Goal: Task Accomplishment & Management: Manage account settings

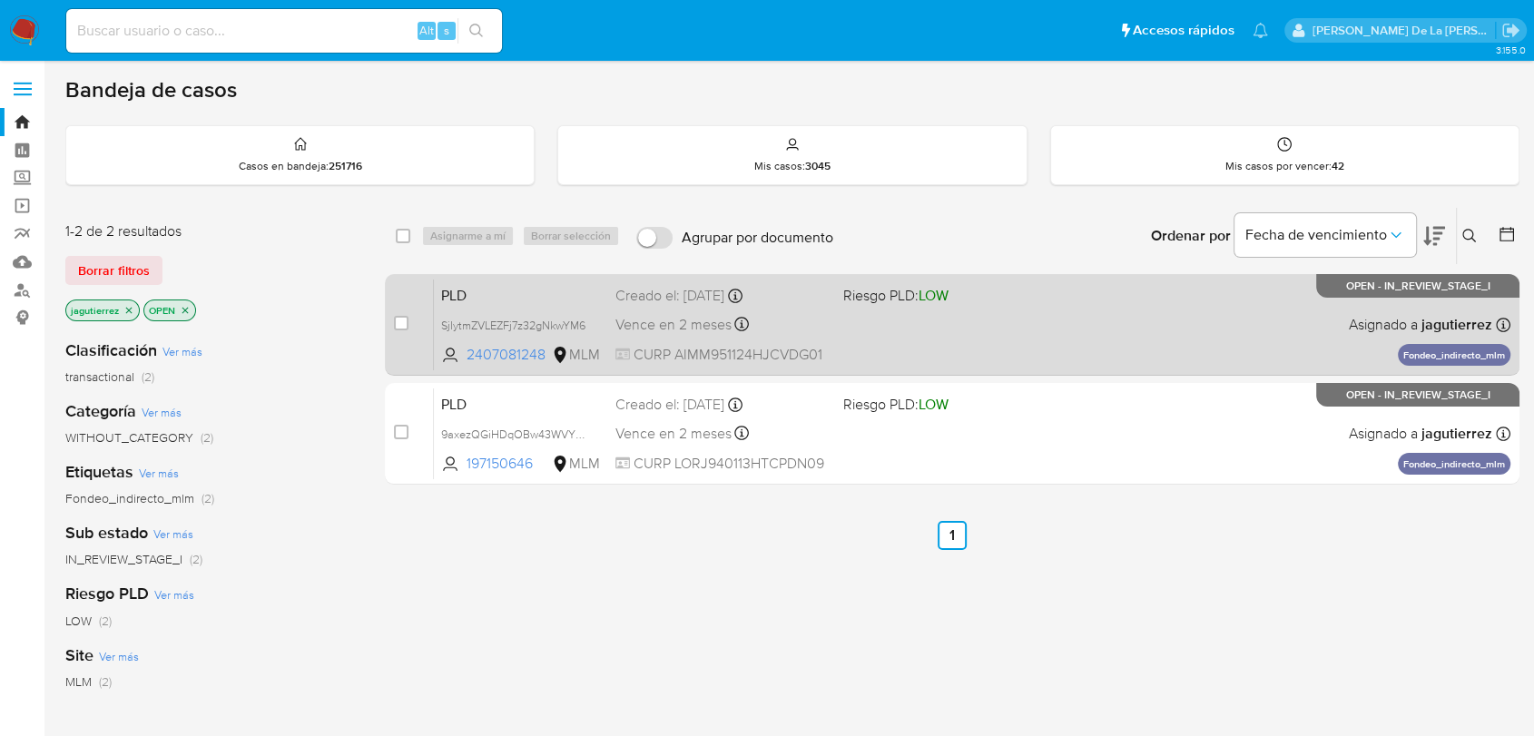
click at [967, 303] on span "Riesgo PLD: LOW" at bounding box center [950, 294] width 212 height 24
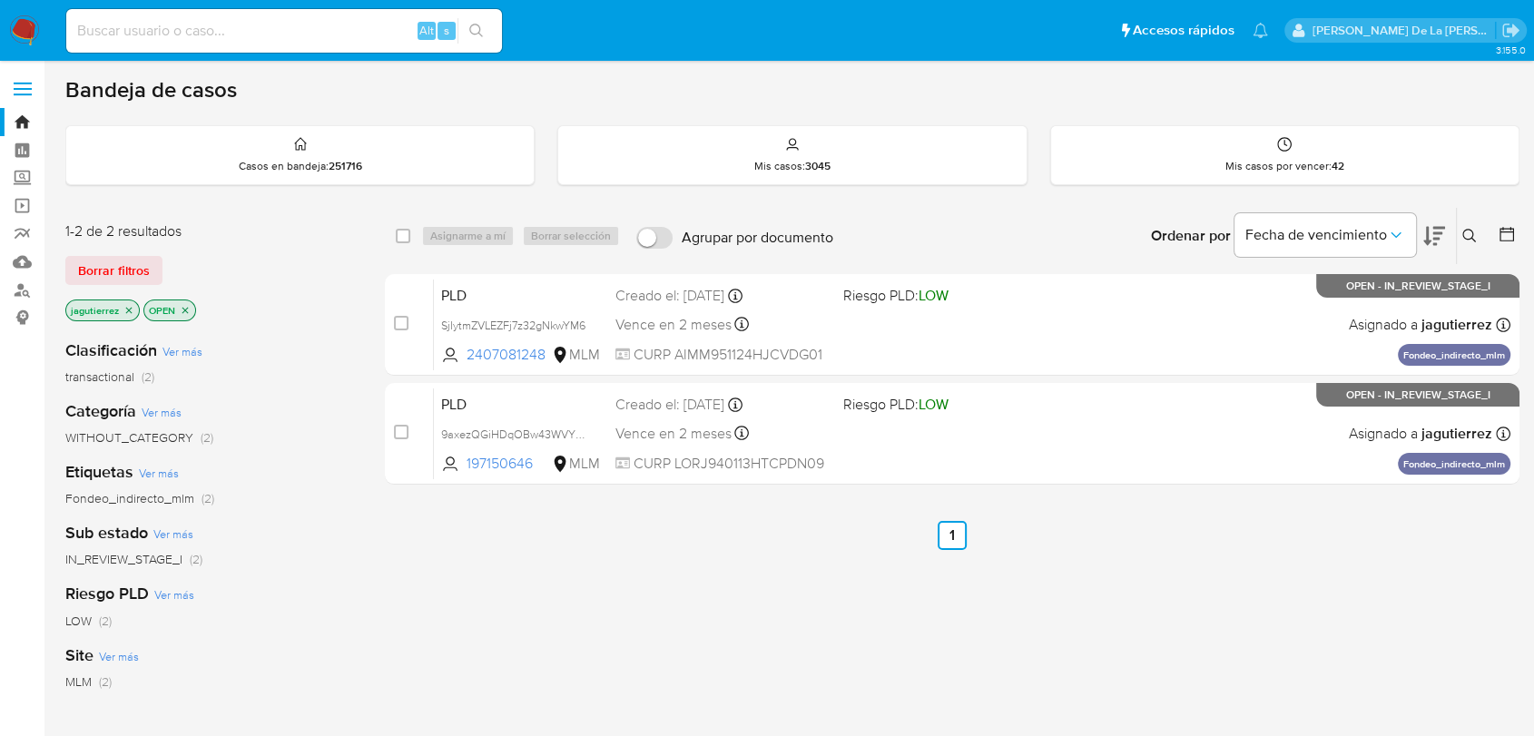
click at [122, 20] on input at bounding box center [284, 31] width 436 height 24
paste input "2539837900"
type input "2539837900"
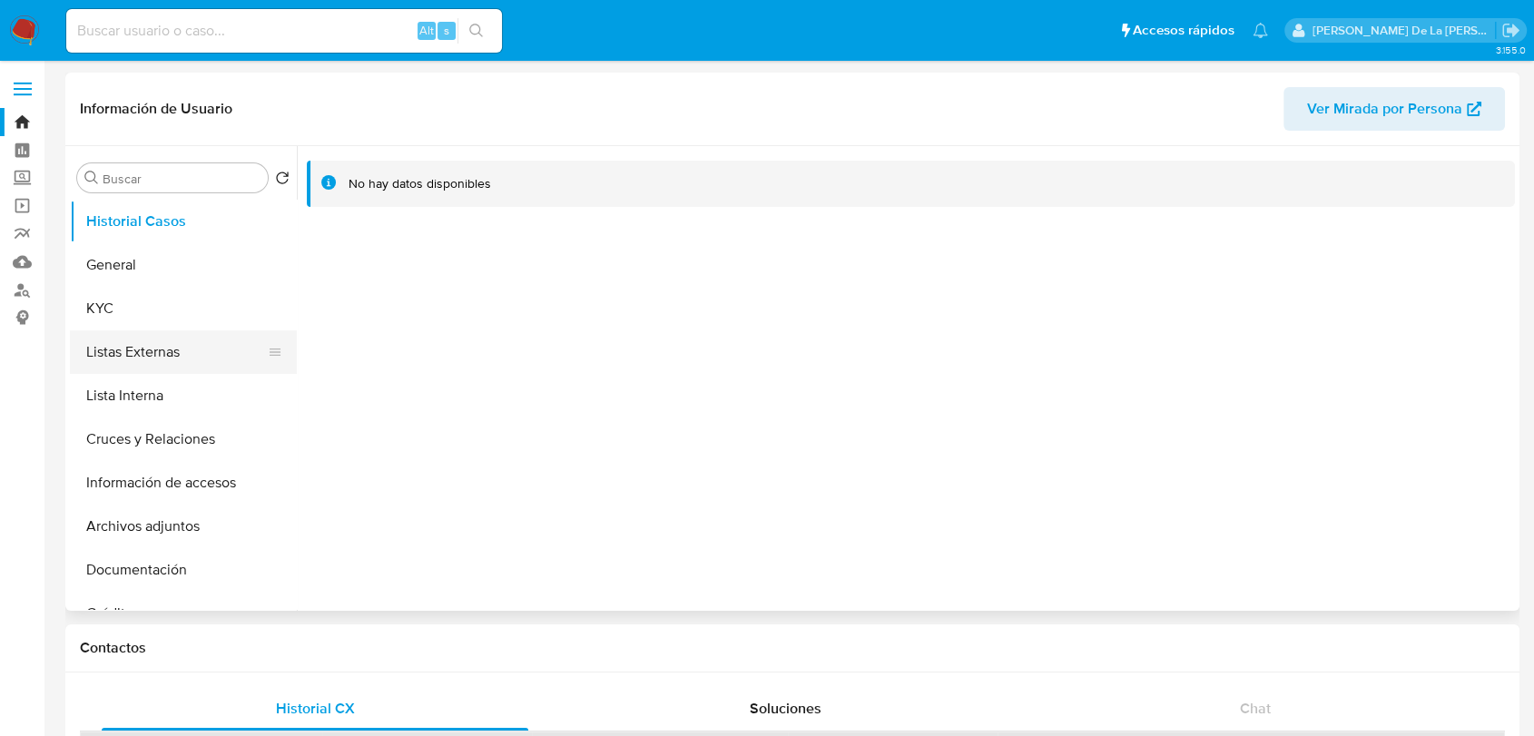
select select "10"
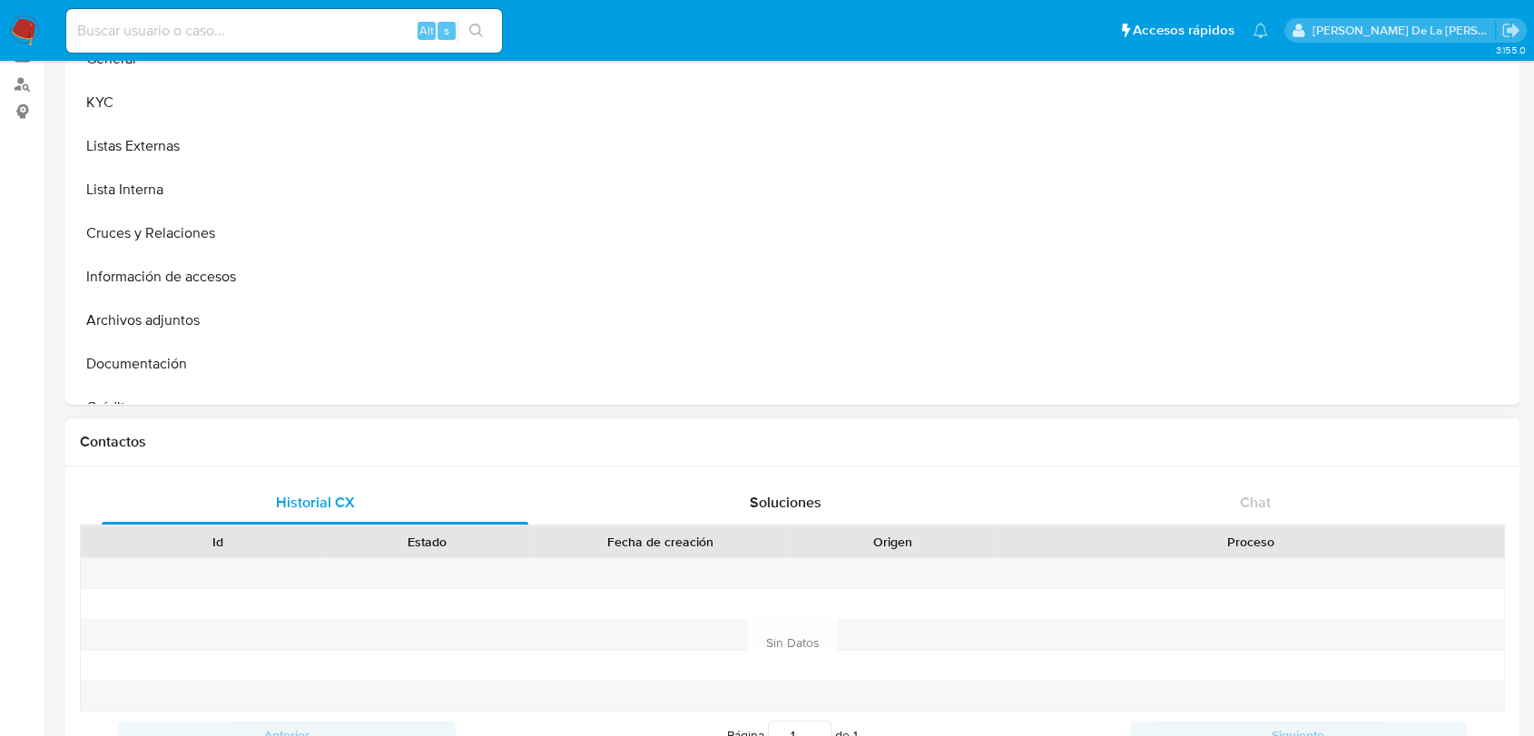
scroll to position [101, 0]
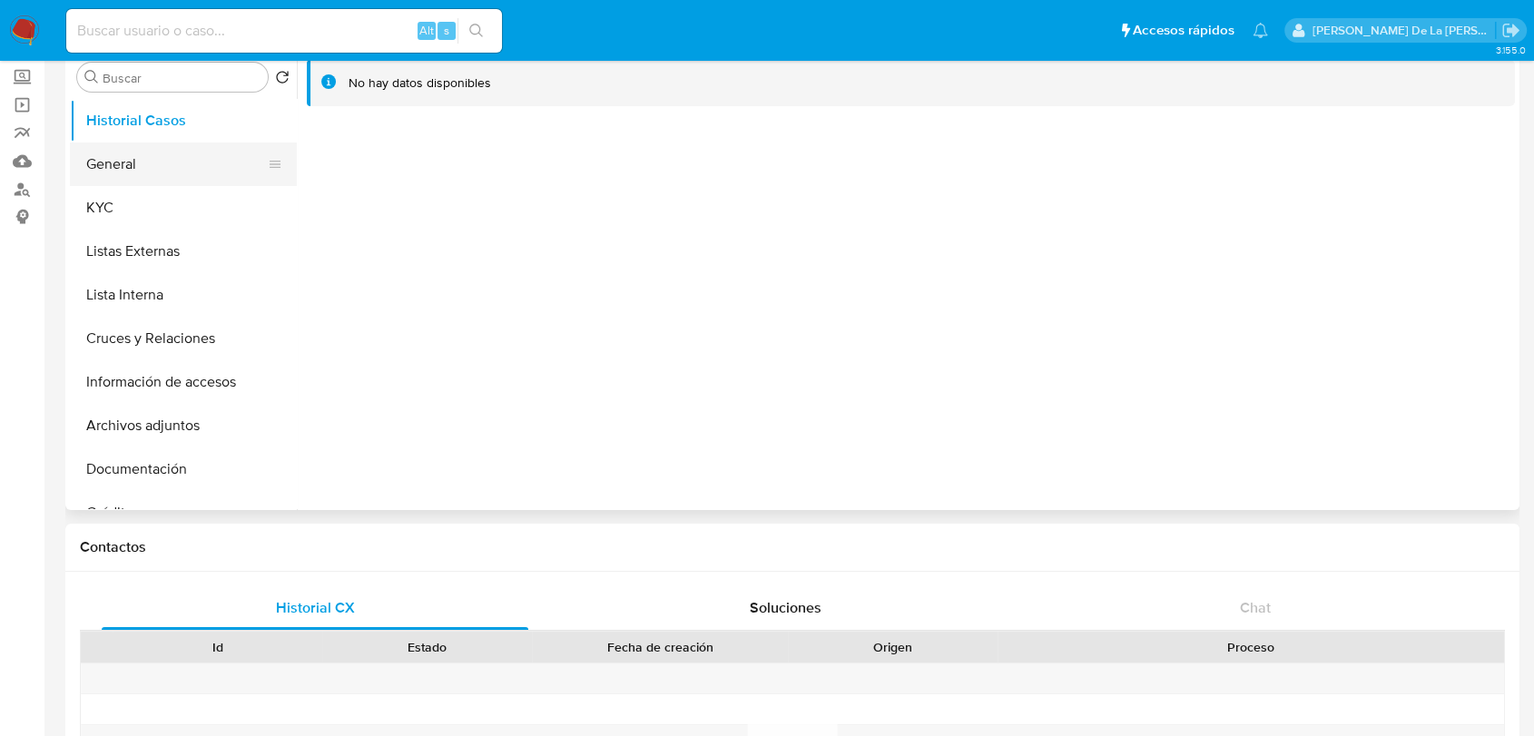
click at [116, 170] on button "General" at bounding box center [176, 165] width 212 height 44
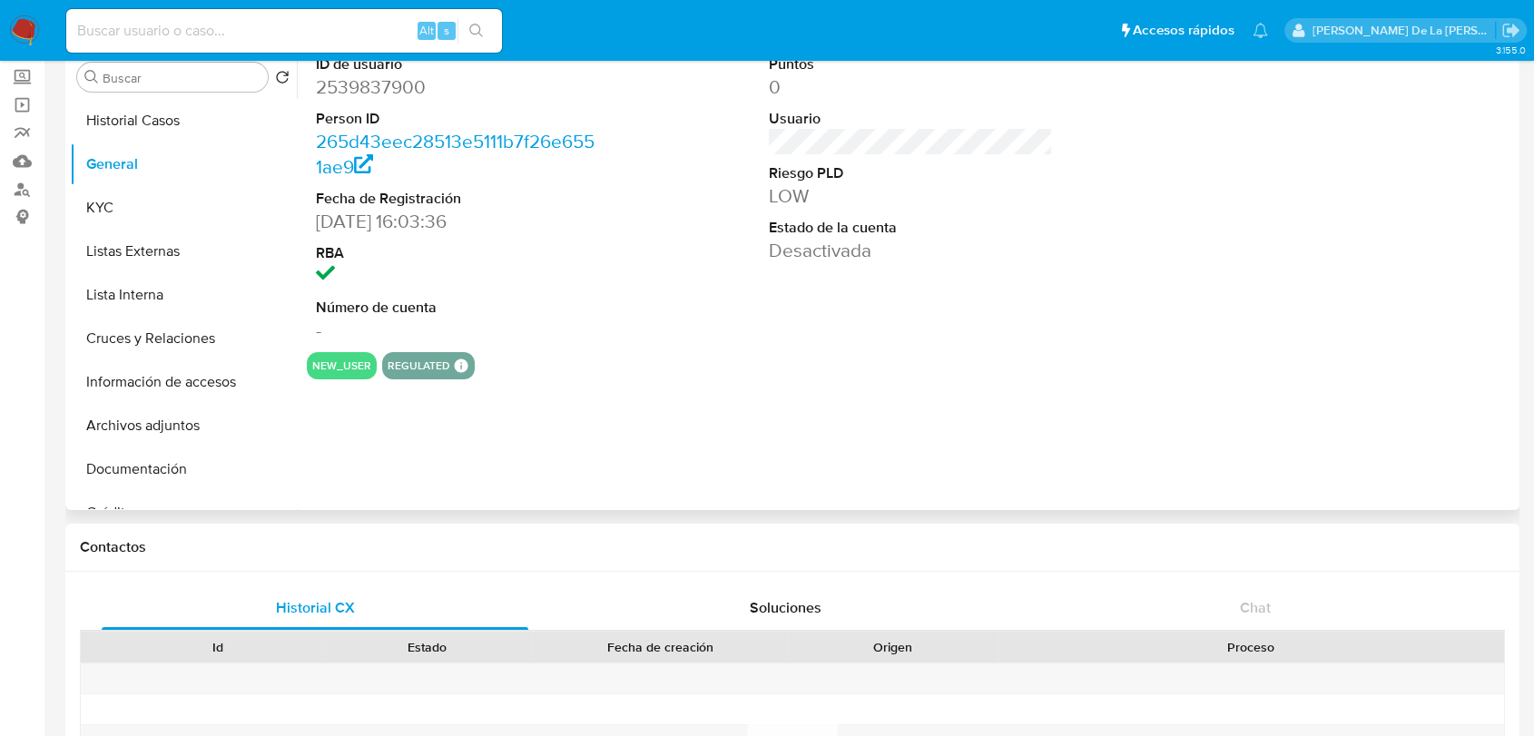
scroll to position [0, 0]
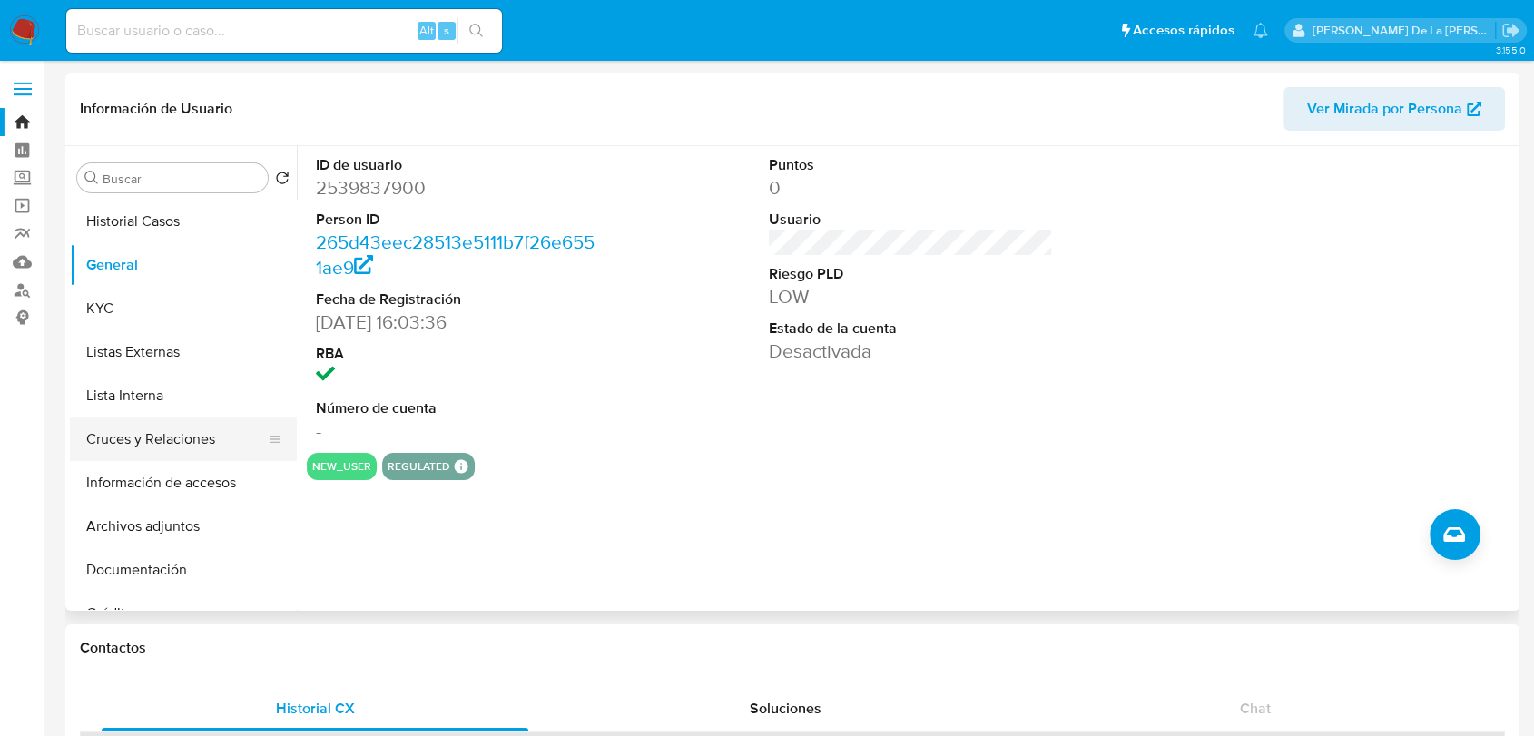
click at [153, 423] on button "Cruces y Relaciones" at bounding box center [176, 440] width 212 height 44
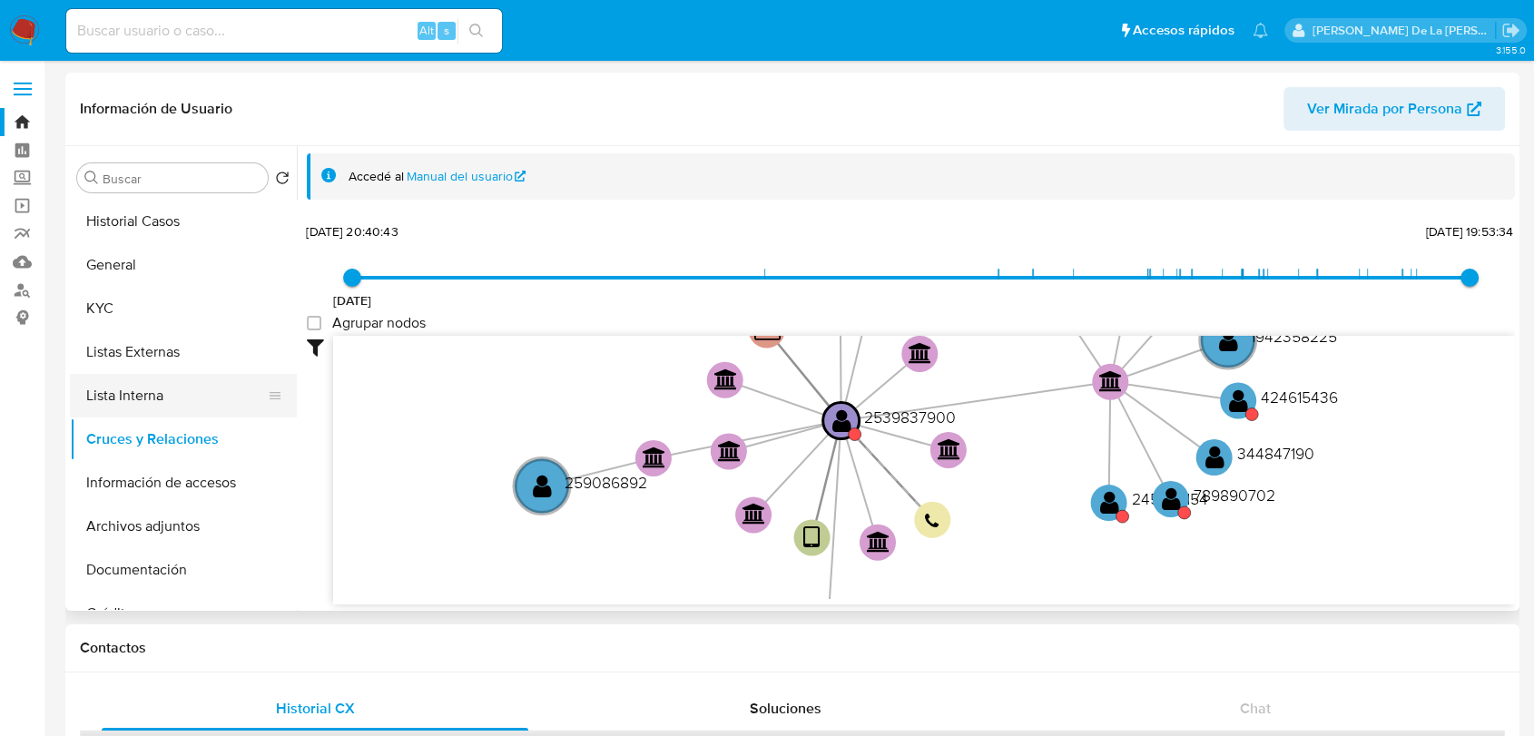
click at [155, 408] on button "Lista Interna" at bounding box center [176, 396] width 212 height 44
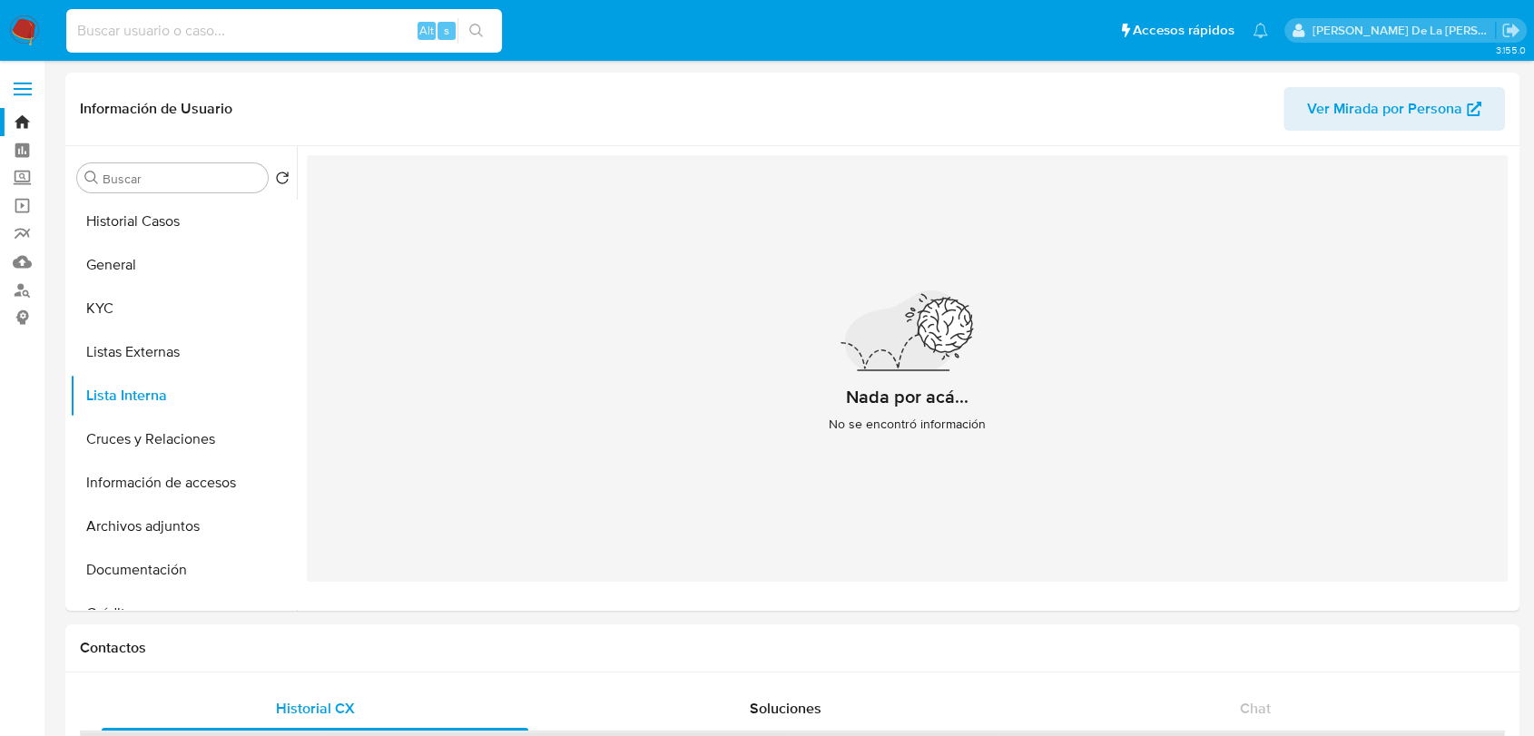
click at [143, 25] on input at bounding box center [284, 31] width 436 height 24
paste input "2302293277"
type input "2302293277"
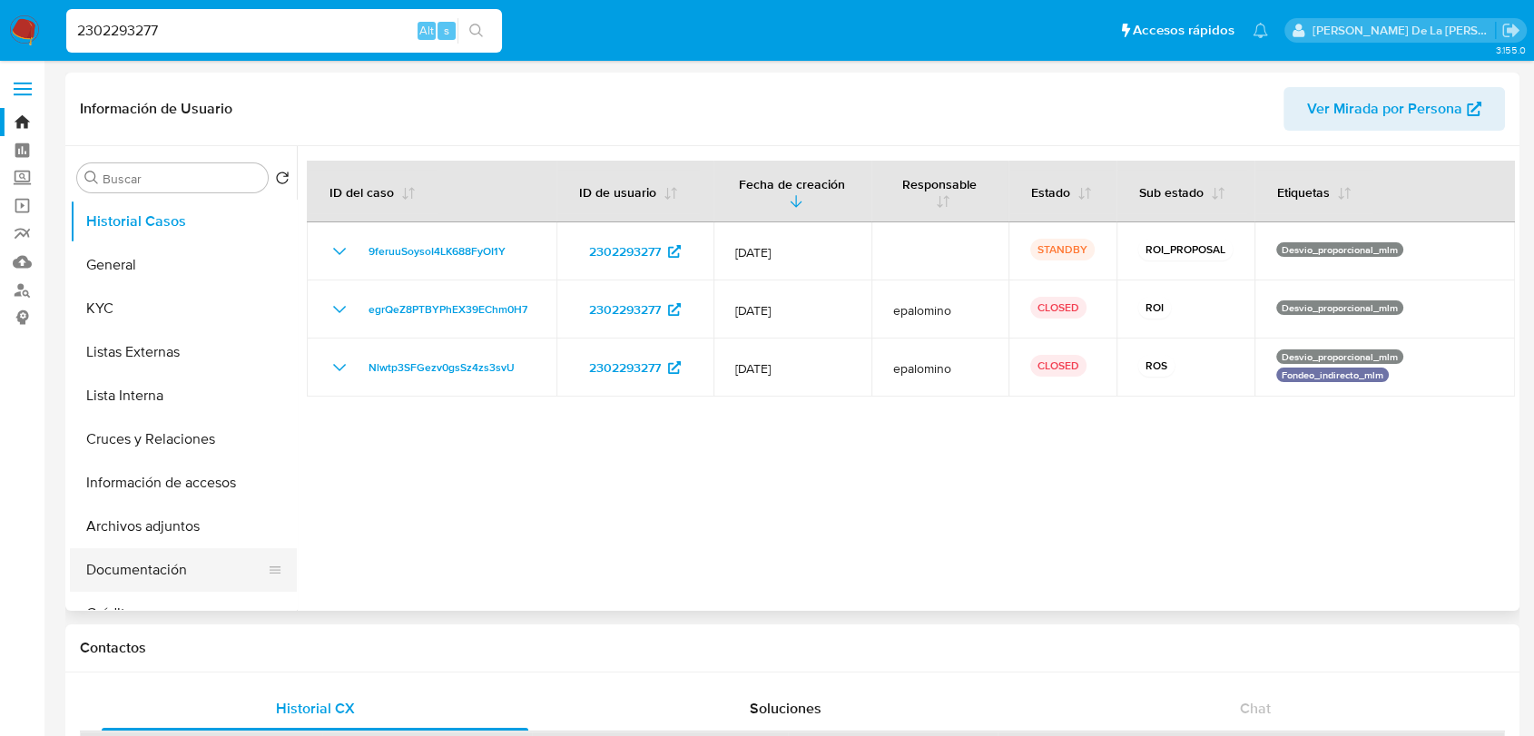
select select "10"
click at [140, 178] on input "Buscar" at bounding box center [182, 179] width 158 height 16
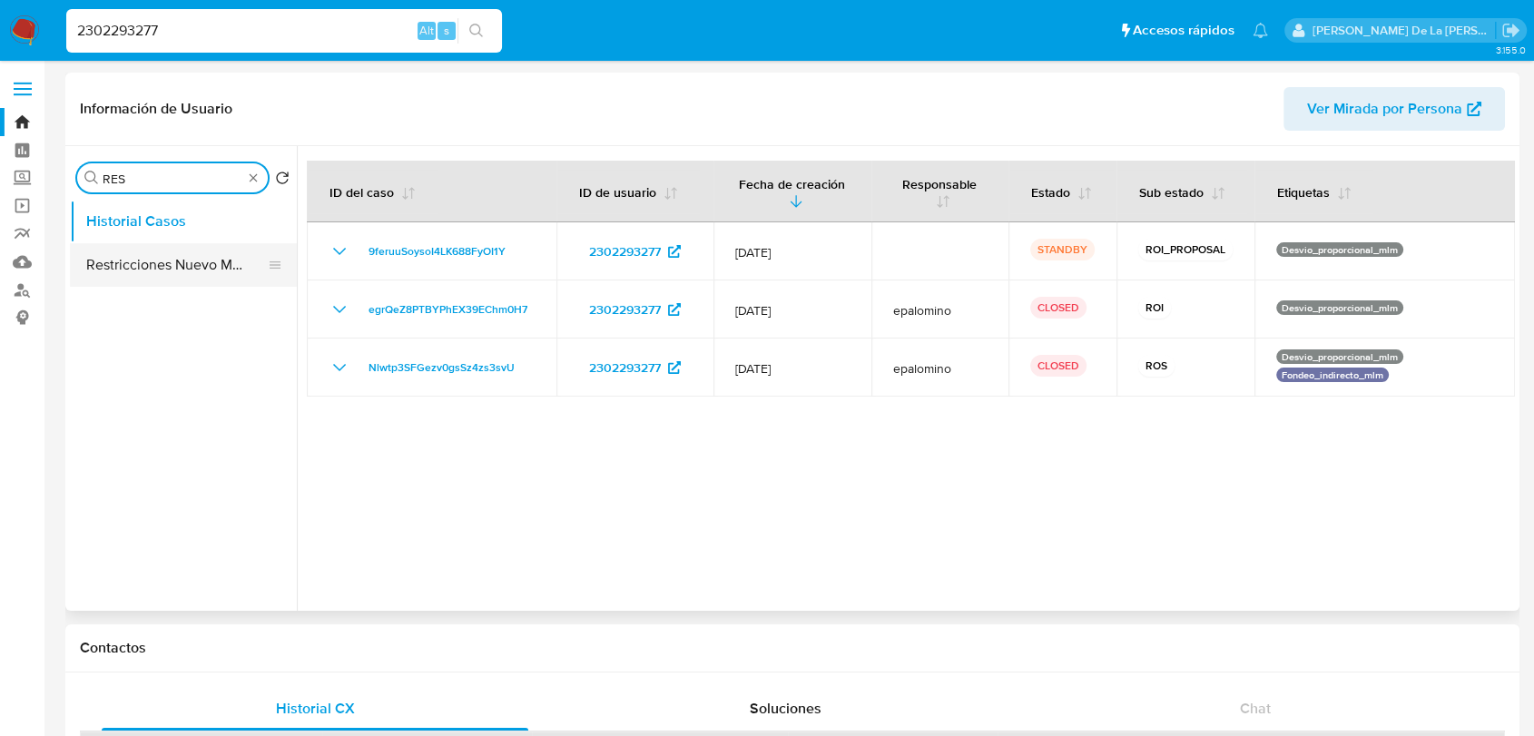
type input "RES"
click at [134, 261] on button "Restricciones Nuevo Mundo" at bounding box center [176, 265] width 212 height 44
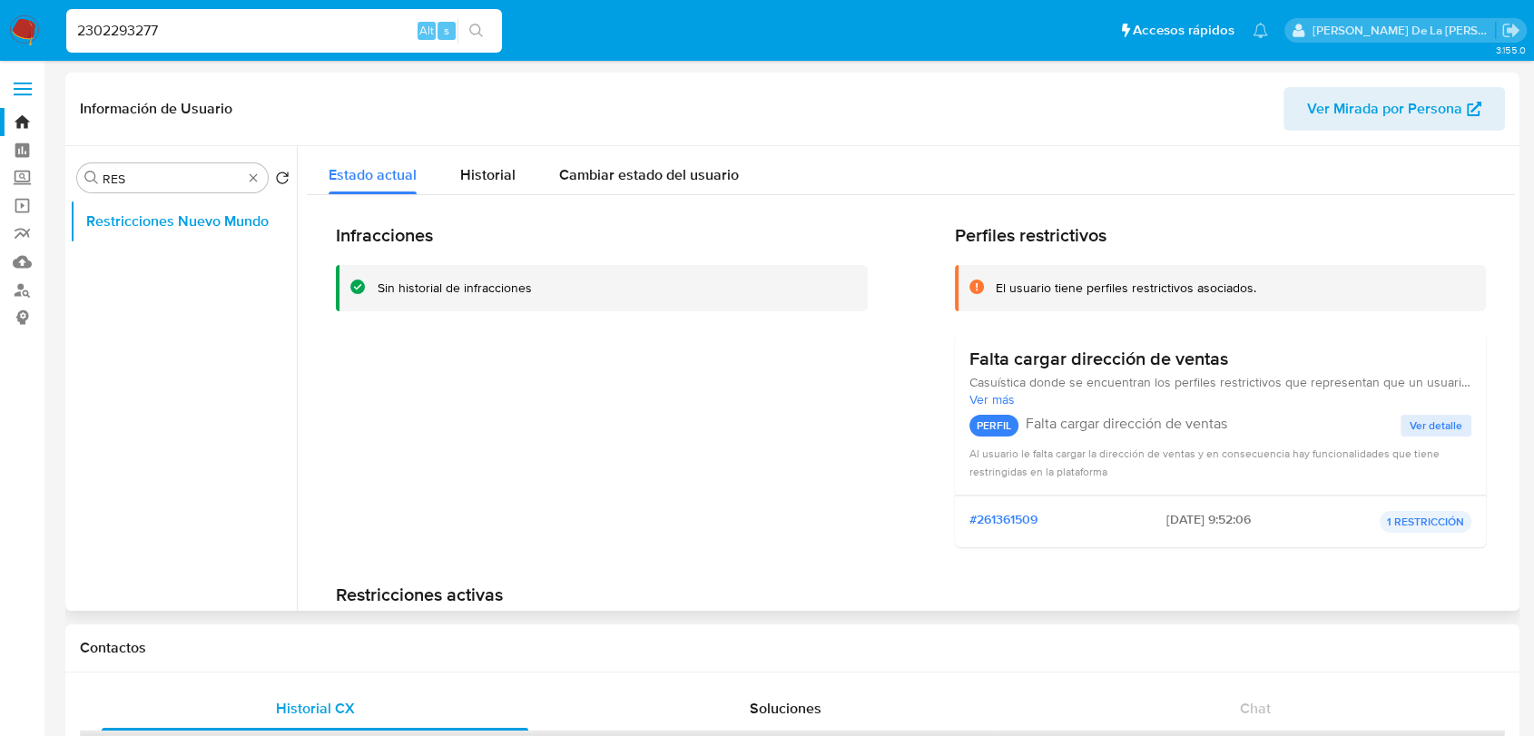
click at [243, 161] on div "Buscar RES Volver al orden por defecto Restricciones Nuevo Mundo" at bounding box center [183, 380] width 227 height 462
click at [247, 169] on div "Buscar RES" at bounding box center [172, 177] width 191 height 29
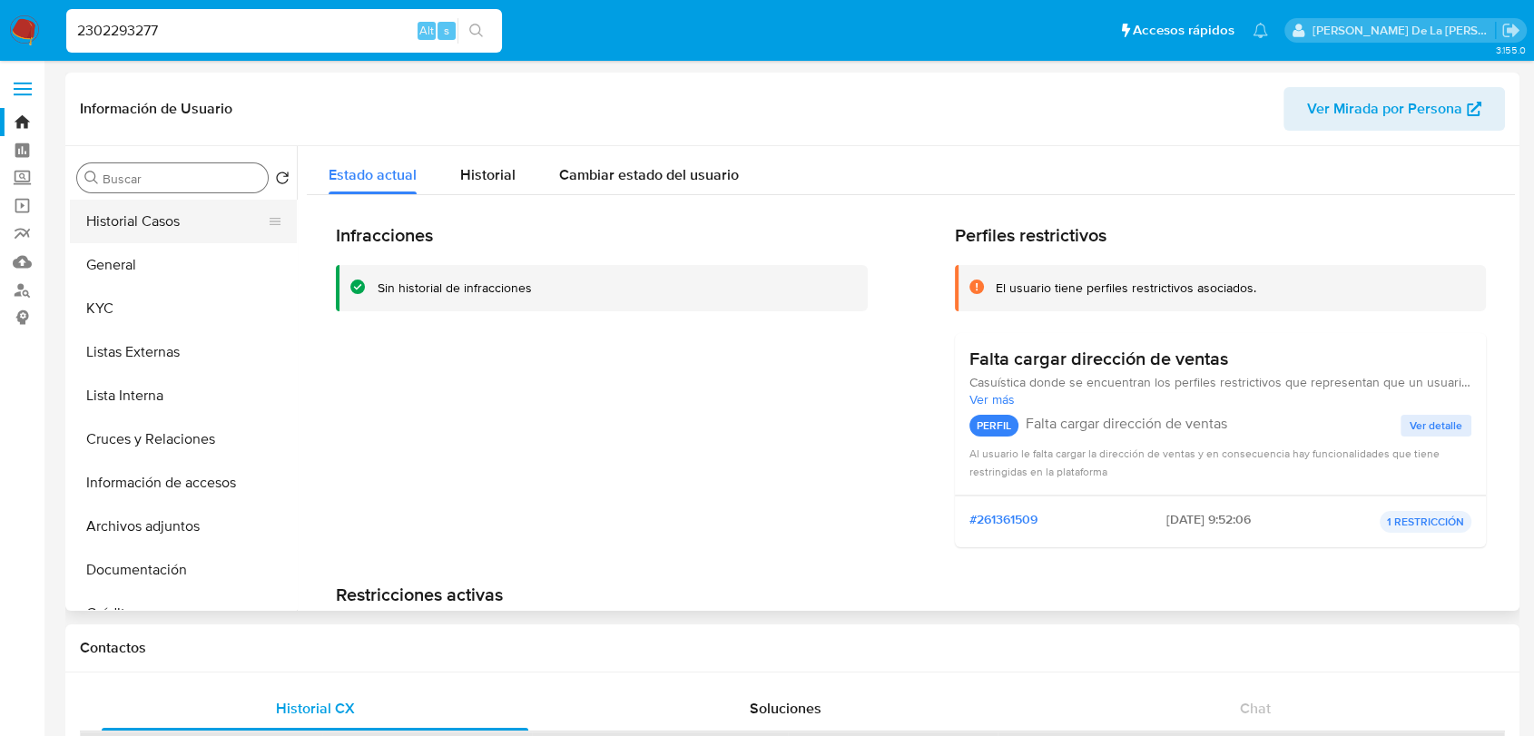
click at [157, 219] on button "Historial Casos" at bounding box center [176, 222] width 212 height 44
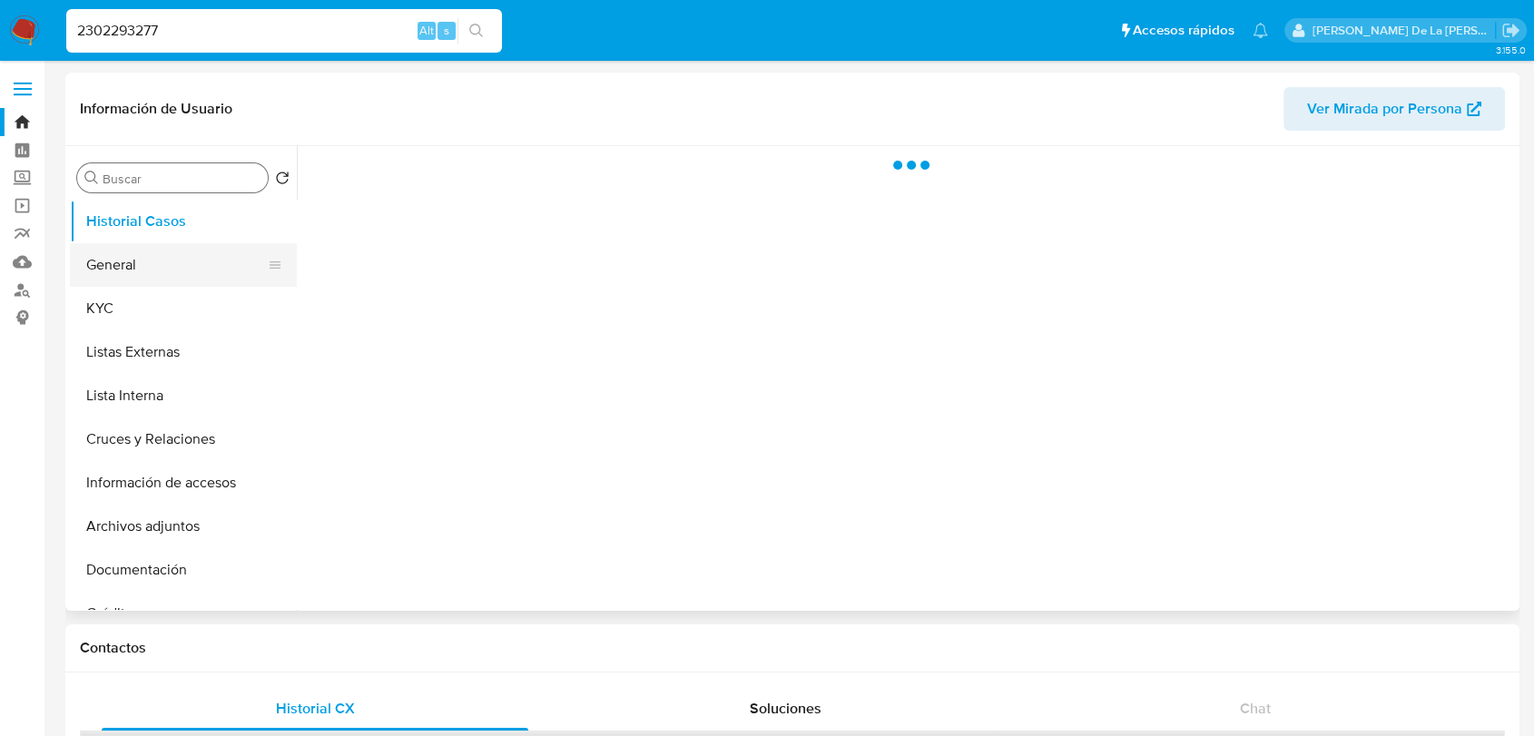
click at [152, 271] on button "General" at bounding box center [176, 265] width 212 height 44
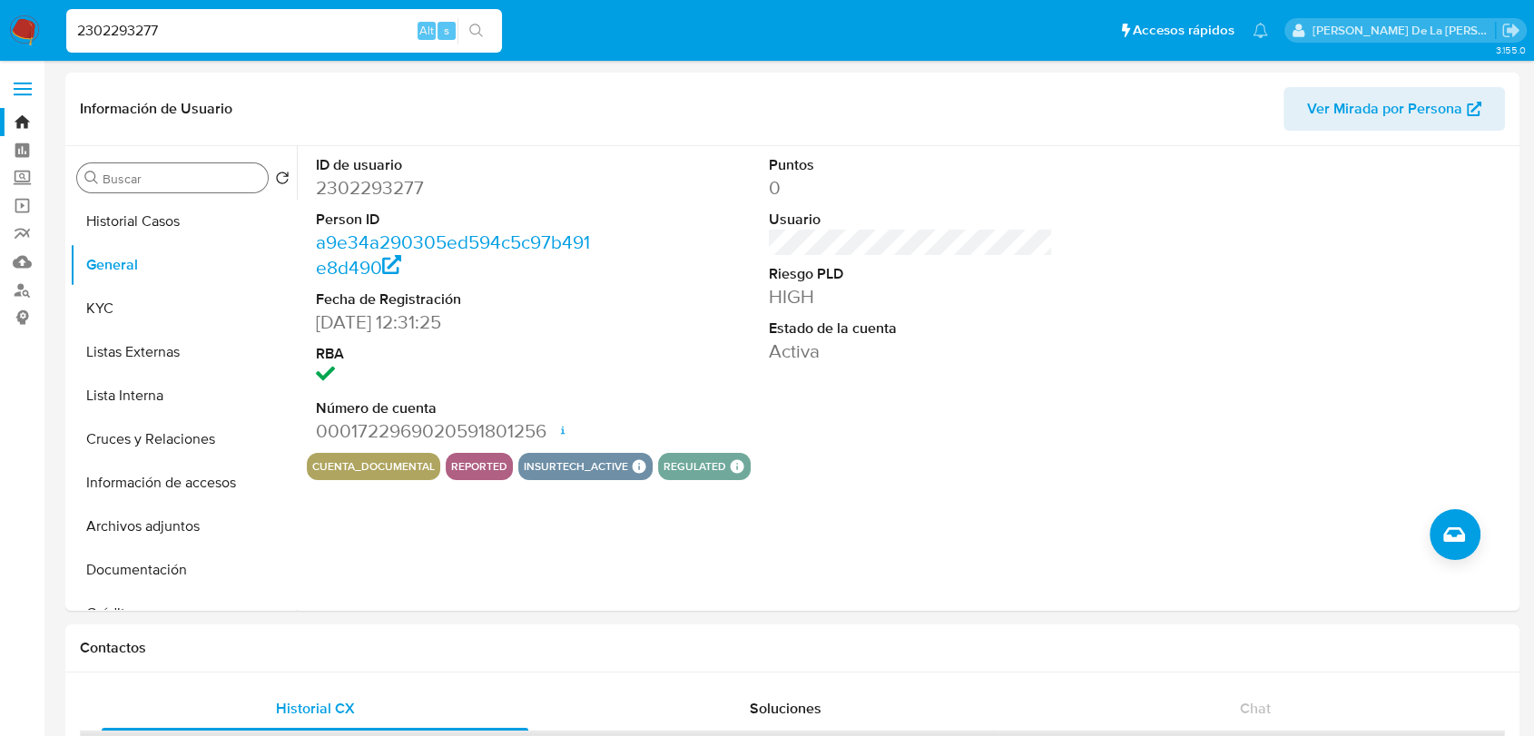
click at [86, 28] on input "2302293277" at bounding box center [284, 31] width 436 height 24
click at [85, 28] on input "2302293277" at bounding box center [284, 31] width 436 height 24
click at [86, 31] on input "2302293277" at bounding box center [284, 31] width 436 height 24
paste input "451179154"
type input "2451179154"
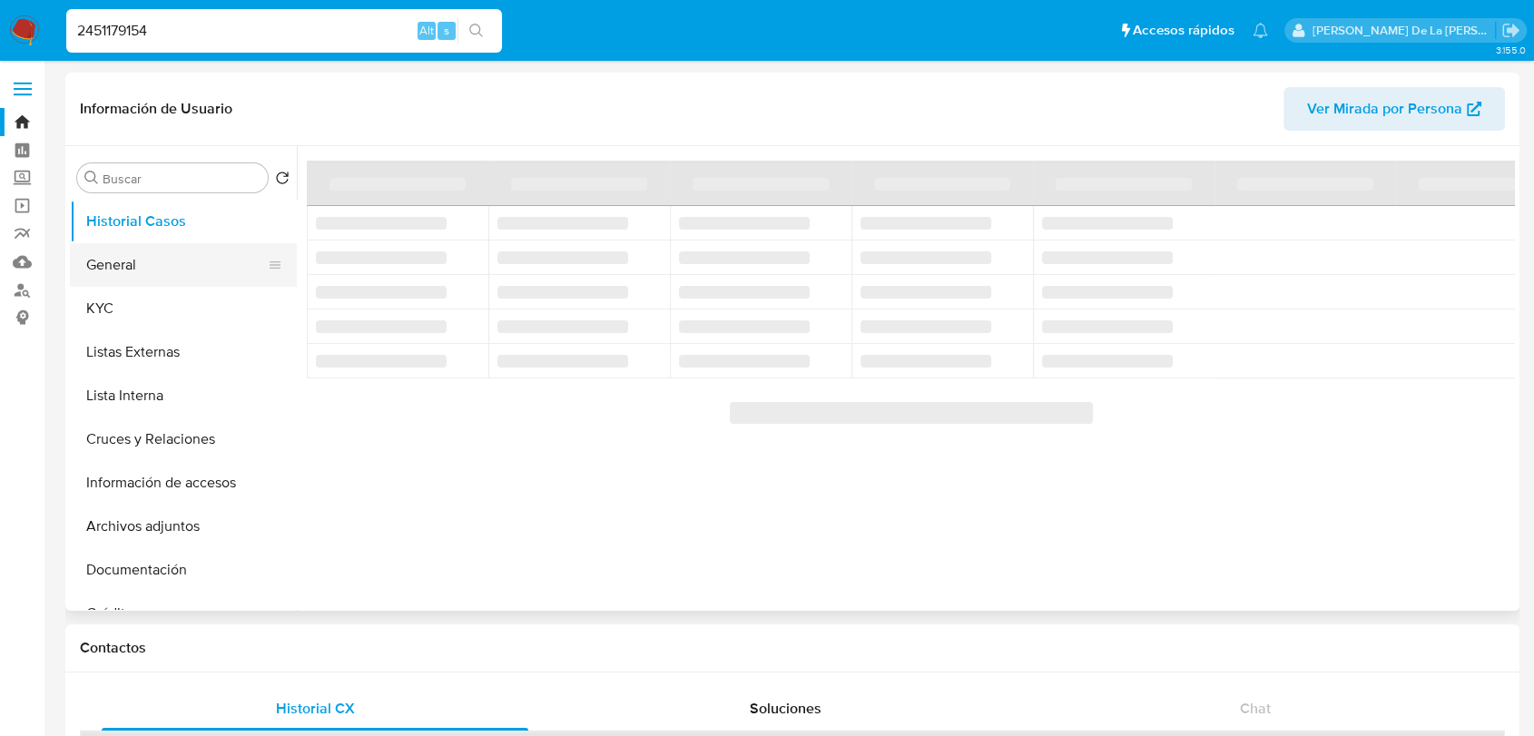
click at [184, 271] on button "General" at bounding box center [176, 265] width 212 height 44
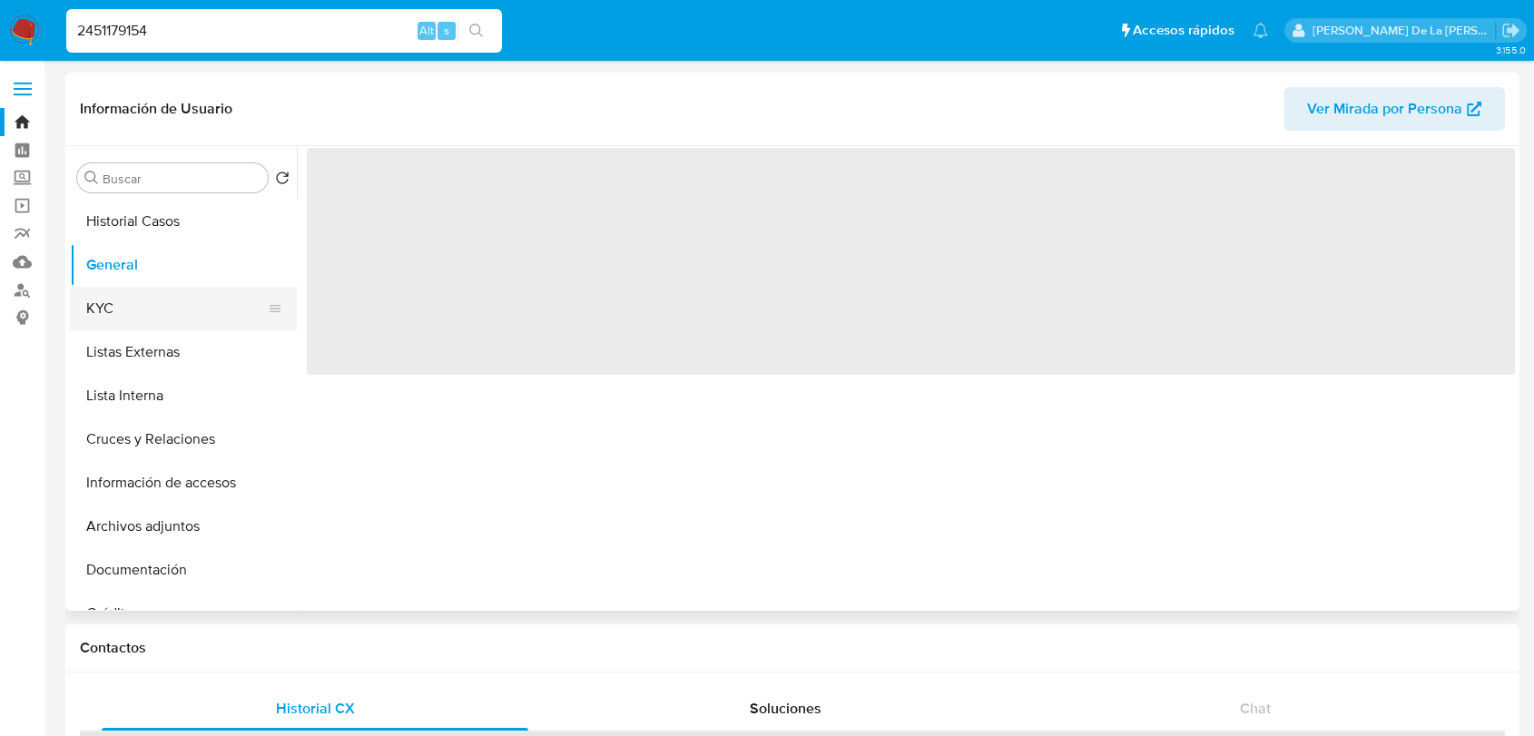
select select "10"
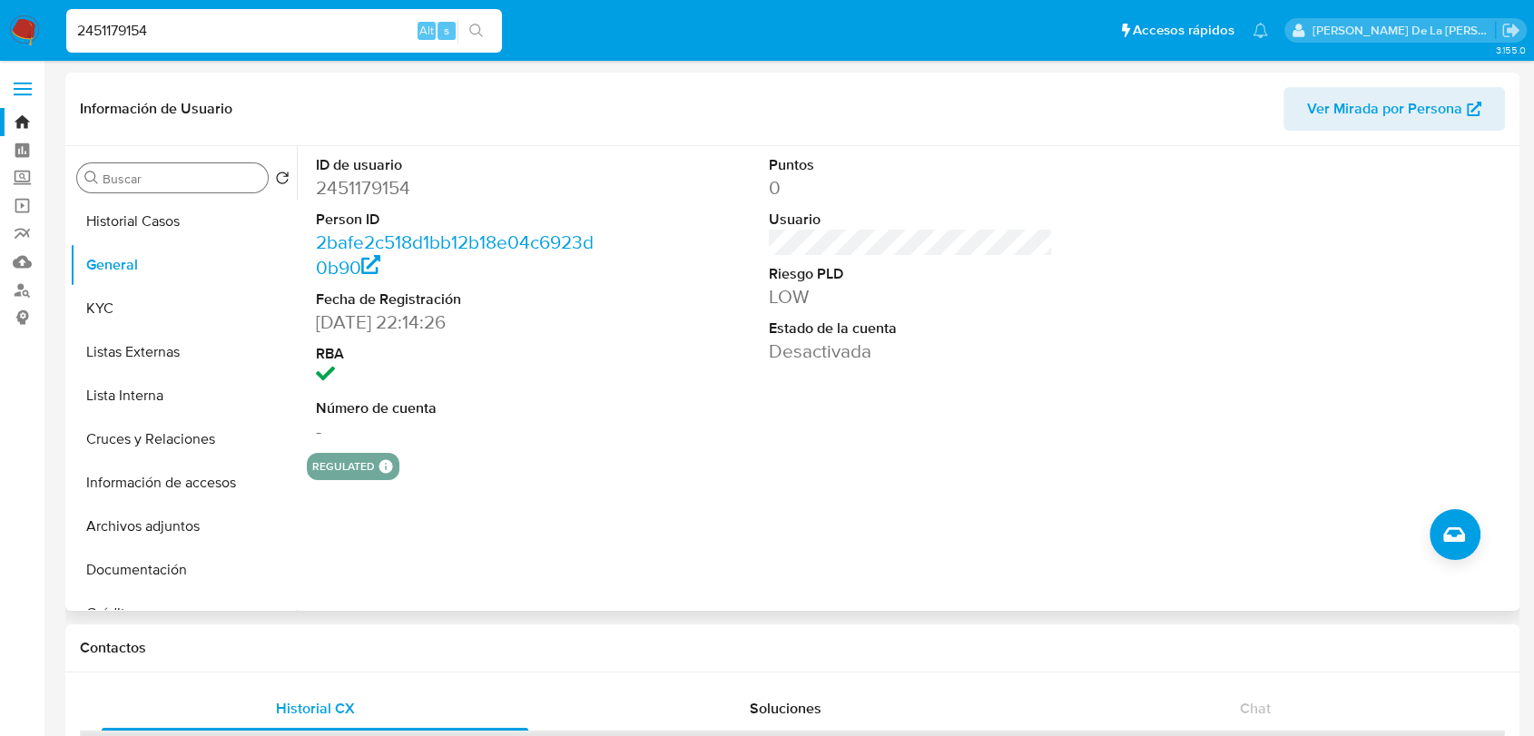
click at [161, 174] on input "Buscar" at bounding box center [182, 179] width 158 height 16
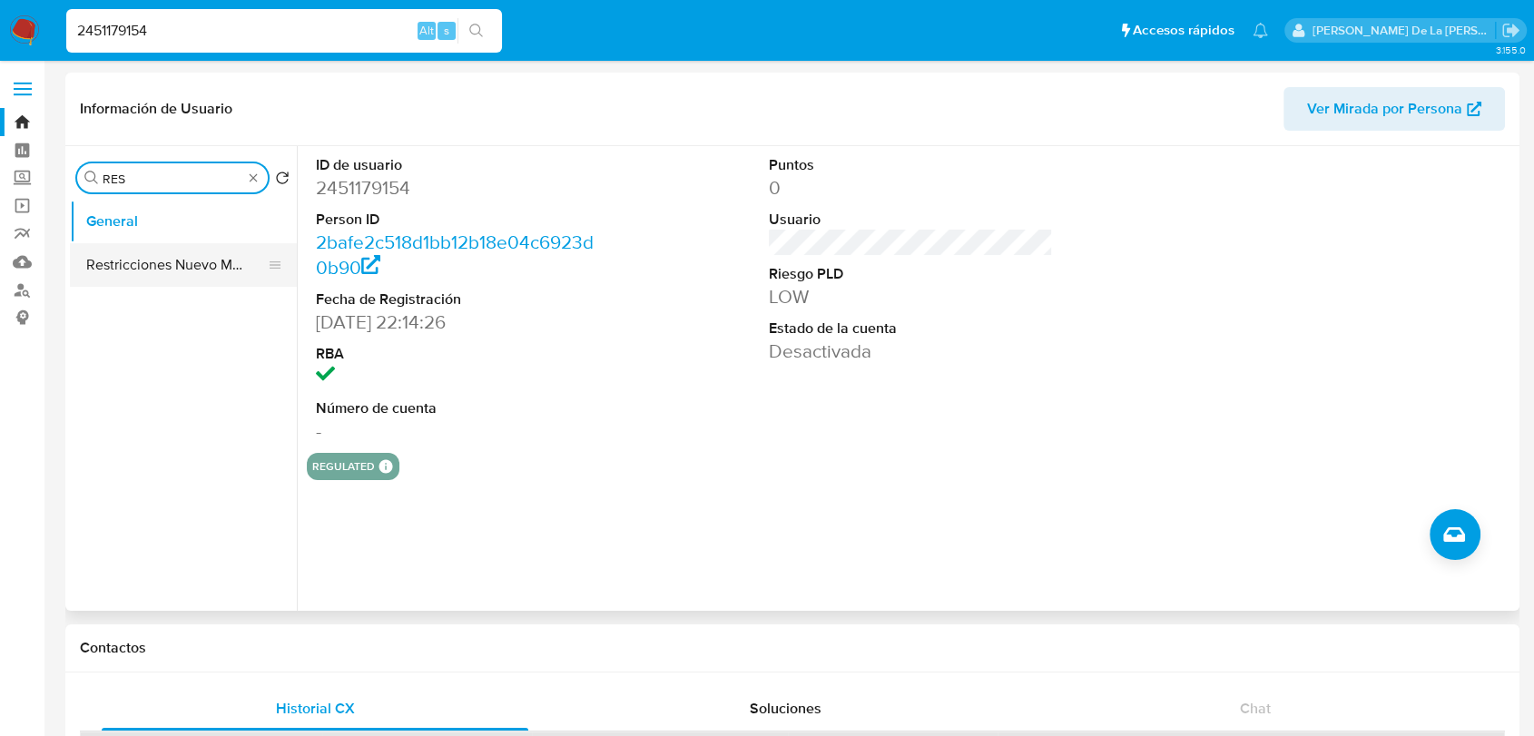
type input "RES"
click at [154, 270] on button "Restricciones Nuevo Mundo" at bounding box center [176, 265] width 212 height 44
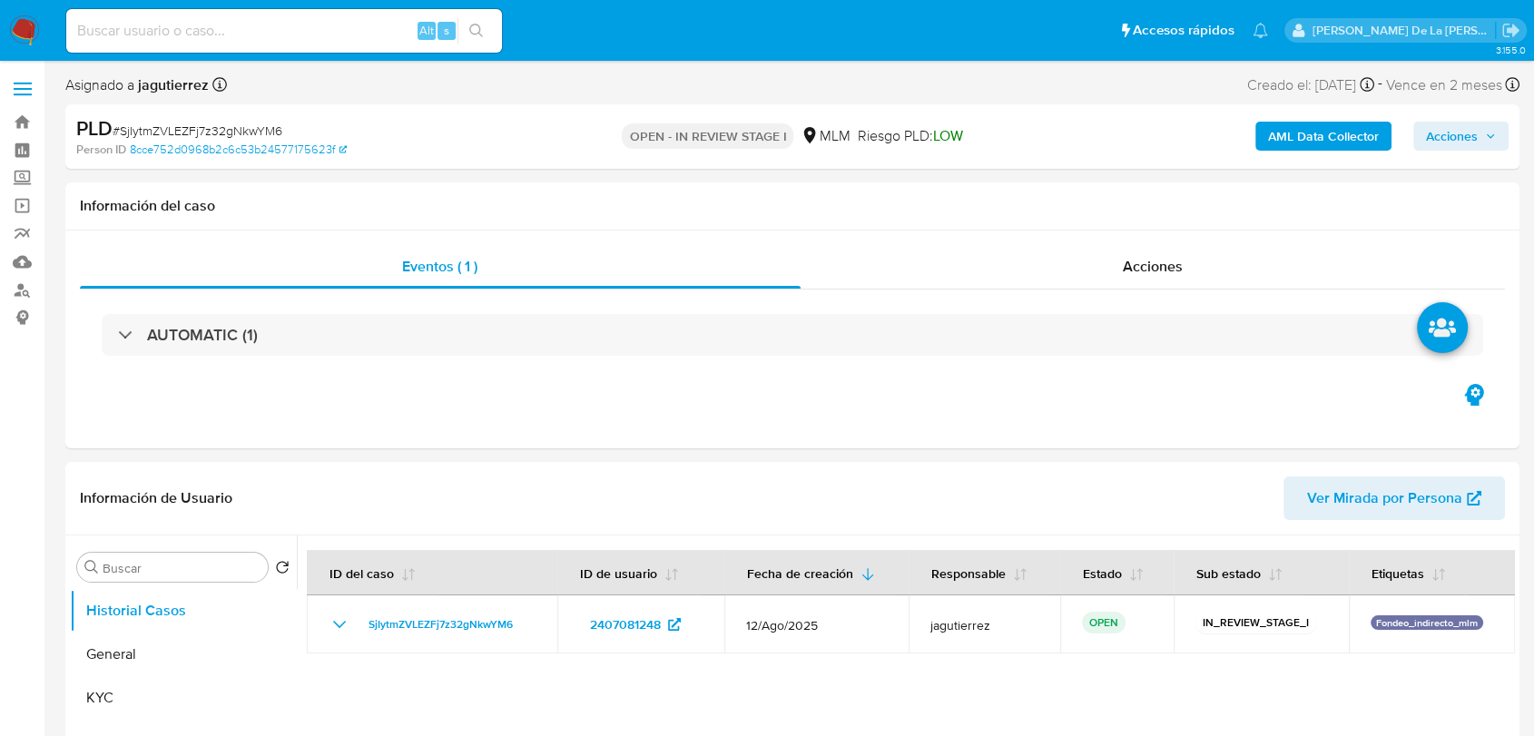
select select "10"
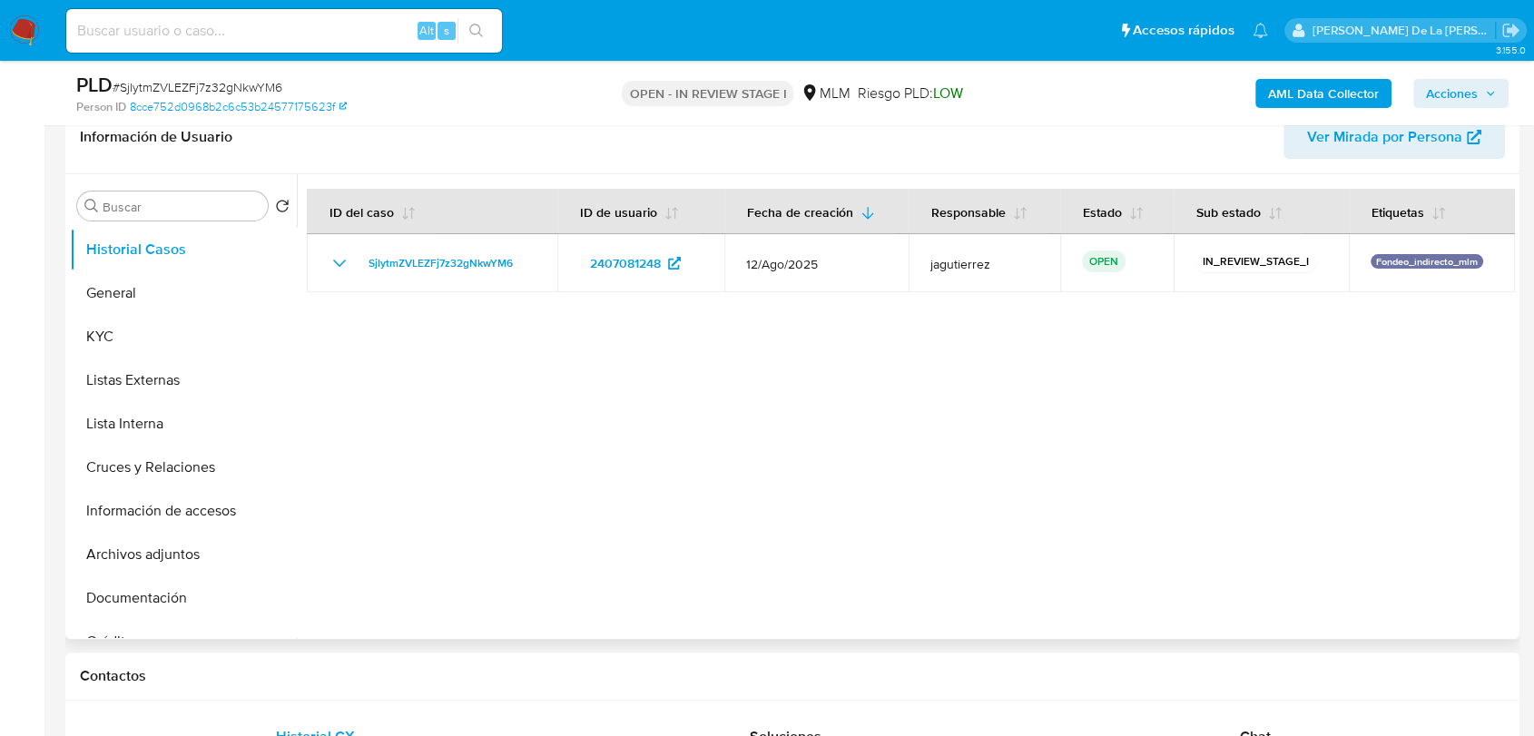
scroll to position [302, 0]
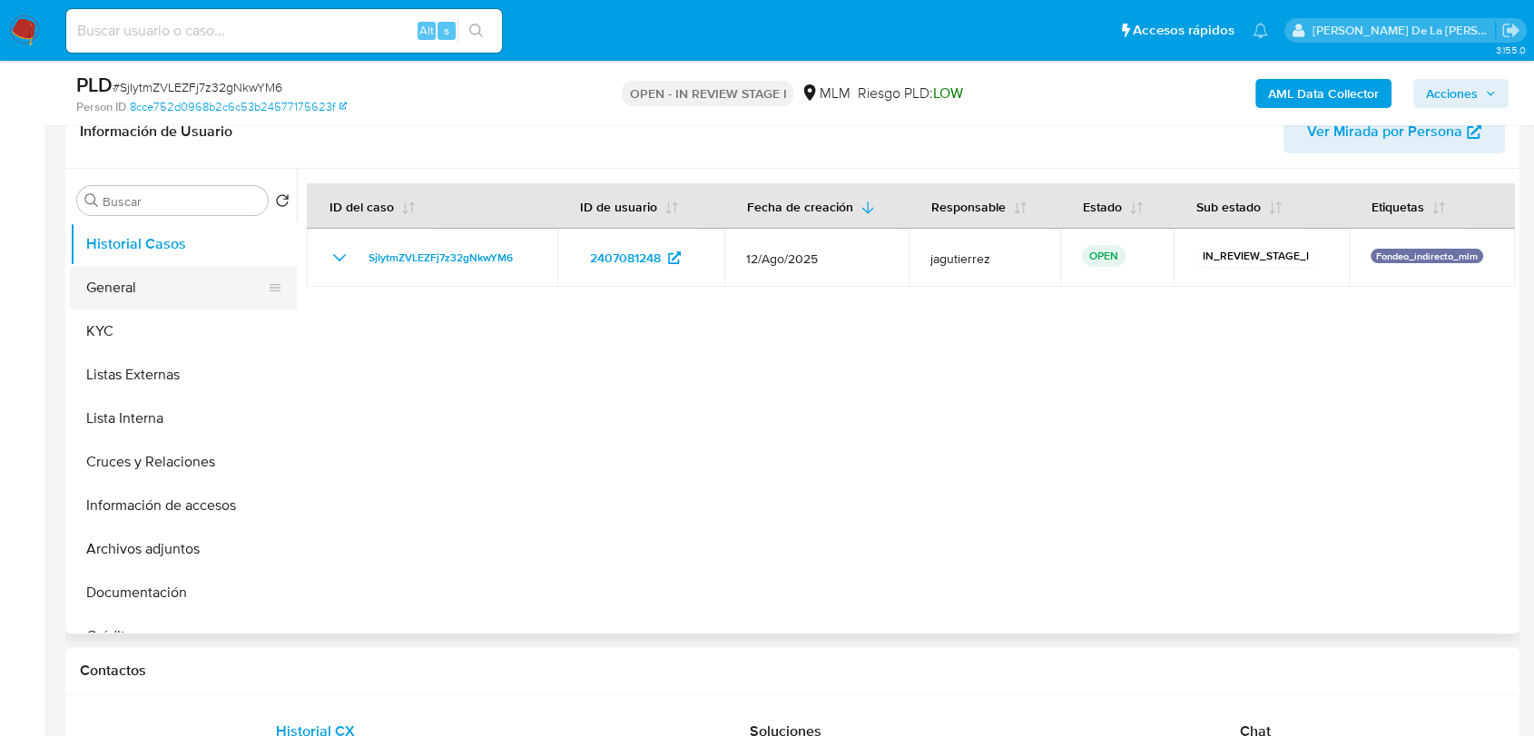
click at [111, 300] on button "General" at bounding box center [176, 288] width 212 height 44
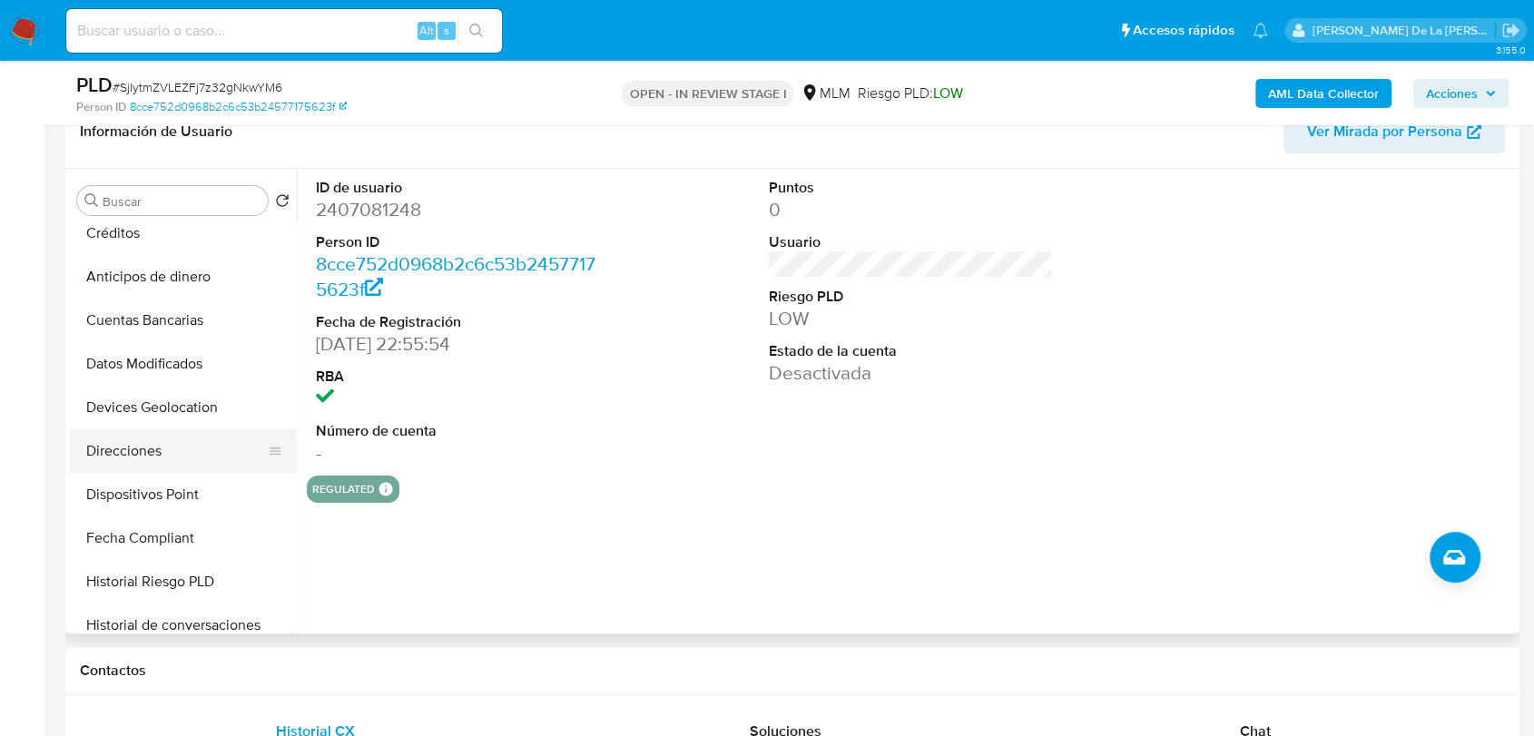
scroll to position [0, 0]
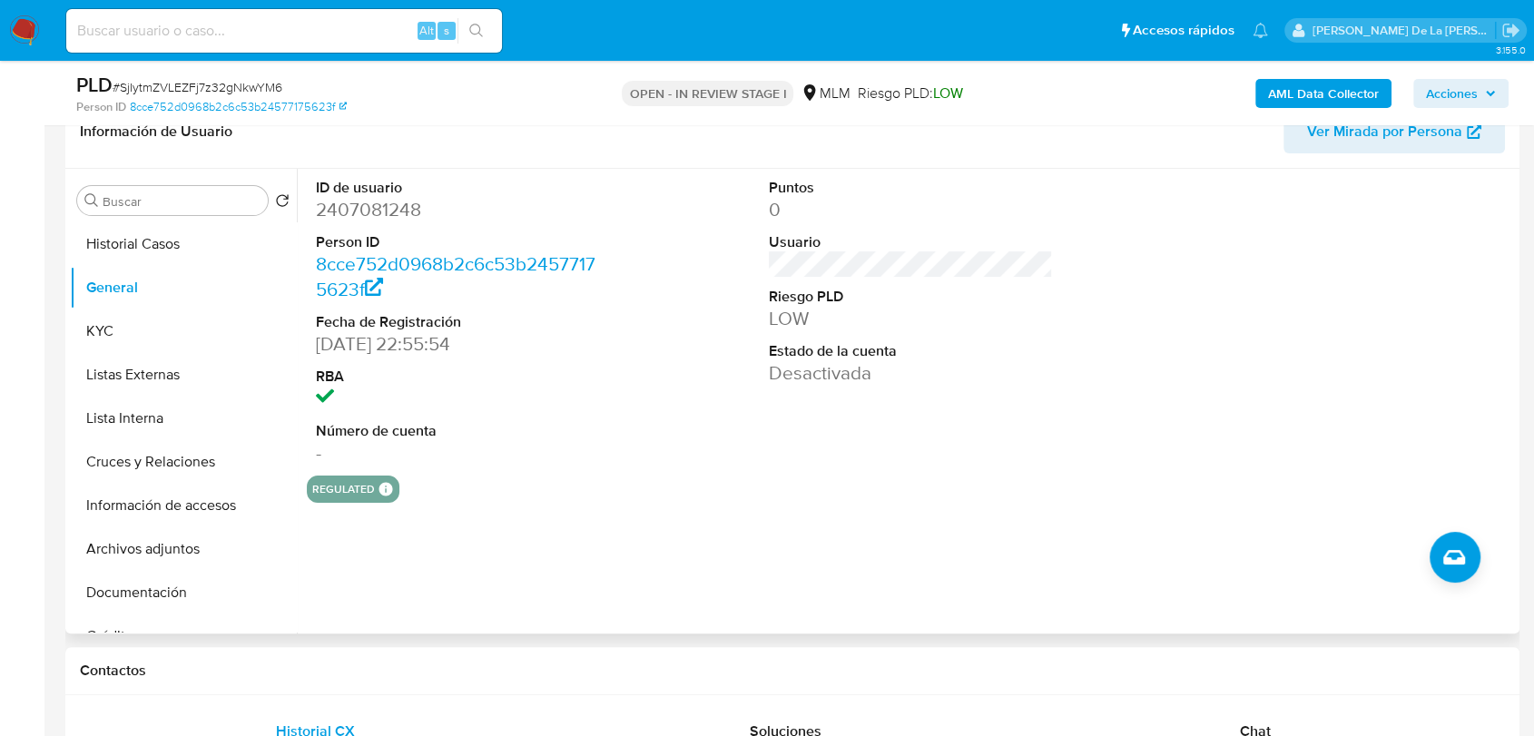
click at [171, 183] on div "Buscar Volver al orden por defecto Historial Casos General KYC Listas Externas …" at bounding box center [183, 403] width 227 height 462
click at [170, 183] on div "Buscar Volver al orden por defecto Historial Casos General KYC Listas Externas …" at bounding box center [183, 403] width 227 height 462
click at [163, 196] on input "Buscar" at bounding box center [182, 201] width 158 height 16
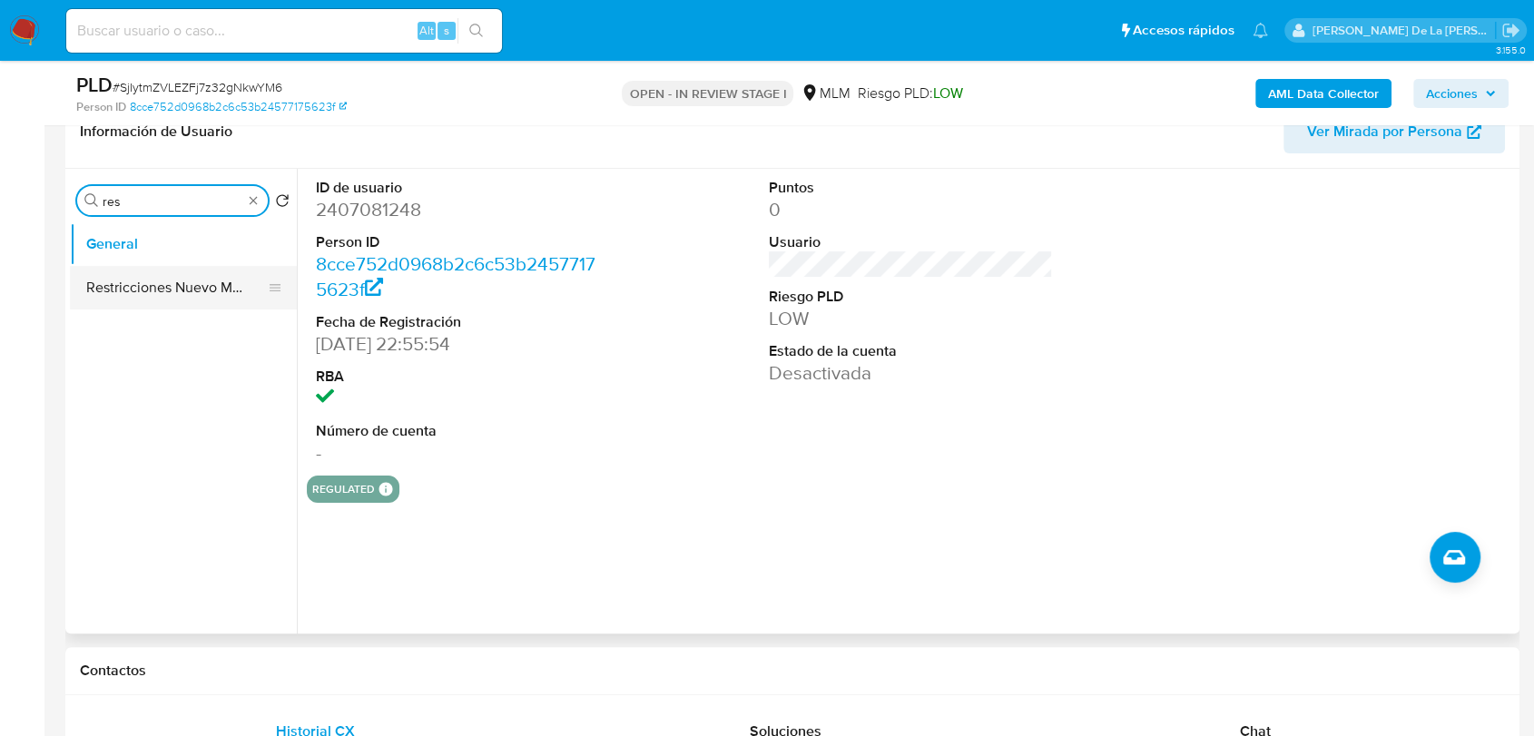
type input "res"
click at [148, 288] on button "Restricciones Nuevo Mundo" at bounding box center [176, 288] width 212 height 44
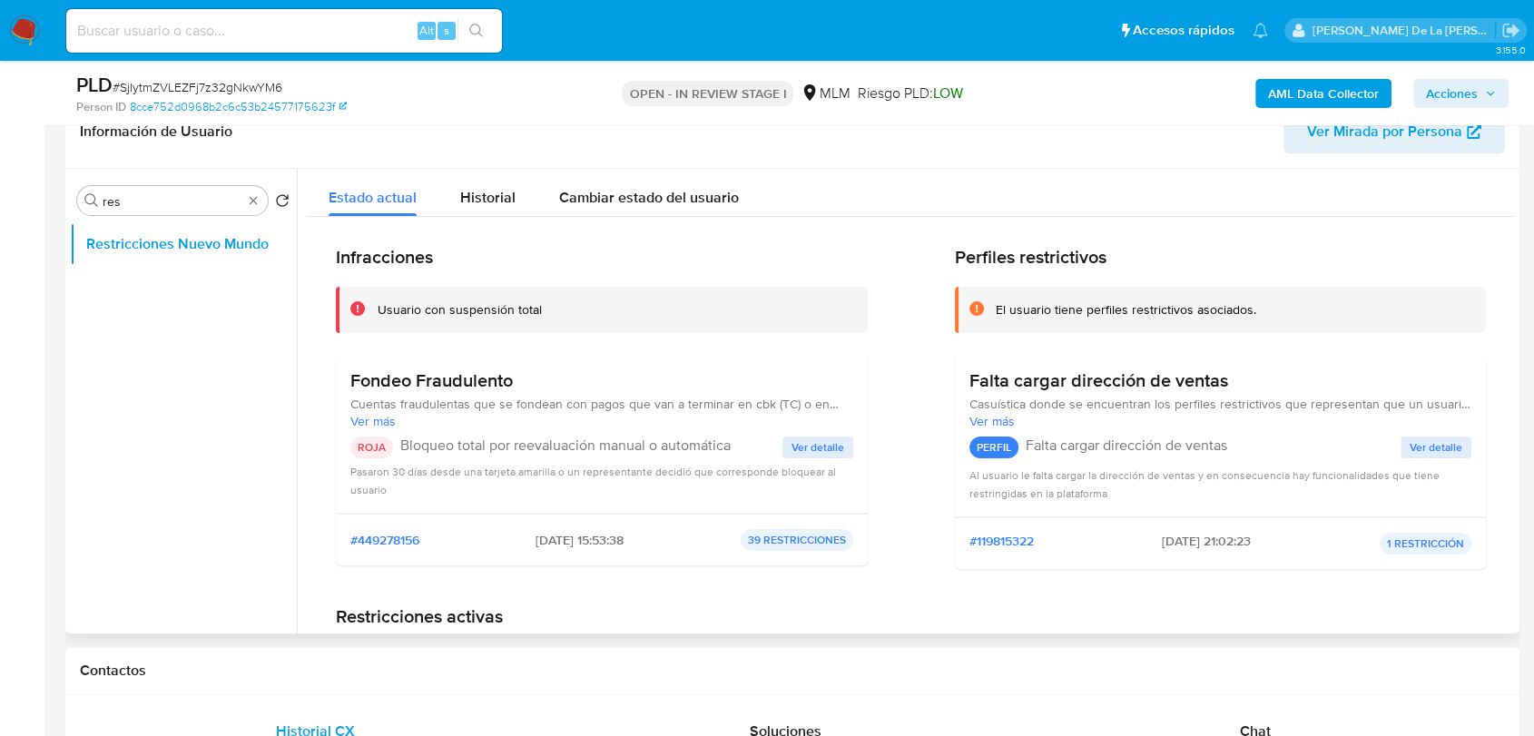
drag, startPoint x: 801, startPoint y: 448, endPoint x: 812, endPoint y: 447, distance: 10.9
click at [812, 447] on button "Ver detalle" at bounding box center [818, 448] width 71 height 22
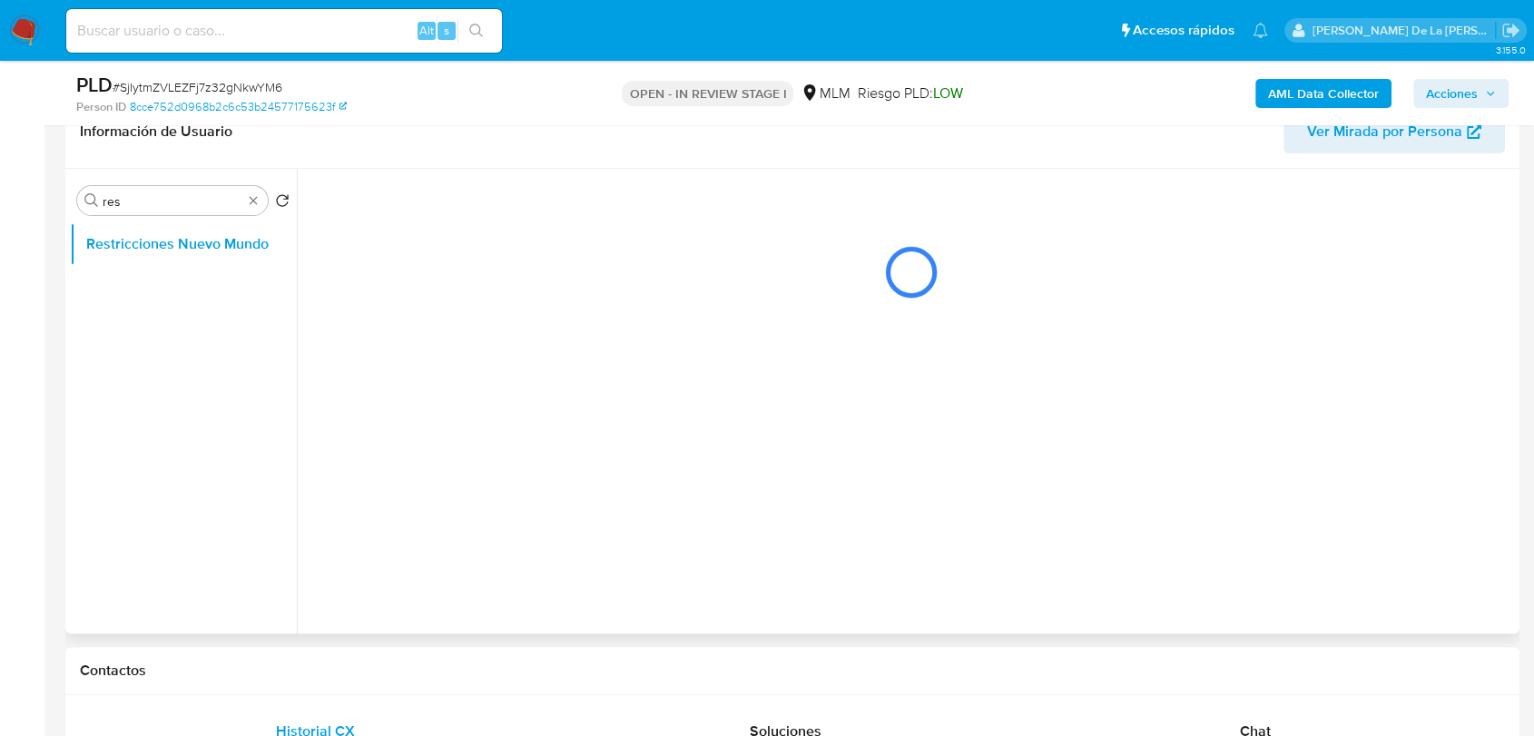
click at [812, 447] on div at bounding box center [906, 401] width 1218 height 465
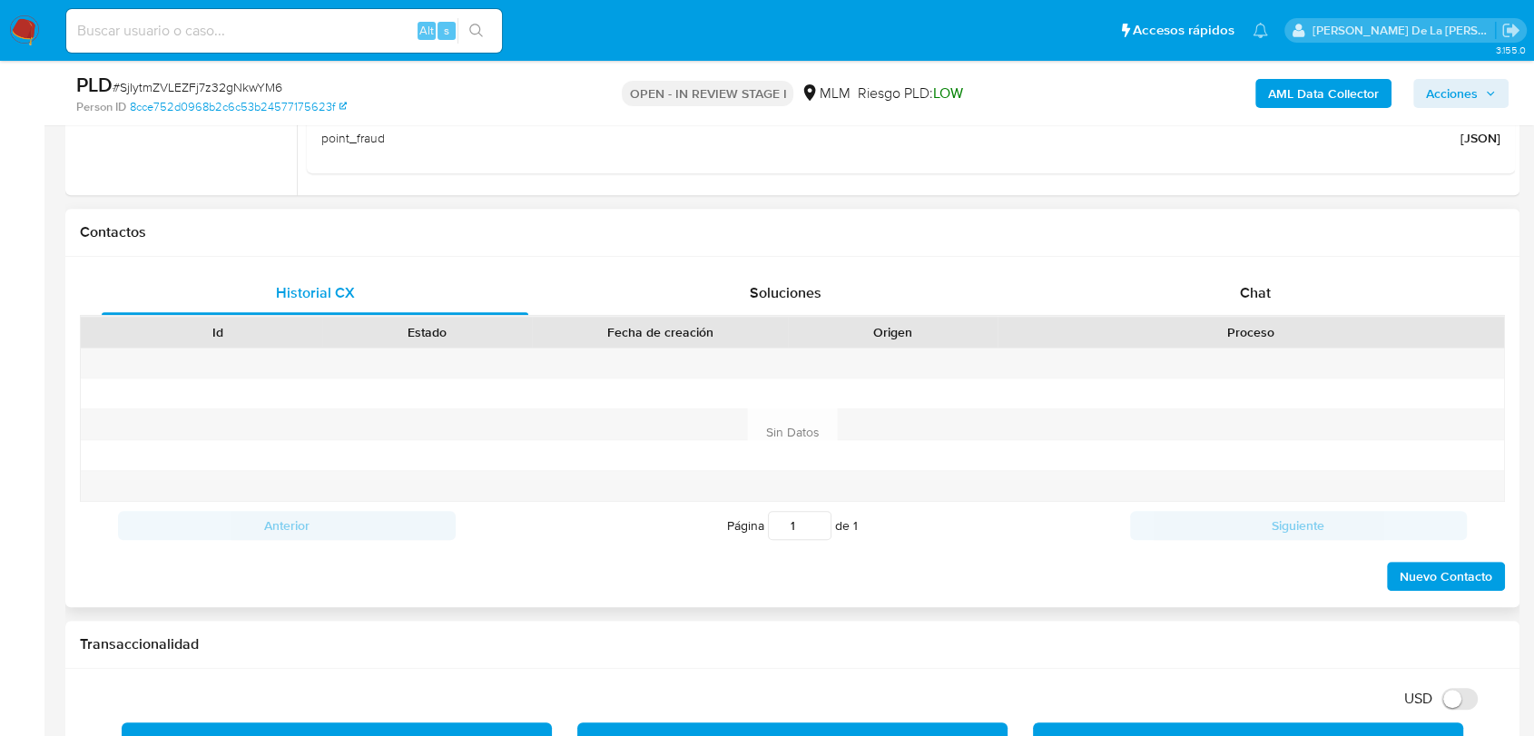
scroll to position [705, 0]
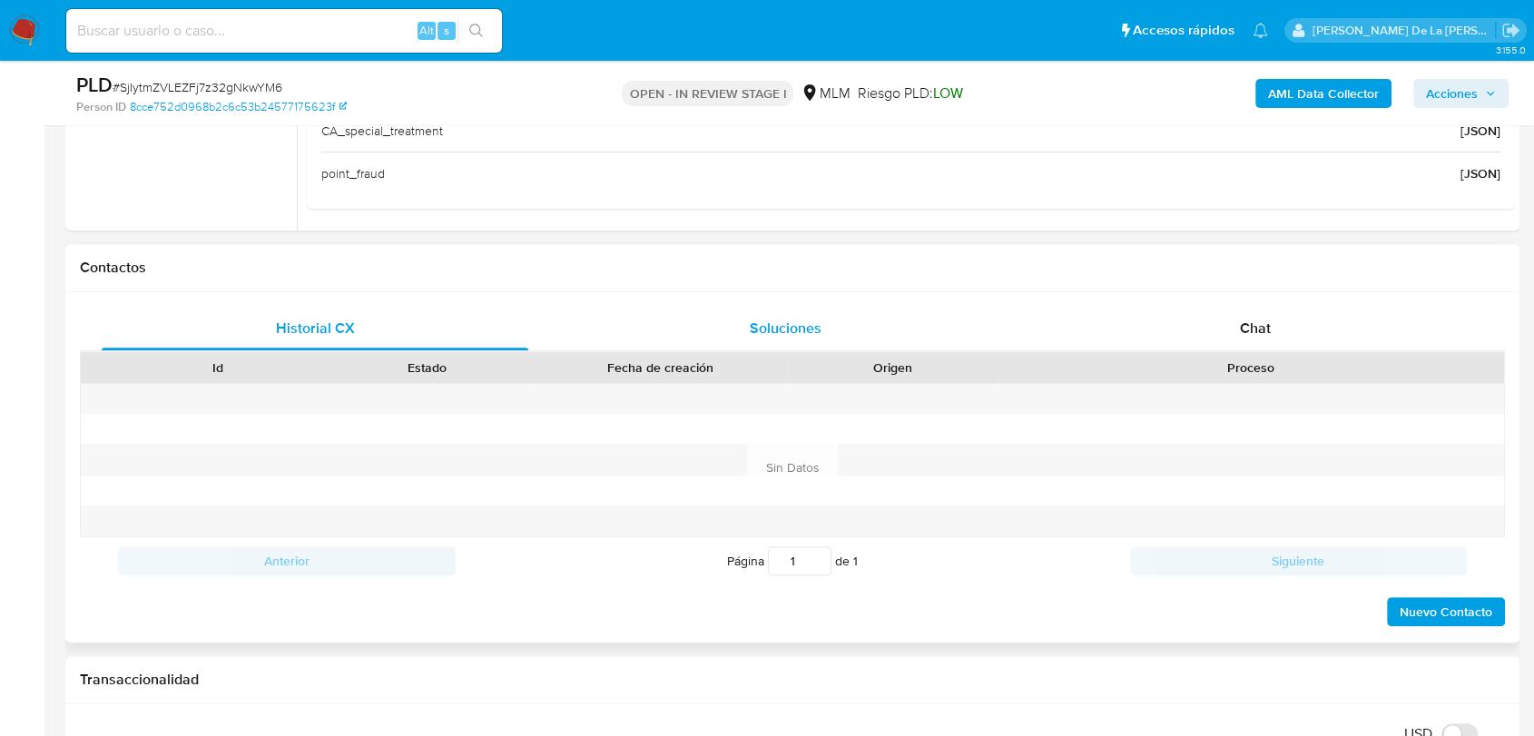
click at [754, 319] on span "Soluciones" at bounding box center [786, 328] width 72 height 21
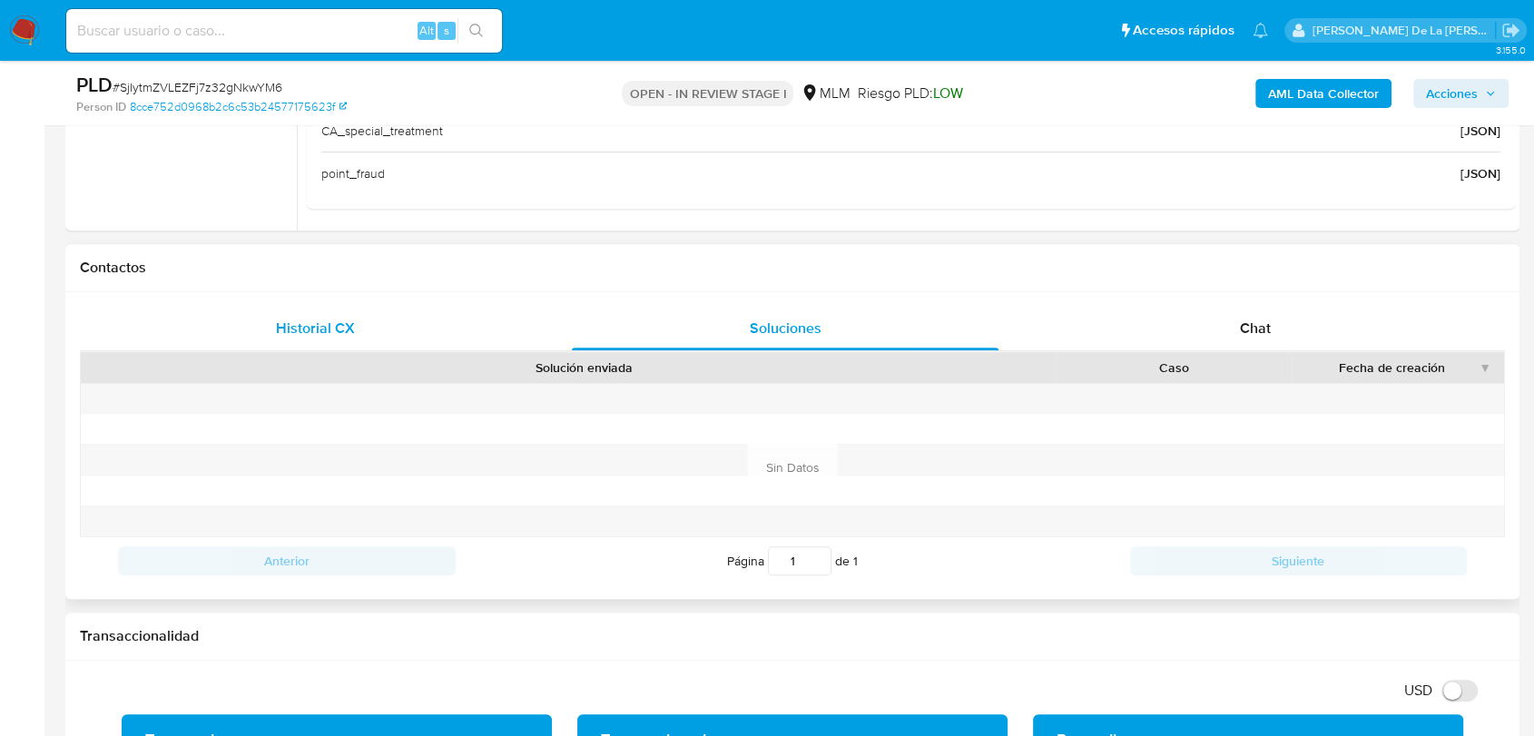
click at [379, 321] on div "Historial CX" at bounding box center [315, 329] width 427 height 44
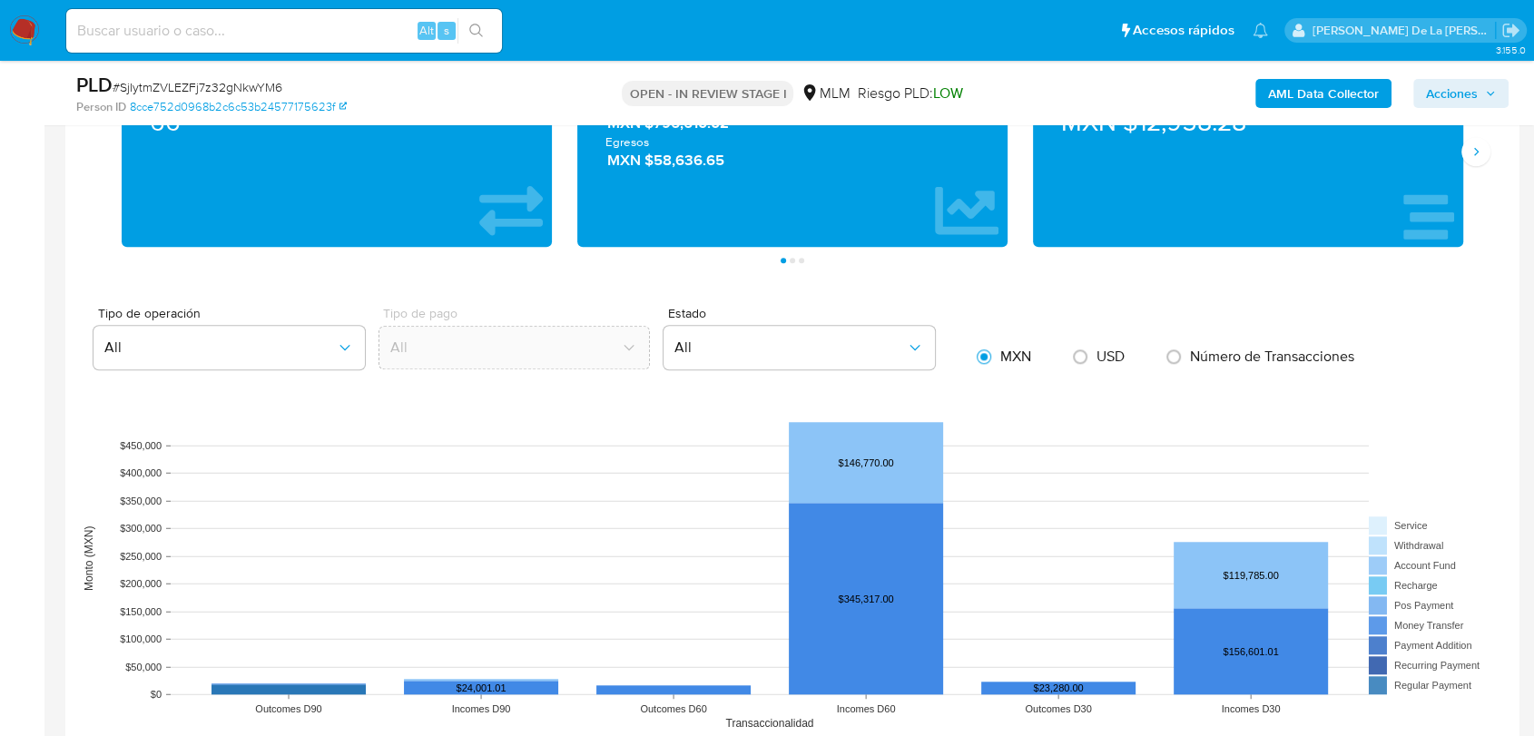
scroll to position [1210, 0]
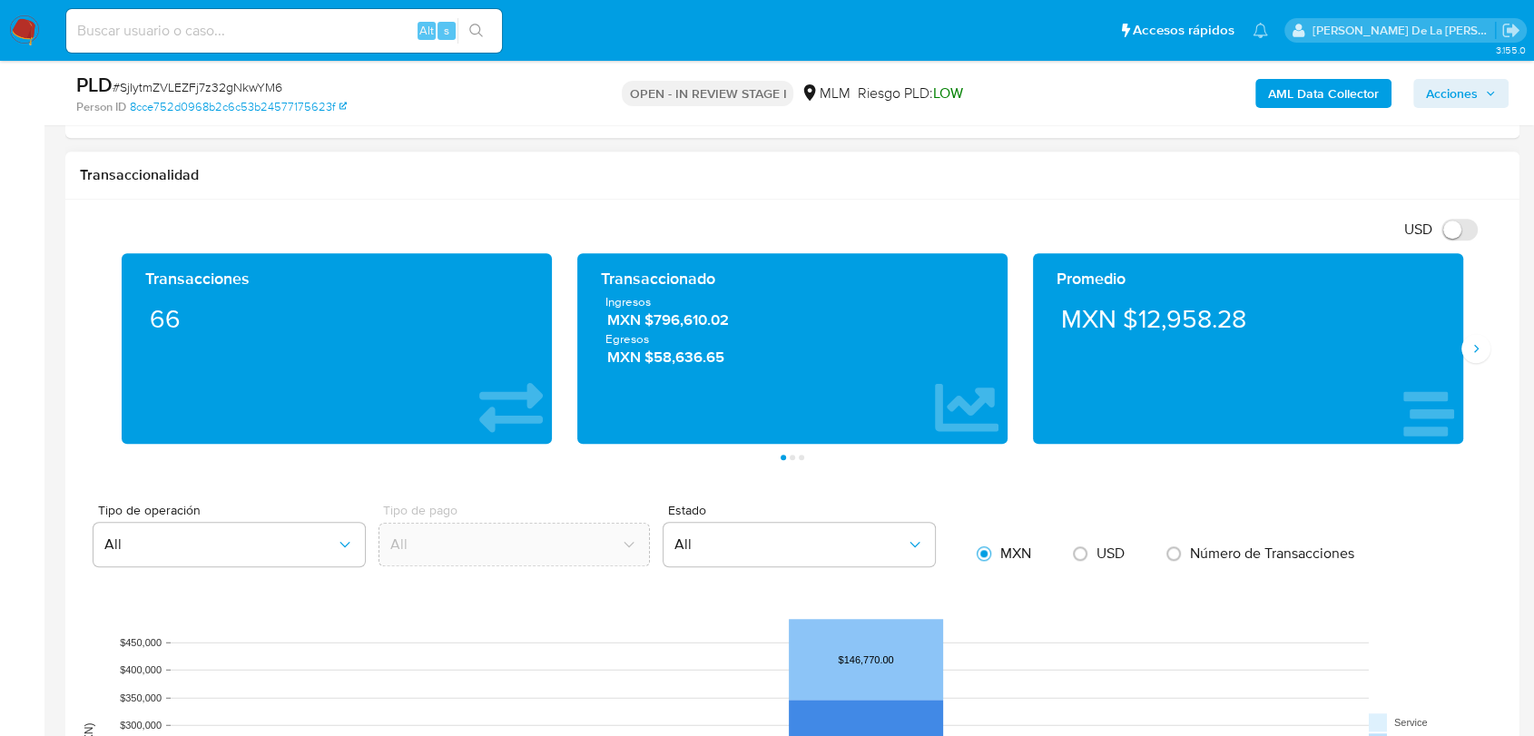
click at [1489, 359] on div "Transacciones 66 Transaccionado Ingresos MXN $796,610.02 Egresos MXN $58,636.65…" at bounding box center [793, 356] width 1426 height 207
click at [1483, 350] on button "Siguiente" at bounding box center [1476, 348] width 29 height 29
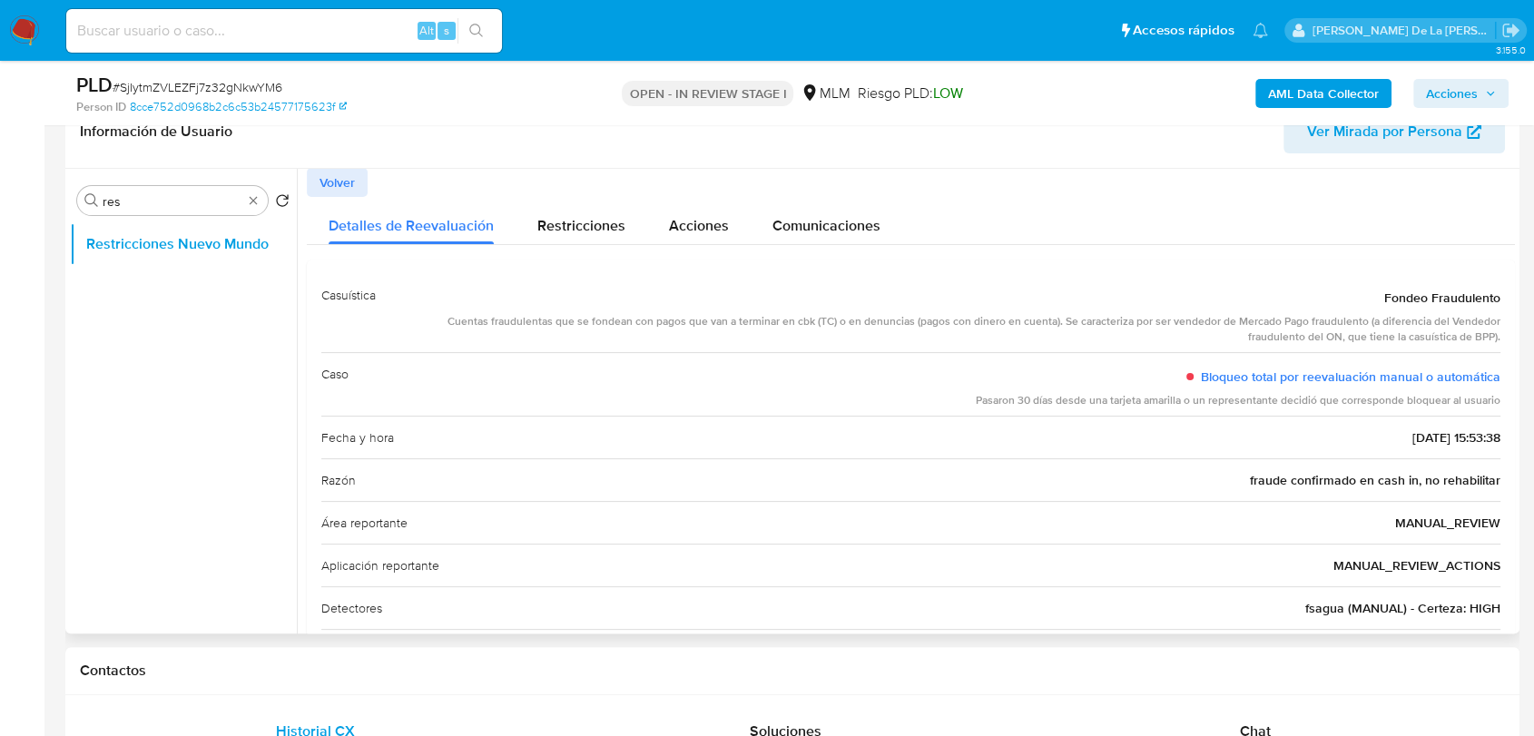
scroll to position [0, 0]
click at [594, 205] on div "Restricciones" at bounding box center [582, 222] width 88 height 48
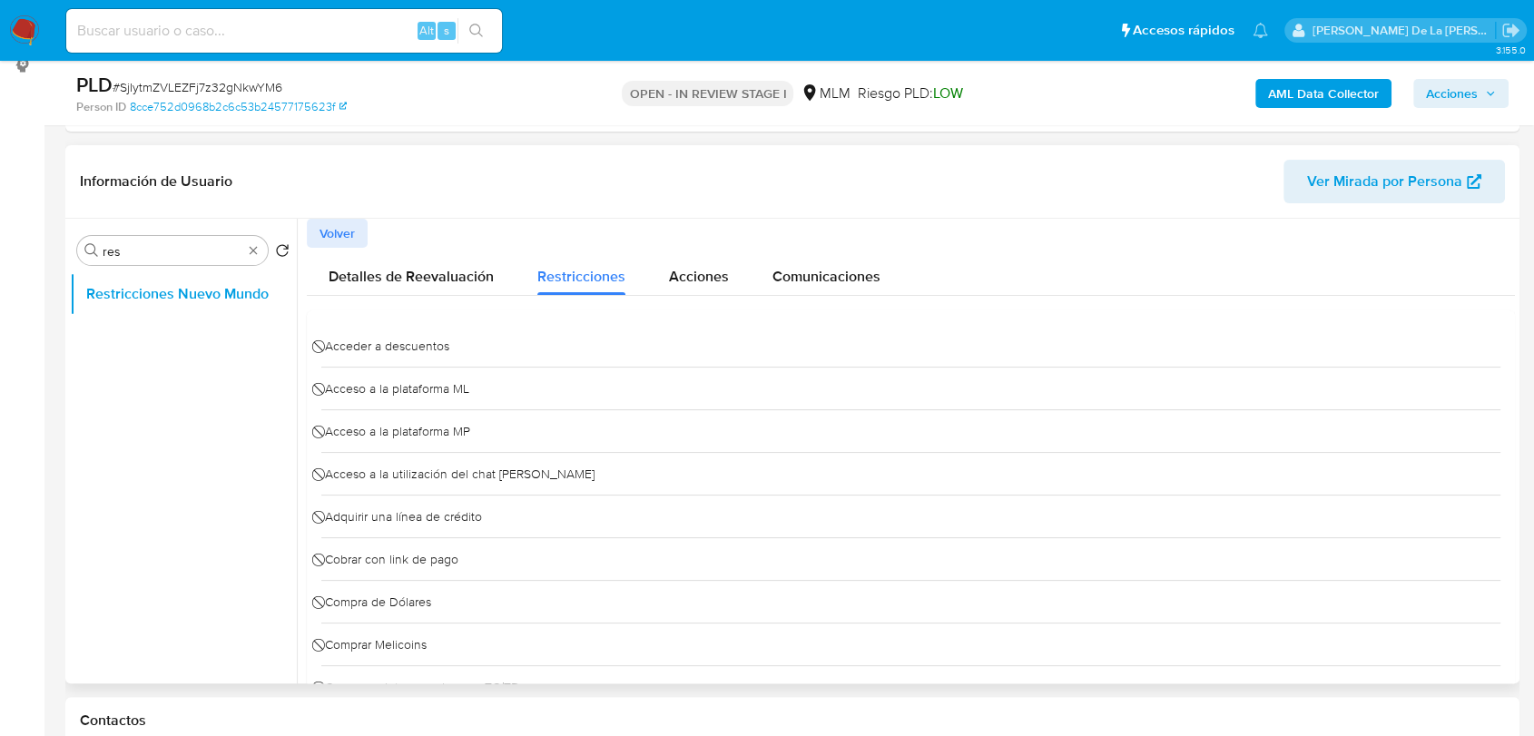
scroll to position [202, 0]
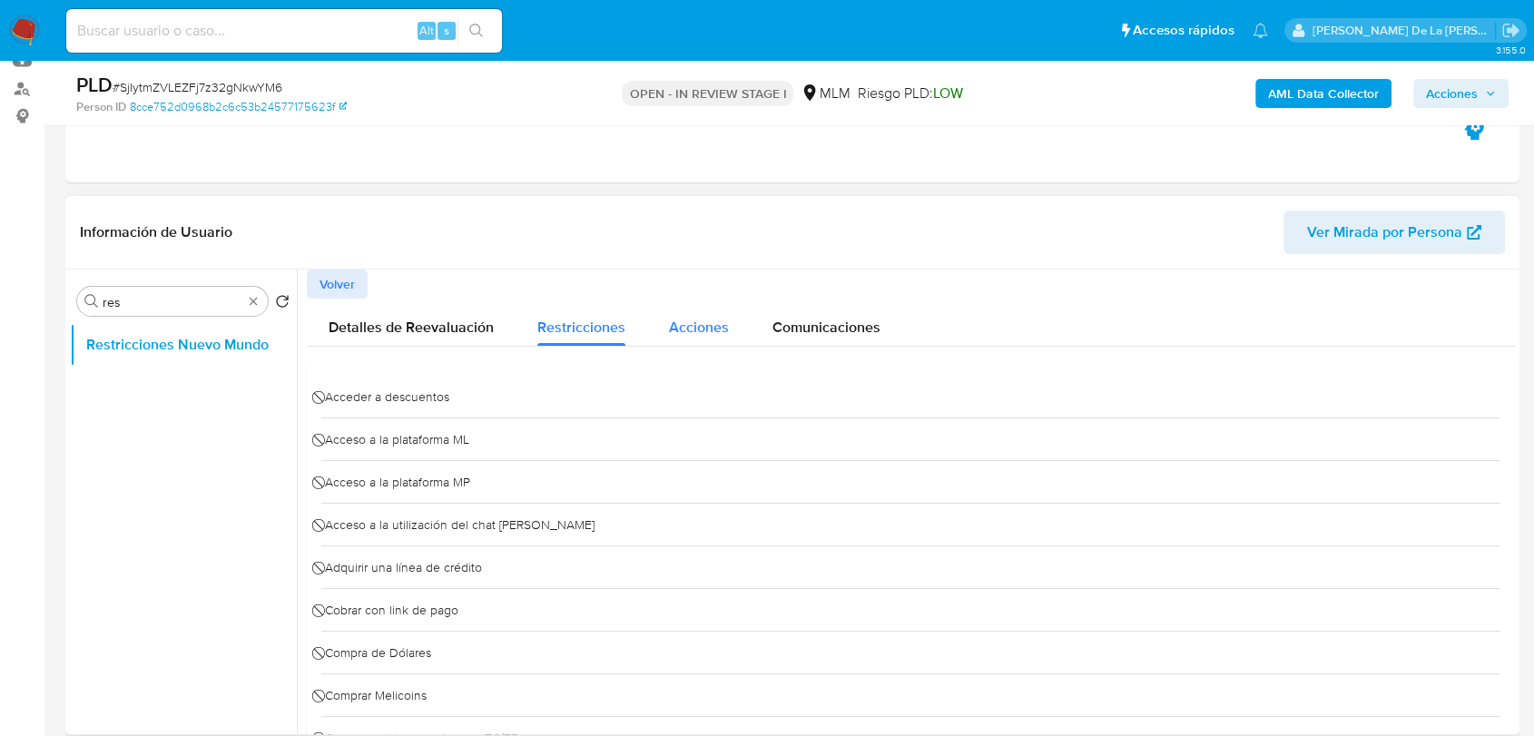
click at [679, 319] on span "Acciones" at bounding box center [699, 327] width 60 height 21
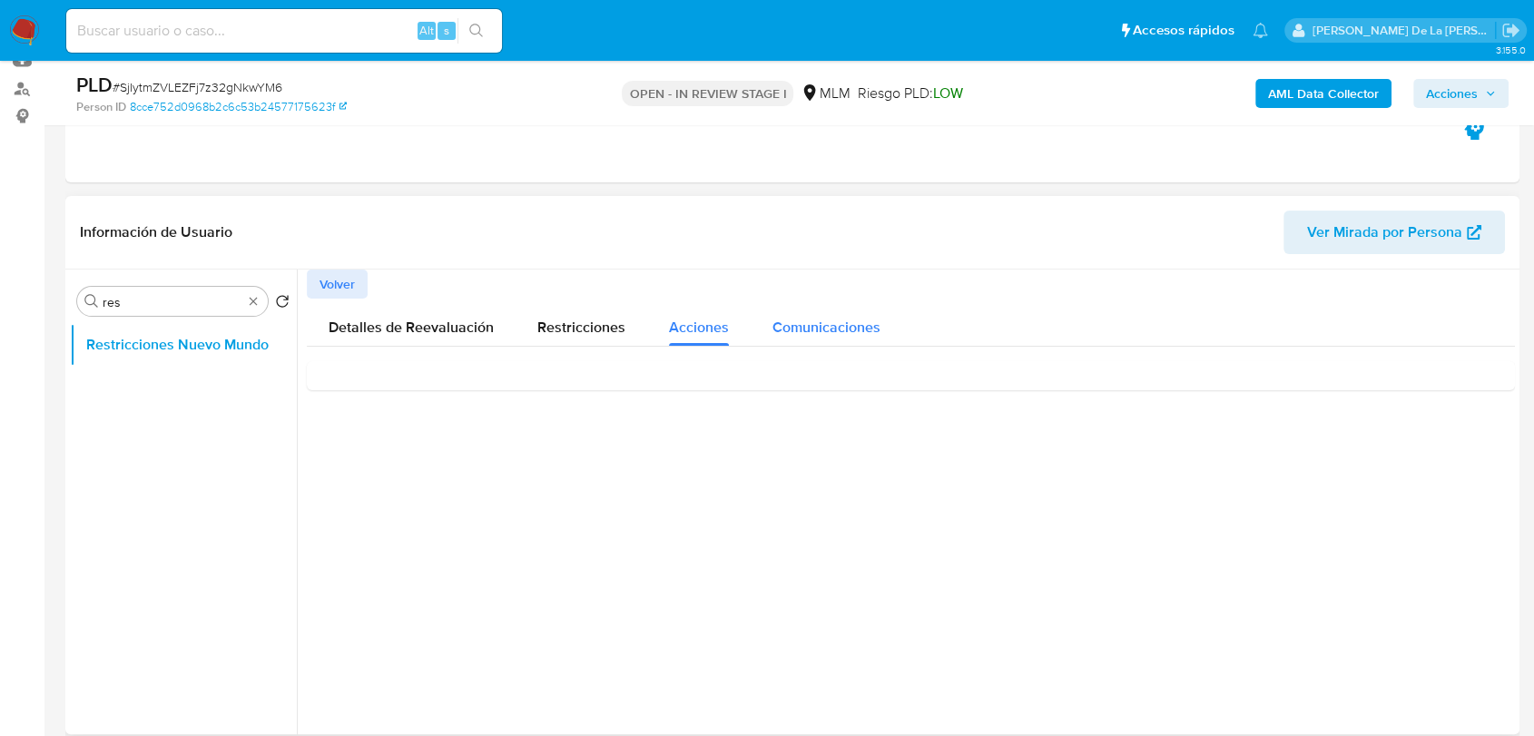
click at [810, 325] on span "Comunicaciones" at bounding box center [827, 327] width 108 height 21
click at [452, 329] on span "Detalles de Reevaluación" at bounding box center [411, 327] width 165 height 21
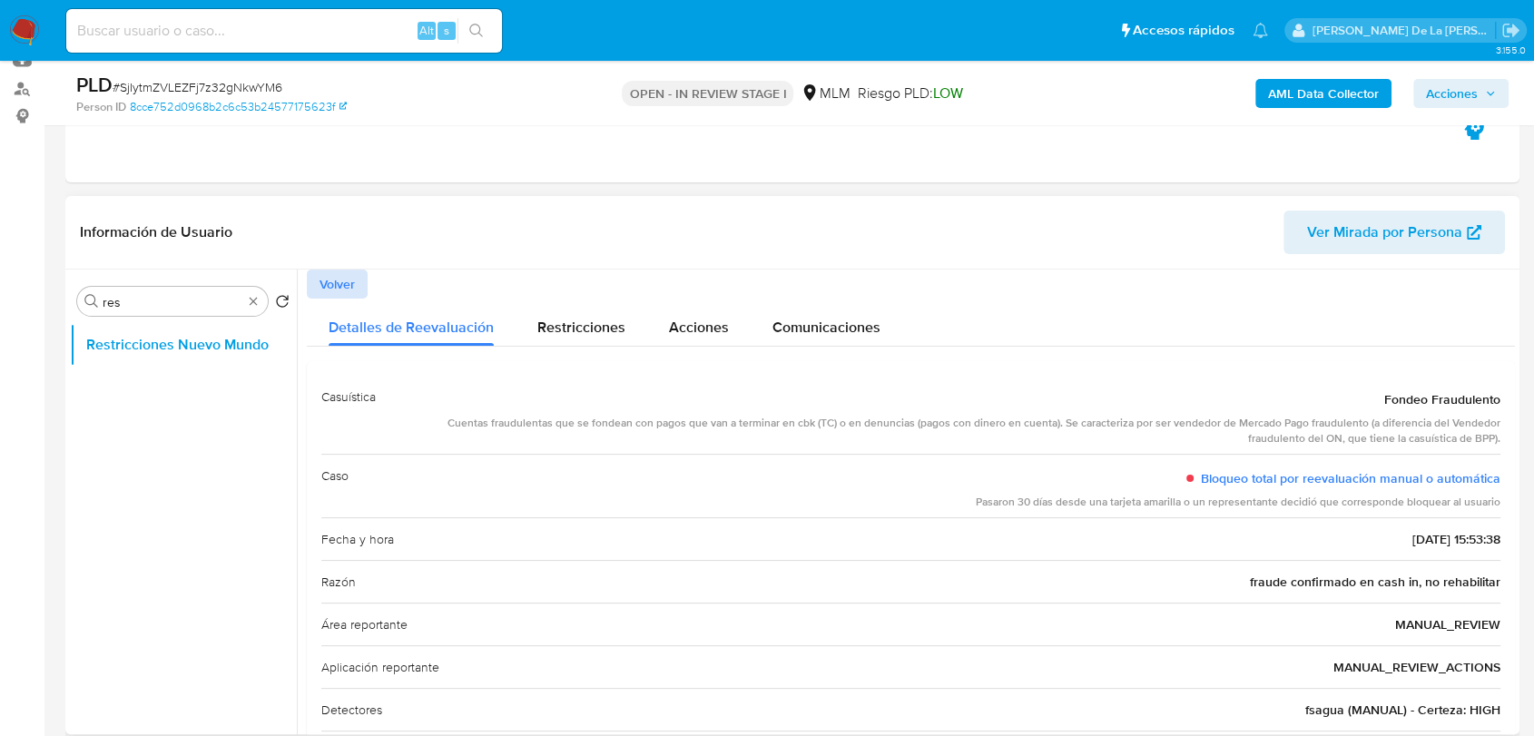
click at [361, 283] on button "Volver" at bounding box center [337, 284] width 61 height 29
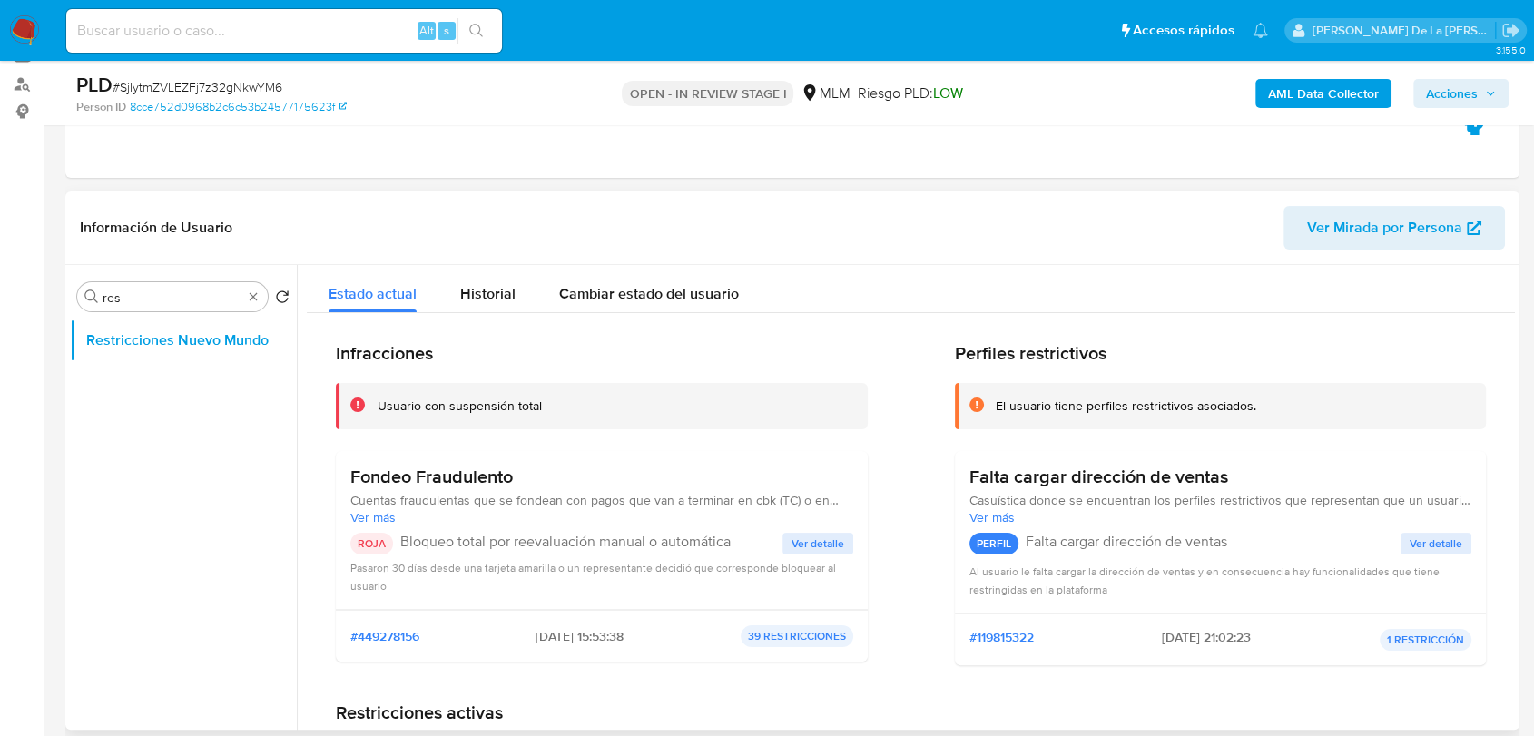
scroll to position [302, 0]
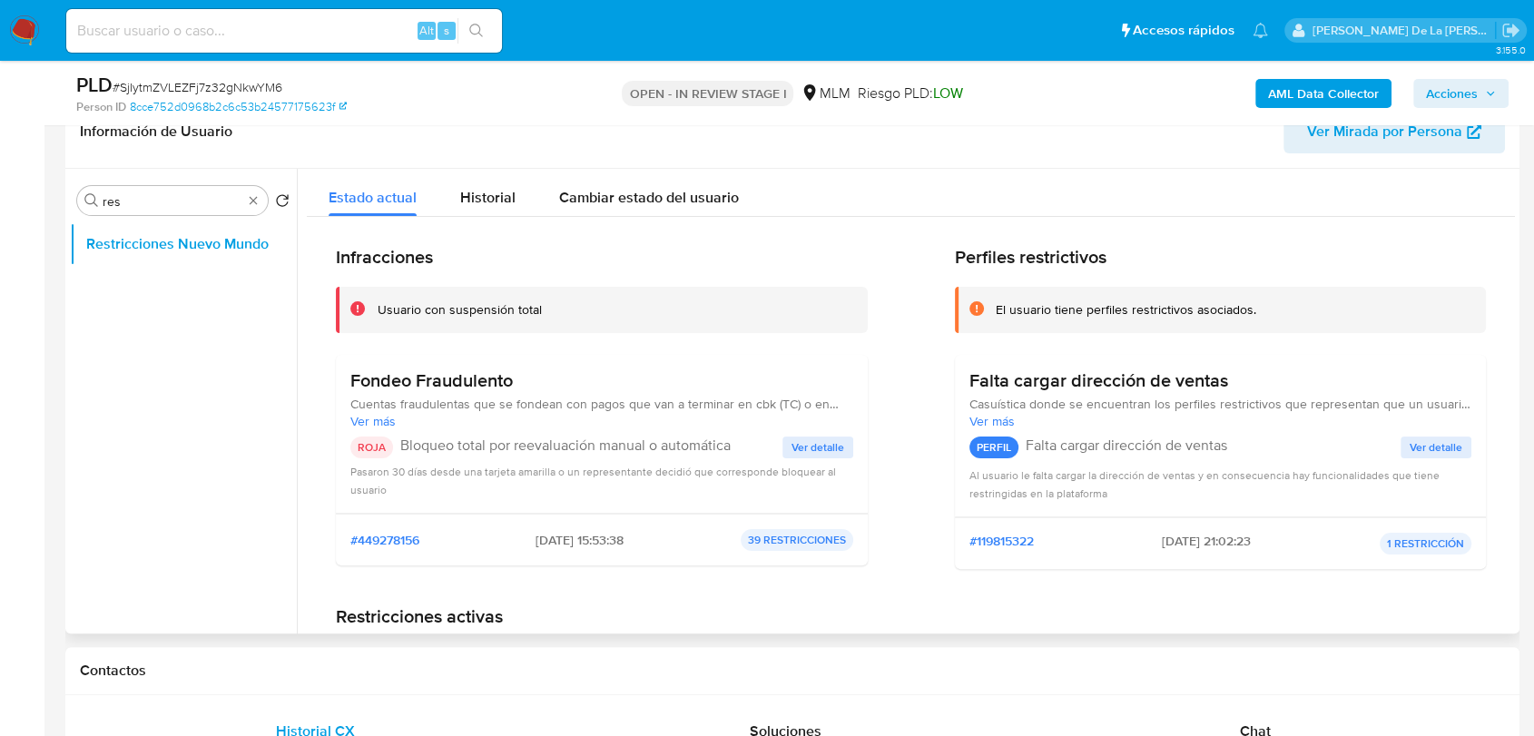
drag, startPoint x: 584, startPoint y: 539, endPoint x: 539, endPoint y: 541, distance: 44.5
click at [548, 545] on span "2025-08-07 - 15:53:38" at bounding box center [580, 540] width 88 height 16
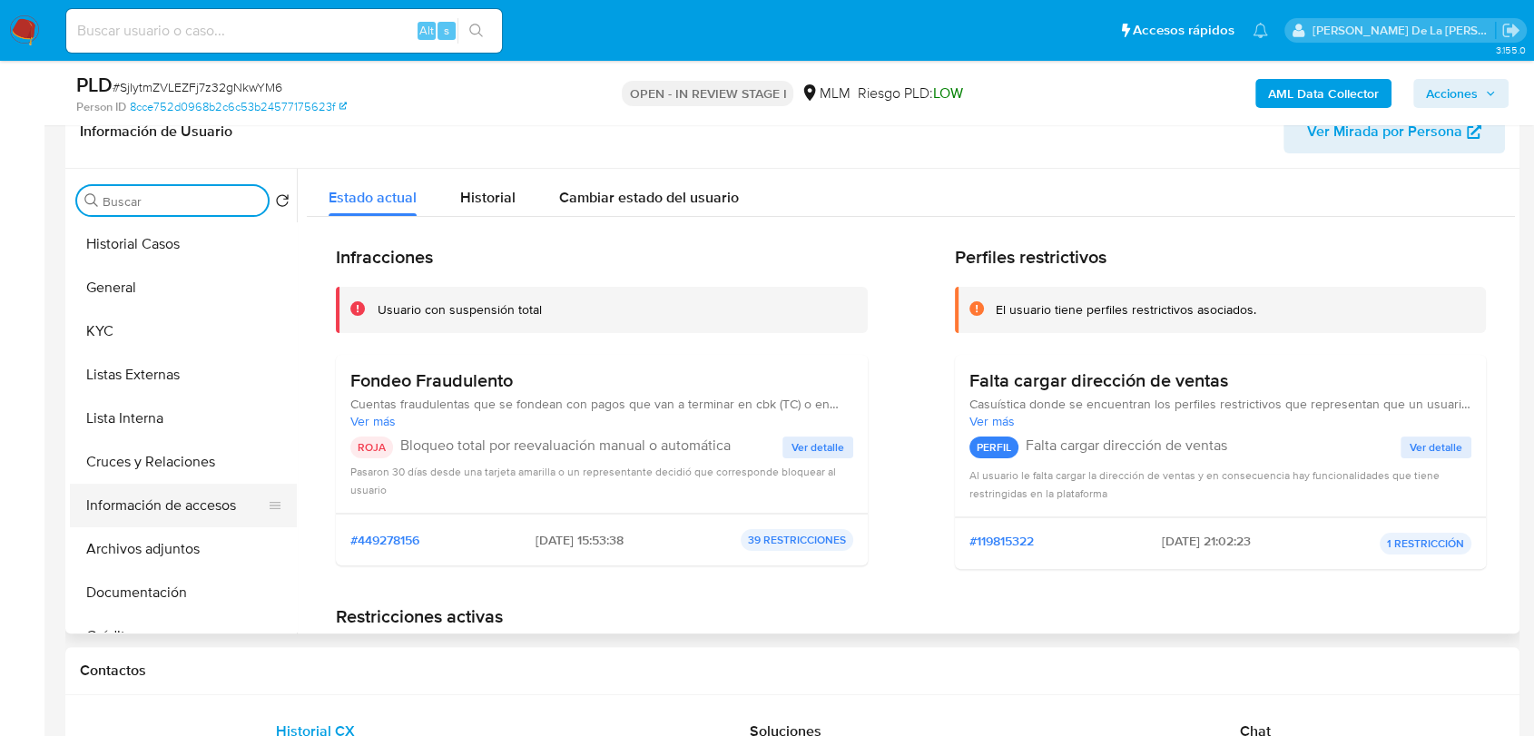
click at [163, 505] on button "Información de accesos" at bounding box center [176, 506] width 212 height 44
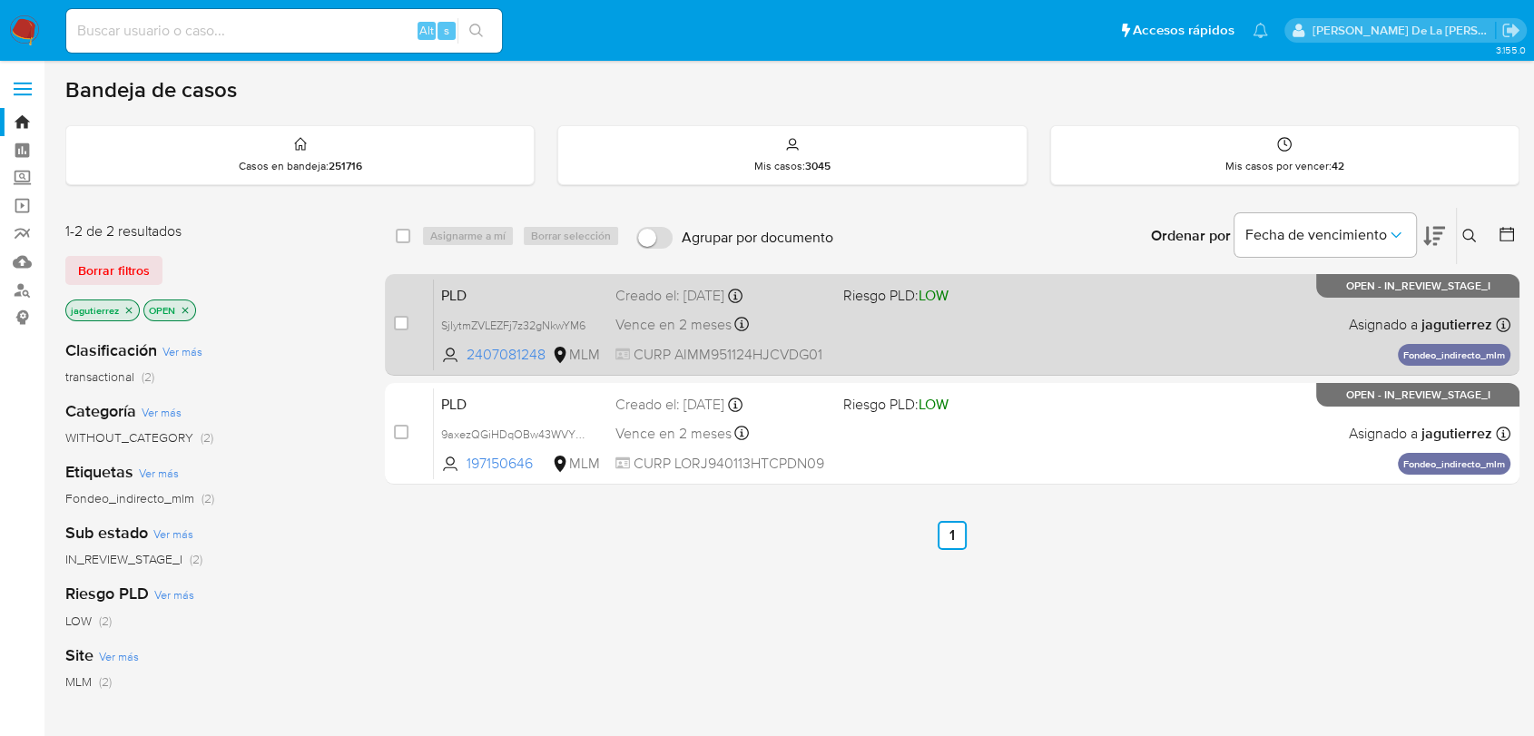
click at [1061, 343] on div "PLD SjIytmZVLEZFj7z32gNkwYM6 2407081248 MLM Riesgo PLD: LOW Creado el: 12/08/20…" at bounding box center [972, 325] width 1077 height 92
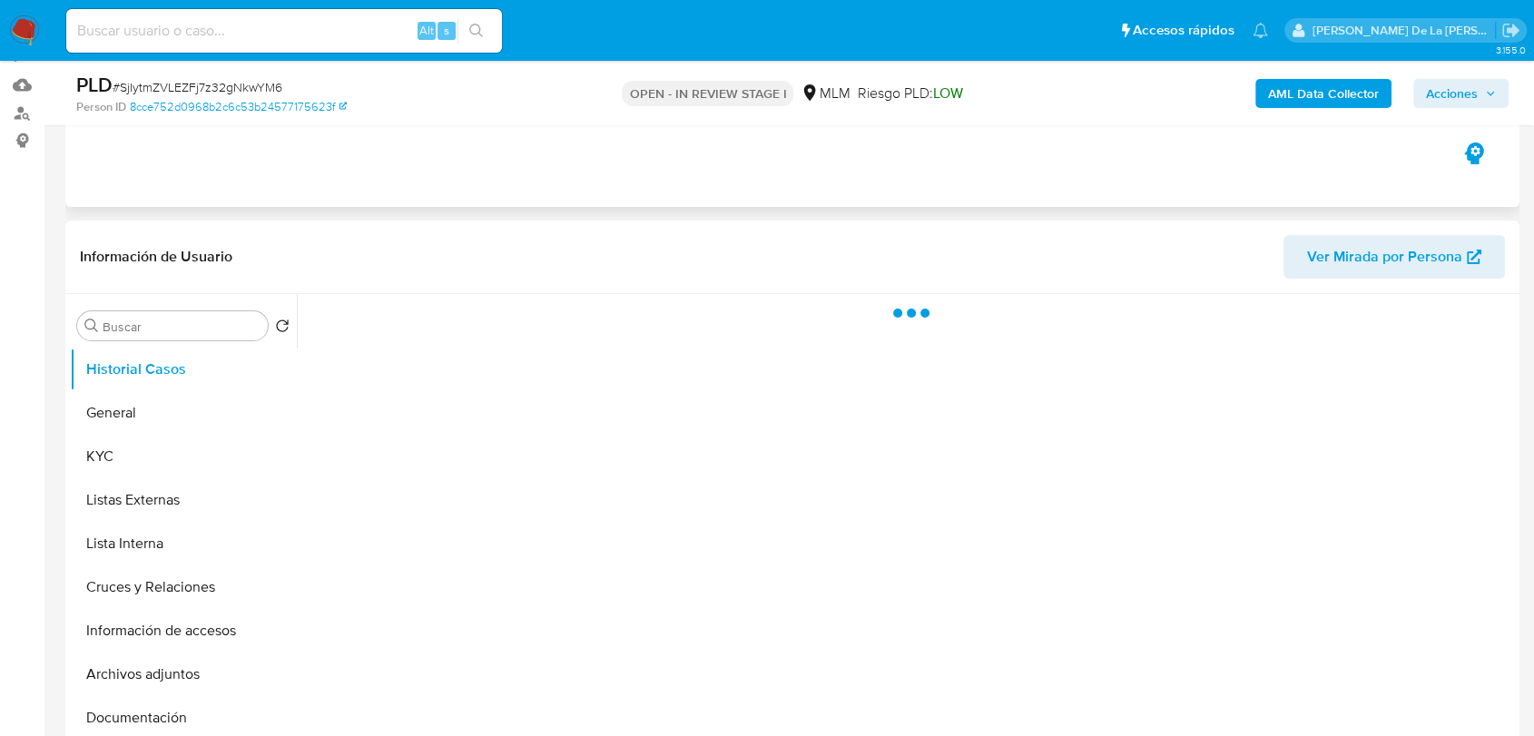
scroll to position [202, 0]
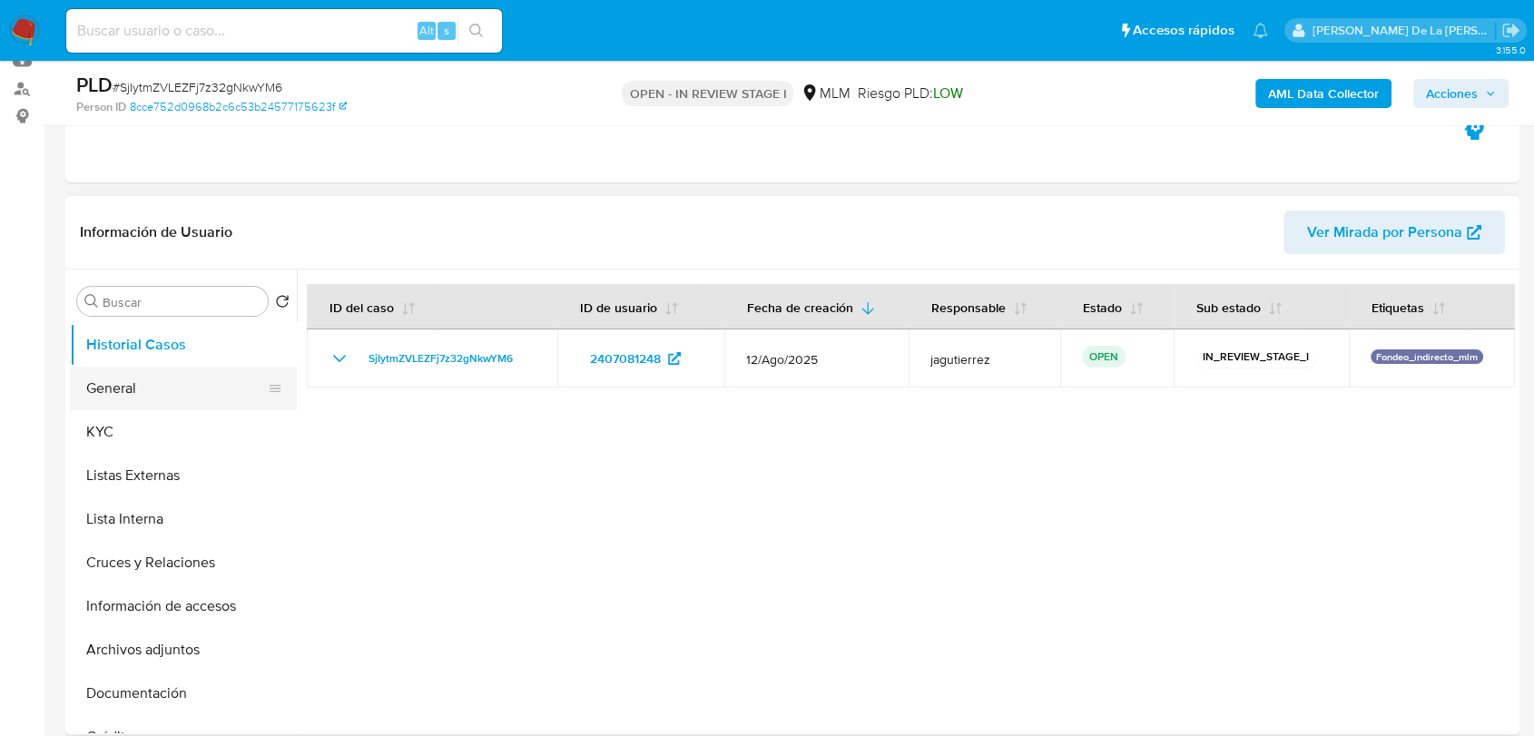
click at [157, 381] on button "General" at bounding box center [176, 389] width 212 height 44
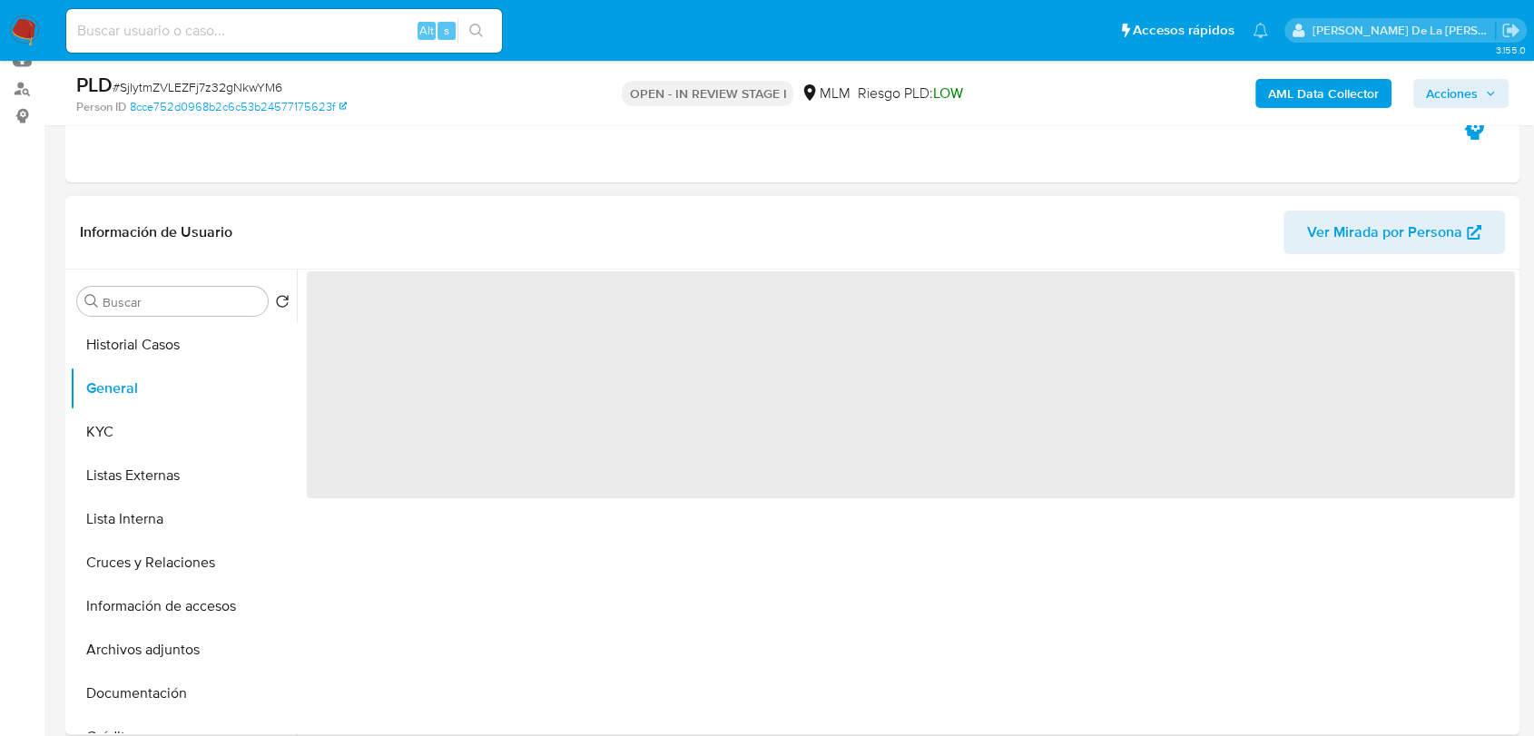
select select "10"
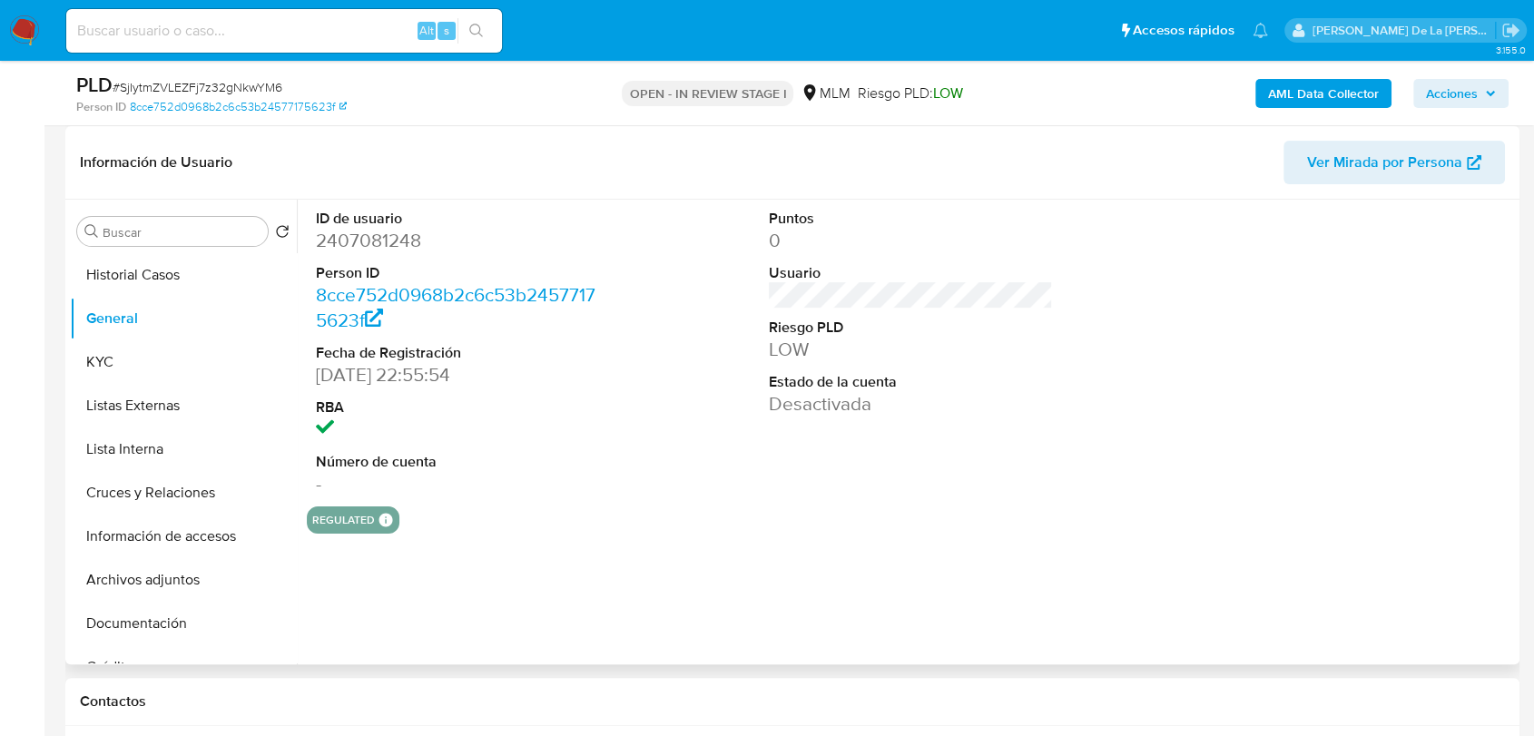
scroll to position [268, 0]
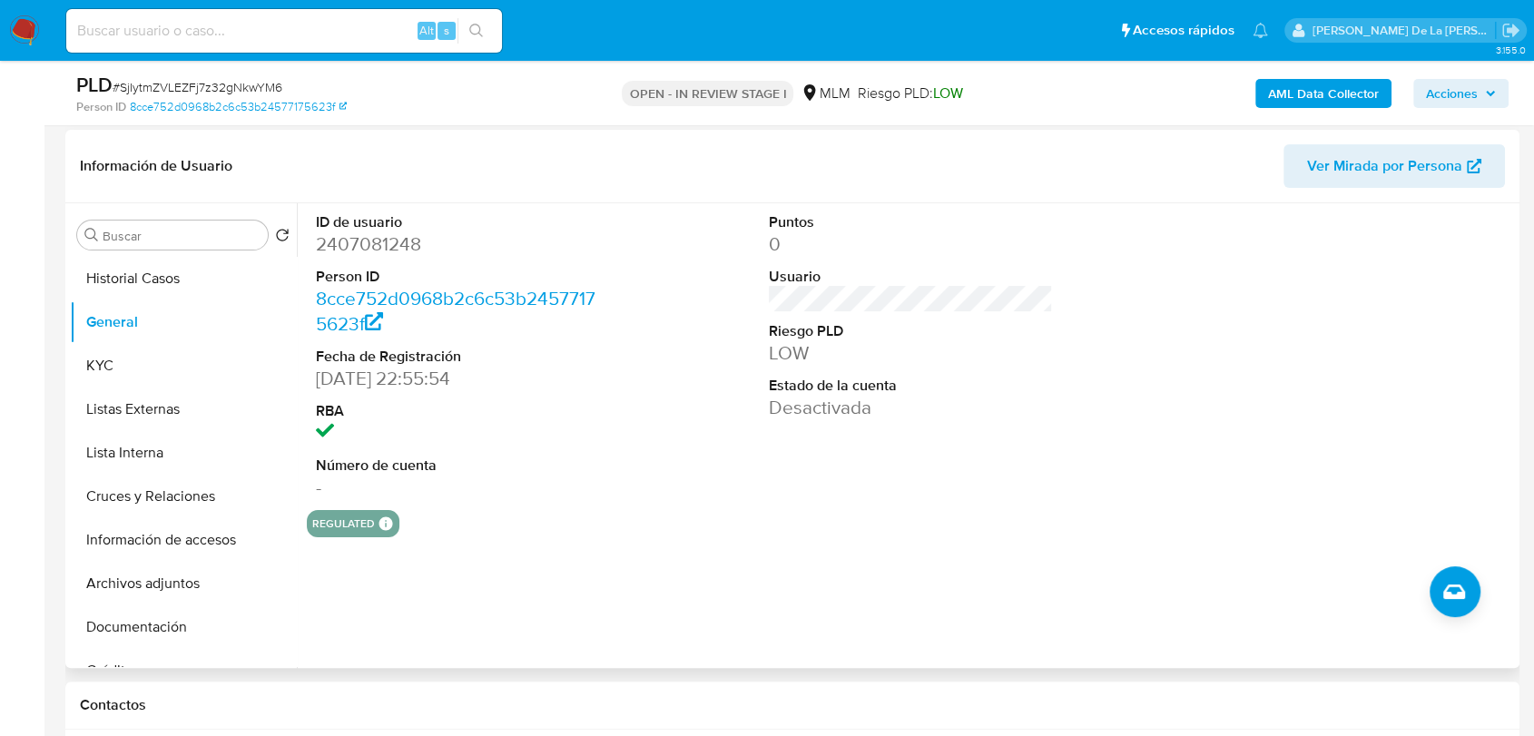
click at [654, 317] on div "ID de usuario 2407081248 Person ID 8cce752d0968b2c6c53b24577175623f Fecha de Re…" at bounding box center [911, 356] width 1209 height 307
click at [190, 356] on button "KYC" at bounding box center [176, 366] width 212 height 44
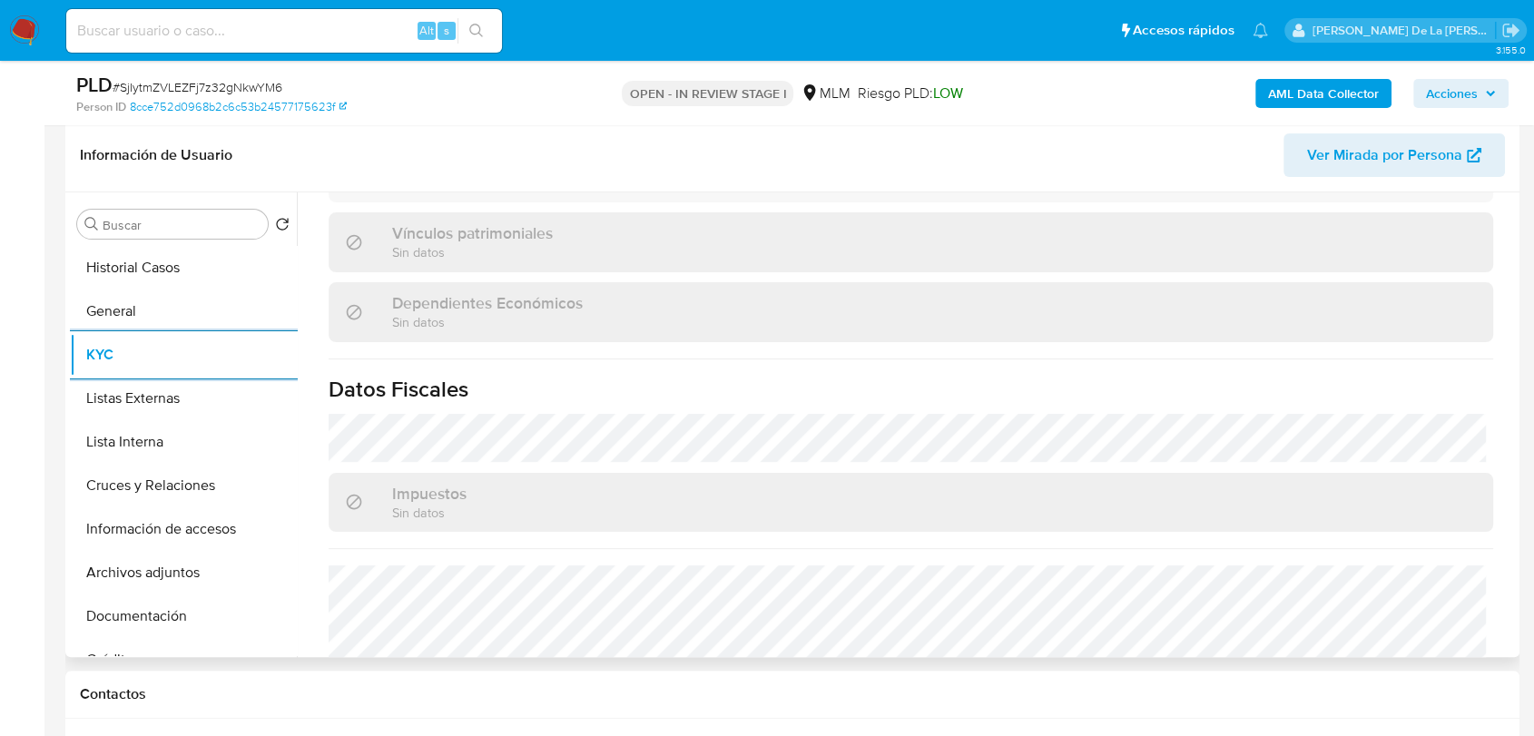
scroll to position [1110, 0]
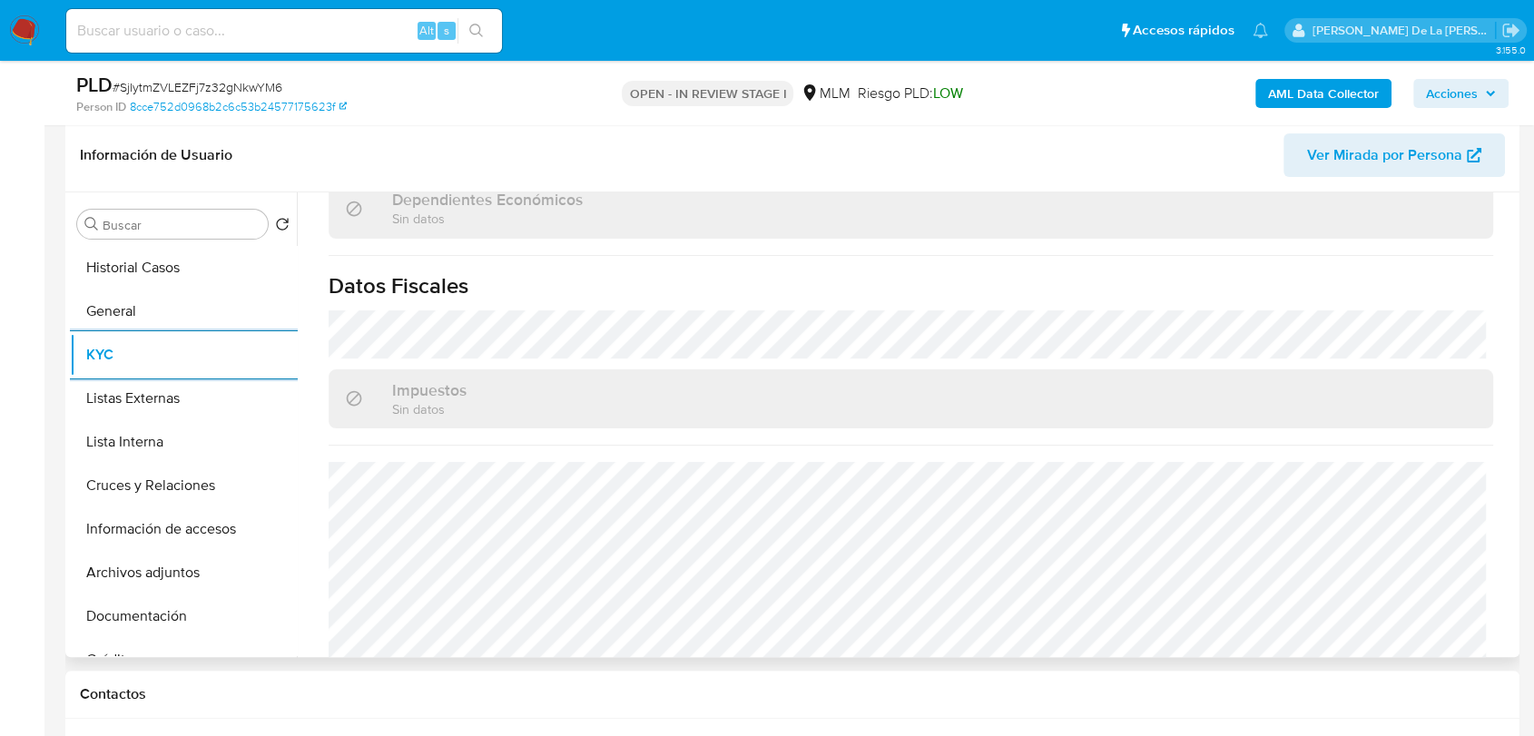
click at [70, 333] on button "KYC" at bounding box center [183, 355] width 227 height 44
click at [167, 446] on button "Lista Interna" at bounding box center [176, 442] width 212 height 44
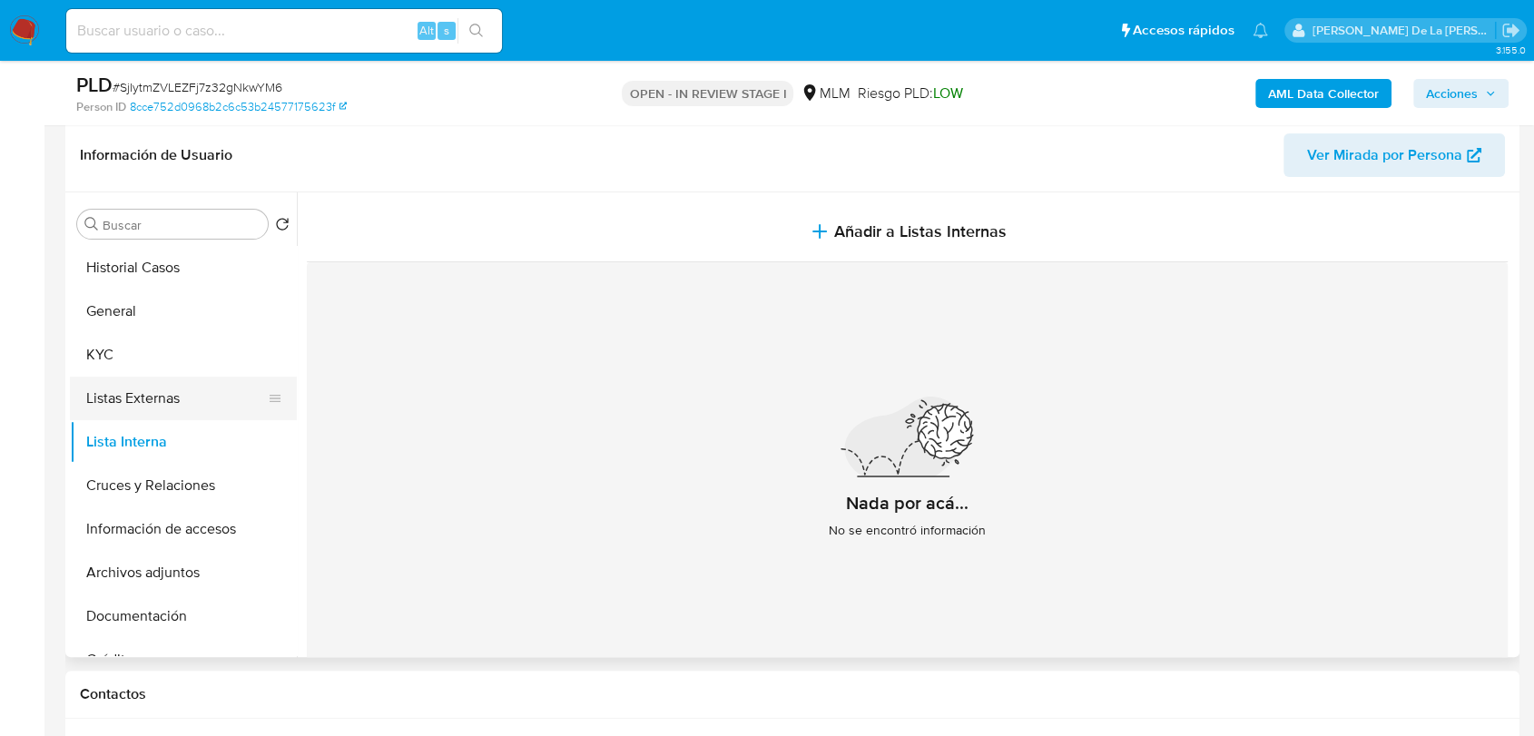
click at [149, 394] on button "Listas Externas" at bounding box center [176, 399] width 212 height 44
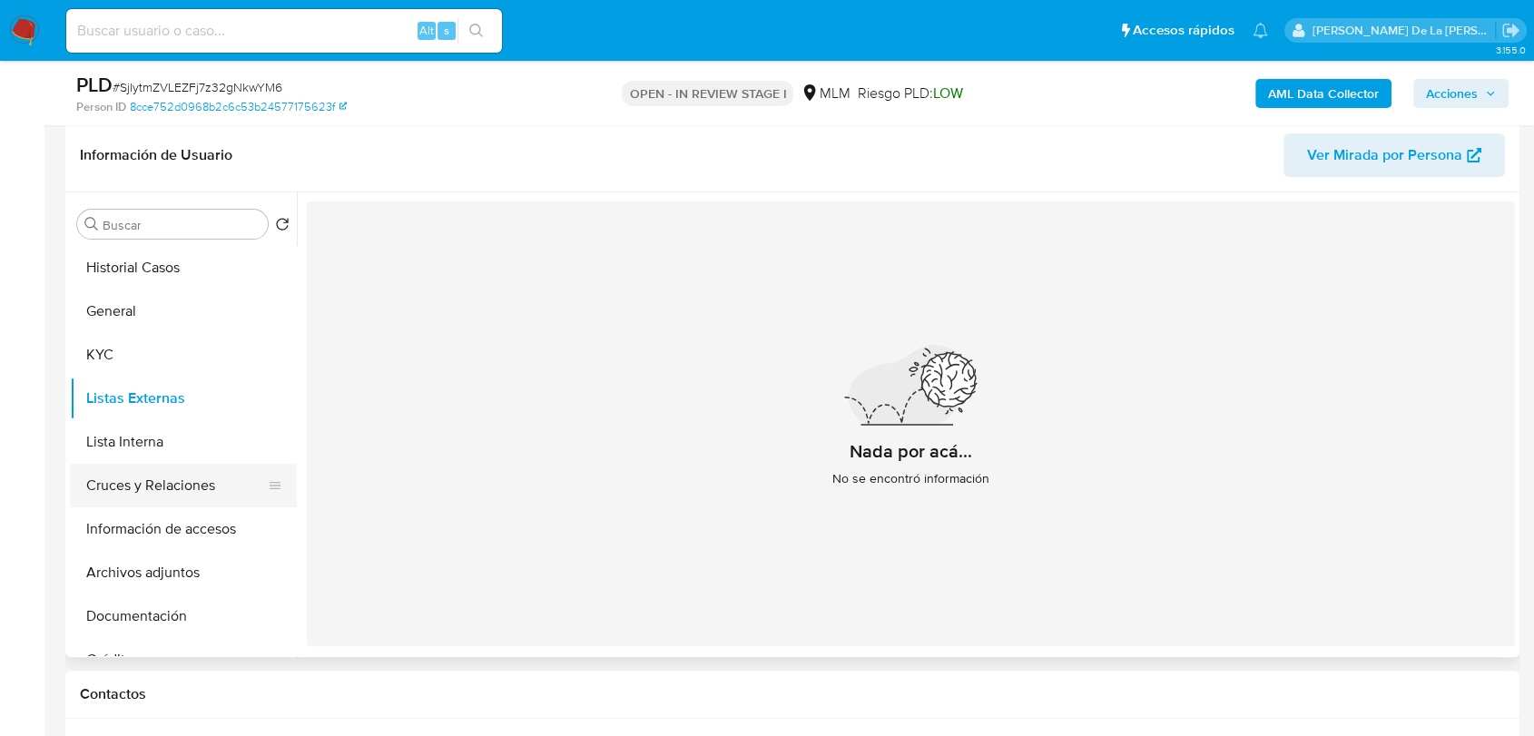
click at [155, 493] on button "Cruces y Relaciones" at bounding box center [176, 486] width 212 height 44
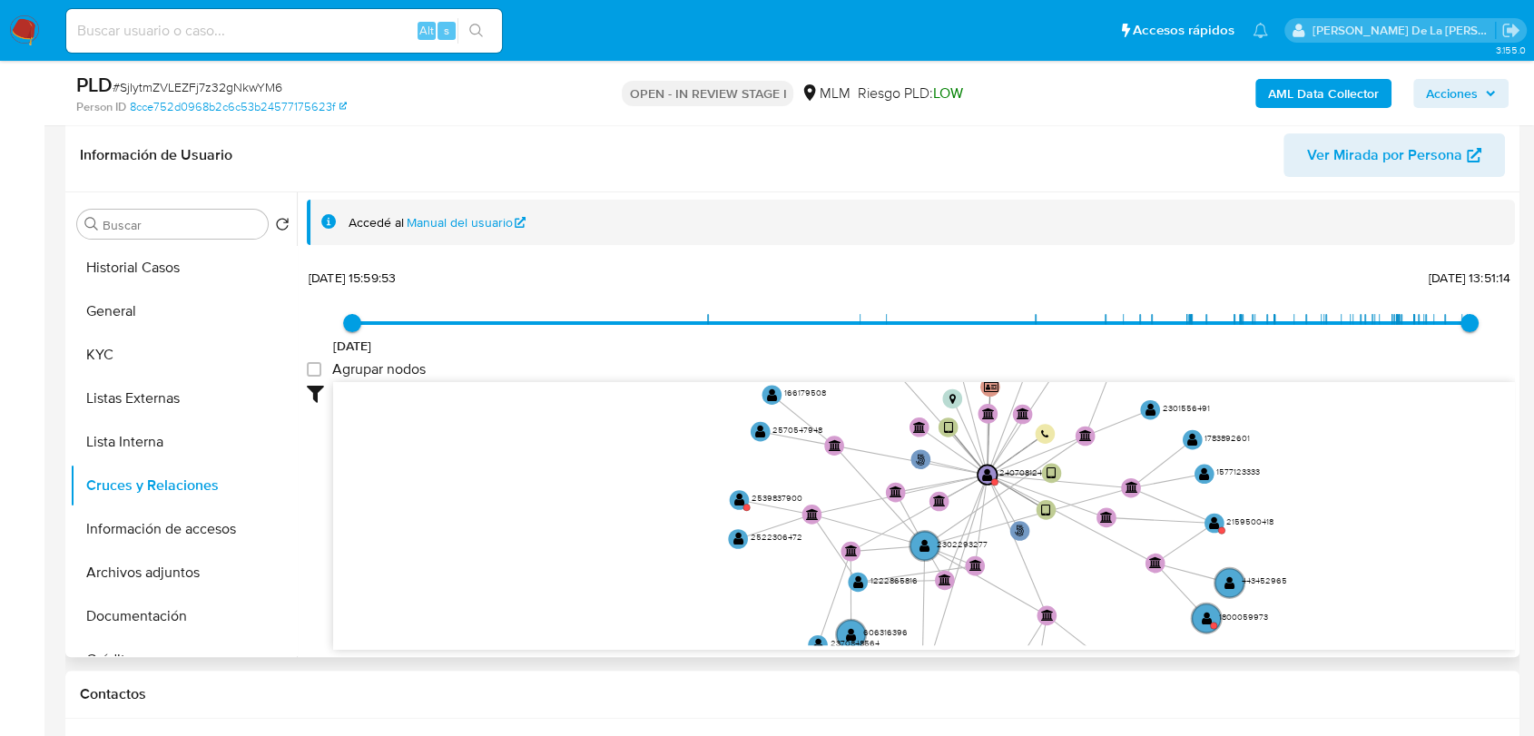
drag, startPoint x: 1153, startPoint y: 478, endPoint x: 1067, endPoint y: 539, distance: 106.1
click at [1084, 529] on icon "phone-78ed6887dfd03fbc3abc9144f6be0713  user-2407081248  2407081248 person-8c…" at bounding box center [924, 513] width 1182 height 263
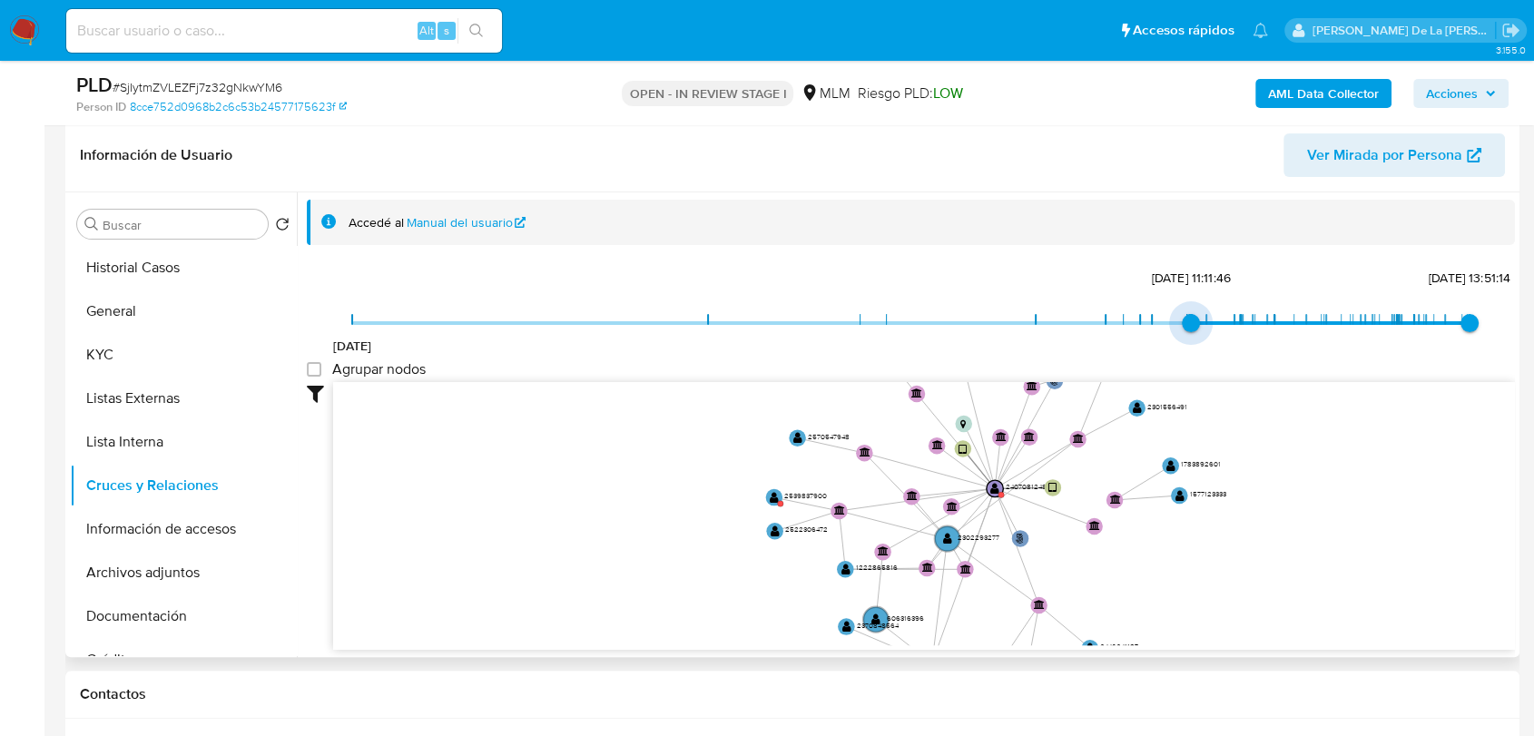
type input "1744223500000"
drag, startPoint x: 347, startPoint y: 321, endPoint x: 1158, endPoint y: 333, distance: 810.9
click at [1158, 332] on span "9/4/2025, 12:31:40" at bounding box center [1152, 323] width 18 height 18
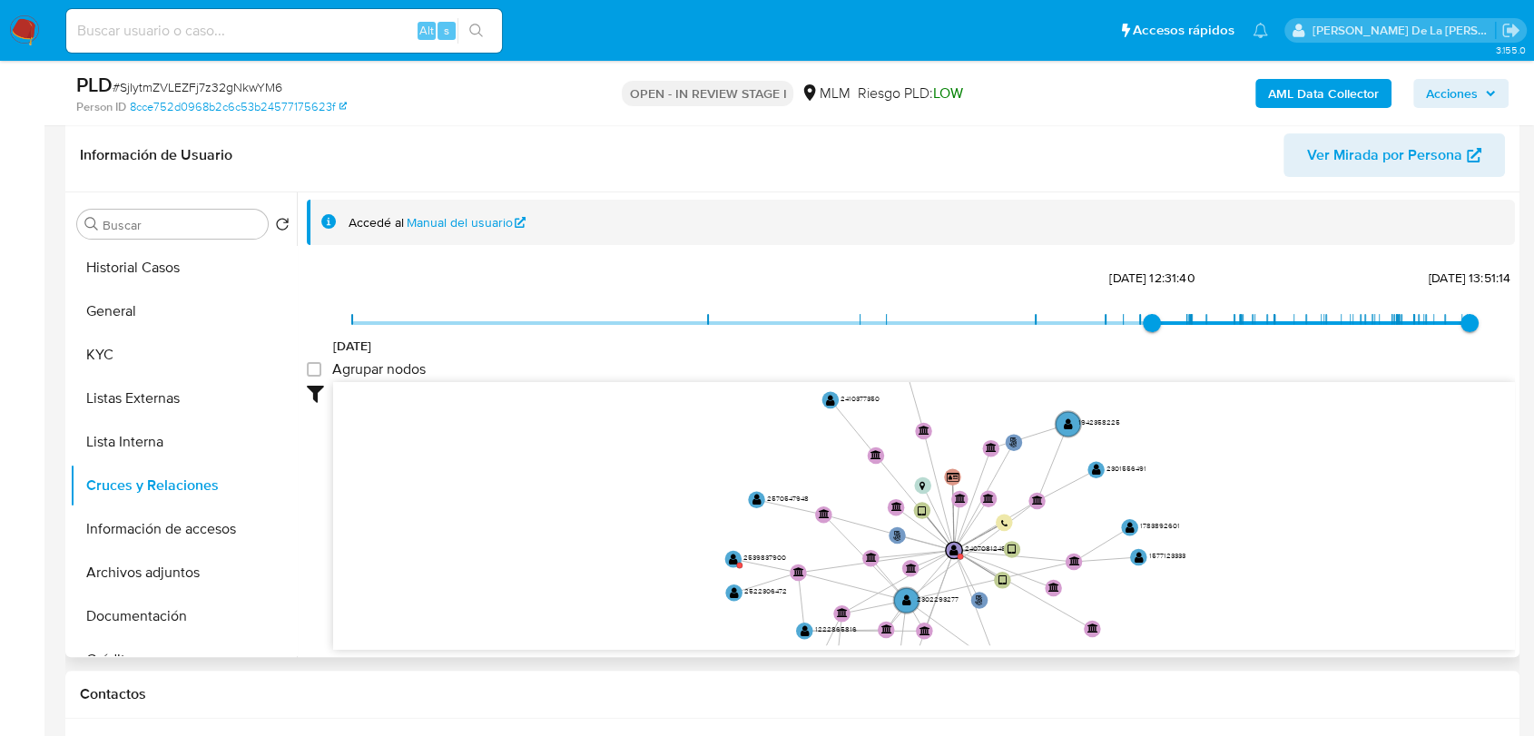
drag, startPoint x: 1243, startPoint y: 427, endPoint x: 1202, endPoint y: 488, distance: 74.0
click at [1202, 488] on icon "phone-78ed6887dfd03fbc3abc9144f6be0713  user-2407081248  2407081248 person-8c…" at bounding box center [924, 513] width 1182 height 263
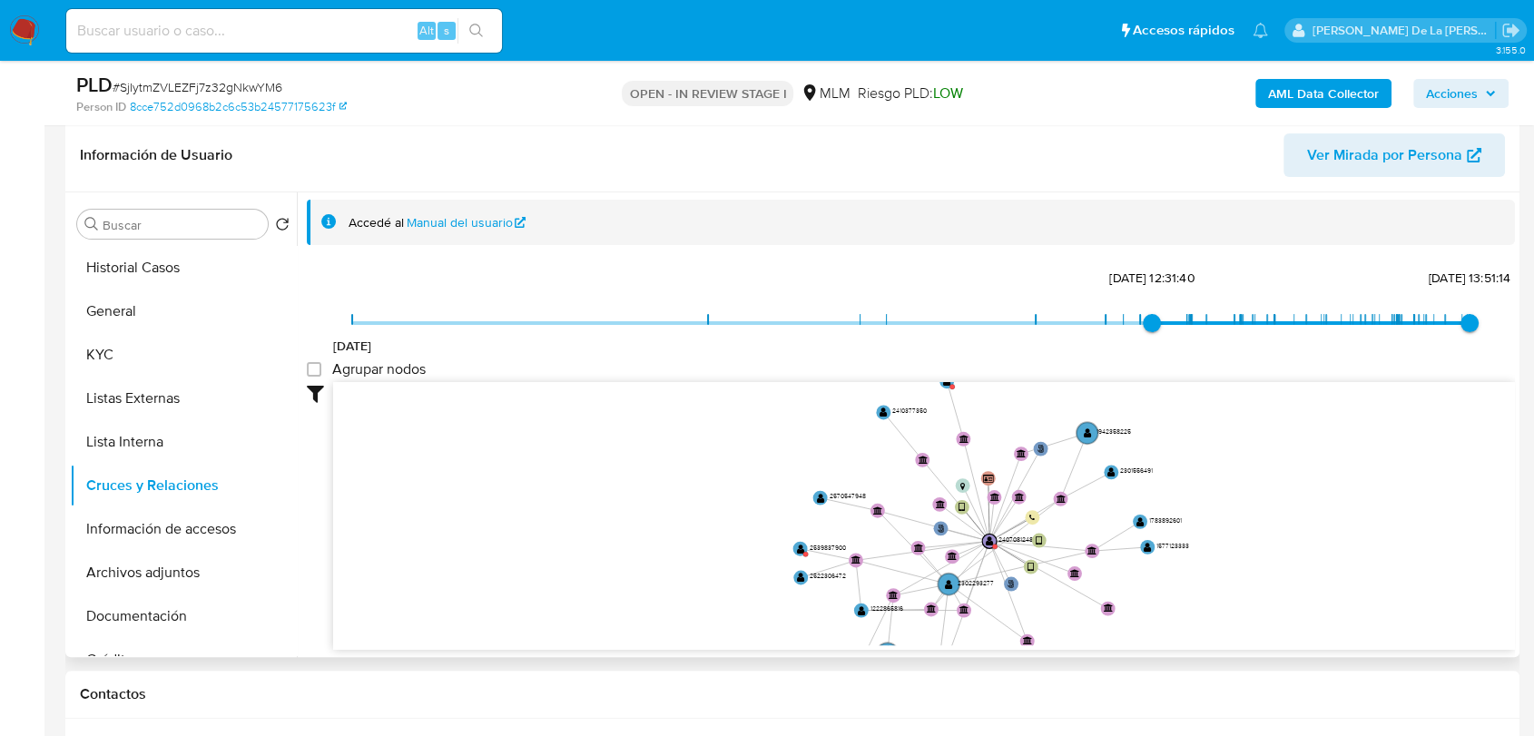
click at [1202, 484] on icon "phone-78ed6887dfd03fbc3abc9144f6be0713  user-2407081248  2407081248 person-8c…" at bounding box center [924, 513] width 1182 height 263
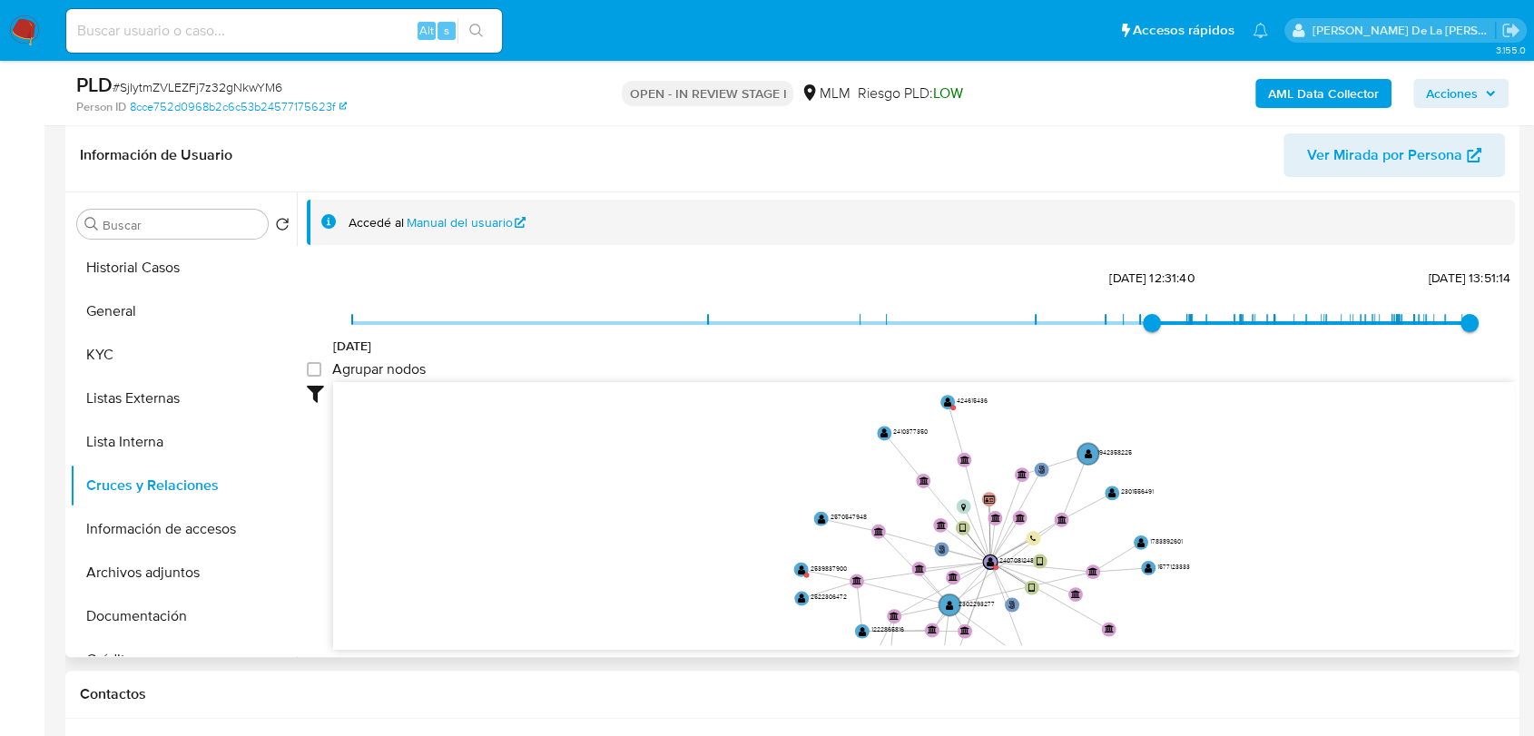
drag, startPoint x: 1203, startPoint y: 496, endPoint x: 1201, endPoint y: 508, distance: 12.8
click at [1201, 508] on icon "phone-78ed6887dfd03fbc3abc9144f6be0713  user-2407081248  2407081248 person-8c…" at bounding box center [924, 513] width 1182 height 263
click at [873, 280] on div "16/5/2024 9/4/2025, 12:31:40 17/8/2025, 13:51:14 Agrupar nodos Filtros Confianz…" at bounding box center [911, 457] width 1209 height 386
click at [136, 539] on button "Información de accesos" at bounding box center [176, 530] width 212 height 44
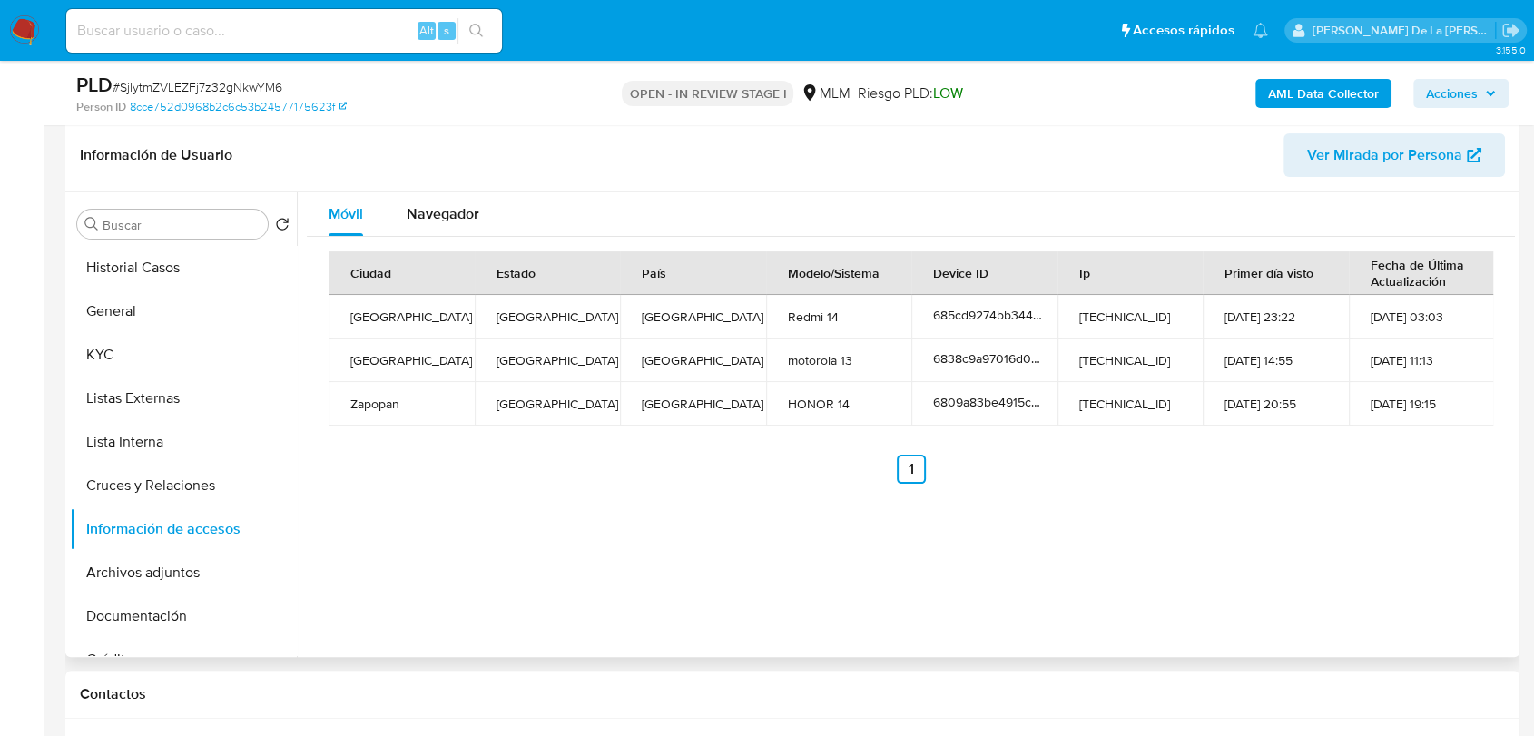
click at [582, 470] on ul "Anterior 1 Siguiente" at bounding box center [911, 469] width 1165 height 29
click at [183, 340] on button "KYC" at bounding box center [176, 355] width 212 height 44
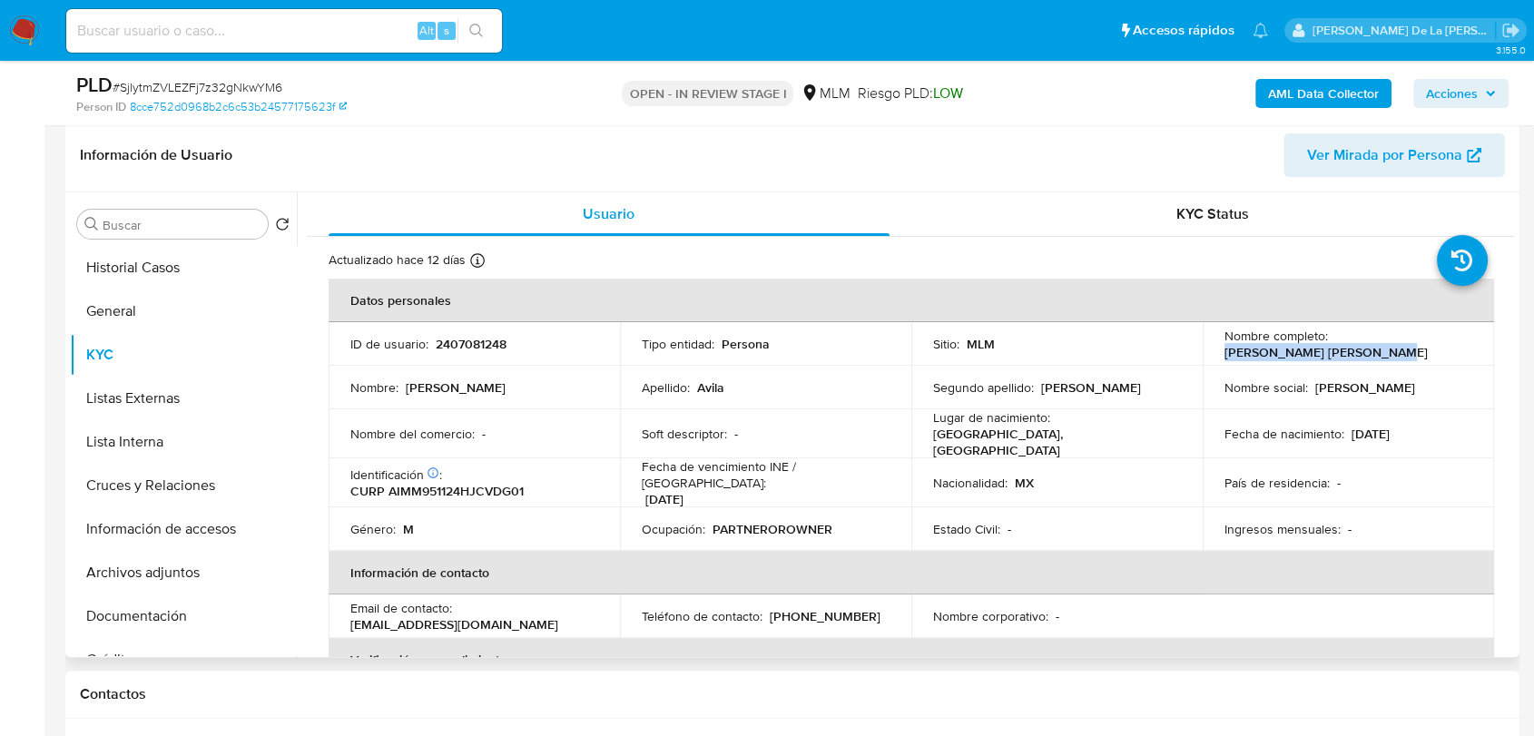
drag, startPoint x: 1218, startPoint y: 353, endPoint x: 1381, endPoint y: 353, distance: 163.4
click at [1381, 353] on td "Nombre completo : Miguel Angel Avila Madriz" at bounding box center [1348, 344] width 291 height 44
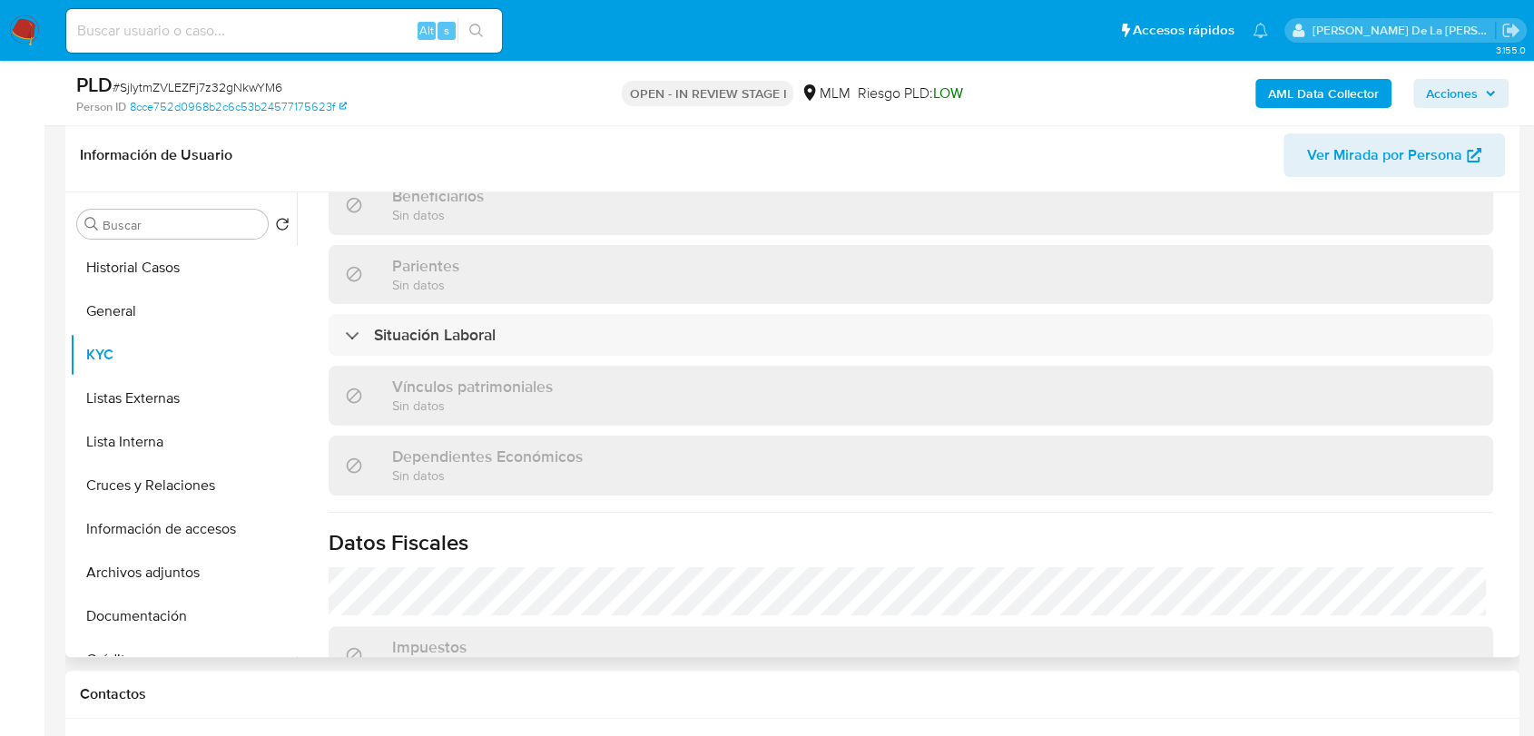
scroll to position [1110, 0]
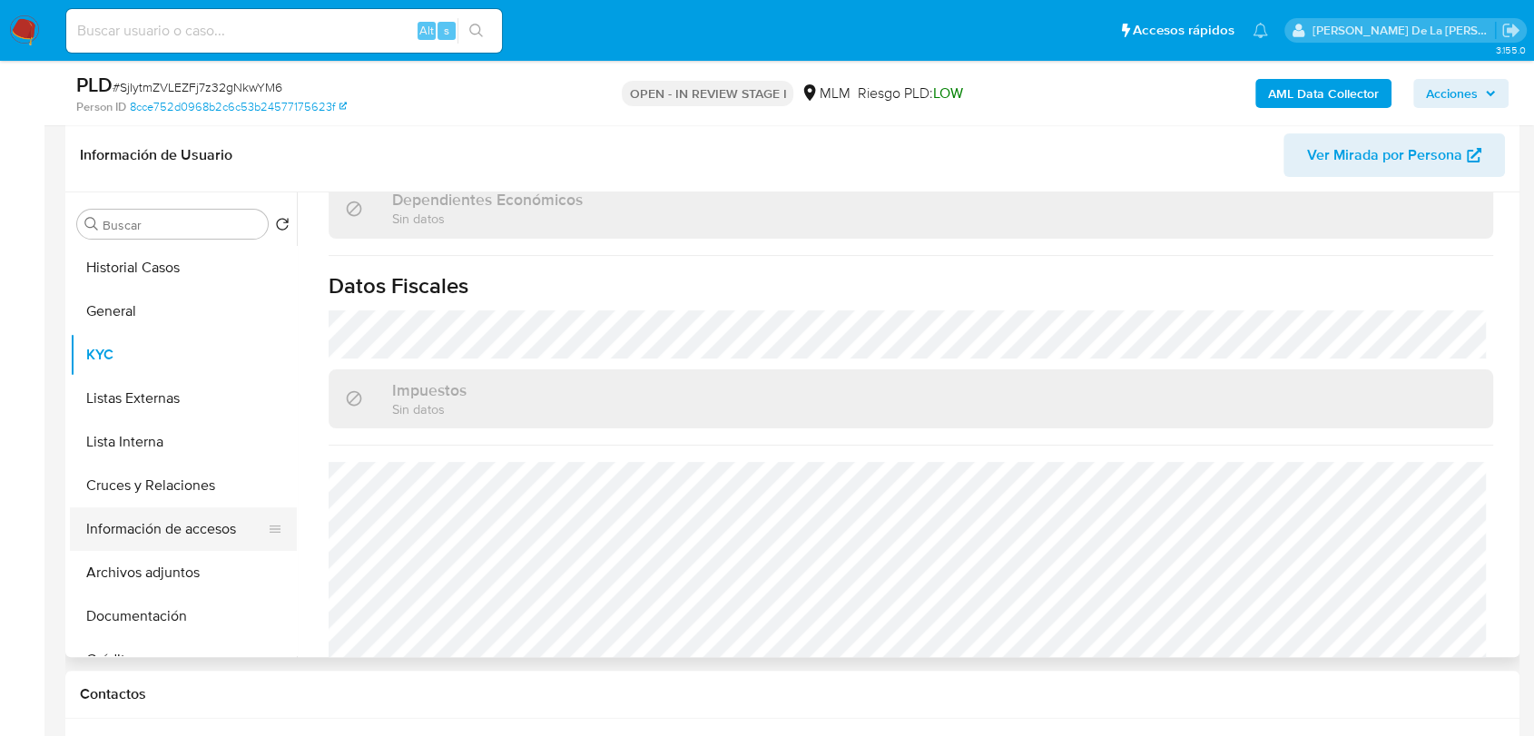
drag, startPoint x: 206, startPoint y: 520, endPoint x: 182, endPoint y: 522, distance: 24.6
click at [204, 521] on button "Información de accesos" at bounding box center [176, 530] width 212 height 44
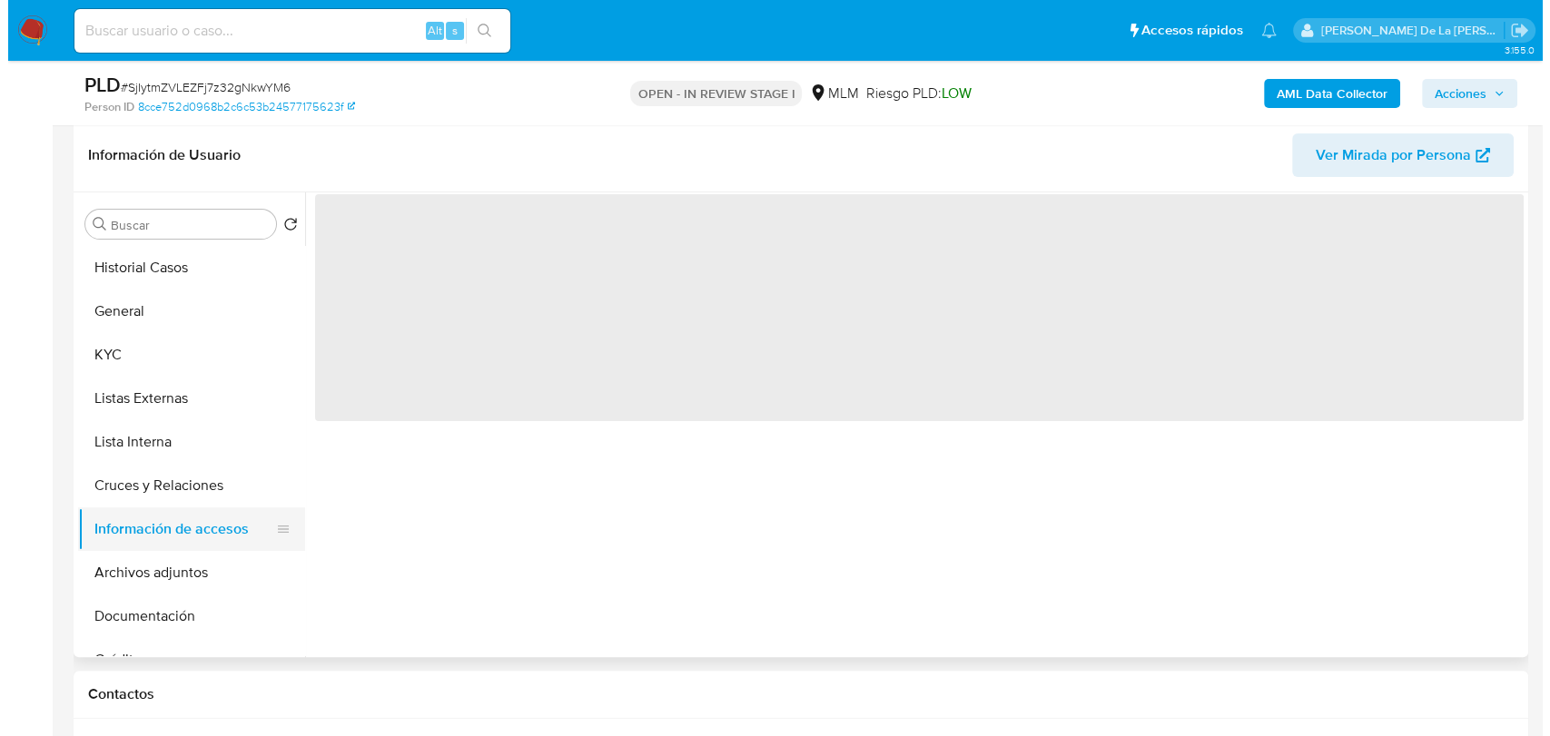
scroll to position [0, 0]
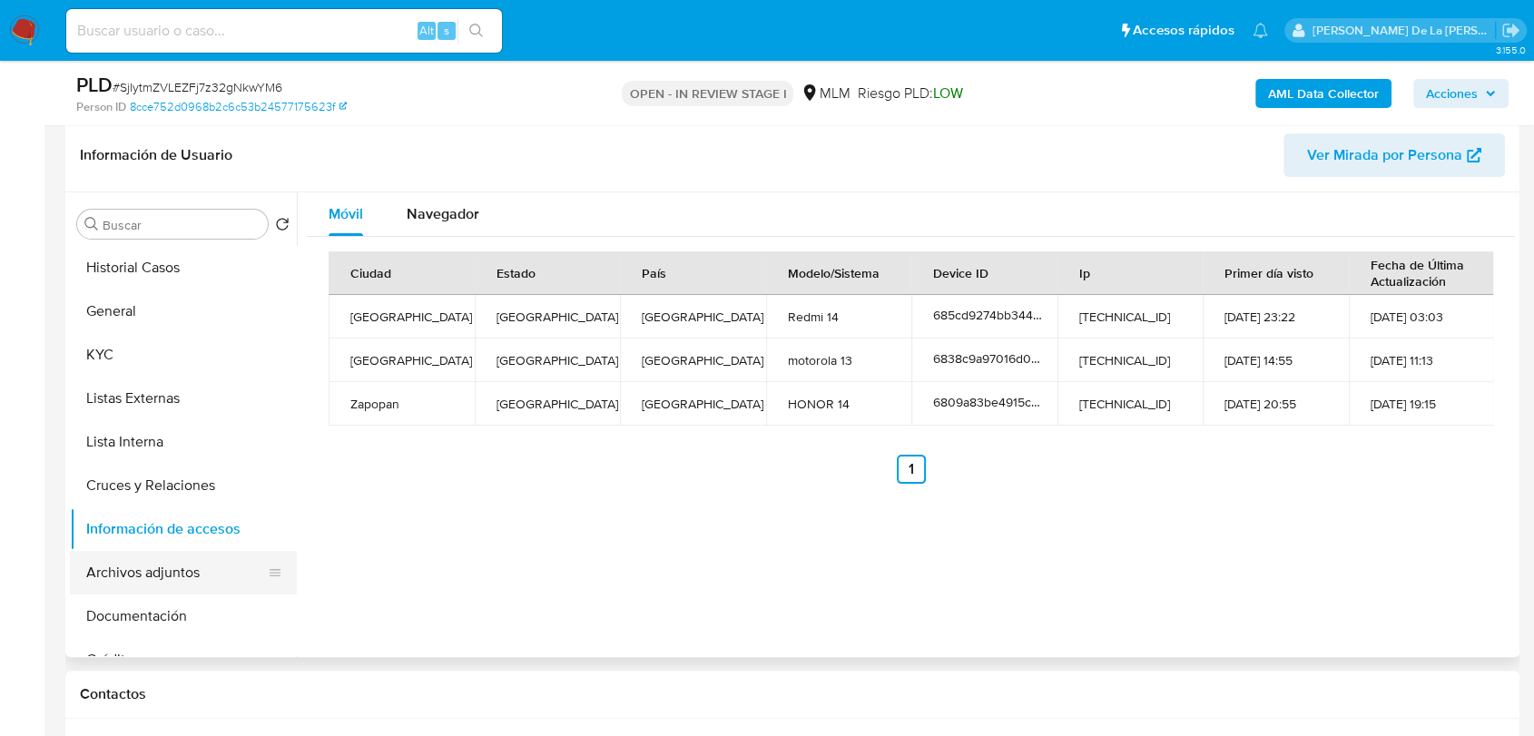
click at [147, 566] on button "Archivos adjuntos" at bounding box center [176, 573] width 212 height 44
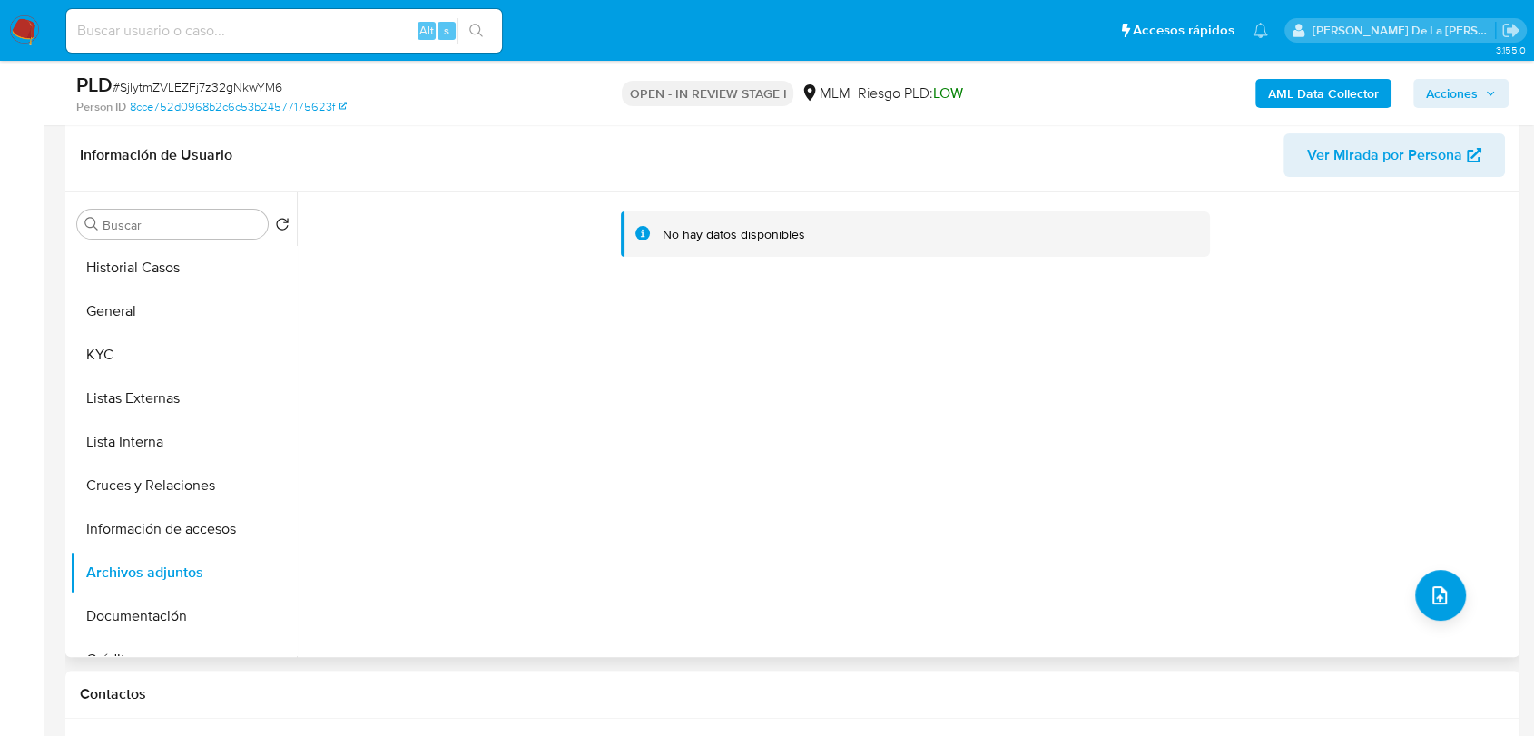
click at [1460, 592] on div "No hay datos disponibles" at bounding box center [906, 424] width 1218 height 465
click at [1432, 585] on icon "upload-file" at bounding box center [1440, 596] width 22 height 22
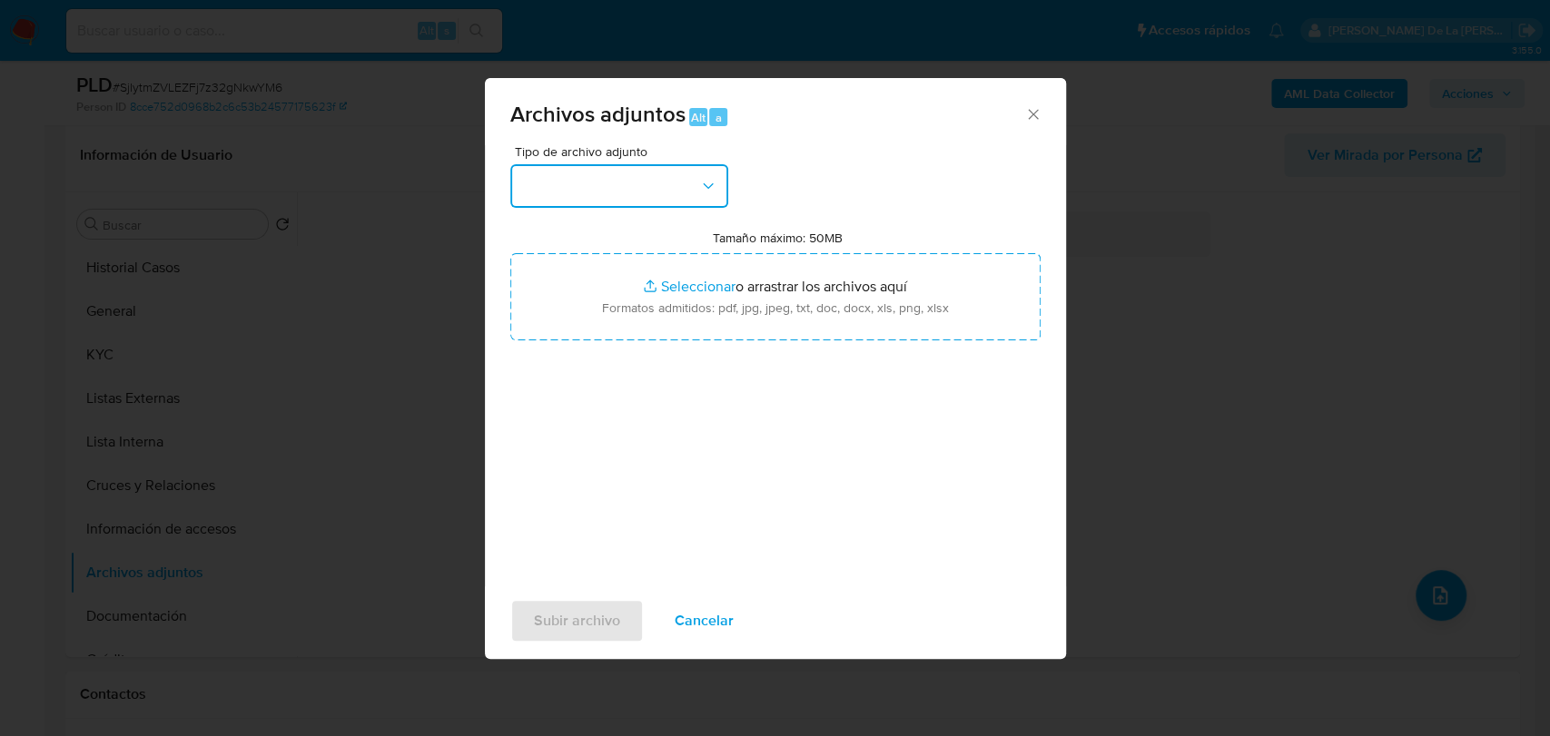
click at [581, 197] on button "button" at bounding box center [619, 186] width 218 height 44
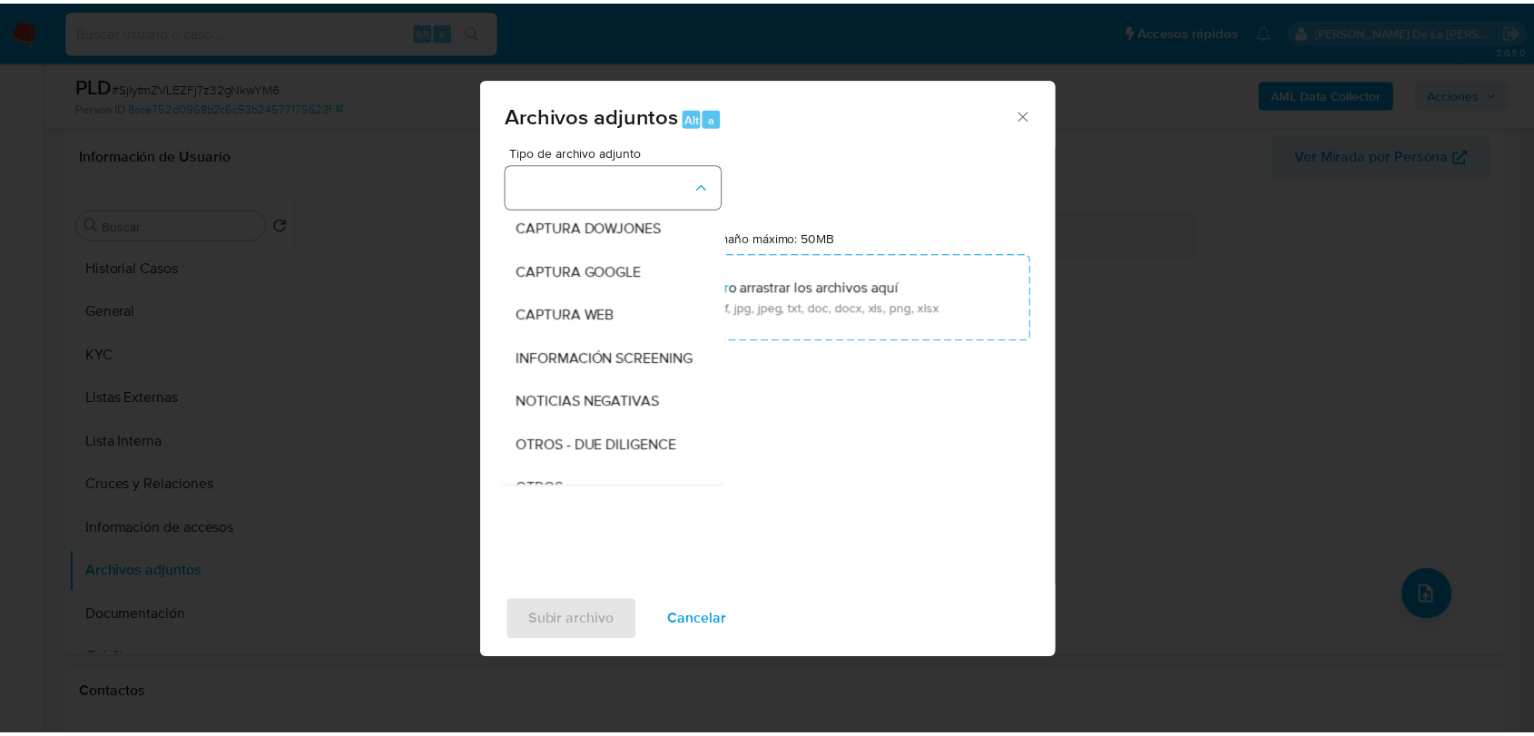
scroll to position [94, 0]
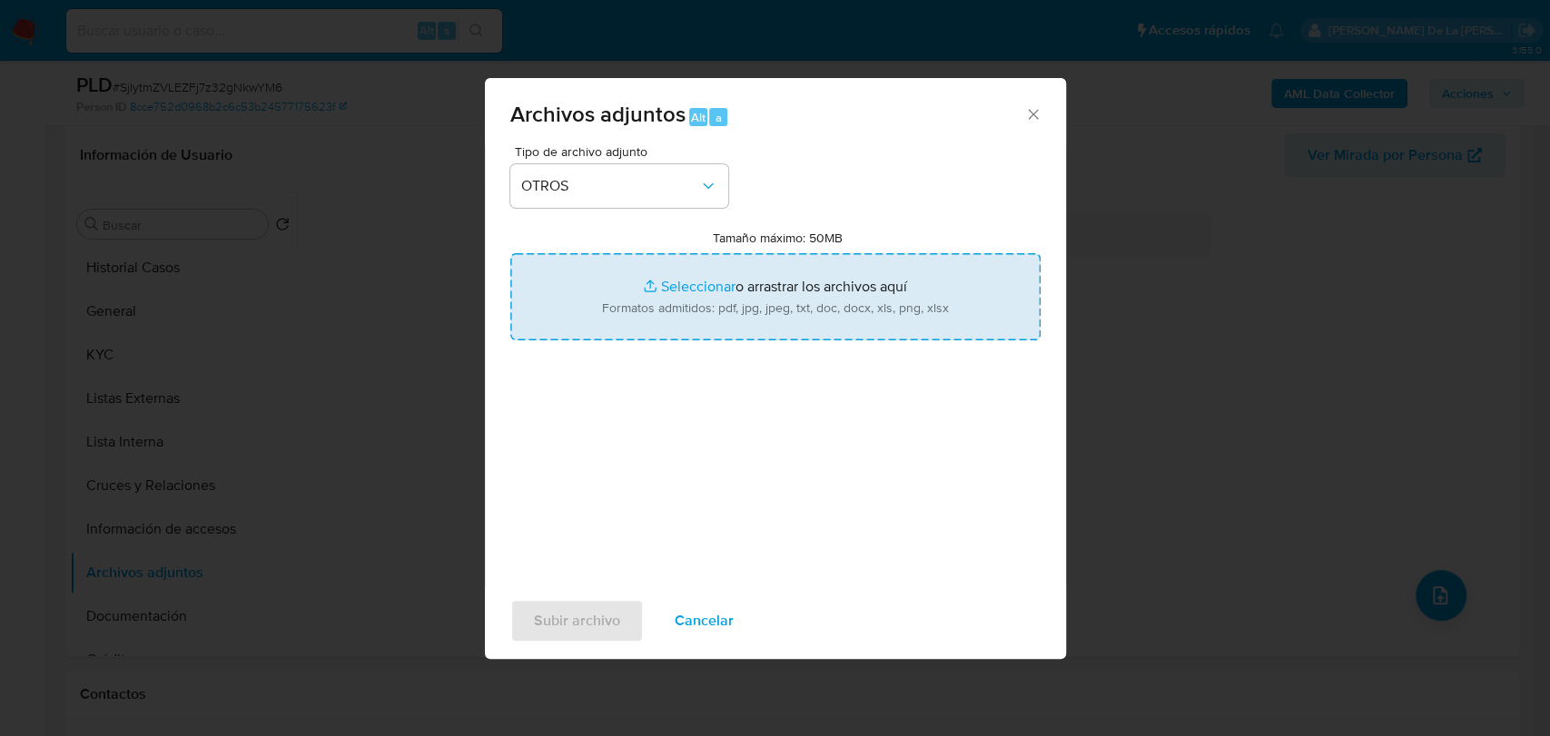
type input "C:\fakepath\2407081248_MIGUEL ANGEL AVILA MADRIZ_AGO2025.pdf"
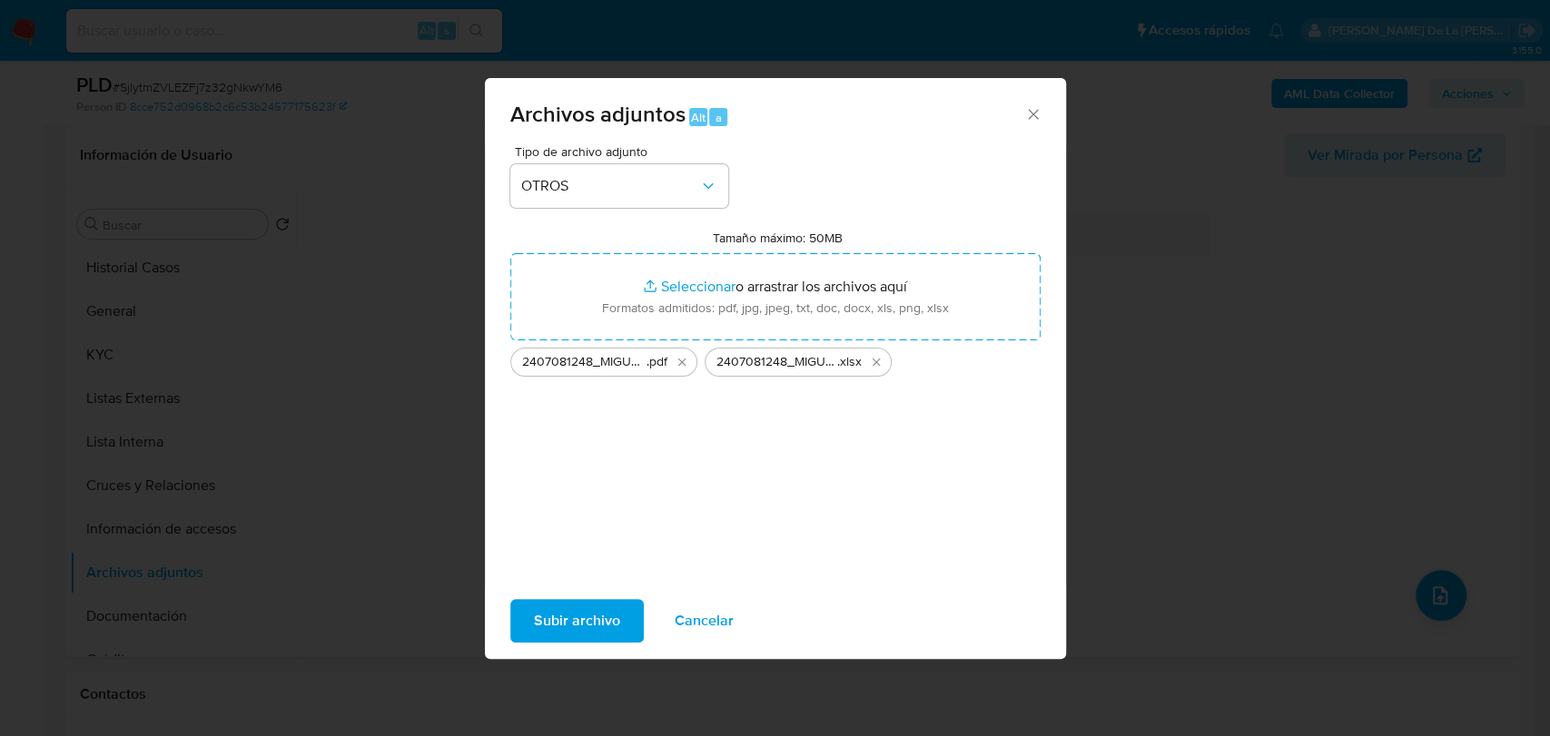
click at [613, 620] on span "Subir archivo" at bounding box center [577, 621] width 86 height 40
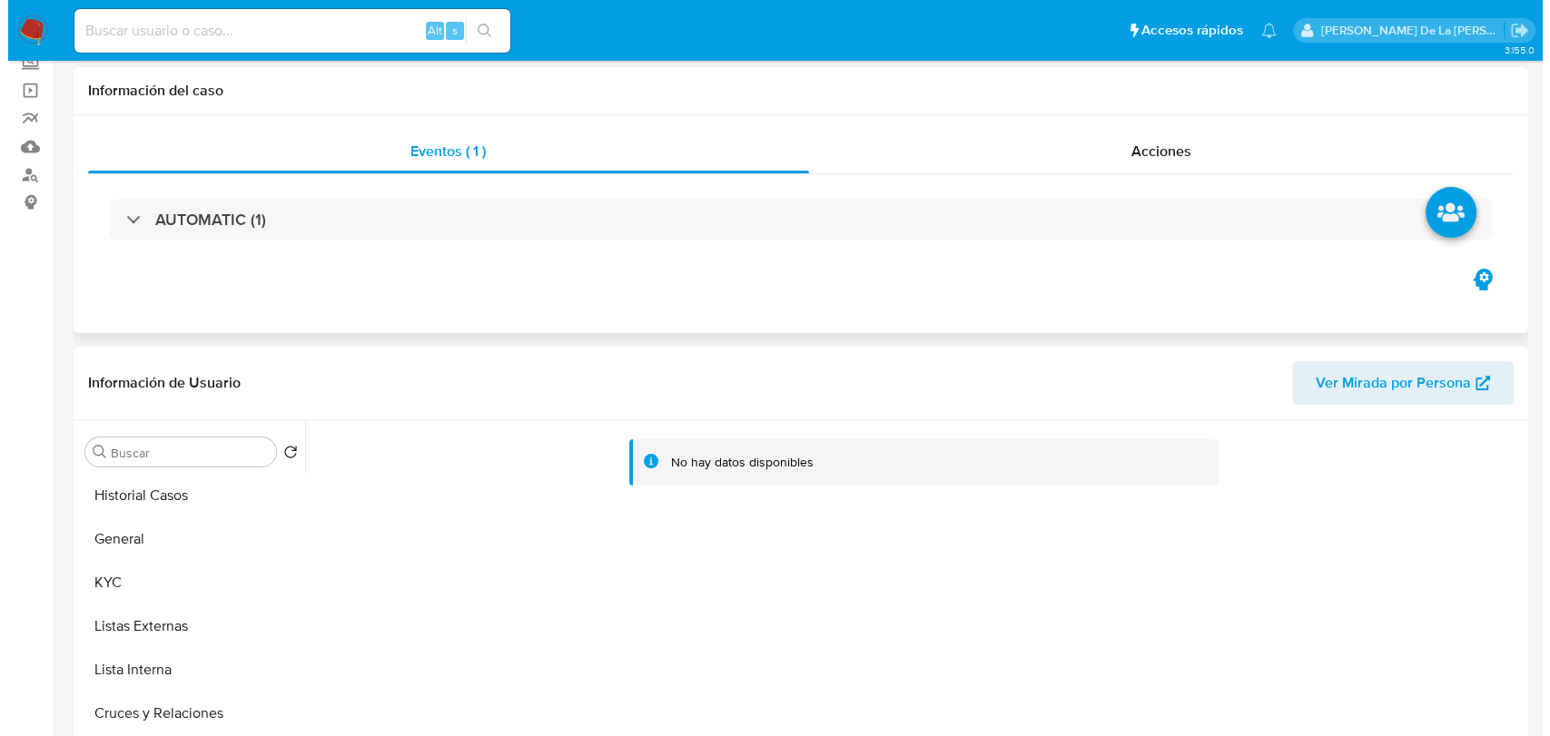
scroll to position [0, 0]
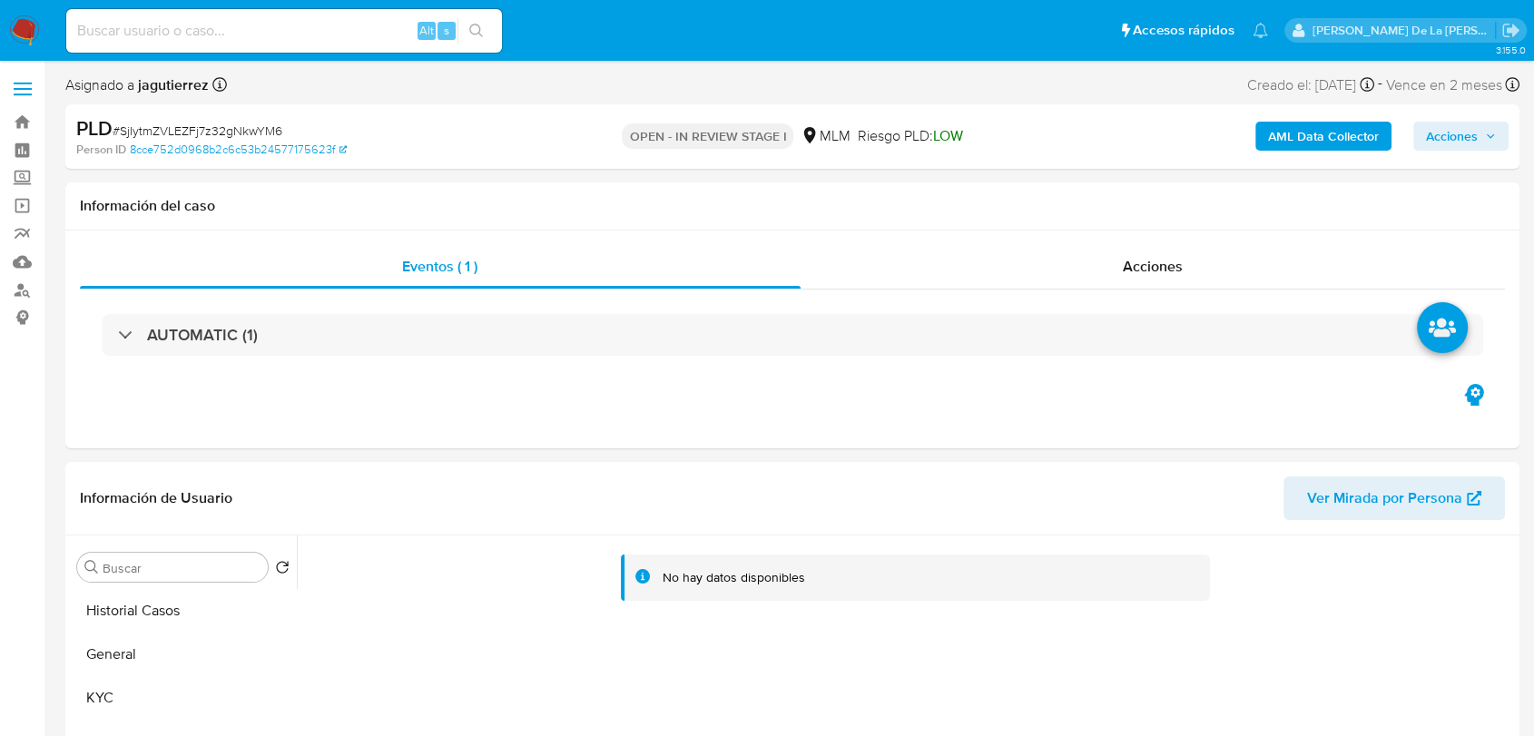
click at [1297, 133] on b "AML Data Collector" at bounding box center [1323, 136] width 111 height 29
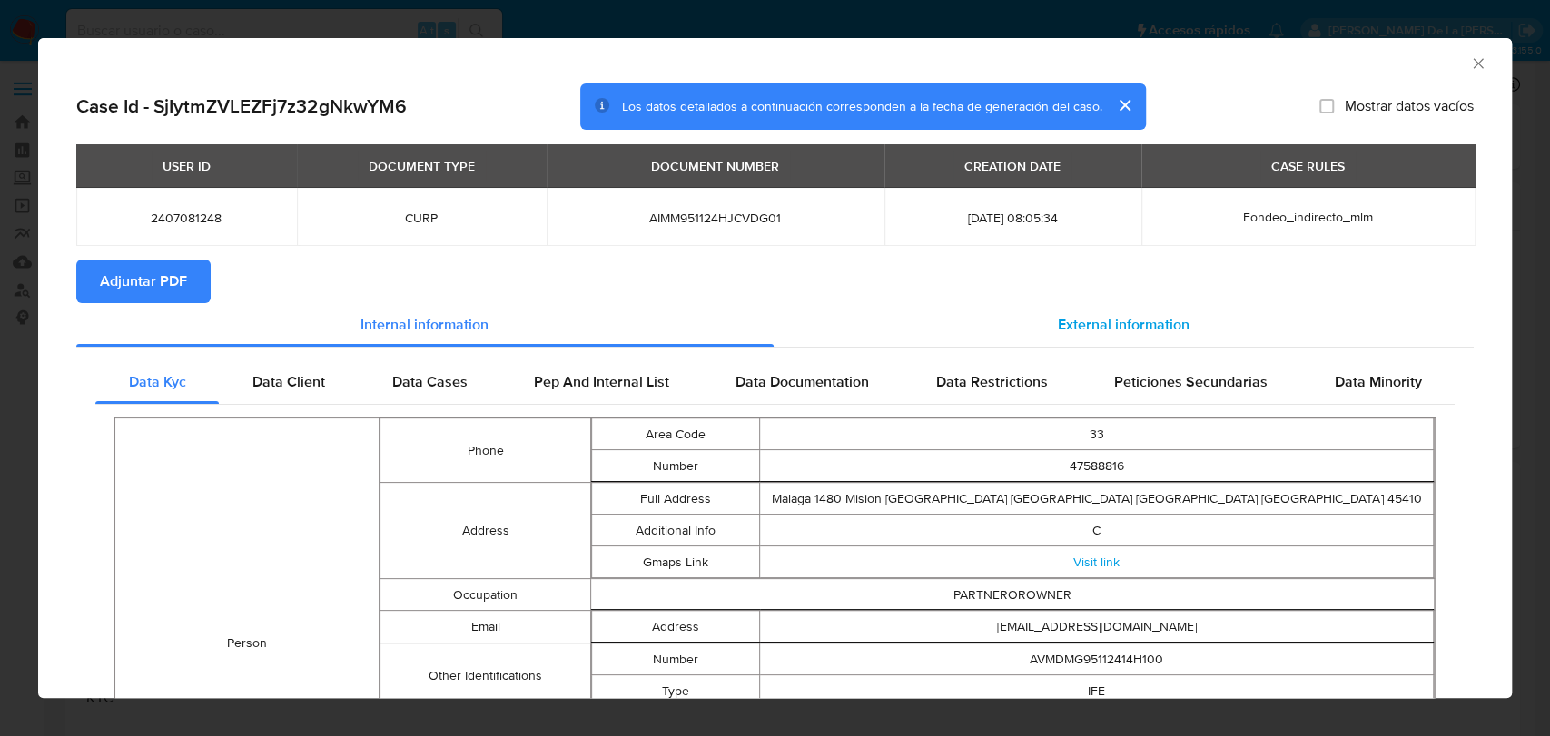
click at [1105, 346] on div "External information" at bounding box center [1124, 325] width 701 height 44
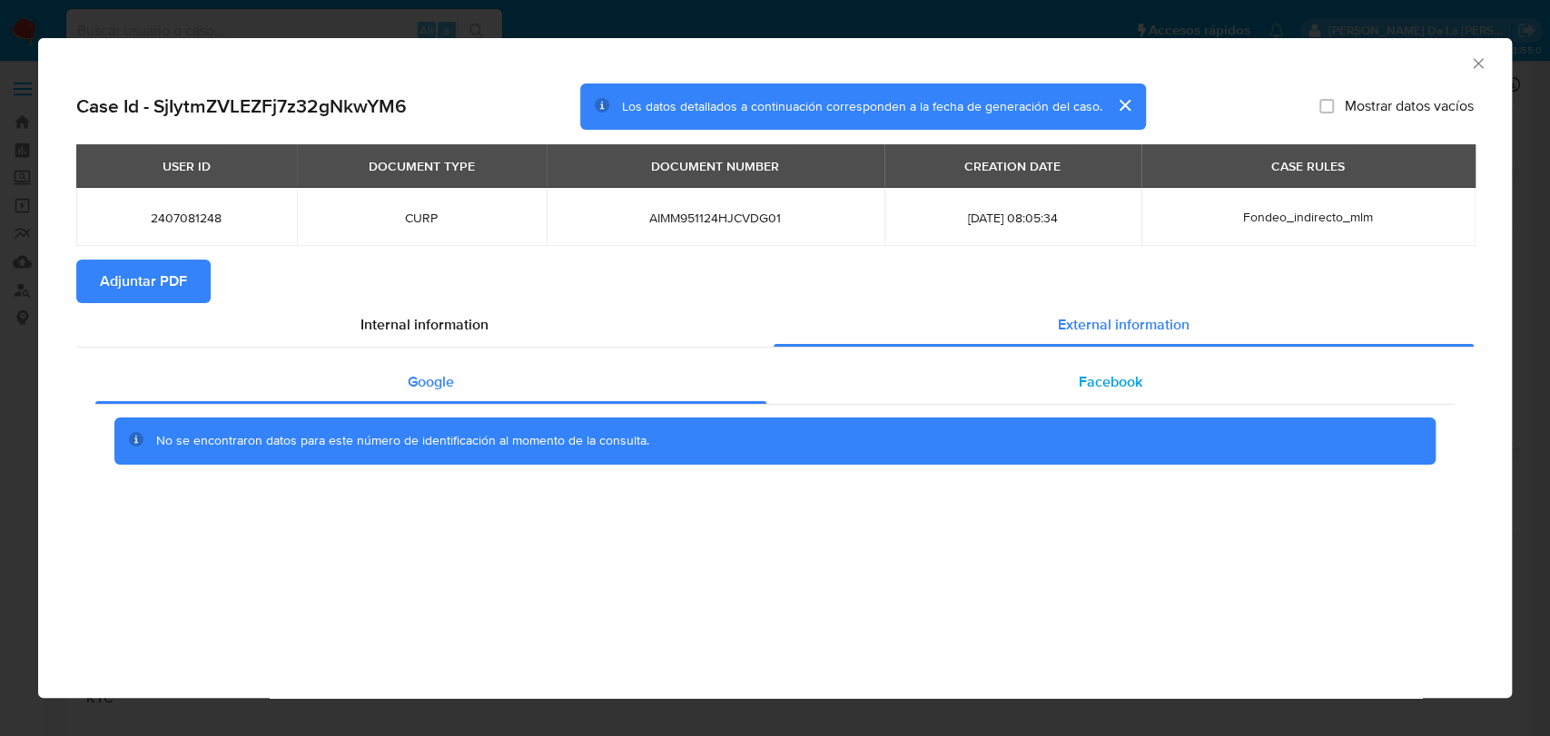
click at [1038, 386] on div "Facebook" at bounding box center [1110, 382] width 688 height 44
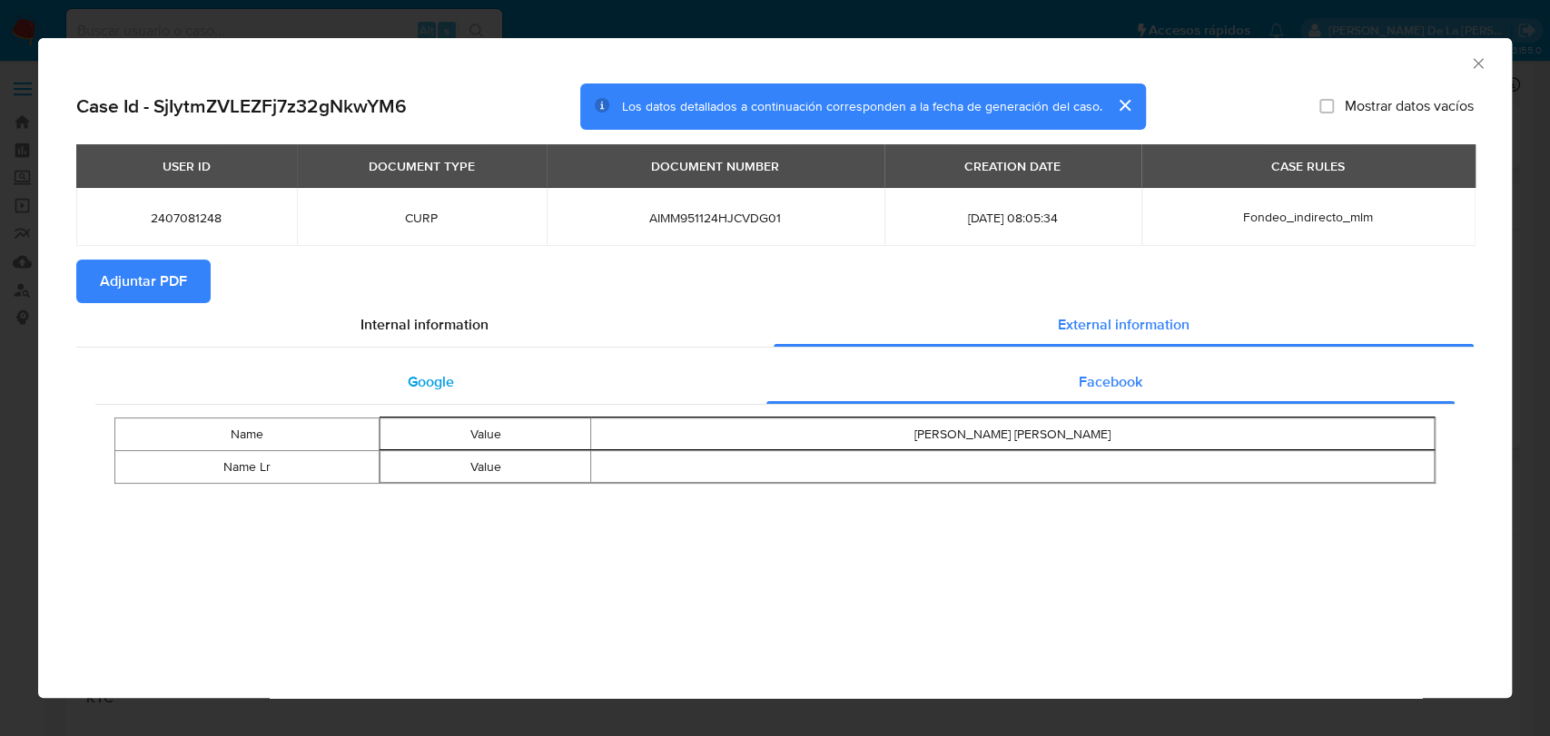
click at [483, 389] on div "Google" at bounding box center [430, 382] width 671 height 44
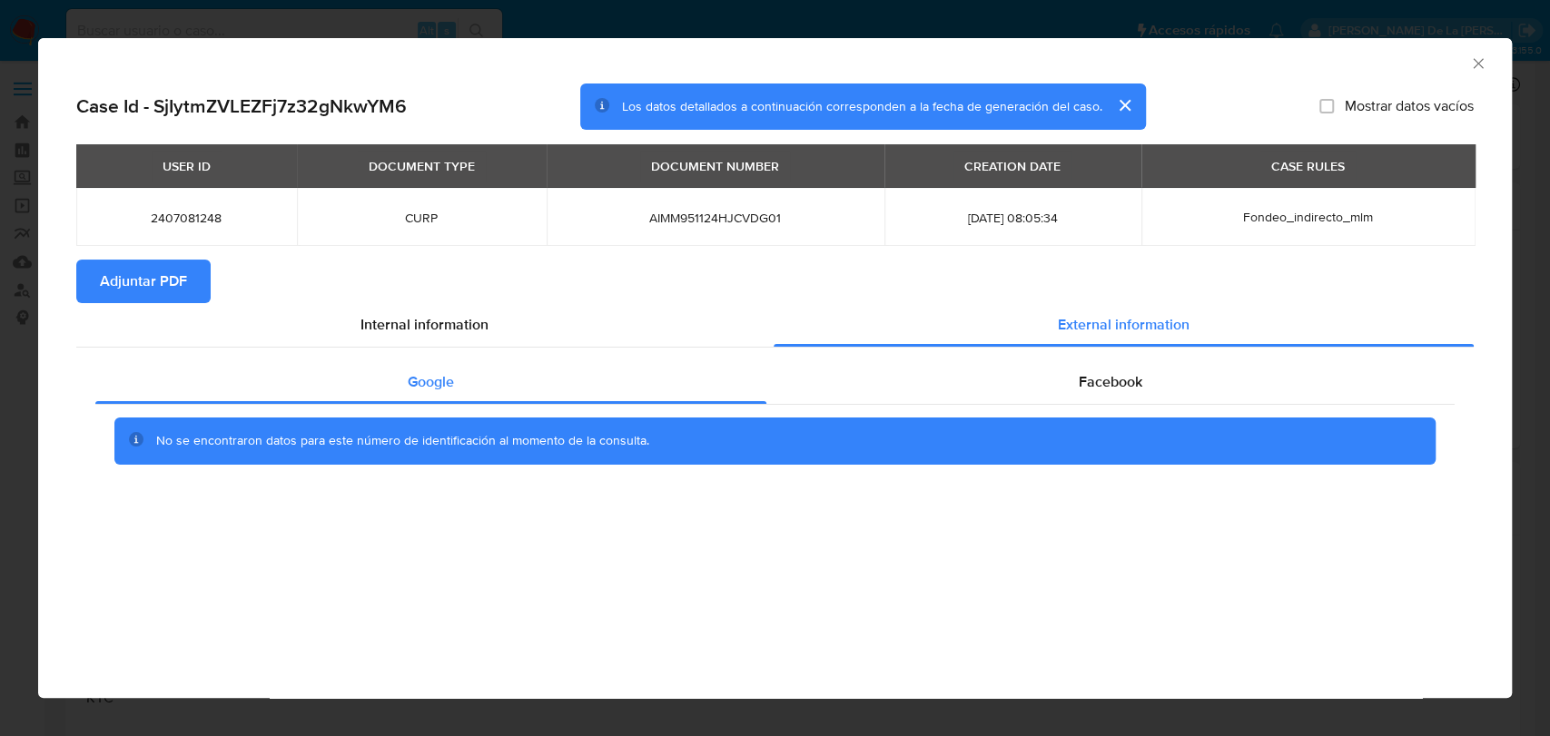
click at [142, 284] on span "Adjuntar PDF" at bounding box center [143, 281] width 87 height 40
click at [1476, 62] on icon "Cerrar ventana" at bounding box center [1478, 63] width 10 height 10
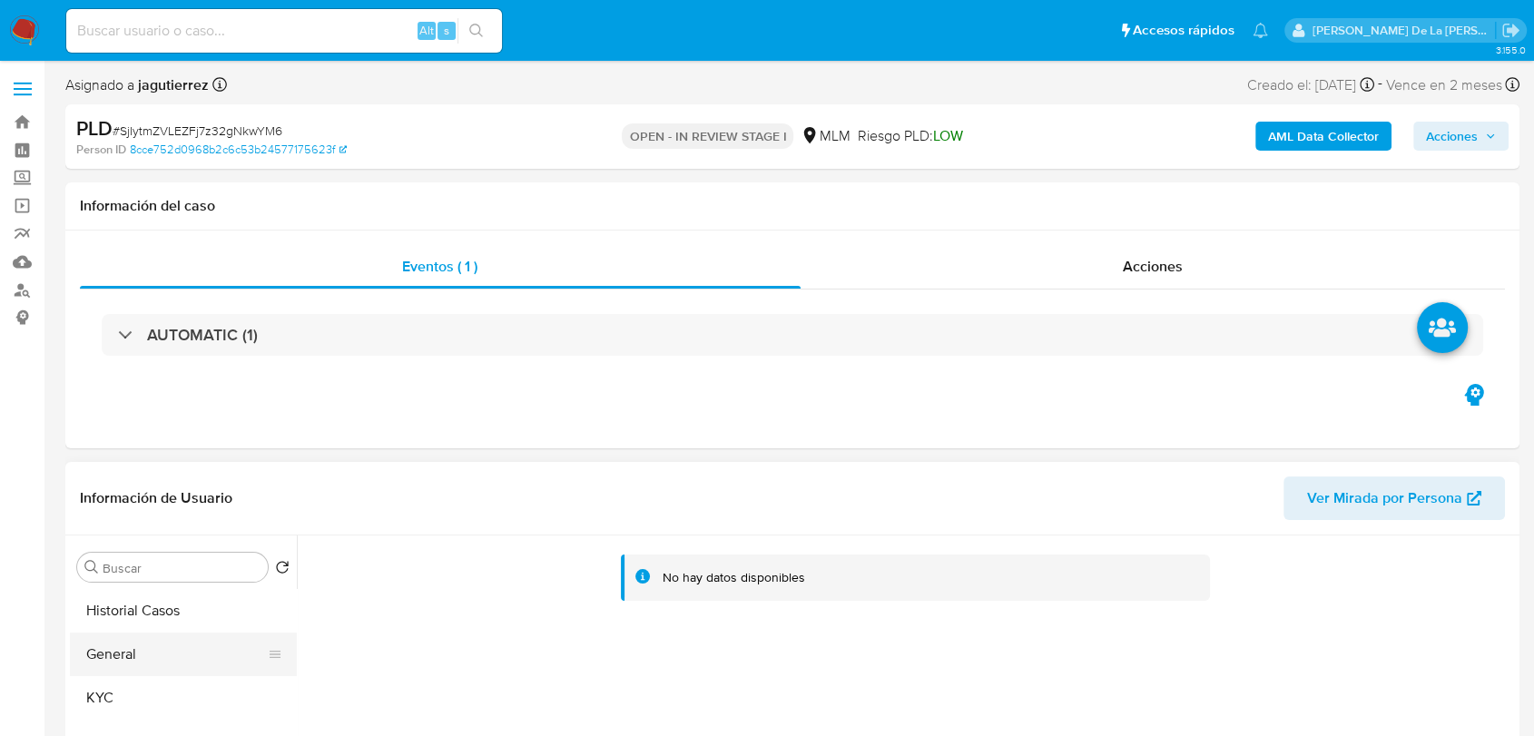
click at [152, 653] on button "General" at bounding box center [176, 655] width 212 height 44
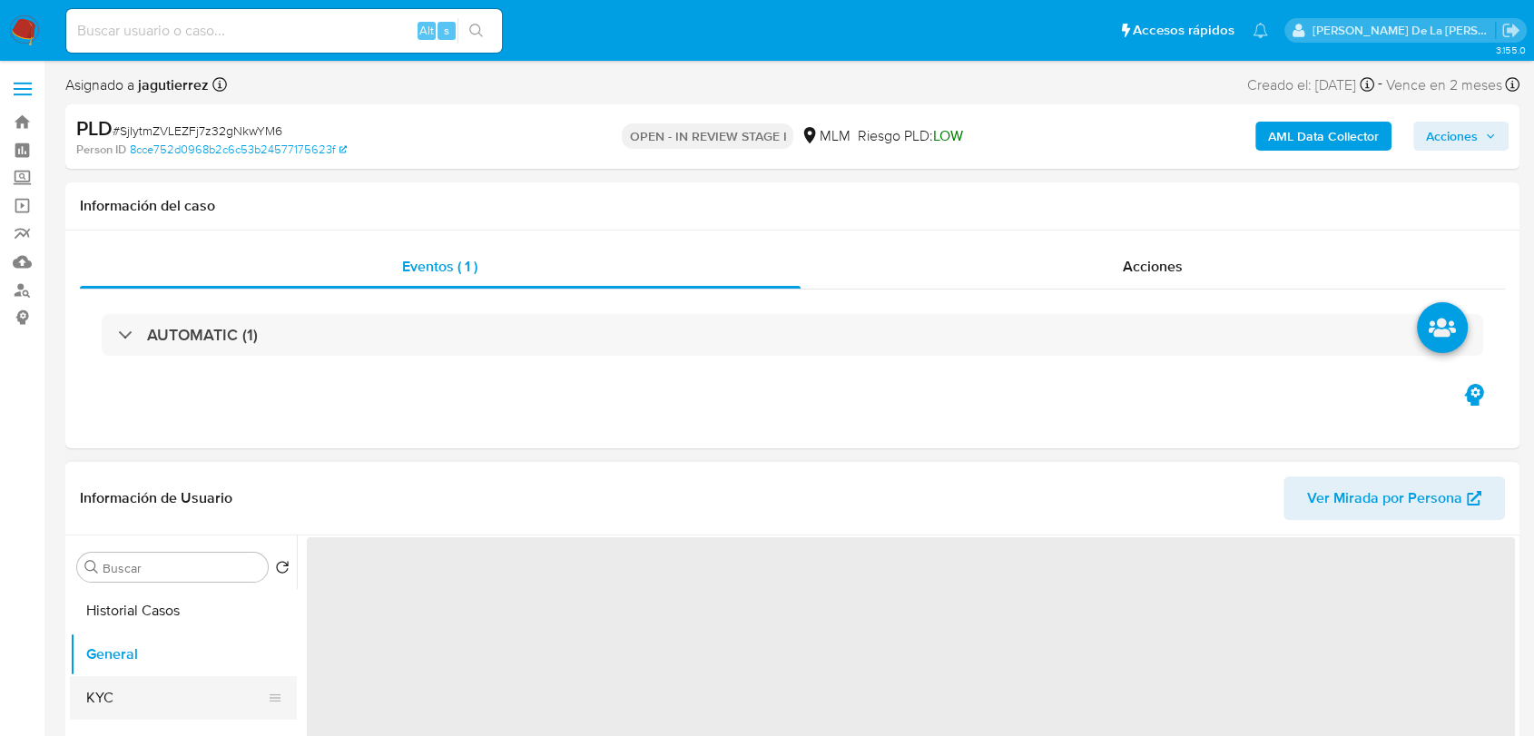
click at [139, 687] on button "KYC" at bounding box center [176, 698] width 212 height 44
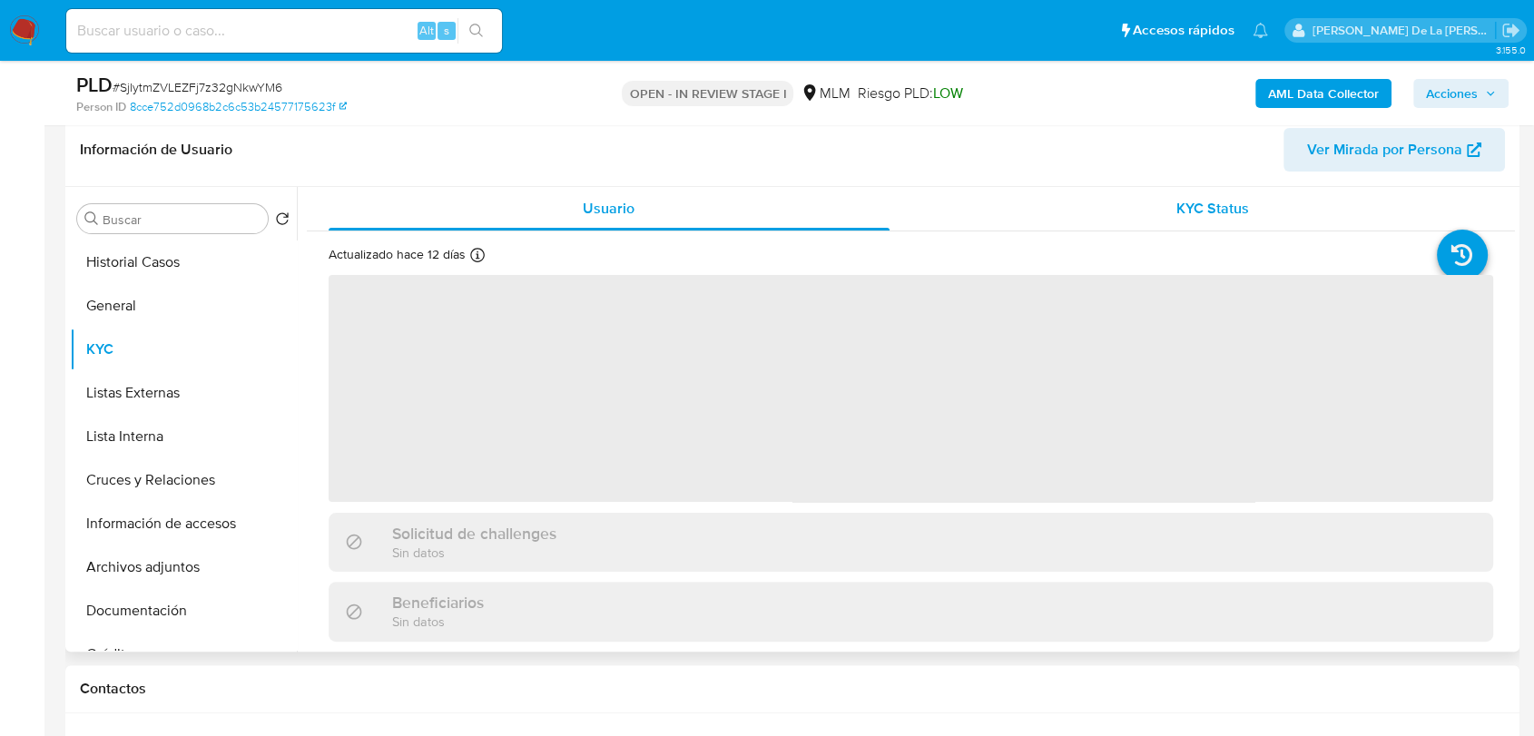
scroll to position [302, 0]
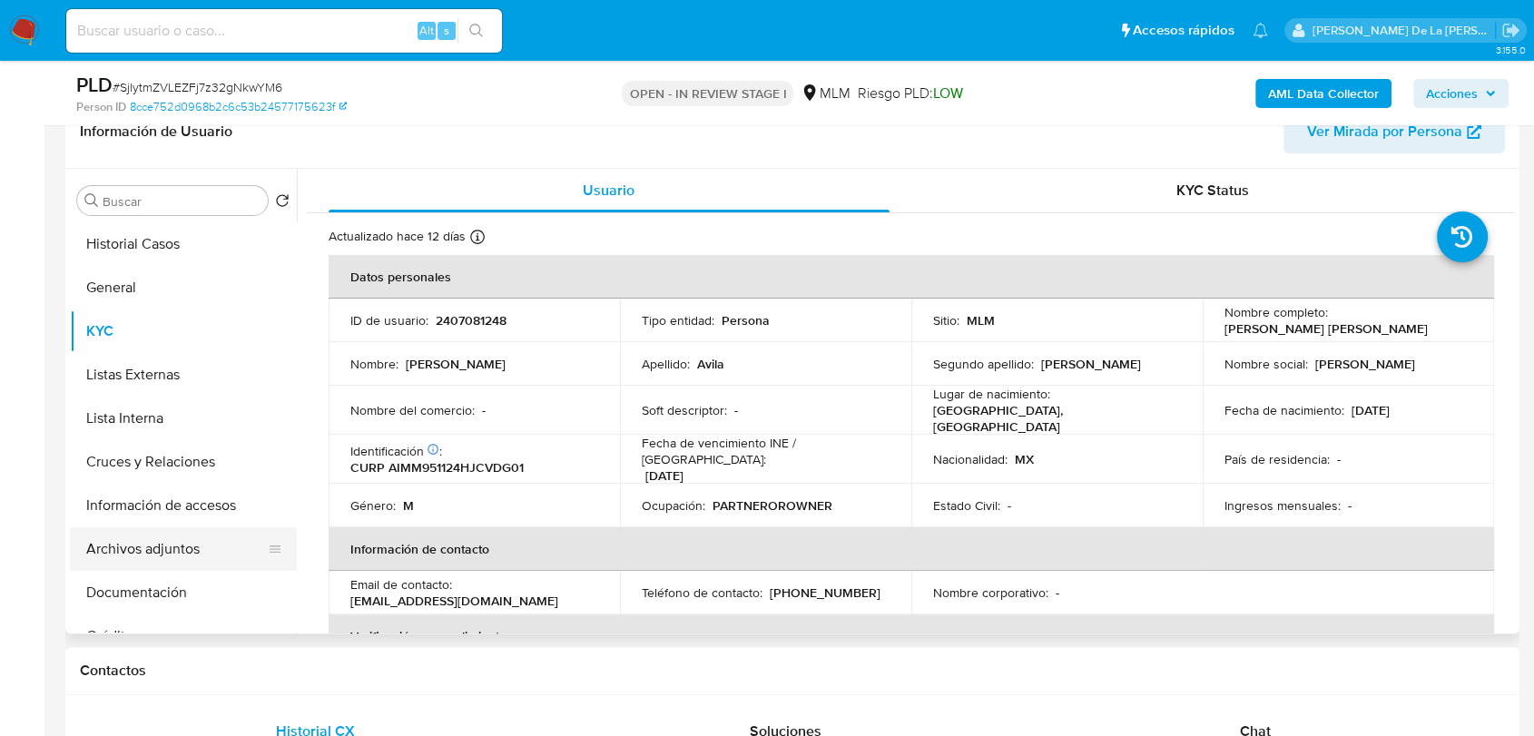
click at [160, 557] on button "Archivos adjuntos" at bounding box center [176, 550] width 212 height 44
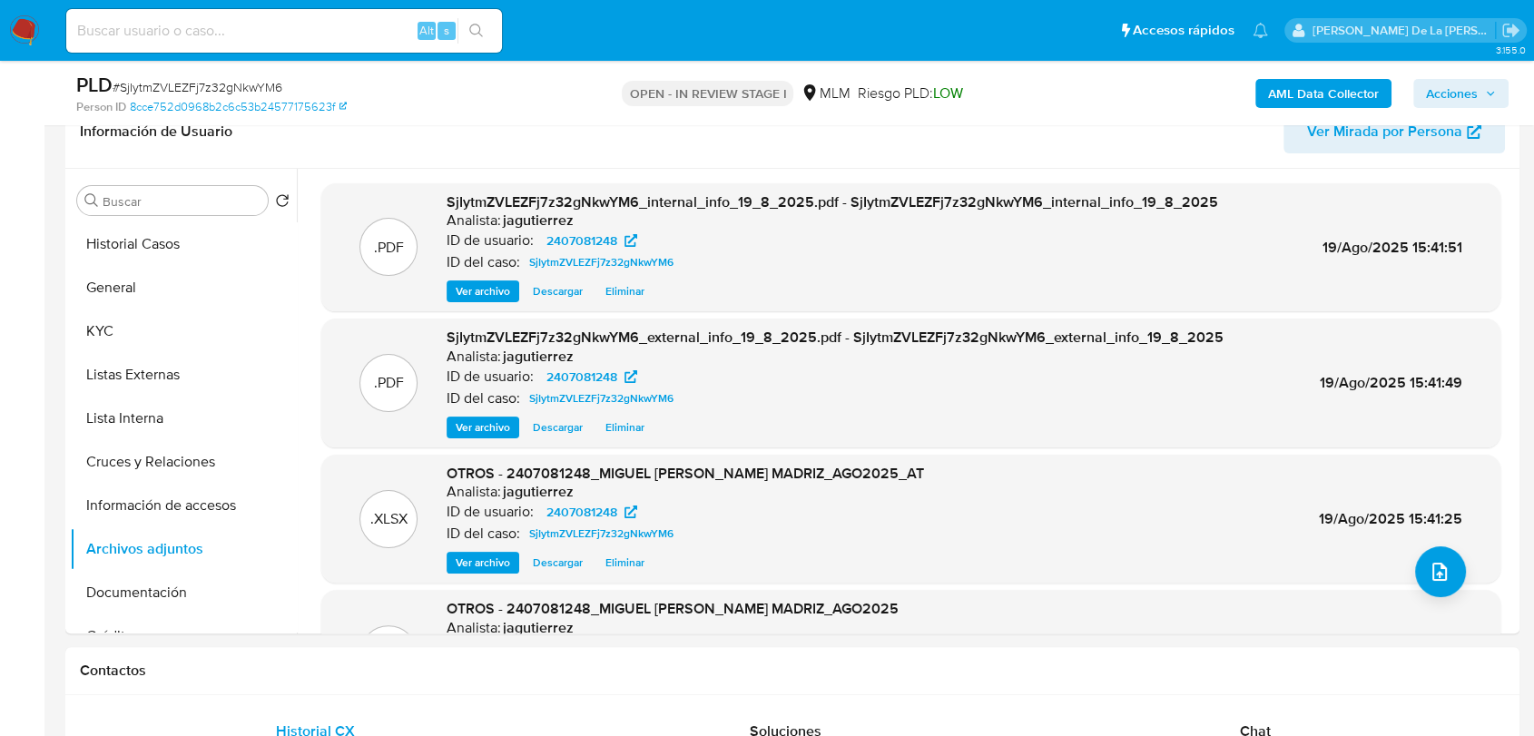
click at [1479, 84] on span "Acciones" at bounding box center [1461, 93] width 70 height 25
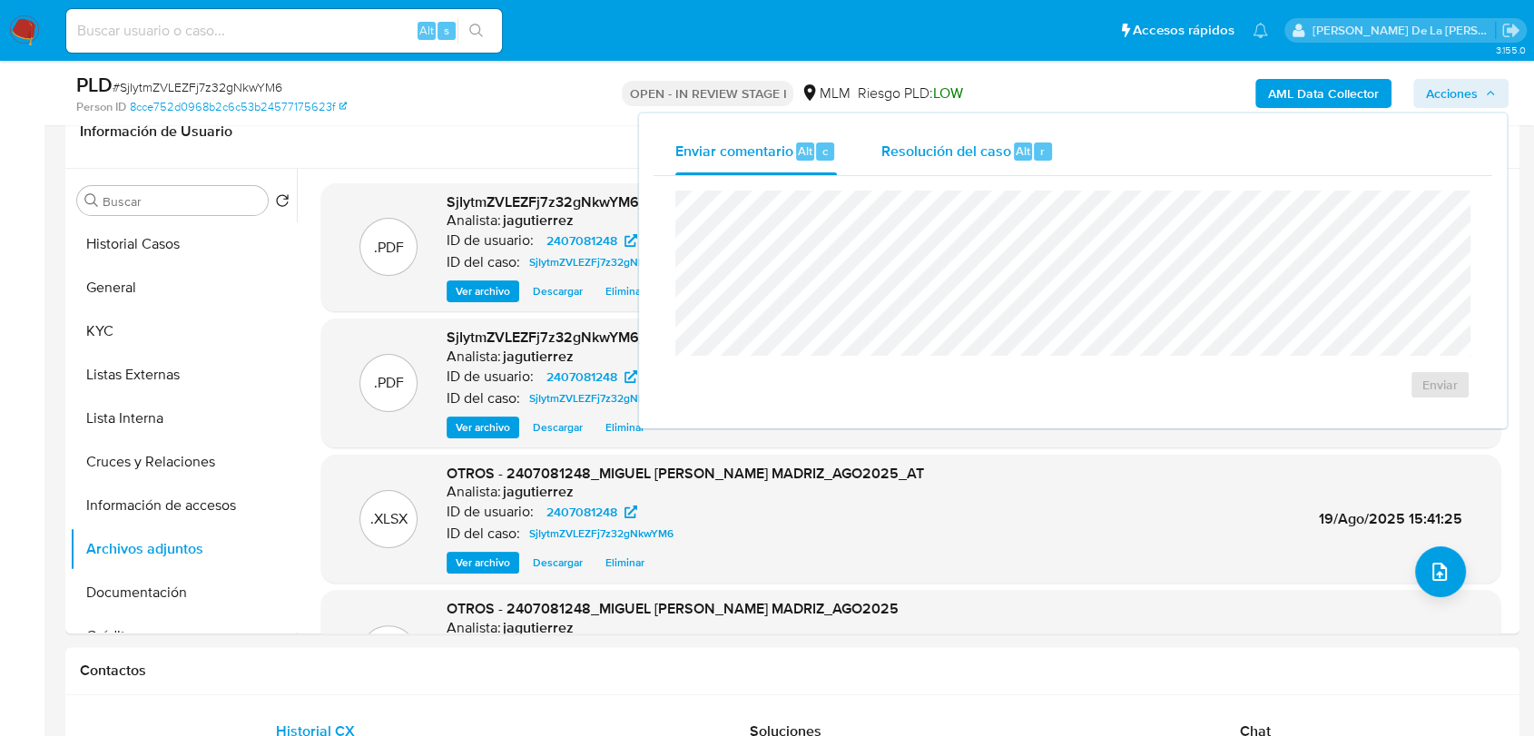
click at [937, 164] on div "Resolución del caso Alt r" at bounding box center [967, 151] width 173 height 47
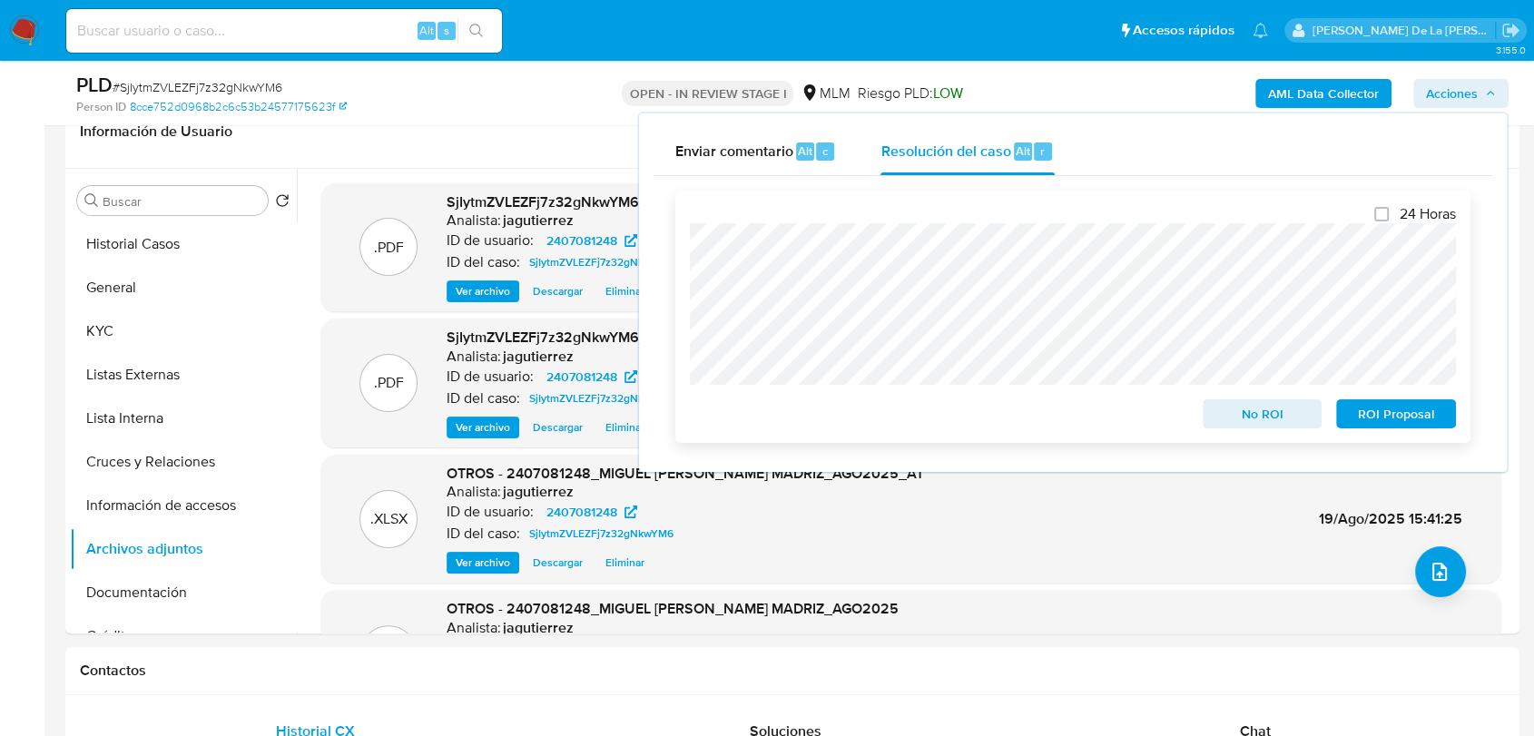
click at [1383, 427] on span "ROI Proposal" at bounding box center [1396, 413] width 94 height 25
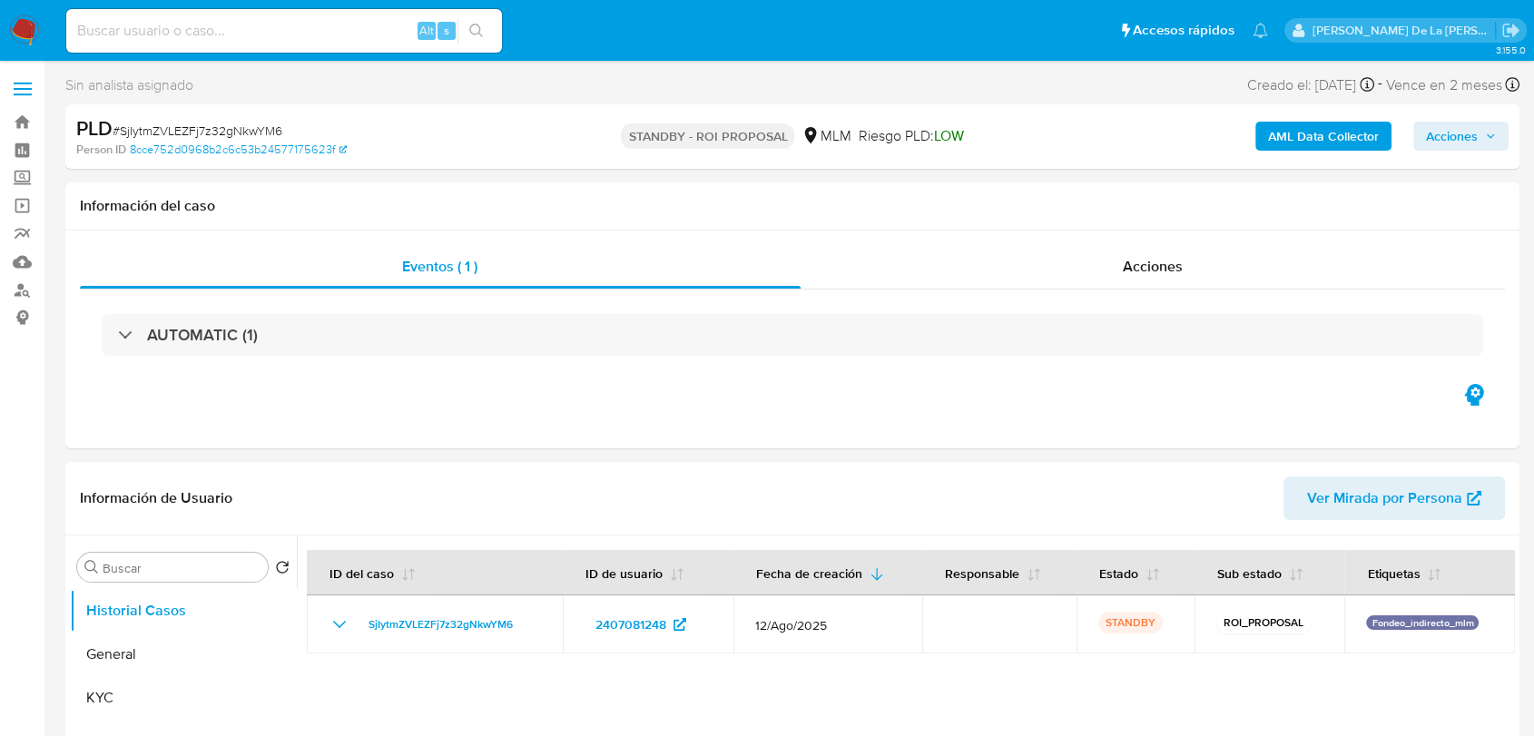
select select "10"
click at [35, 39] on img at bounding box center [24, 30] width 31 height 31
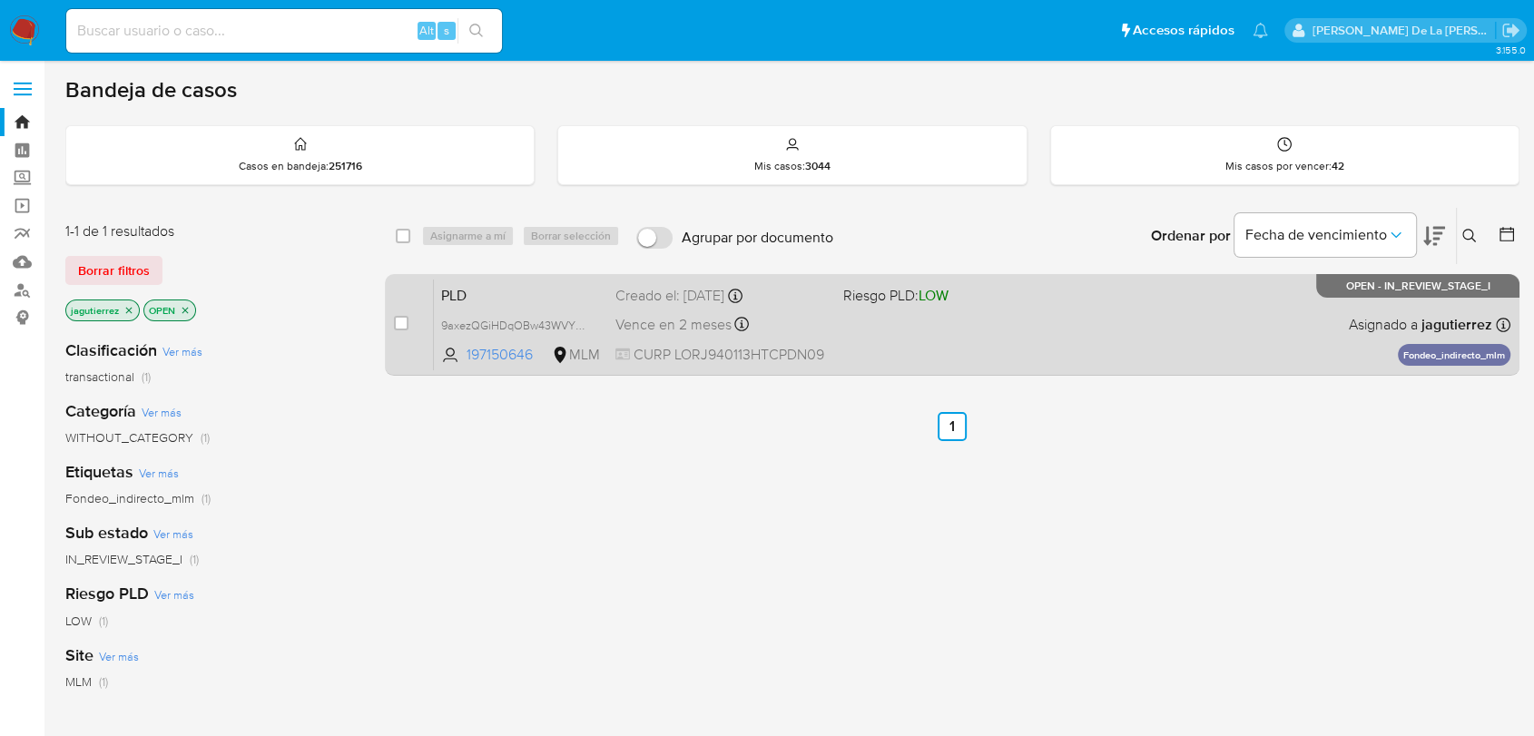
click at [1011, 320] on div "PLD 9axezQGiHDqOBw43WVYTQ1RP 197150646 MLM Riesgo PLD: LOW Creado el: [DATE] Cr…" at bounding box center [972, 325] width 1077 height 92
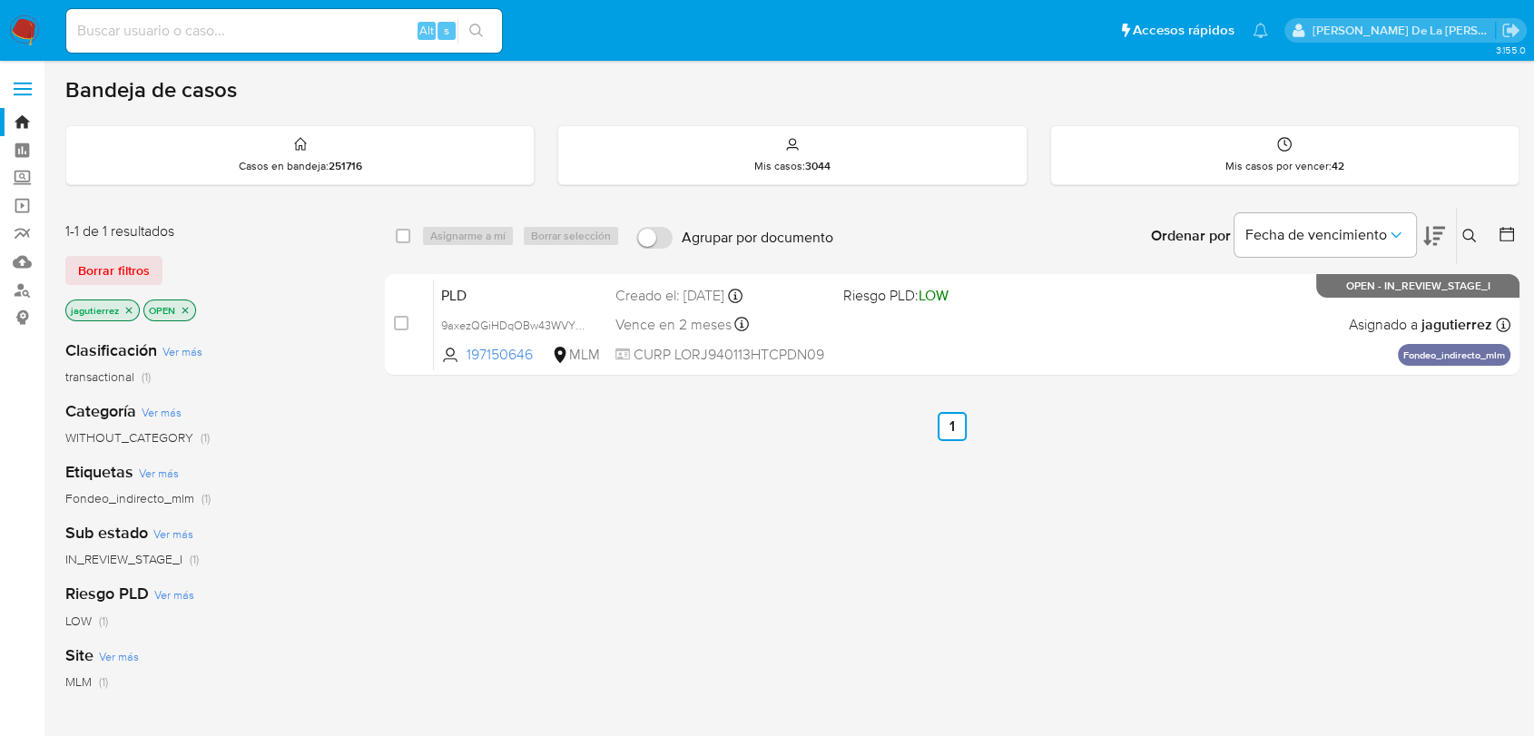
click at [124, 310] on icon "close-filter" at bounding box center [128, 310] width 11 height 11
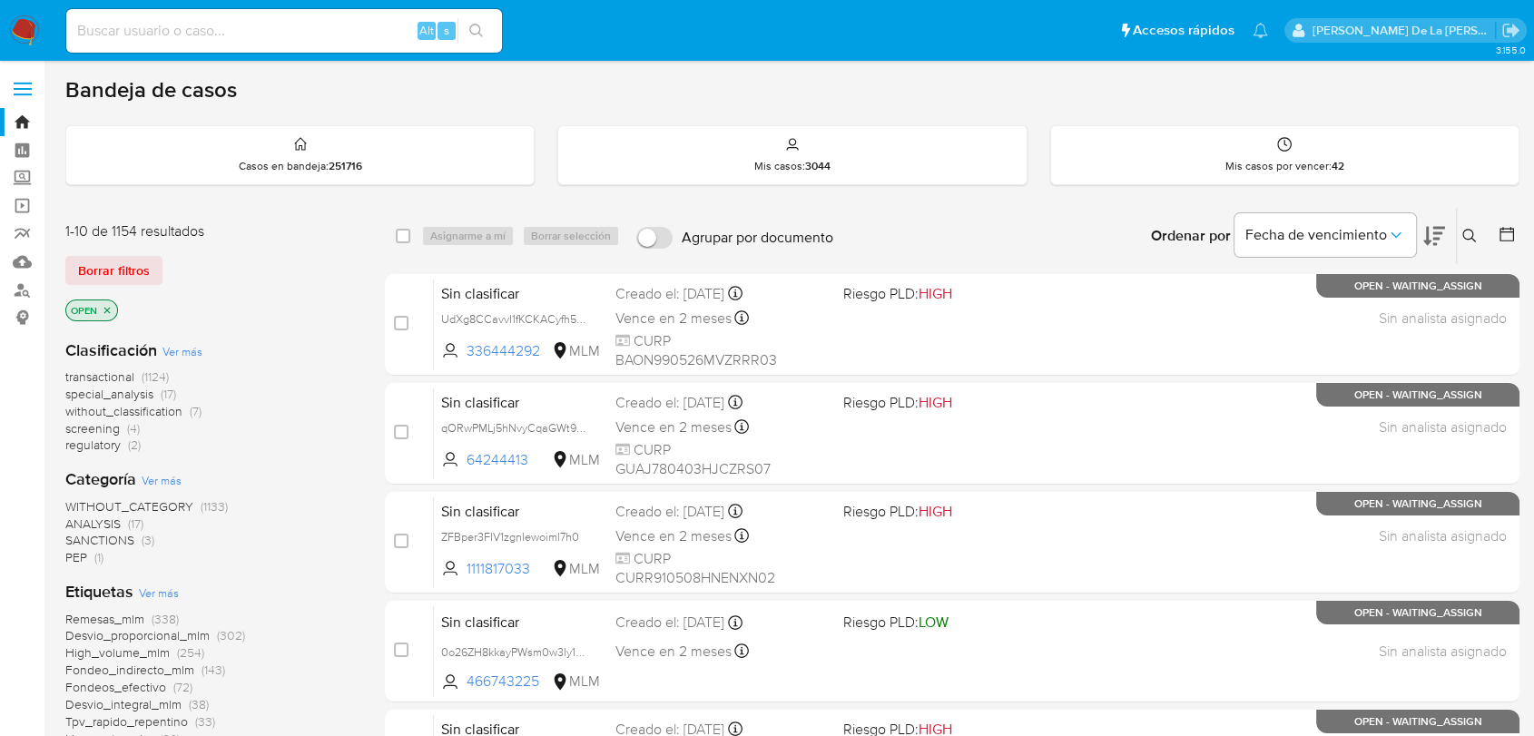
click at [101, 425] on span "screening" at bounding box center [92, 428] width 54 height 18
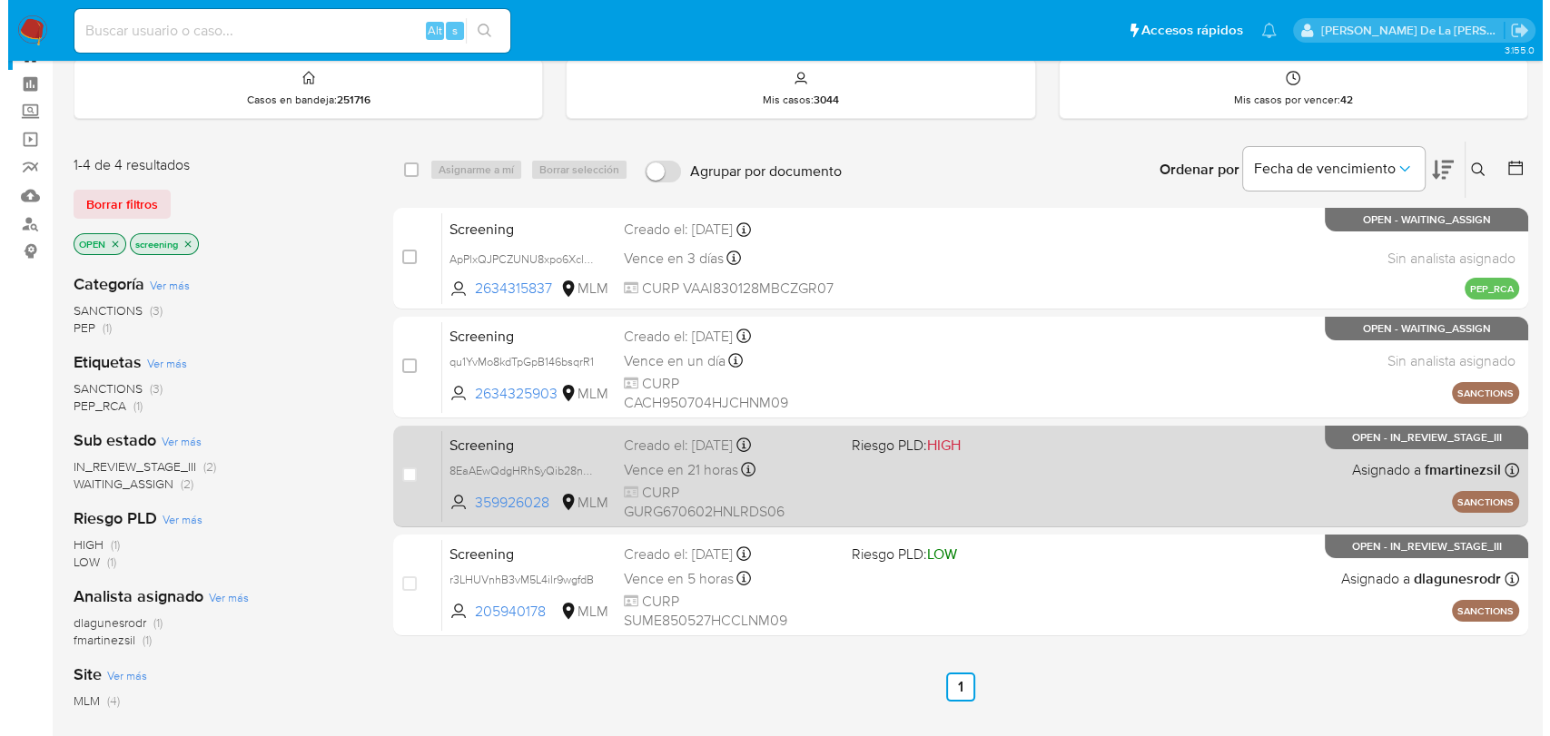
scroll to position [101, 0]
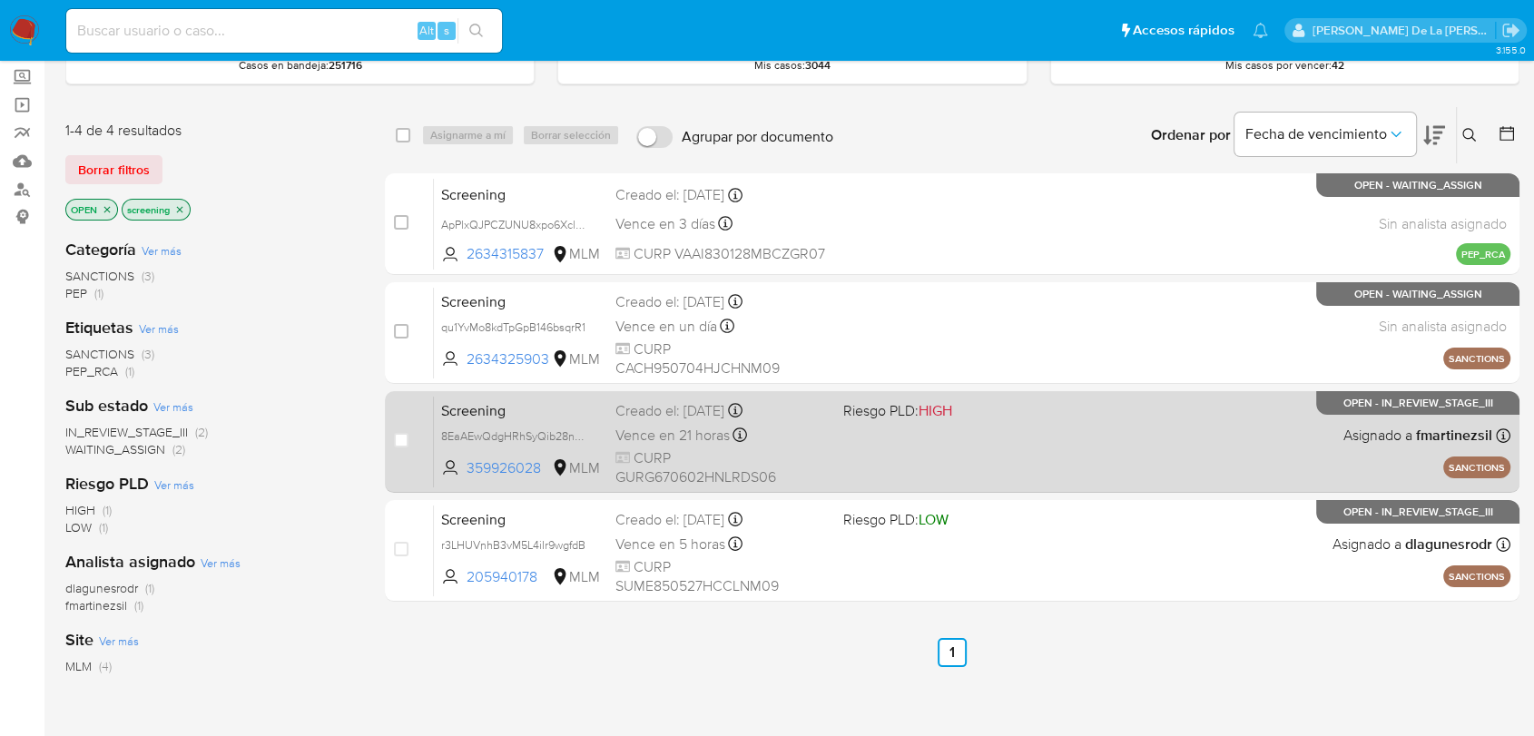
click at [922, 425] on div "Screening 8EaAEwQdgHRhSyQib28nh8Ez 359926028 MLM Riesgo PLD: HIGH Creado el: 19…" at bounding box center [972, 442] width 1077 height 92
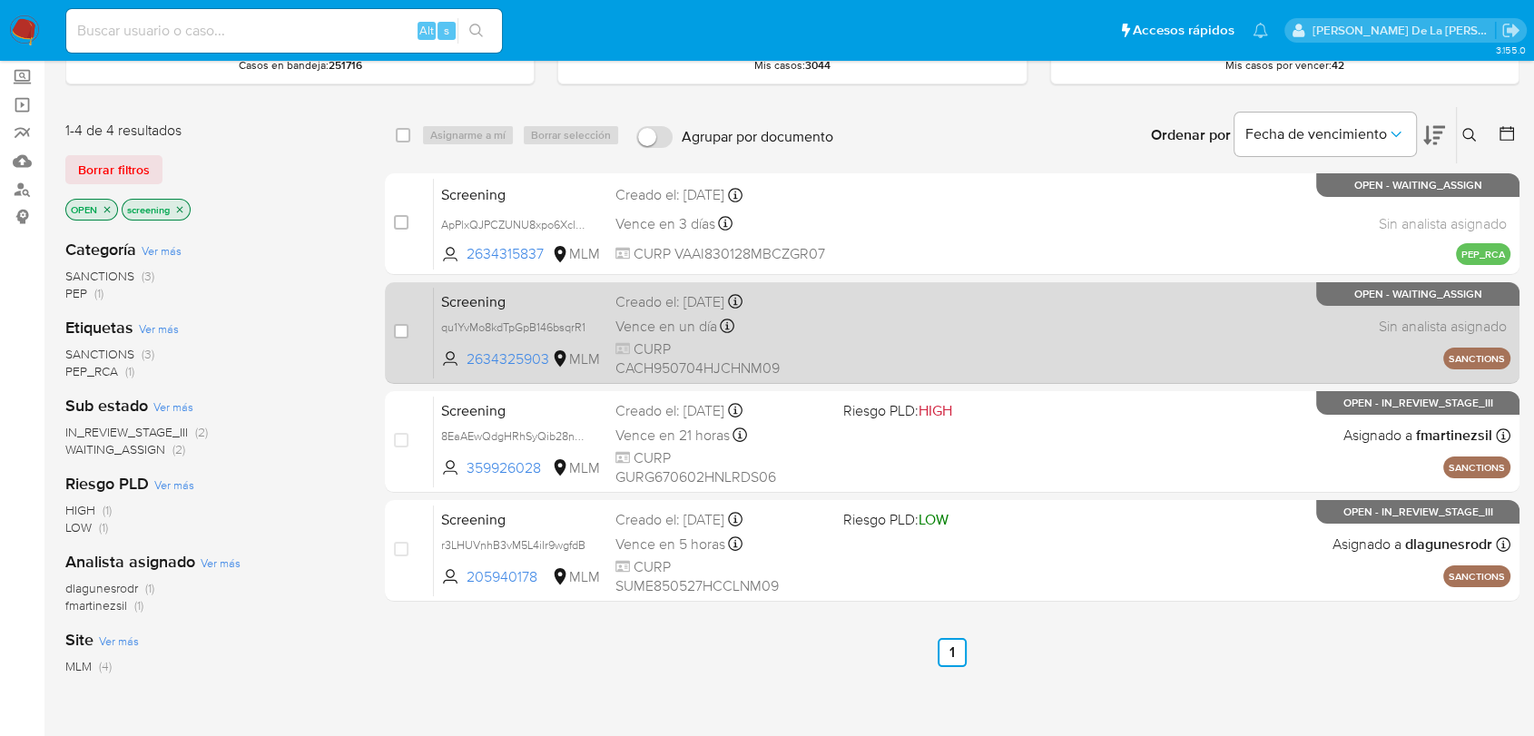
click at [832, 323] on div "Screening qu1YvMo8kdTpGpB146bsqrR1 2634325903 MLM Creado el: 19/08/2025 Creado …" at bounding box center [972, 333] width 1077 height 92
click at [395, 331] on input "checkbox" at bounding box center [401, 331] width 15 height 15
checkbox input "true"
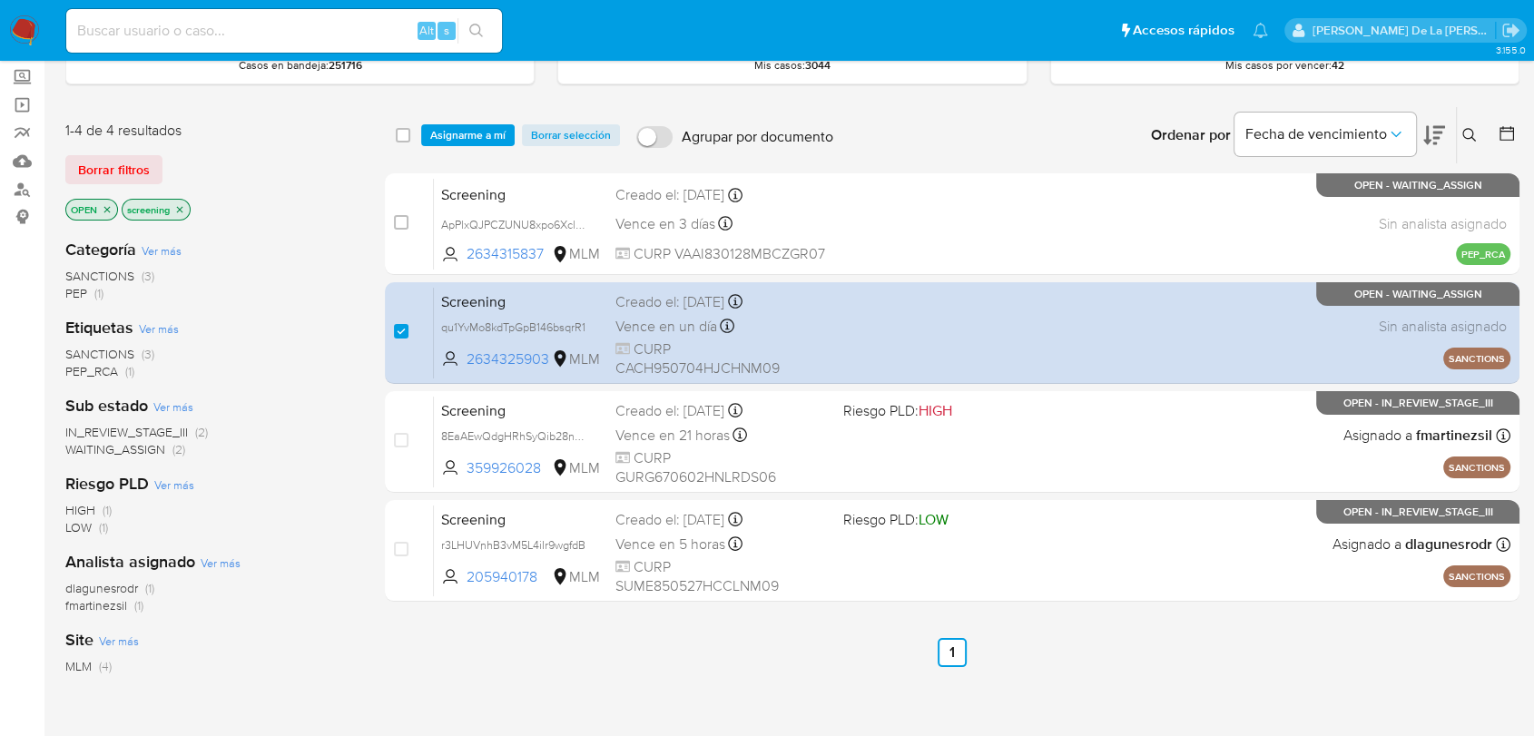
click at [453, 120] on div "select-all-cases-checkbox Asignarme a mí Borrar selección Agrupar por documento…" at bounding box center [952, 135] width 1135 height 56
click at [456, 126] on span "Asignarme a mí" at bounding box center [467, 135] width 75 height 18
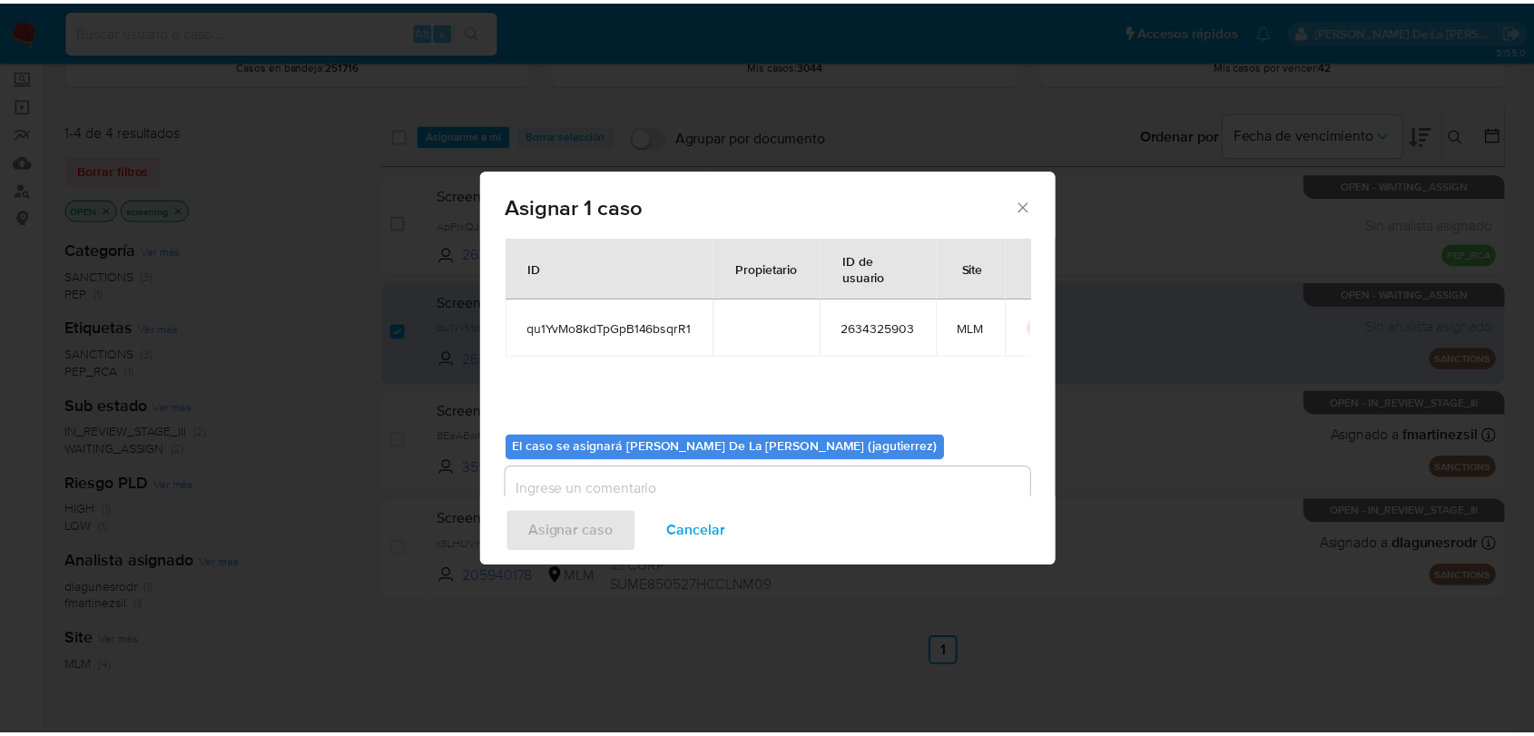
scroll to position [94, 0]
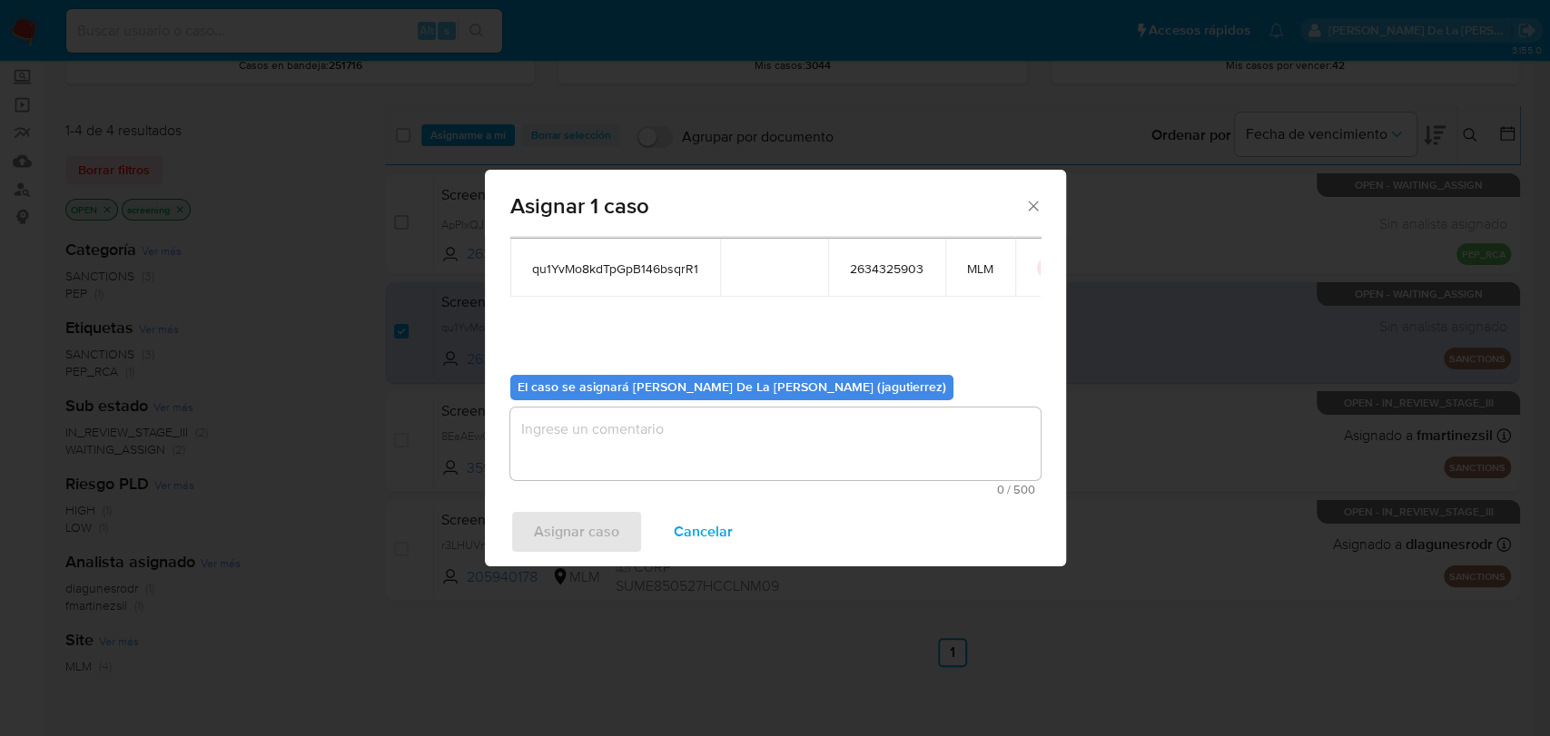
click at [603, 444] on textarea "assign-modal" at bounding box center [775, 444] width 530 height 73
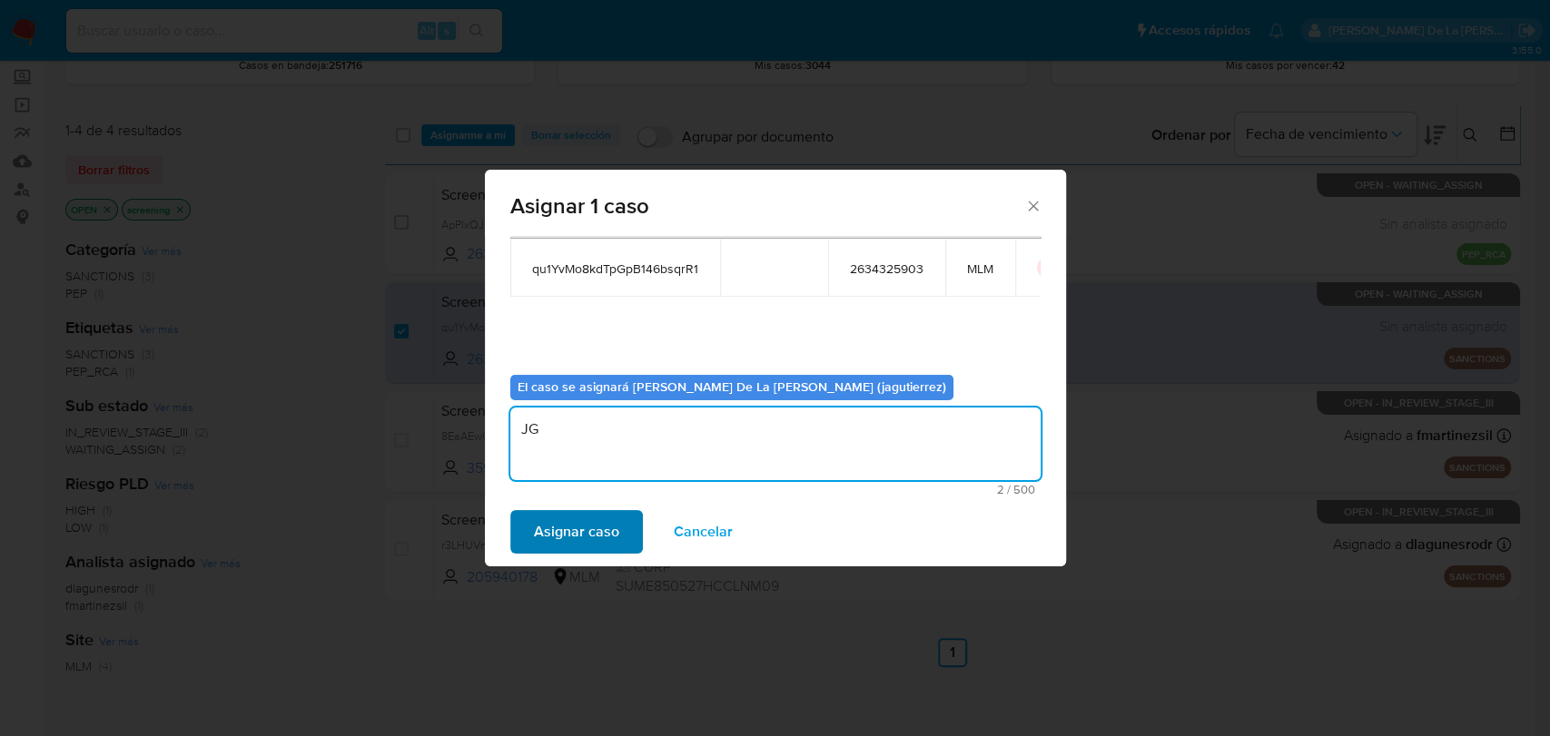
type textarea "JG"
click at [575, 518] on span "Asignar caso" at bounding box center [576, 532] width 85 height 40
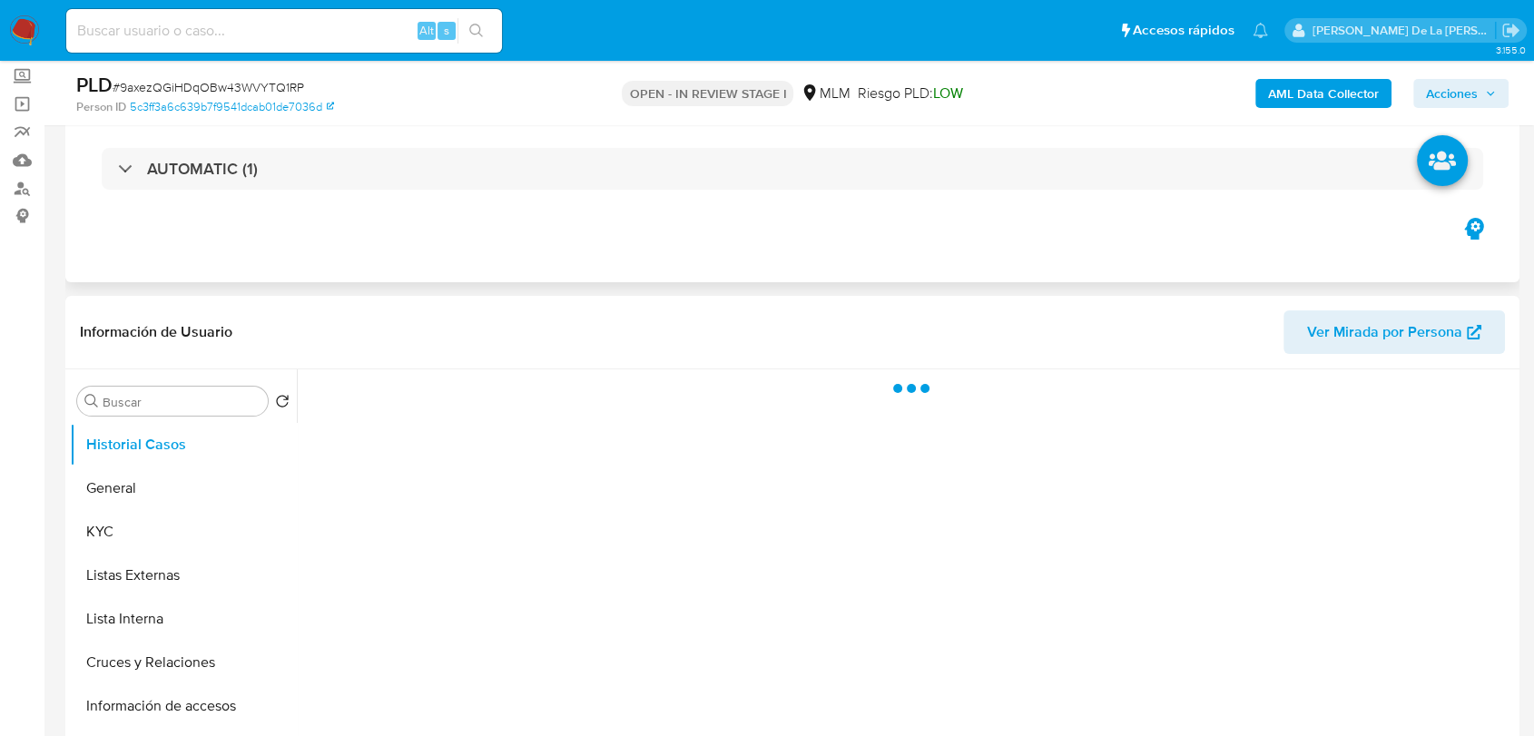
scroll to position [202, 0]
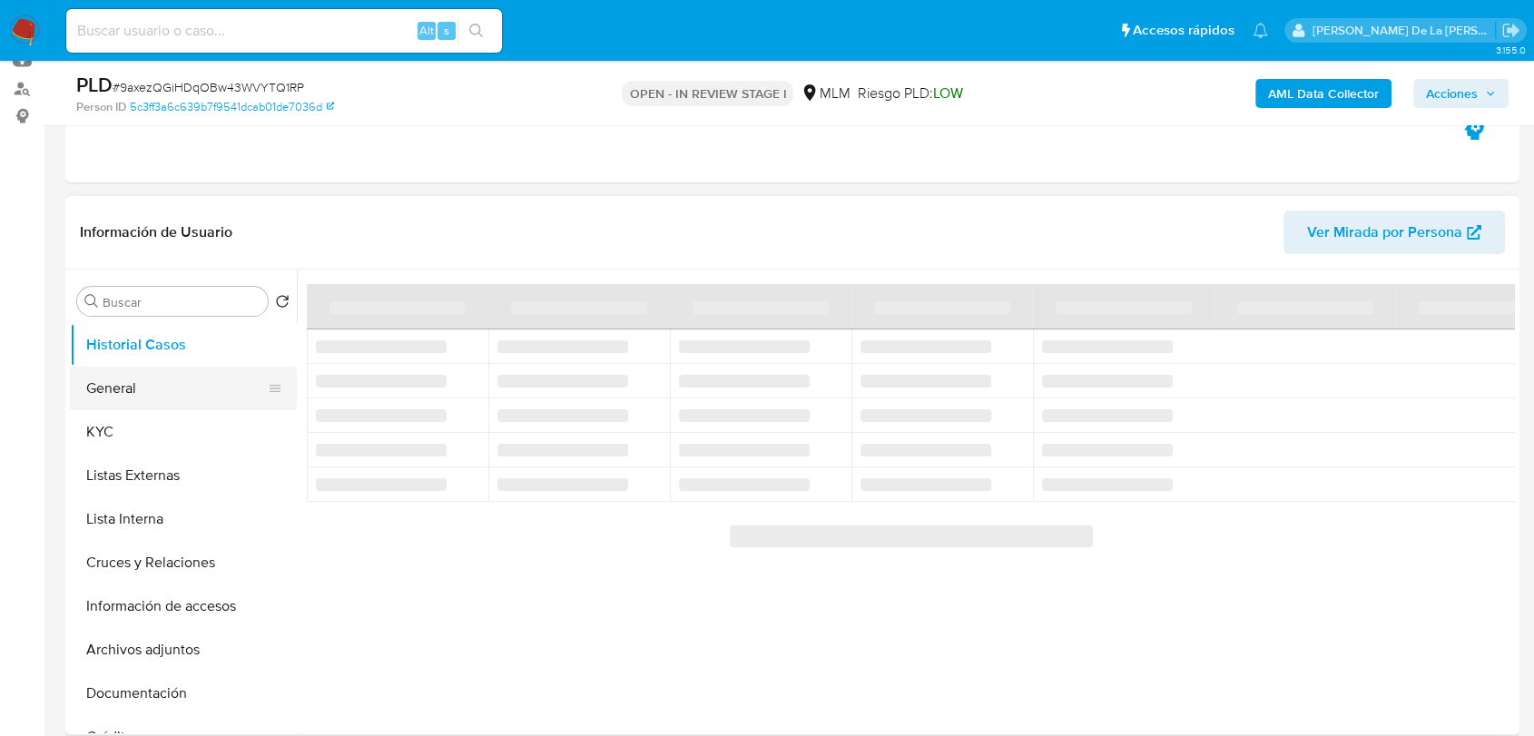
select select "10"
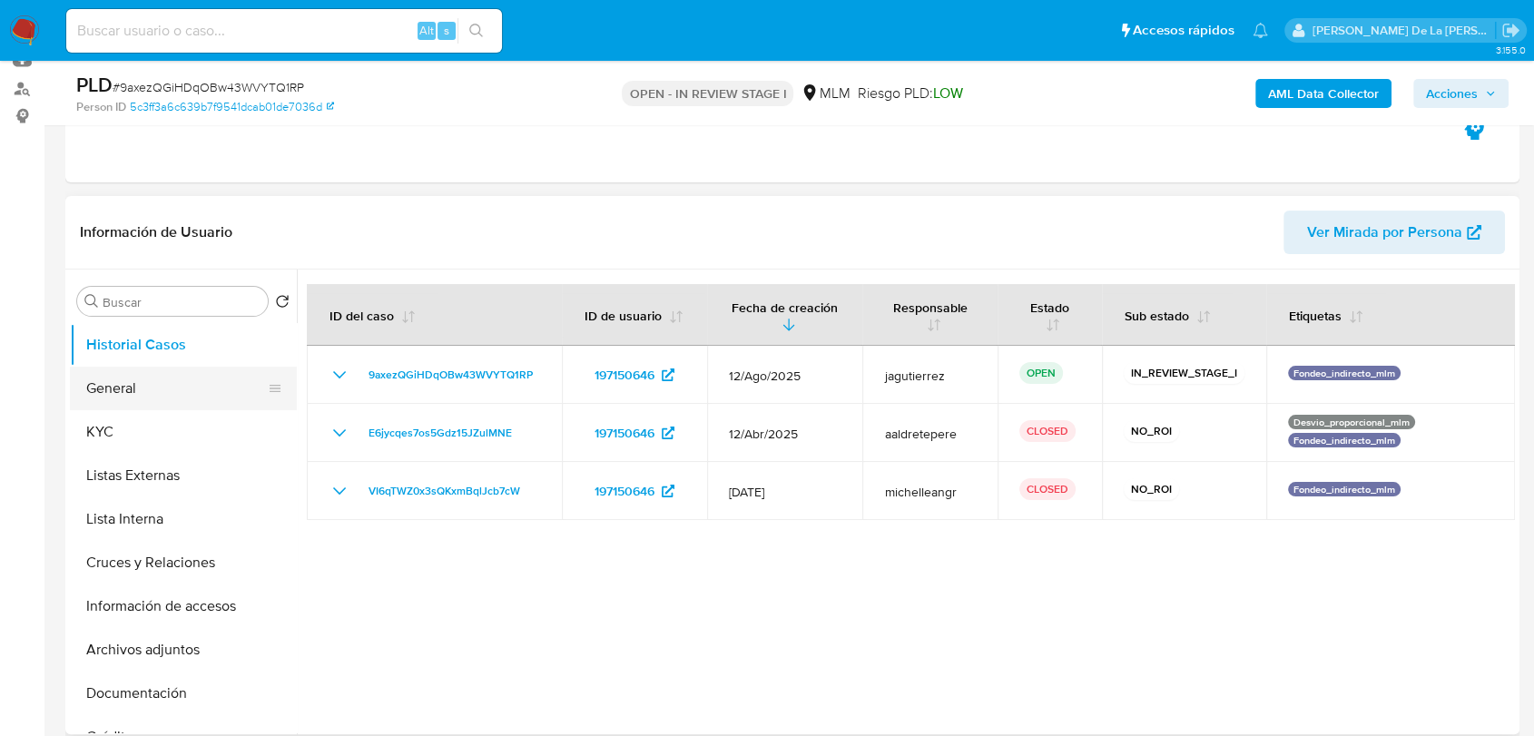
click at [167, 400] on button "General" at bounding box center [176, 389] width 212 height 44
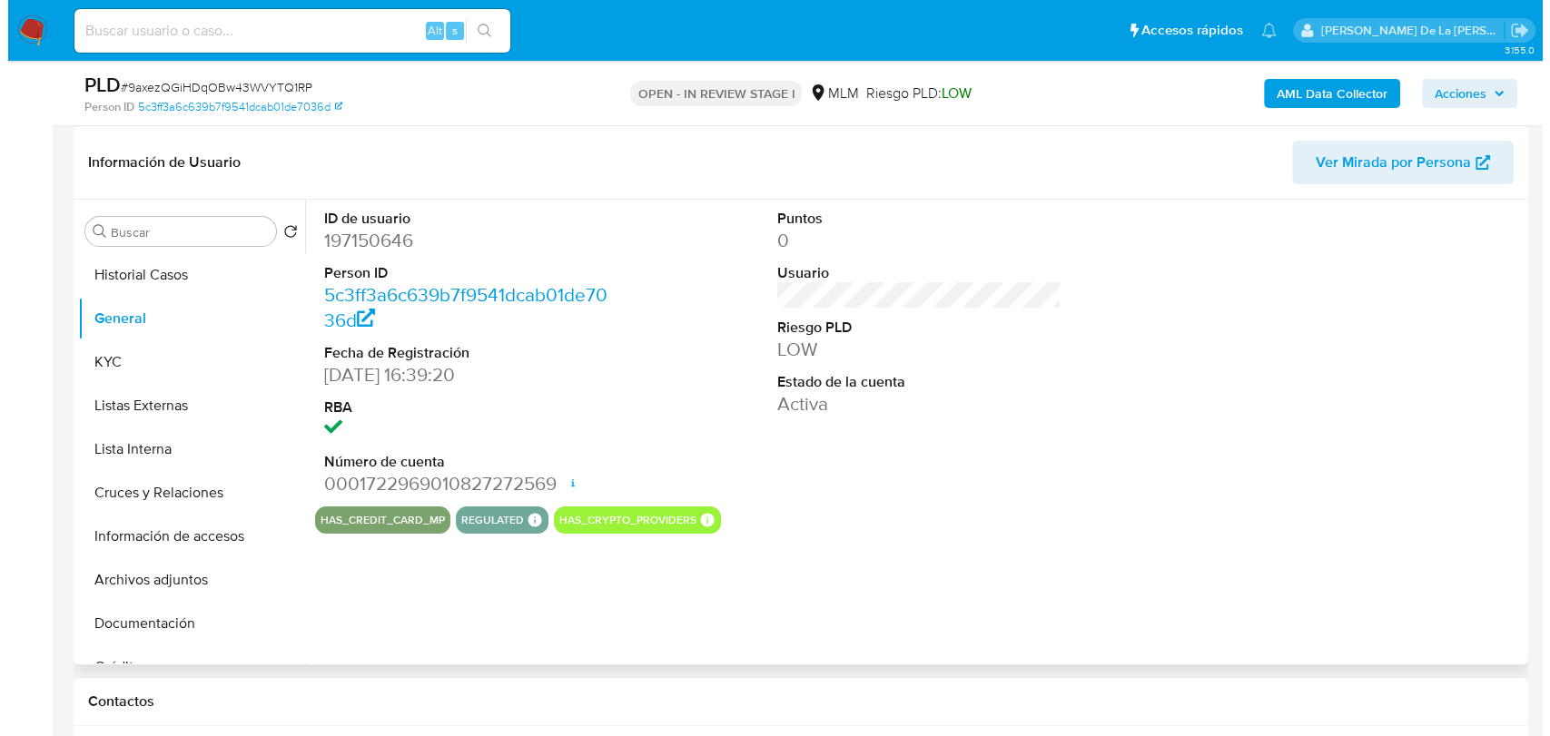
scroll to position [302, 0]
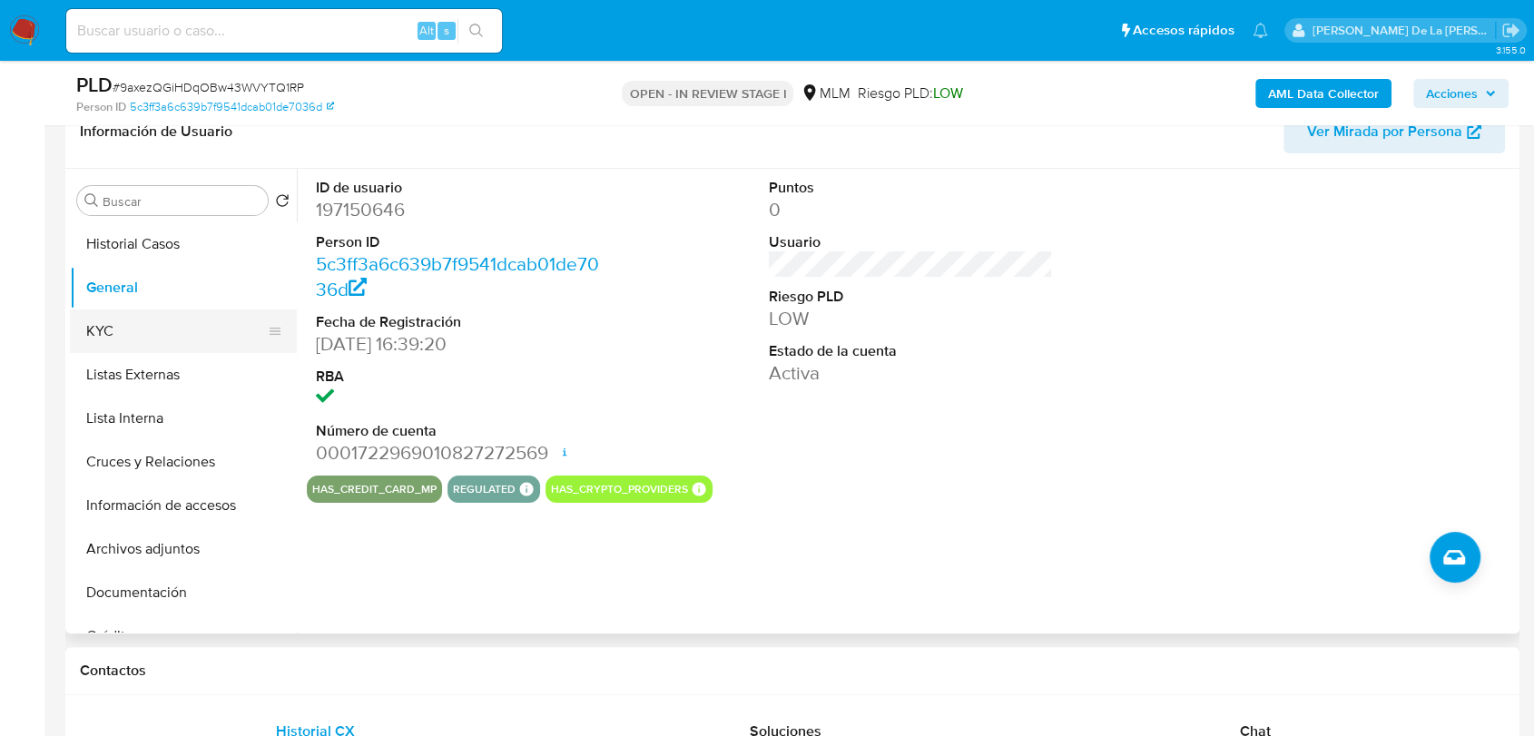
click at [150, 337] on button "KYC" at bounding box center [176, 332] width 212 height 44
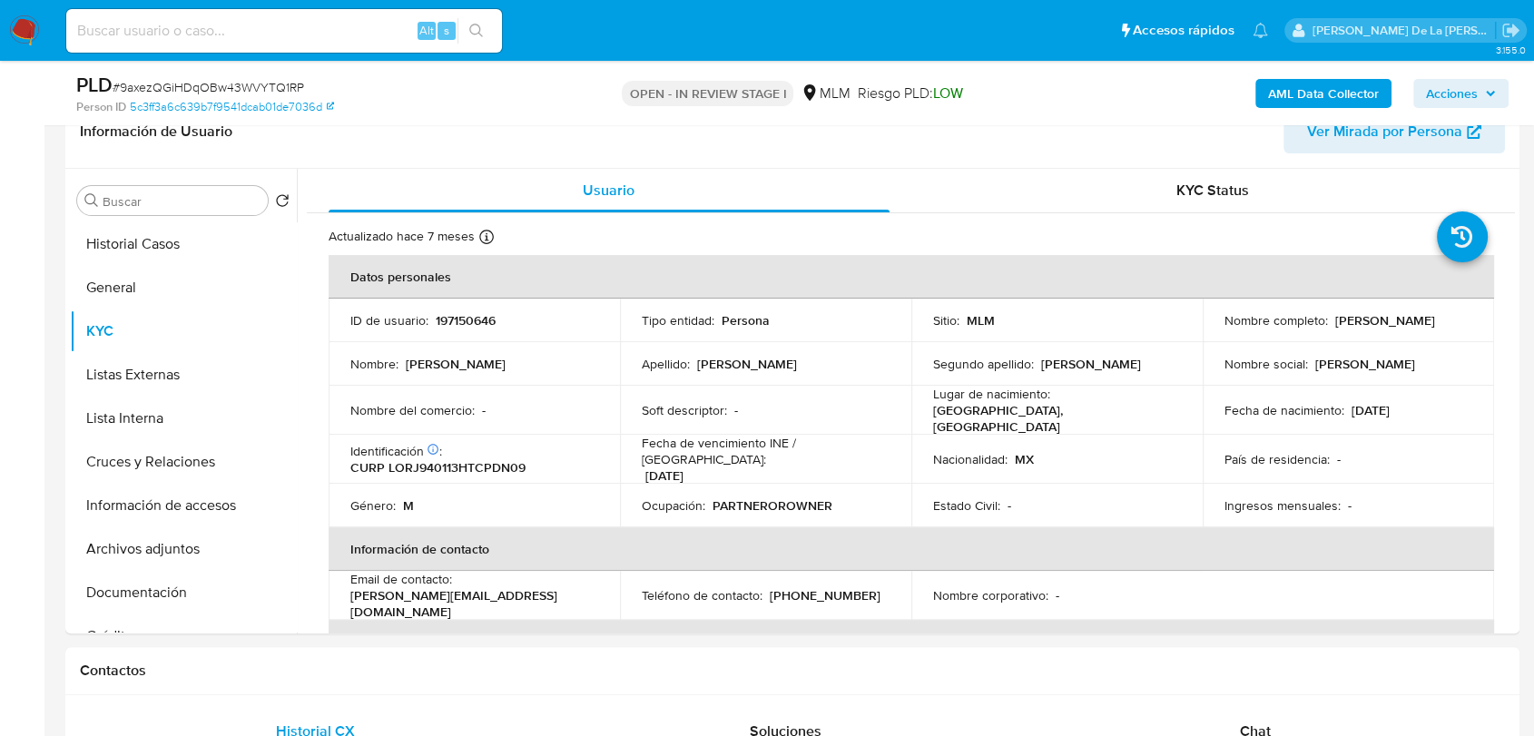
click at [1309, 74] on div "AML Data Collector Acciones" at bounding box center [1272, 93] width 473 height 43
click at [1297, 94] on b "AML Data Collector" at bounding box center [1323, 93] width 111 height 29
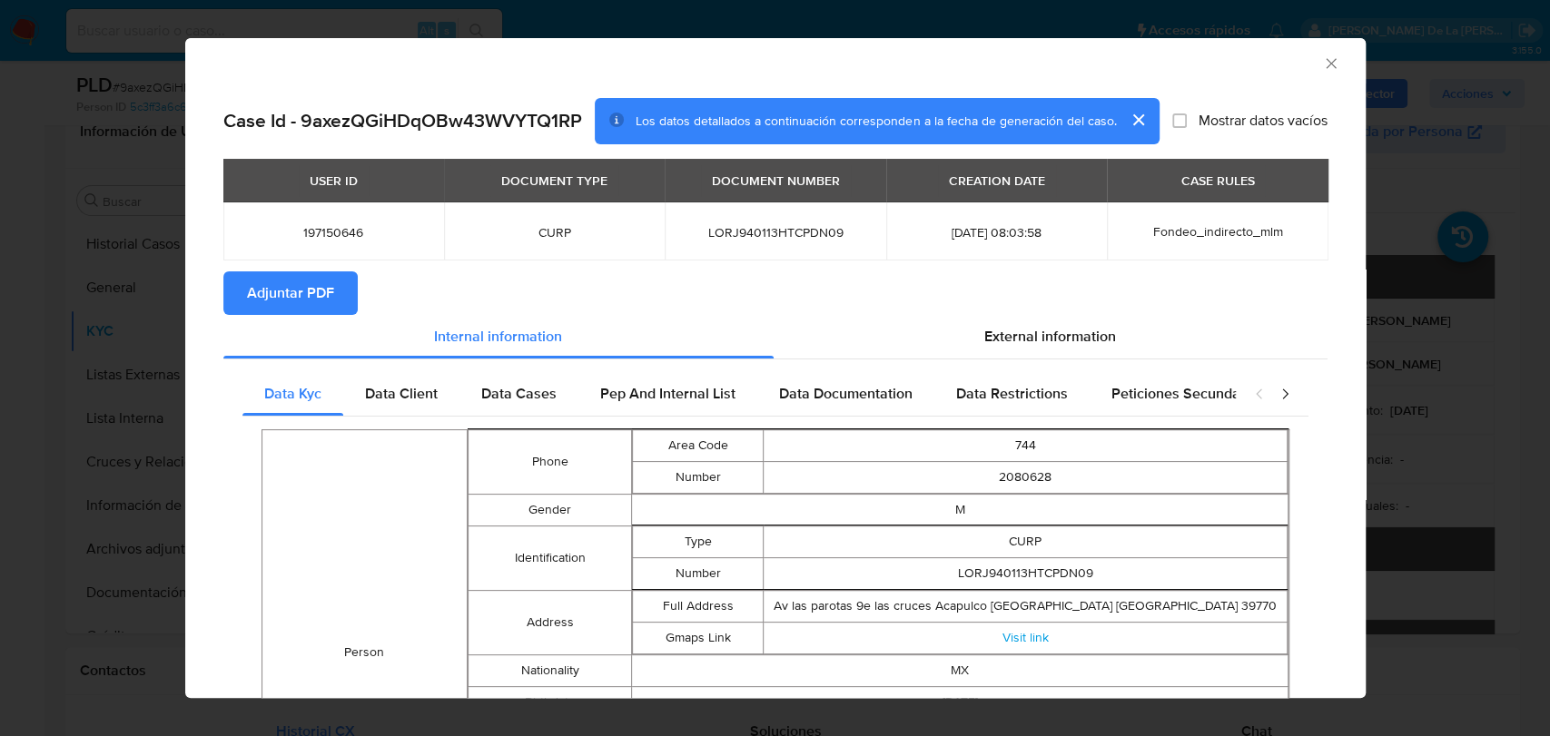
drag, startPoint x: 996, startPoint y: 445, endPoint x: 1039, endPoint y: 475, distance: 52.1
click at [997, 445] on td "744" at bounding box center [1025, 446] width 523 height 32
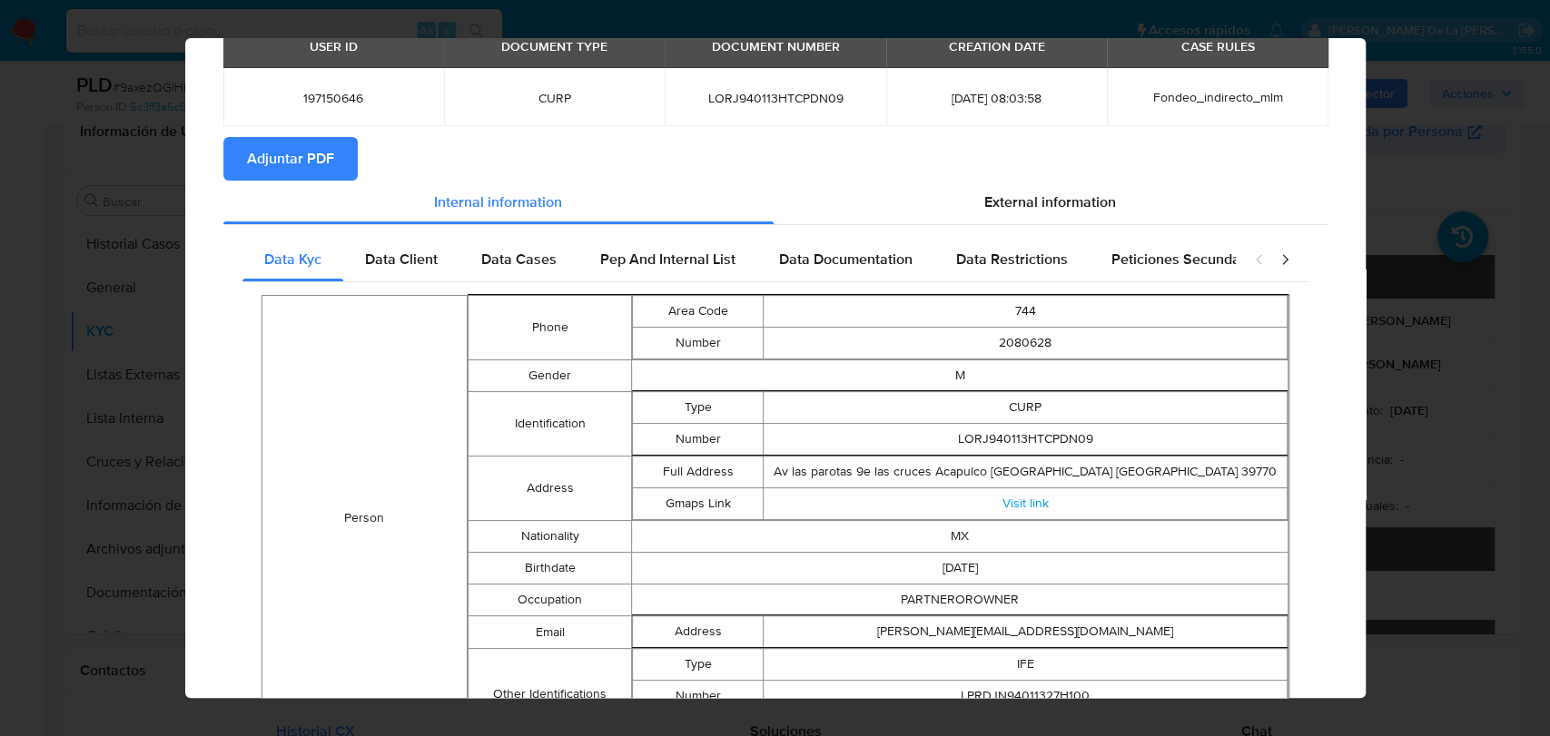
scroll to position [0, 0]
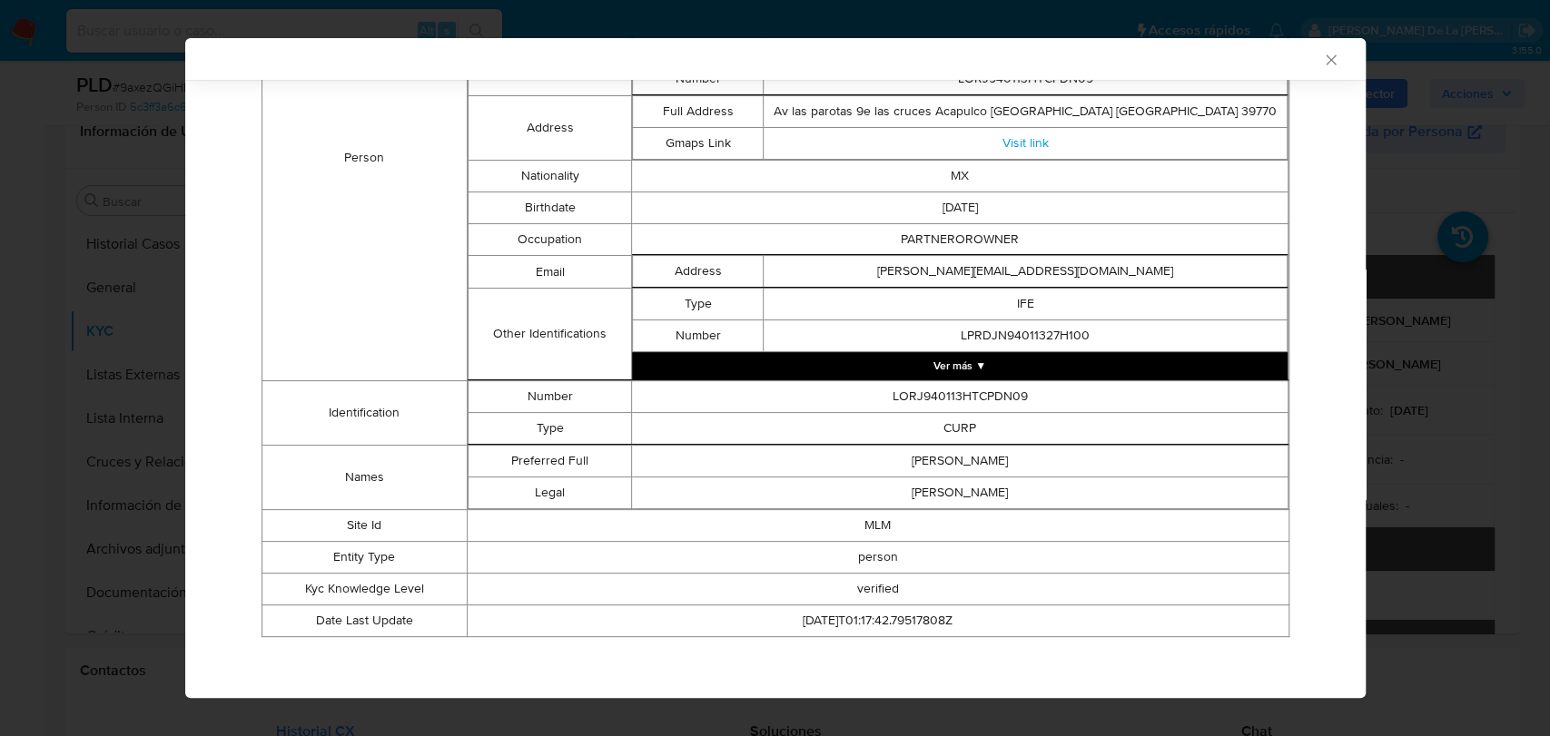
click at [962, 359] on button "Ver más ▼" at bounding box center [959, 365] width 655 height 27
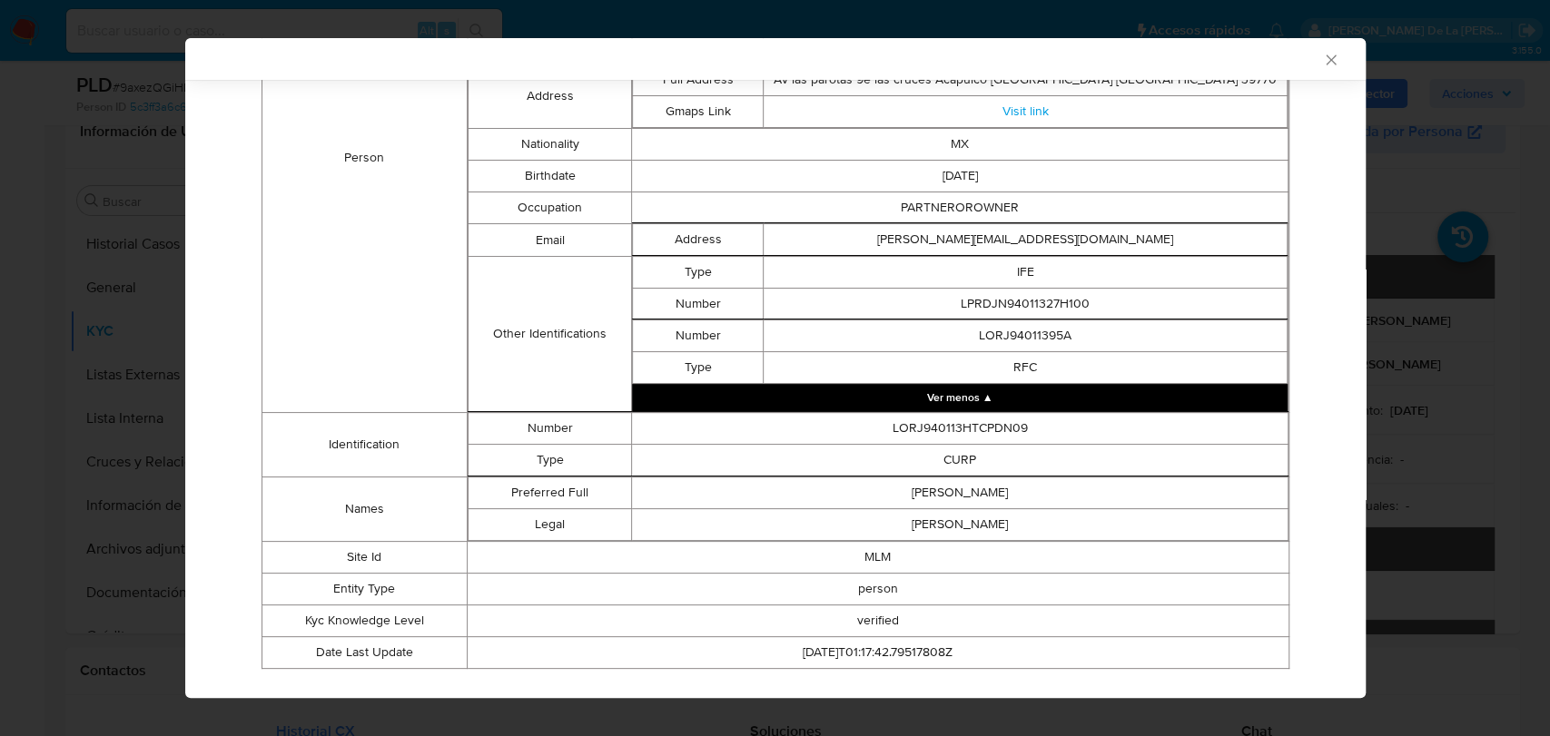
click at [970, 391] on button "Ver menos ▲" at bounding box center [959, 397] width 655 height 27
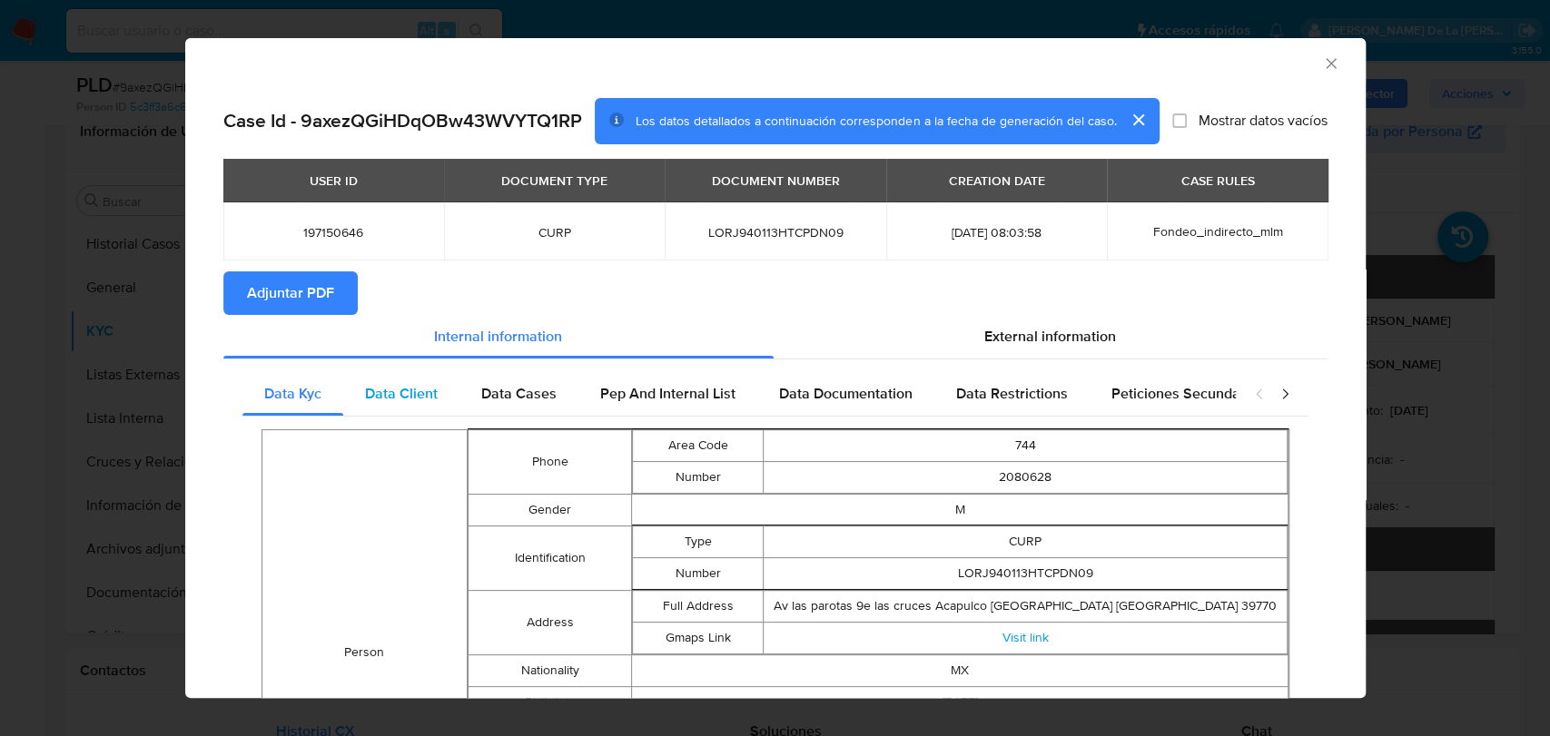
click at [400, 393] on span "Data Client" at bounding box center [401, 393] width 73 height 21
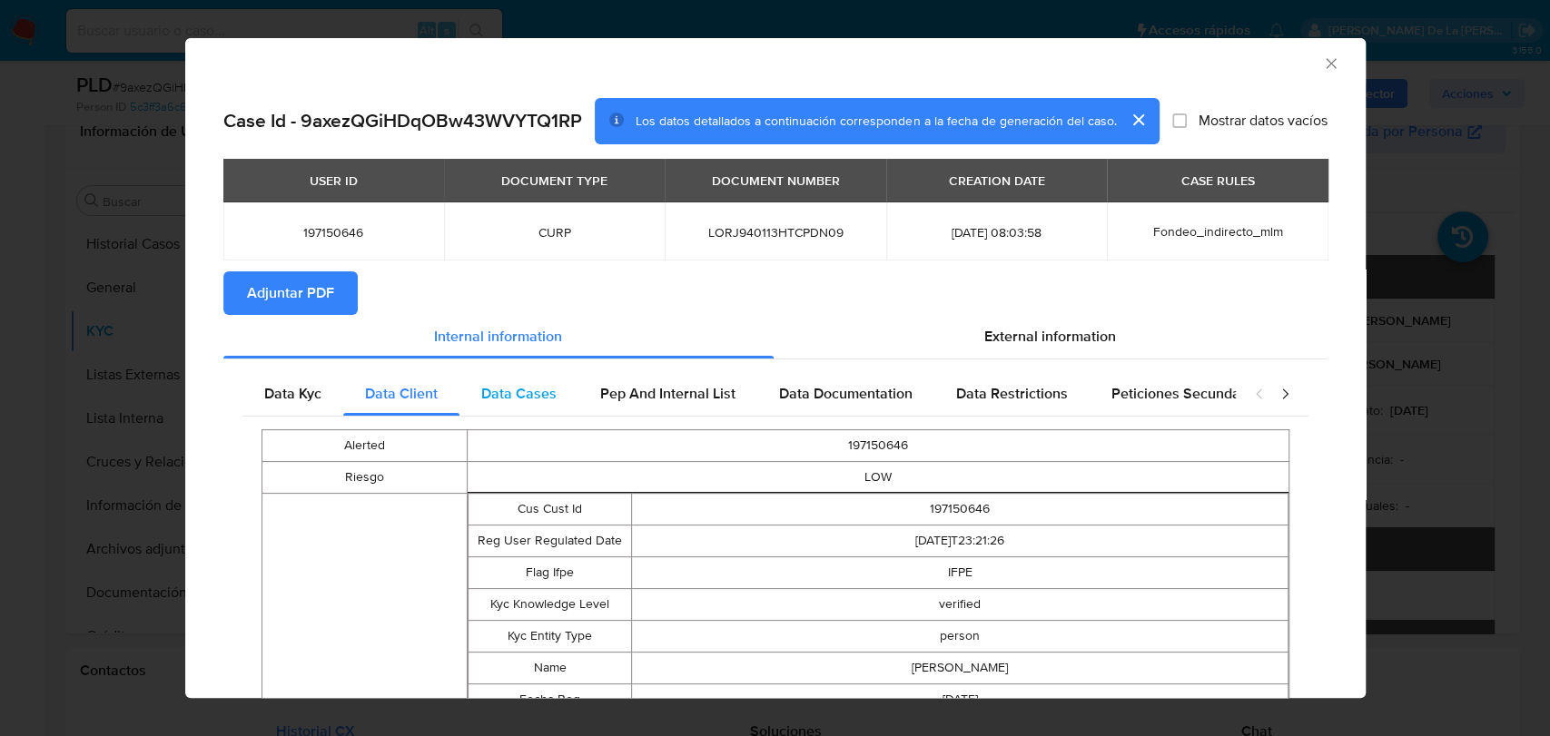
drag, startPoint x: 509, startPoint y: 393, endPoint x: 696, endPoint y: 389, distance: 186.2
click at [510, 394] on span "Data Cases" at bounding box center [518, 393] width 75 height 21
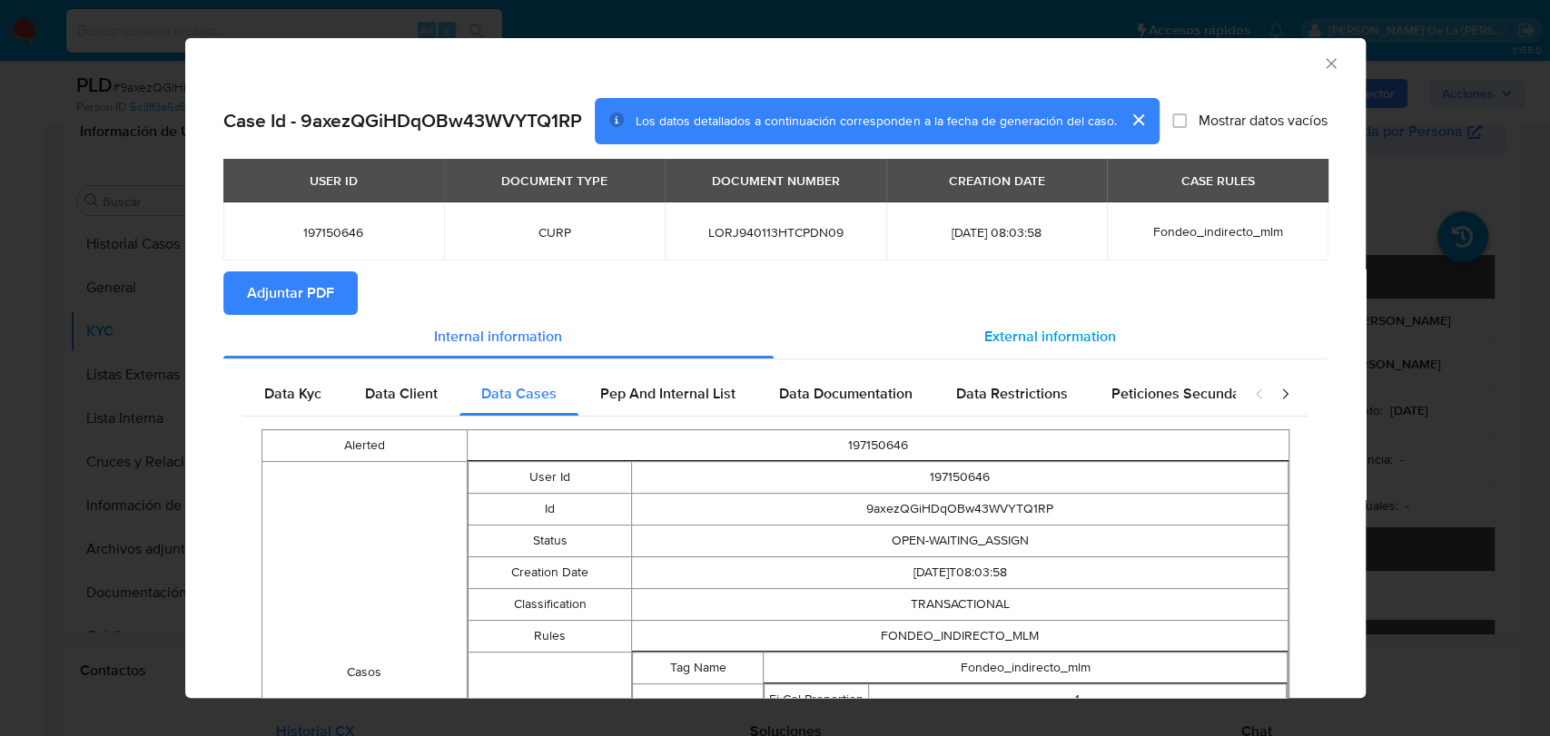
click at [962, 330] on div "External information" at bounding box center [1051, 337] width 554 height 44
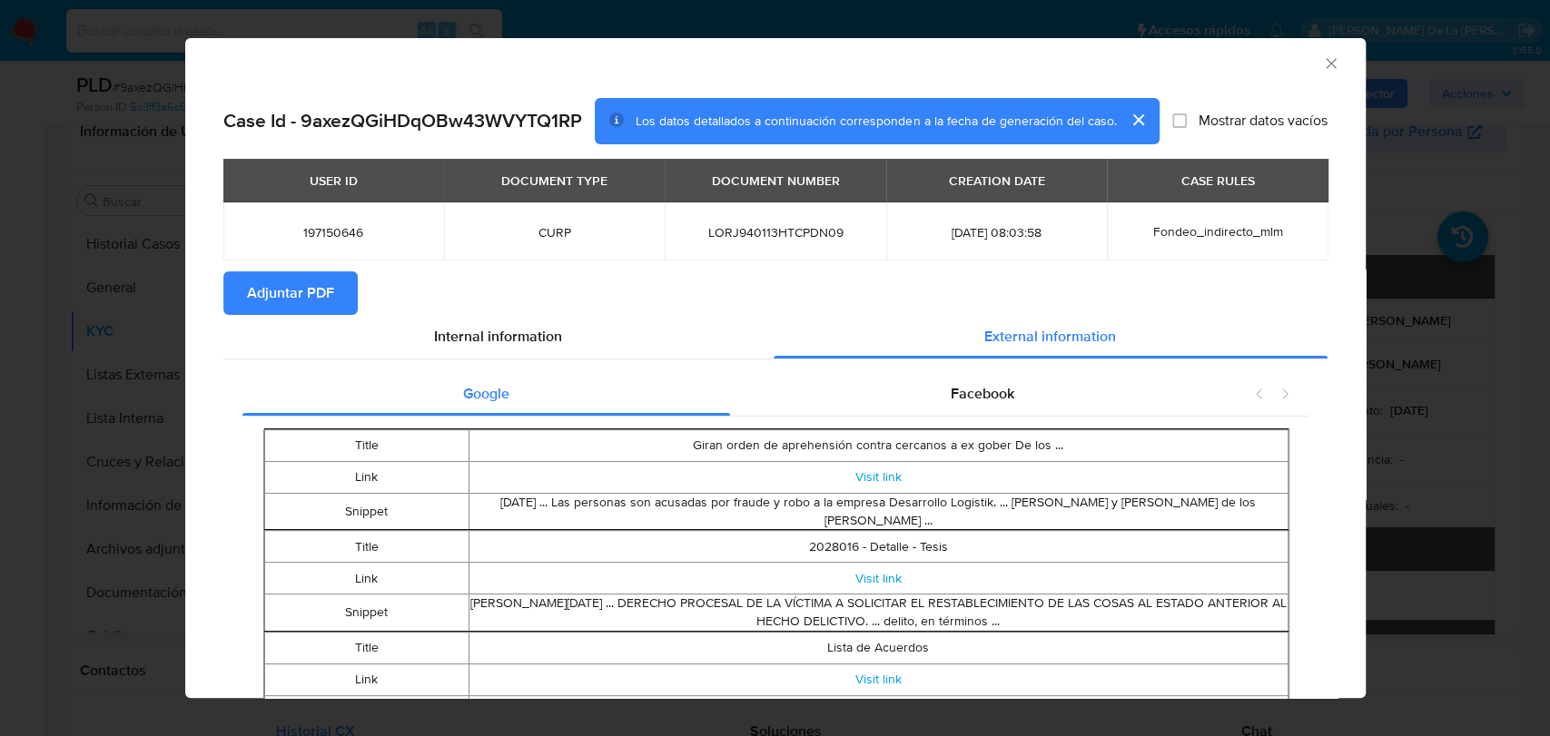
click at [952, 404] on span "Facebook" at bounding box center [983, 393] width 64 height 21
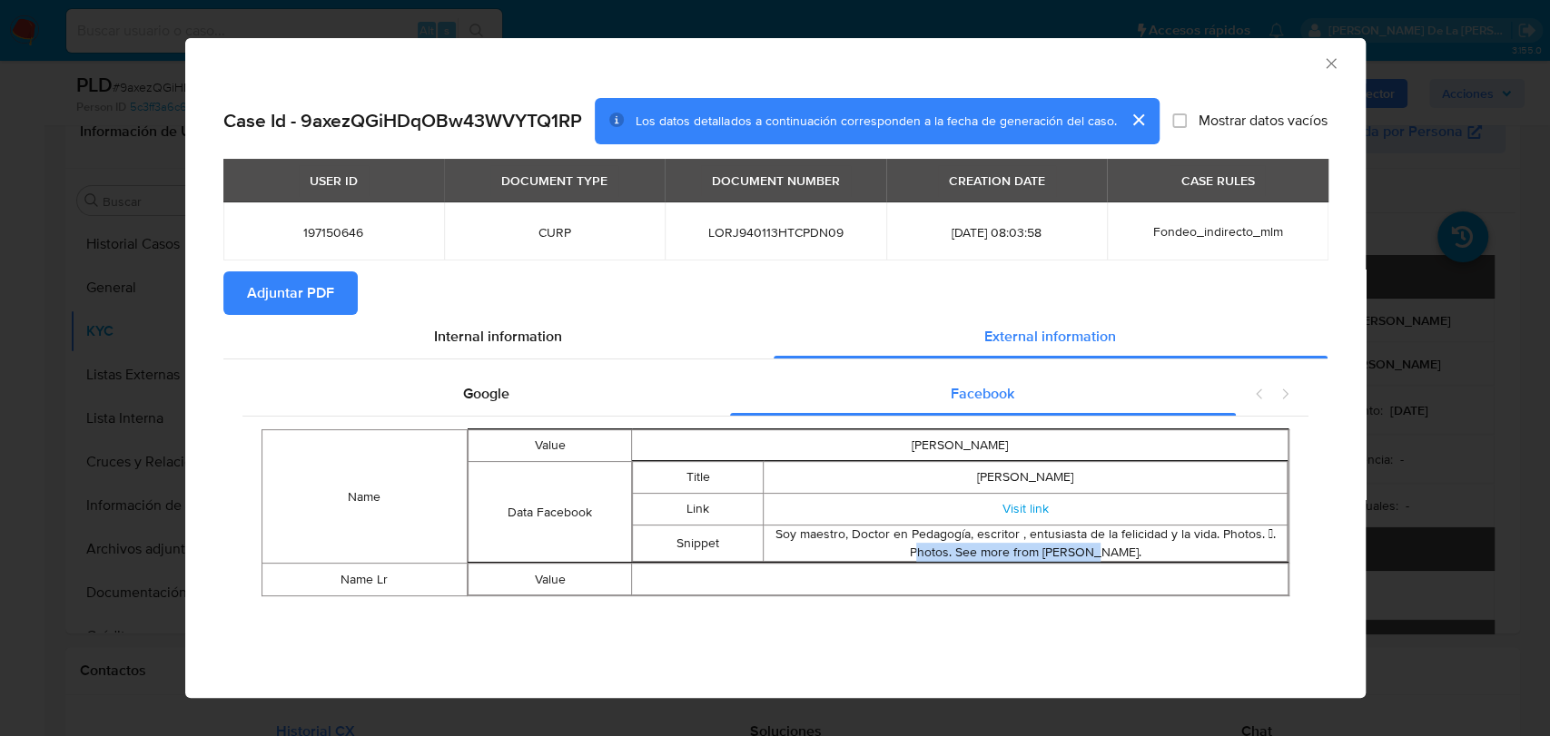
drag, startPoint x: 888, startPoint y: 544, endPoint x: 1057, endPoint y: 544, distance: 168.9
click at [1057, 544] on td "Soy maestro, Doctor en Pedagogía, escritor , entusiasta de la felicidad y la vi…" at bounding box center [1025, 544] width 523 height 36
click at [1021, 499] on td "Visit link" at bounding box center [1025, 510] width 523 height 32
click at [1020, 509] on link "Visit link" at bounding box center [1024, 508] width 46 height 18
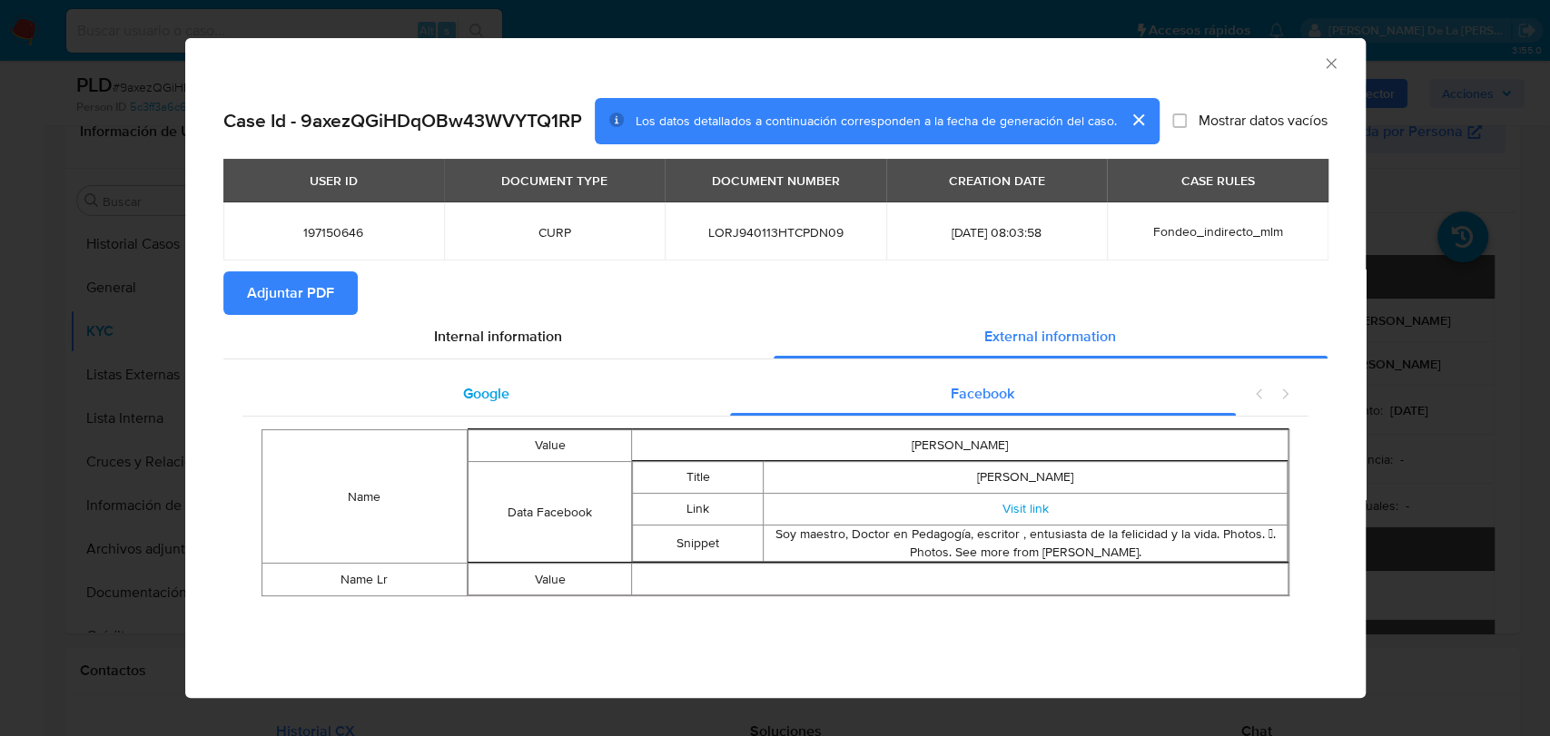
click at [540, 409] on div "Google" at bounding box center [486, 394] width 488 height 44
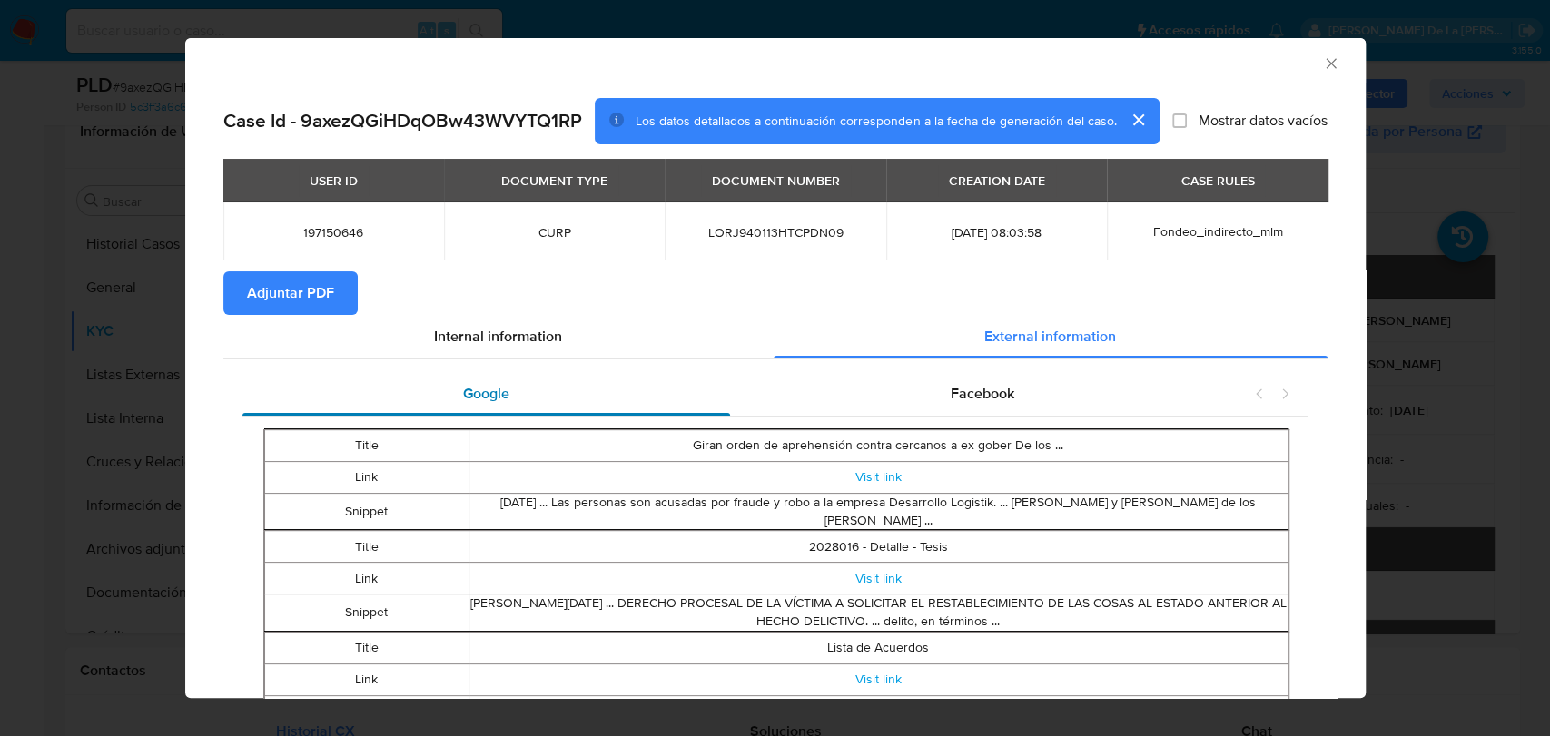
scroll to position [197, 0]
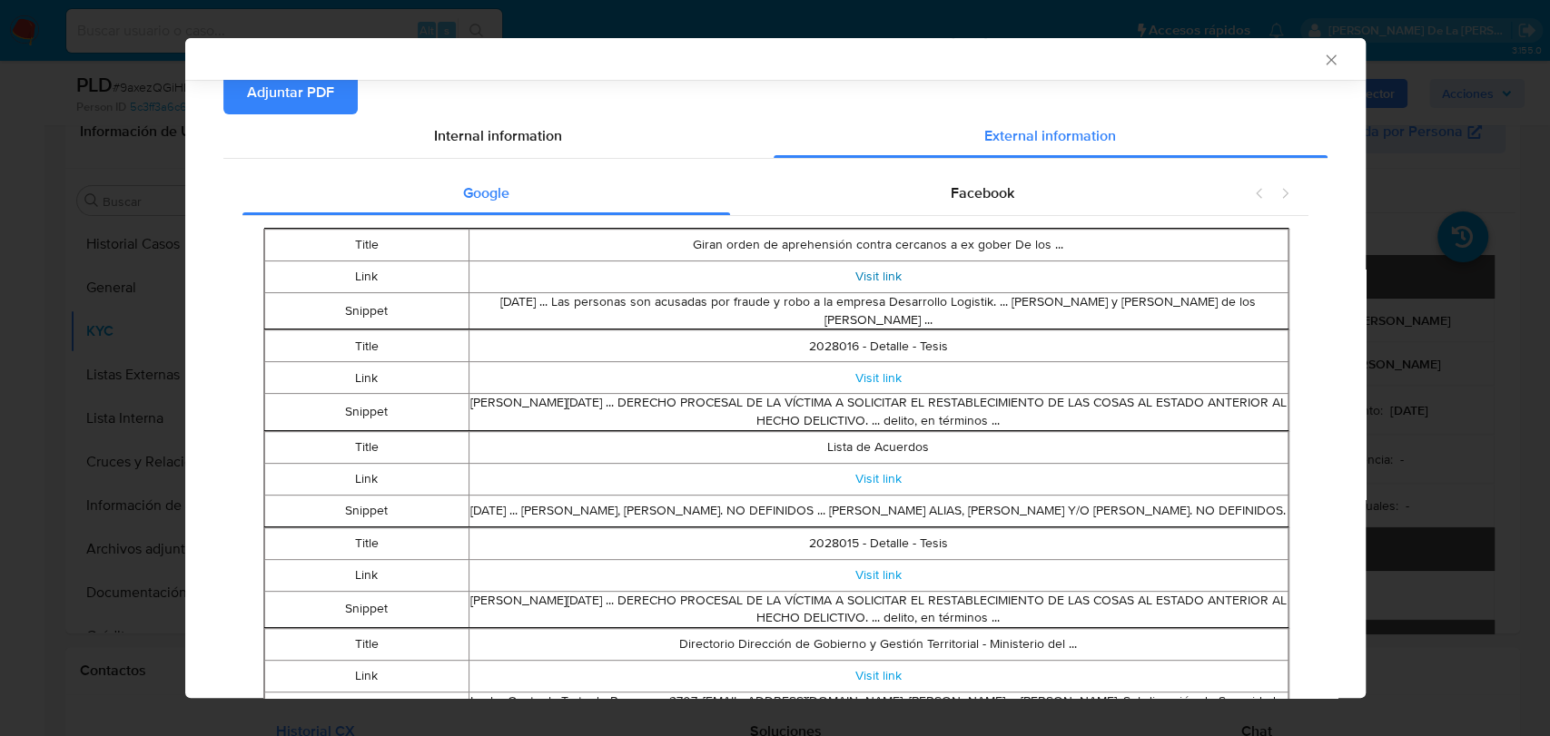
click at [866, 271] on link "Visit link" at bounding box center [878, 276] width 46 height 18
click at [870, 372] on link "Visit link" at bounding box center [878, 378] width 46 height 18
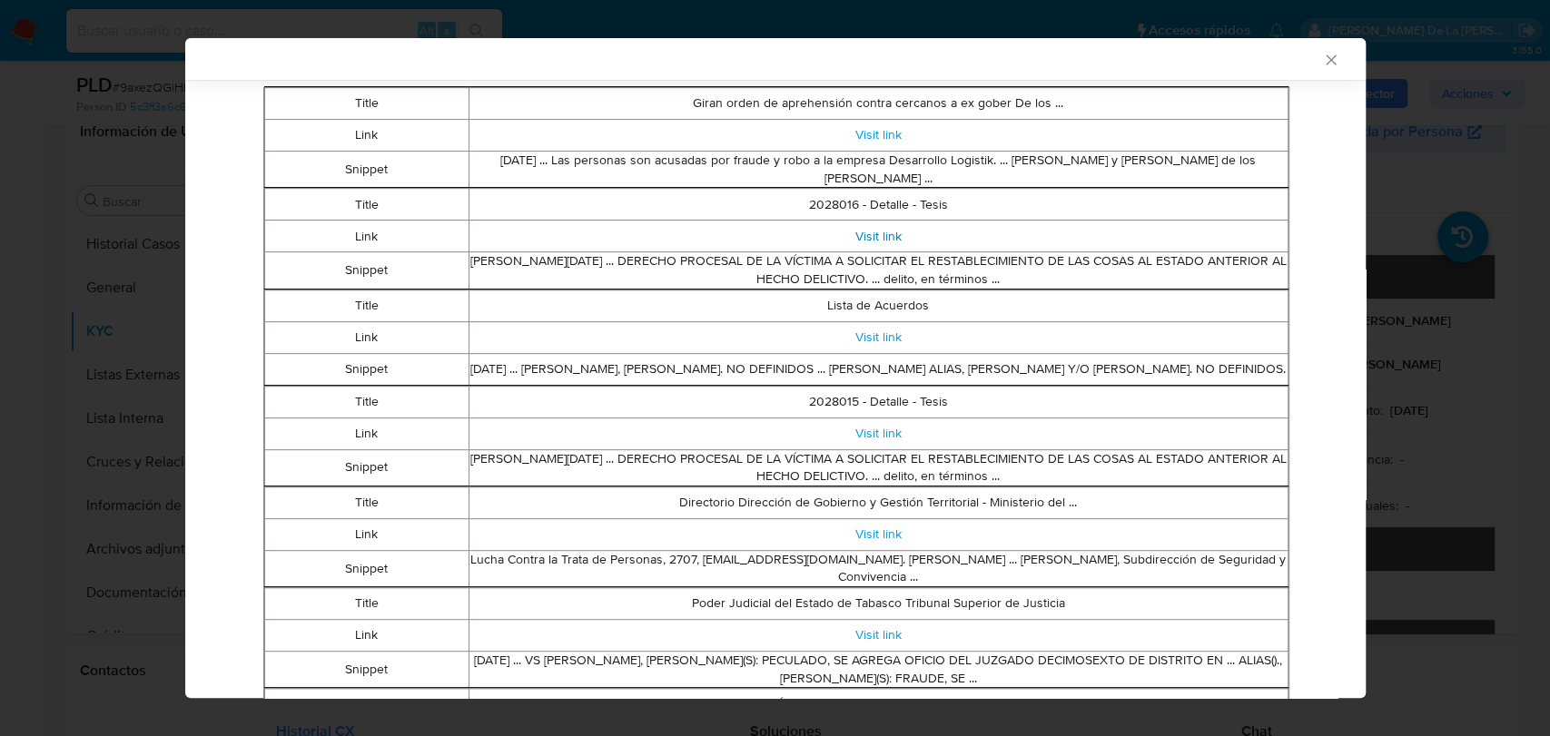
scroll to position [400, 0]
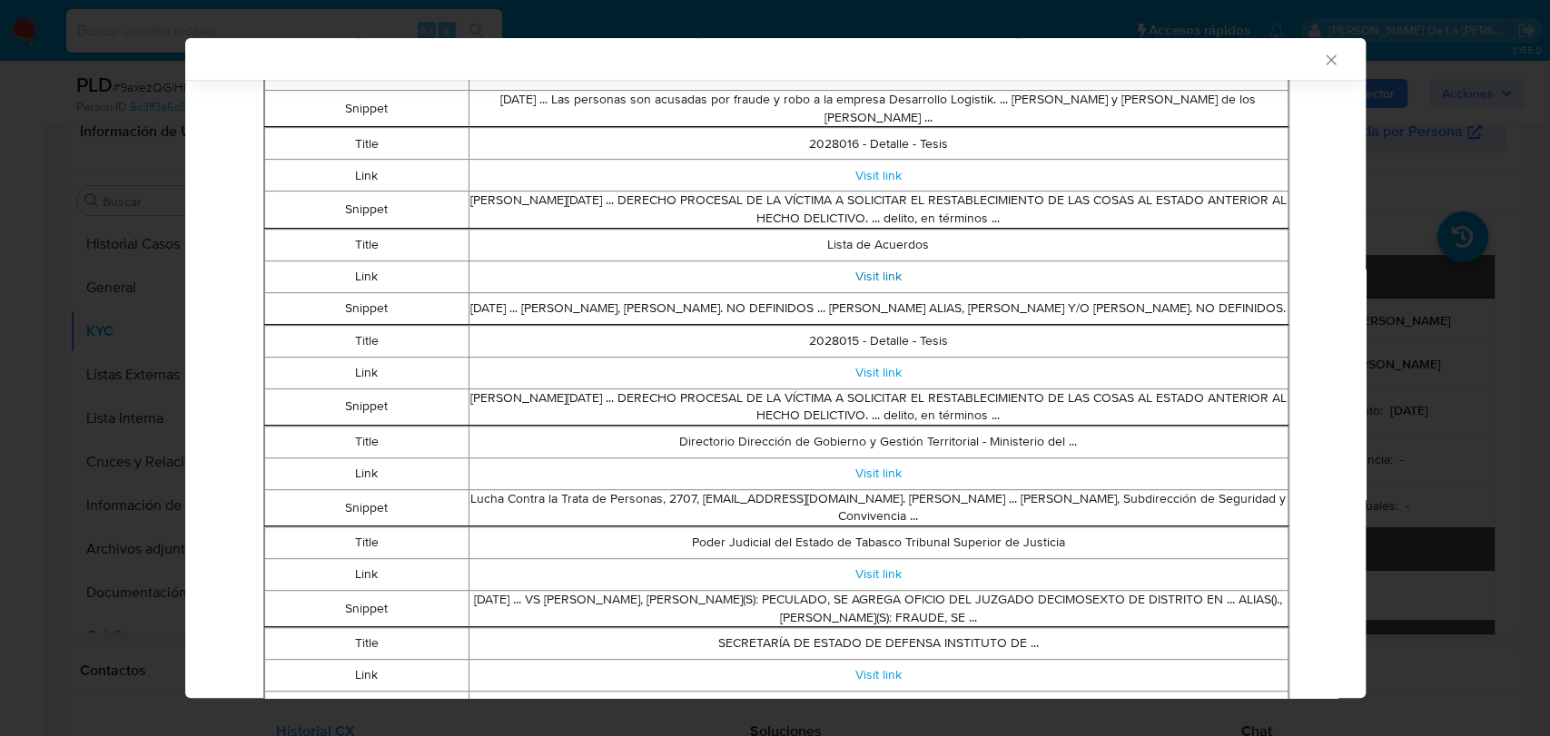
click at [875, 283] on link "Visit link" at bounding box center [878, 276] width 46 height 18
click at [855, 373] on link "Visit link" at bounding box center [878, 372] width 46 height 18
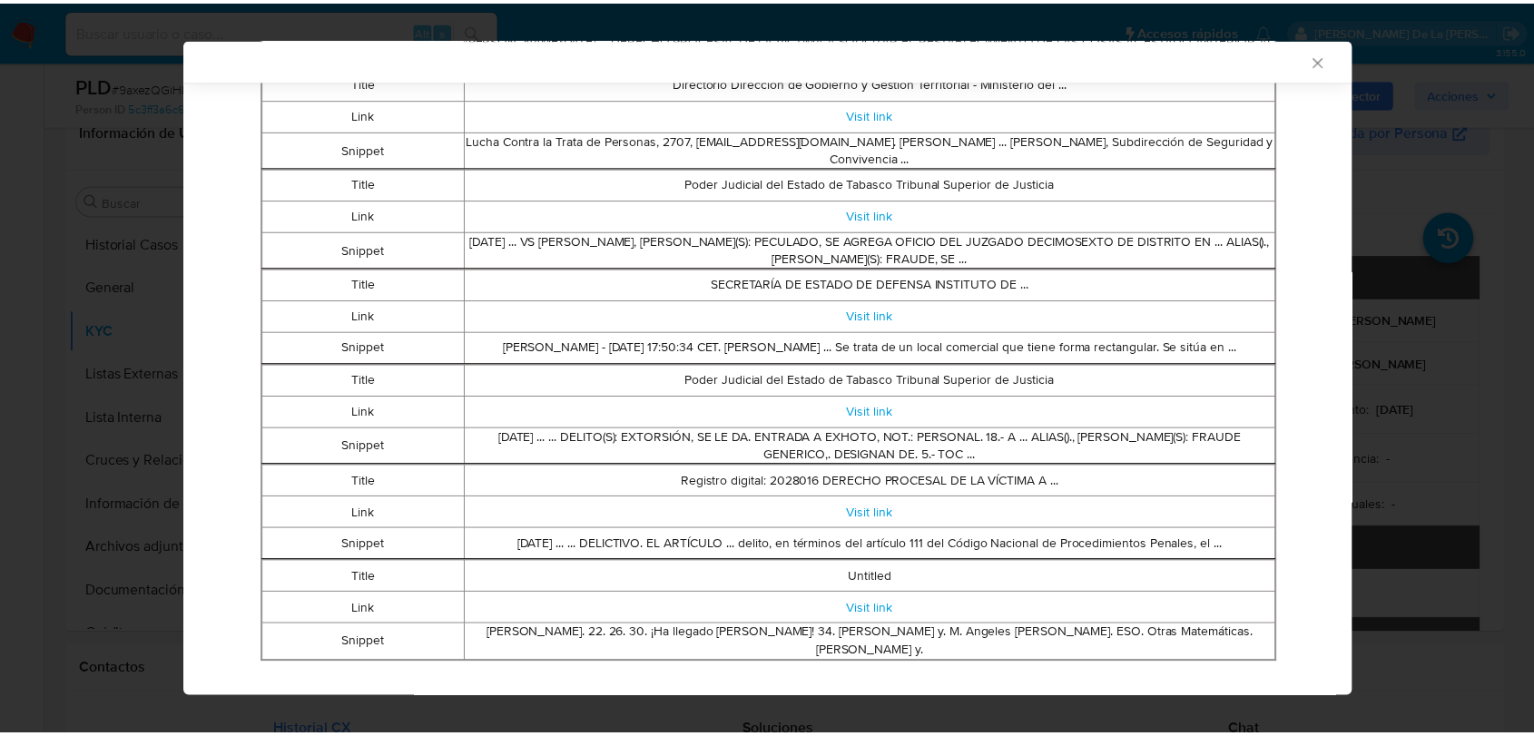
scroll to position [792, 0]
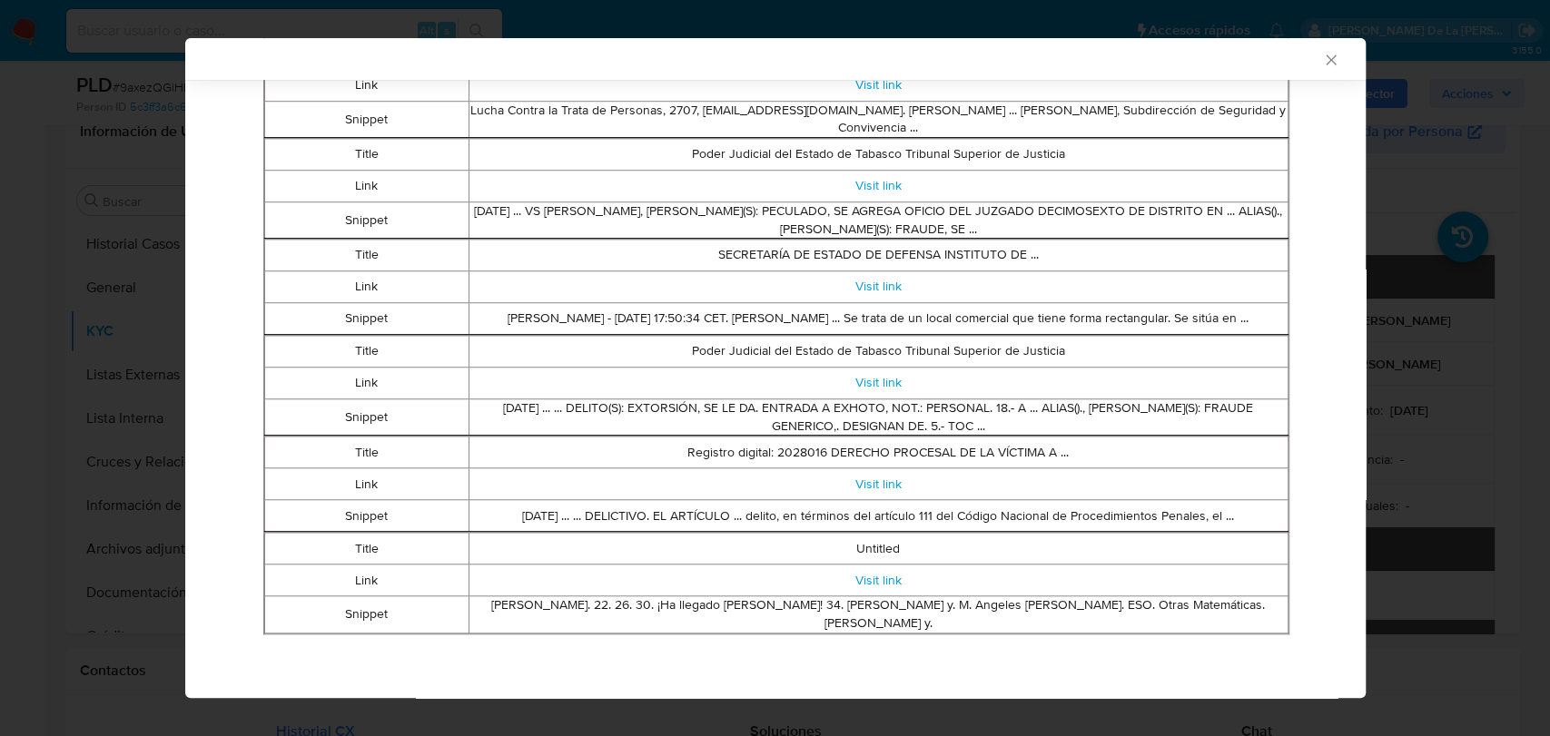
click at [1326, 59] on div "AML Data Collector" at bounding box center [775, 59] width 1180 height 42
click at [1326, 60] on icon "Cerrar ventana" at bounding box center [1331, 59] width 10 height 10
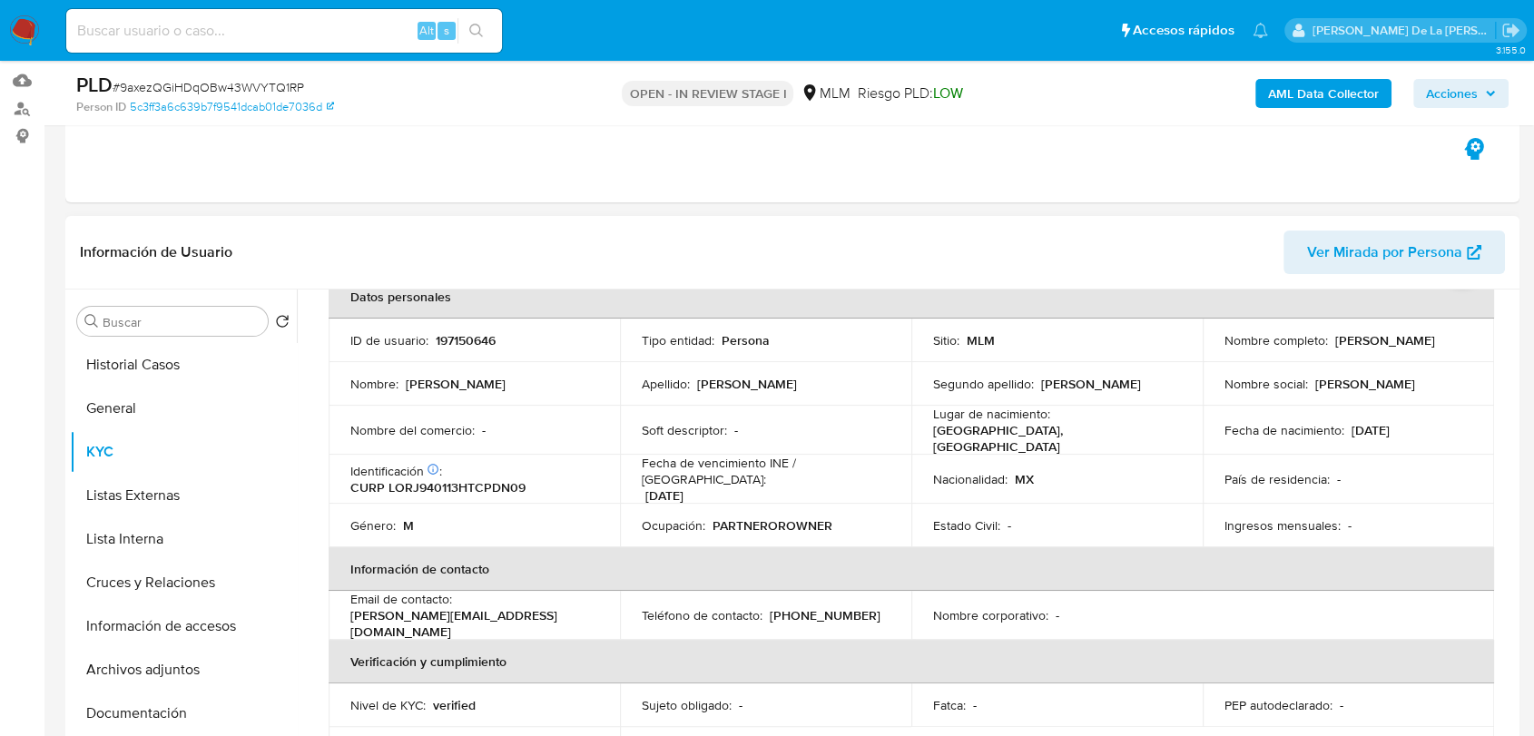
scroll to position [302, 0]
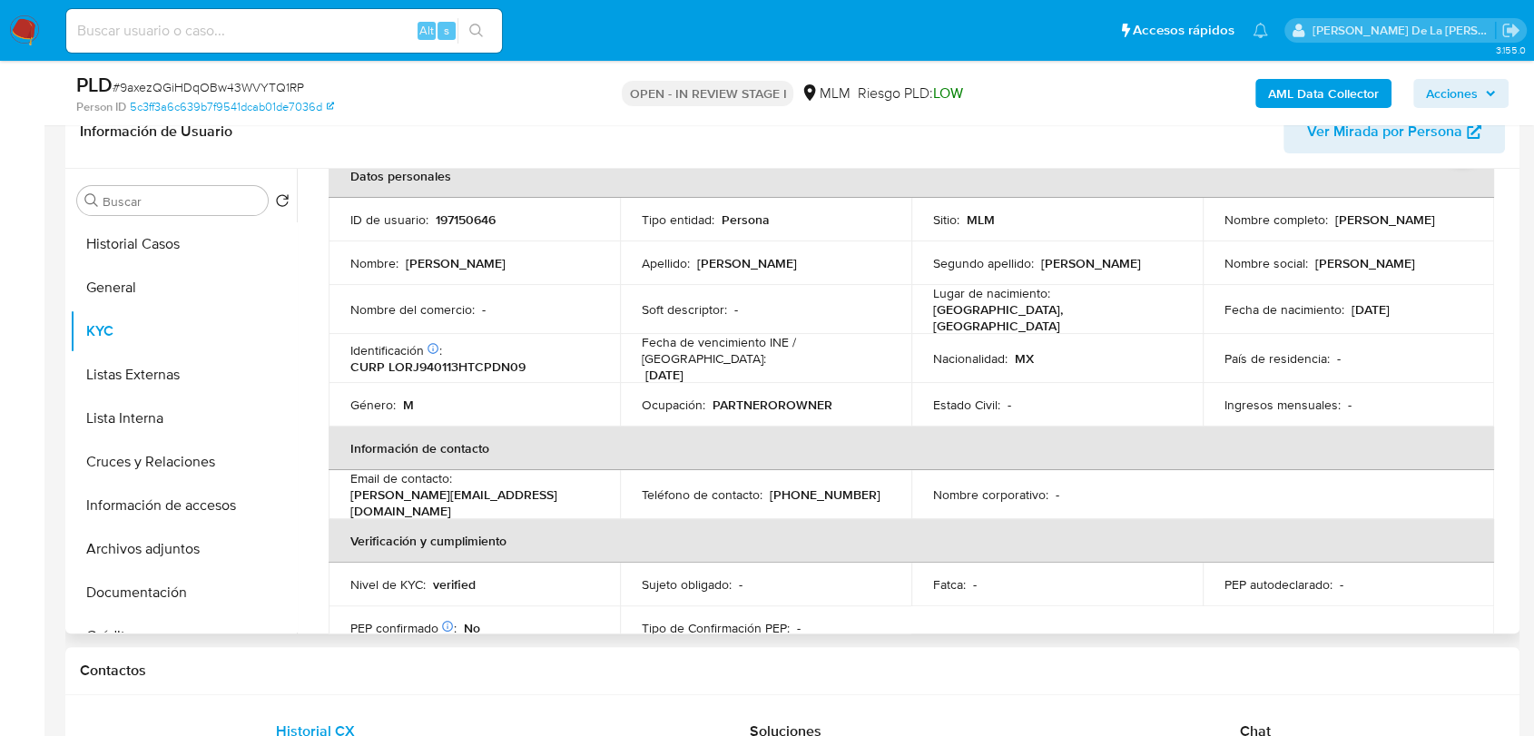
drag, startPoint x: 1216, startPoint y: 224, endPoint x: 1389, endPoint y: 234, distance: 173.7
click at [1389, 234] on td "Nombre completo : Juan Carlos Lopez Rodriguez" at bounding box center [1348, 220] width 291 height 44
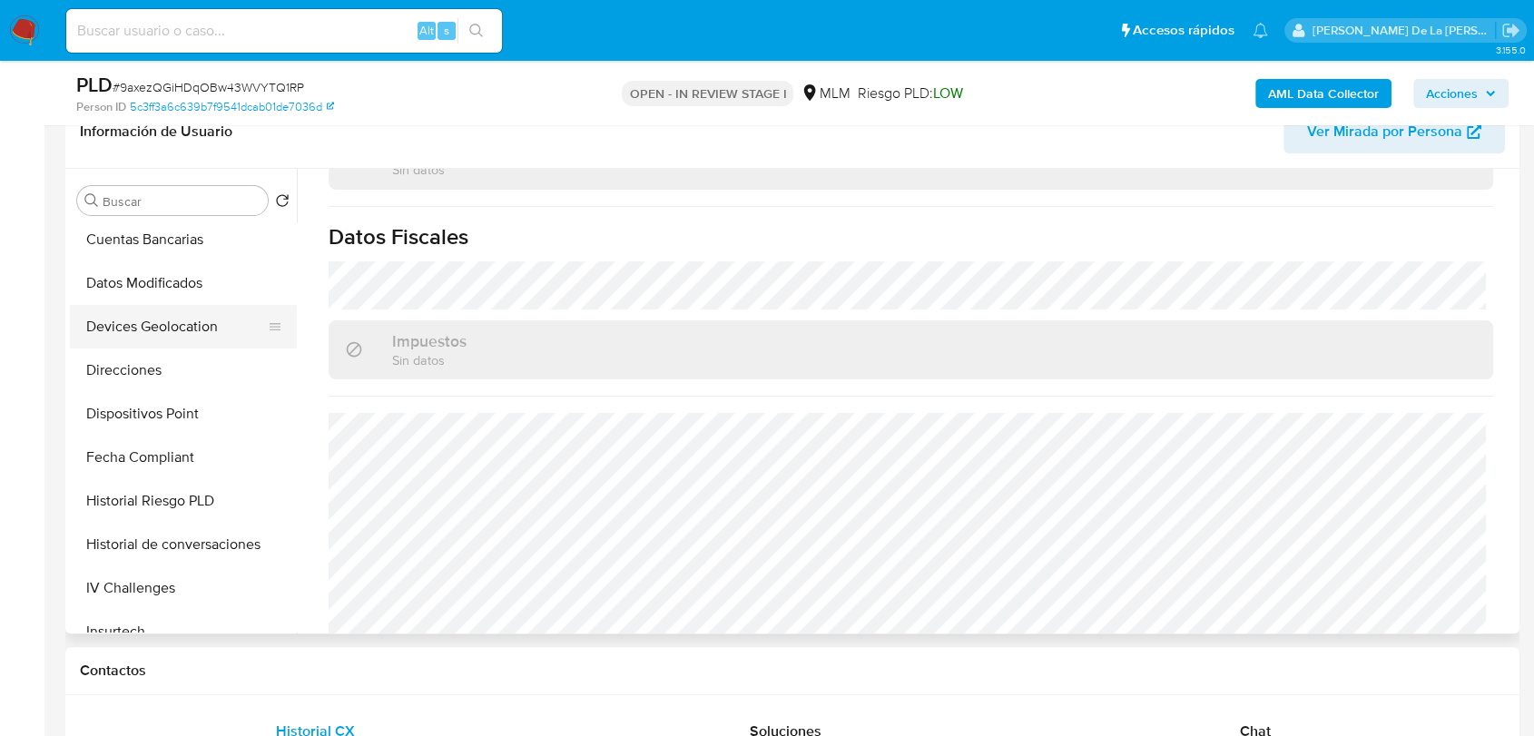
scroll to position [504, 0]
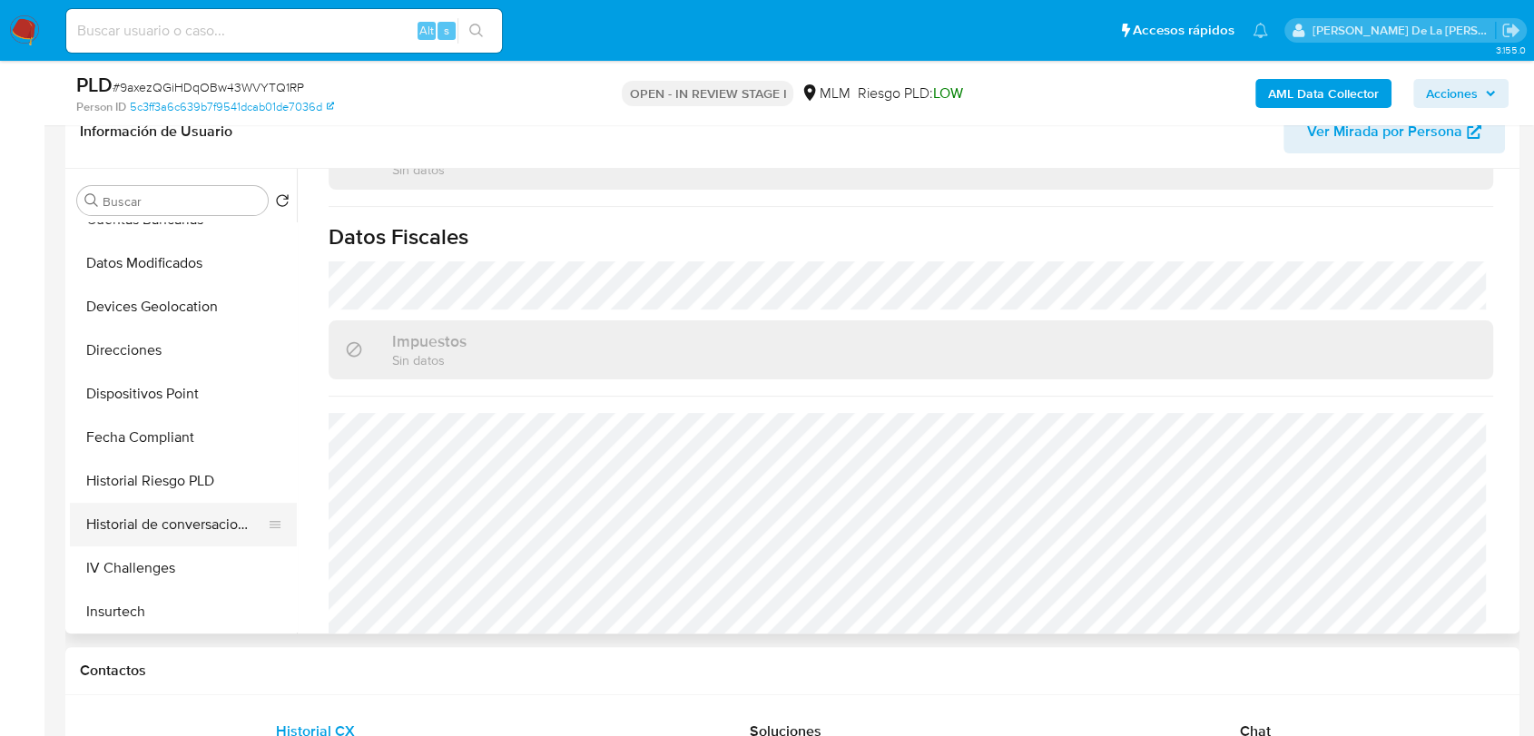
click at [175, 520] on button "Historial de conversaciones" at bounding box center [176, 525] width 212 height 44
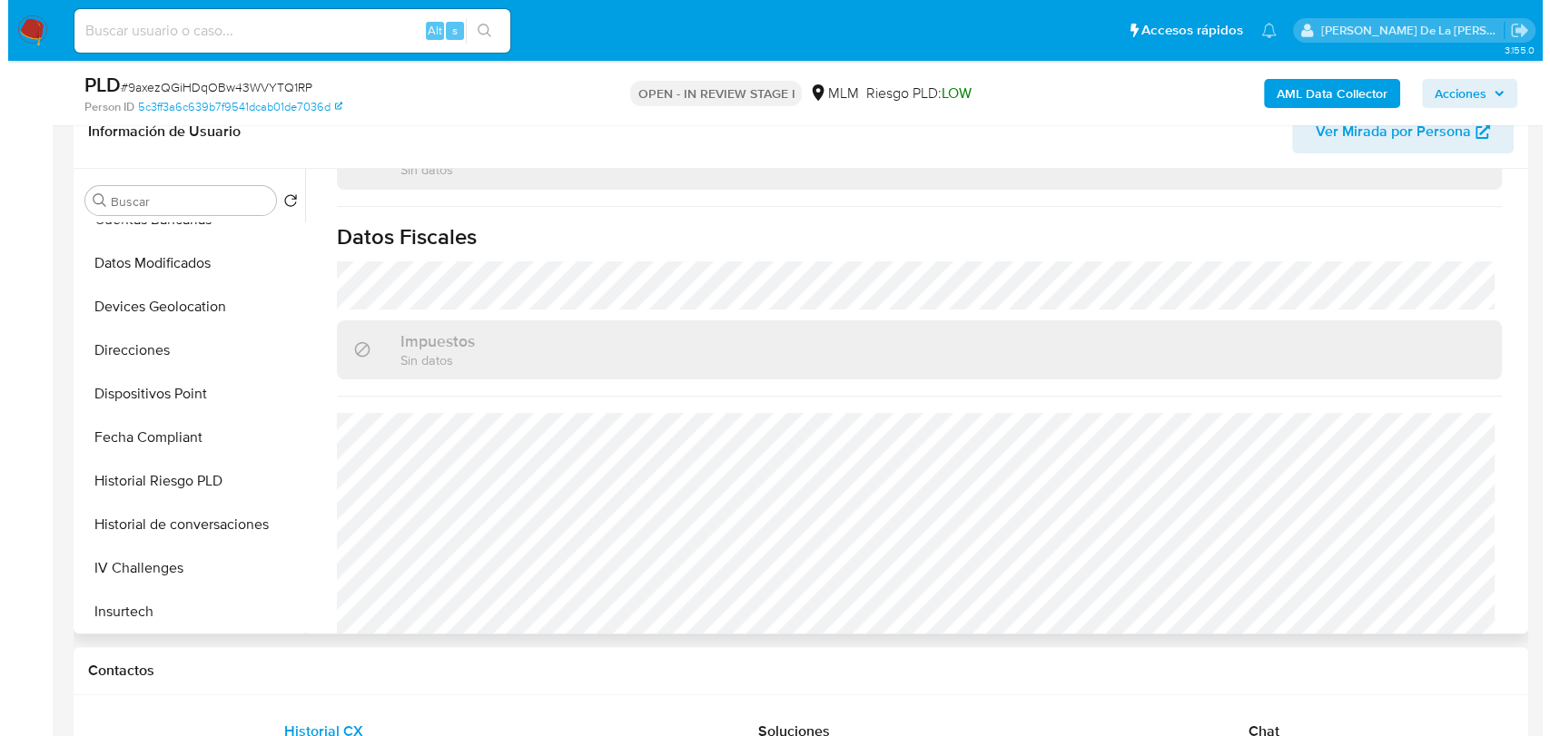
scroll to position [0, 0]
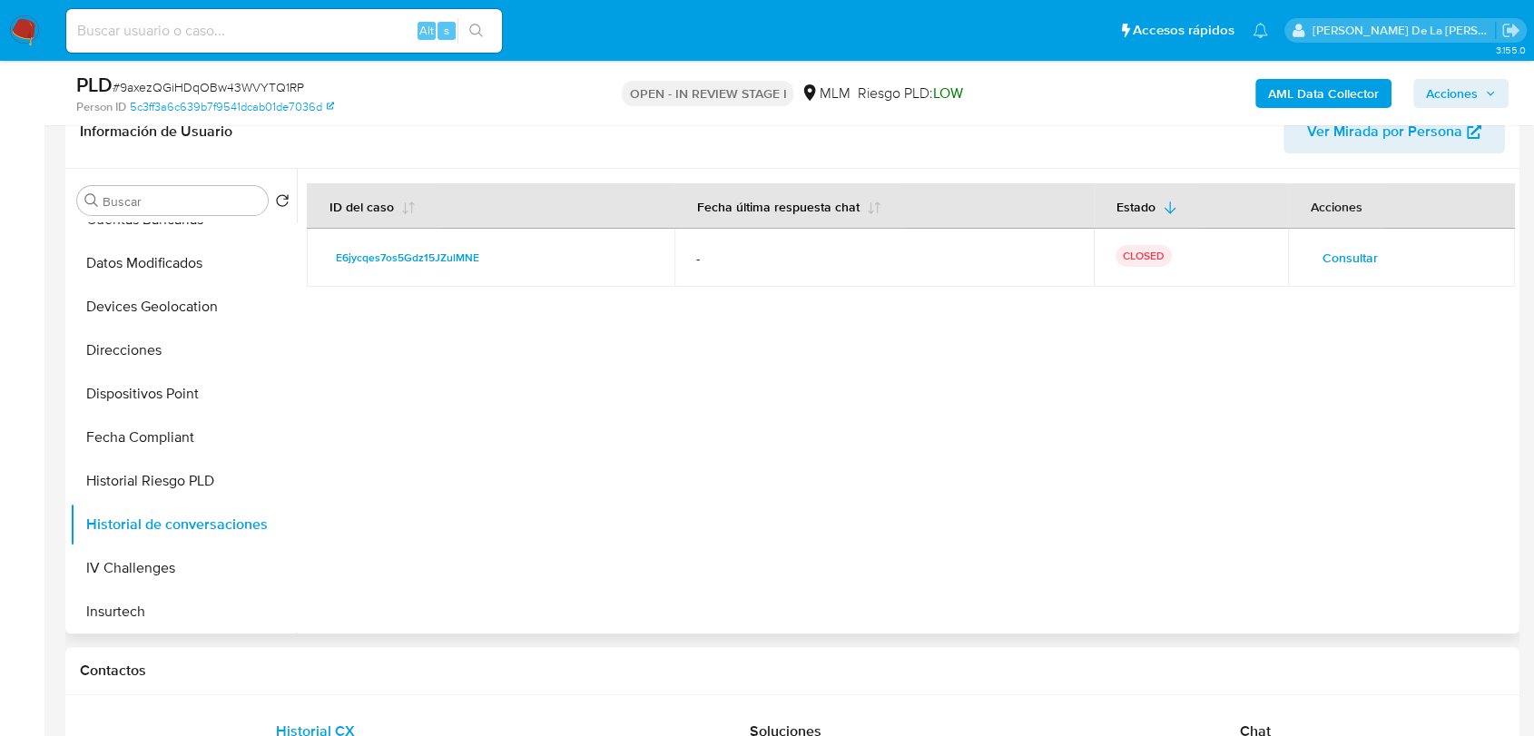
click at [1332, 257] on span "Consultar" at bounding box center [1350, 257] width 55 height 25
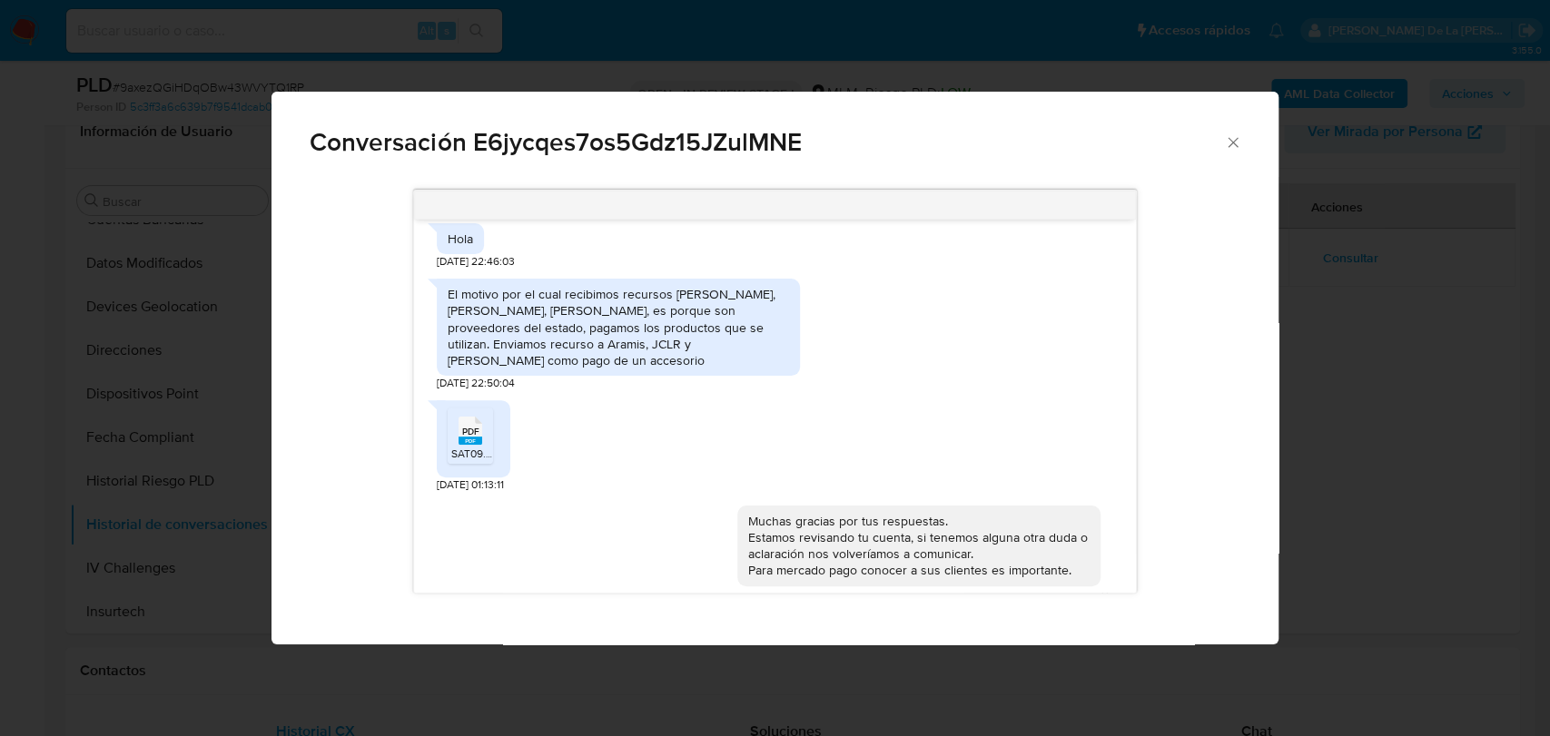
scroll to position [541, 0]
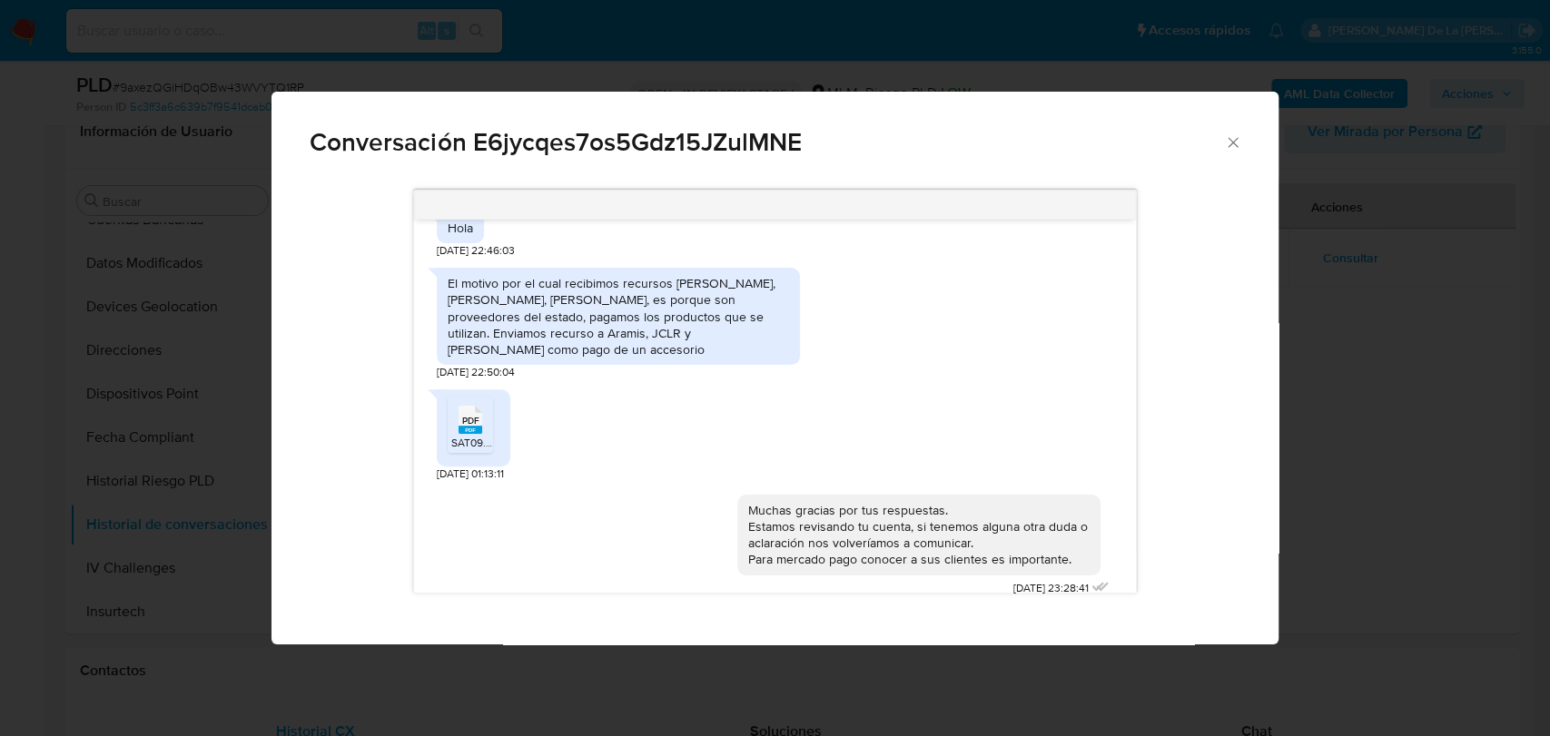
click at [479, 407] on icon "Comunicación" at bounding box center [471, 420] width 24 height 28
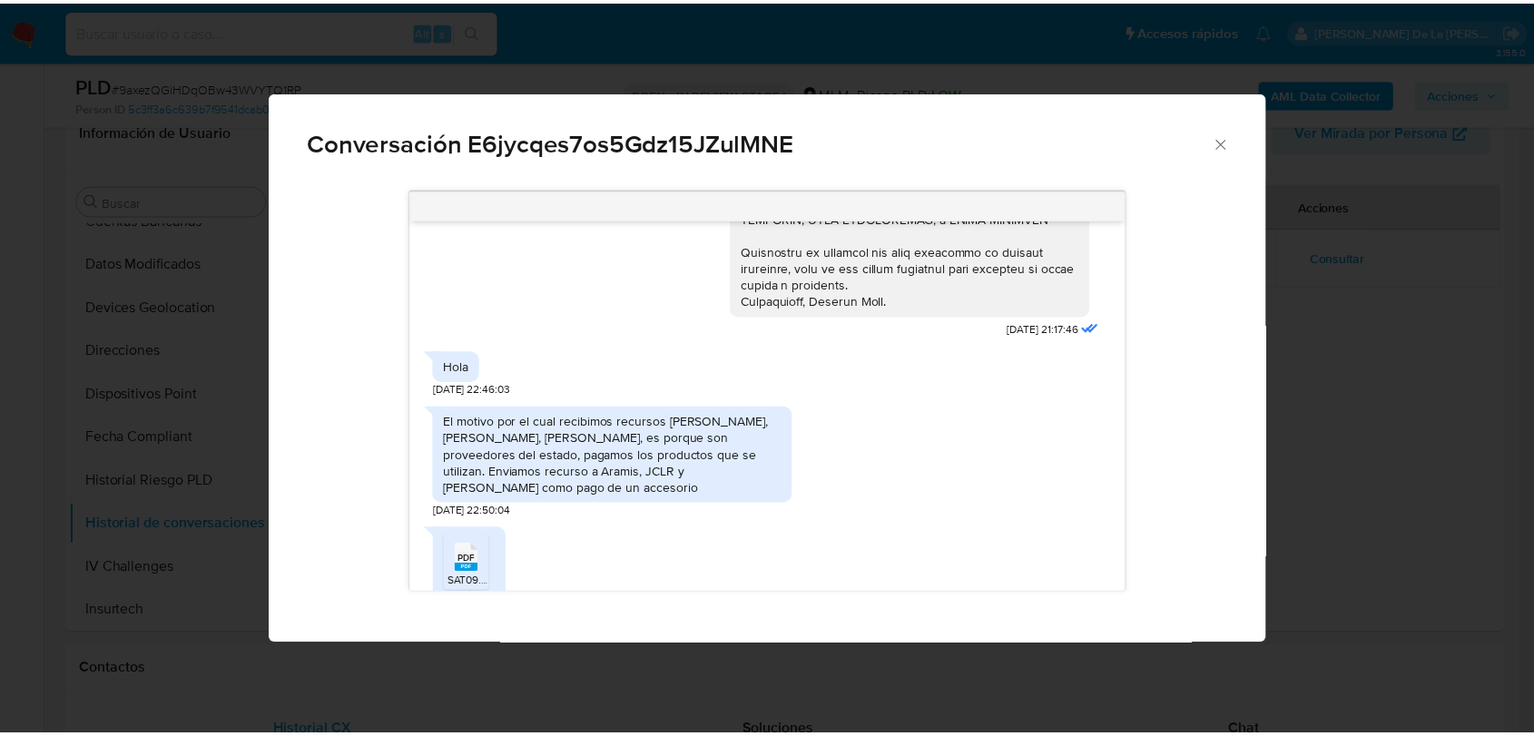
scroll to position [403, 0]
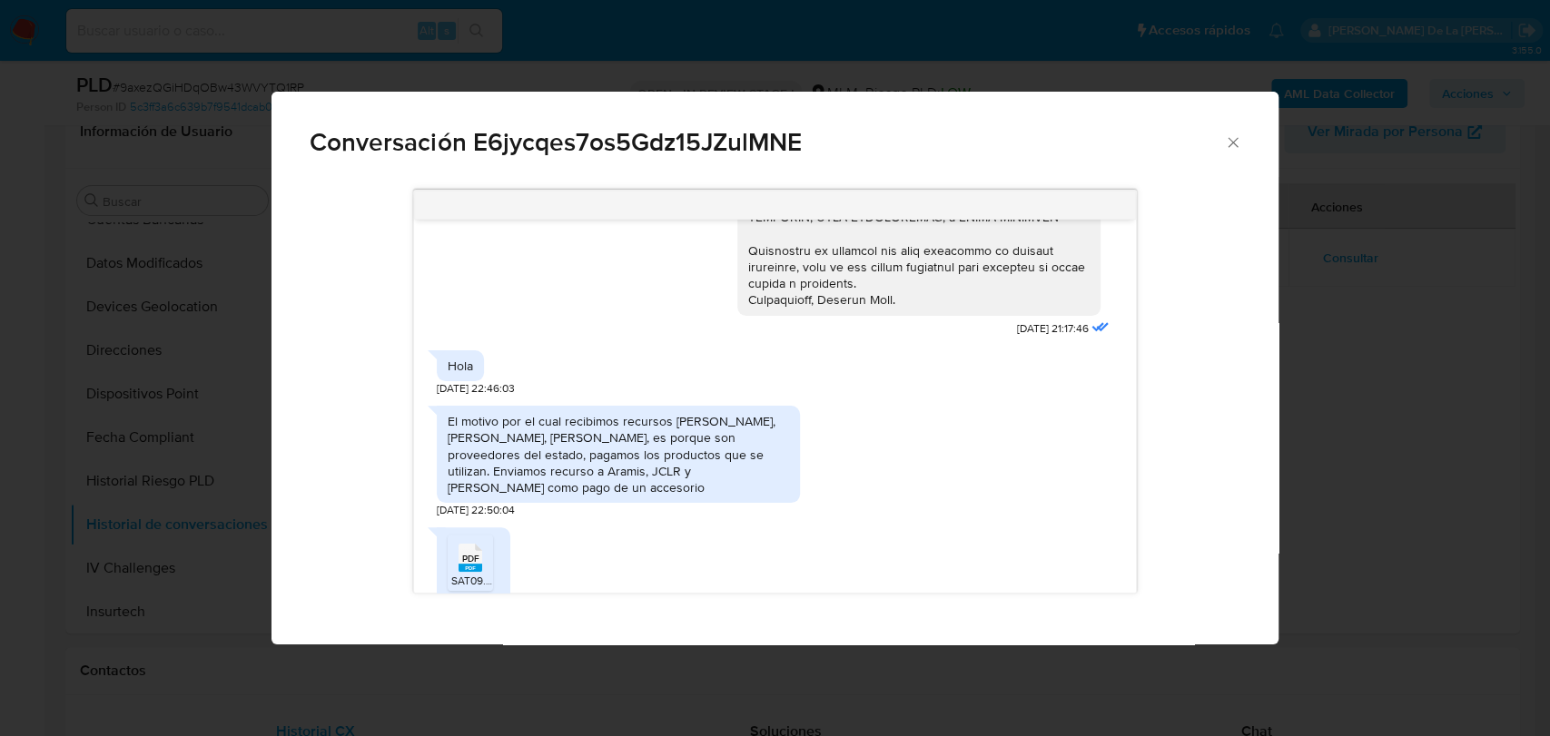
click at [1453, 475] on div "Conversación E6jycqes7os5Gdz15JZulMNE 25/04/2025 21:17:46 Hola 25/04/2025 22:46…" at bounding box center [775, 368] width 1550 height 736
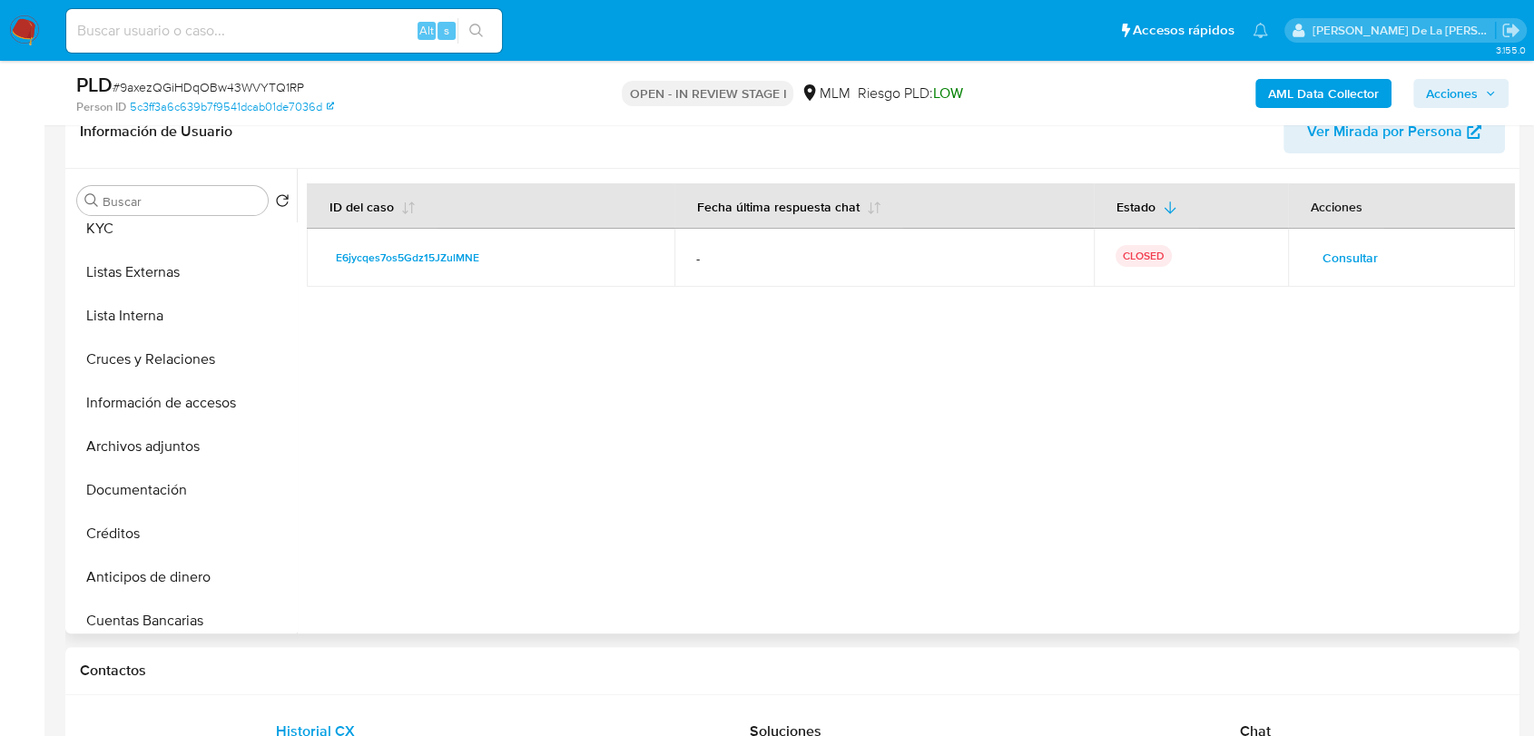
scroll to position [0, 0]
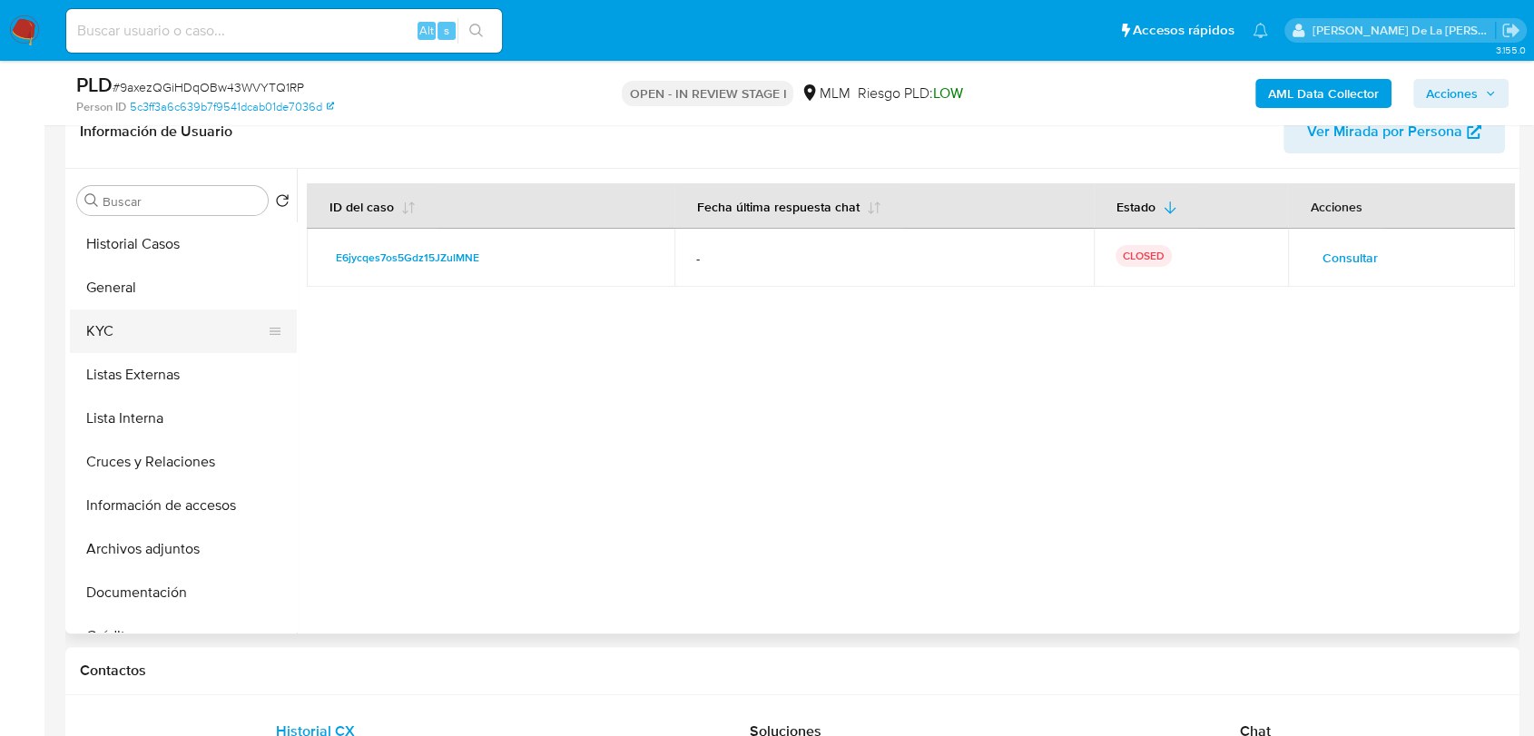
click at [144, 317] on button "KYC" at bounding box center [176, 332] width 212 height 44
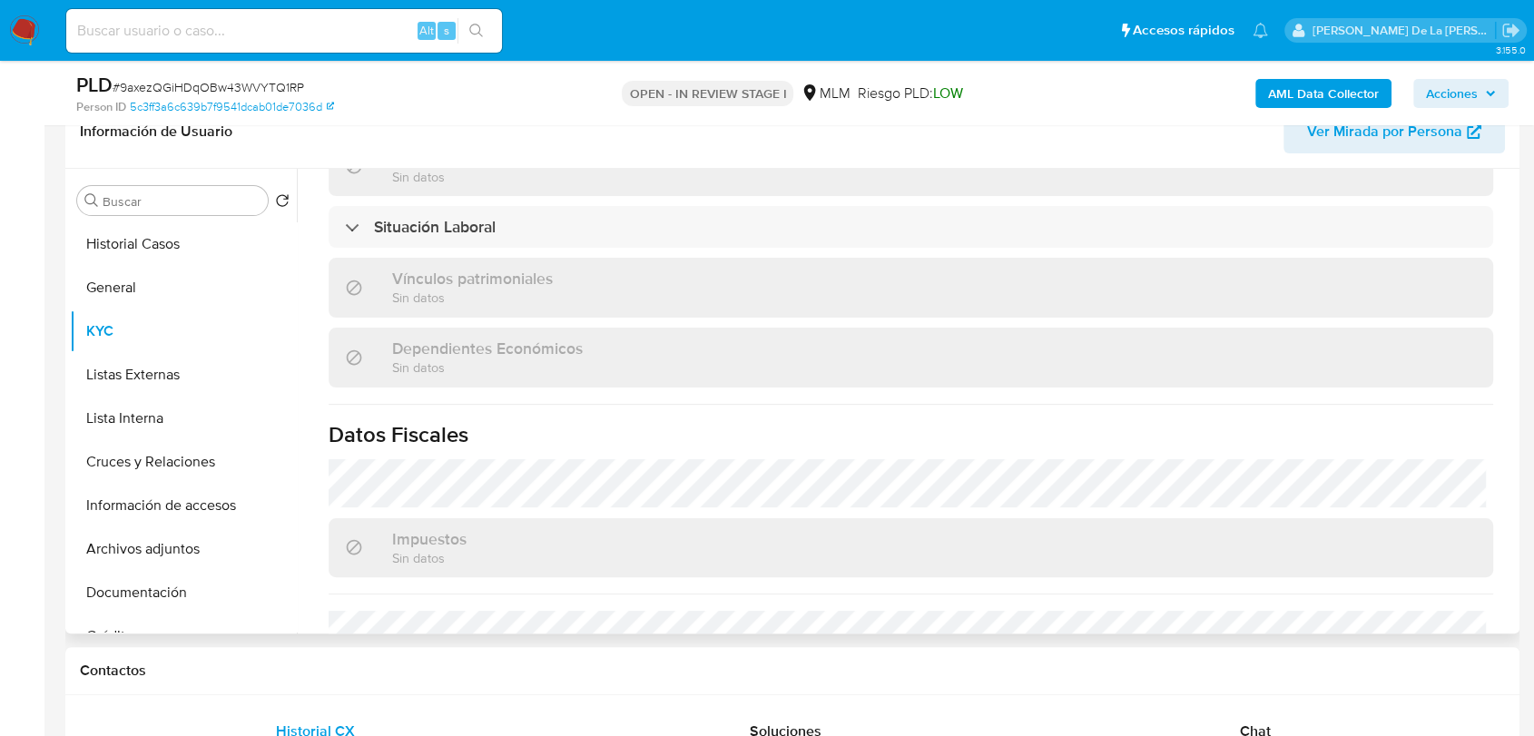
scroll to position [908, 0]
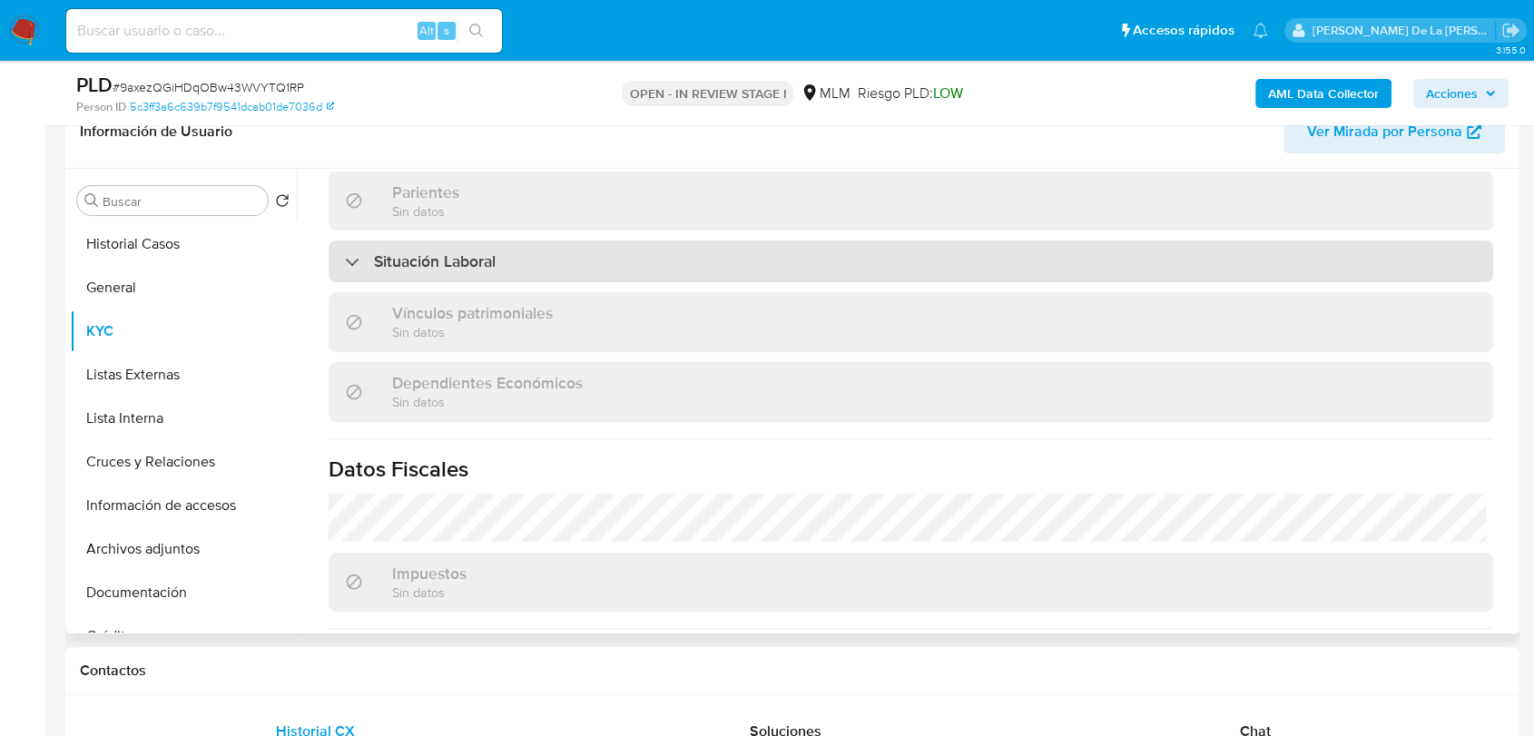
click at [341, 258] on div "Situación Laboral" at bounding box center [911, 262] width 1165 height 42
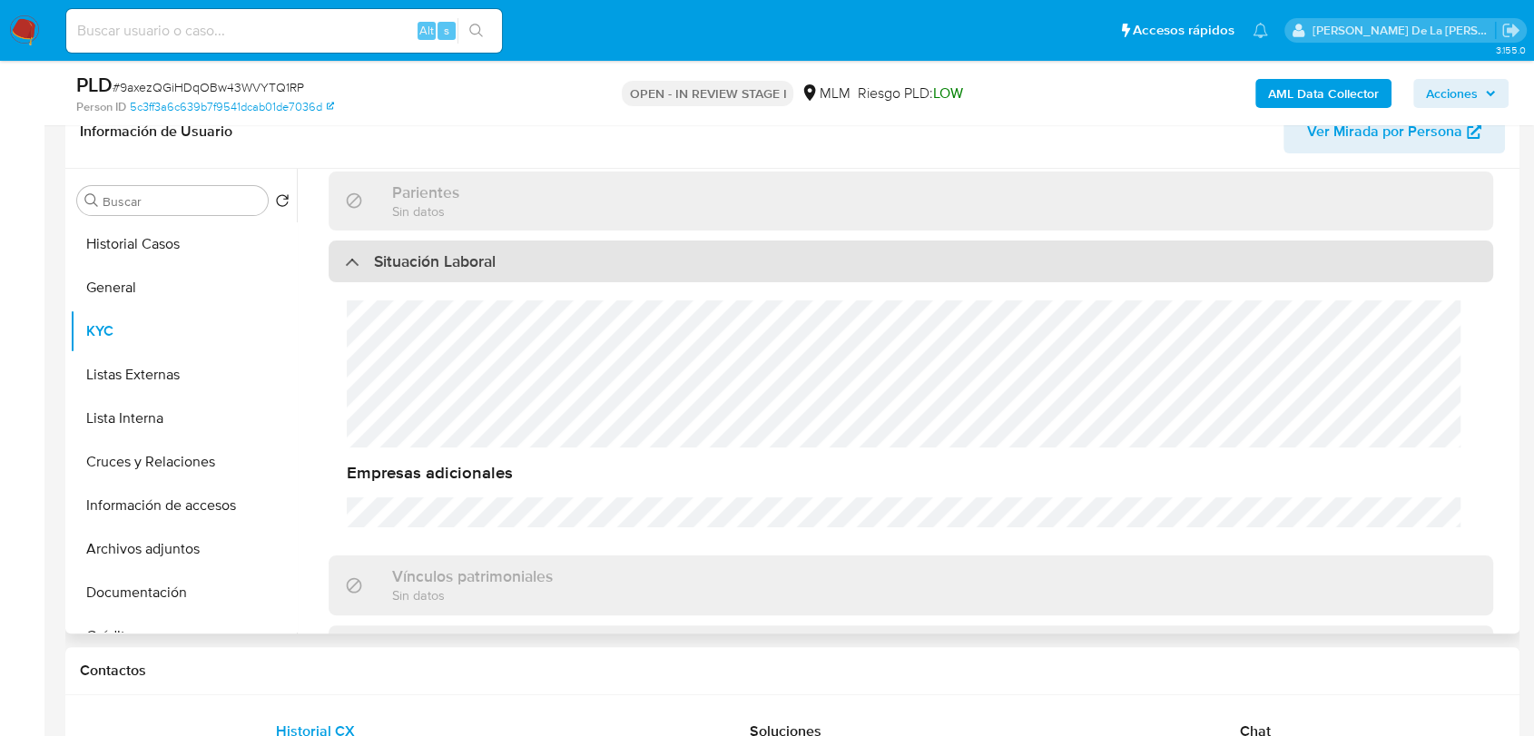
click at [341, 257] on div "Situación Laboral" at bounding box center [911, 262] width 1165 height 42
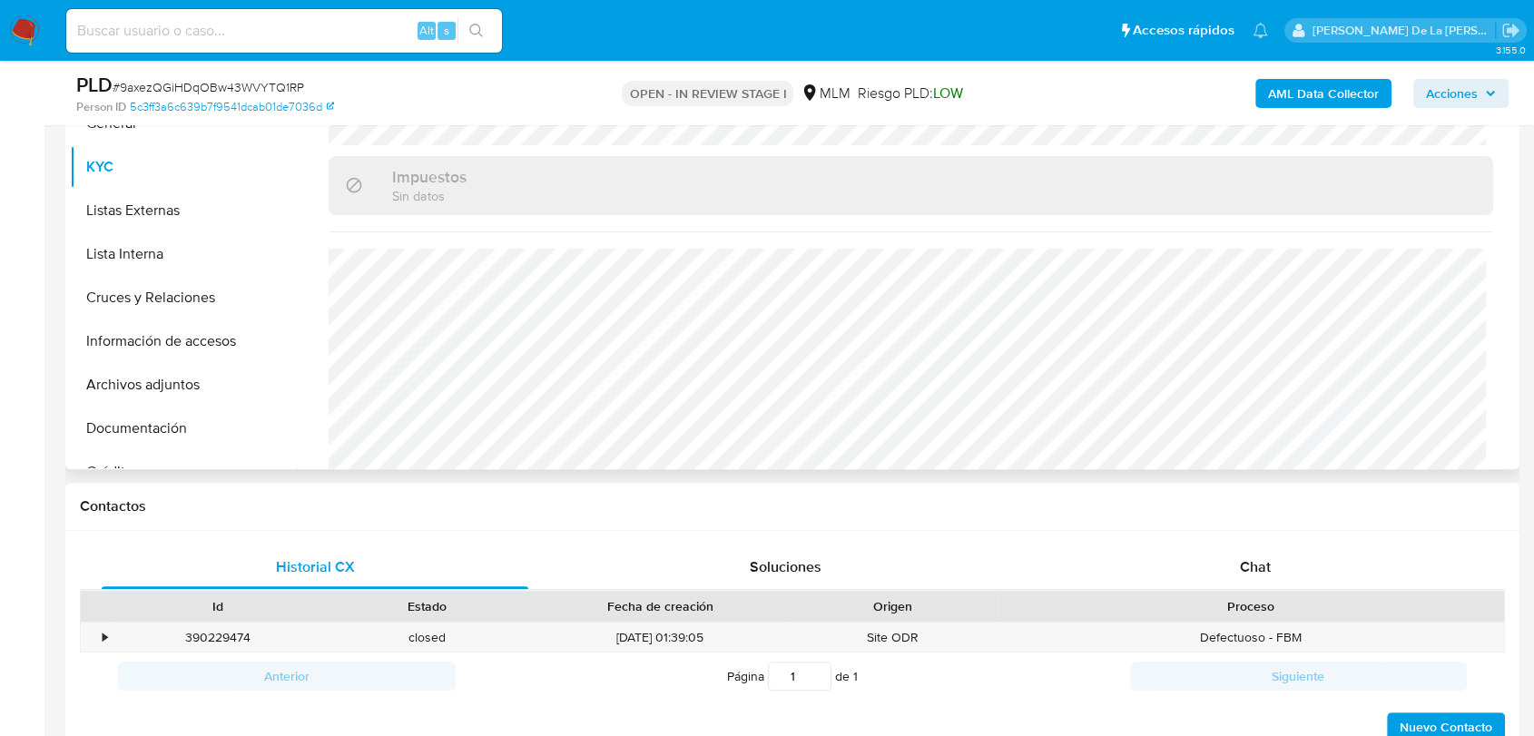
scroll to position [403, 0]
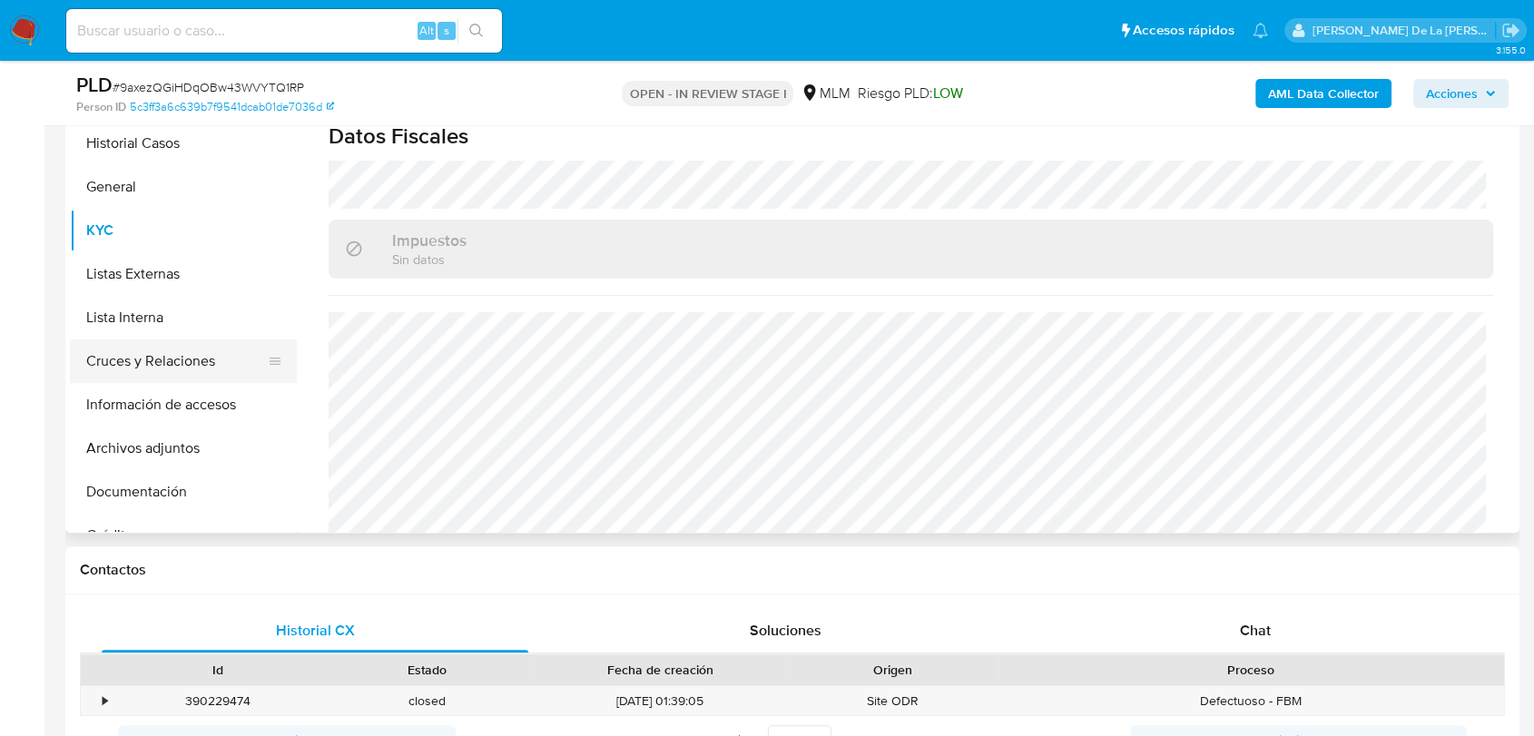
click at [180, 365] on button "Cruces y Relaciones" at bounding box center [176, 362] width 212 height 44
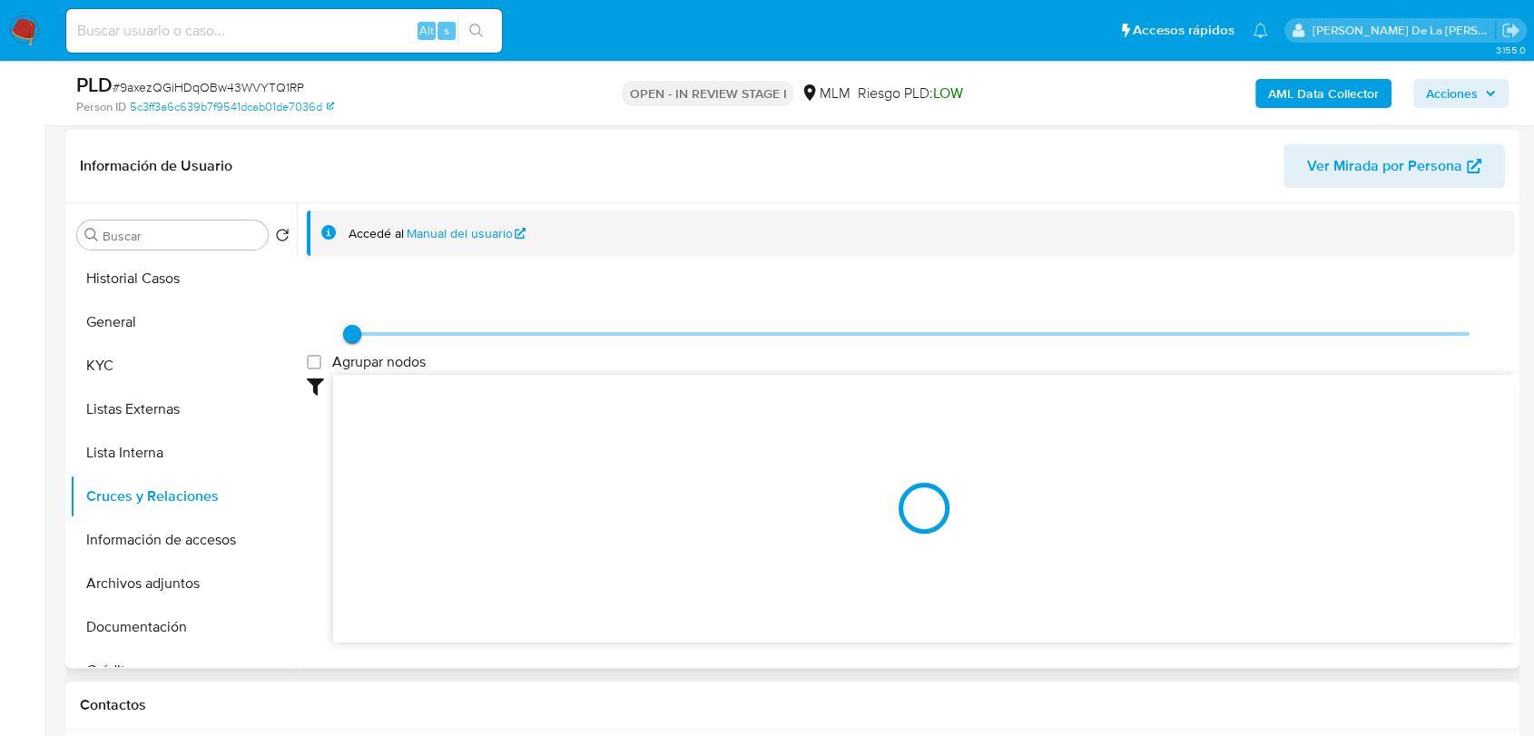
scroll to position [302, 0]
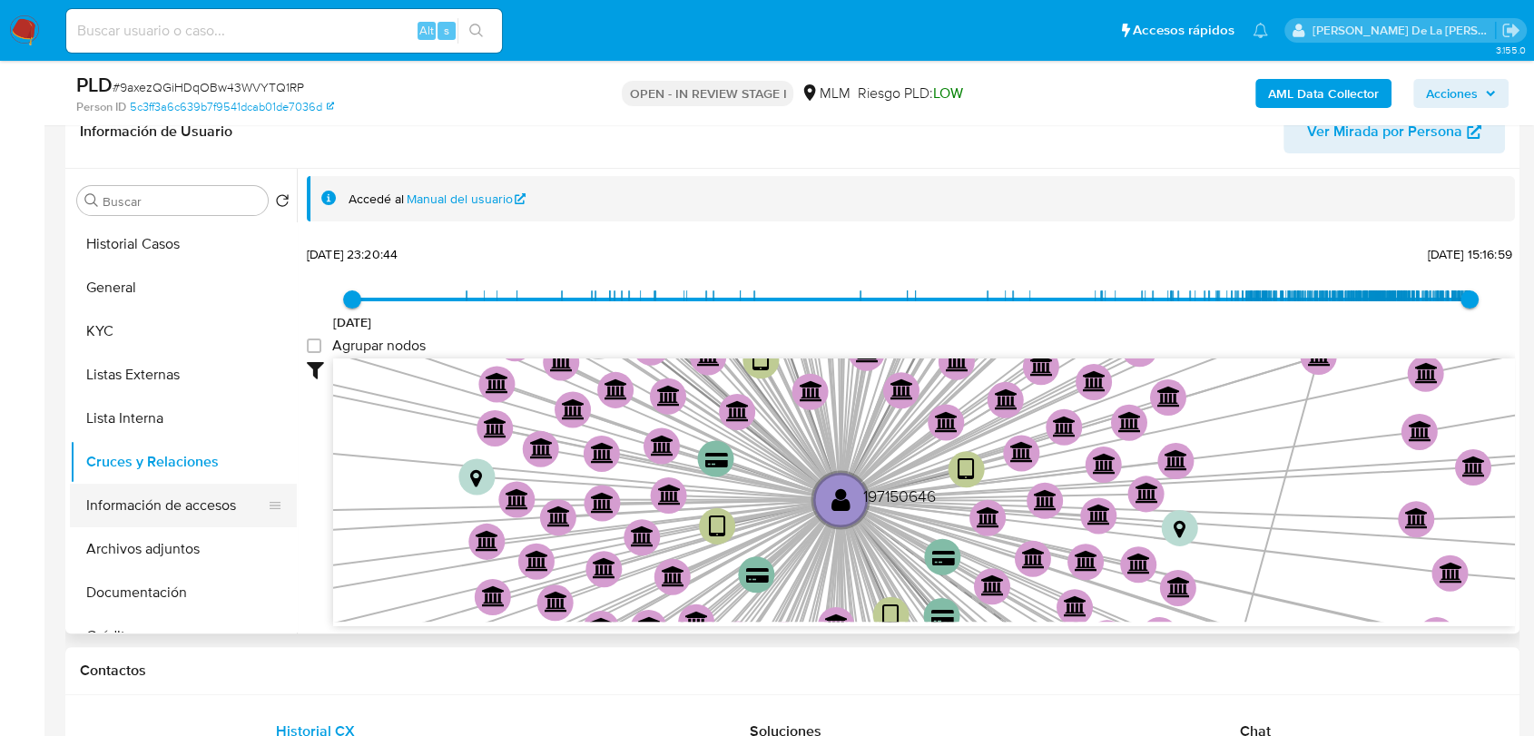
click at [177, 506] on button "Información de accesos" at bounding box center [176, 506] width 212 height 44
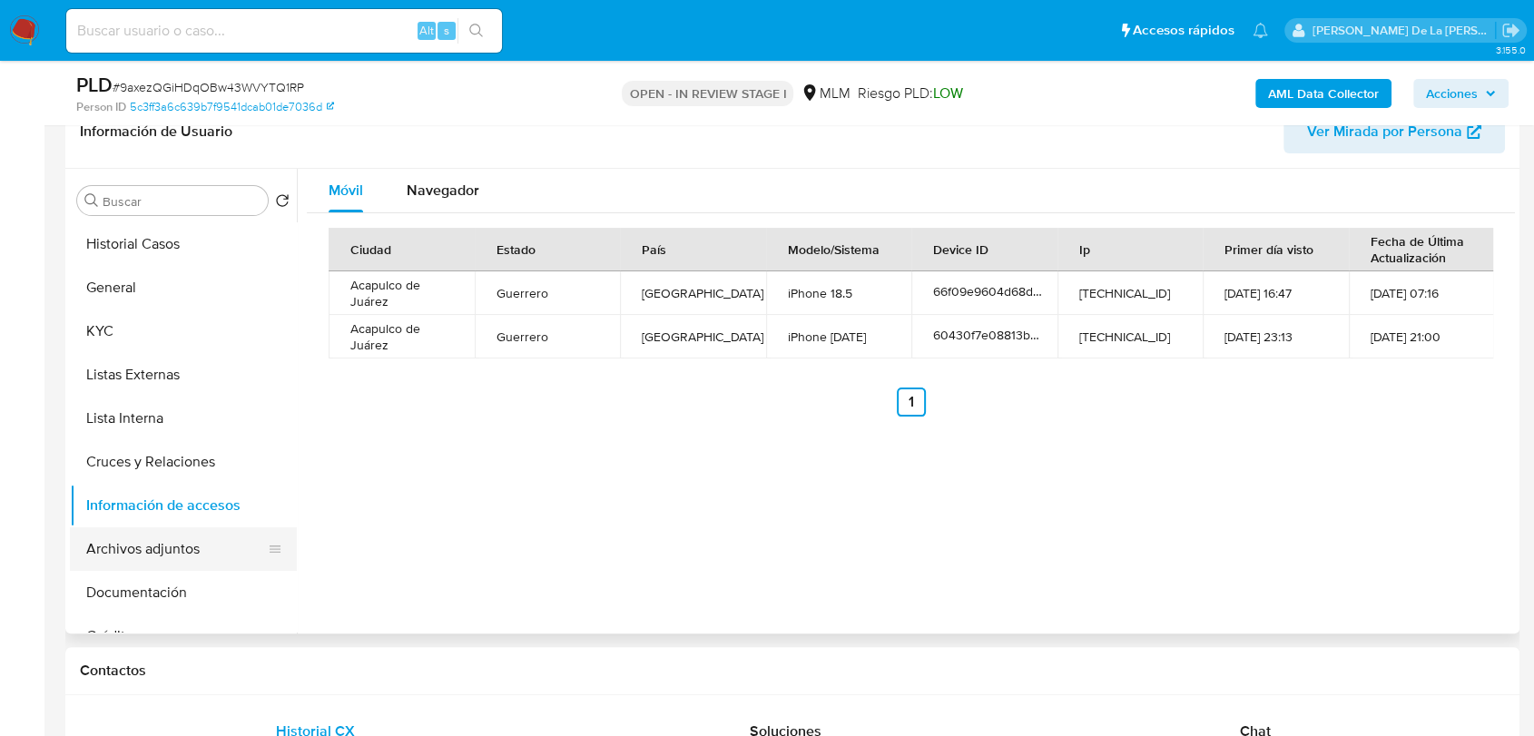
click at [167, 550] on button "Archivos adjuntos" at bounding box center [176, 550] width 212 height 44
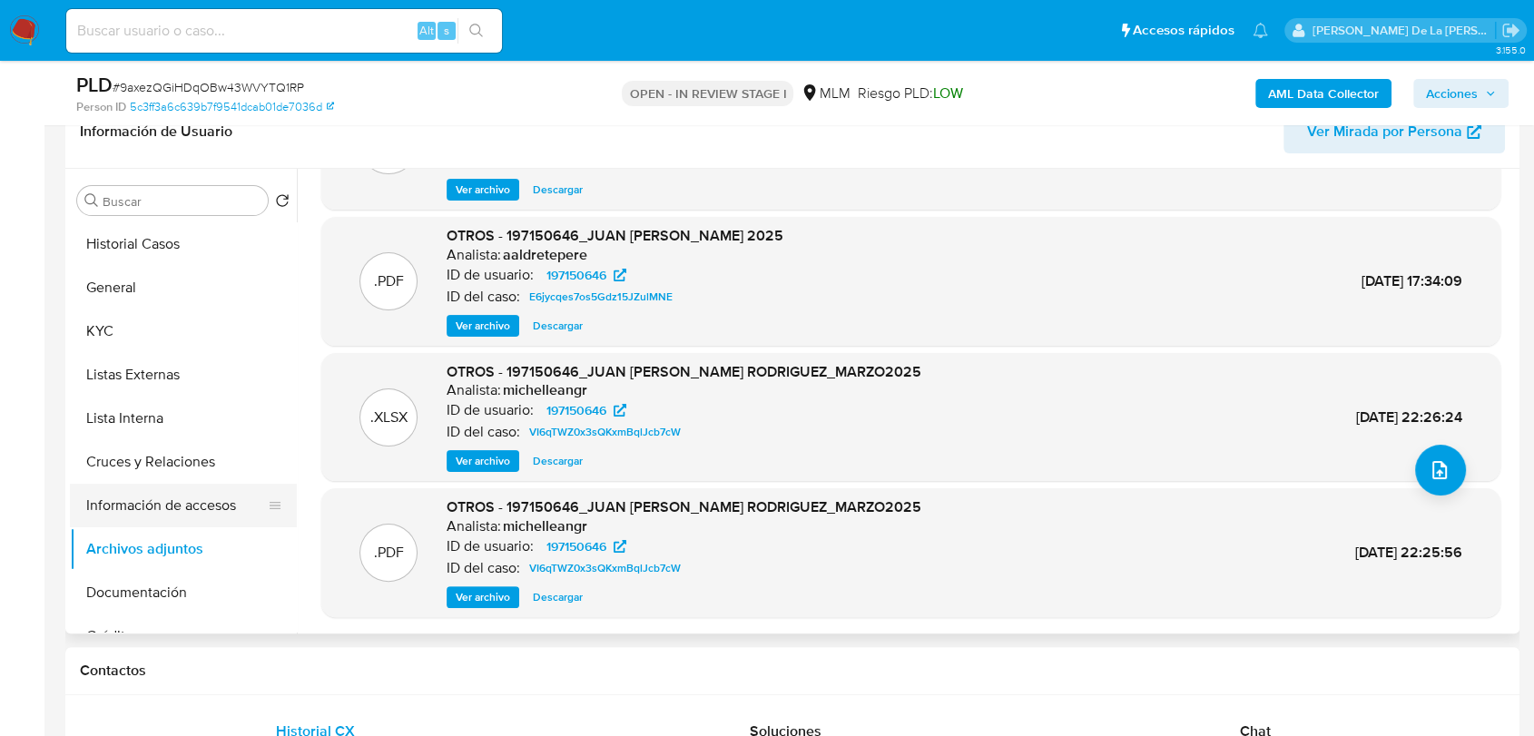
scroll to position [101, 0]
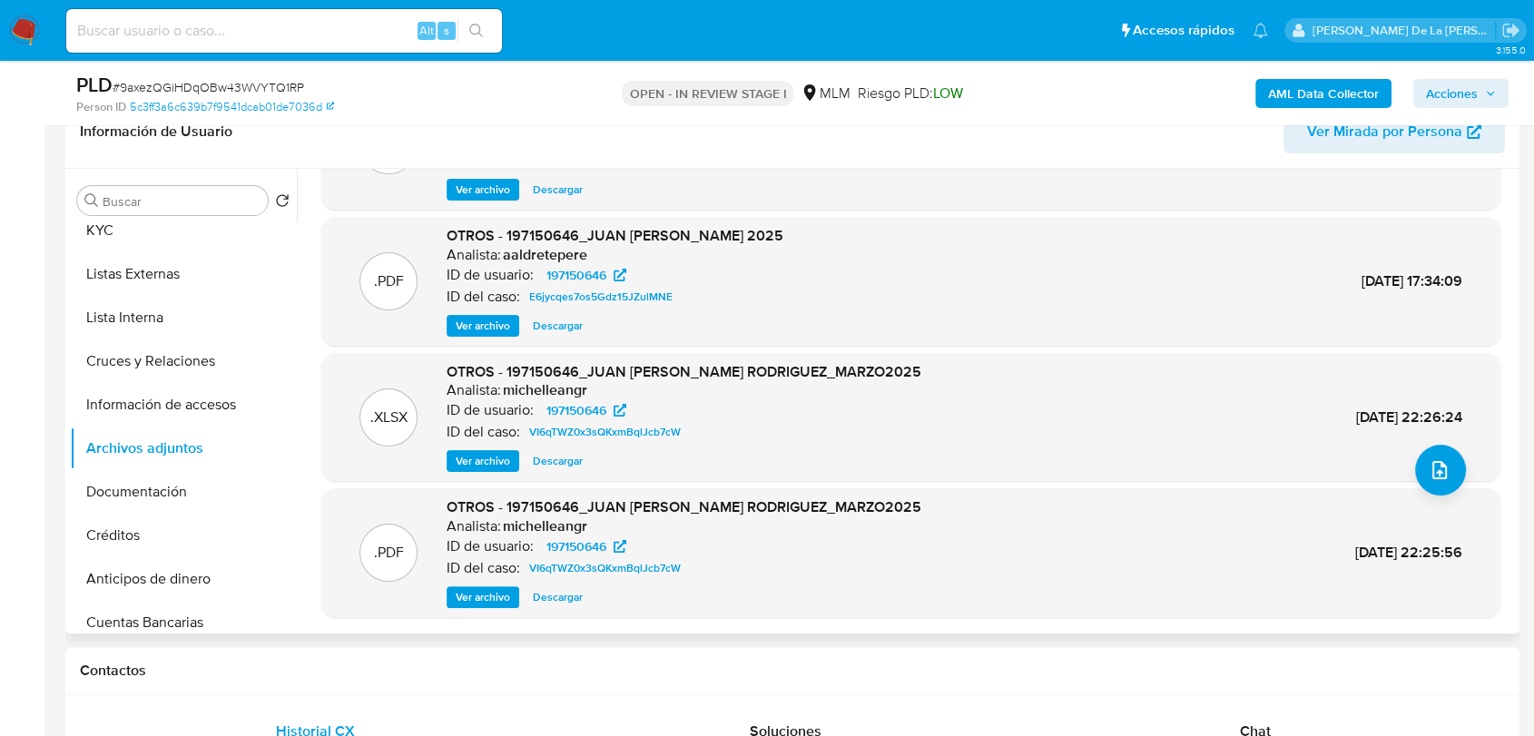
click at [477, 331] on span "Ver archivo" at bounding box center [483, 326] width 54 height 18
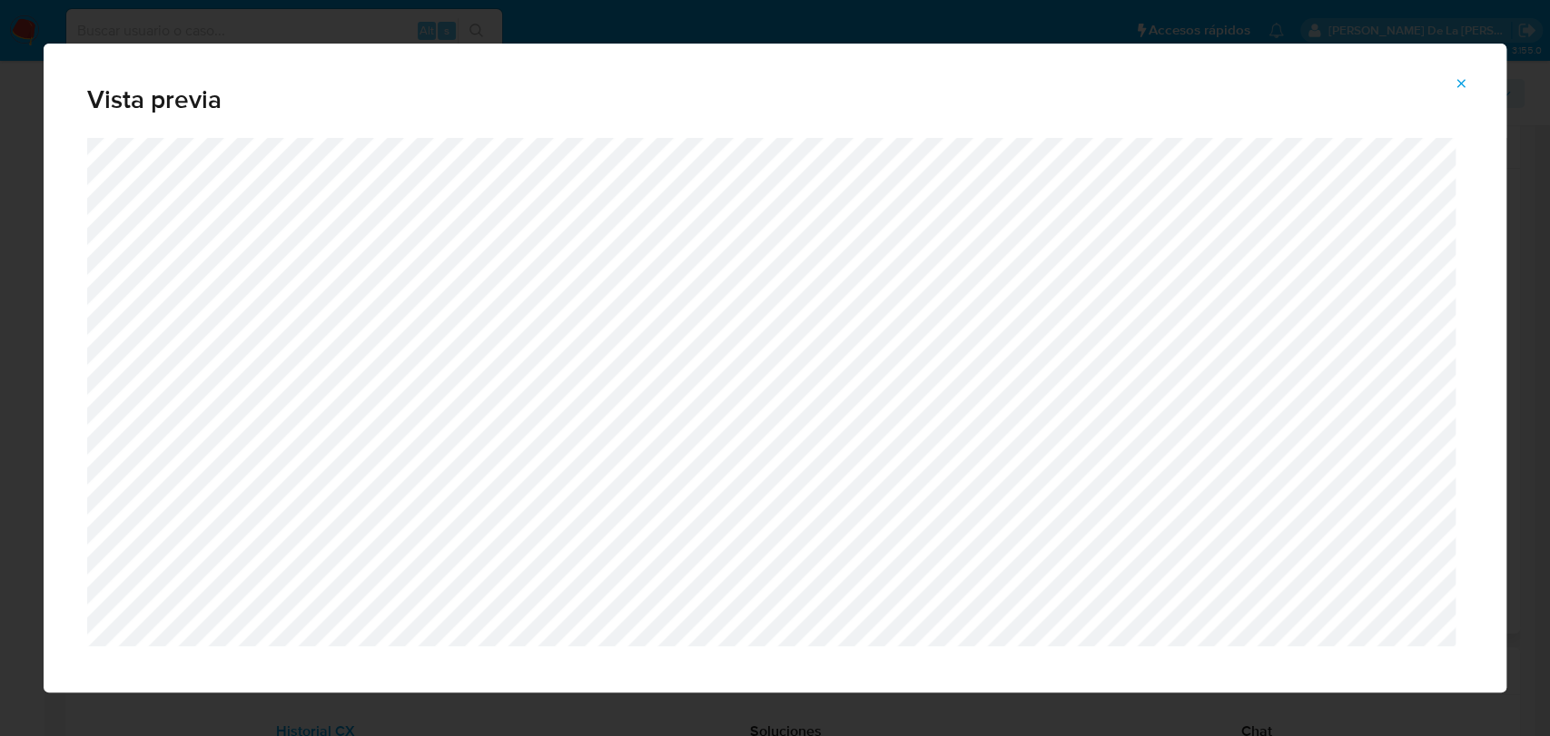
click at [1455, 88] on icon "Attachment preview" at bounding box center [1461, 83] width 15 height 15
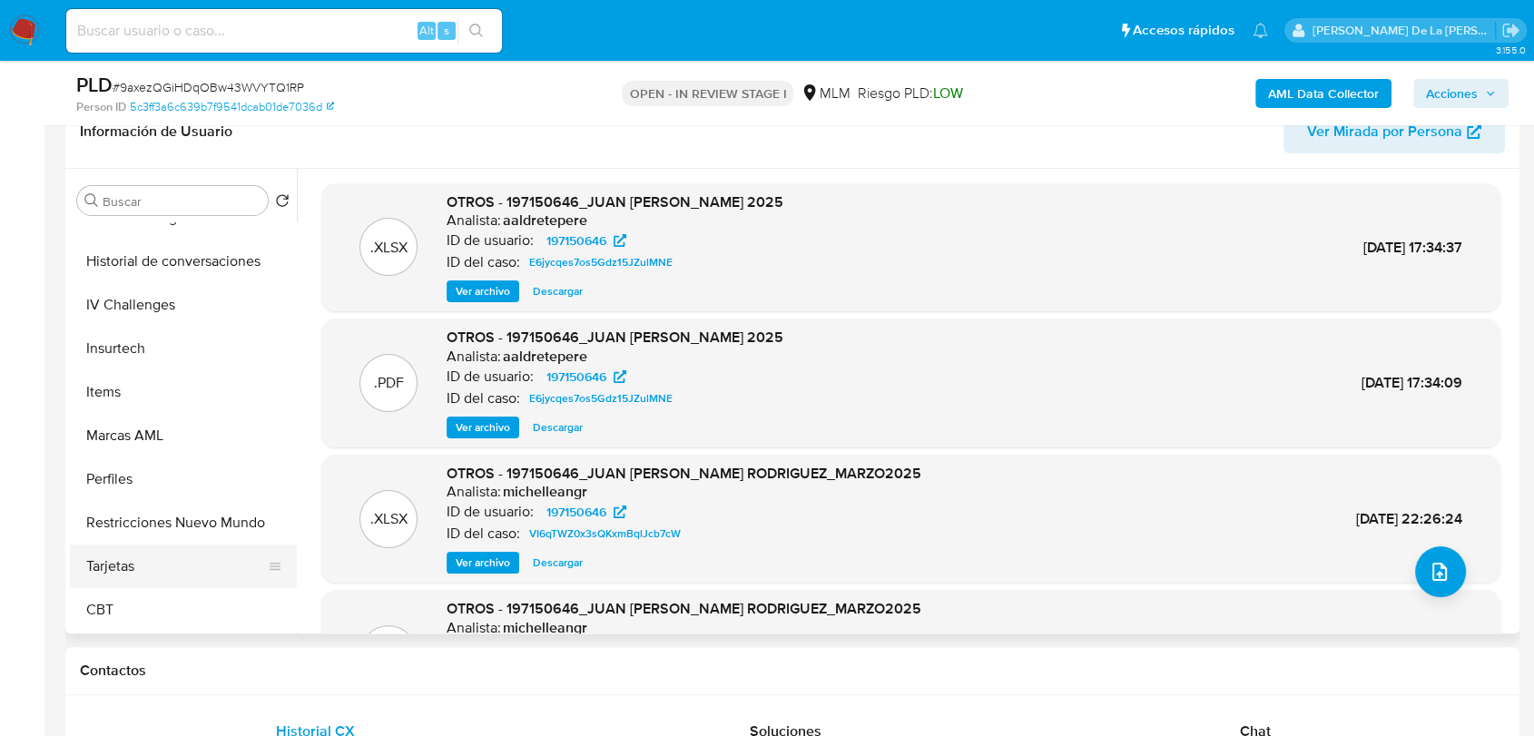
scroll to position [566, 0]
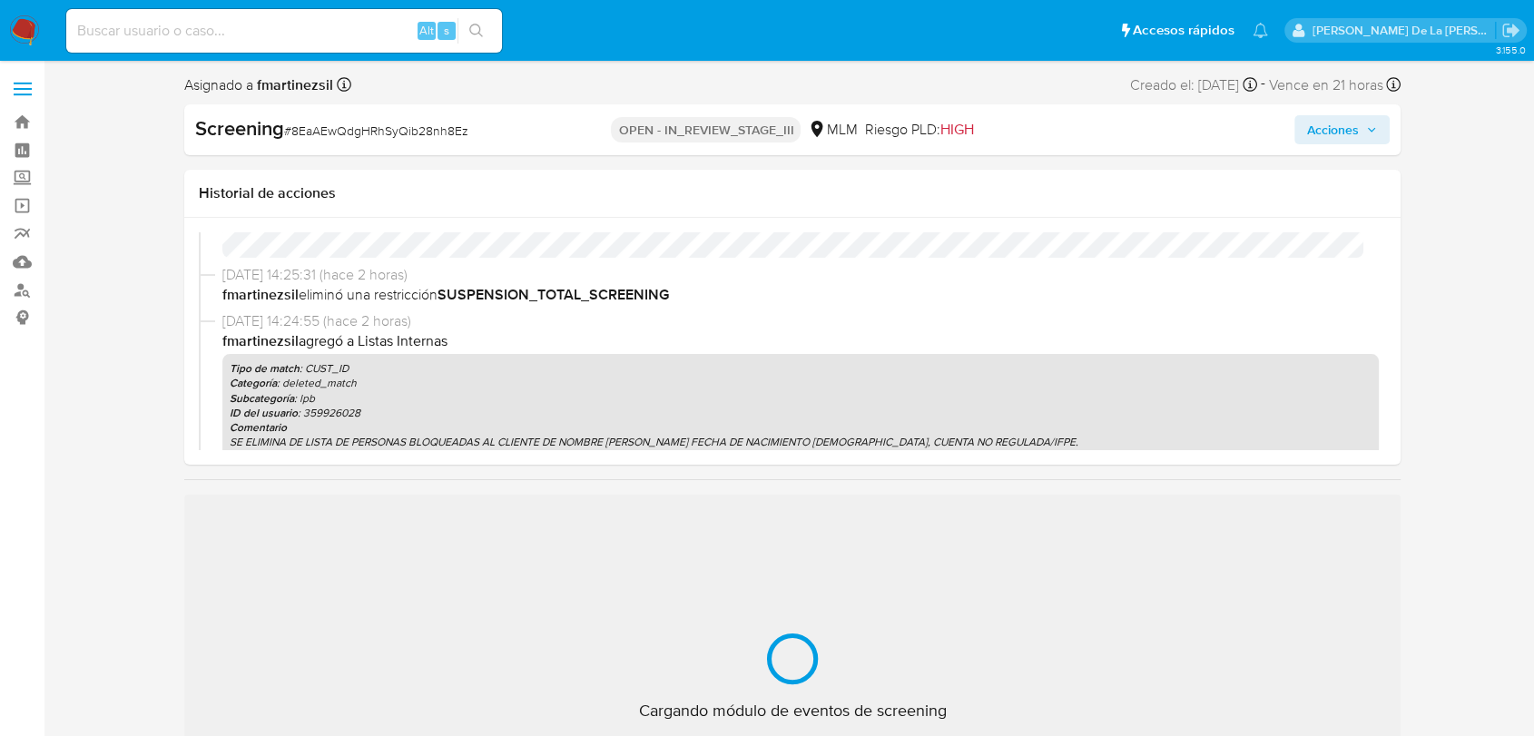
select select "10"
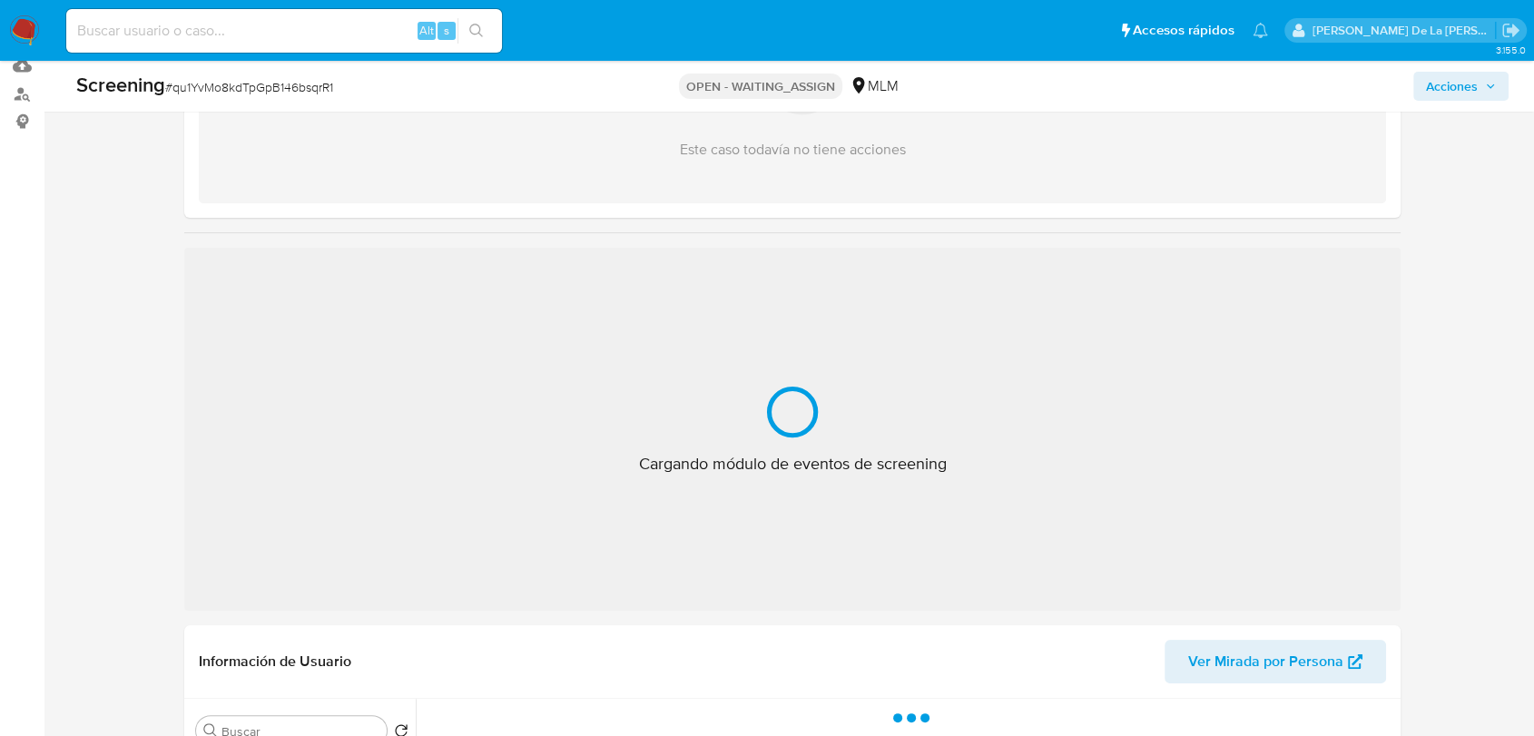
scroll to position [202, 0]
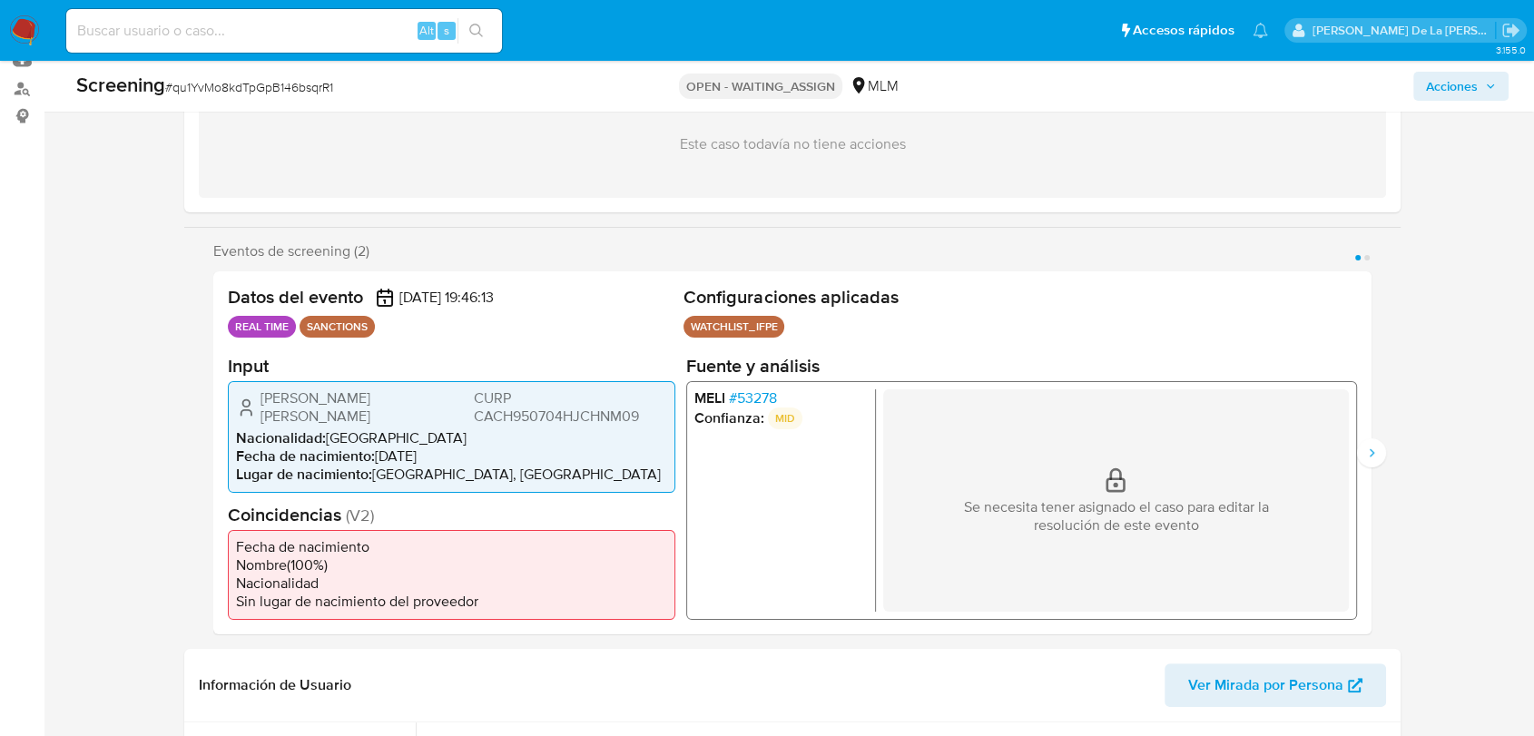
select select "10"
click at [747, 400] on span "# 53278" at bounding box center [753, 398] width 48 height 18
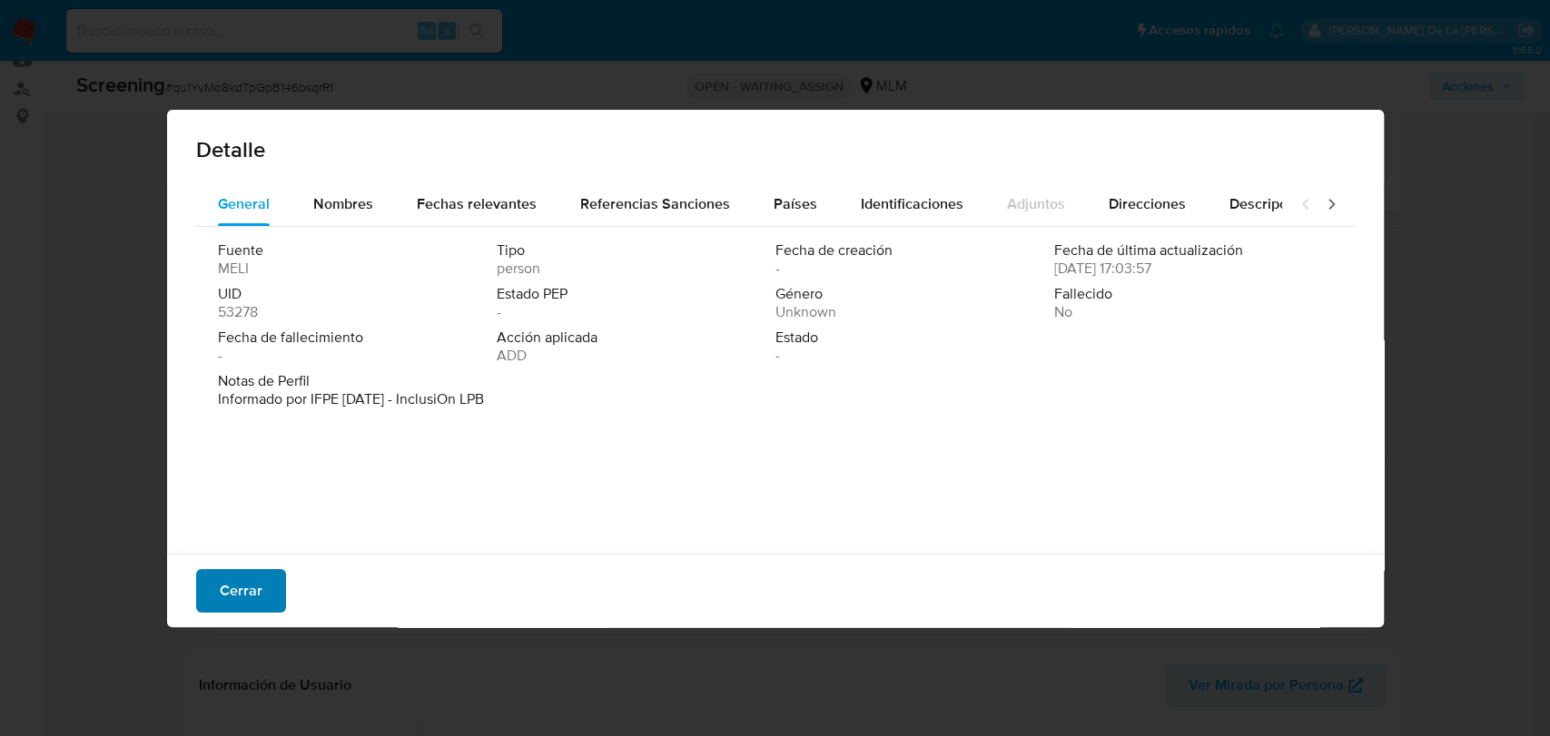
click at [240, 577] on span "Cerrar" at bounding box center [241, 591] width 43 height 40
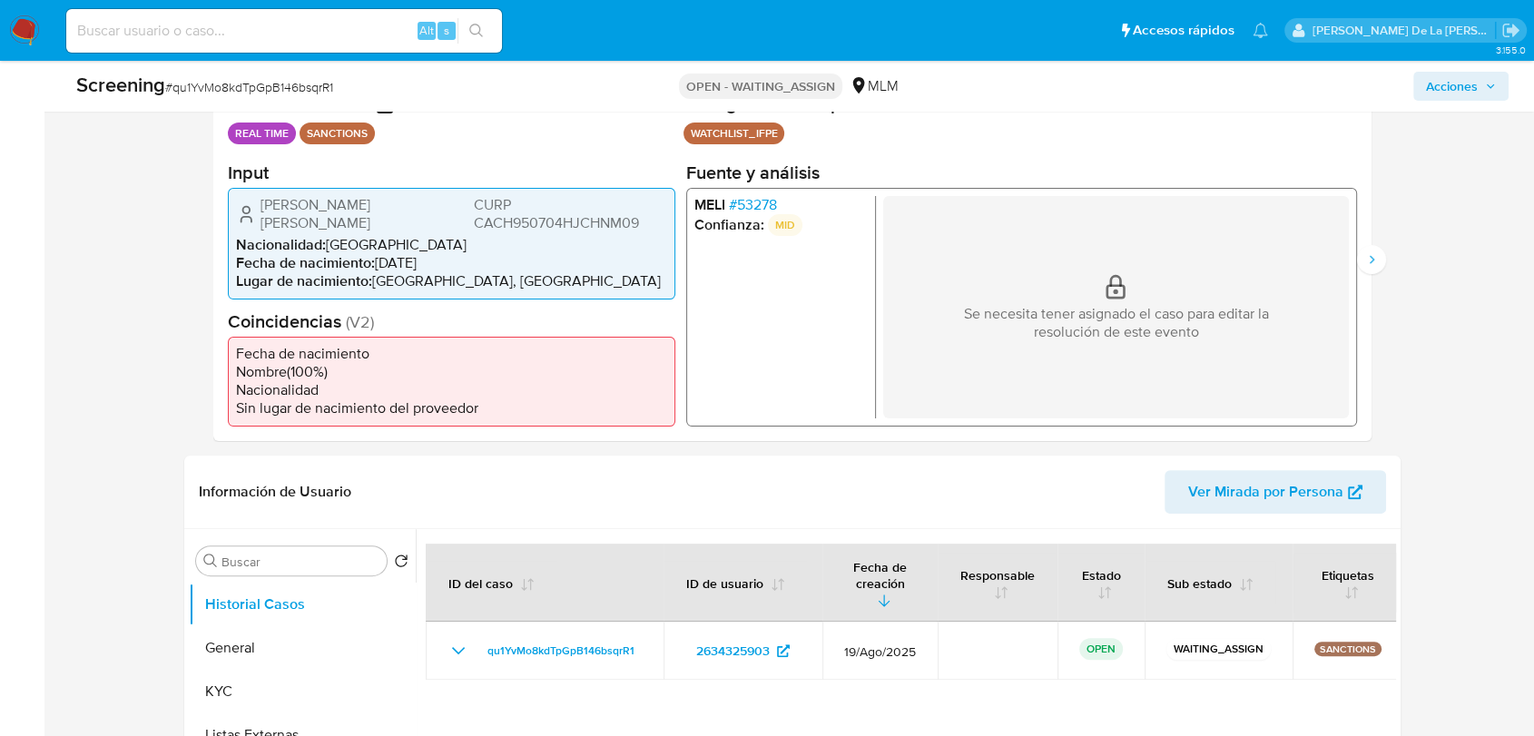
scroll to position [403, 0]
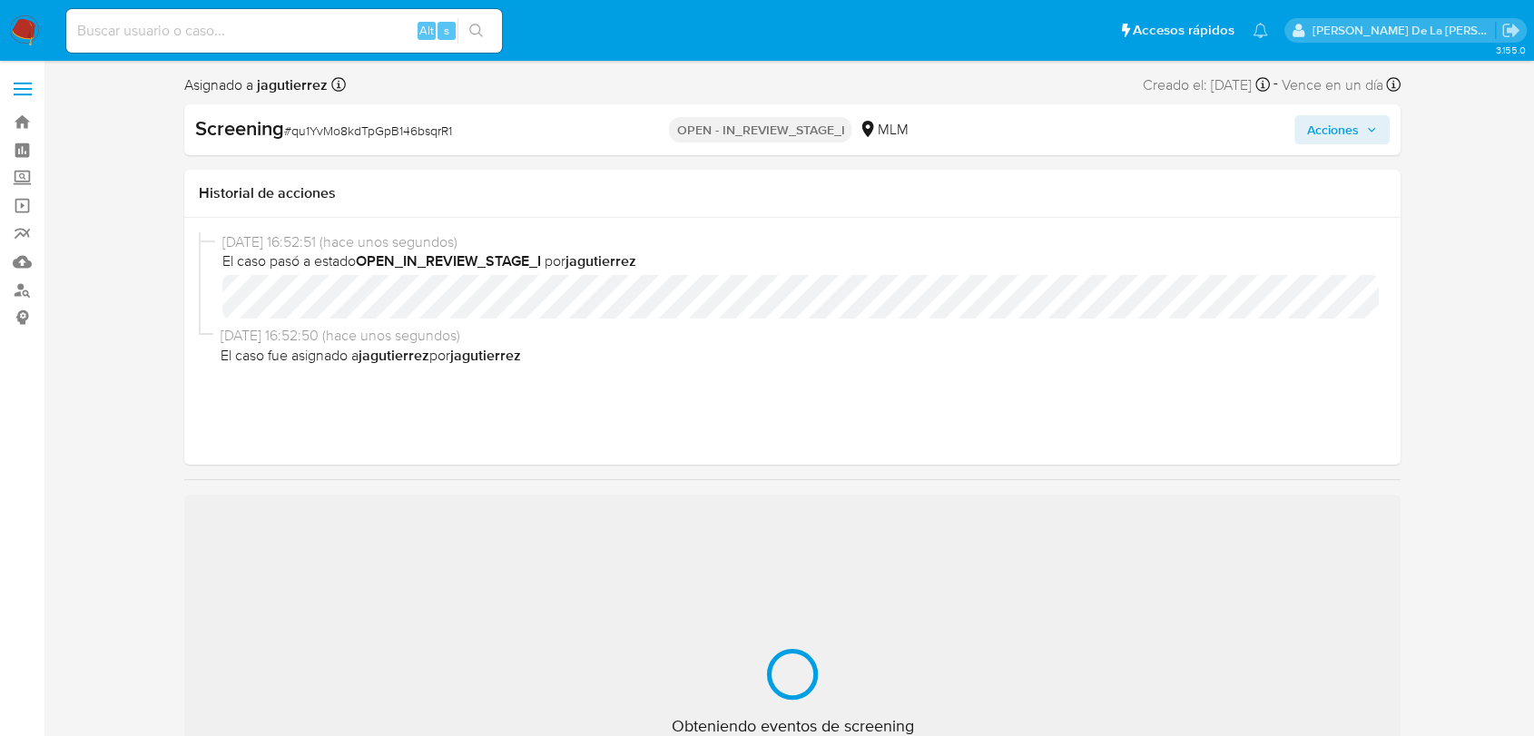
select select "10"
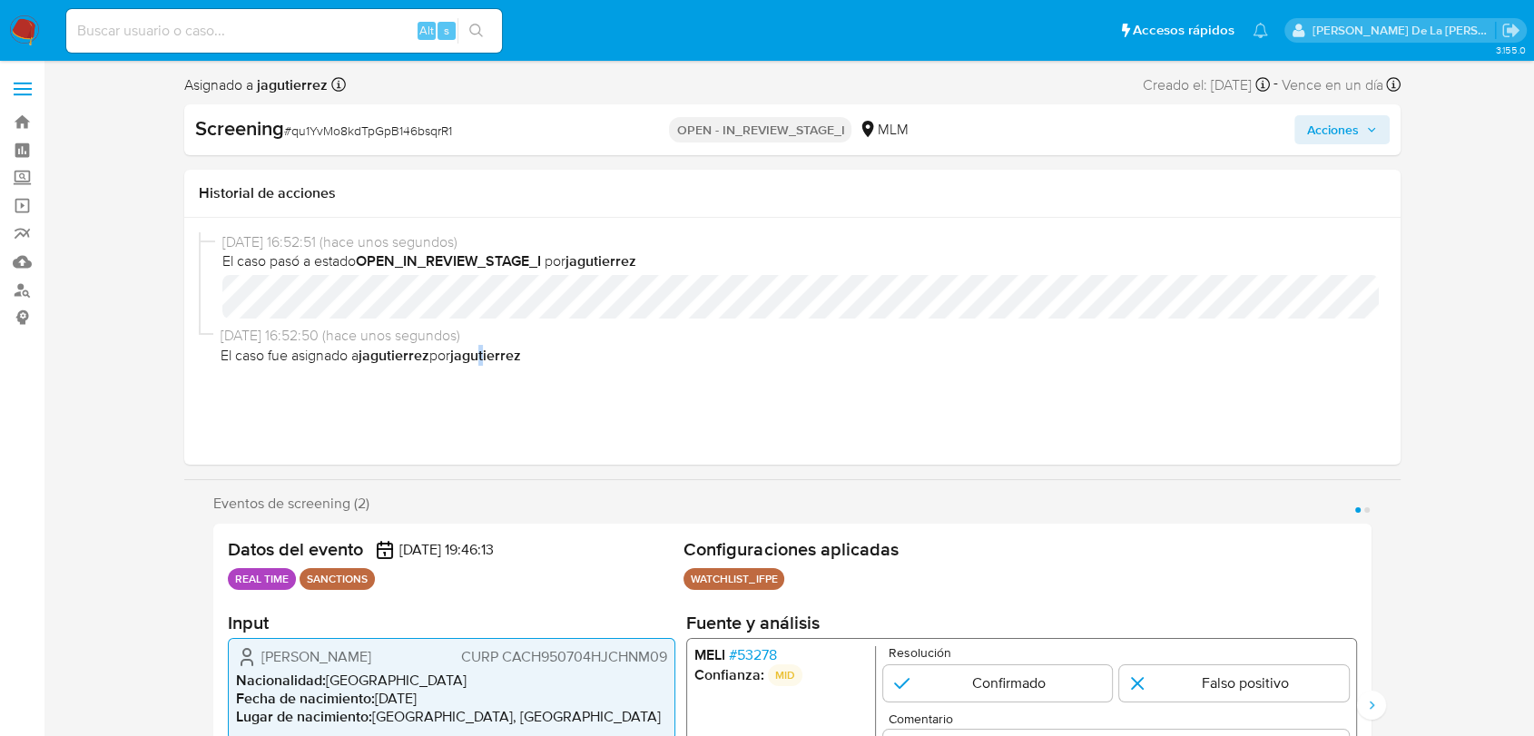
click at [491, 401] on div "[DATE] 16:52:51 (hace unos segundos) El caso pasó a estado OPEN_IN_REVIEW_STAGE…" at bounding box center [793, 341] width 1188 height 218
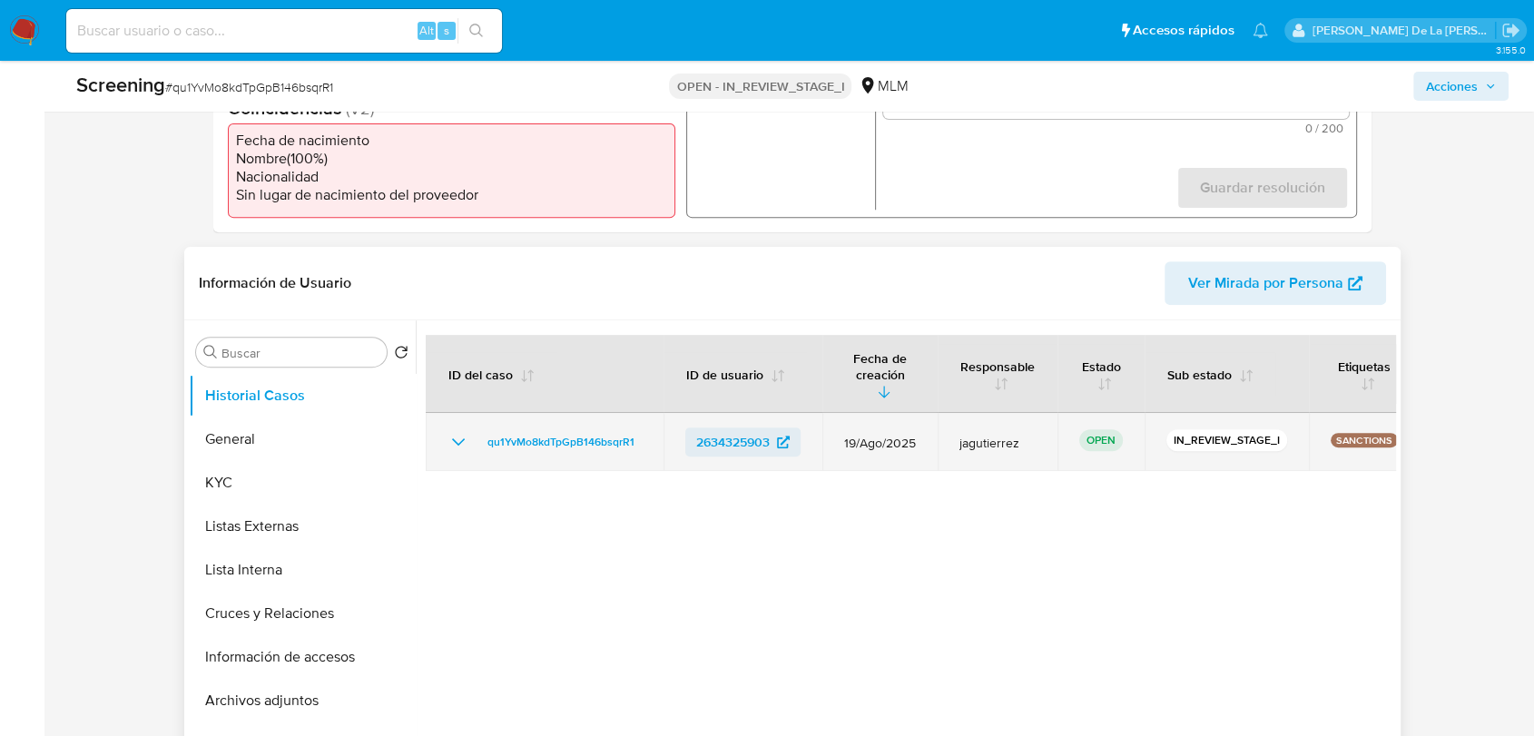
scroll to position [605, 0]
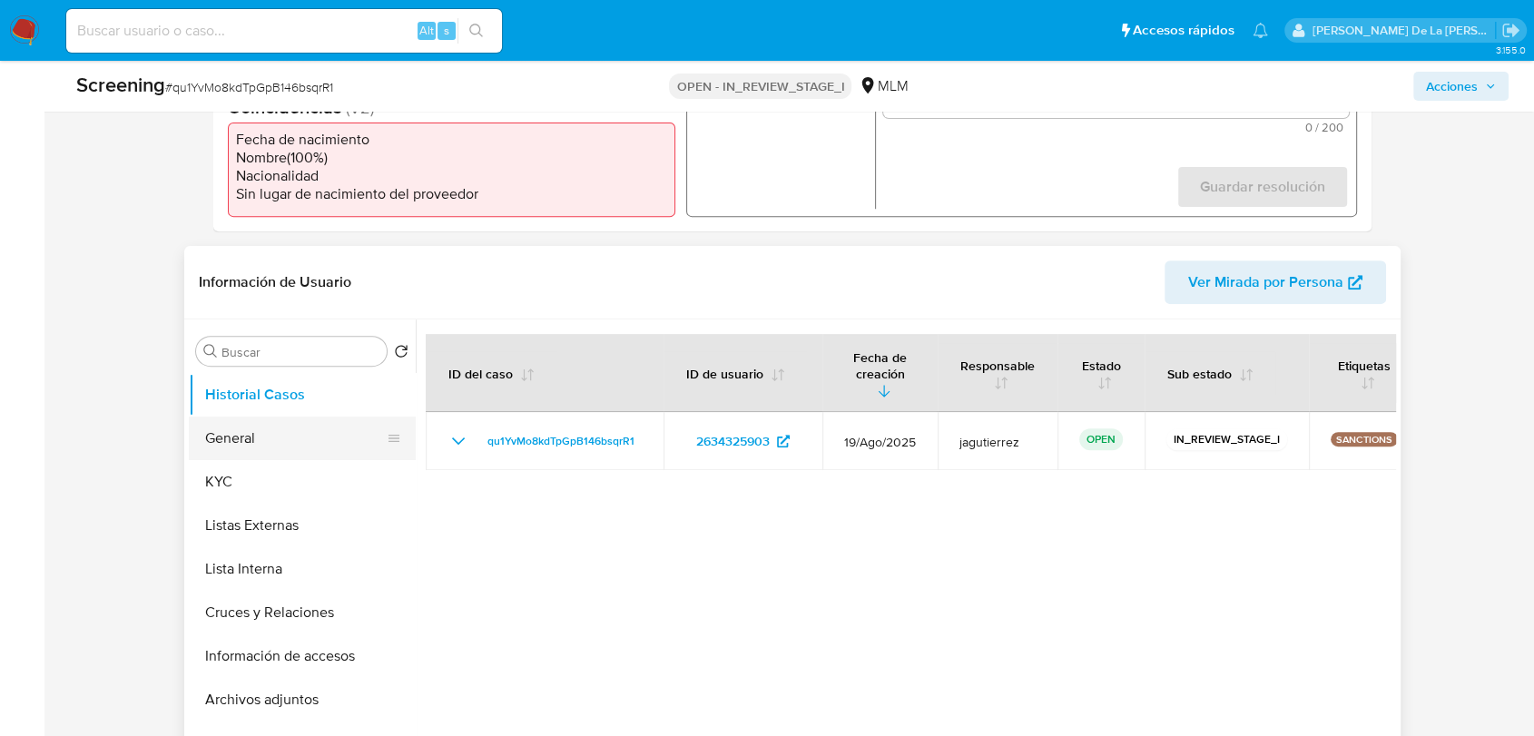
click at [242, 433] on button "General" at bounding box center [295, 439] width 212 height 44
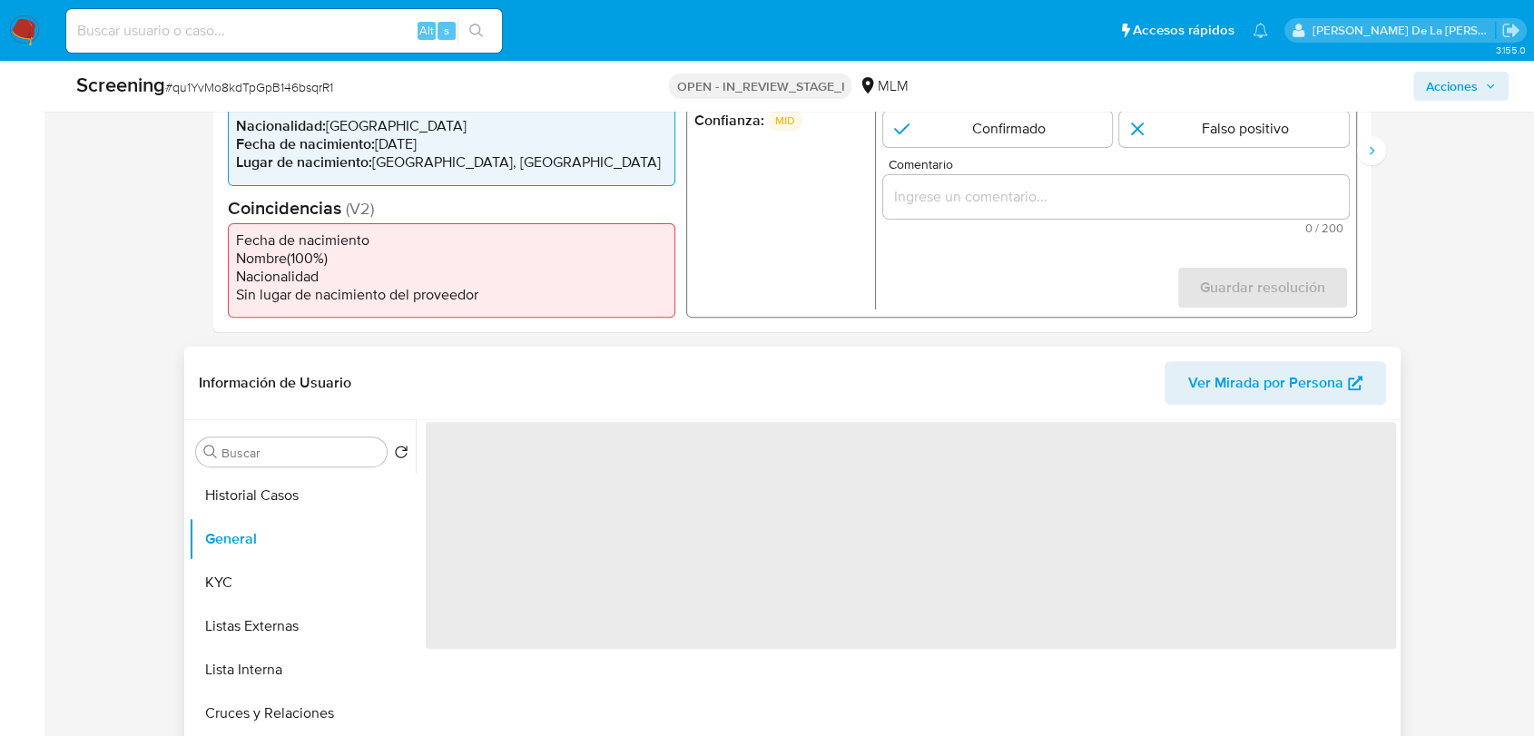
scroll to position [403, 0]
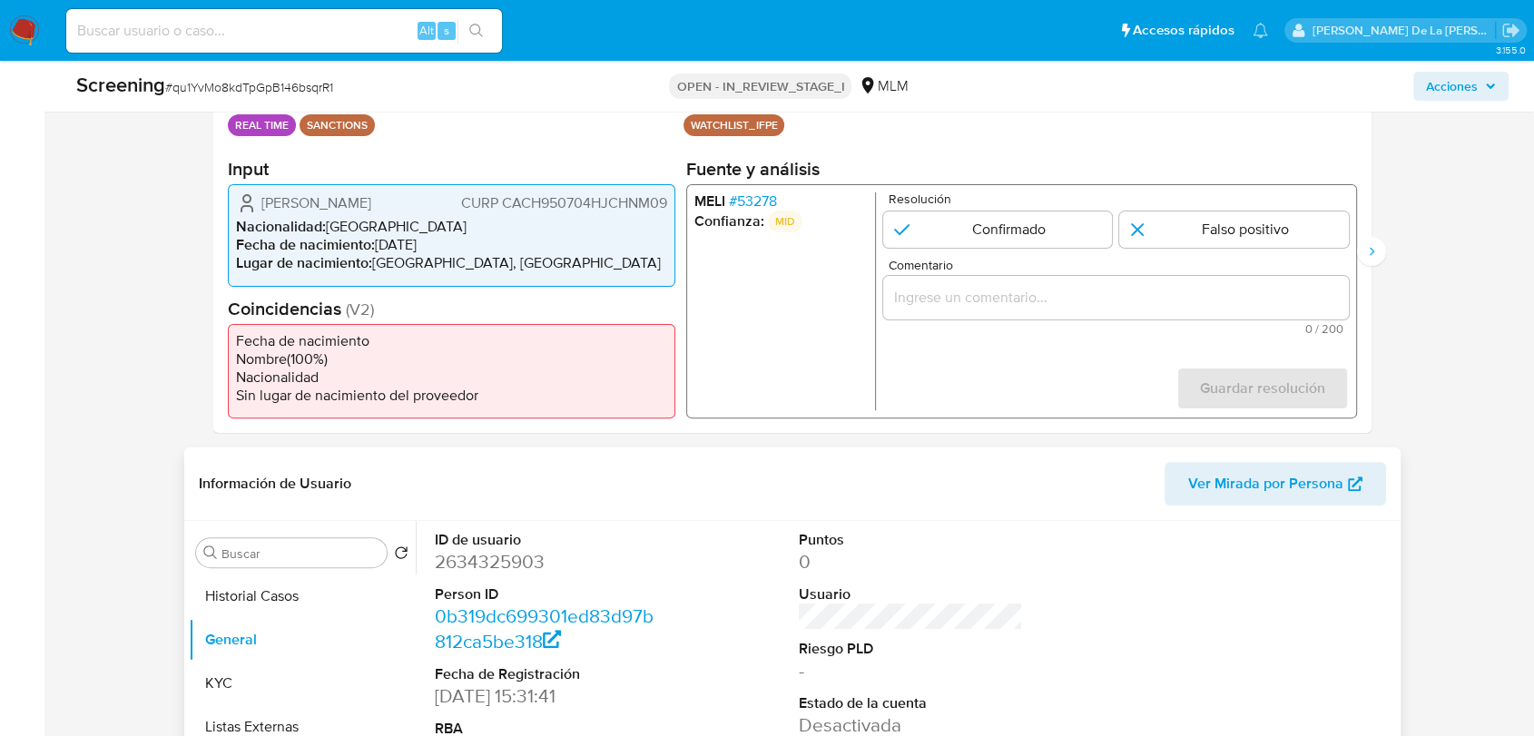
click at [753, 195] on span "# 53278" at bounding box center [753, 201] width 48 height 18
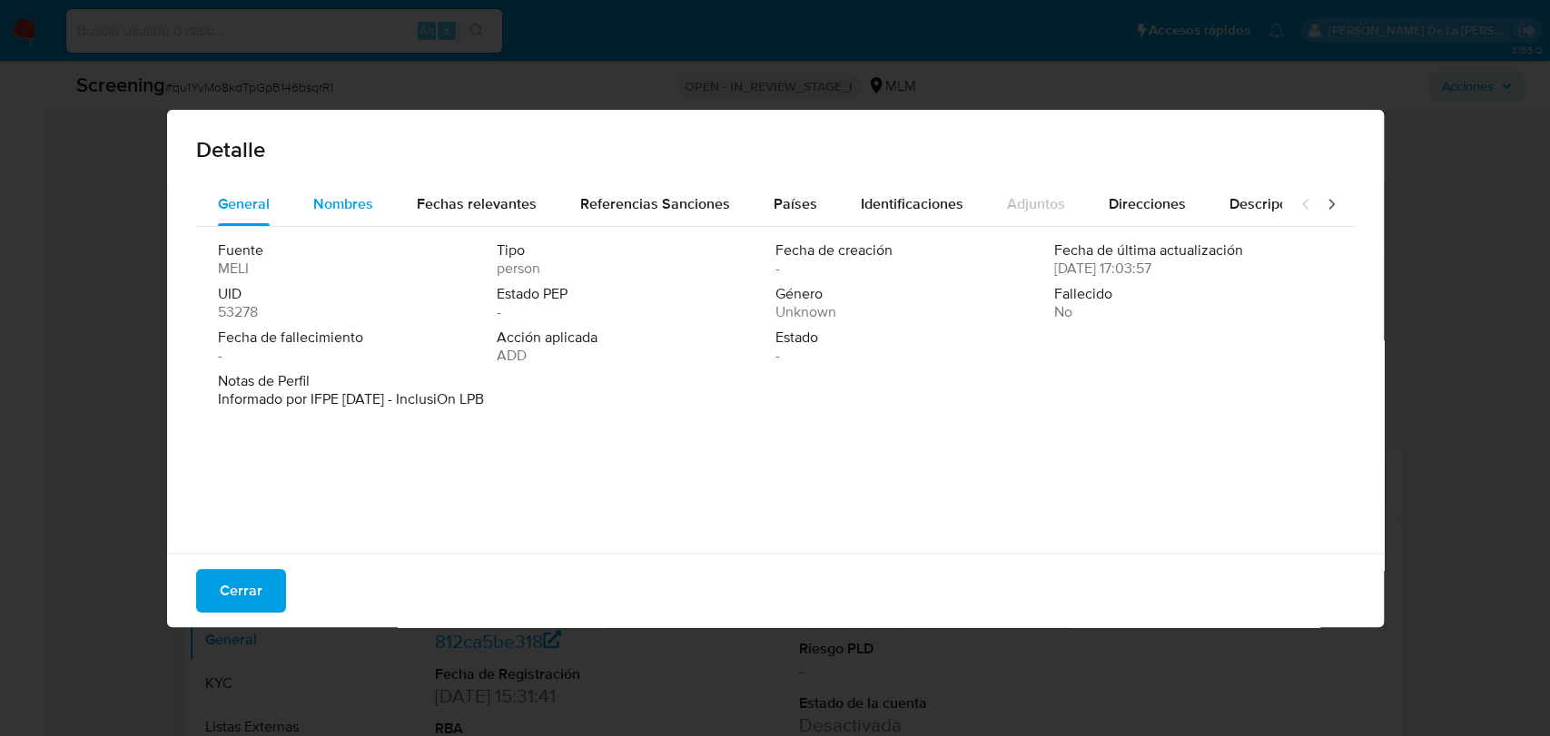
click at [349, 197] on span "Nombres" at bounding box center [343, 203] width 60 height 21
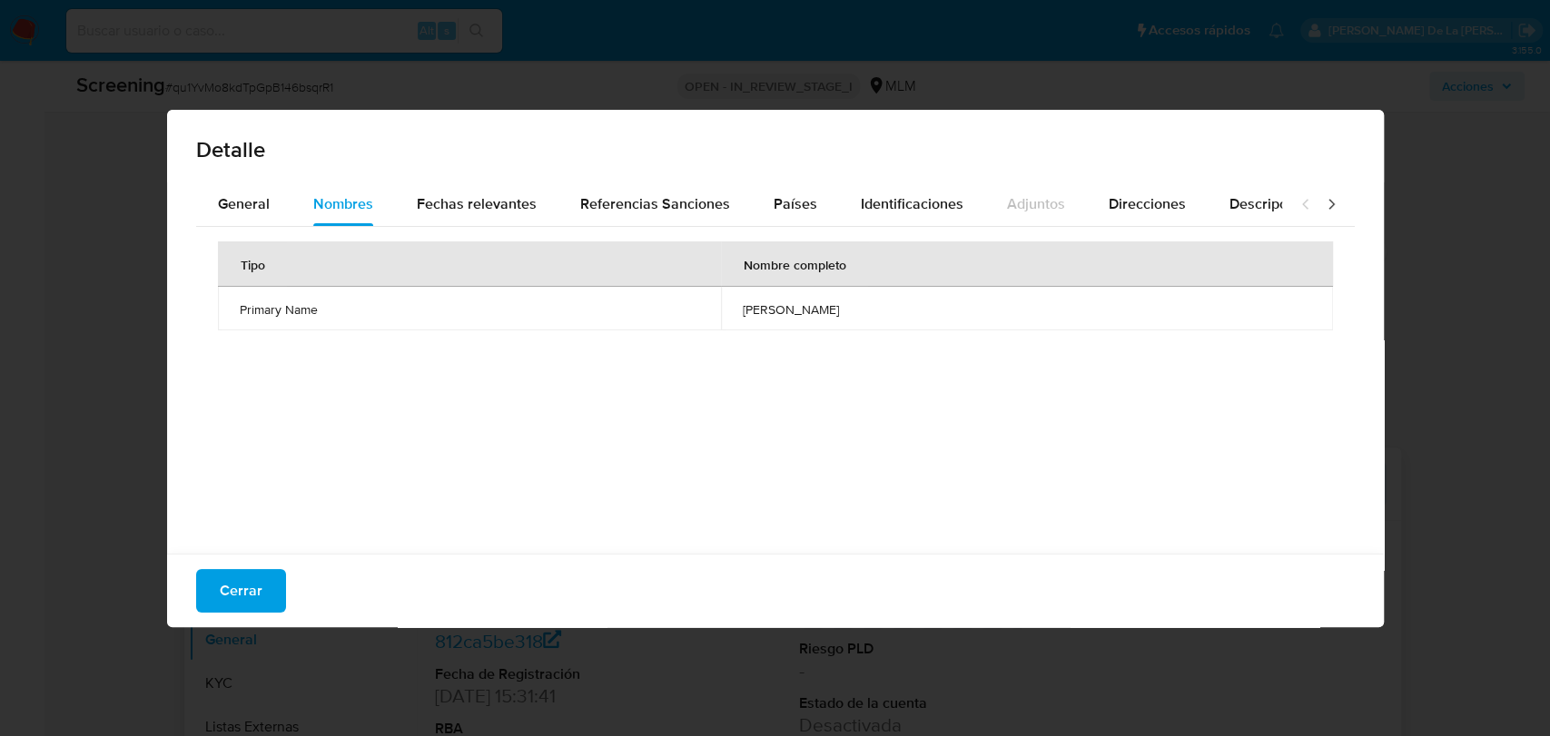
click at [309, 576] on div "Cerrar" at bounding box center [775, 591] width 1217 height 74
click at [261, 587] on button "Cerrar" at bounding box center [241, 591] width 90 height 44
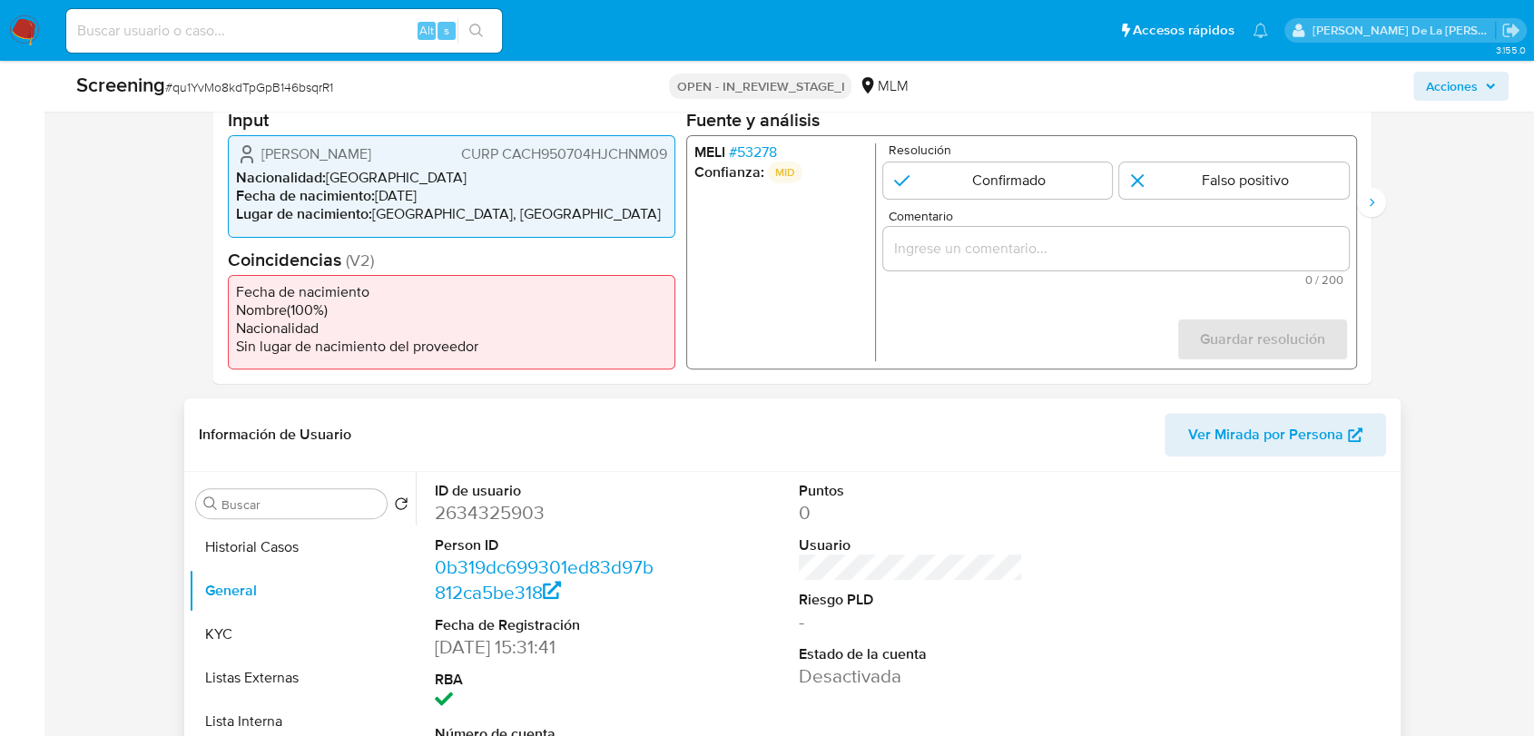
scroll to position [605, 0]
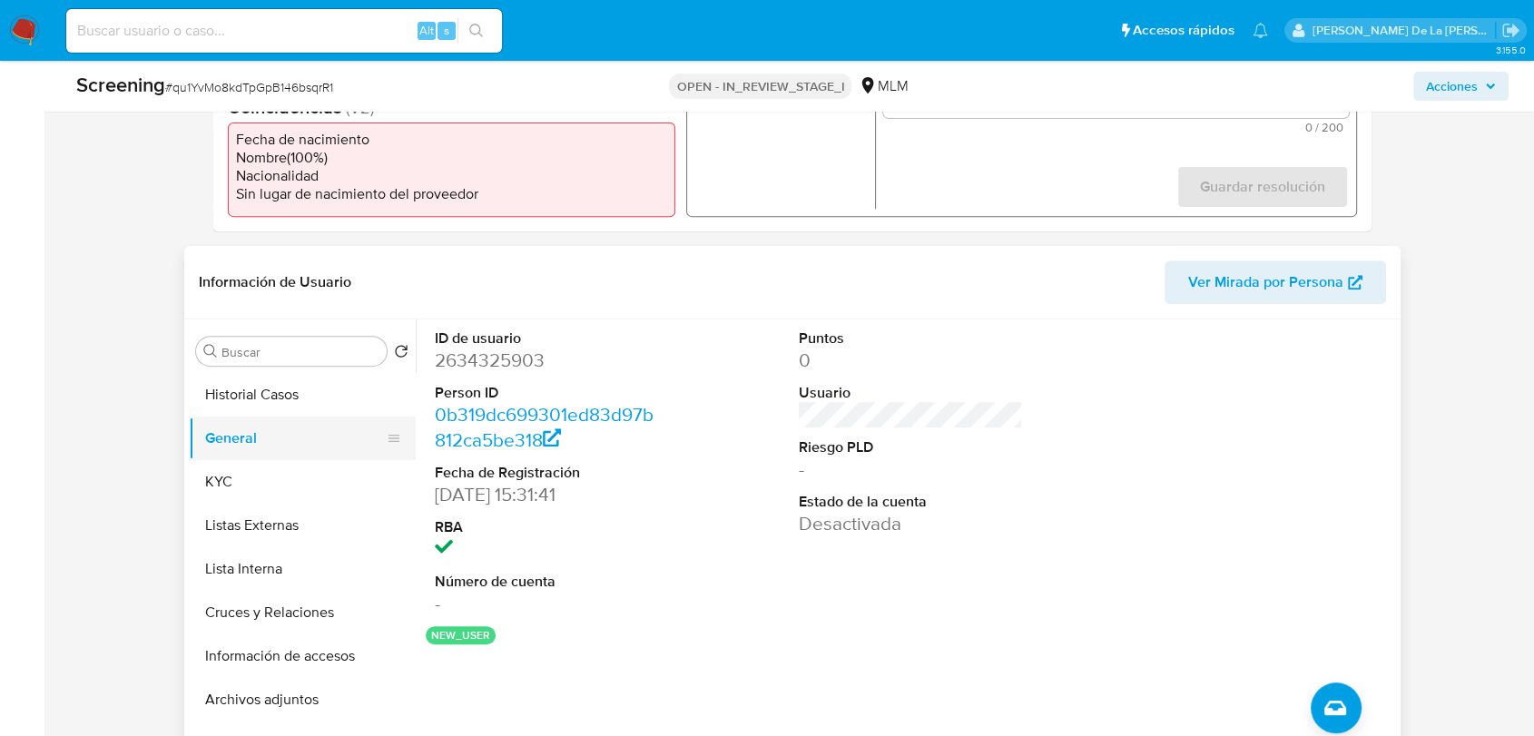
click at [256, 456] on button "General" at bounding box center [295, 439] width 212 height 44
click at [269, 467] on button "KYC" at bounding box center [295, 482] width 212 height 44
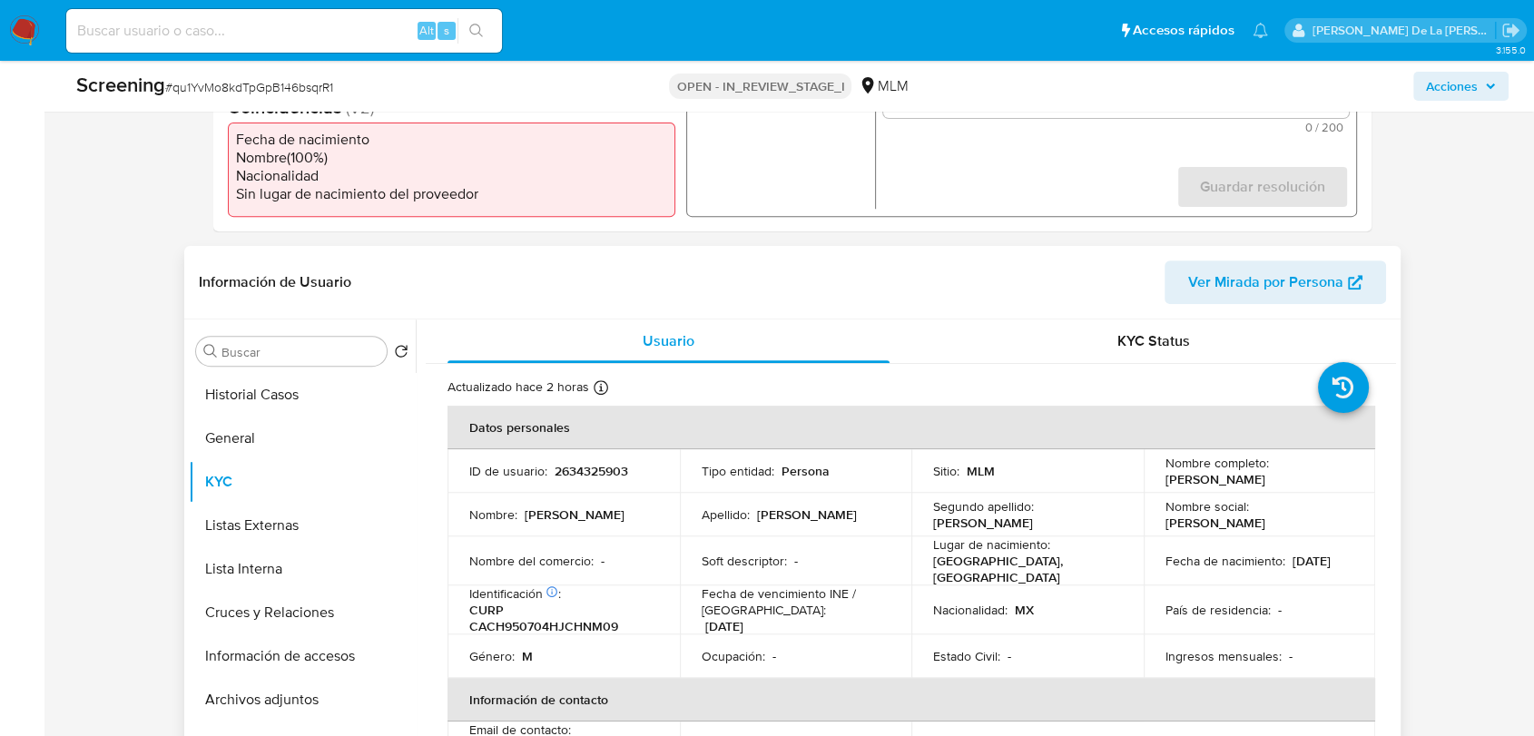
drag, startPoint x: 1159, startPoint y: 475, endPoint x: 1193, endPoint y: 481, distance: 35.1
click at [1221, 493] on td "Nombre completo : Jose Humberto Chavarin Contreras" at bounding box center [1260, 471] width 232 height 44
copy p "Jose Humberto Chavarin Contreras"
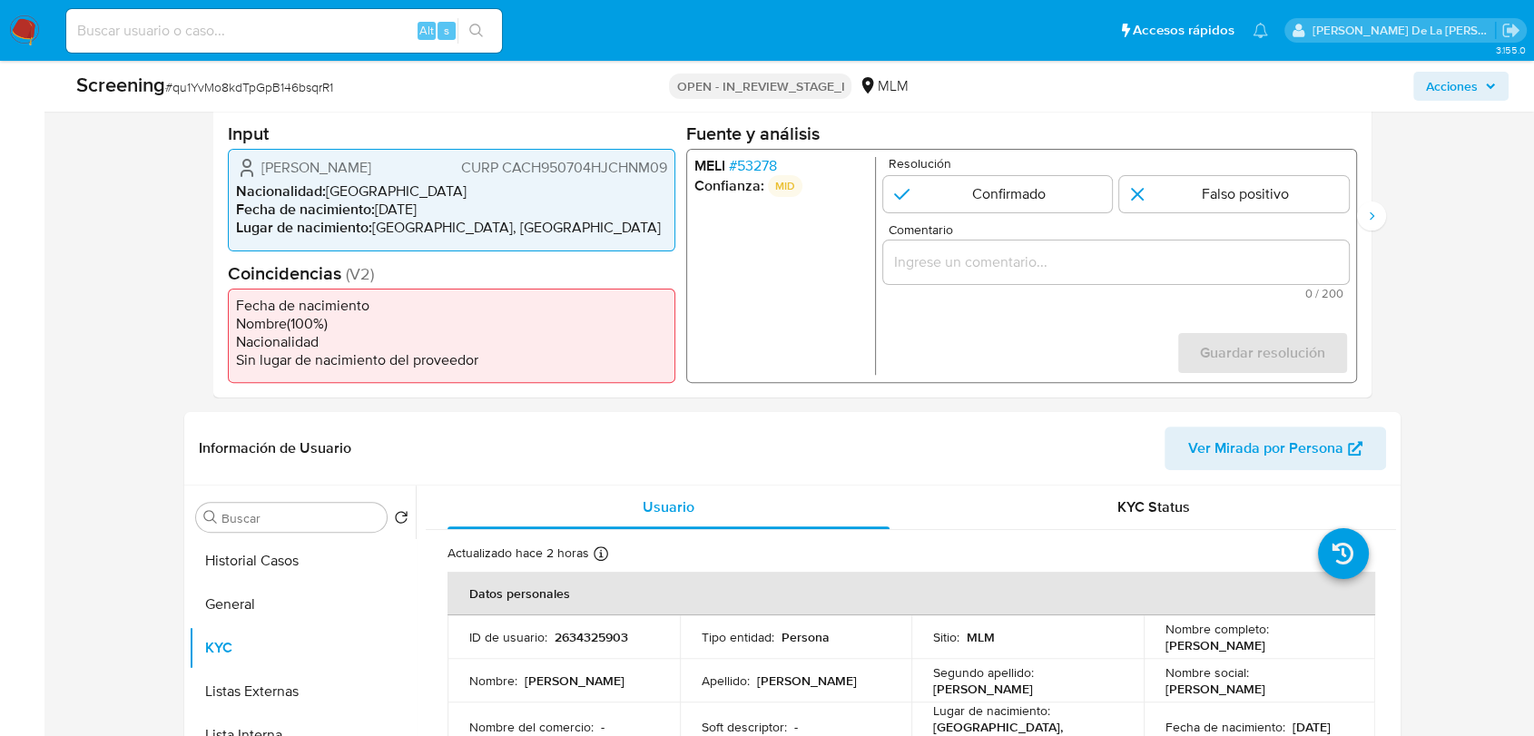
scroll to position [403, 0]
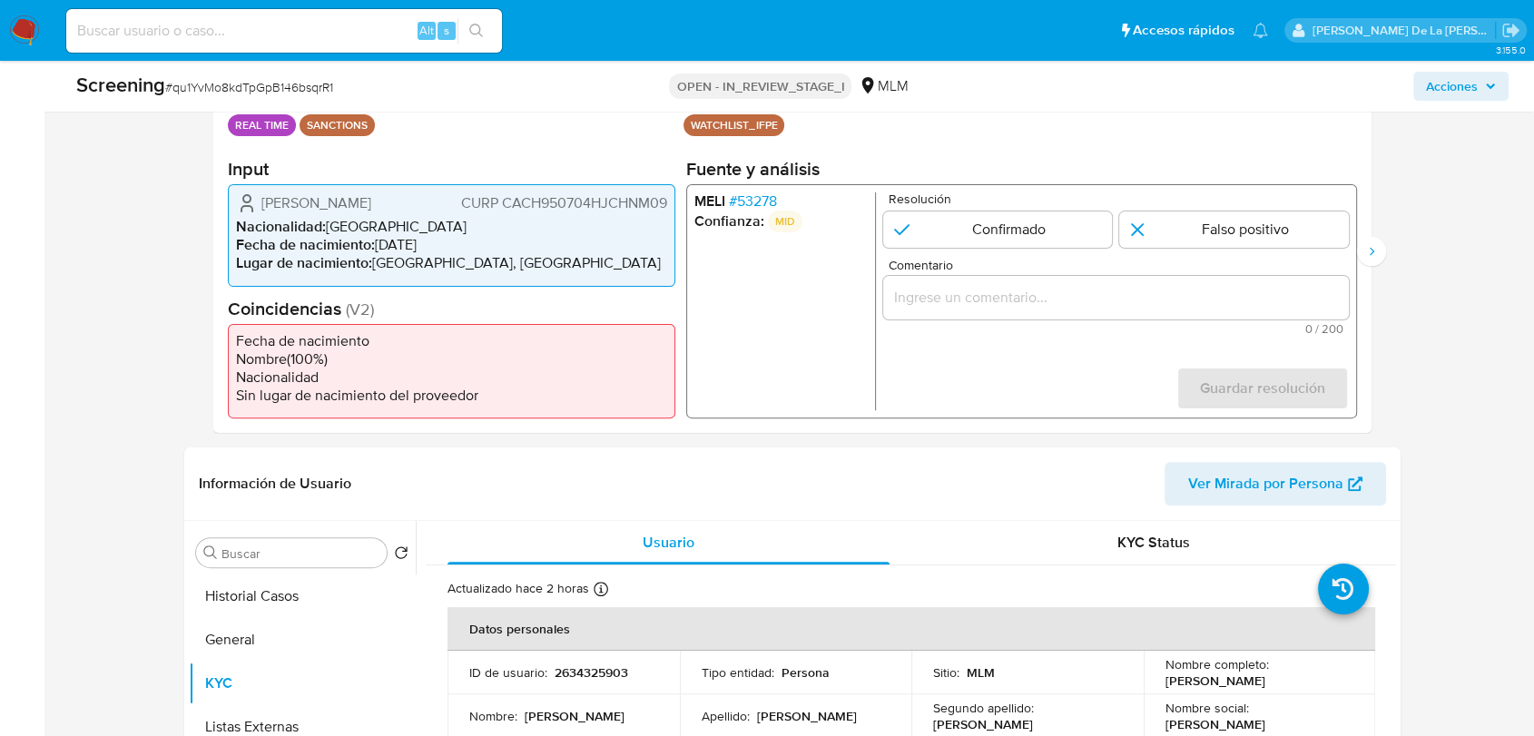
click at [755, 195] on span "# 53278" at bounding box center [753, 201] width 48 height 18
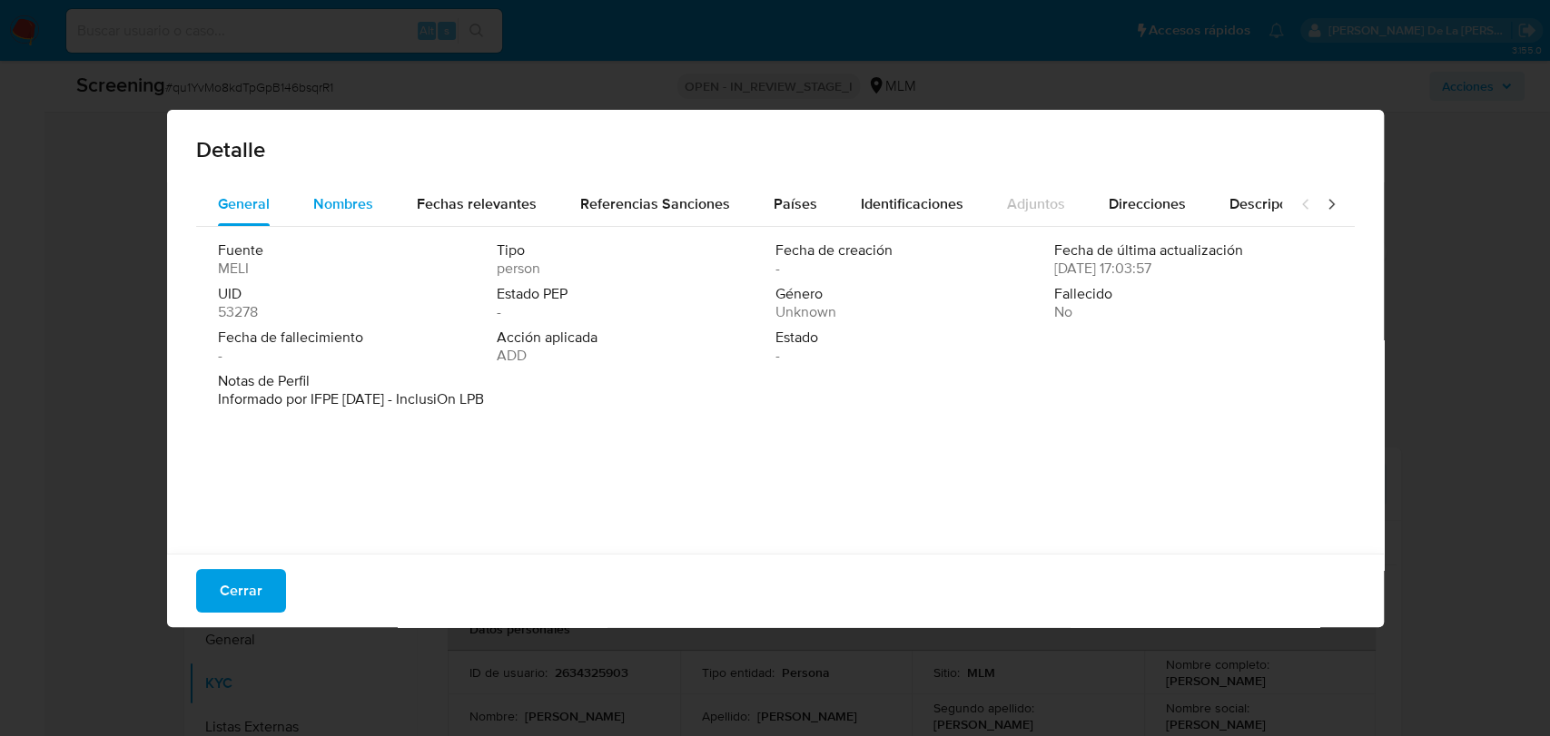
click at [343, 193] on span "Nombres" at bounding box center [343, 203] width 60 height 21
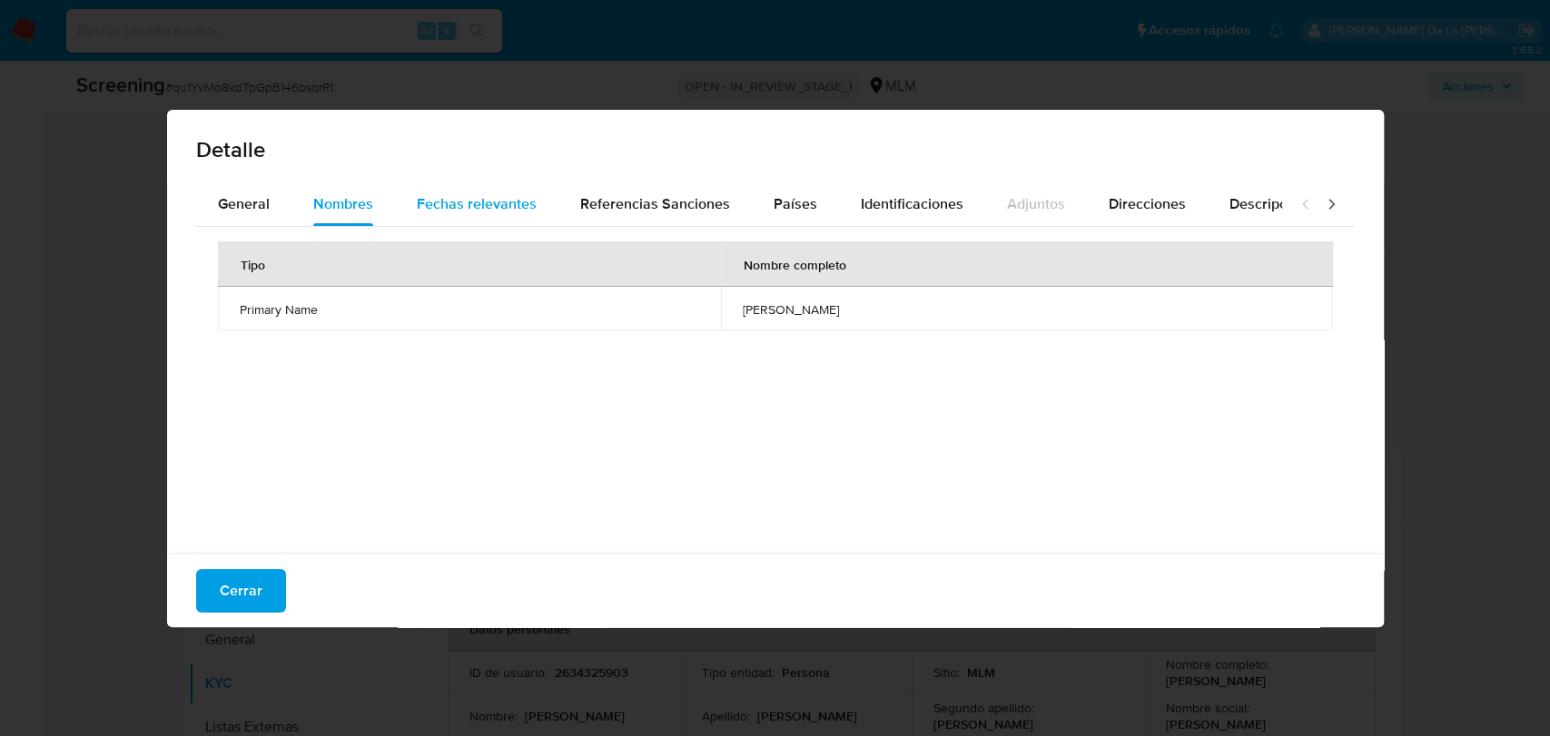
click at [508, 205] on span "Fechas relevantes" at bounding box center [477, 203] width 120 height 21
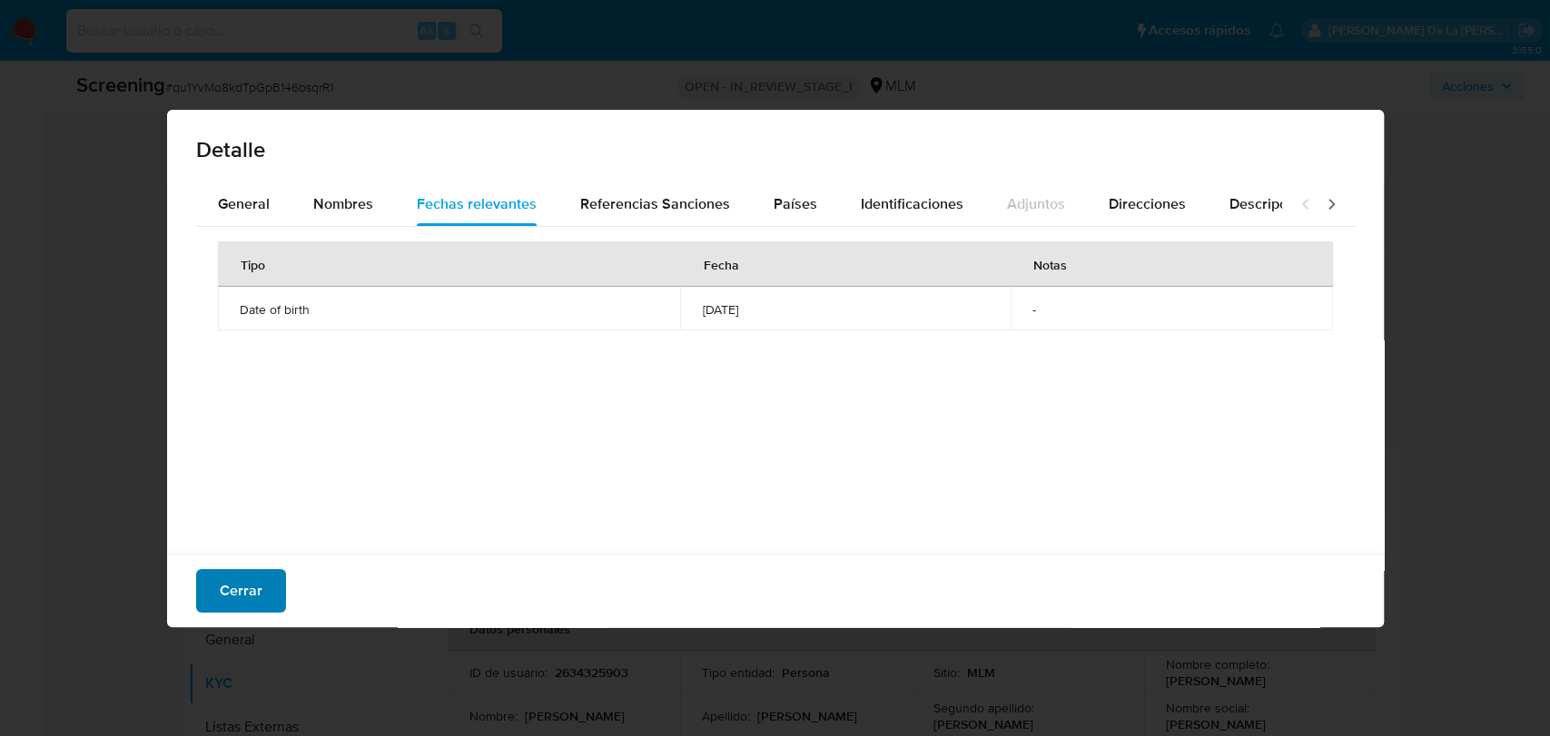
click at [261, 591] on button "Cerrar" at bounding box center [241, 591] width 90 height 44
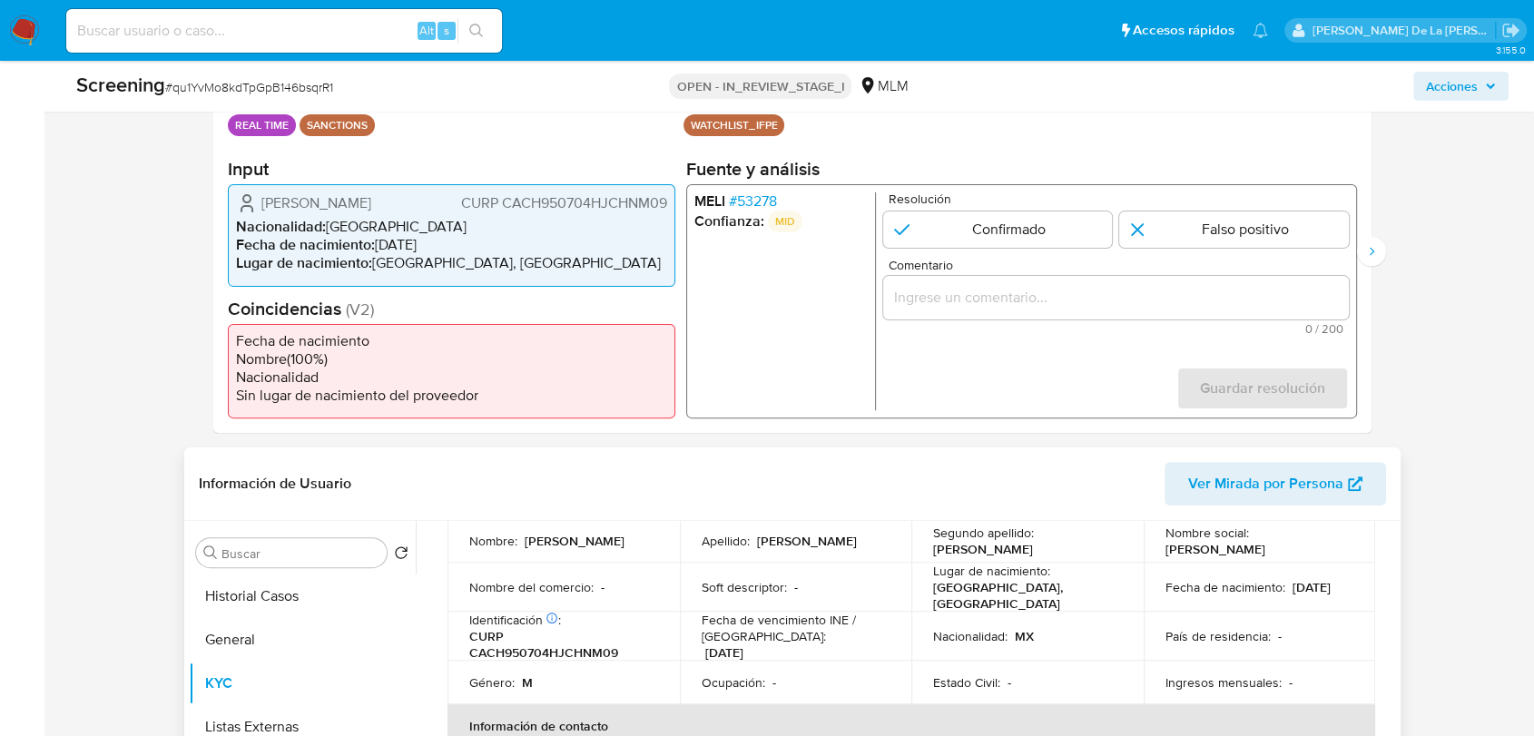
scroll to position [202, 0]
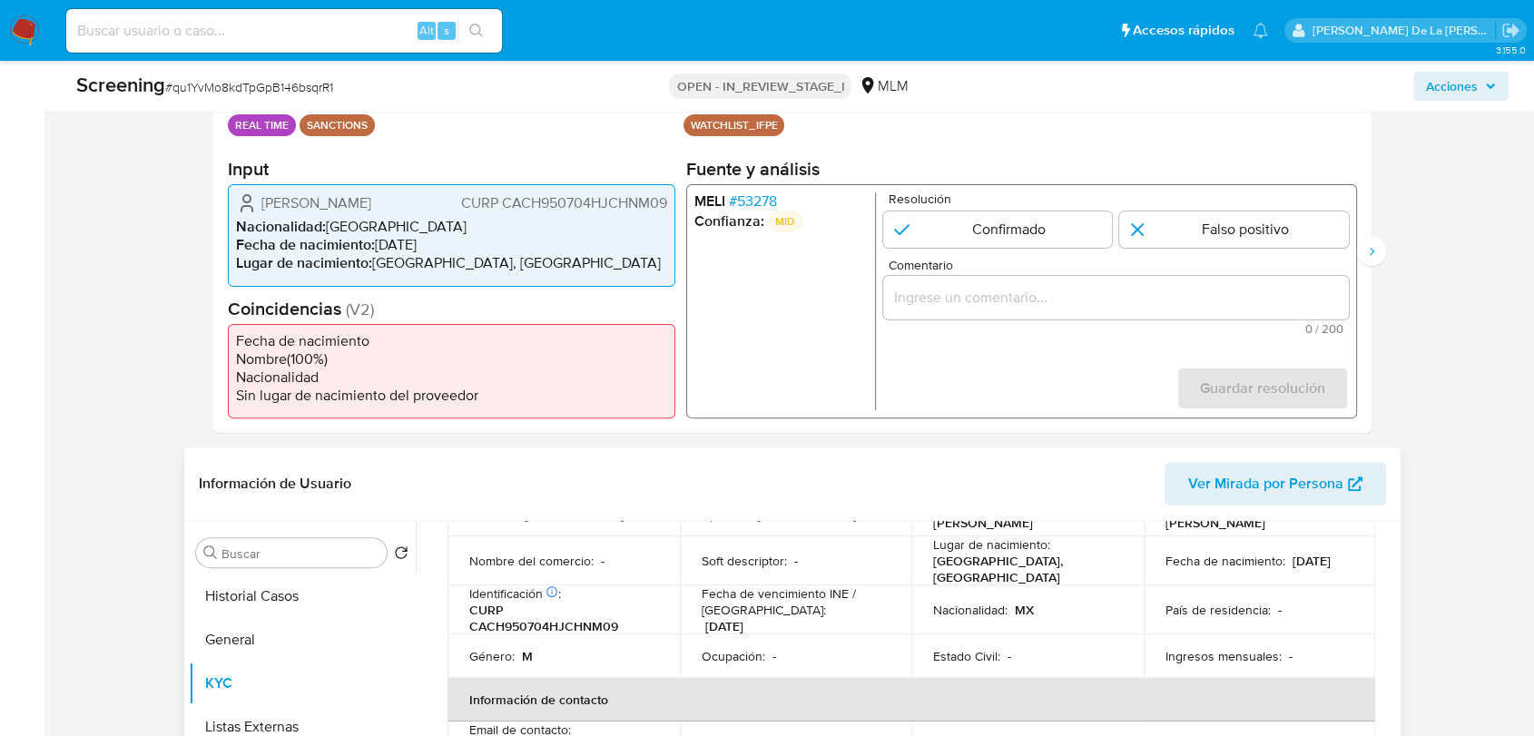
click at [548, 619] on p "CURP CACH950704HJCHNM09" at bounding box center [560, 618] width 182 height 33
copy p "CACH950704HJCHNM09"
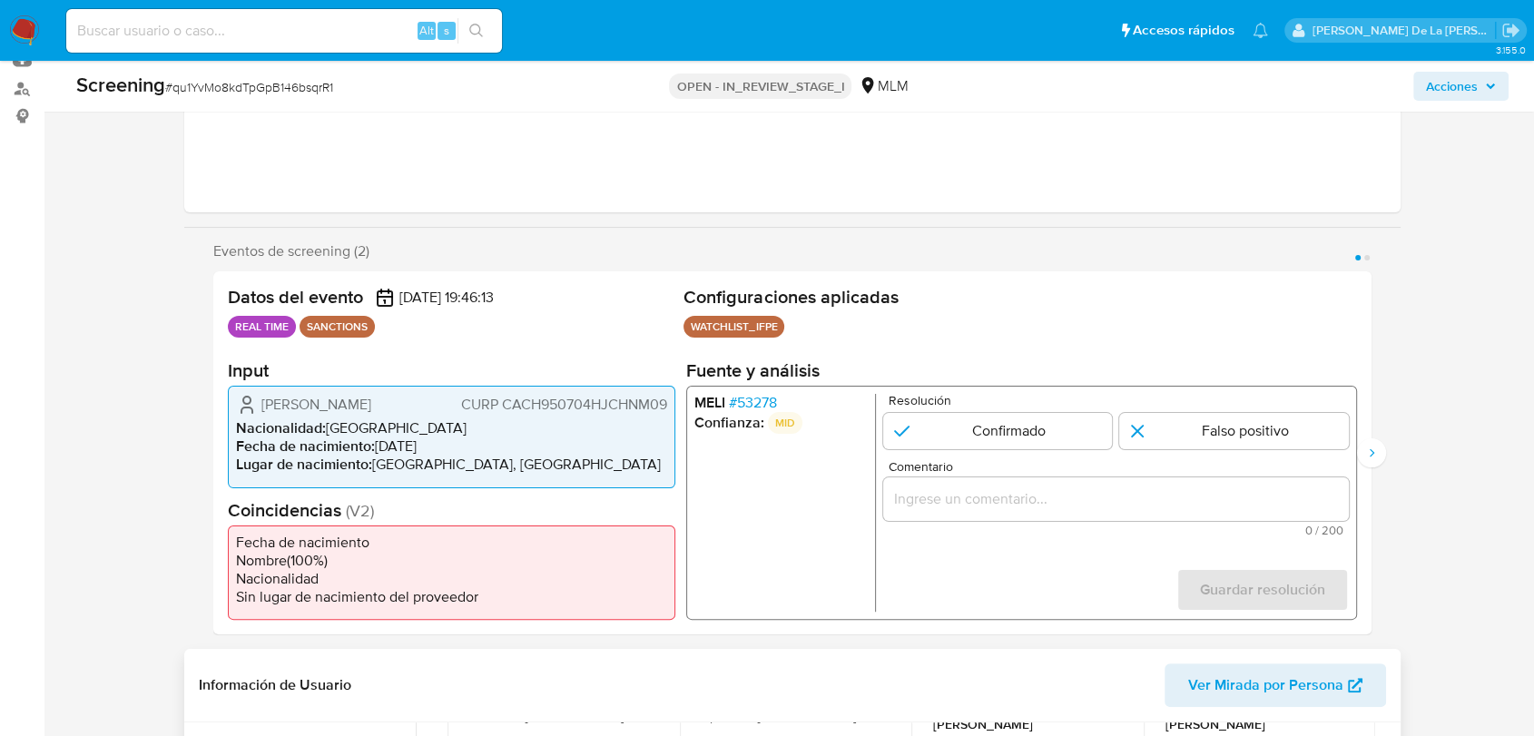
scroll to position [504, 0]
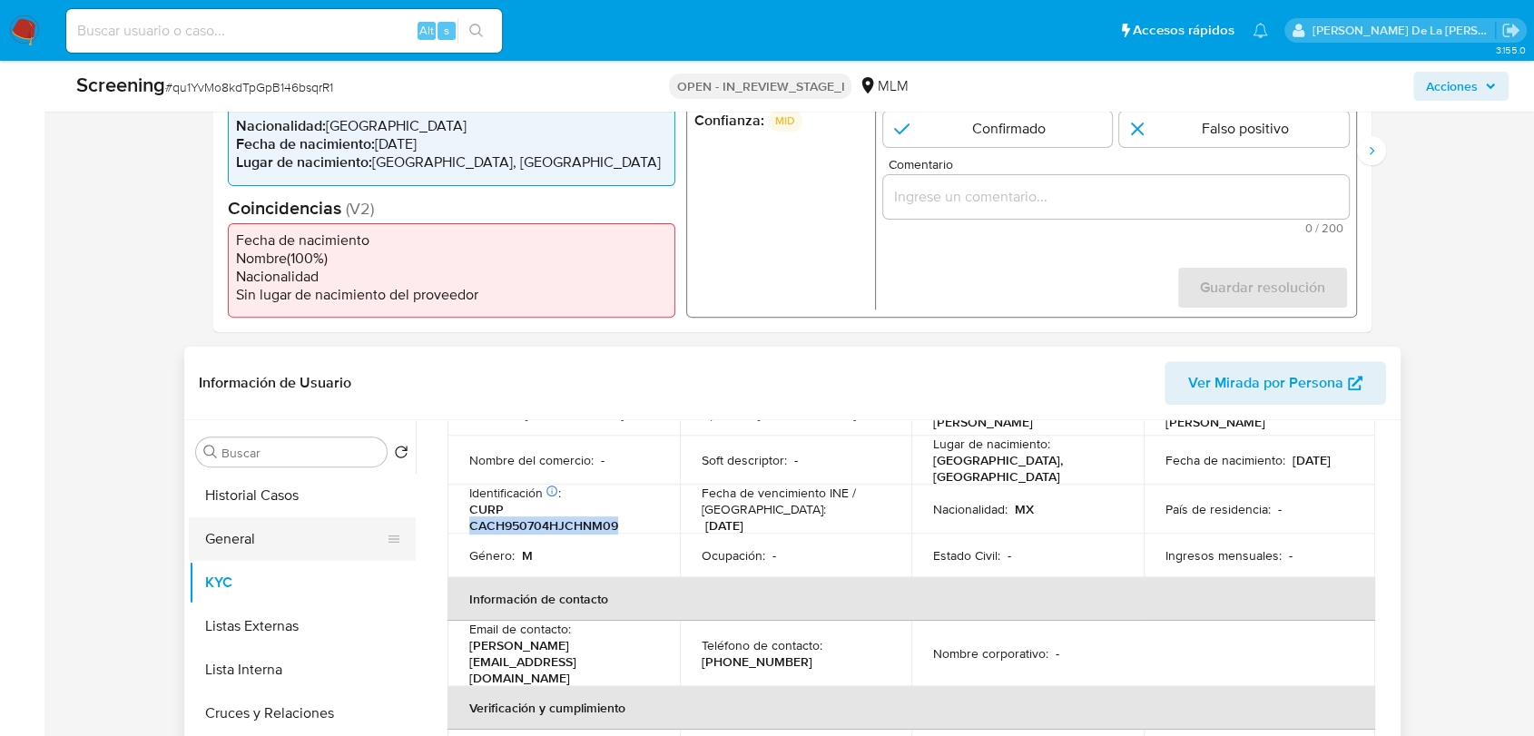
click at [254, 518] on button "General" at bounding box center [295, 540] width 212 height 44
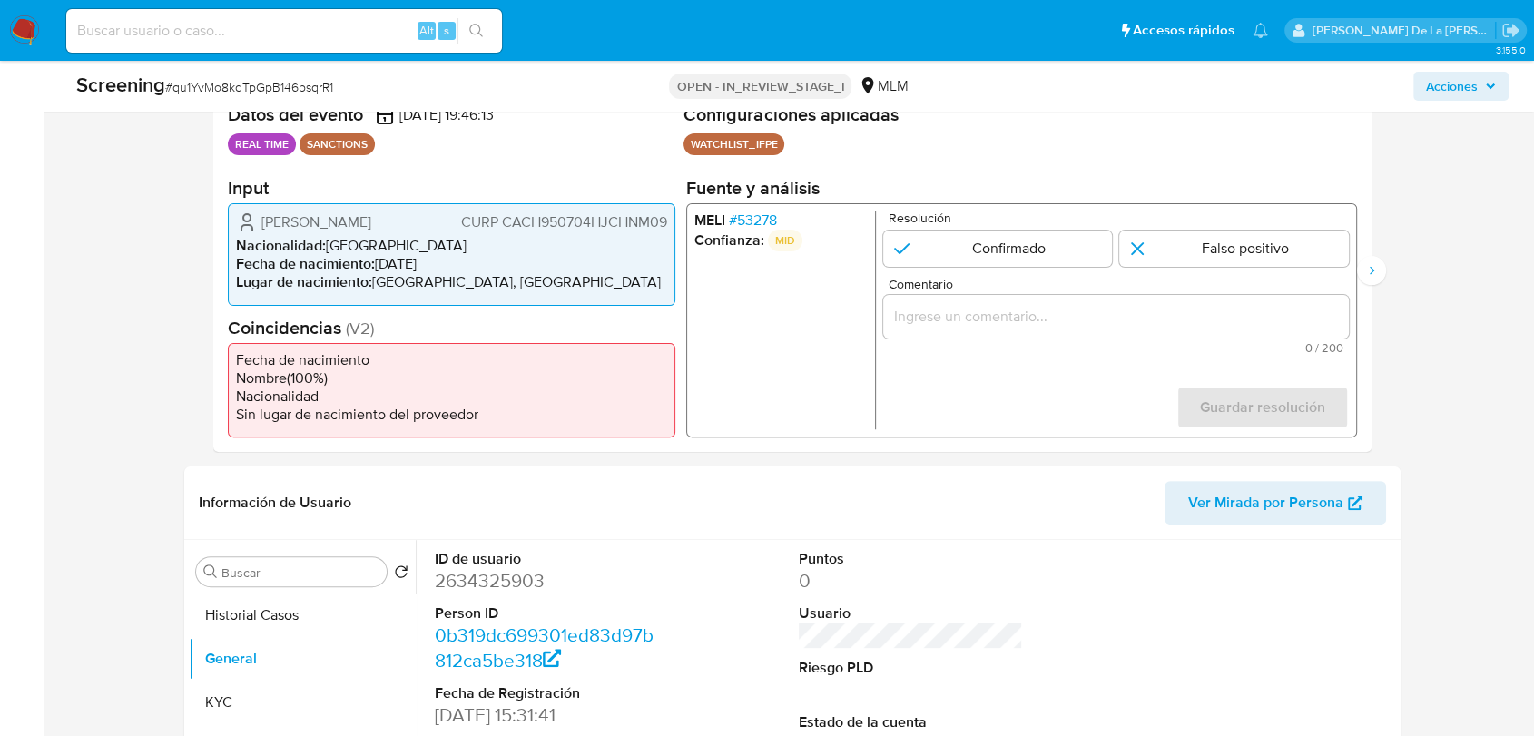
scroll to position [101, 0]
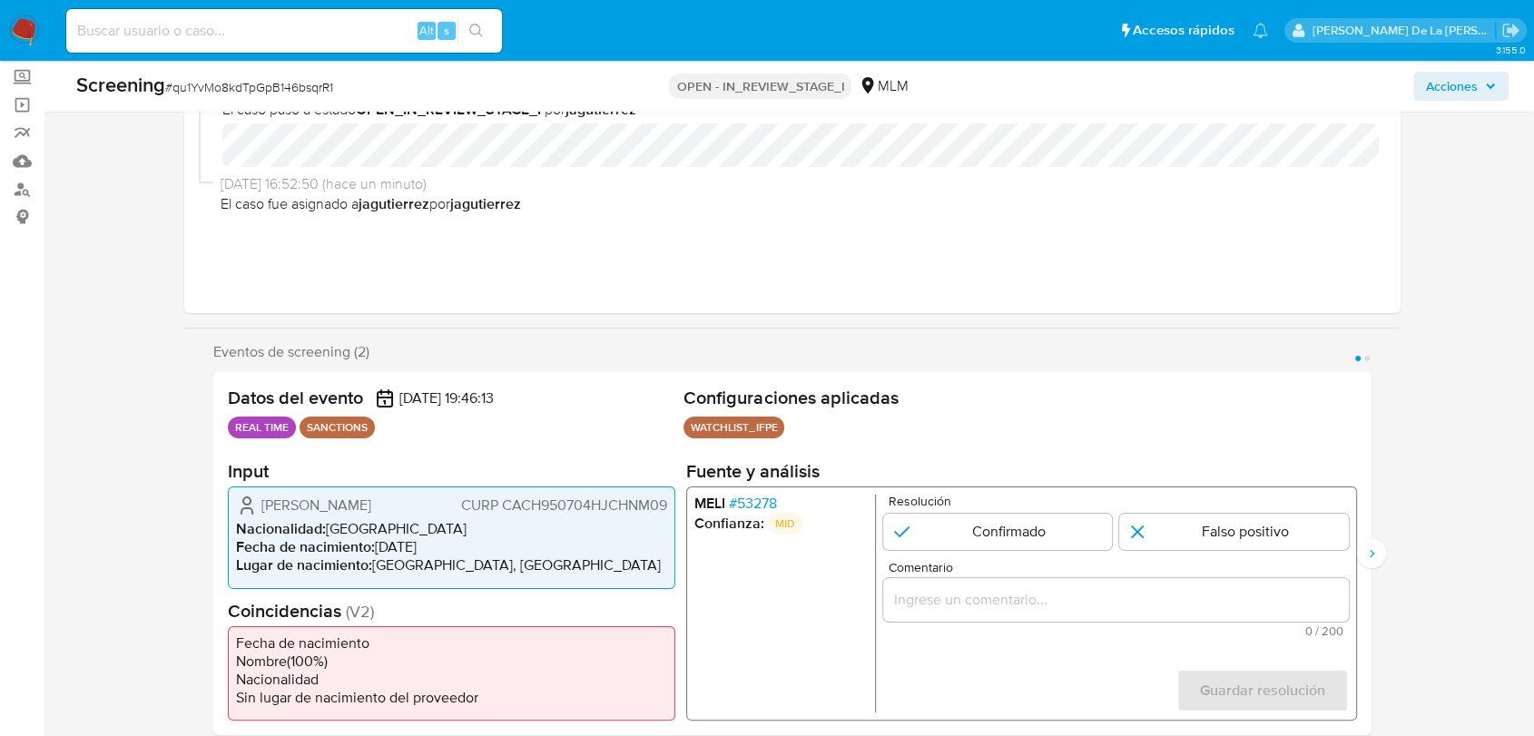
click at [976, 503] on div "Resolución Confirmado Falso positivo" at bounding box center [1116, 522] width 466 height 55
click at [973, 516] on input "1 de 2" at bounding box center [998, 532] width 230 height 36
radio input "true"
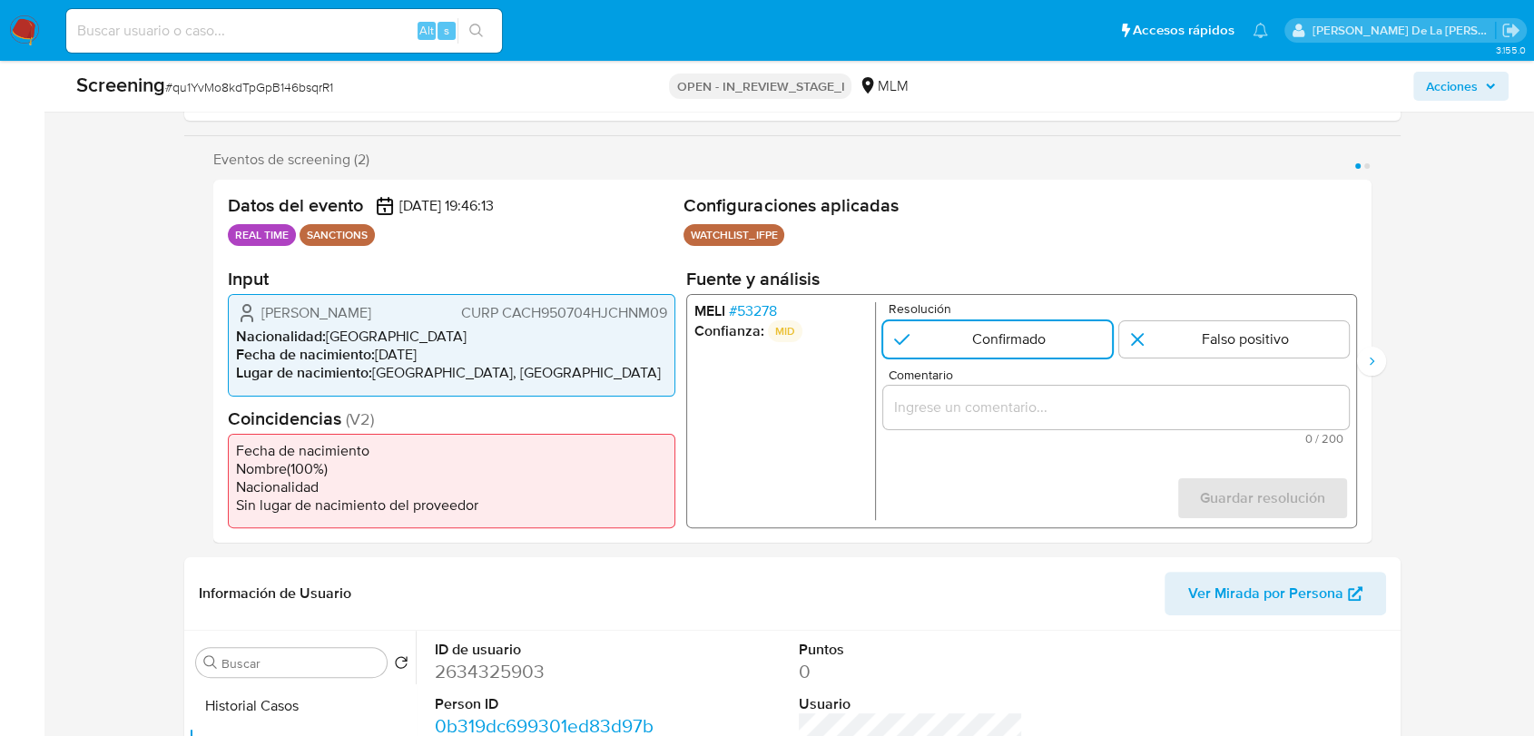
scroll to position [302, 0]
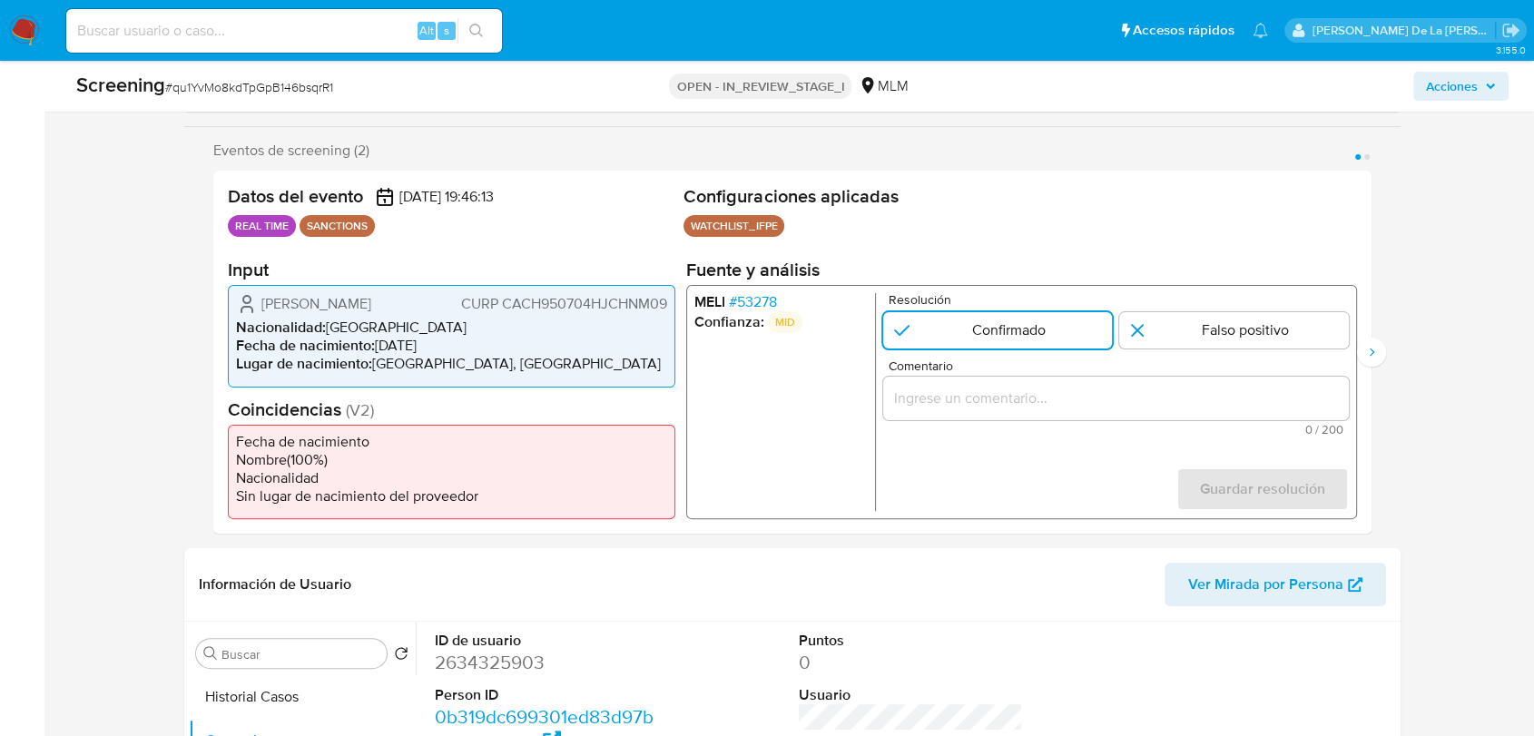
click at [766, 293] on span "# 53278" at bounding box center [753, 302] width 48 height 18
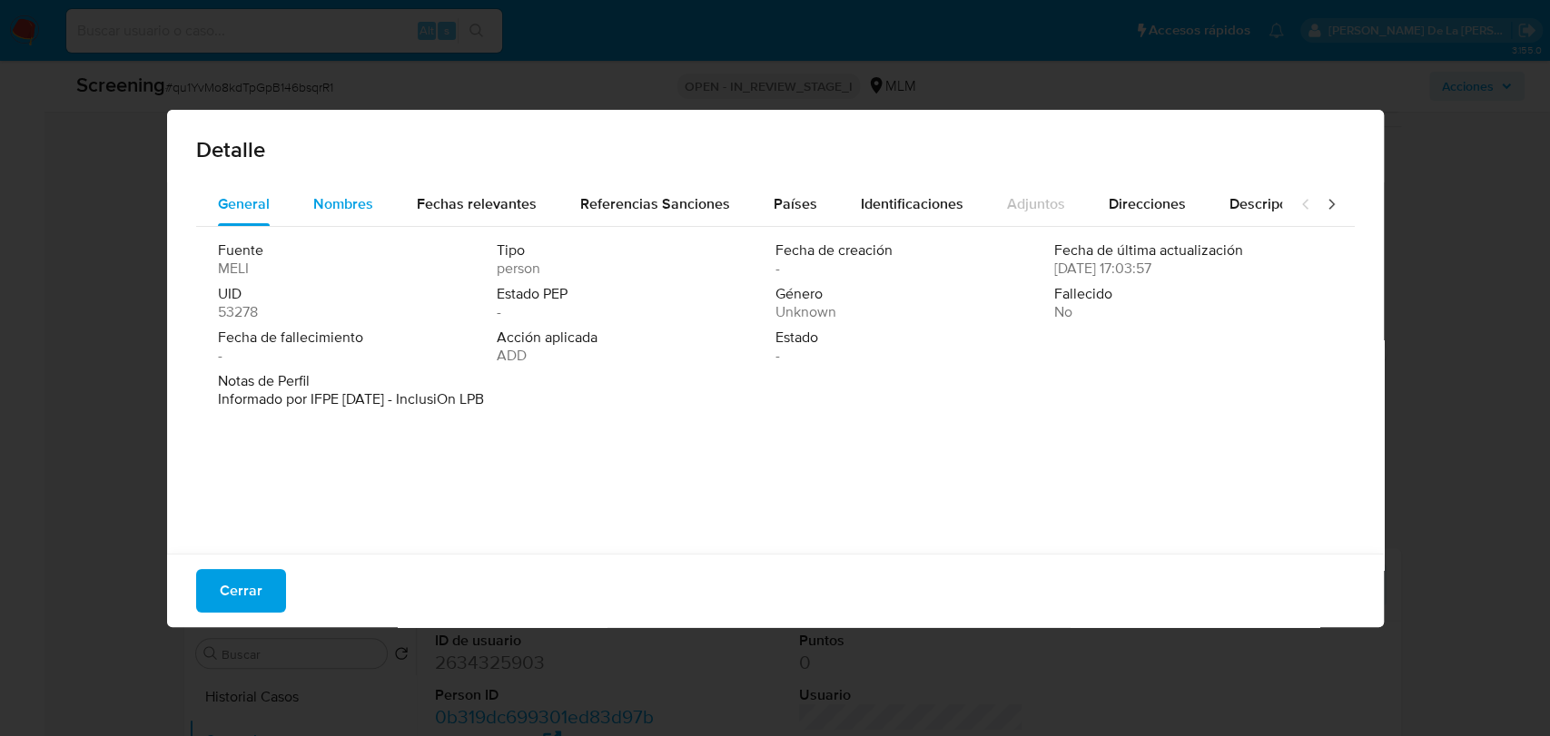
click at [333, 207] on span "Nombres" at bounding box center [343, 203] width 60 height 21
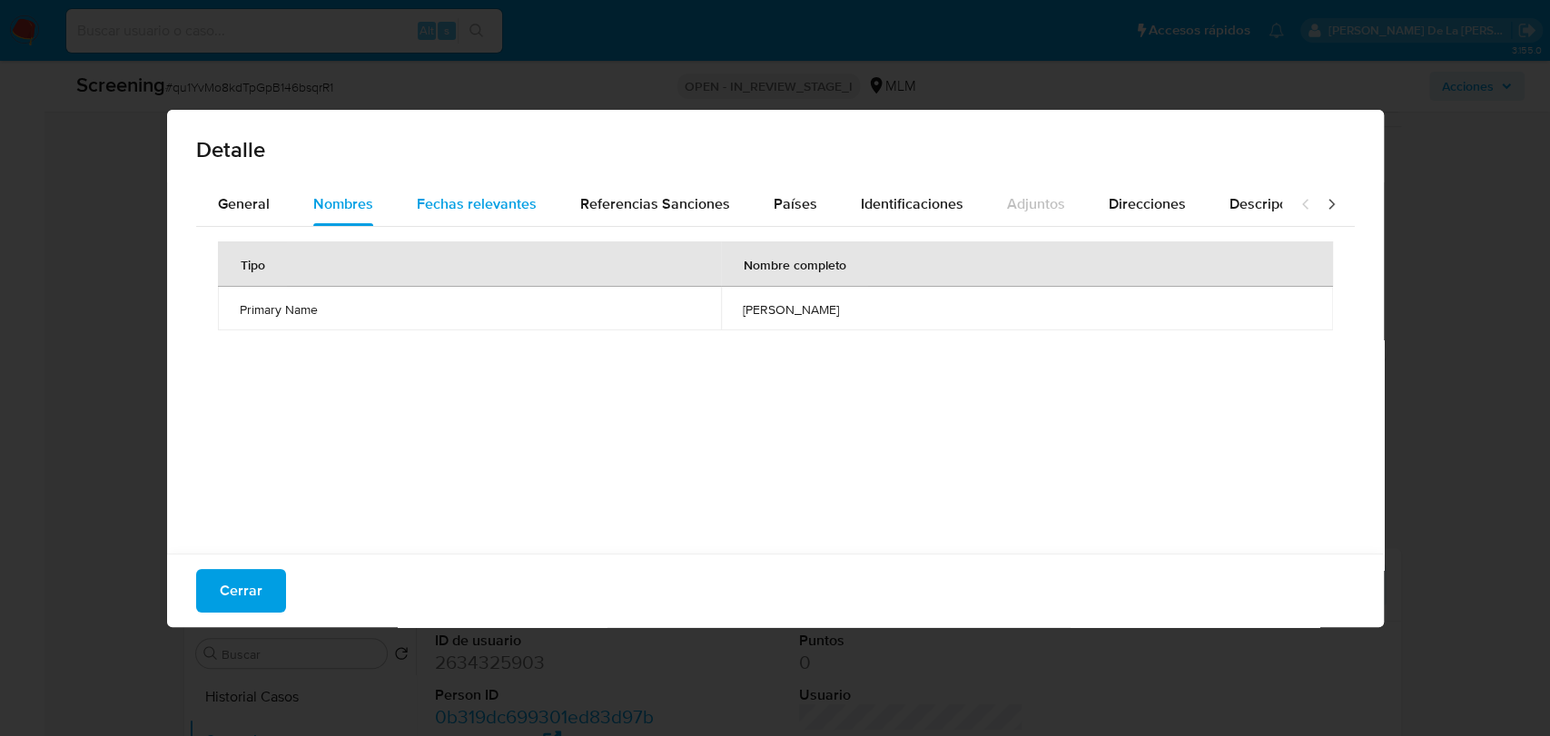
click at [473, 196] on span "Fechas relevantes" at bounding box center [477, 203] width 120 height 21
click at [247, 567] on div "Cerrar" at bounding box center [775, 591] width 1217 height 74
click at [185, 600] on div "Cerrar" at bounding box center [775, 591] width 1217 height 74
click at [295, 588] on div "Cerrar" at bounding box center [775, 591] width 1217 height 74
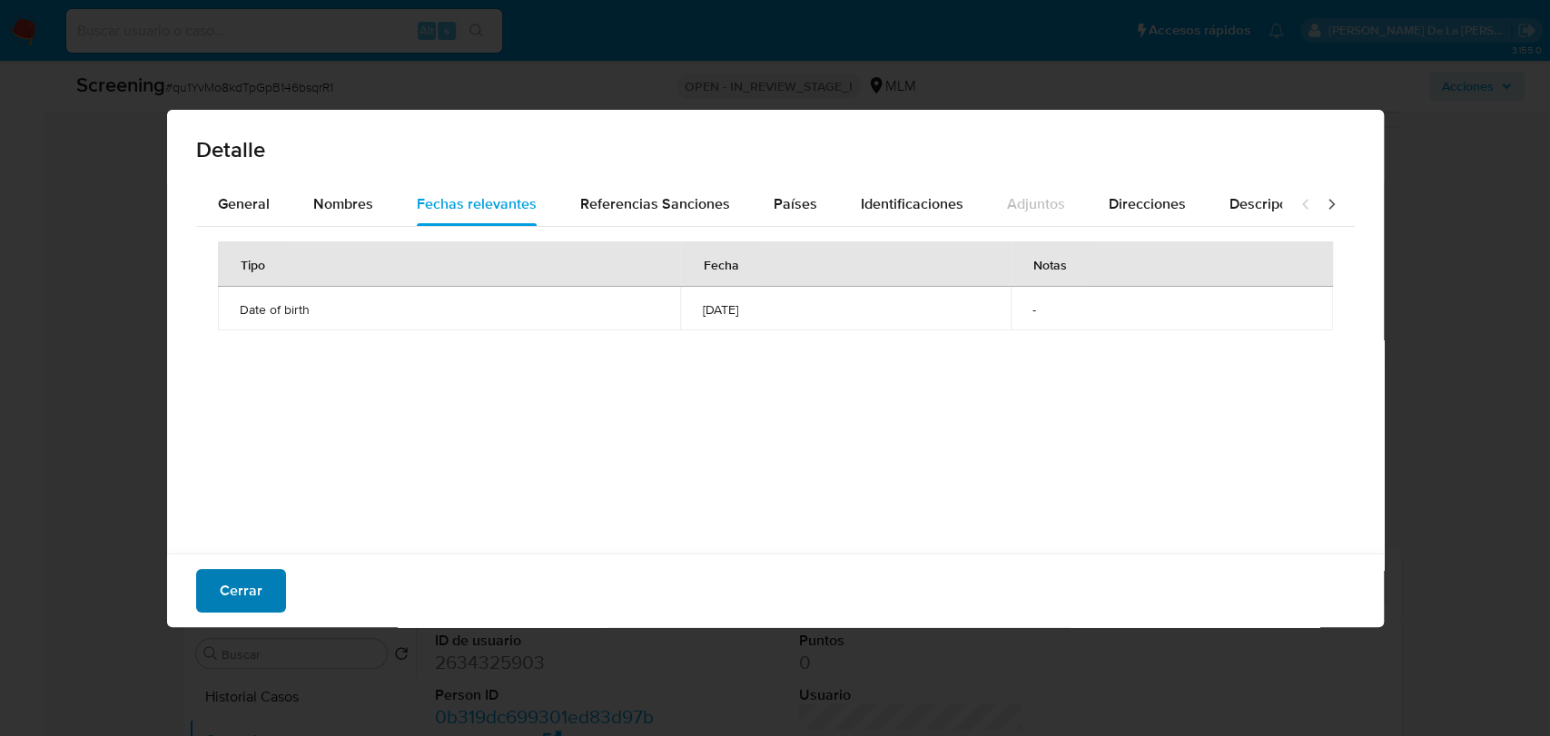
click at [244, 587] on span "Cerrar" at bounding box center [241, 591] width 43 height 40
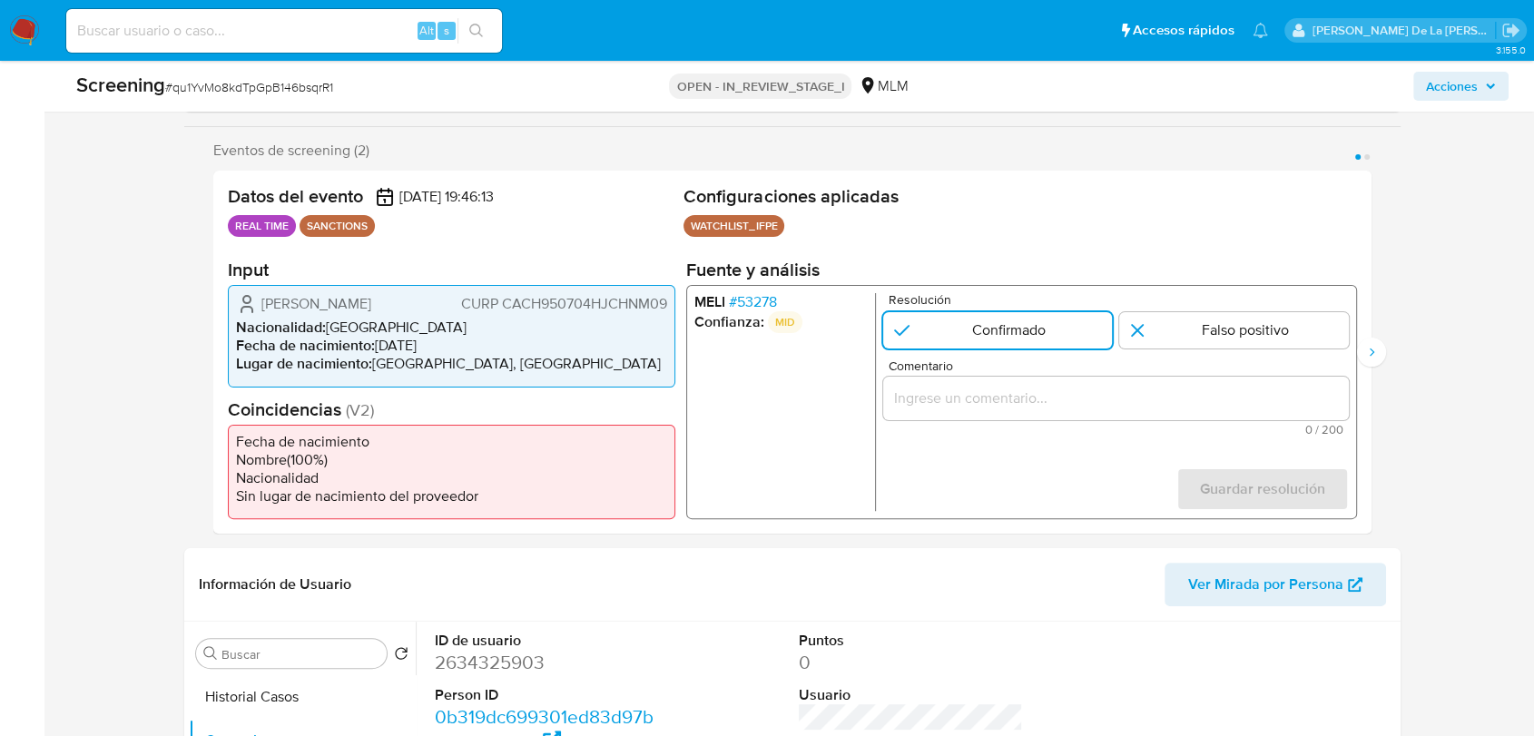
click at [943, 405] on div "1 de 2" at bounding box center [1116, 399] width 466 height 44
click at [952, 394] on input "Comentario" at bounding box center [1116, 399] width 466 height 24
paste input "SE CONFIRMA COINCIDENCIA EN LISTA DE SANCIONES DENOMINADA IFPE POR NOMBRE Y FEC…"
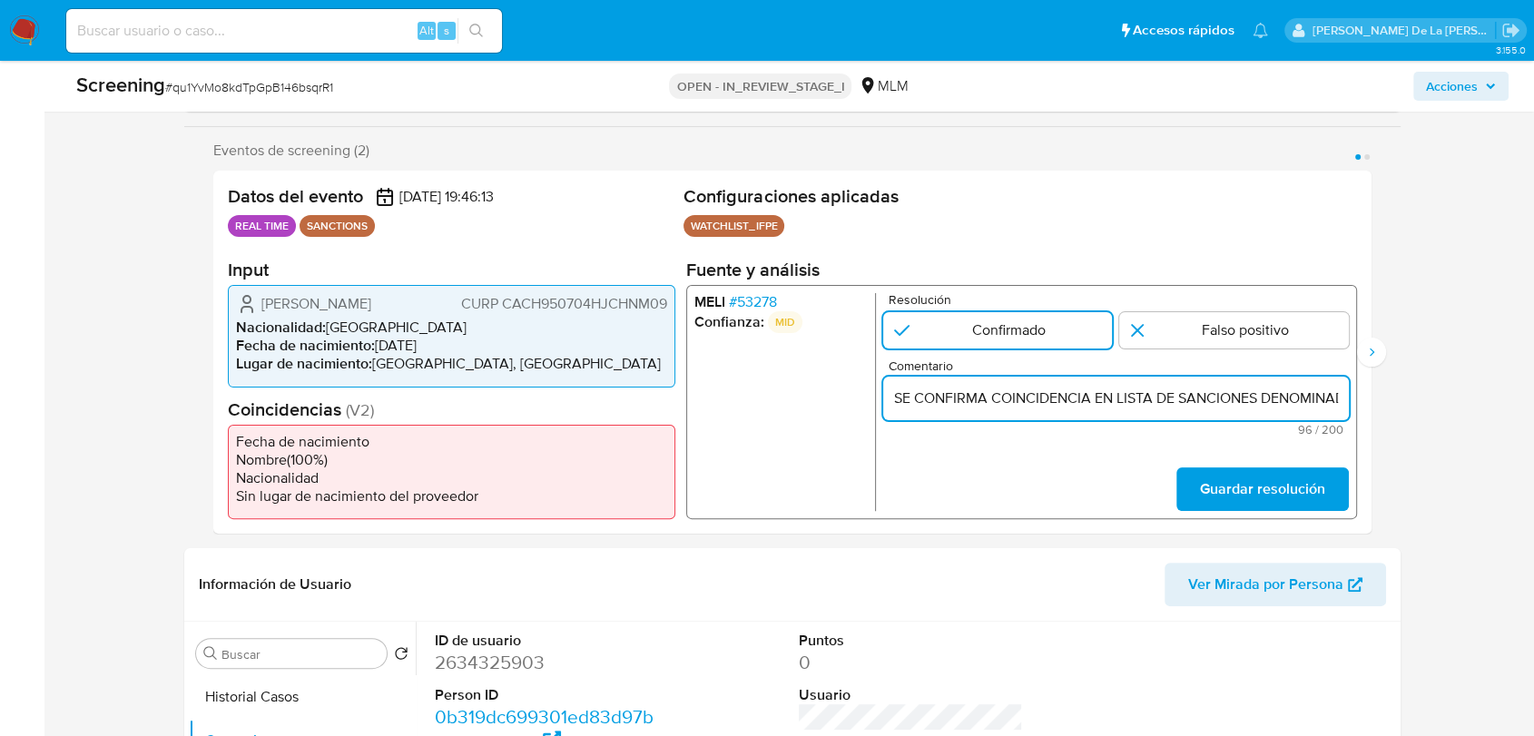
scroll to position [0, 321]
type input "SE CONFIRMA COINCIDENCIA EN LISTA DE SANCIONES DENOMINADA IFPE POR NOMBRE Y FEC…"
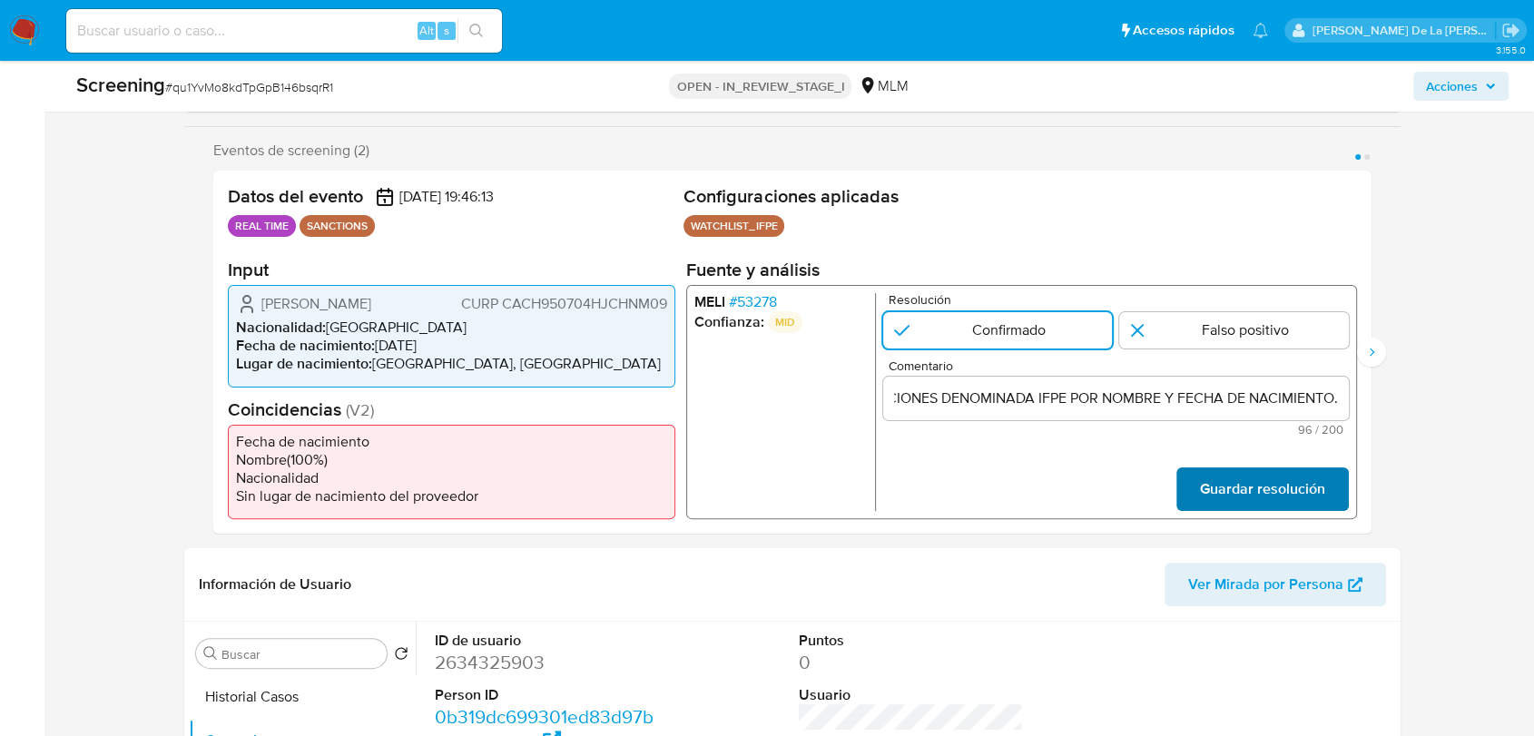
click at [1215, 481] on span "Guardar resolución" at bounding box center [1262, 489] width 125 height 40
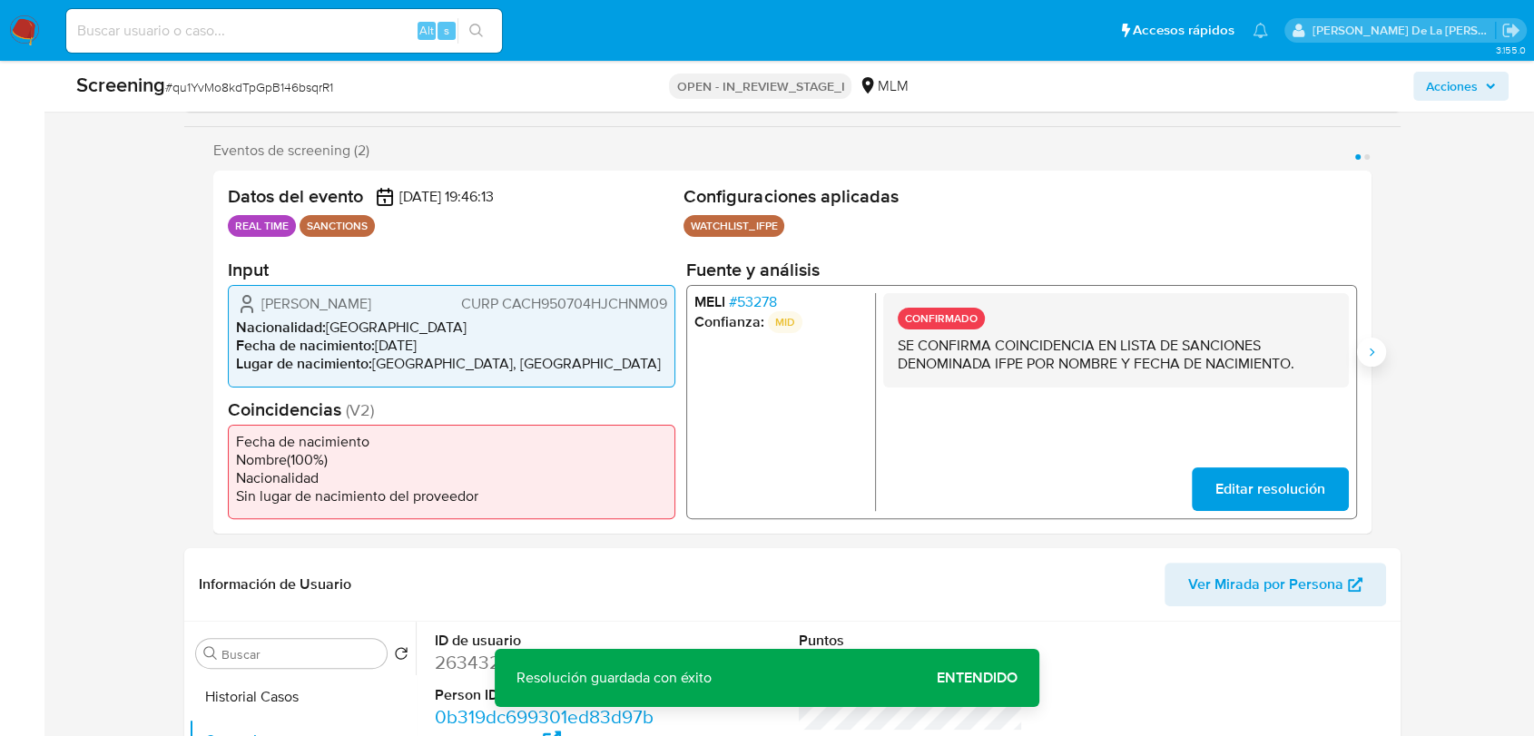
click at [1372, 346] on icon "Siguiente" at bounding box center [1372, 352] width 15 height 15
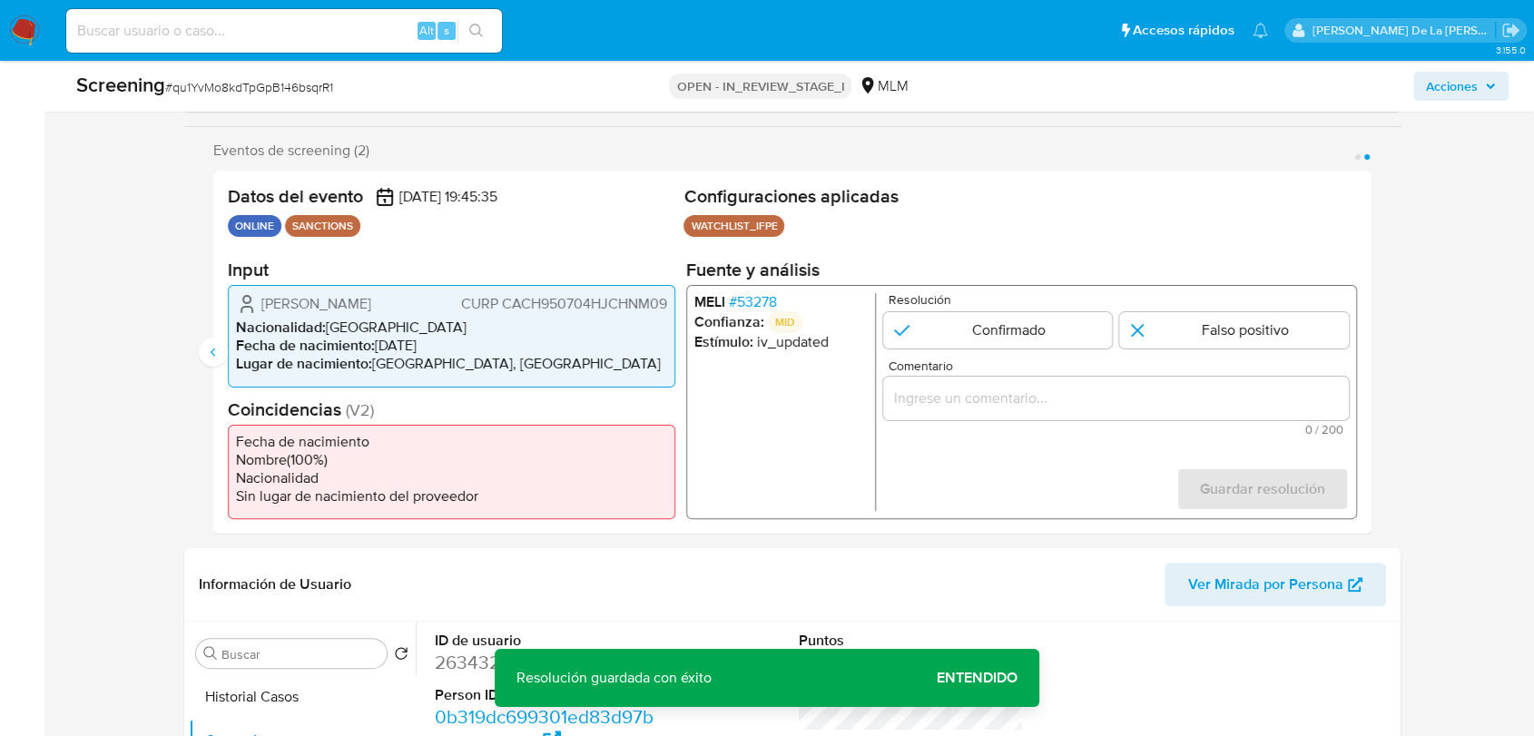
click at [772, 299] on span "# 53278" at bounding box center [753, 302] width 48 height 18
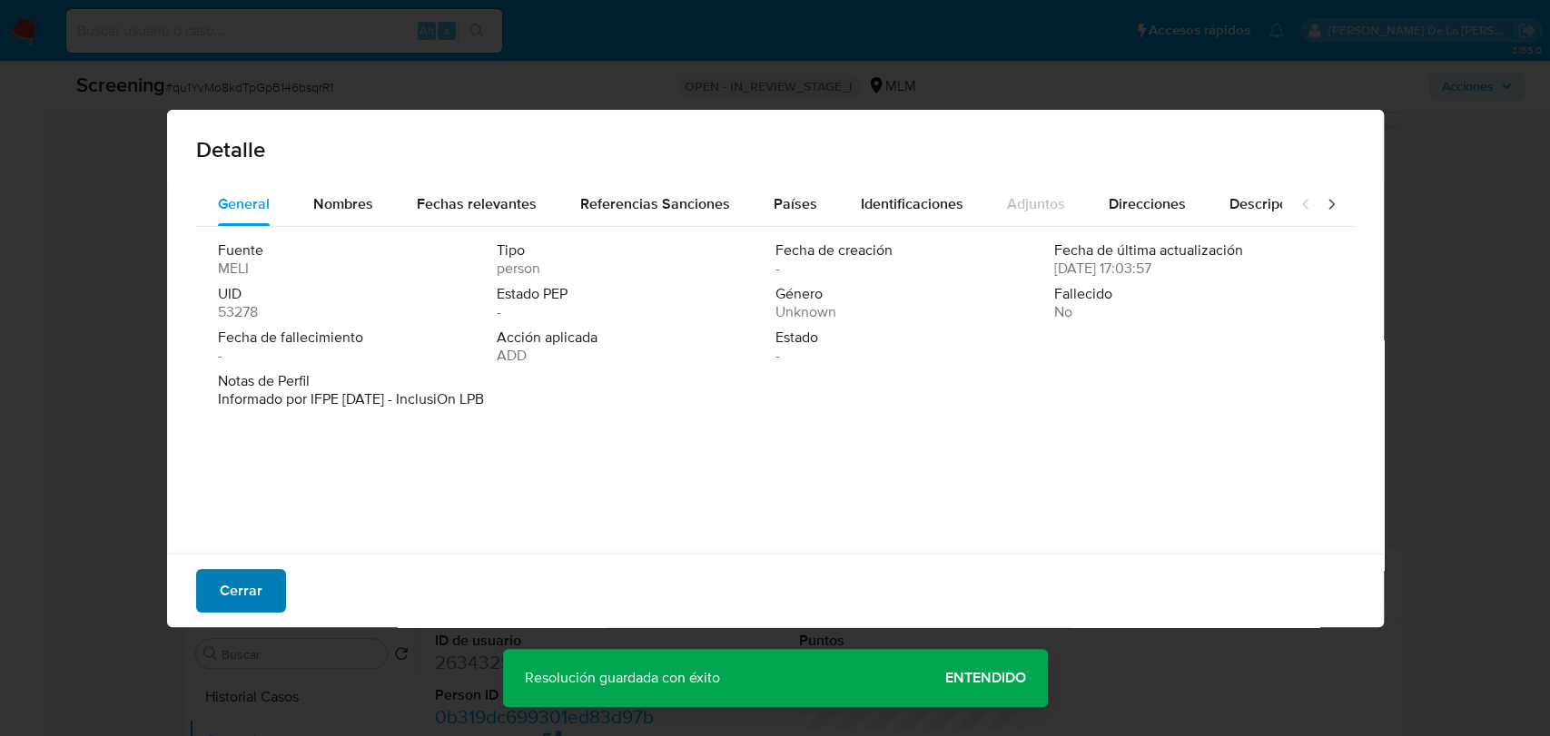
click at [222, 604] on span "Cerrar" at bounding box center [241, 591] width 43 height 40
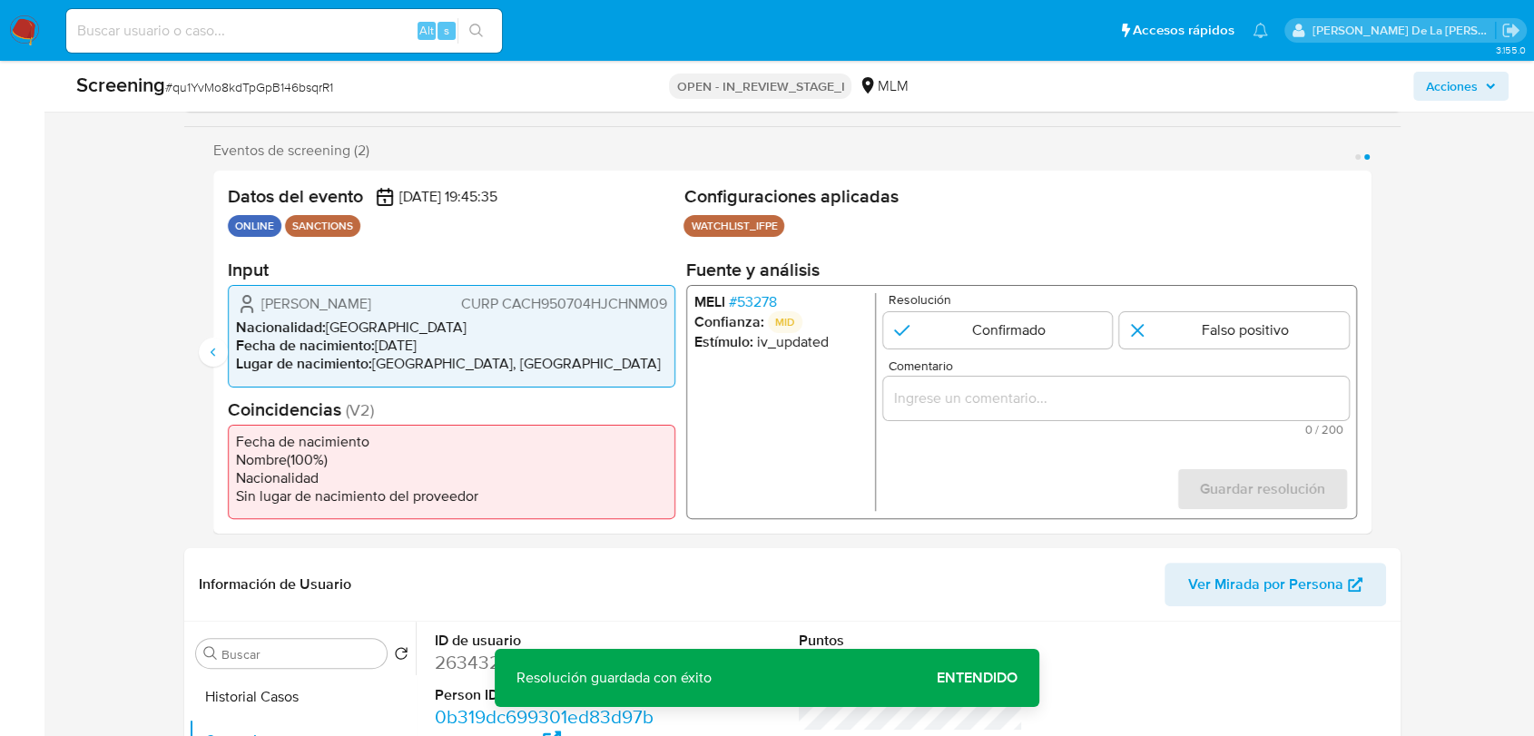
click at [989, 301] on div "Resolución Confirmado Falso positivo" at bounding box center [1116, 320] width 466 height 55
click at [983, 321] on input "2 de 2" at bounding box center [998, 330] width 230 height 36
radio input "true"
click at [973, 398] on input "Comentario" at bounding box center [1116, 399] width 466 height 24
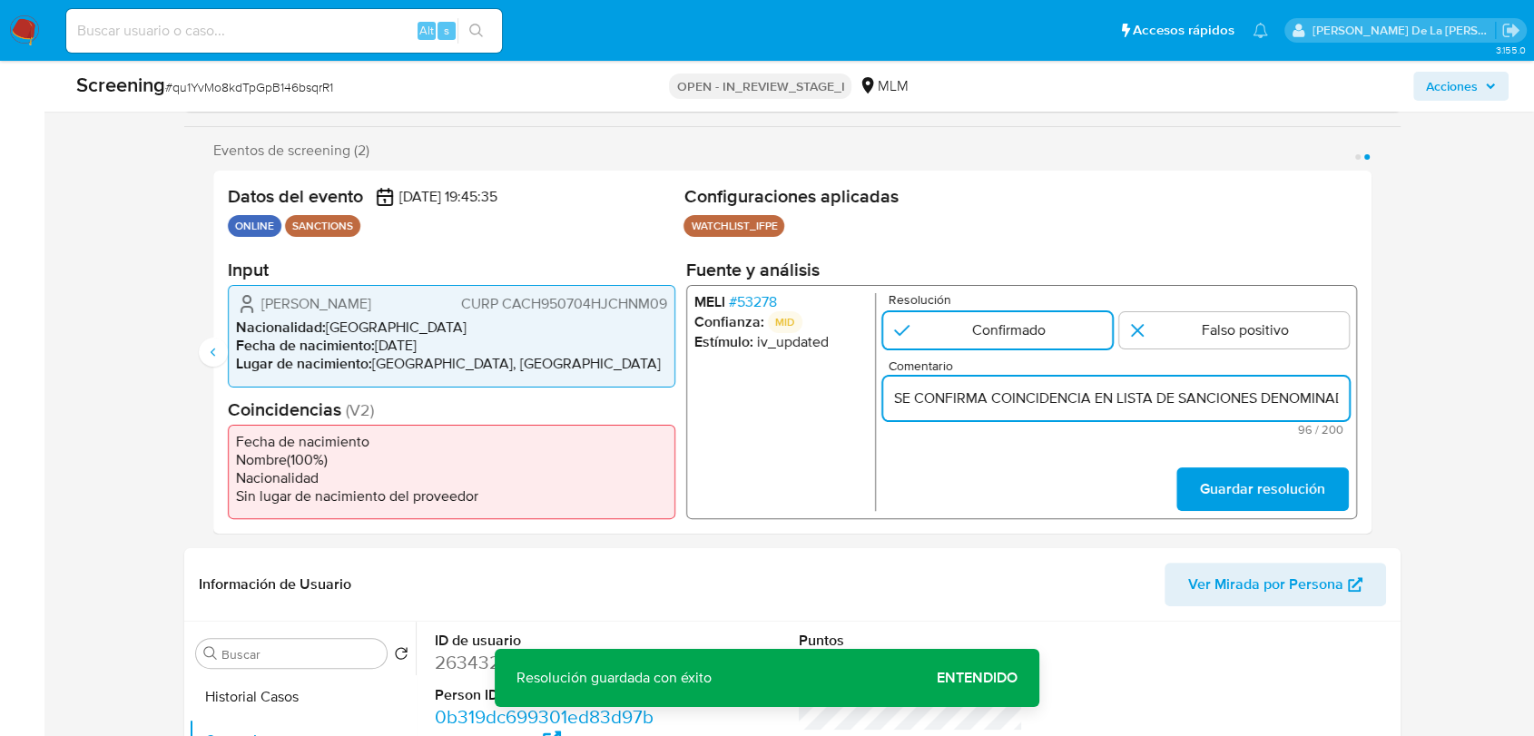
scroll to position [0, 321]
type input "SE CONFIRMA COINCIDENCIA EN LISTA DE SANCIONES DENOMINADA IFPE POR NOMBRE Y FEC…"
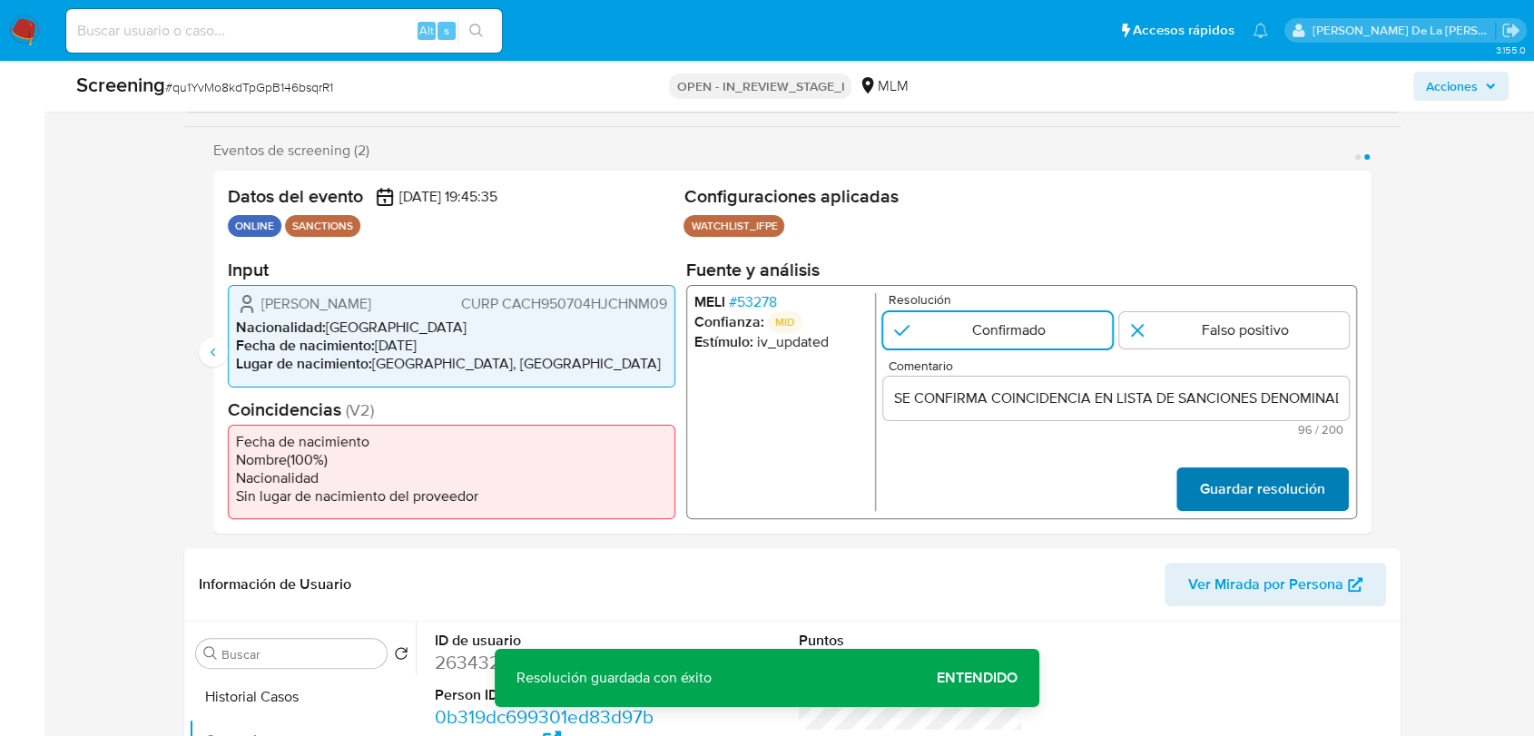
drag, startPoint x: 1228, startPoint y: 464, endPoint x: 1228, endPoint y: 474, distance: 10.0
click at [1228, 465] on form "Resolución Confirmado Falso positivo Comentario SE CONFIRMA COINCIDENCIA EN LIS…" at bounding box center [1116, 402] width 466 height 218
click at [1228, 474] on span "Guardar resolución" at bounding box center [1262, 489] width 125 height 40
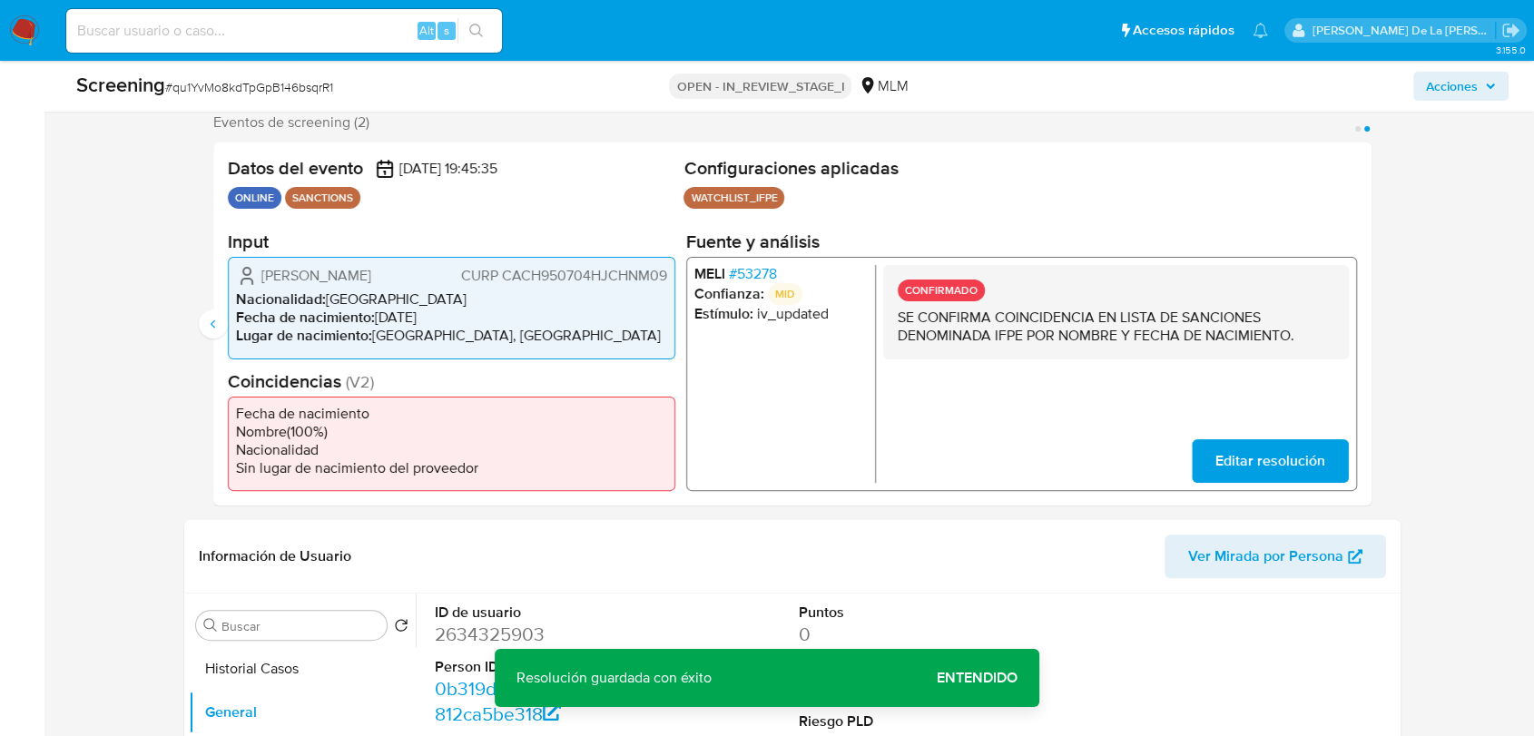
scroll to position [504, 0]
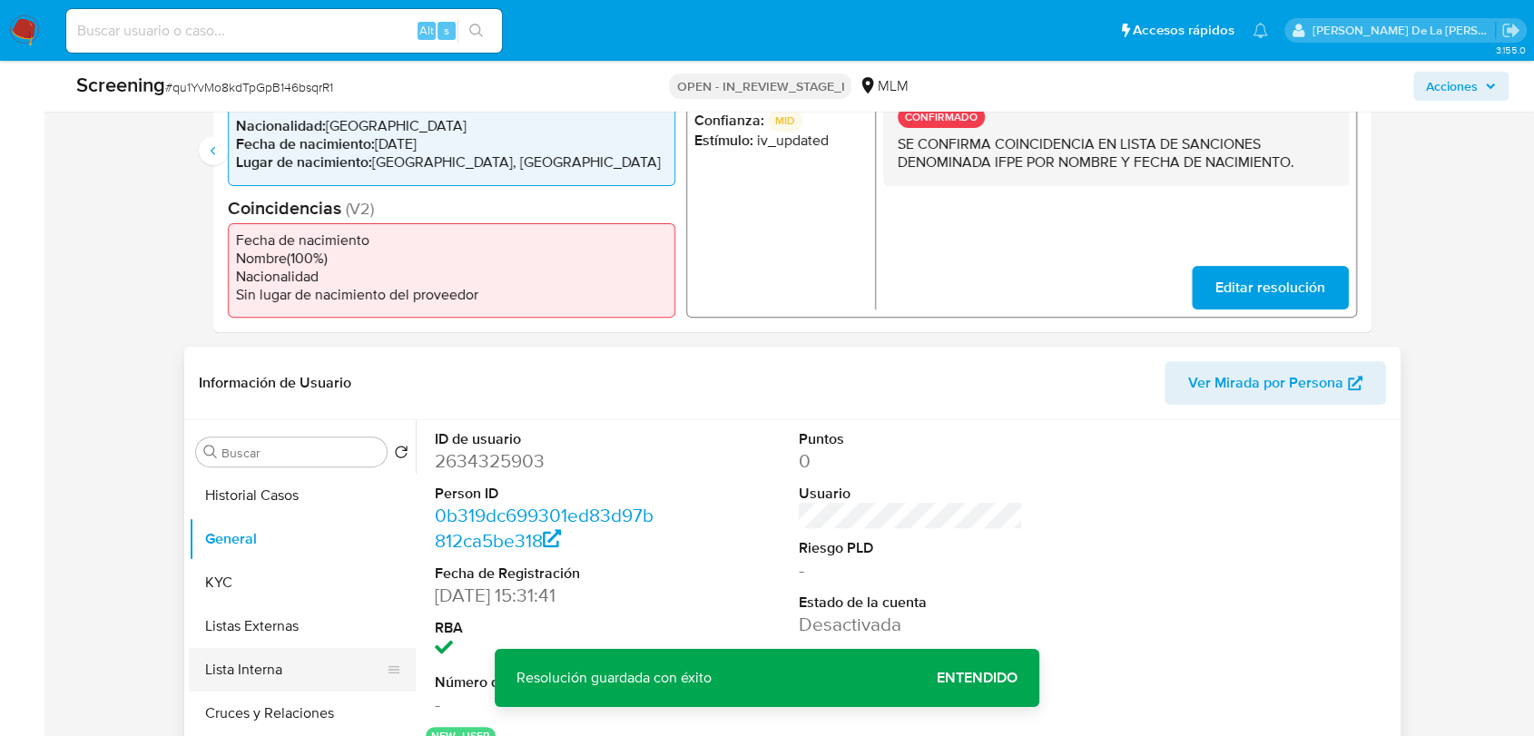
click at [287, 666] on button "Lista Interna" at bounding box center [295, 670] width 212 height 44
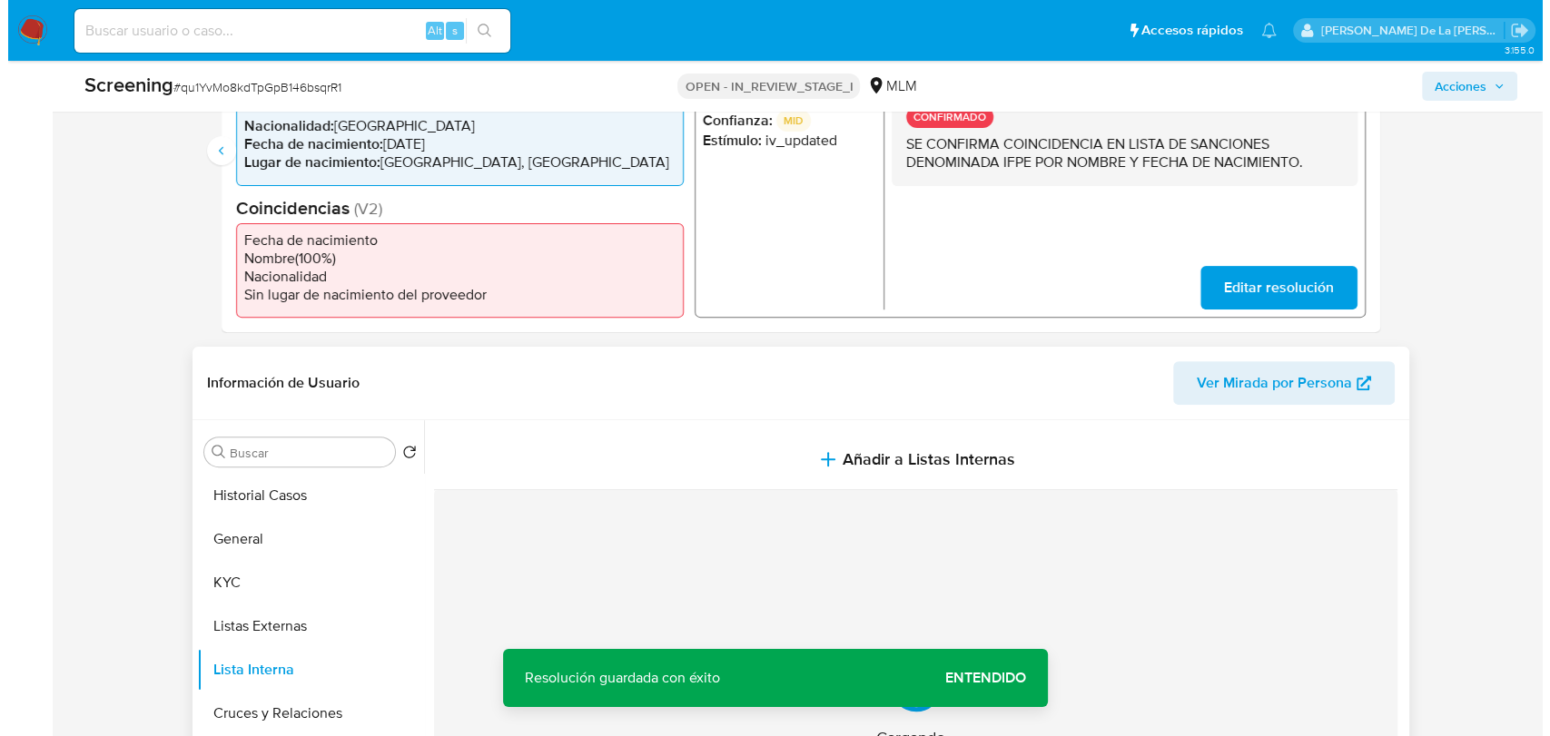
scroll to position [605, 0]
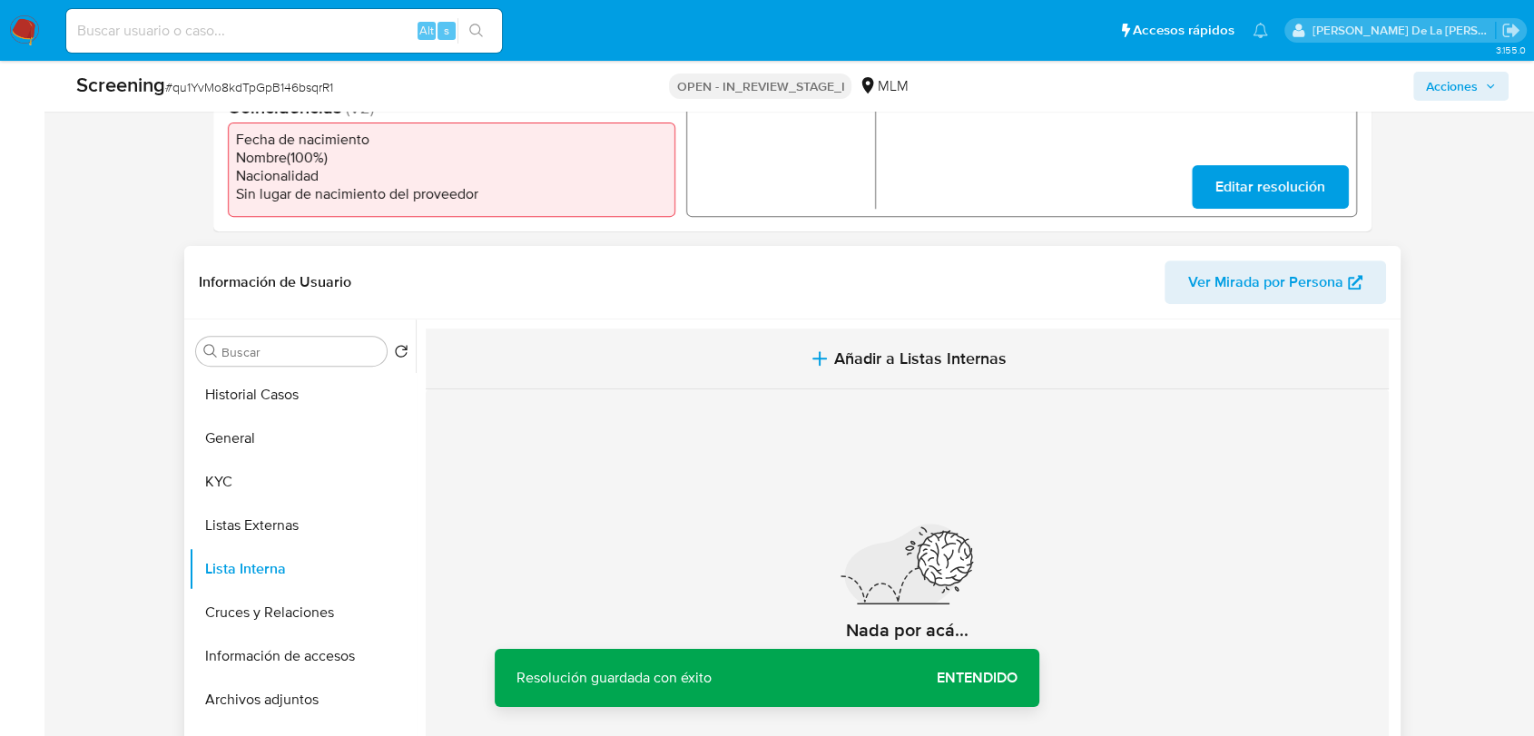
click at [832, 331] on button "Añadir a Listas Internas" at bounding box center [907, 359] width 963 height 61
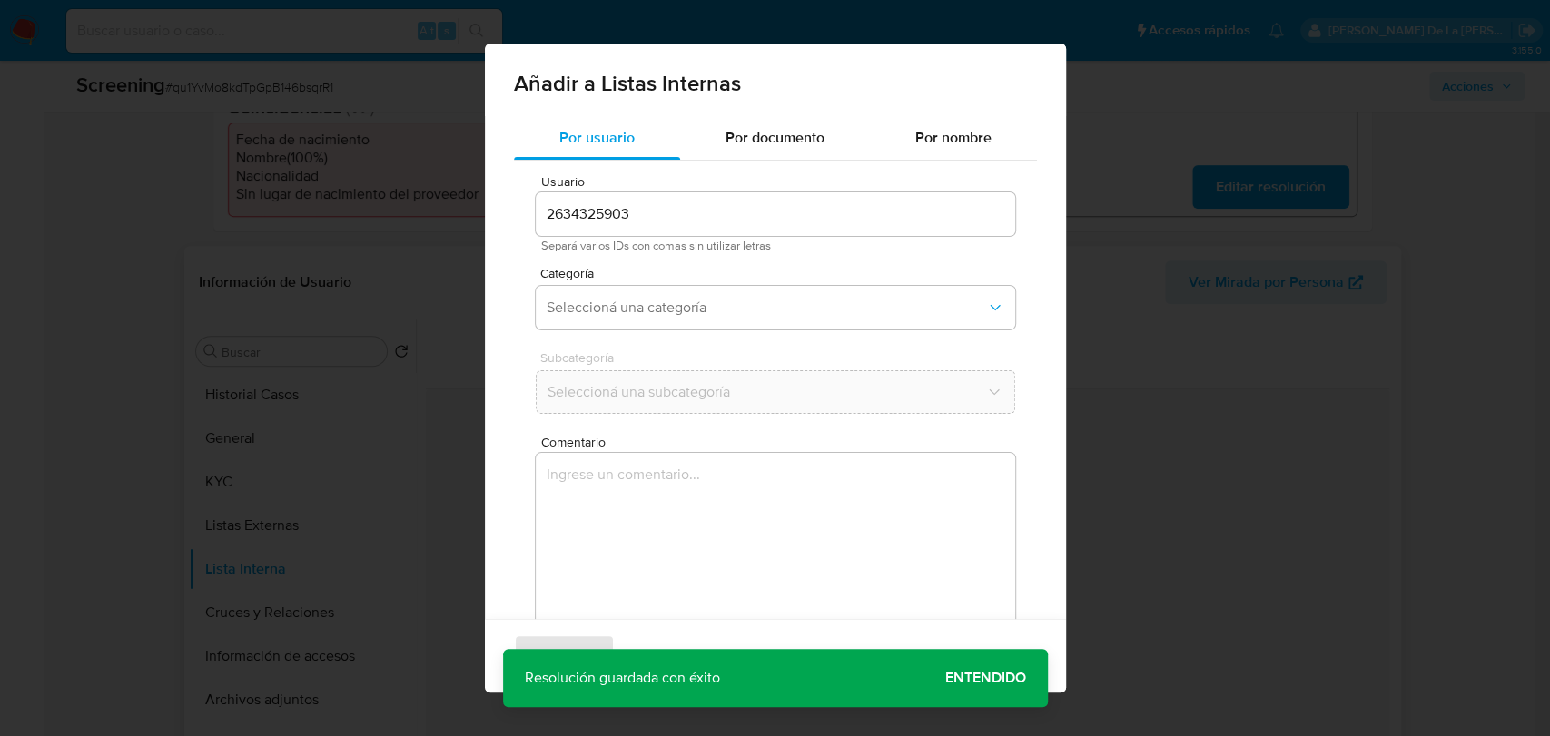
click at [660, 284] on div "Categoría Seleccioná una categoría" at bounding box center [775, 302] width 479 height 70
click at [663, 308] on span "Seleccioná una categoría" at bounding box center [766, 308] width 439 height 18
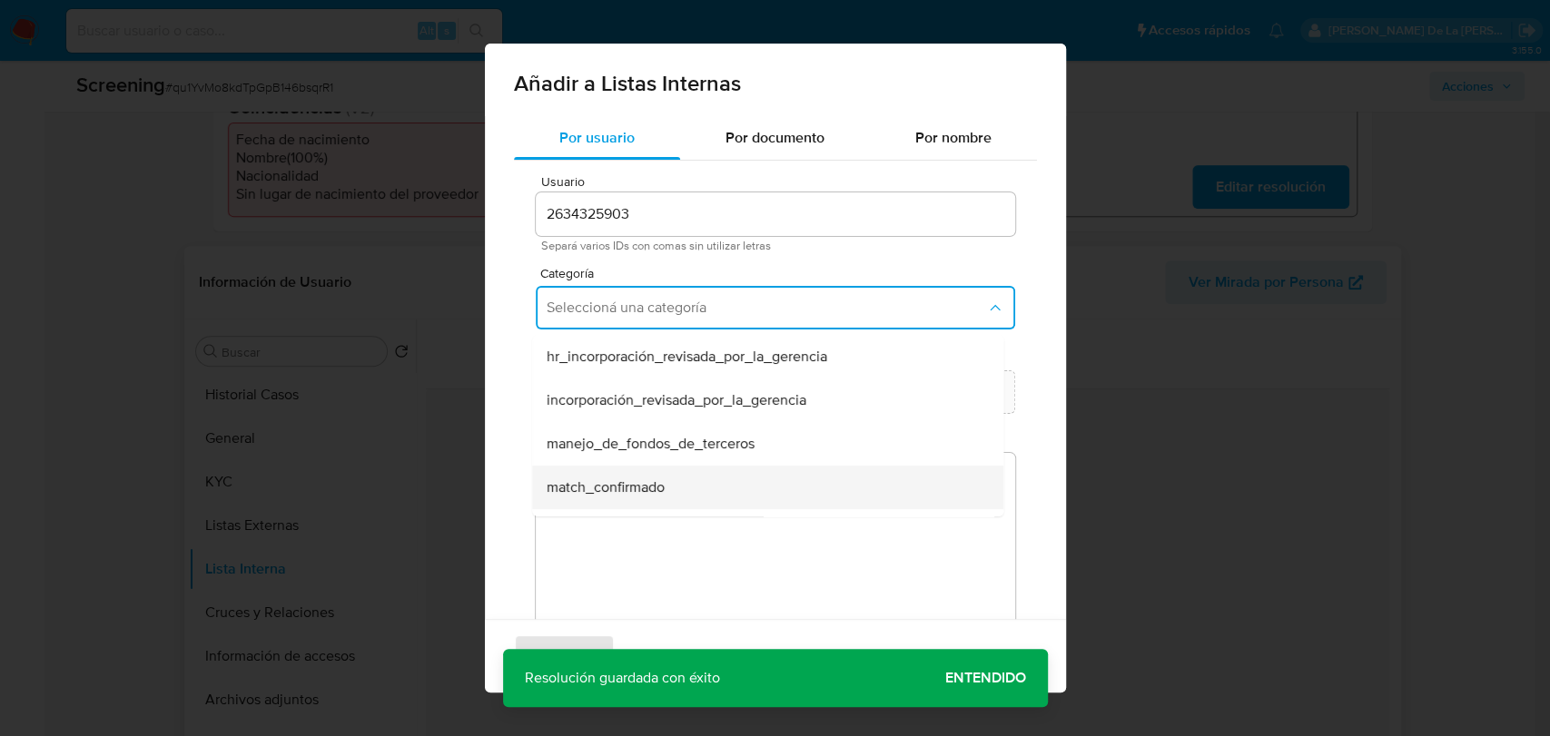
click at [621, 472] on div "match_confirmado" at bounding box center [762, 488] width 431 height 44
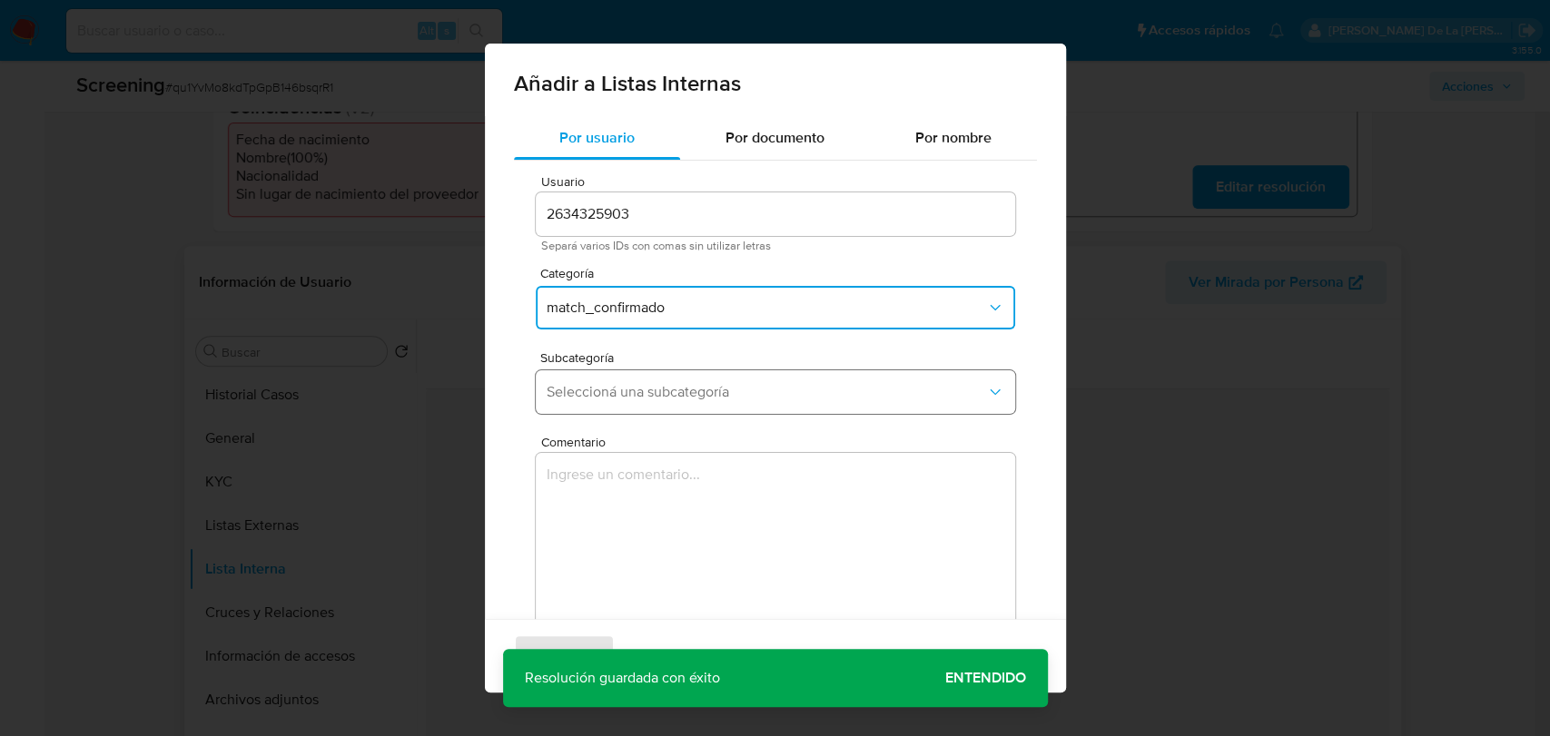
click at [623, 388] on span "Seleccioná una subcategoría" at bounding box center [766, 392] width 439 height 18
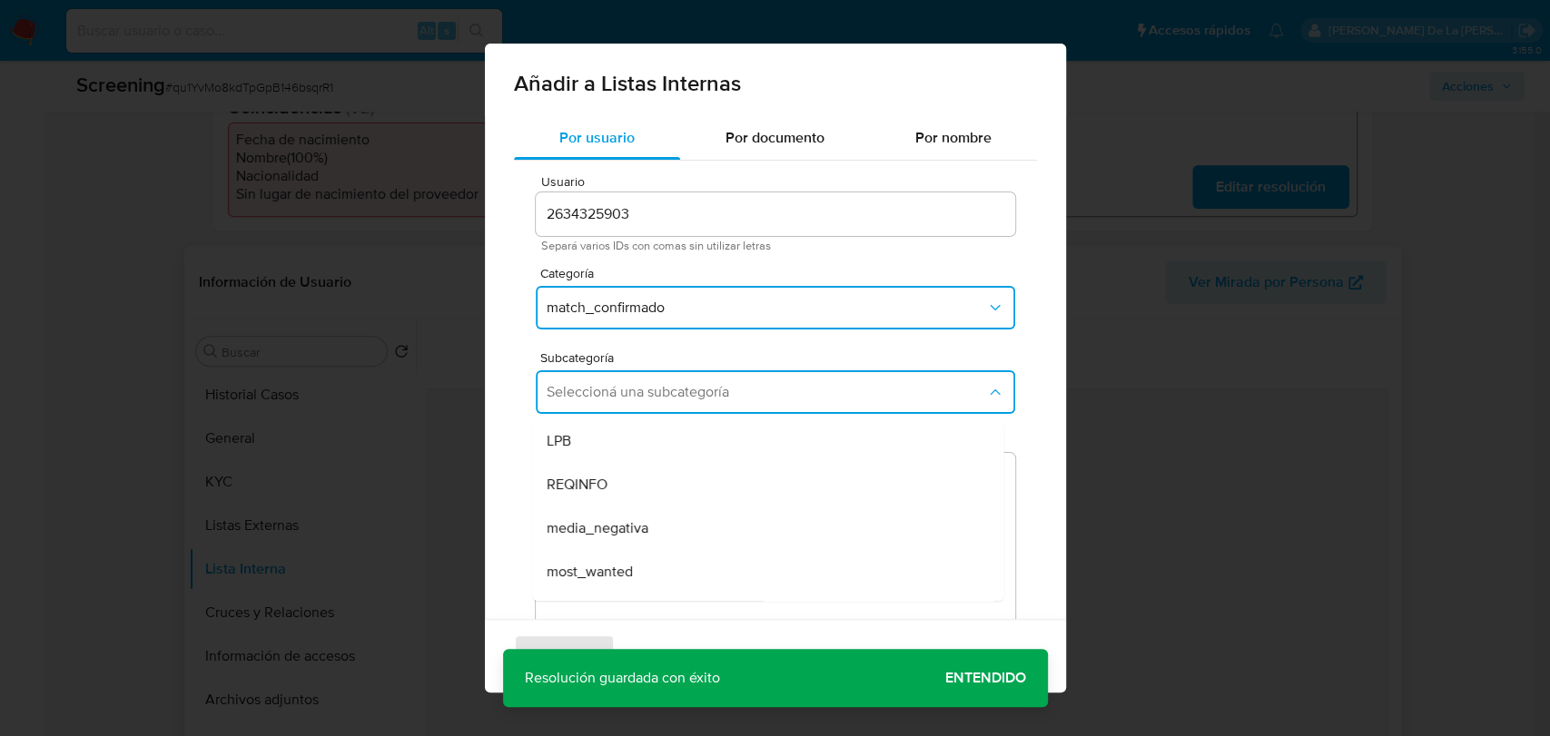
click at [626, 438] on div "LPB" at bounding box center [762, 441] width 431 height 44
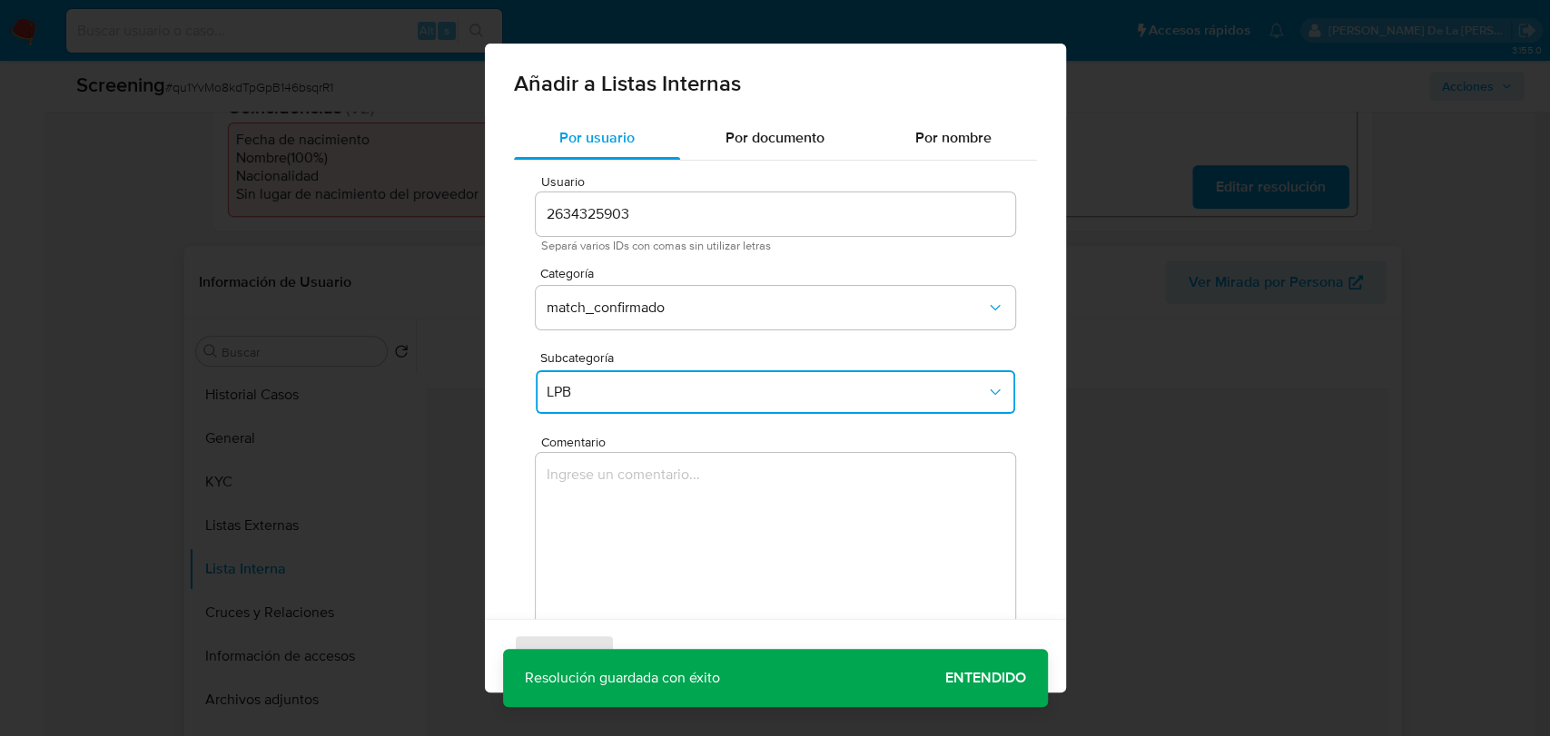
click at [606, 492] on textarea "Comentario" at bounding box center [775, 540] width 479 height 174
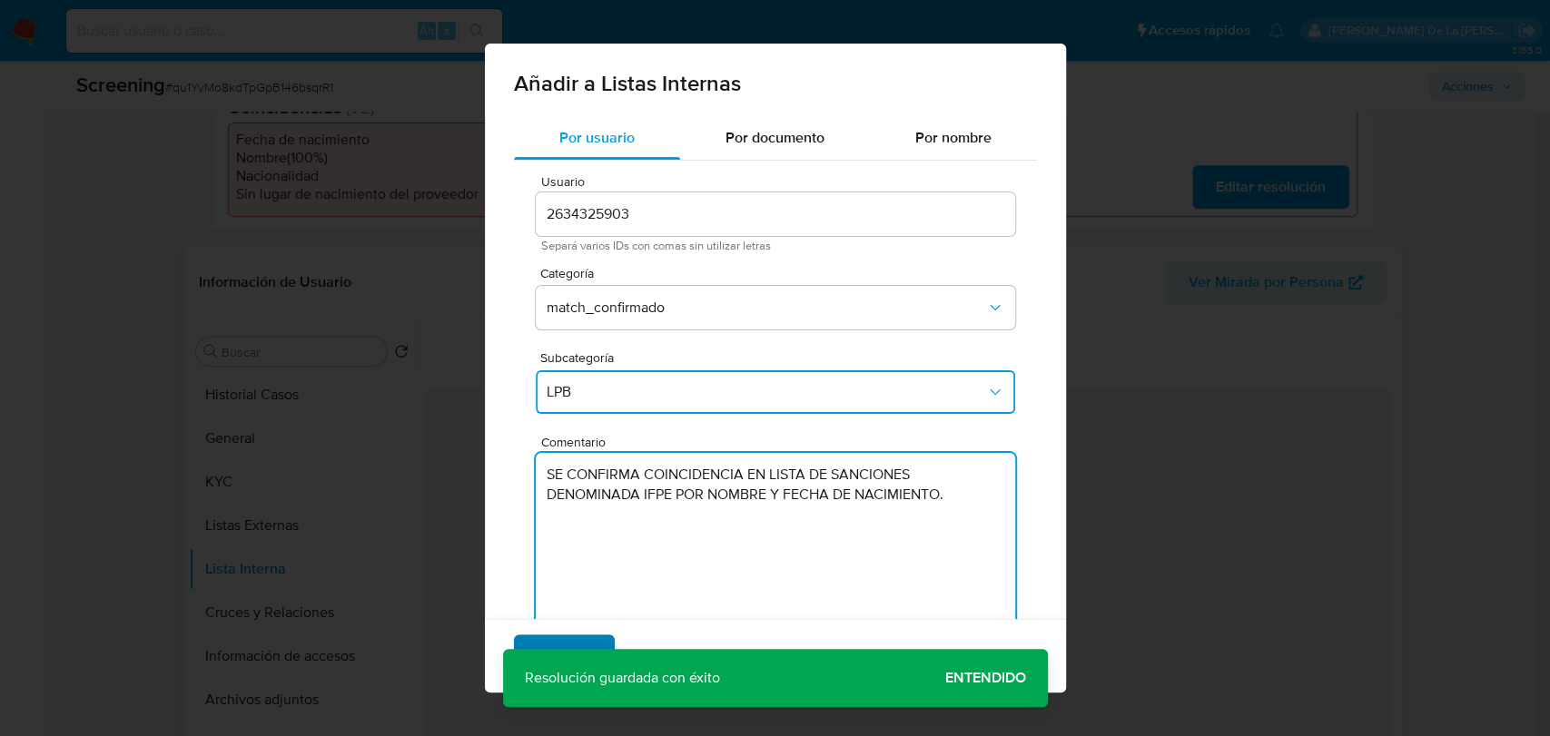
type textarea "SE CONFIRMA COINCIDENCIA EN LISTA DE SANCIONES DENOMINADA IFPE POR NOMBRE Y FEC…"
click at [553, 636] on span "Agregar" at bounding box center [565, 656] width 54 height 40
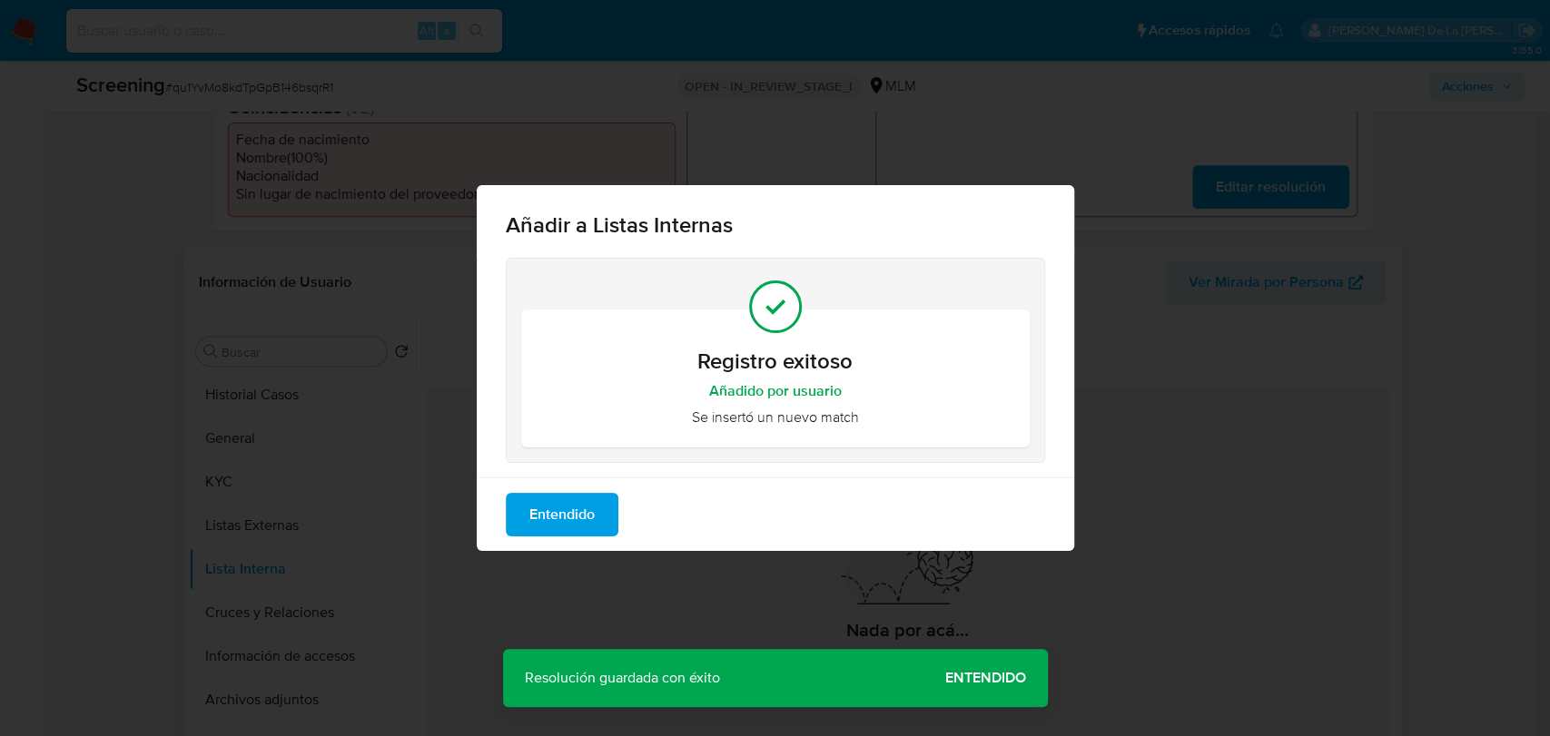
click at [567, 519] on span "Entendido" at bounding box center [561, 515] width 65 height 40
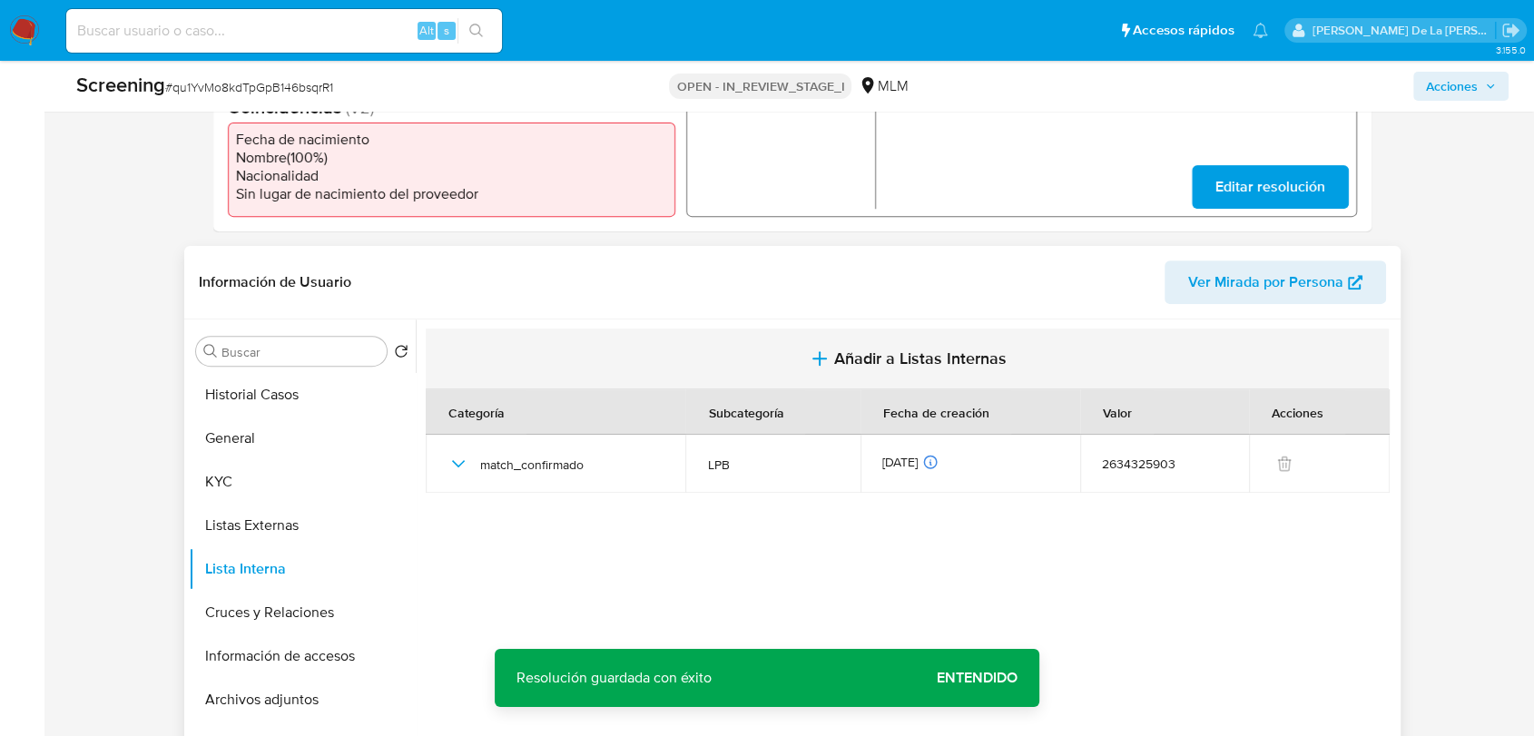
click at [861, 349] on span "Añadir a Listas Internas" at bounding box center [920, 359] width 173 height 20
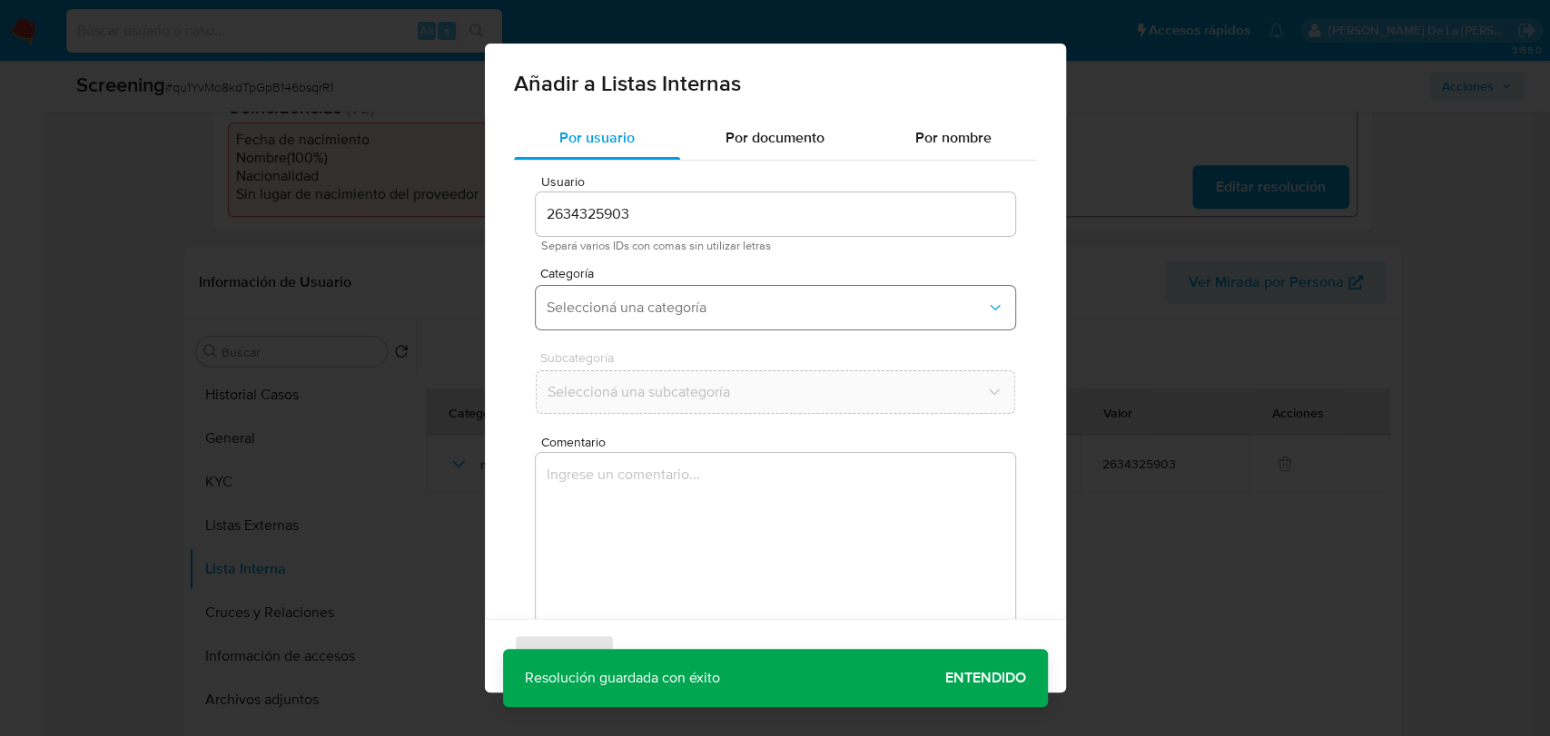
click at [656, 321] on button "Seleccioná una categoría" at bounding box center [775, 308] width 479 height 44
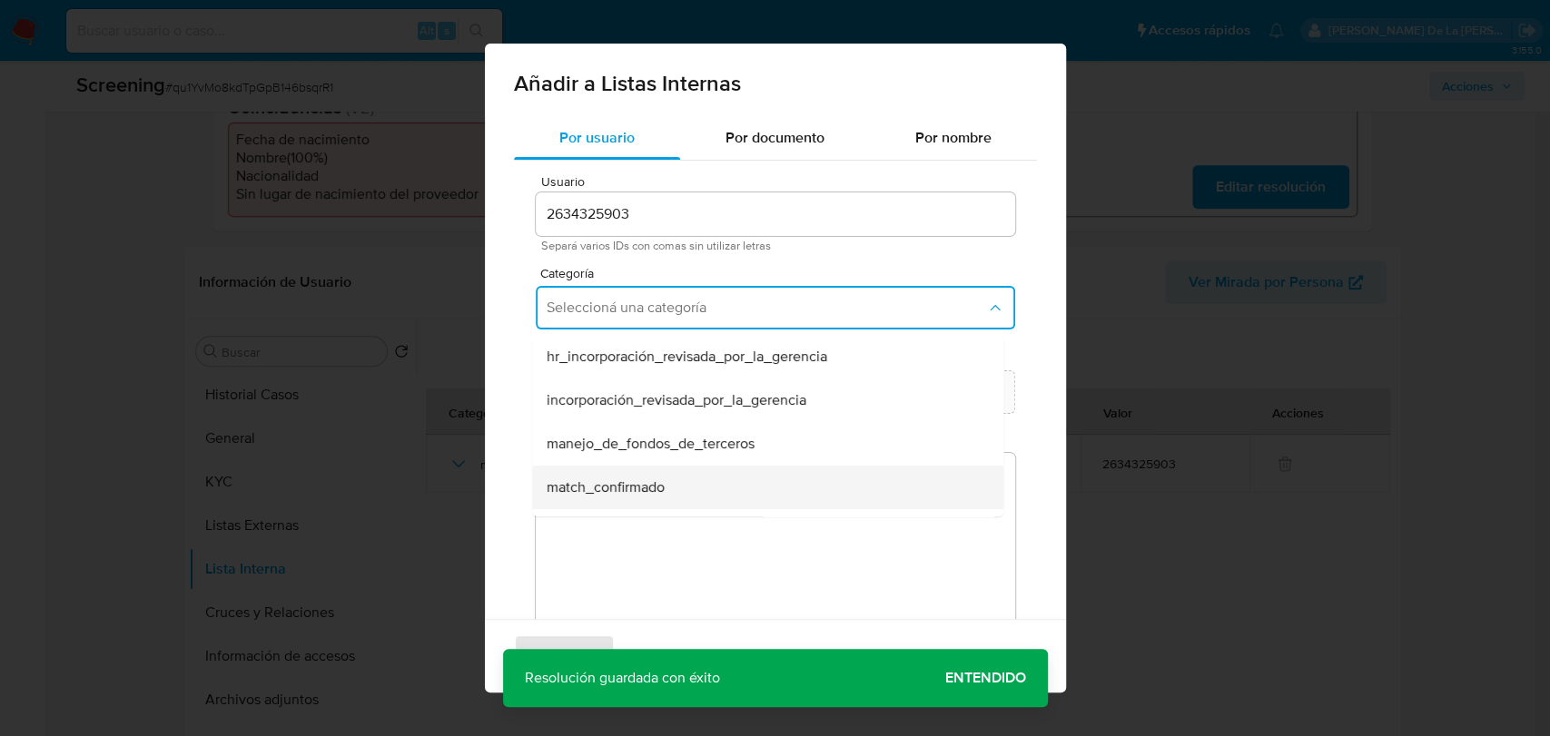
click at [626, 482] on span "match_confirmado" at bounding box center [606, 487] width 118 height 18
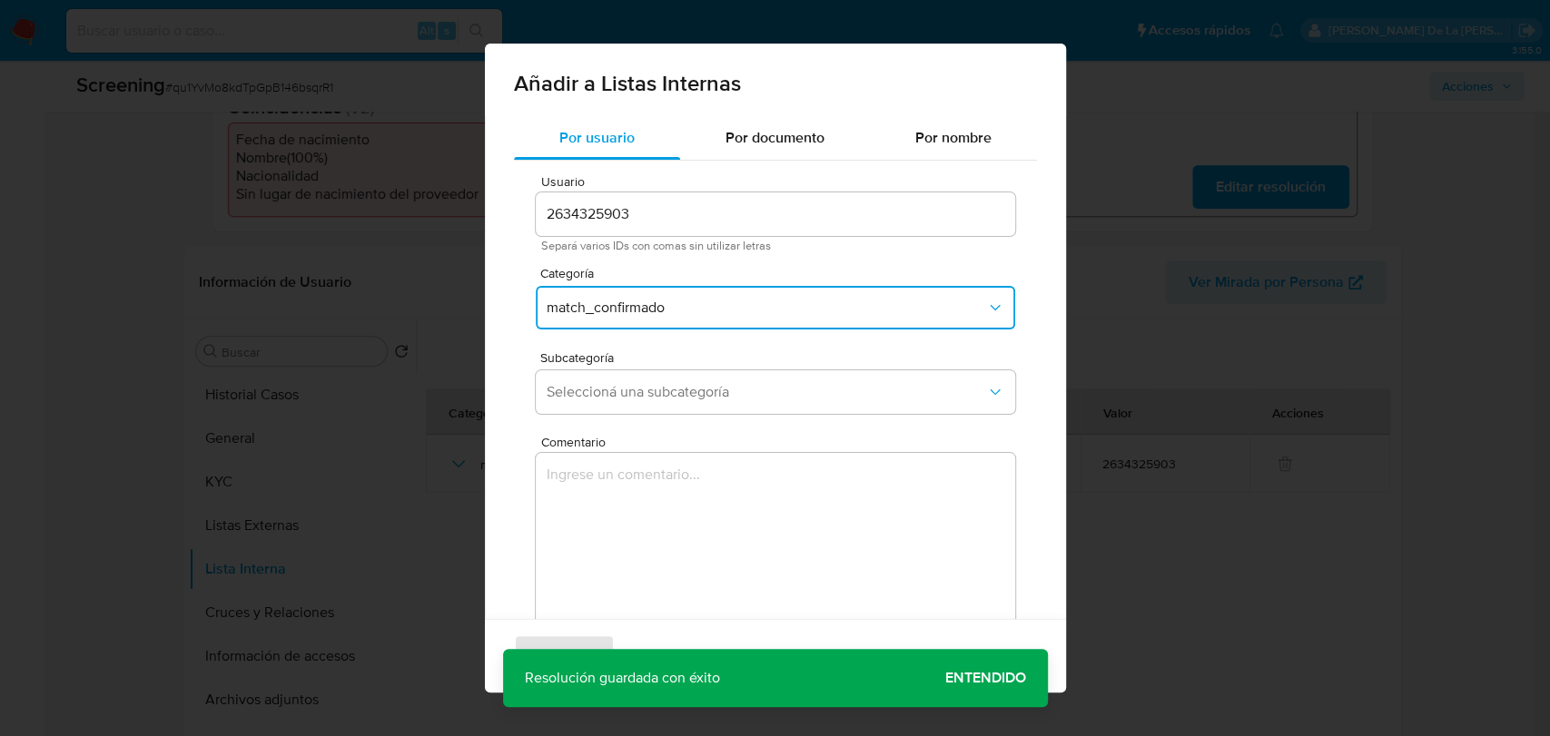
click at [631, 416] on div "Subcategoría Seleccioná una subcategoría" at bounding box center [775, 386] width 479 height 70
click at [643, 394] on span "Seleccioná una subcategoría" at bounding box center [766, 392] width 439 height 18
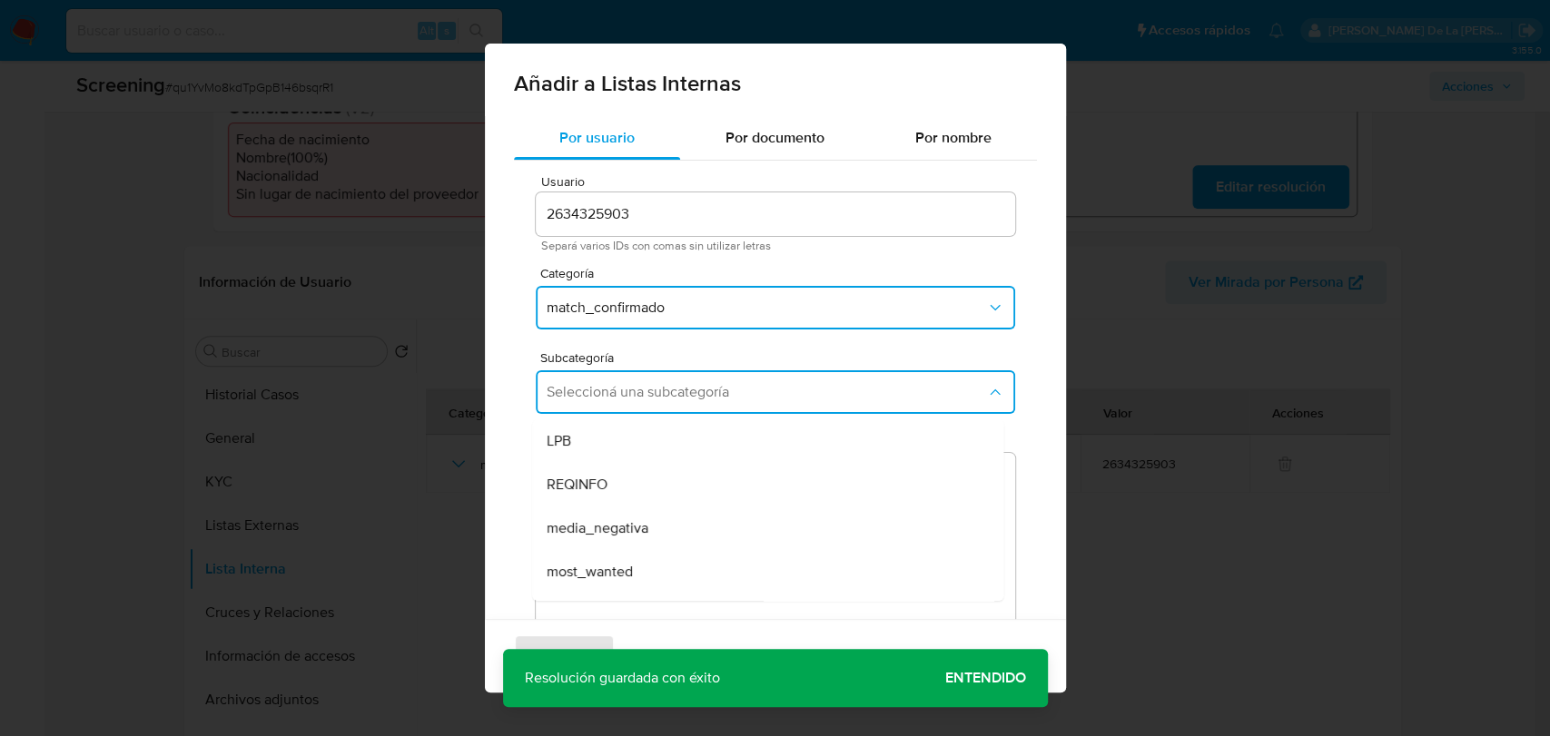
scroll to position [123, 0]
drag, startPoint x: 614, startPoint y: 569, endPoint x: 594, endPoint y: 575, distance: 20.7
click at [611, 572] on span "sanctions_list" at bounding box center [590, 579] width 86 height 18
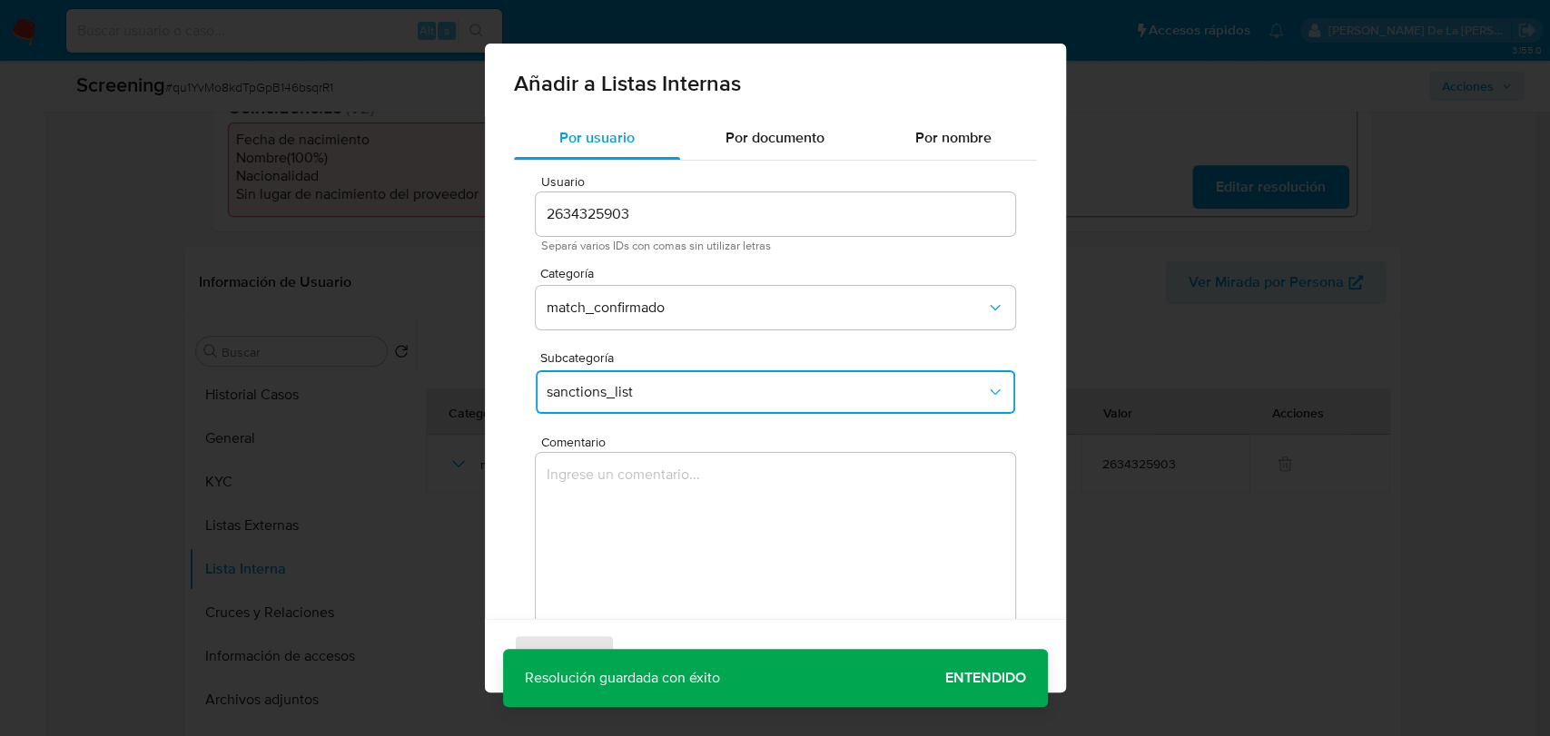
click at [574, 570] on textarea "Comentario" at bounding box center [775, 540] width 479 height 174
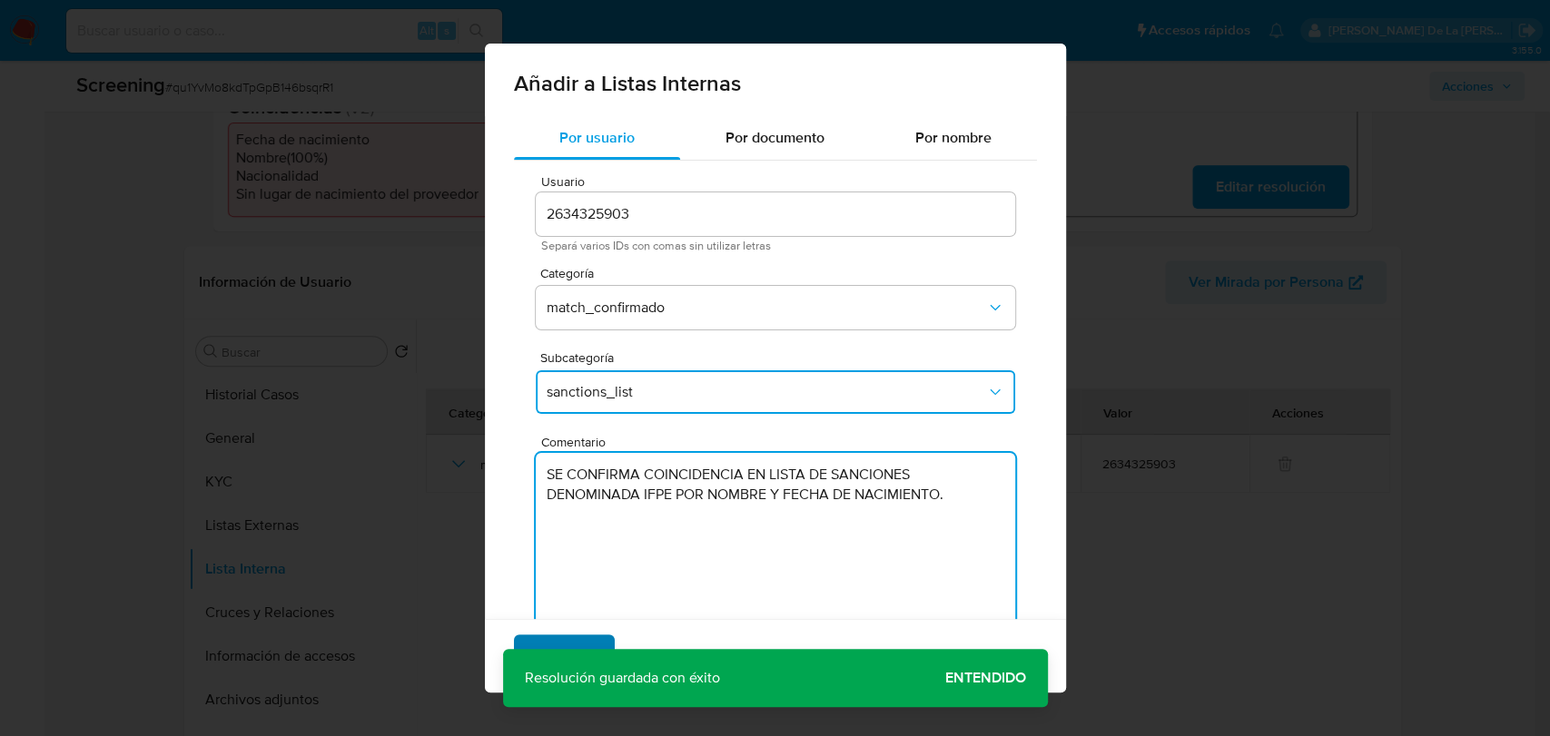
type textarea "SE CONFIRMA COINCIDENCIA EN LISTA DE SANCIONES DENOMINADA IFPE POR NOMBRE Y FEC…"
click at [561, 641] on span "Agregar" at bounding box center [565, 656] width 54 height 40
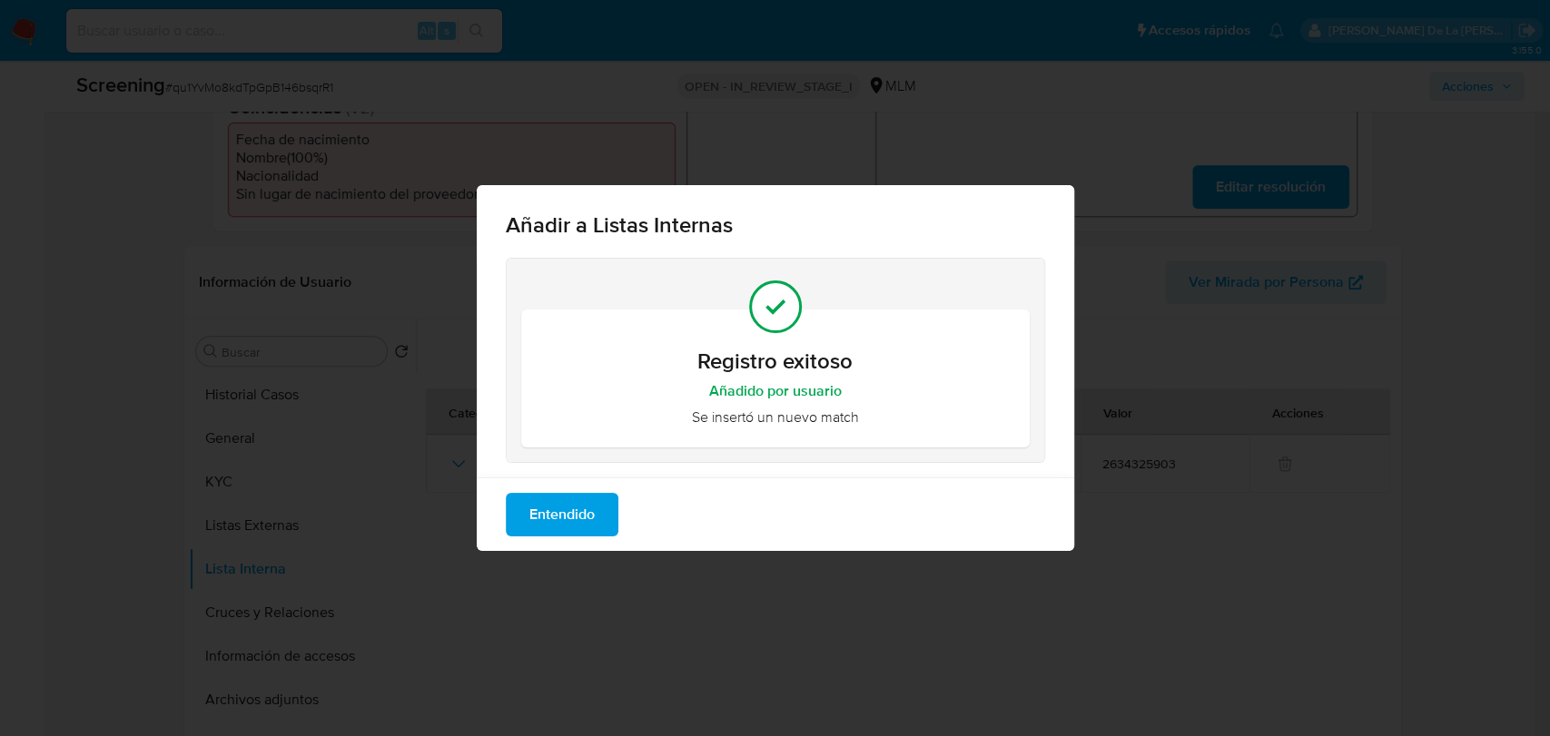
click at [604, 530] on button "Entendido" at bounding box center [562, 515] width 113 height 44
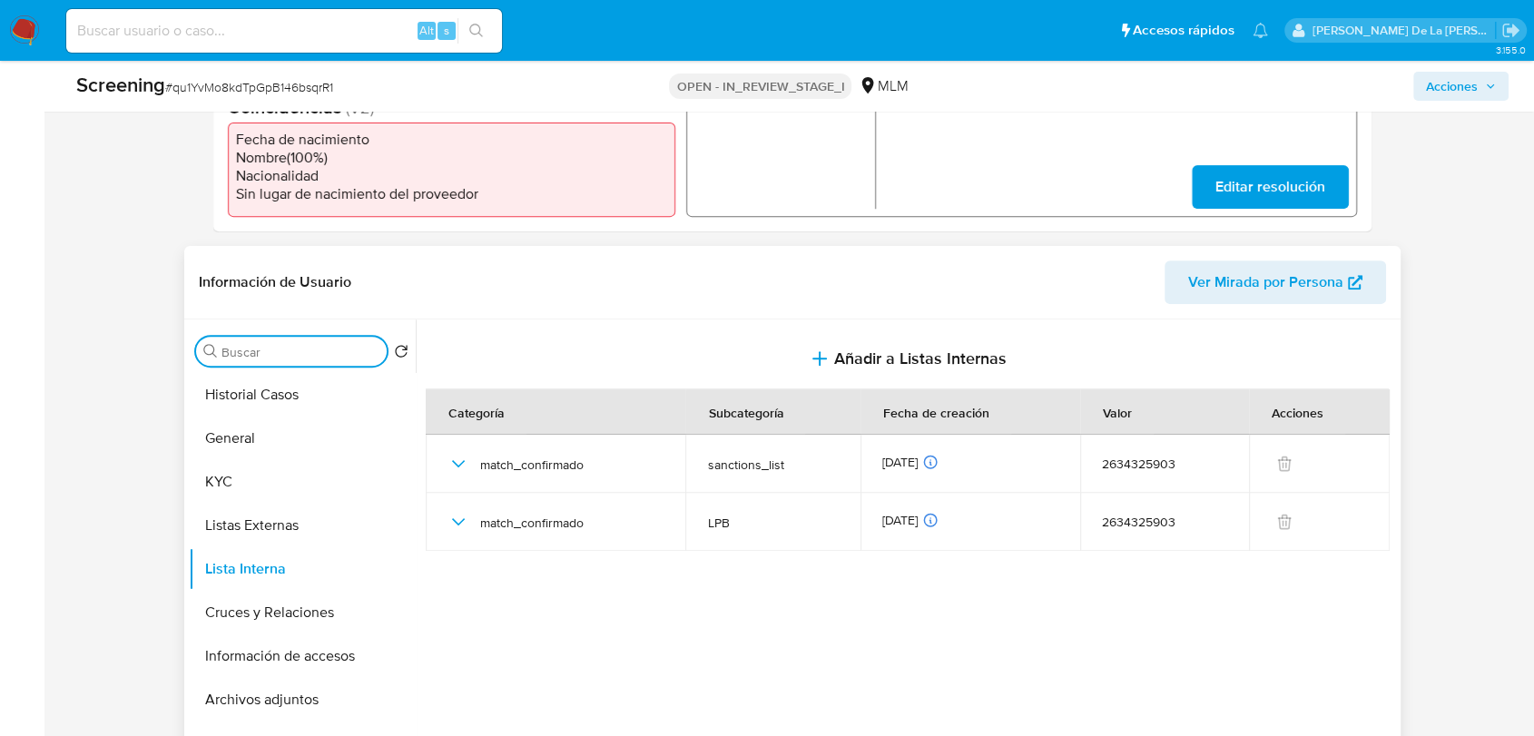
click at [302, 348] on input "Buscar" at bounding box center [301, 352] width 158 height 16
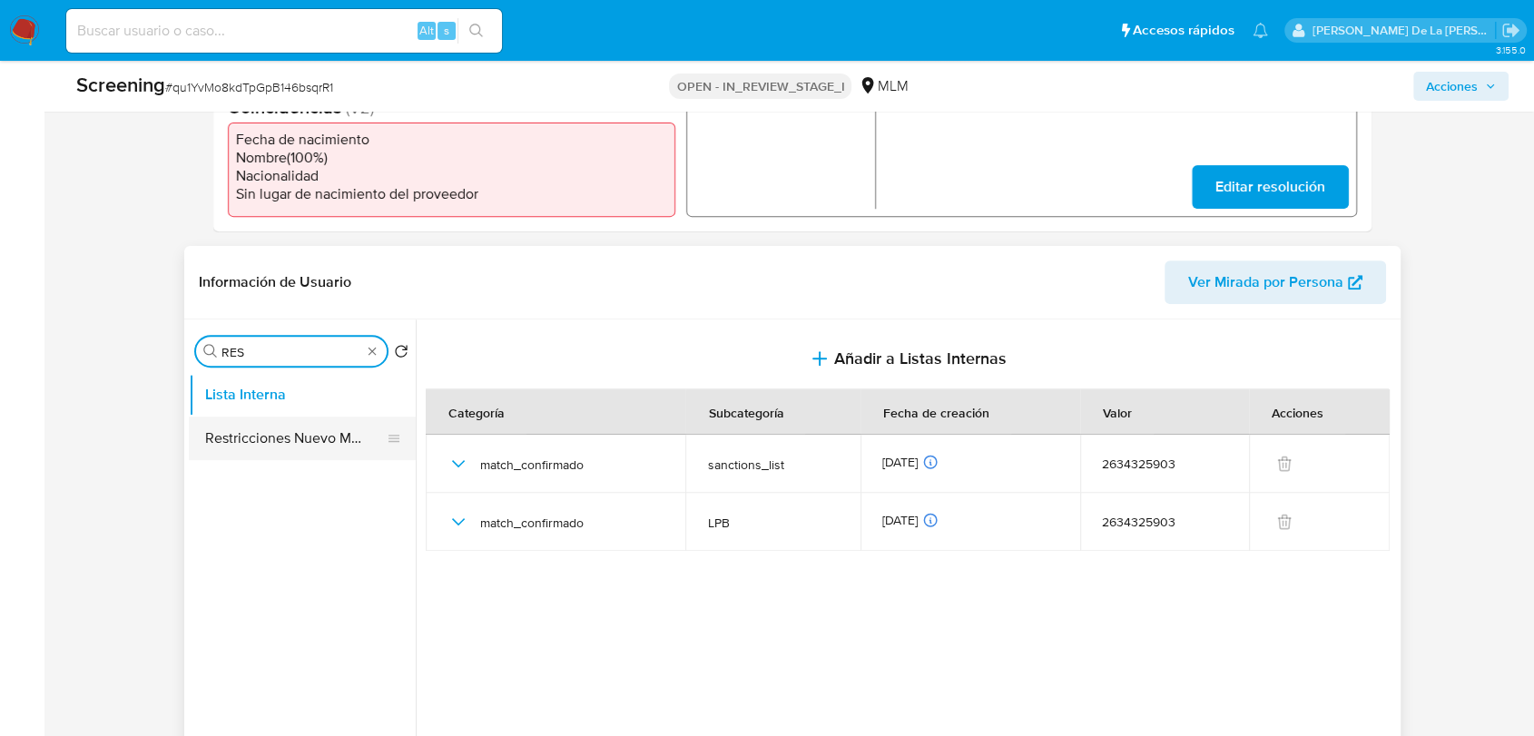
type input "RES"
click at [265, 434] on button "Restricciones Nuevo Mundo" at bounding box center [295, 439] width 212 height 44
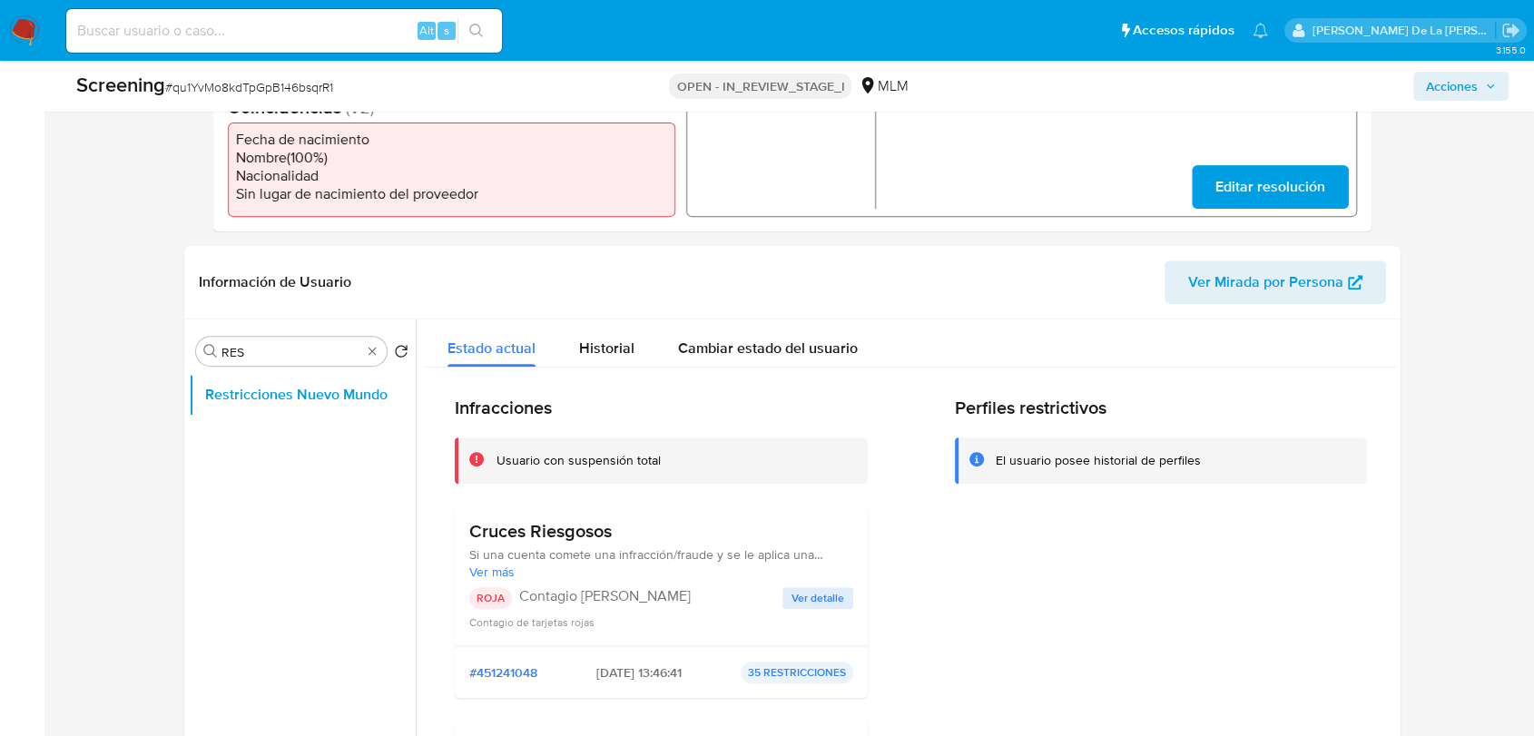
click at [1460, 82] on span "Acciones" at bounding box center [1452, 86] width 52 height 29
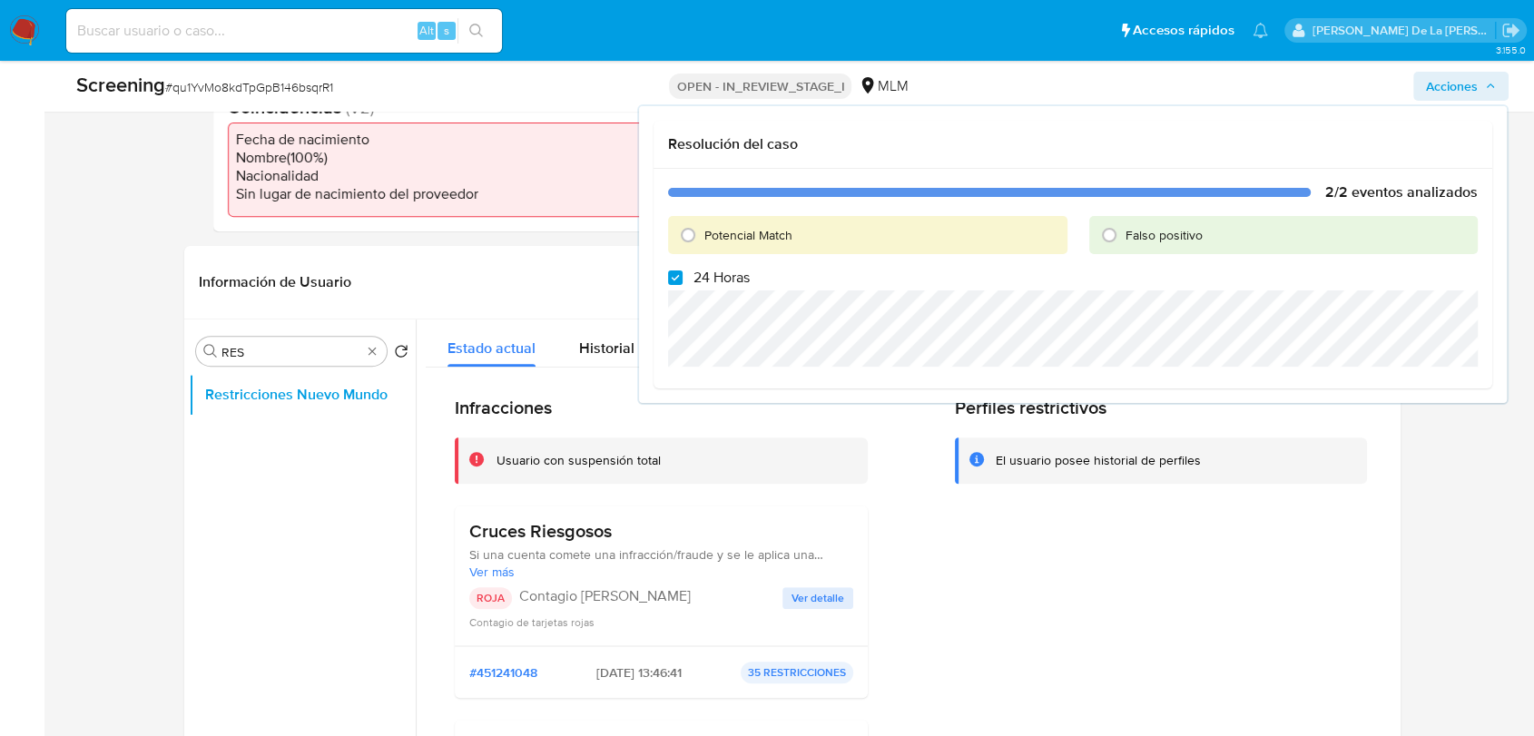
click at [714, 224] on div "Potencial Match" at bounding box center [868, 235] width 400 height 38
click at [705, 230] on span "Potencial Match" at bounding box center [749, 235] width 88 height 18
click at [703, 230] on input "Potencial Match" at bounding box center [688, 235] width 29 height 29
radio input "true"
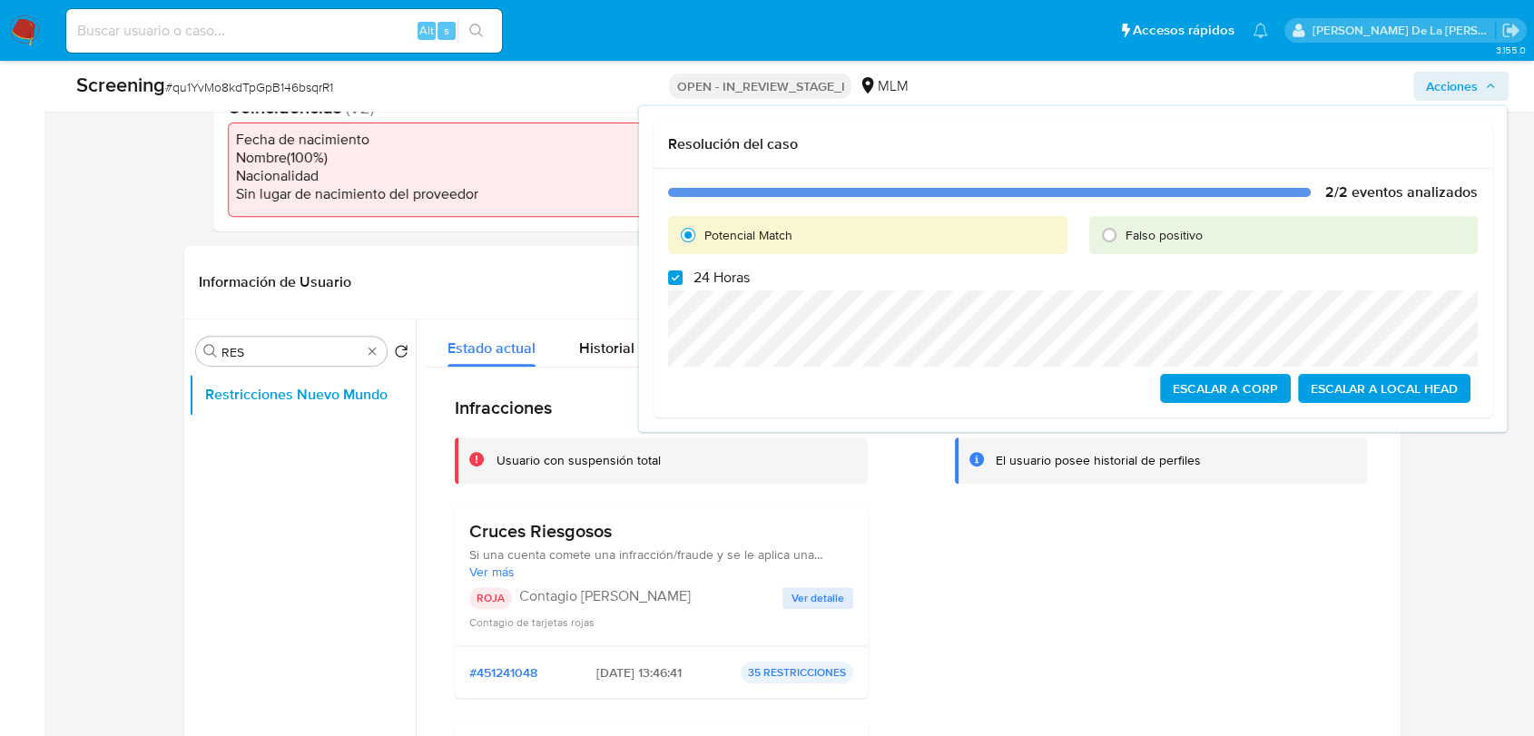
click at [690, 283] on label "24 Horas" at bounding box center [709, 278] width 82 height 18
click at [683, 283] on input "24 Horas" at bounding box center [675, 278] width 15 height 15
checkbox input "false"
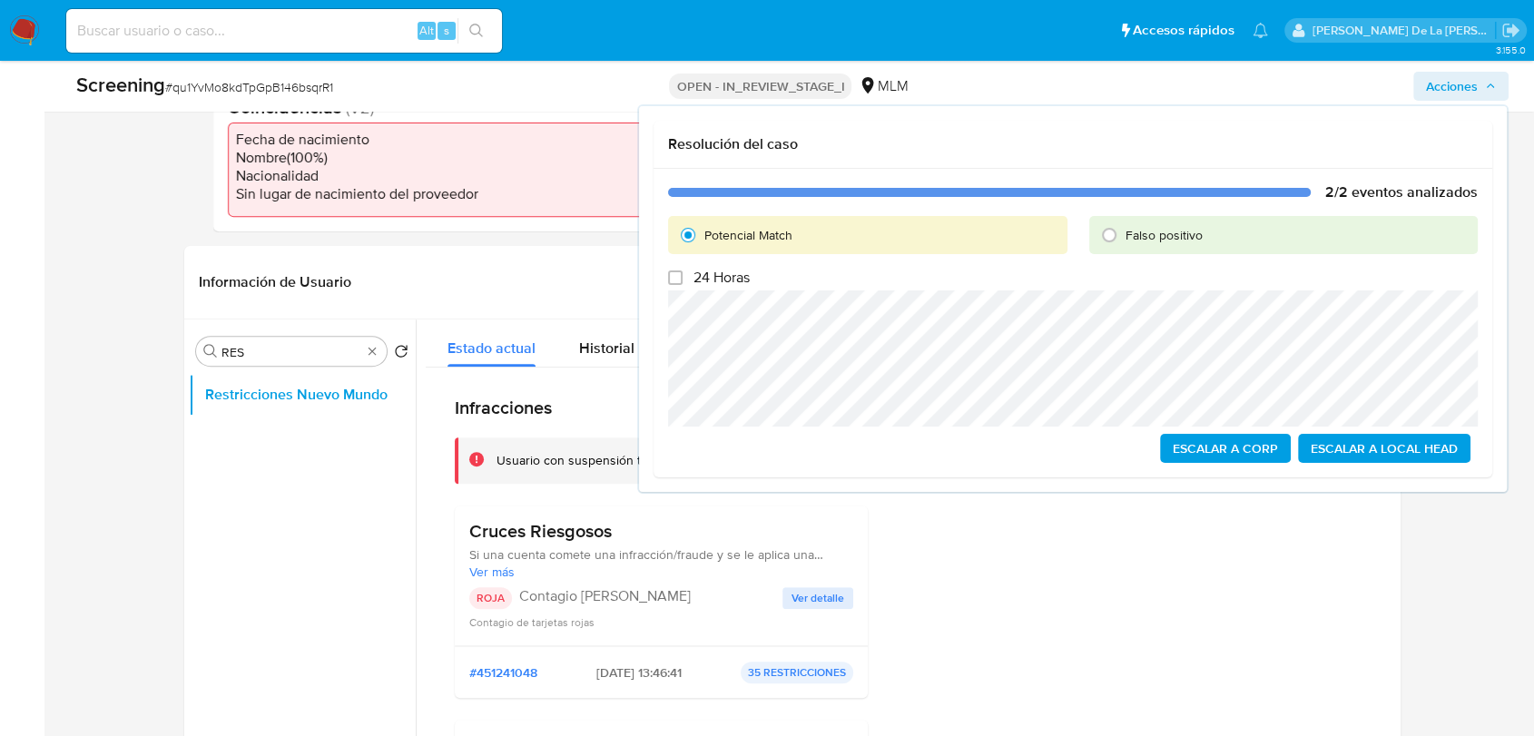
click at [1348, 450] on span "Escalar a Local Head" at bounding box center [1384, 448] width 147 height 25
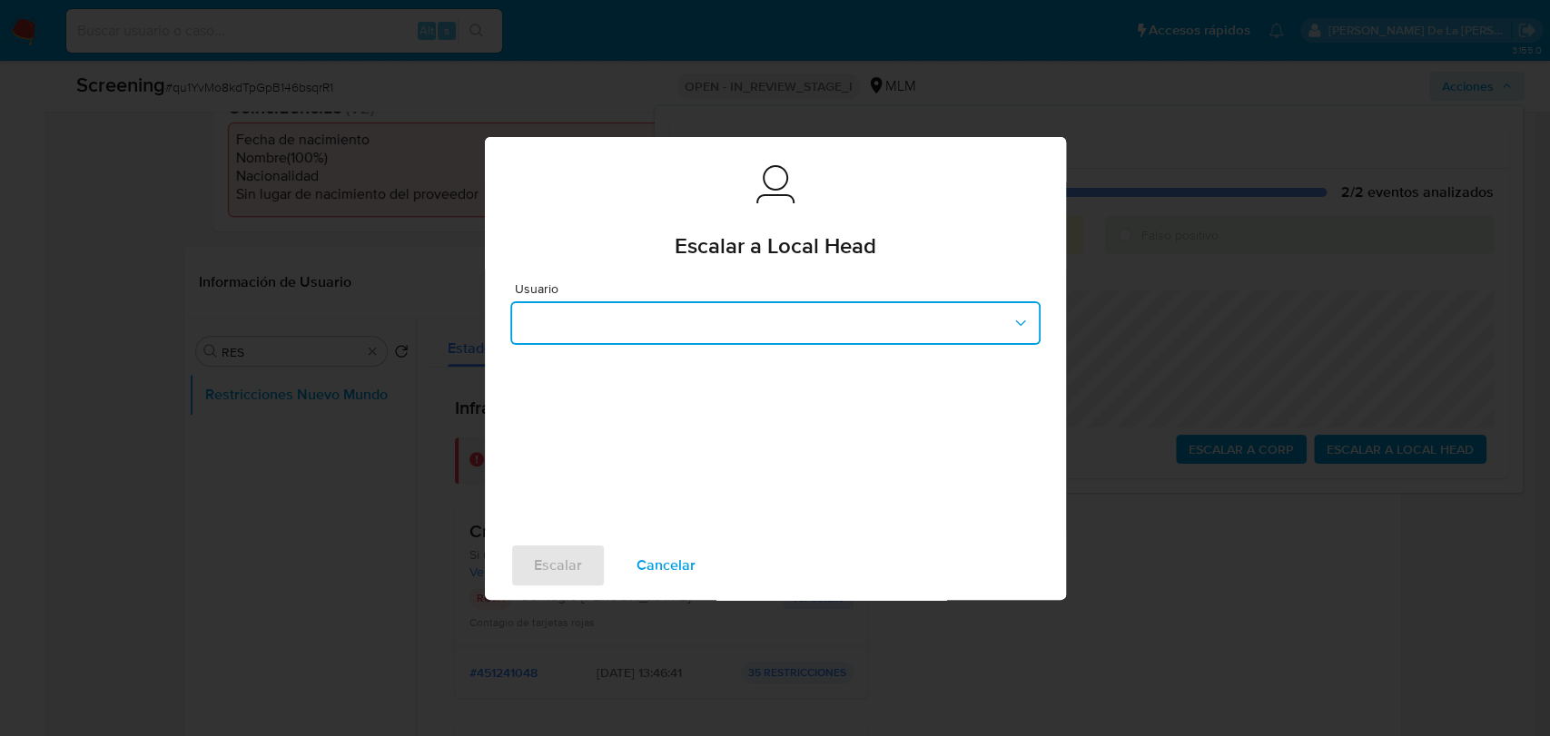
click at [666, 318] on button "button" at bounding box center [775, 323] width 530 height 44
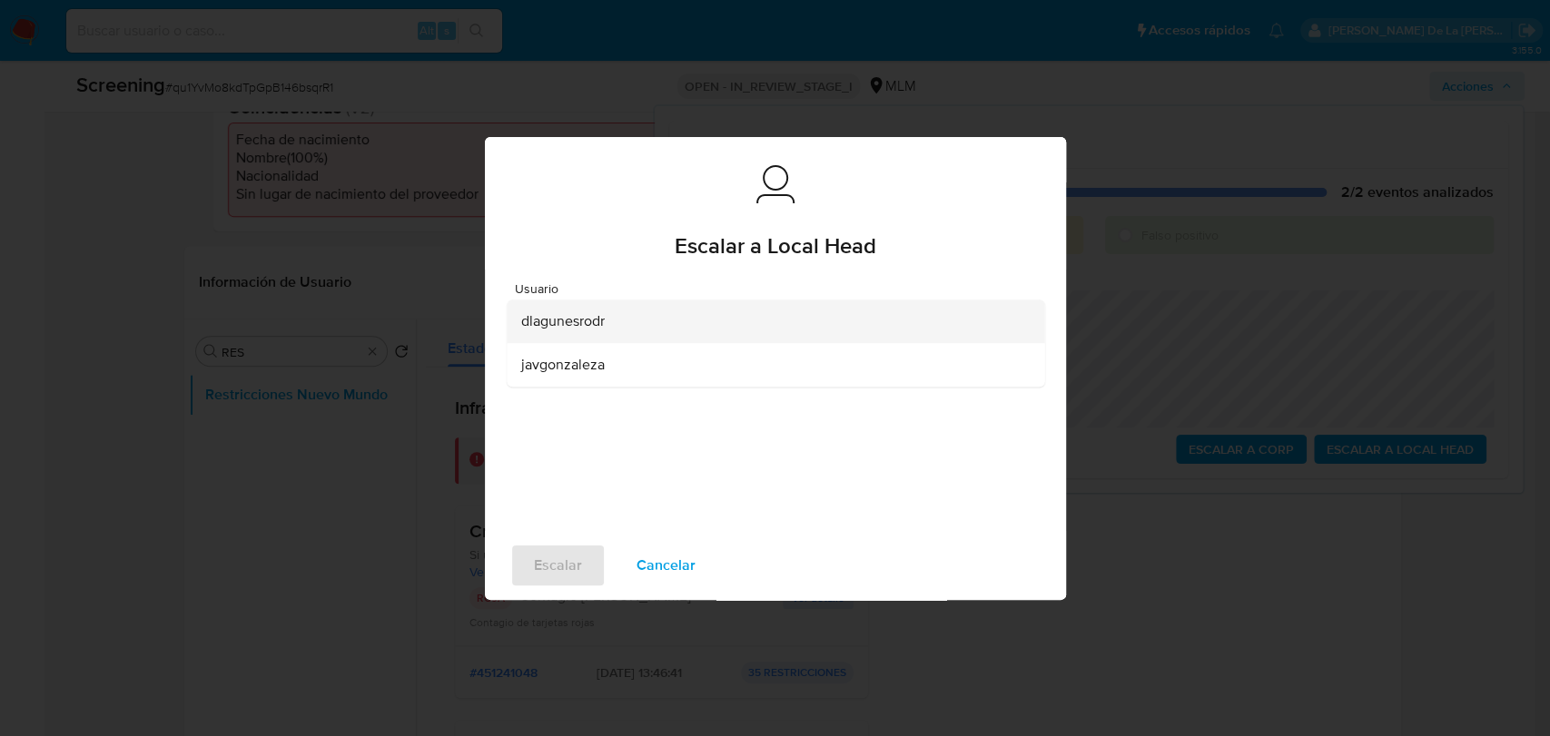
click at [624, 331] on div "dlagunesrodr" at bounding box center [770, 322] width 498 height 44
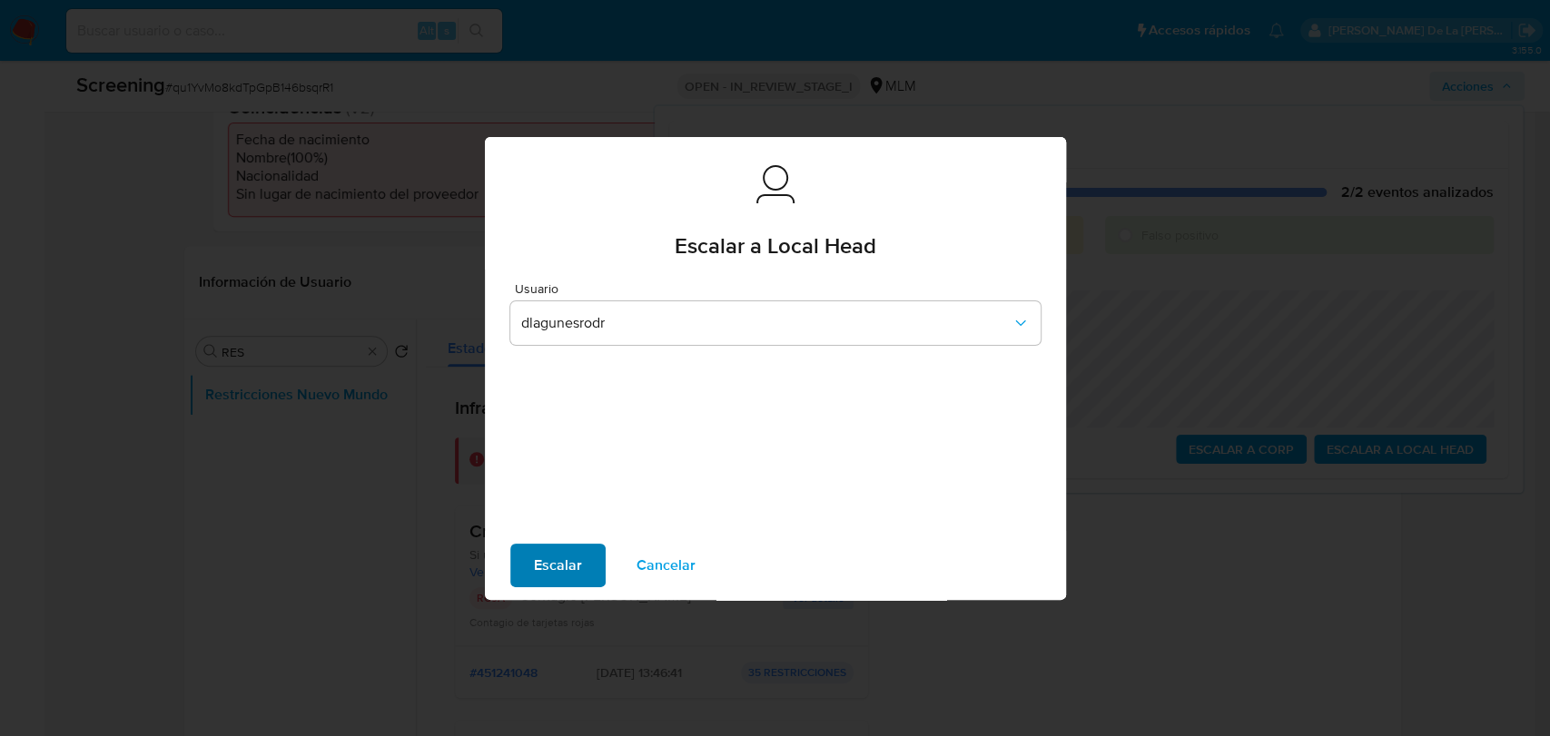
drag, startPoint x: 548, startPoint y: 533, endPoint x: 544, endPoint y: 567, distance: 34.7
click at [547, 538] on div "Escalar Cancelar" at bounding box center [775, 565] width 581 height 69
click at [543, 568] on span "Escalar" at bounding box center [558, 566] width 48 height 40
click at [542, 554] on span "Escalar" at bounding box center [558, 566] width 48 height 40
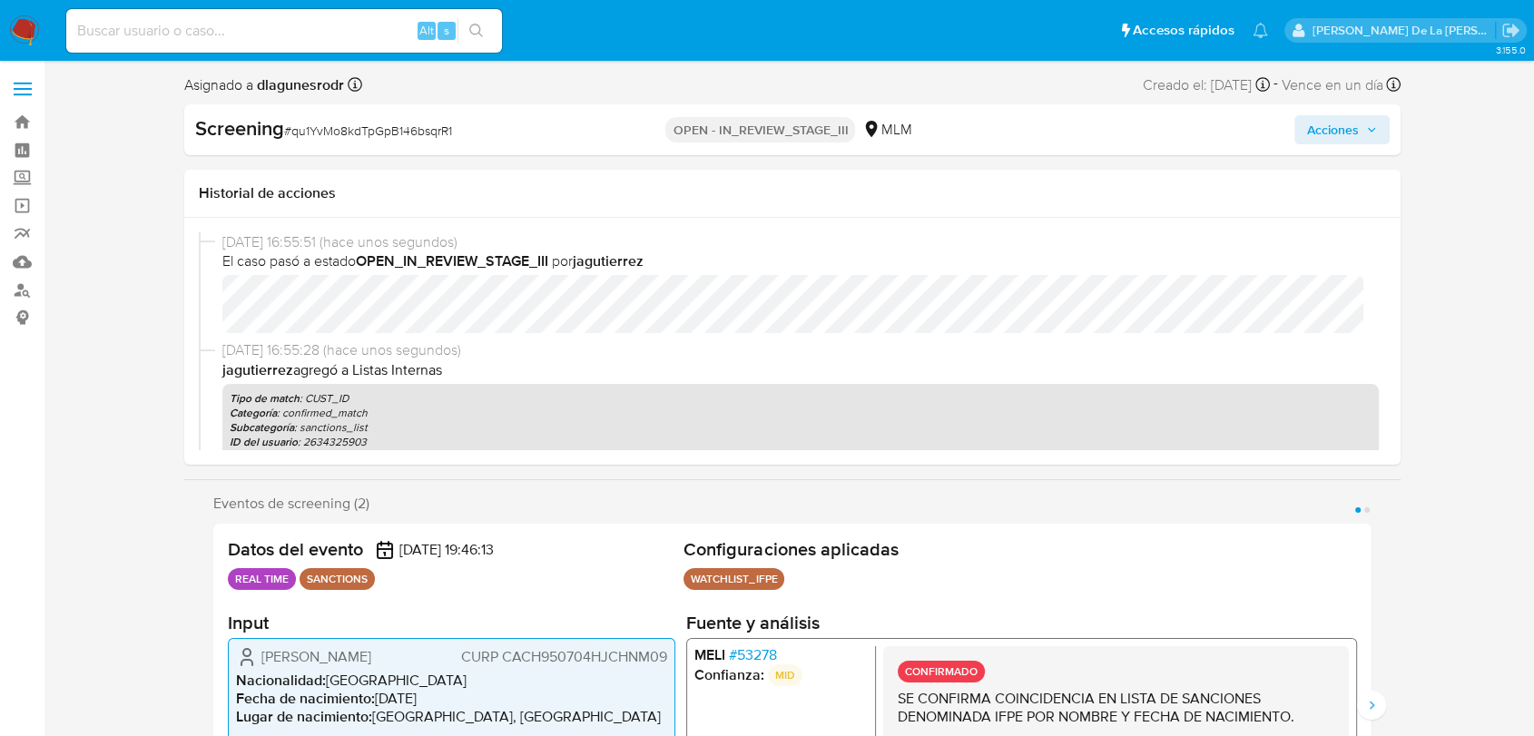
select select "10"
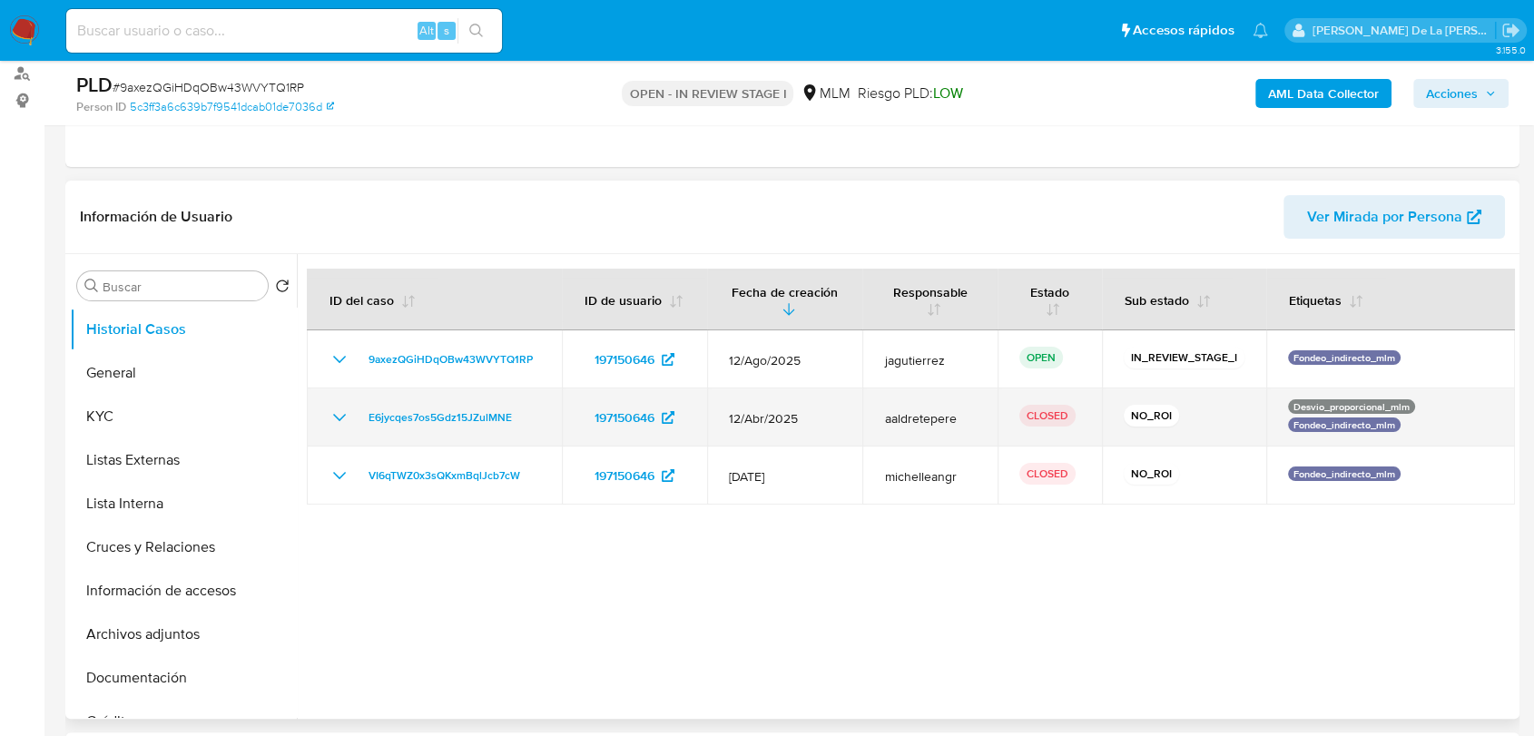
scroll to position [302, 0]
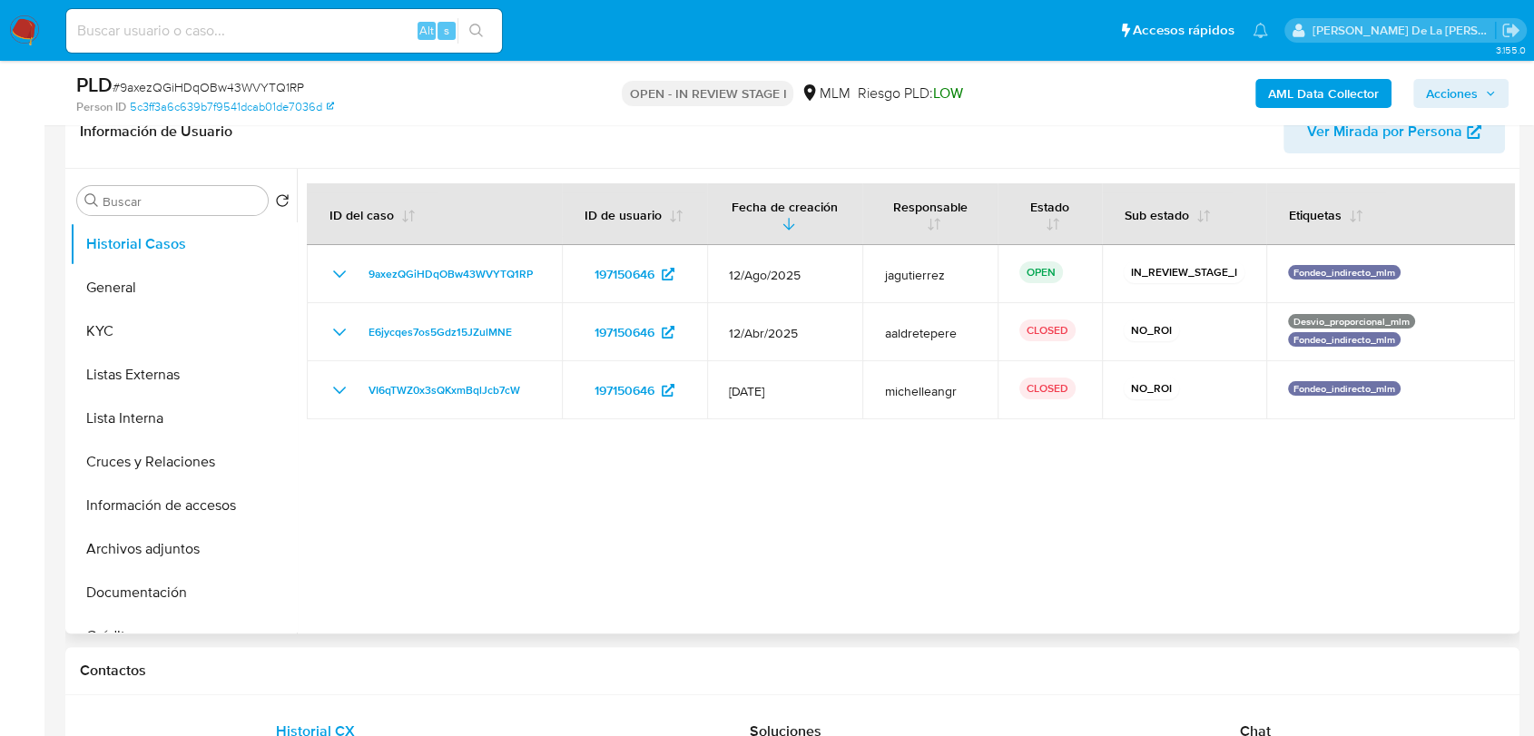
select select "10"
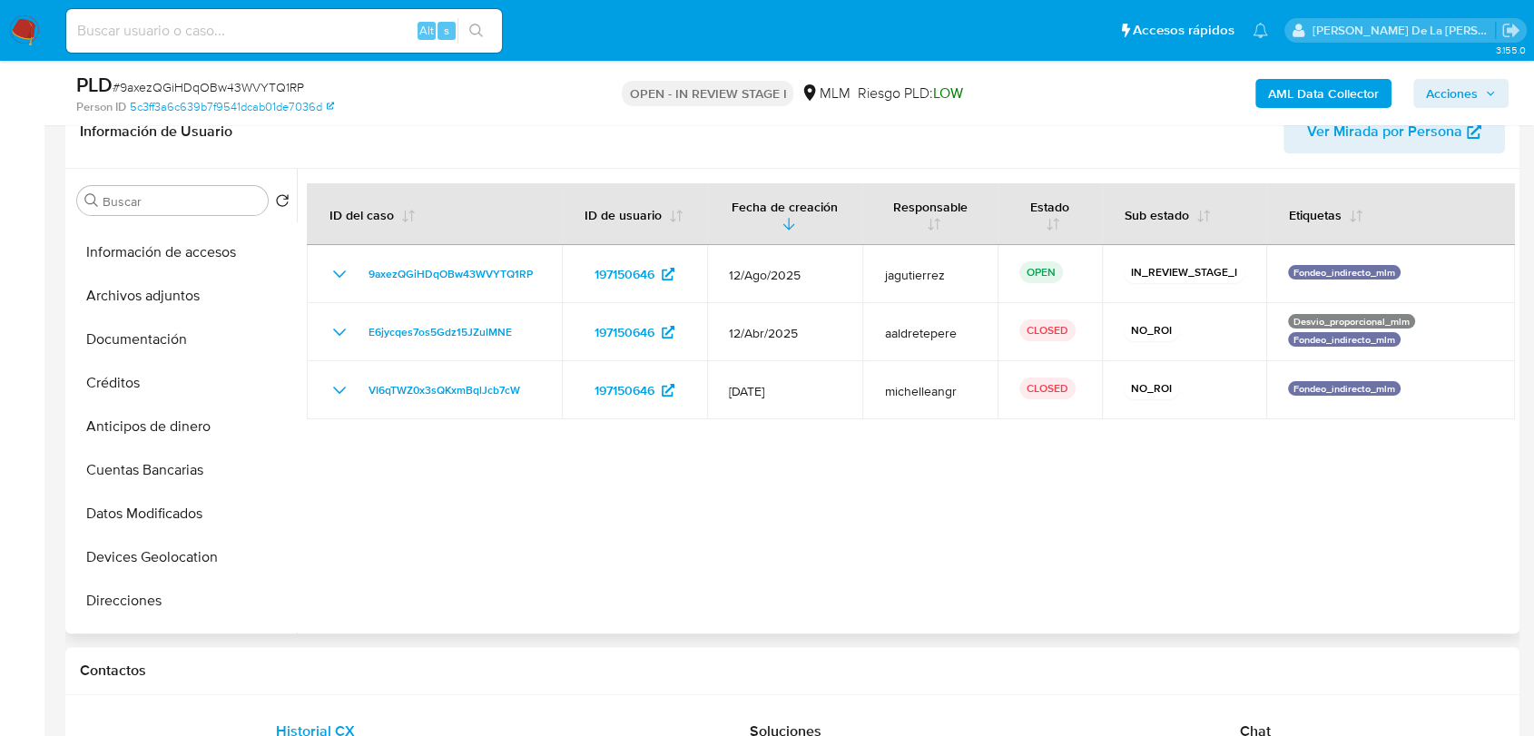
scroll to position [0, 0]
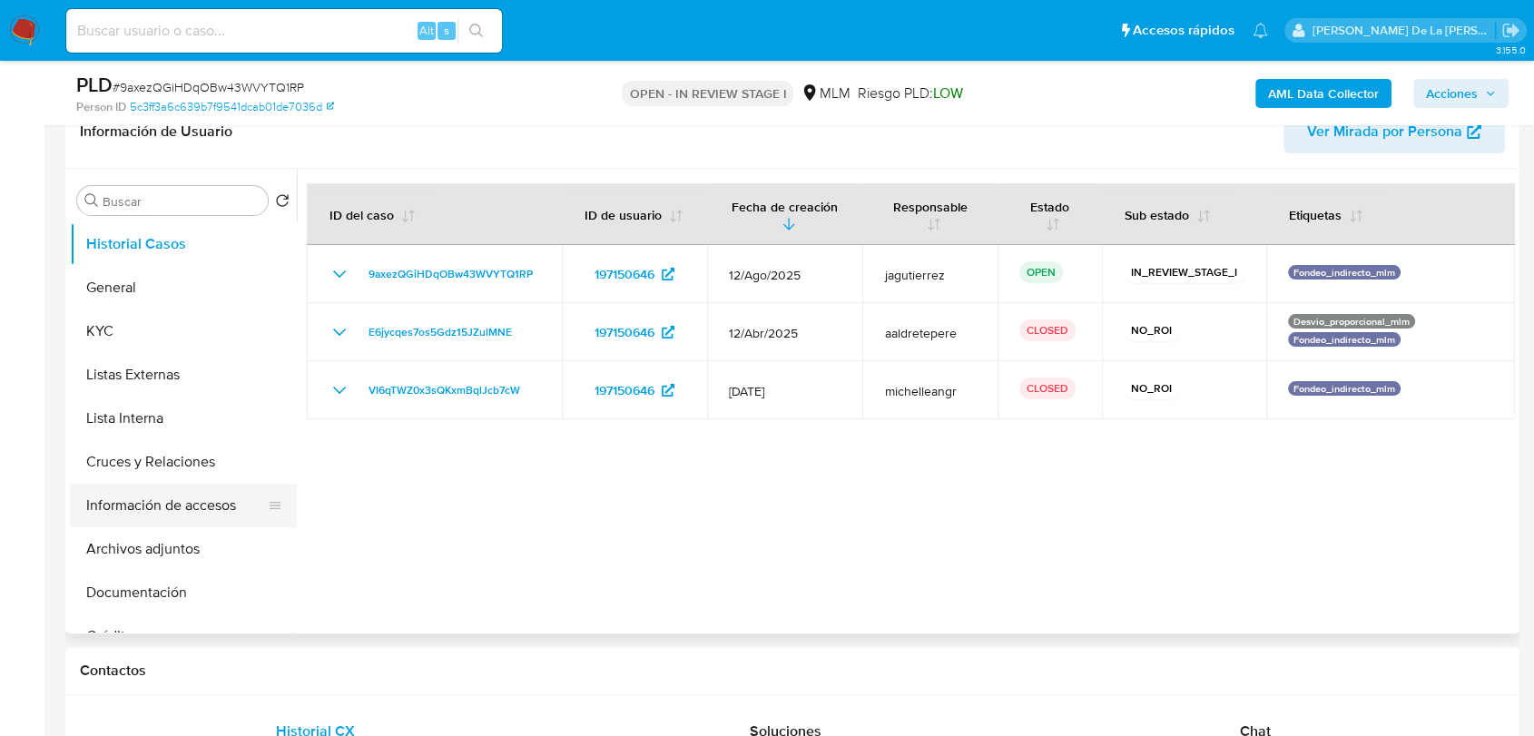
click at [174, 507] on button "Información de accesos" at bounding box center [176, 506] width 212 height 44
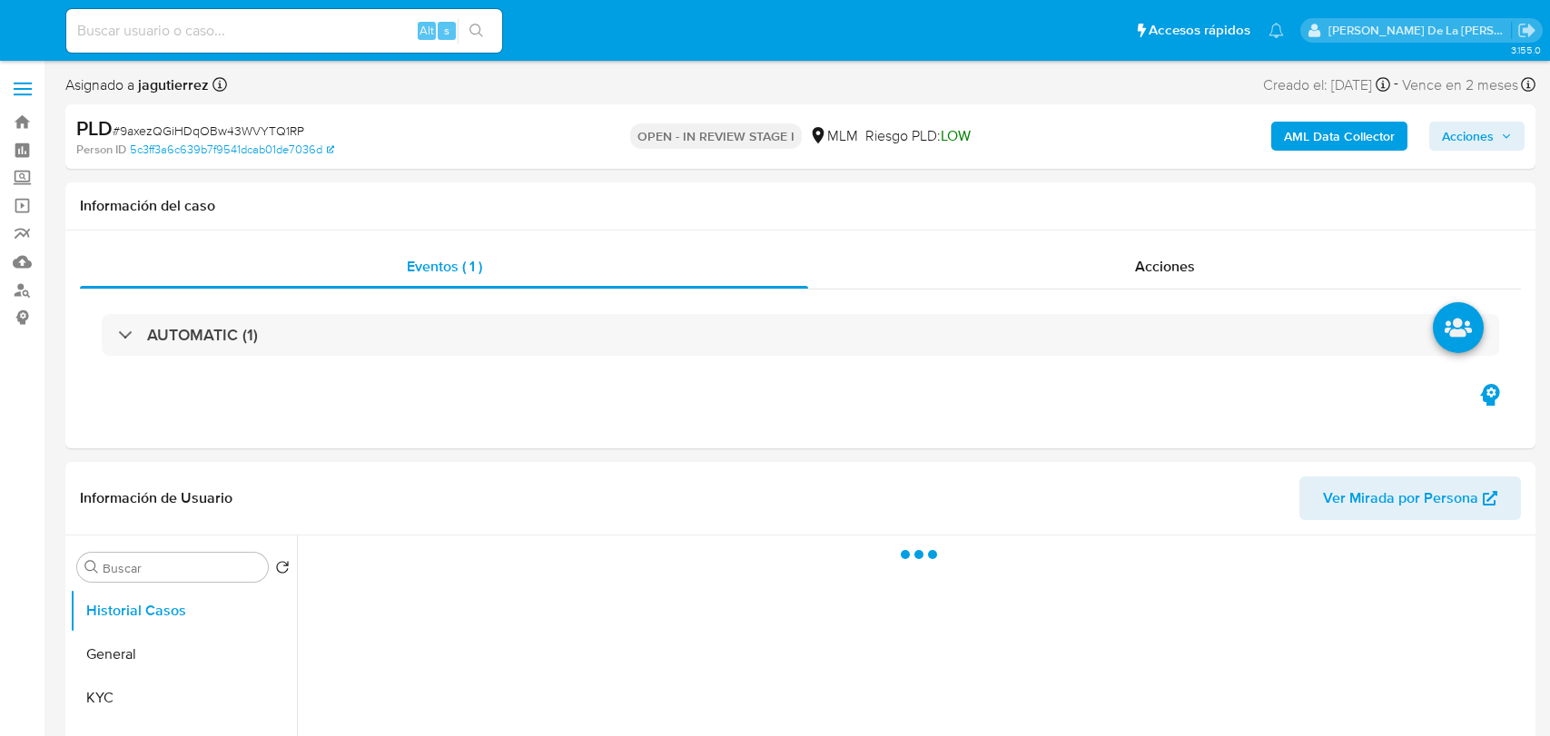
select select "10"
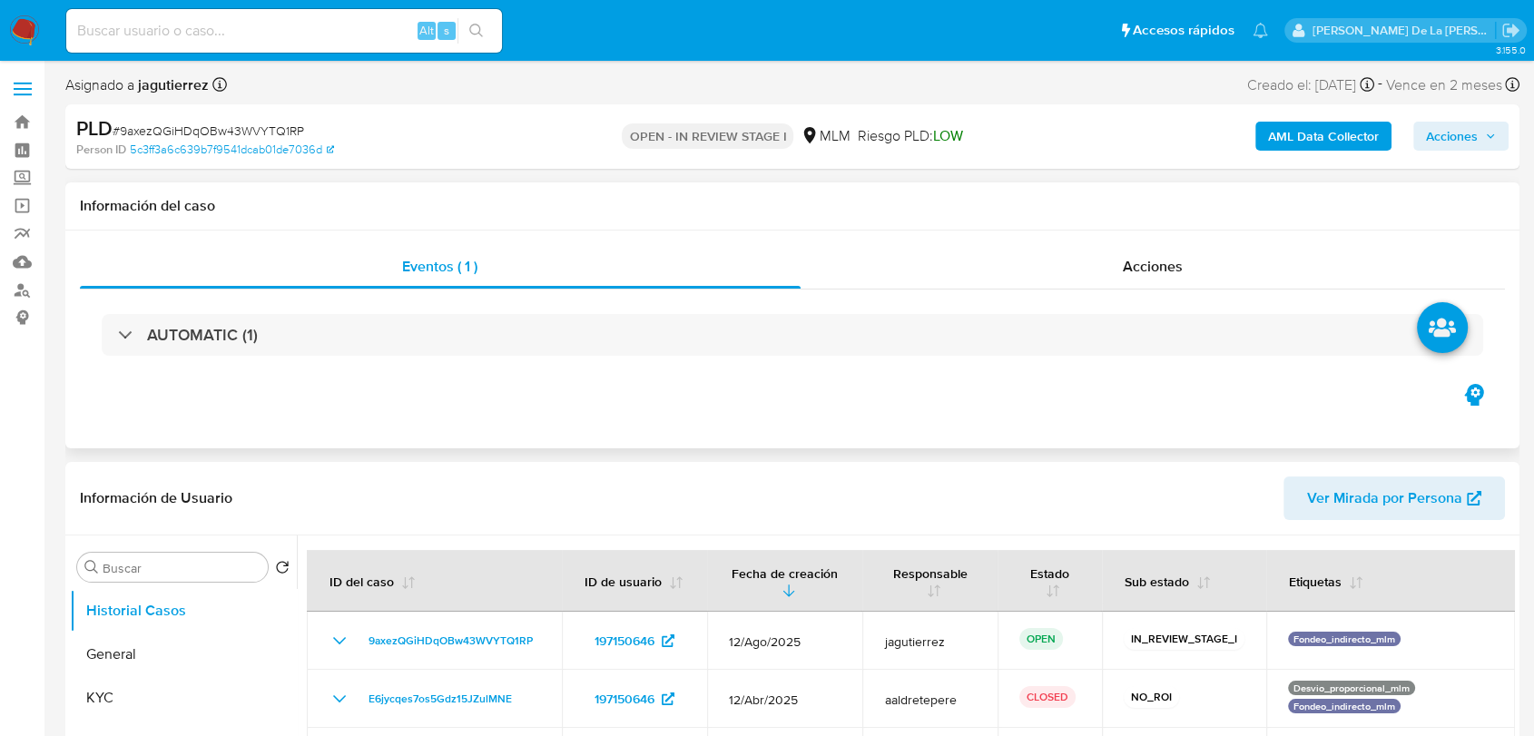
scroll to position [202, 0]
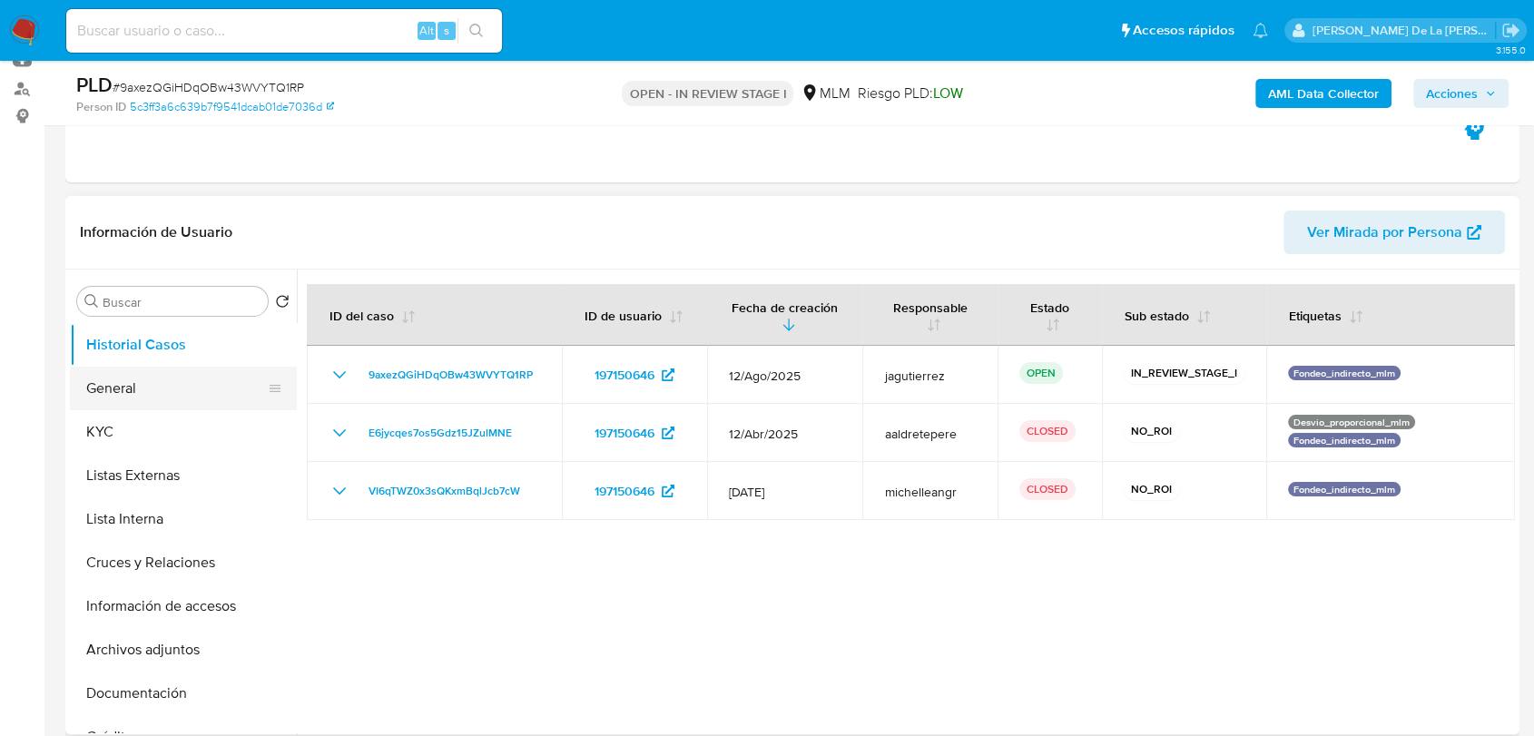
click at [145, 378] on button "General" at bounding box center [176, 389] width 212 height 44
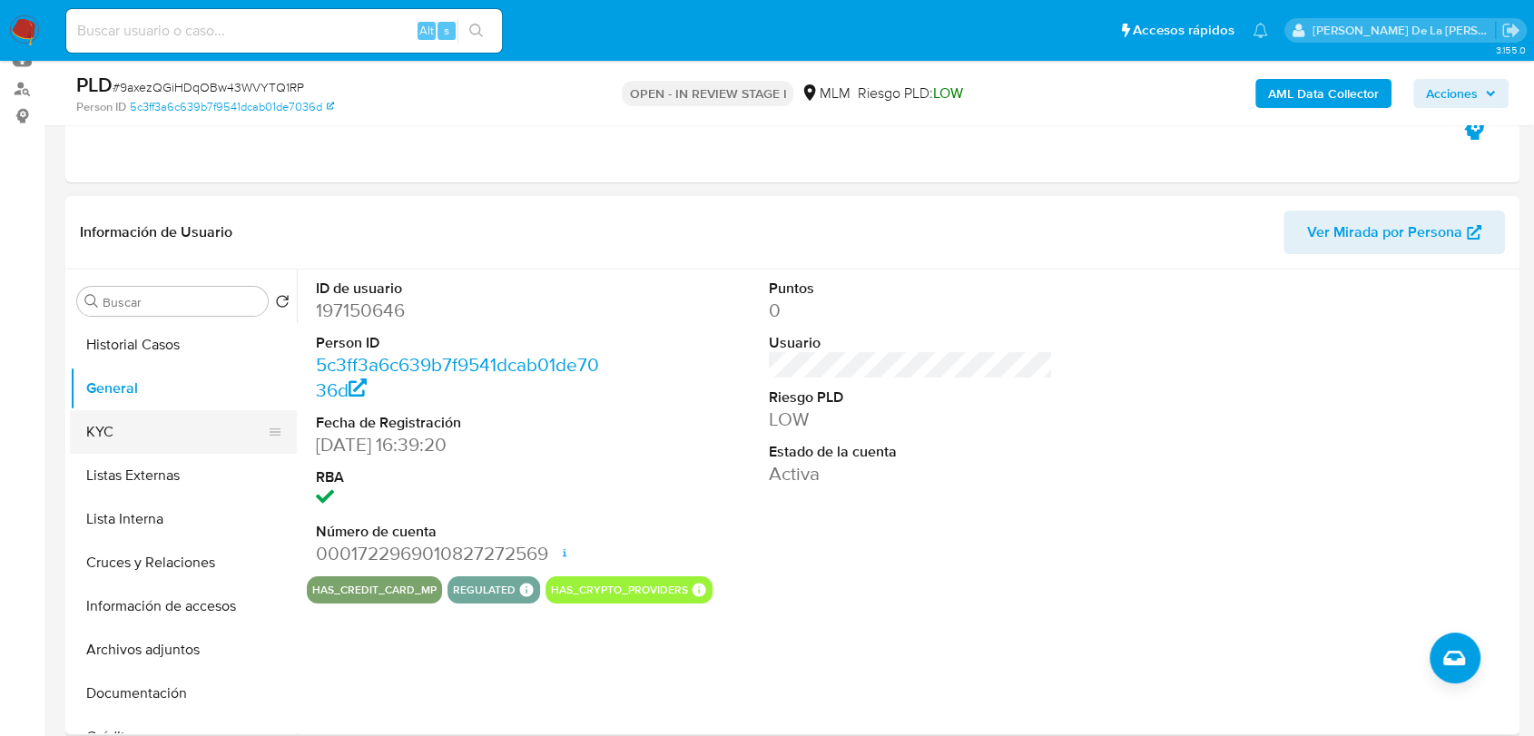
click at [138, 413] on button "KYC" at bounding box center [176, 432] width 212 height 44
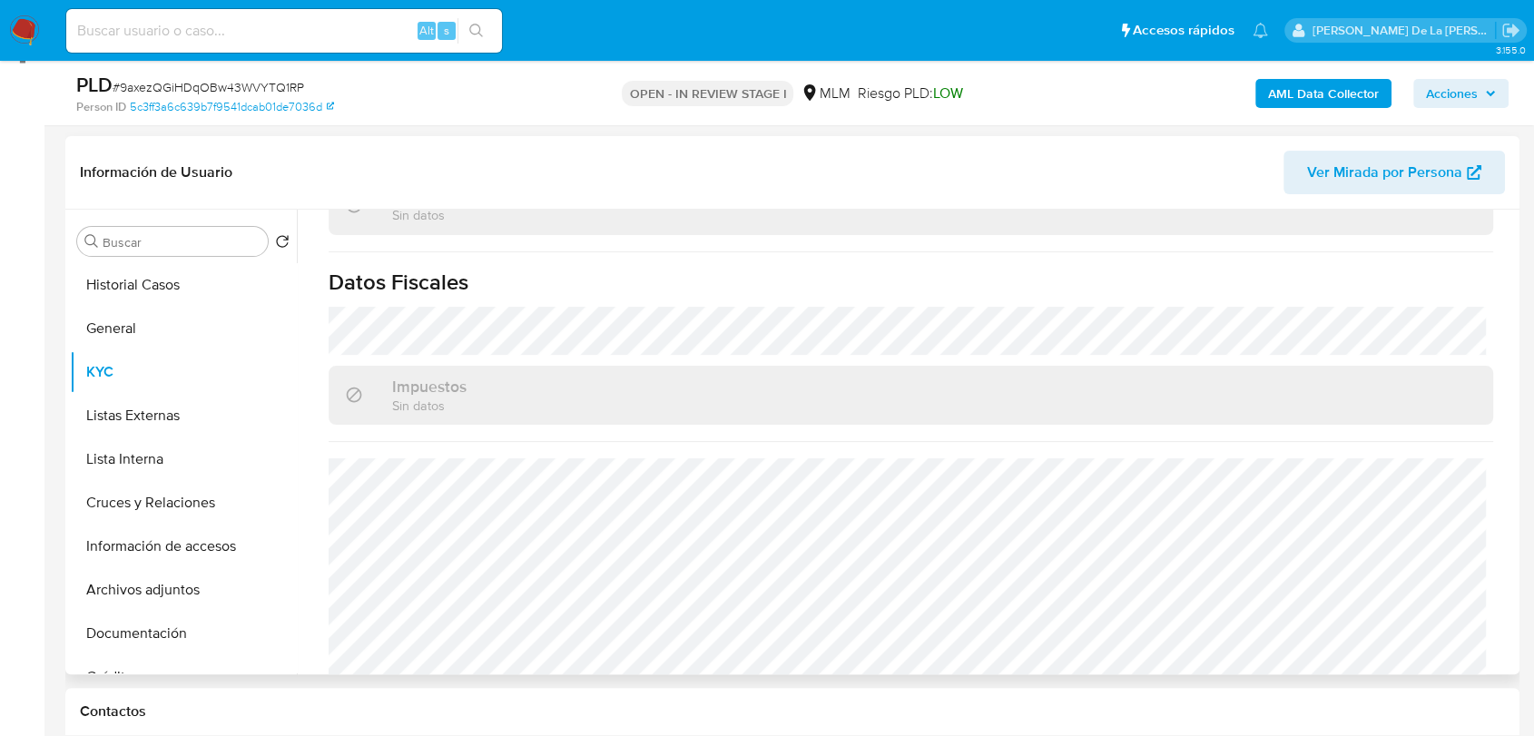
scroll to position [1138, 0]
click at [197, 438] on button "Lista Interna" at bounding box center [176, 460] width 212 height 44
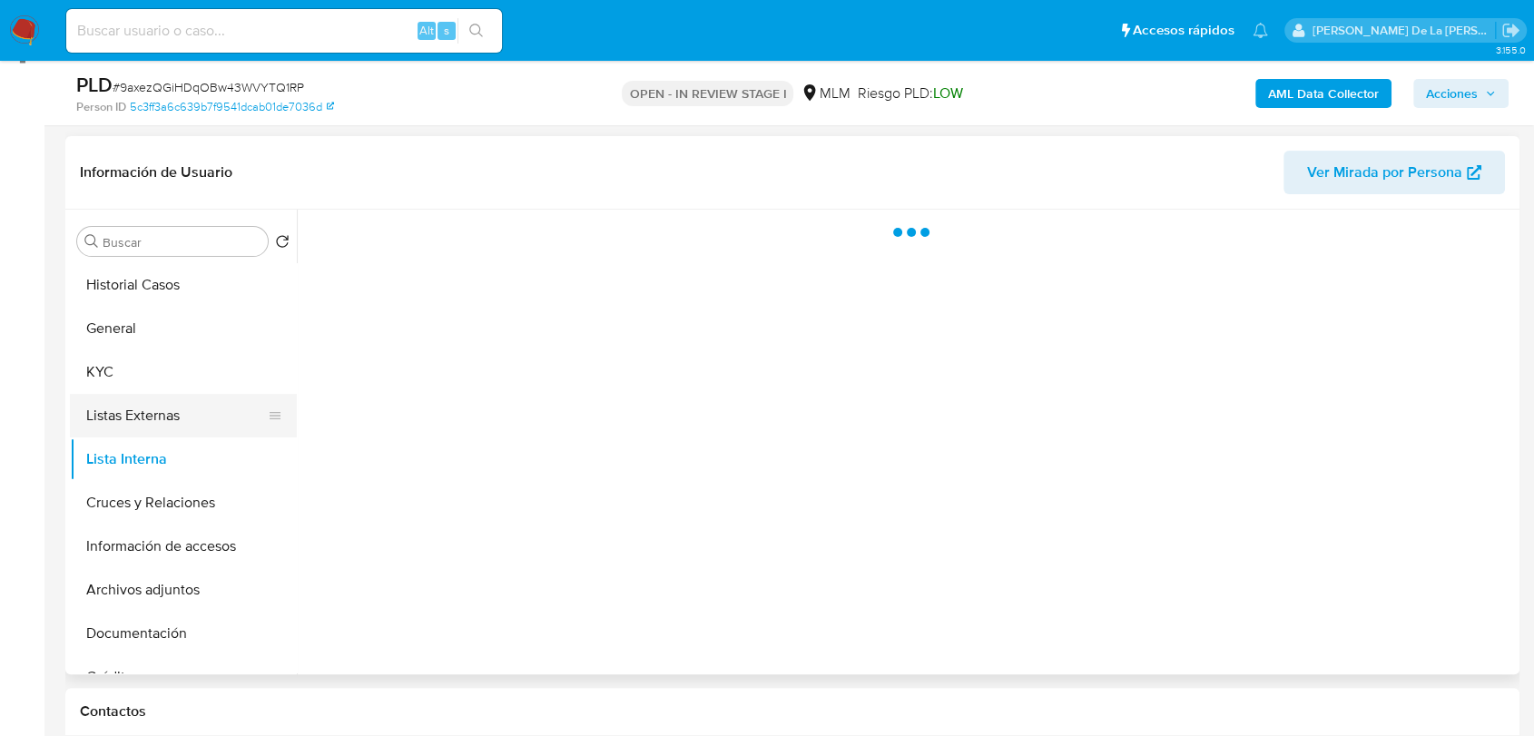
click at [191, 418] on button "Listas Externas" at bounding box center [176, 416] width 212 height 44
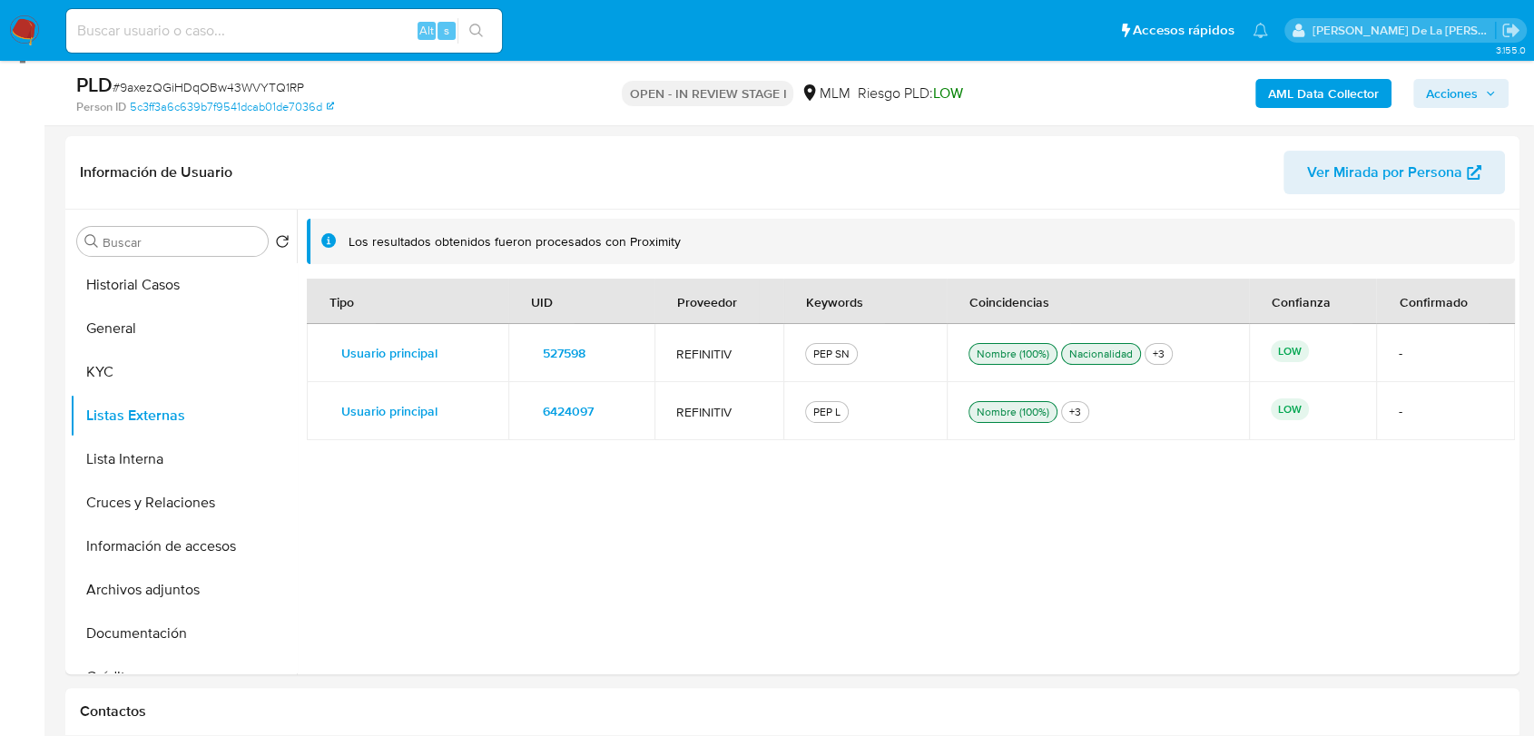
click at [175, 496] on button "Cruces y Relaciones" at bounding box center [176, 503] width 212 height 44
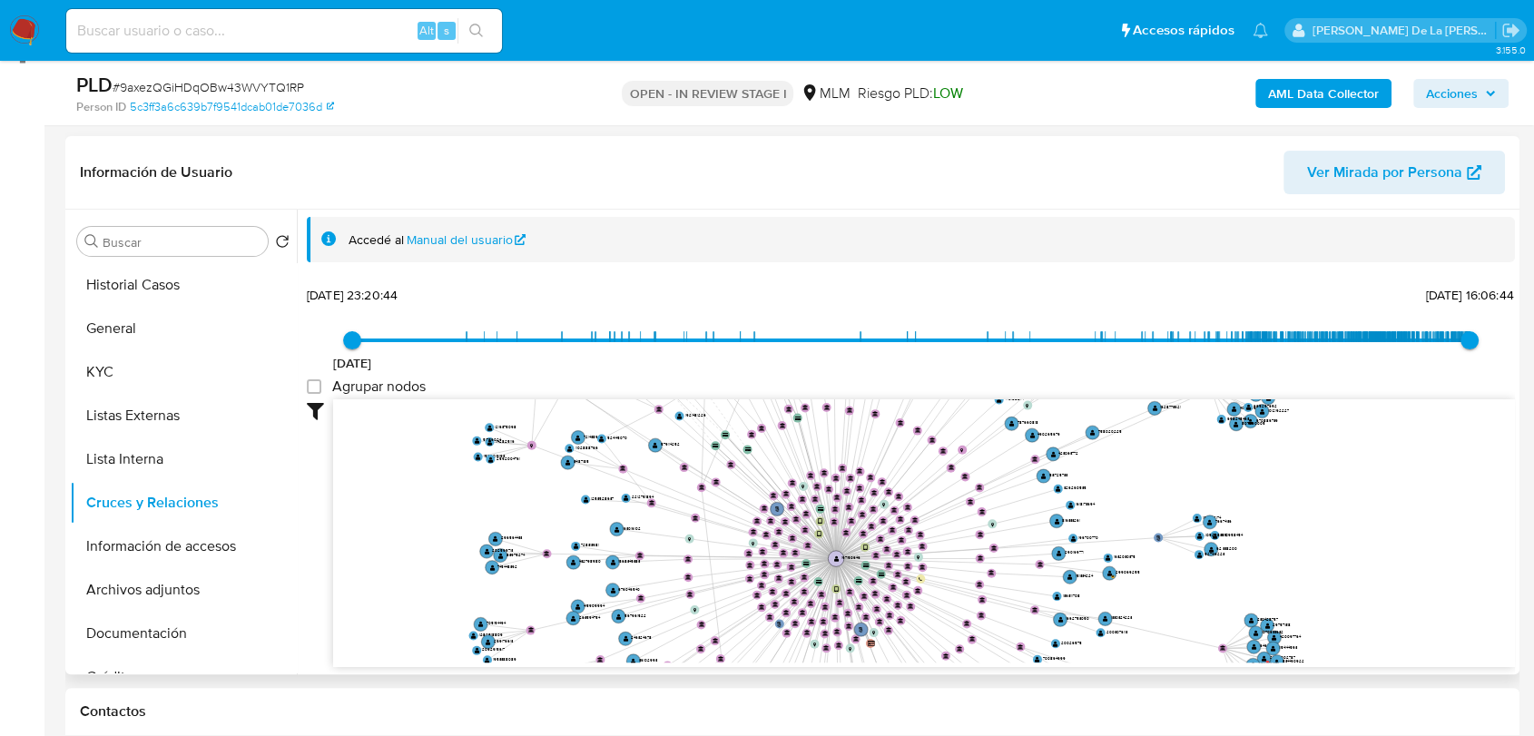
drag, startPoint x: 784, startPoint y: 578, endPoint x: 836, endPoint y: 565, distance: 53.5
click at [836, 565] on g at bounding box center [863, 520] width 827 height 824
click at [155, 550] on button "Información de accesos" at bounding box center [176, 547] width 212 height 44
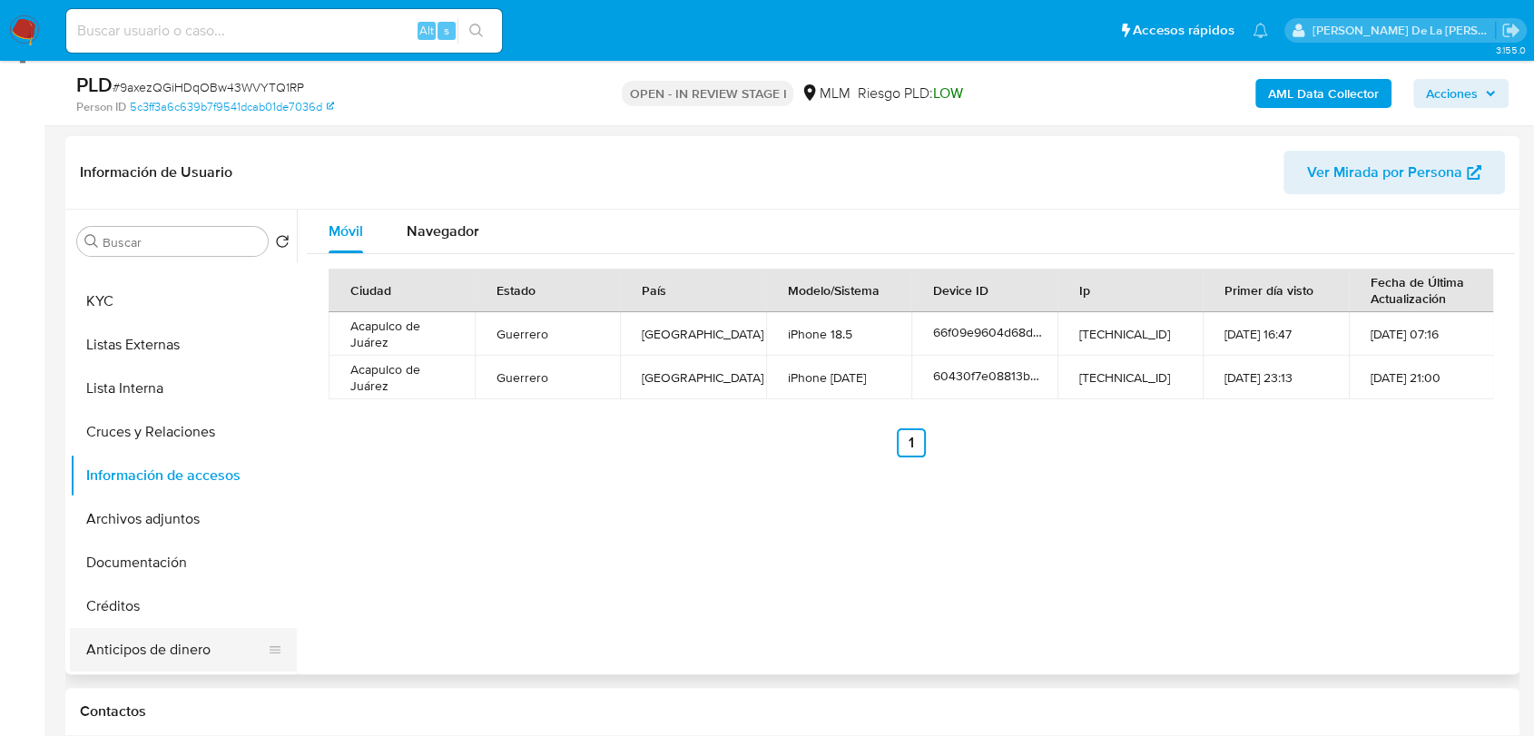
scroll to position [101, 0]
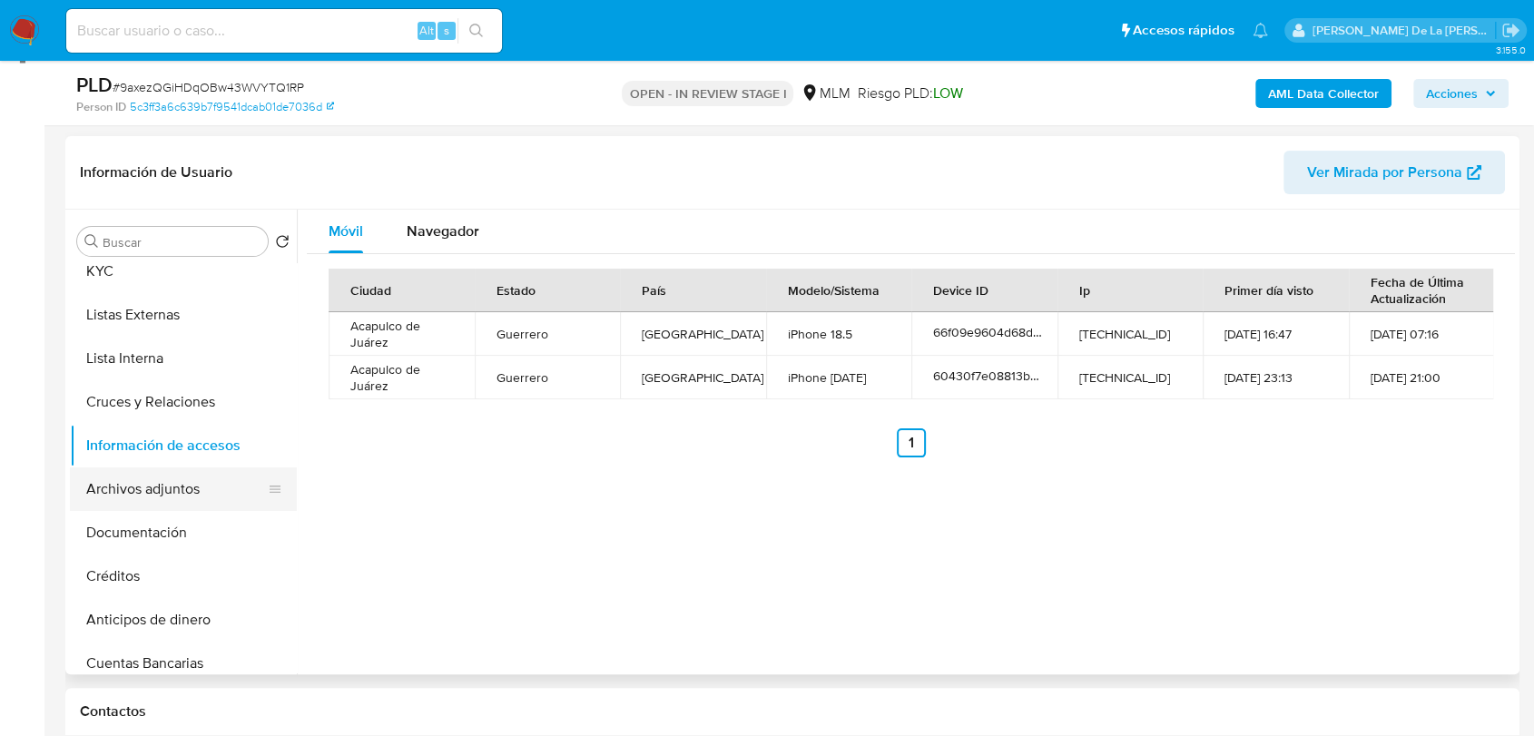
click at [173, 496] on button "Archivos adjuntos" at bounding box center [176, 490] width 212 height 44
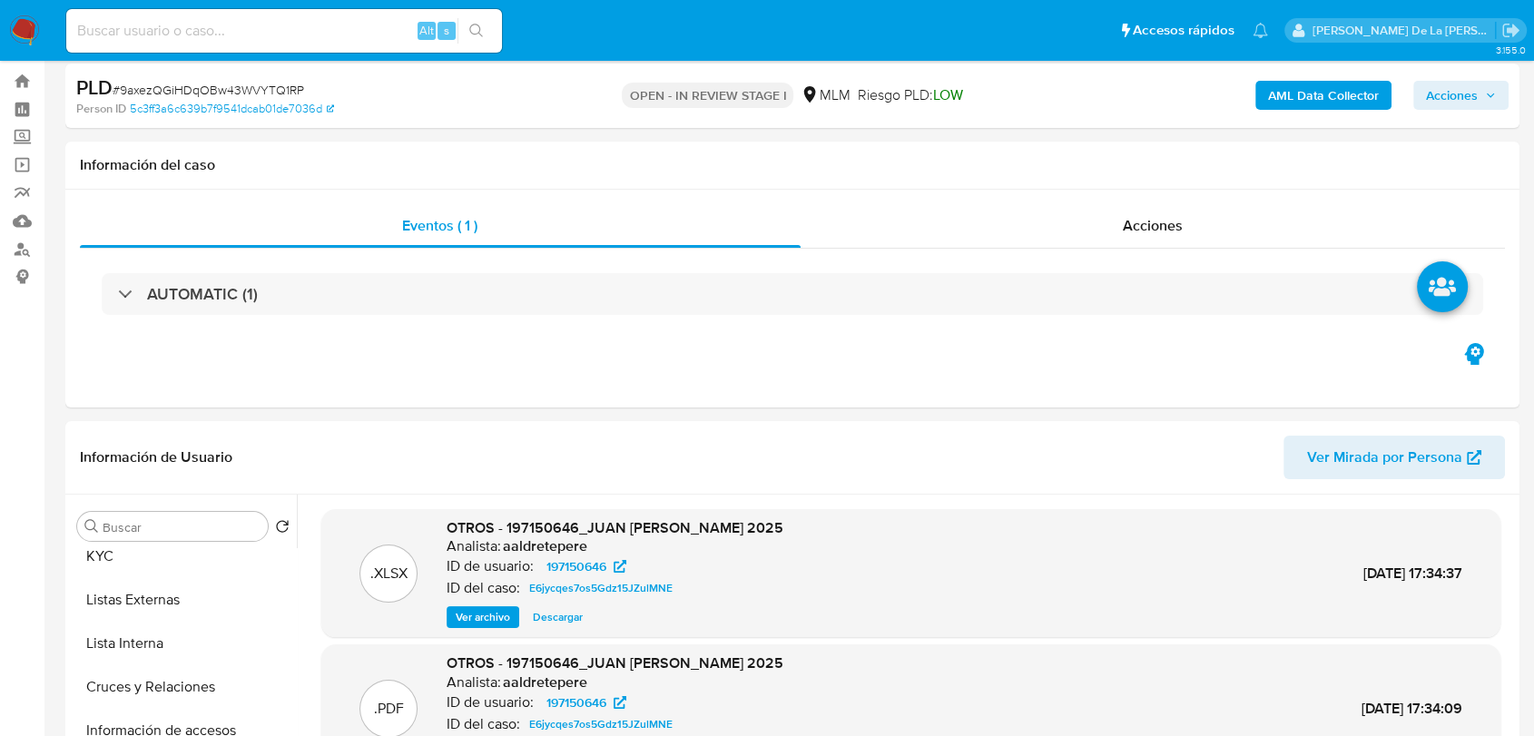
scroll to position [0, 0]
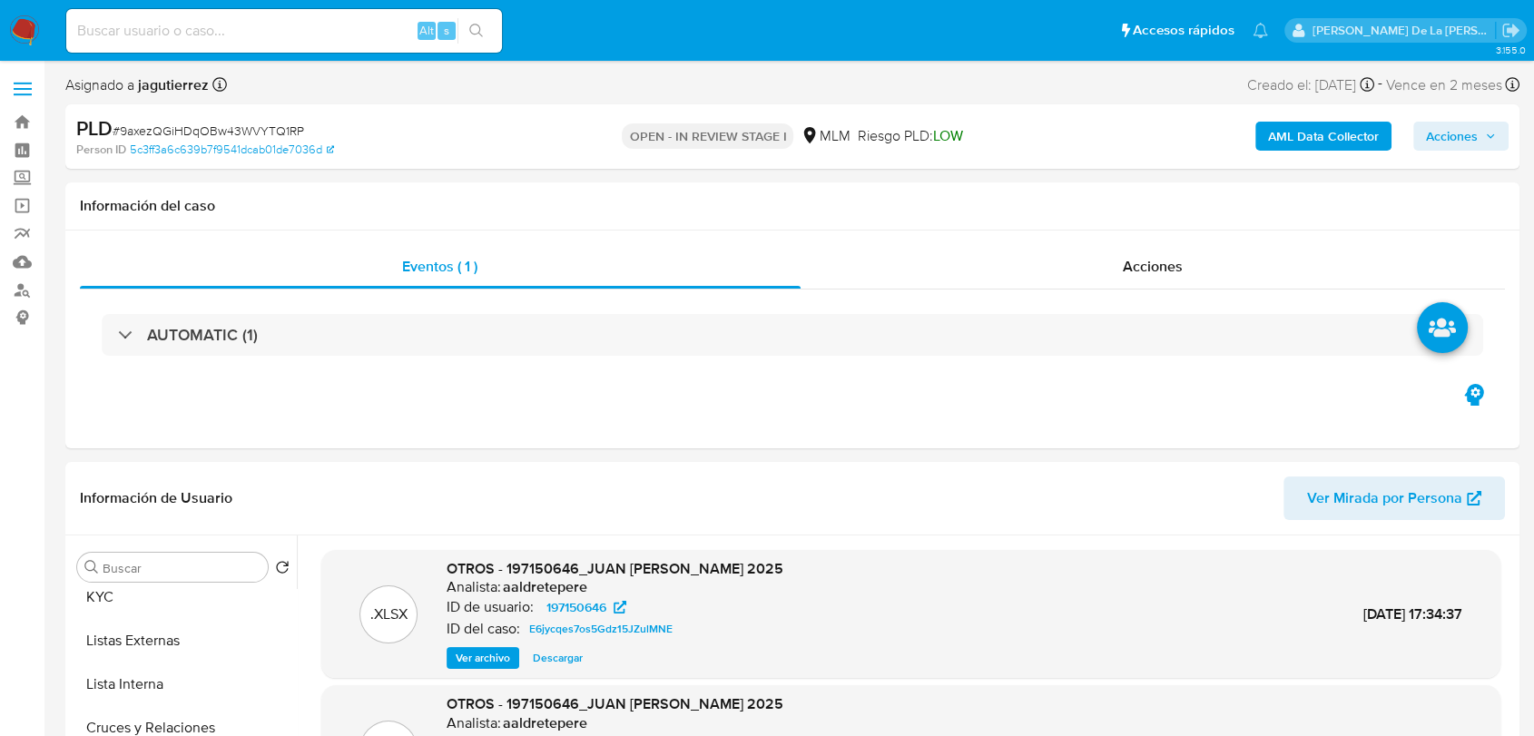
click at [1297, 137] on b "AML Data Collector" at bounding box center [1323, 136] width 111 height 29
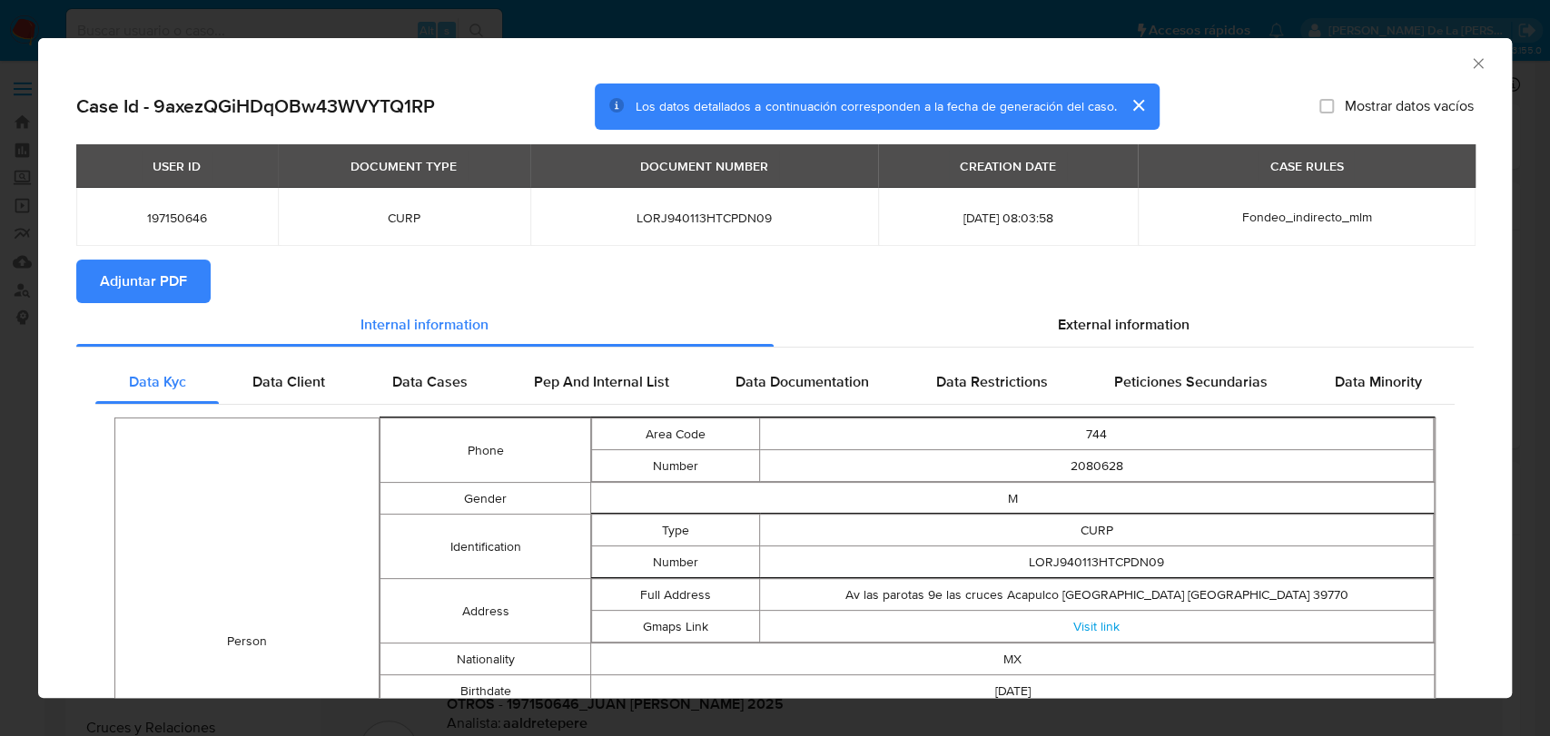
click at [153, 280] on span "Adjuntar PDF" at bounding box center [143, 281] width 87 height 40
click at [1473, 67] on icon "Cerrar ventana" at bounding box center [1478, 63] width 10 height 10
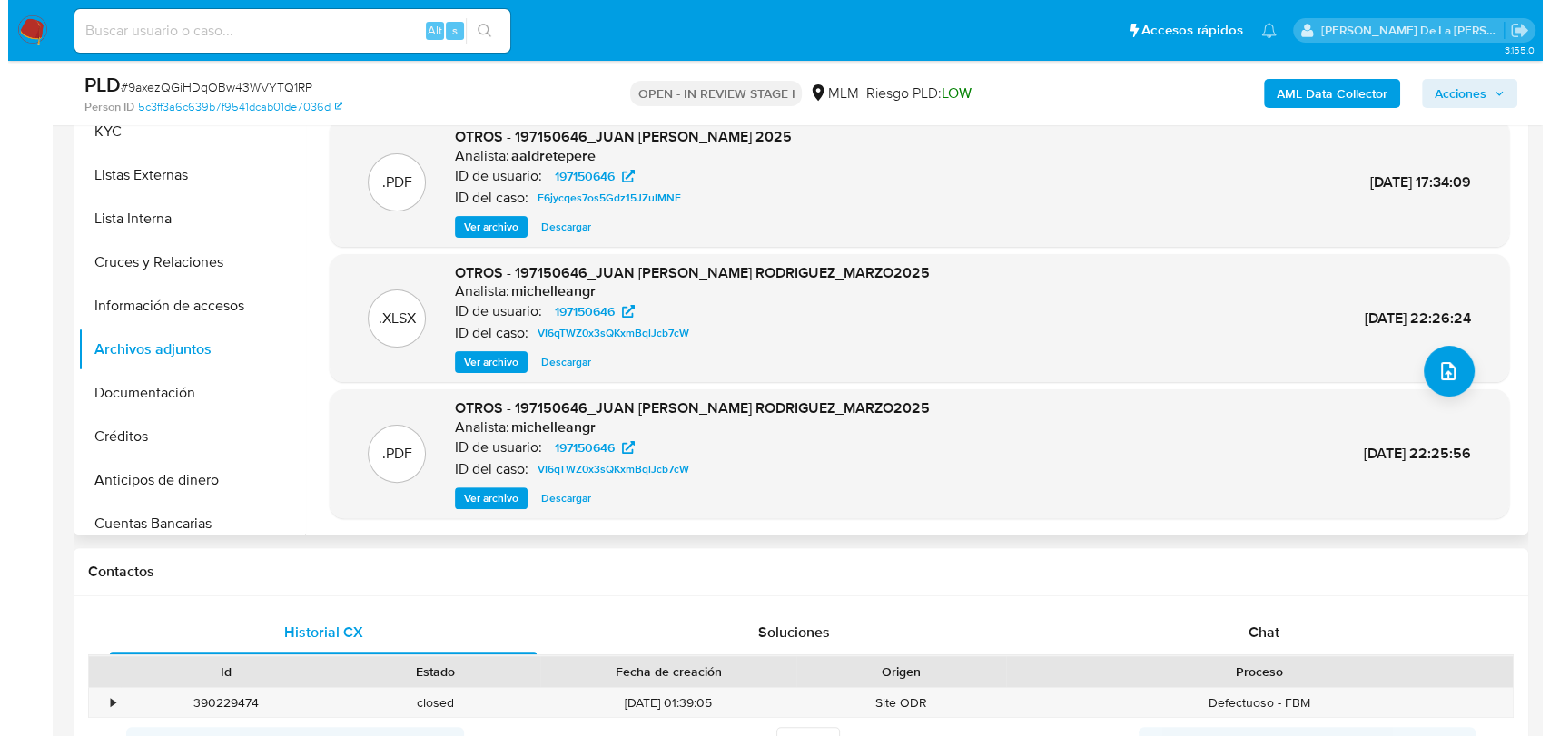
scroll to position [403, 0]
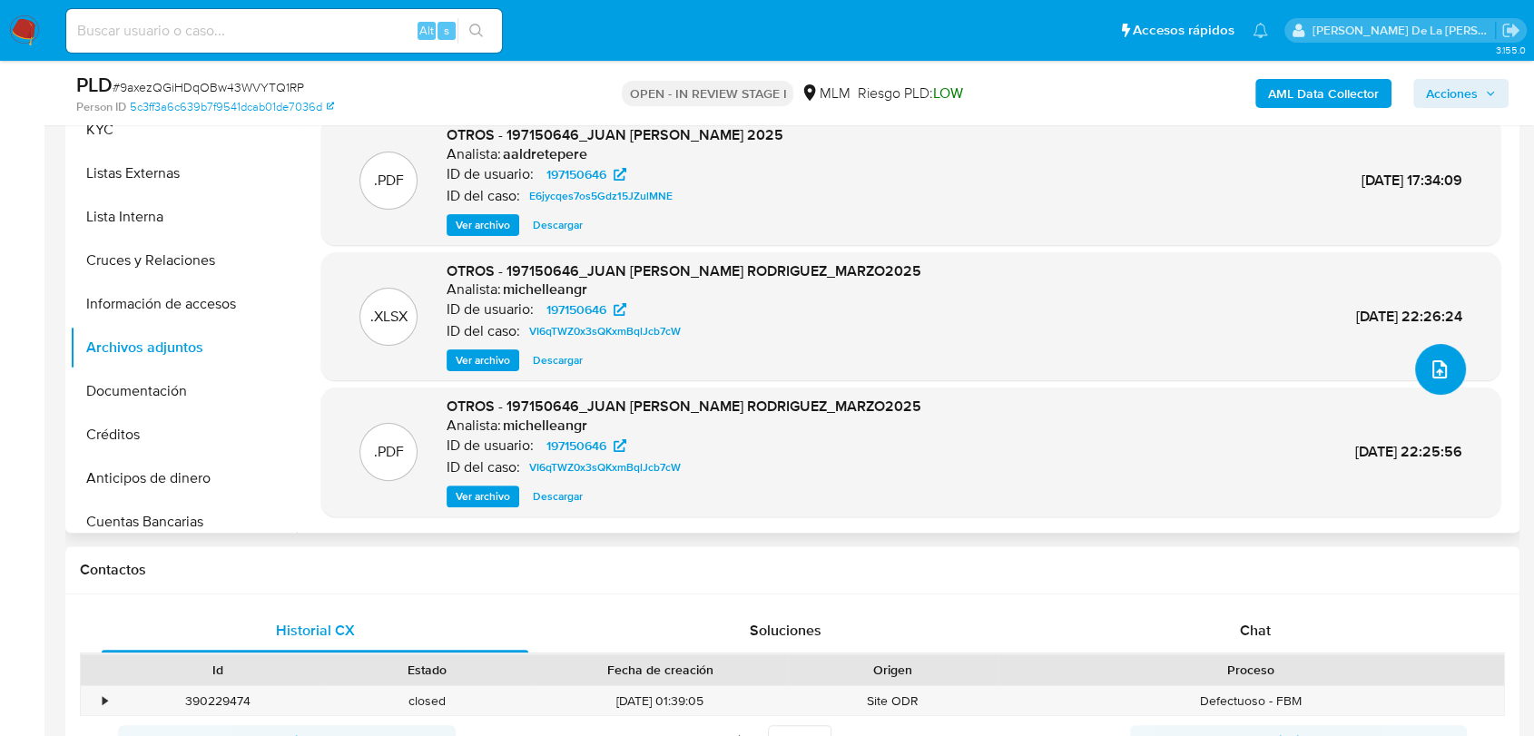
click at [1435, 365] on icon "upload-file" at bounding box center [1440, 370] width 22 height 22
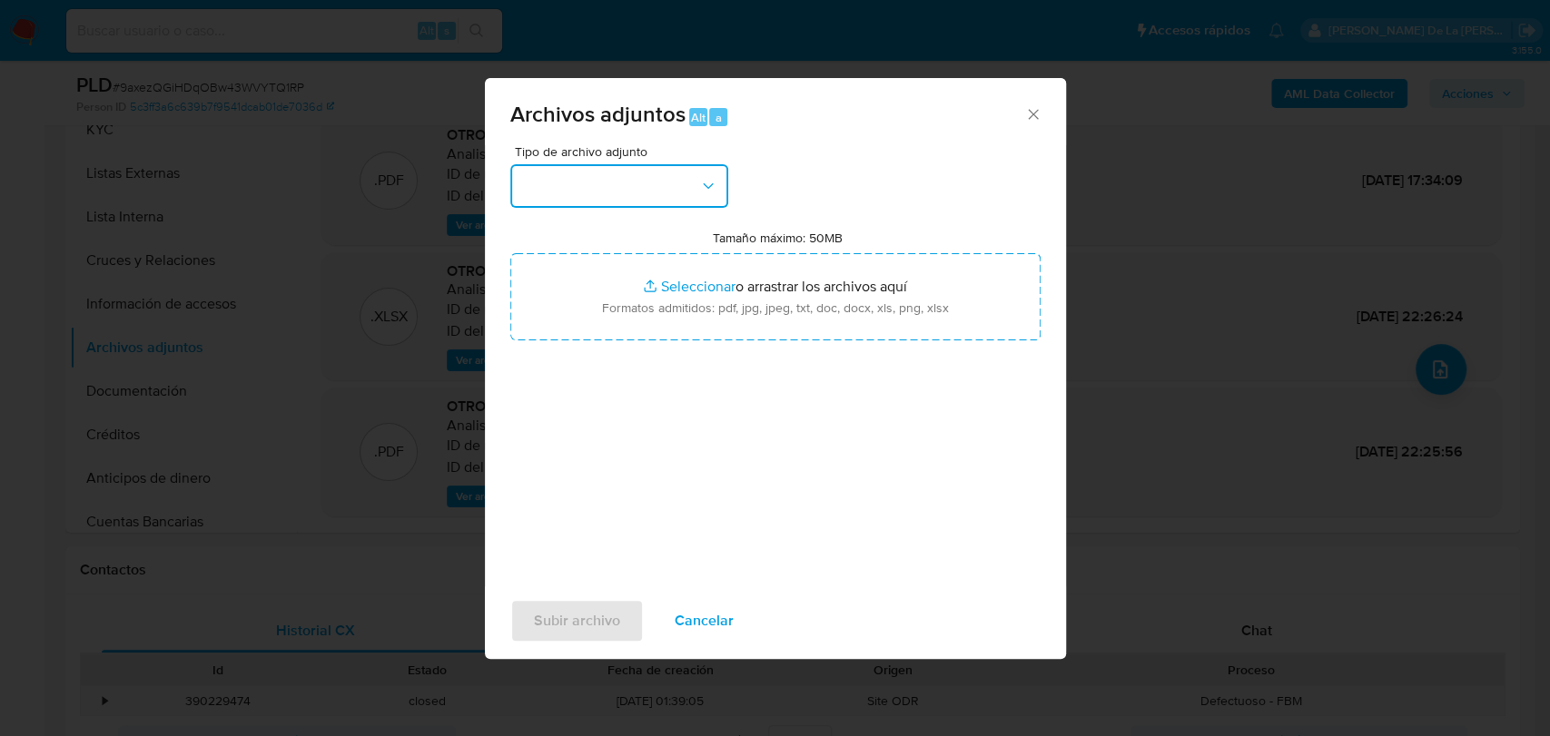
click at [640, 181] on button "button" at bounding box center [619, 186] width 218 height 44
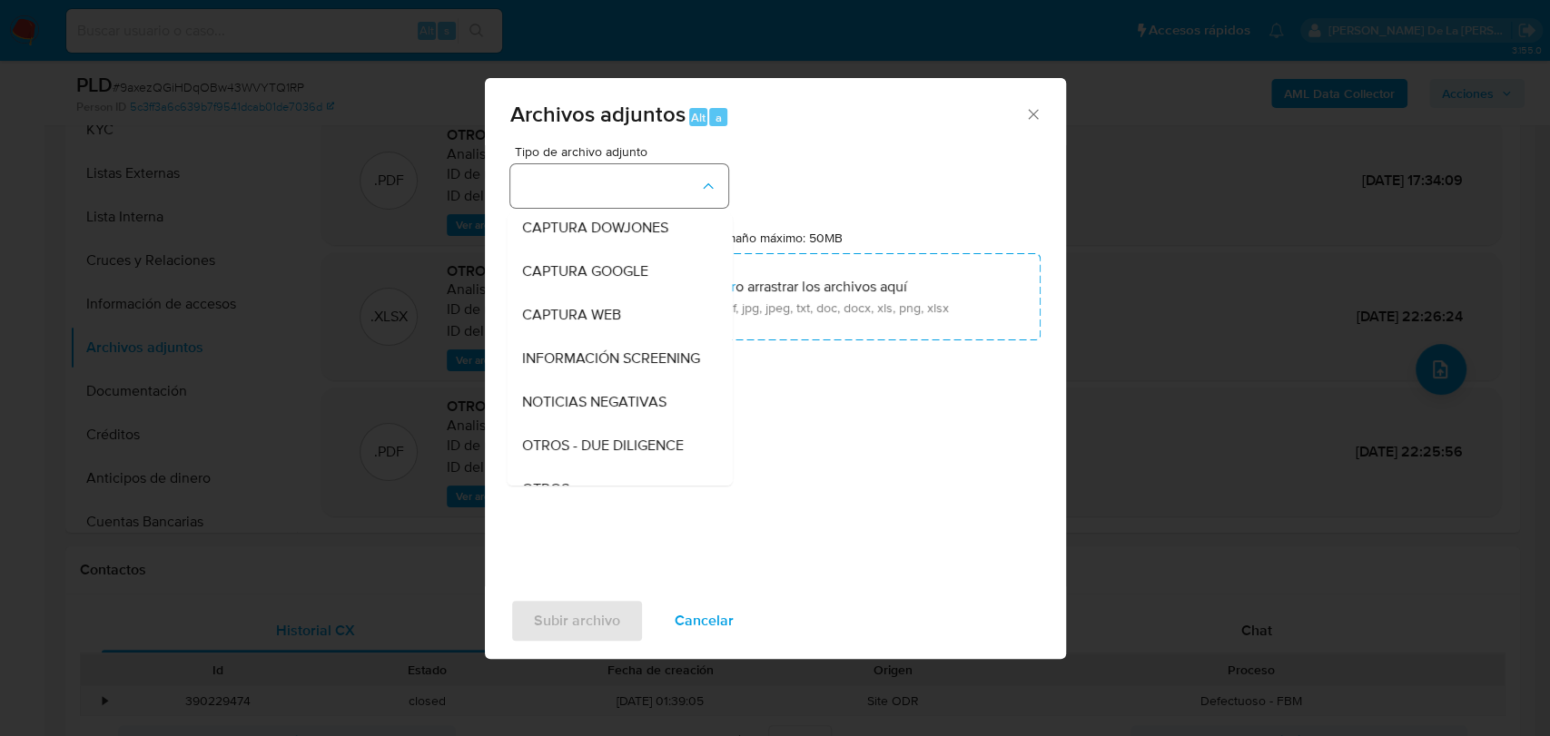
scroll to position [94, 0]
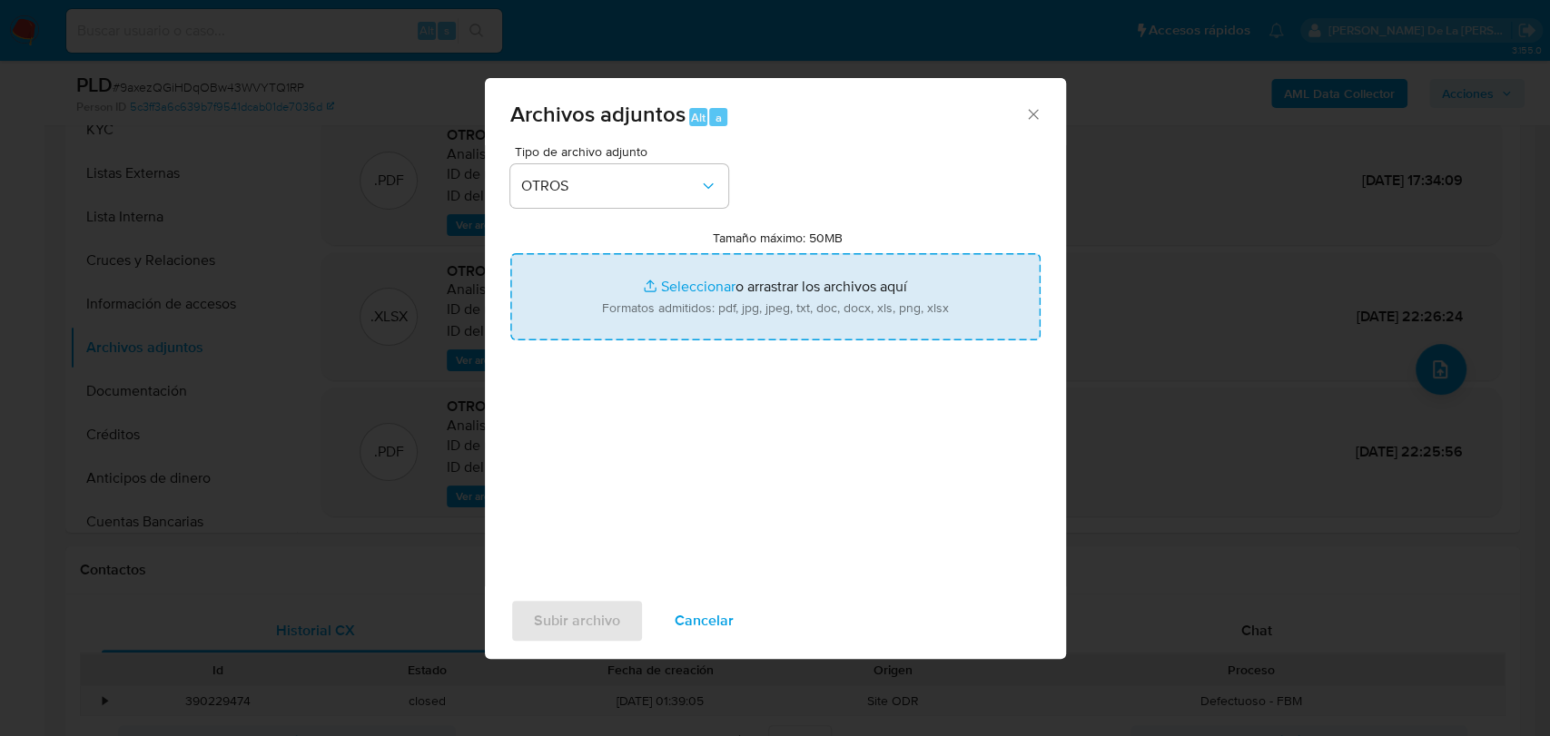
type input "C:\fakepath\197150646_JUAN CARLOS LOPEZ RODRIGUEZ_AGO2025.pdf"
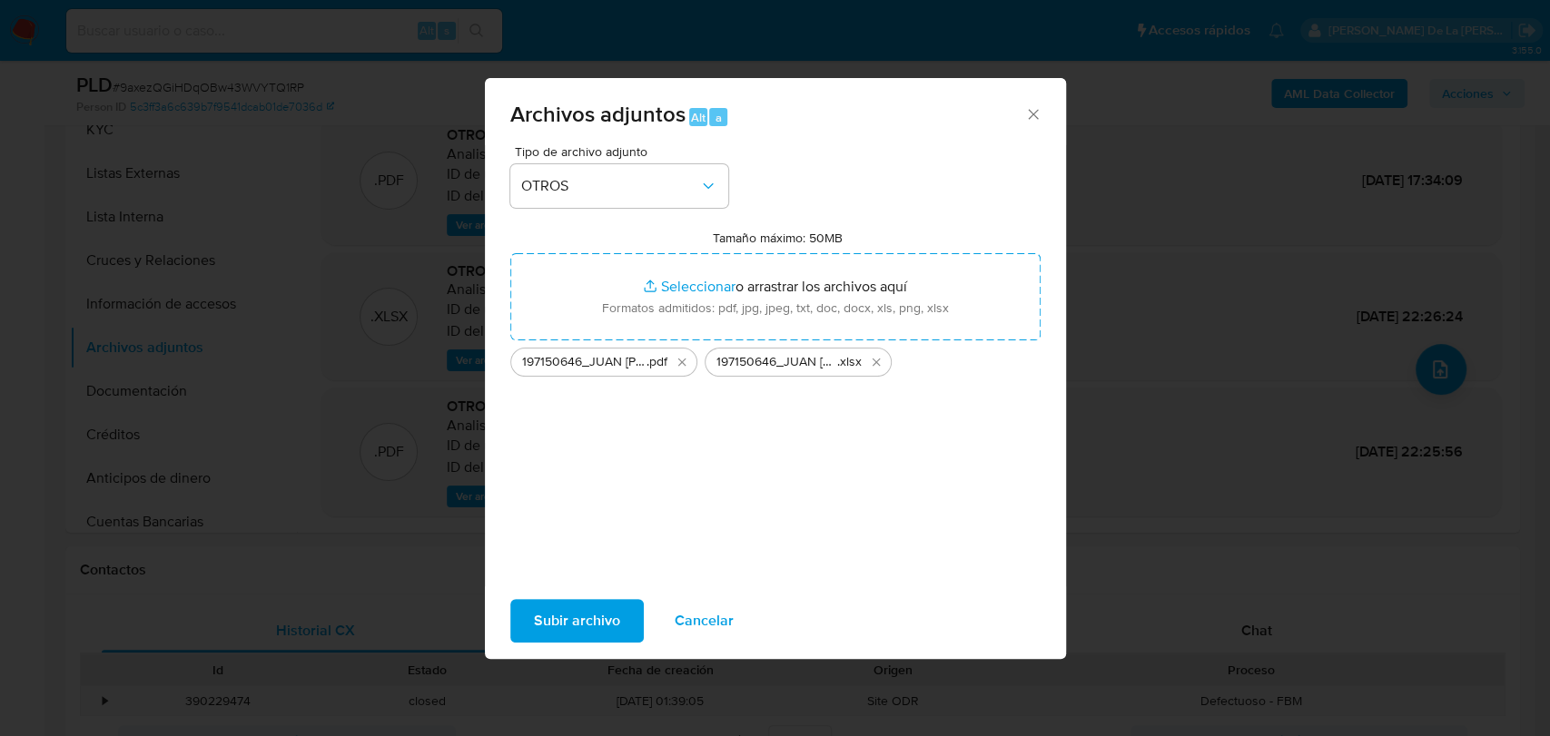
click at [624, 627] on button "Subir archivo" at bounding box center [576, 621] width 133 height 44
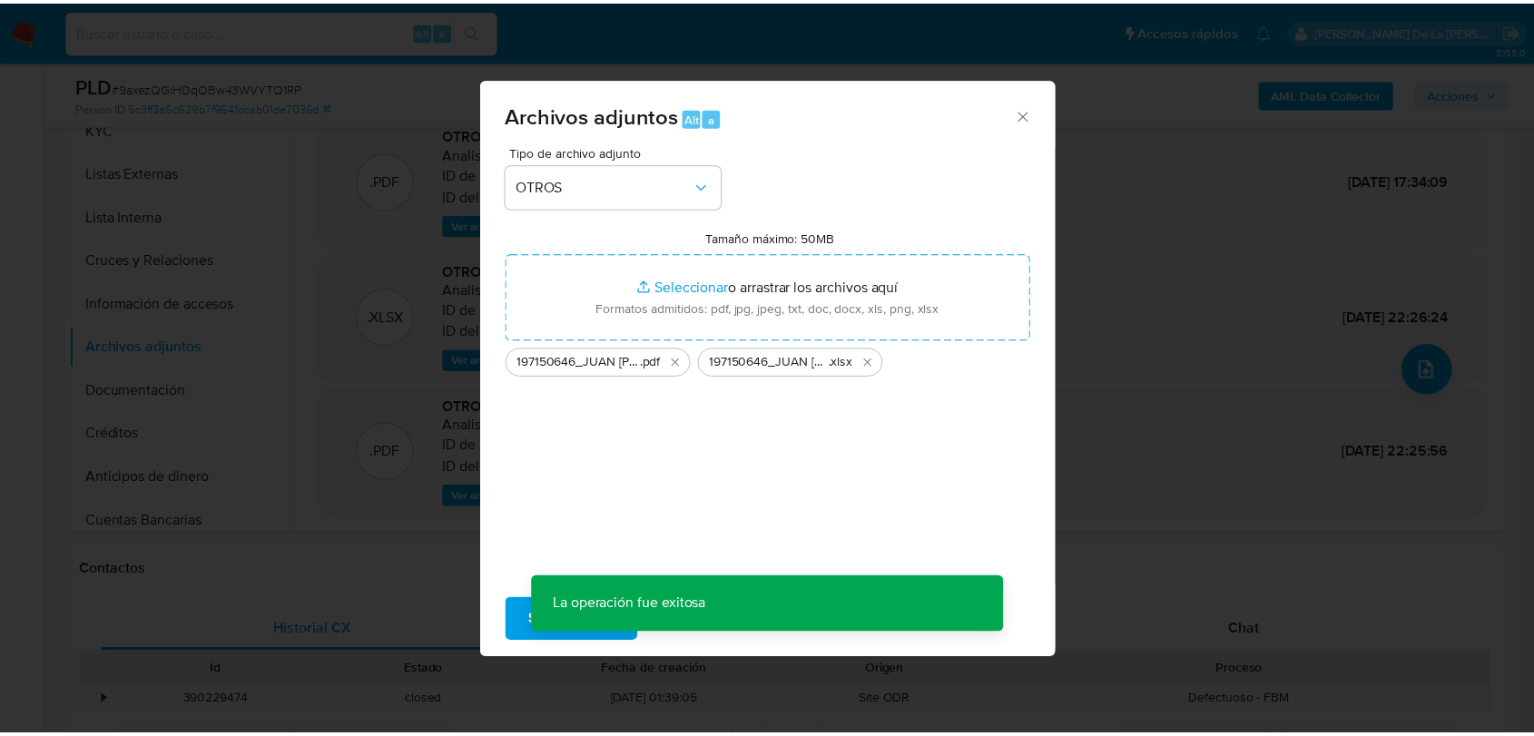
scroll to position [58, 0]
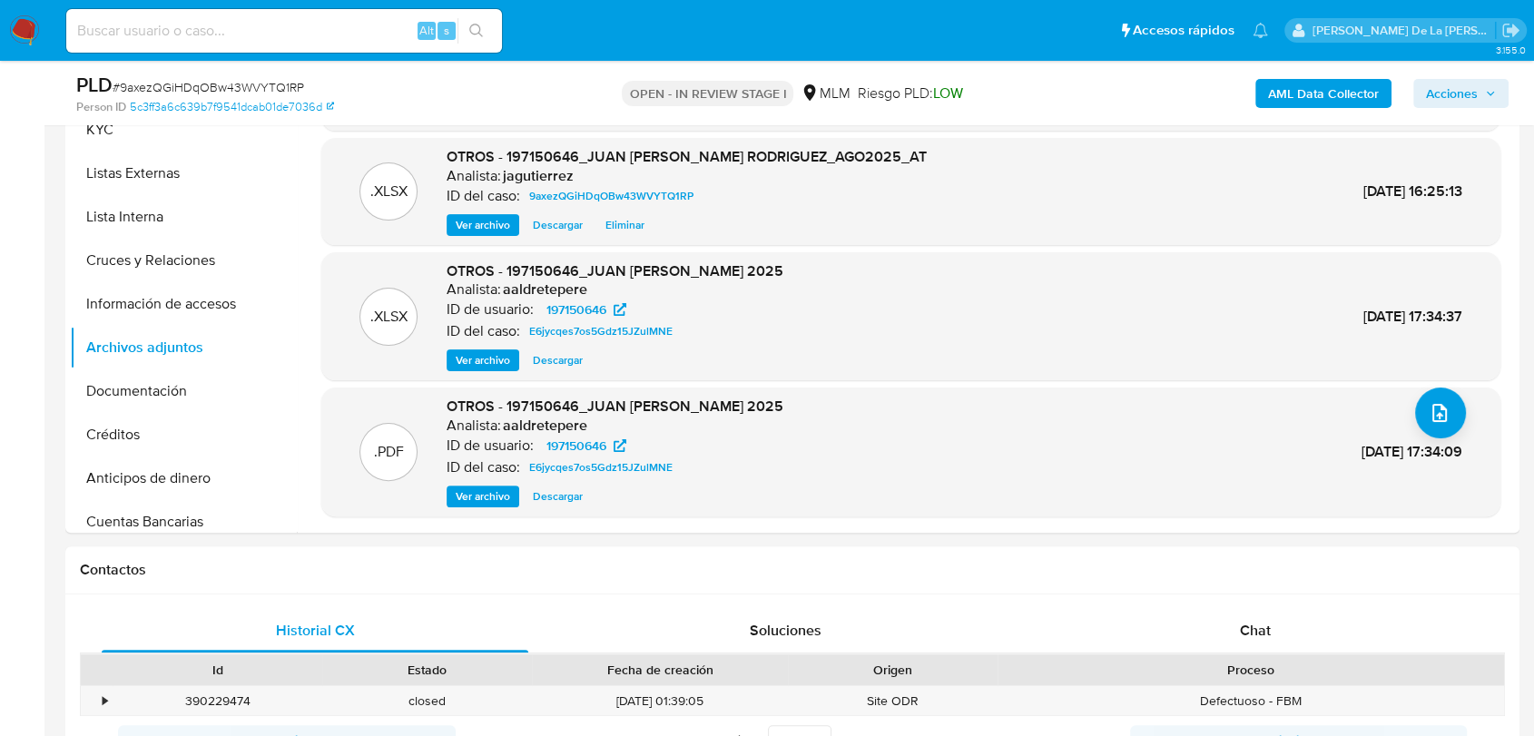
click at [1446, 93] on span "Acciones" at bounding box center [1452, 93] width 52 height 29
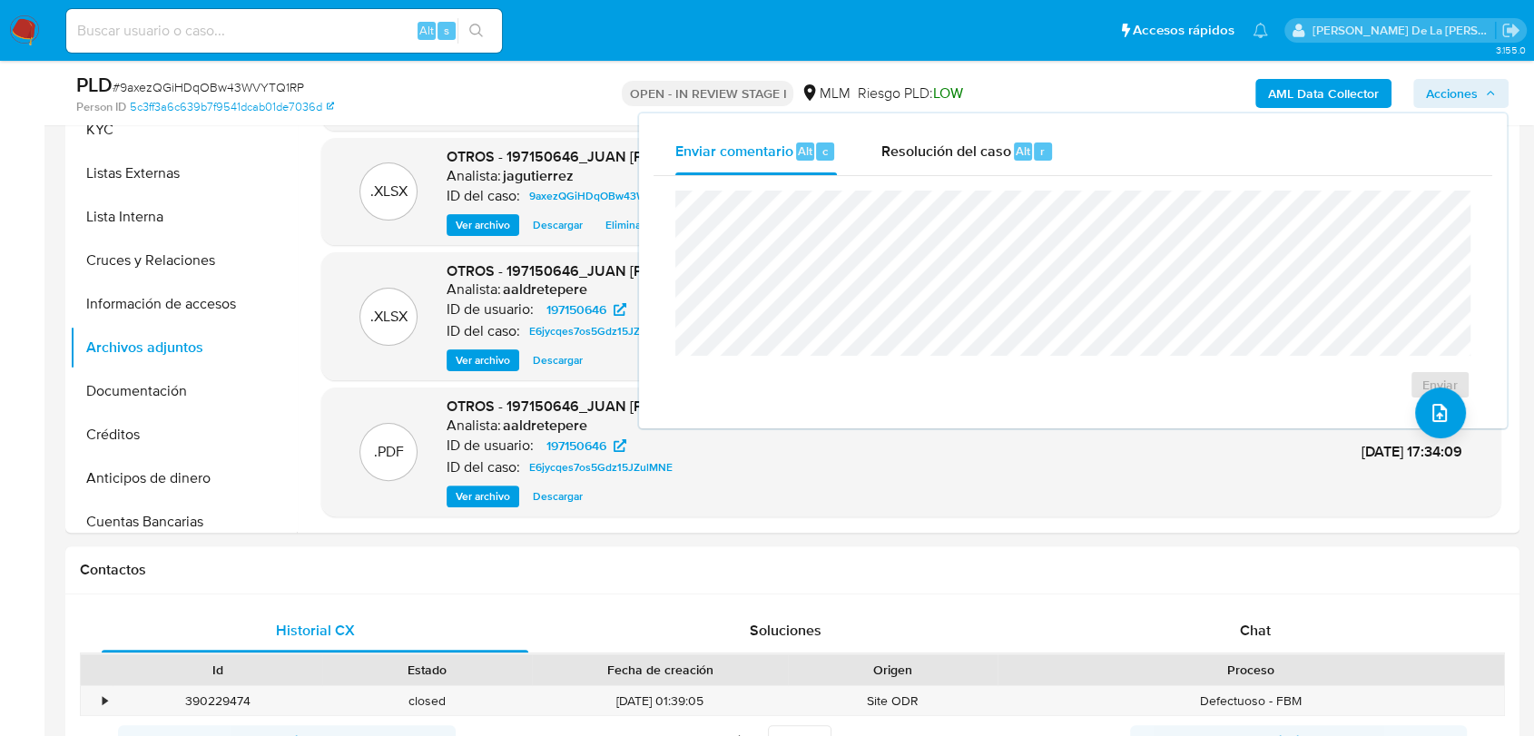
click at [1443, 93] on span "Acciones" at bounding box center [1452, 93] width 52 height 29
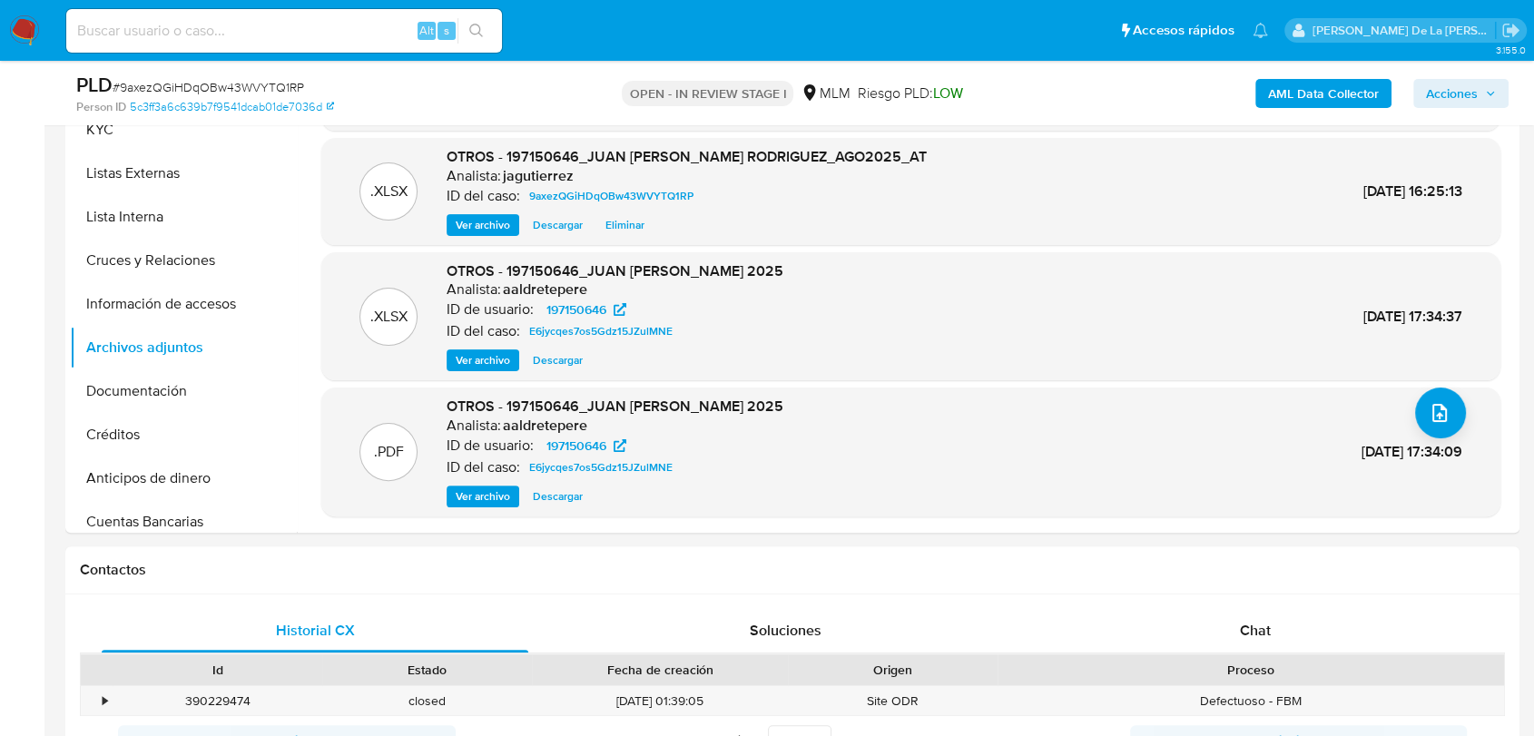
click at [1448, 85] on span "Acciones" at bounding box center [1452, 93] width 52 height 29
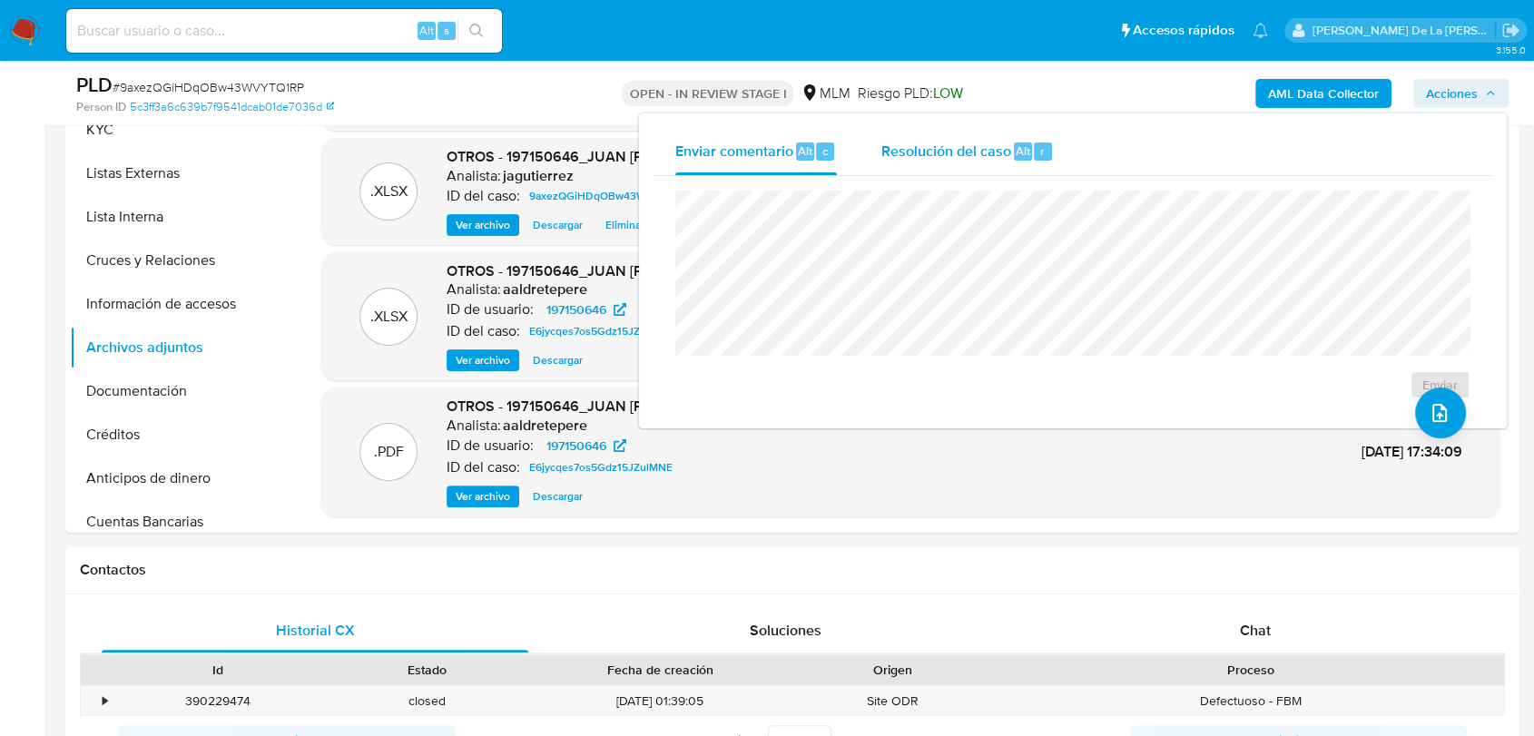
drag, startPoint x: 942, startPoint y: 125, endPoint x: 923, endPoint y: 166, distance: 44.7
click at [942, 128] on div "Enviar comentario Alt c Resolución del caso Alt r Enviar" at bounding box center [1073, 270] width 868 height 315
click at [923, 166] on div "Resolución del caso Alt r" at bounding box center [967, 151] width 173 height 47
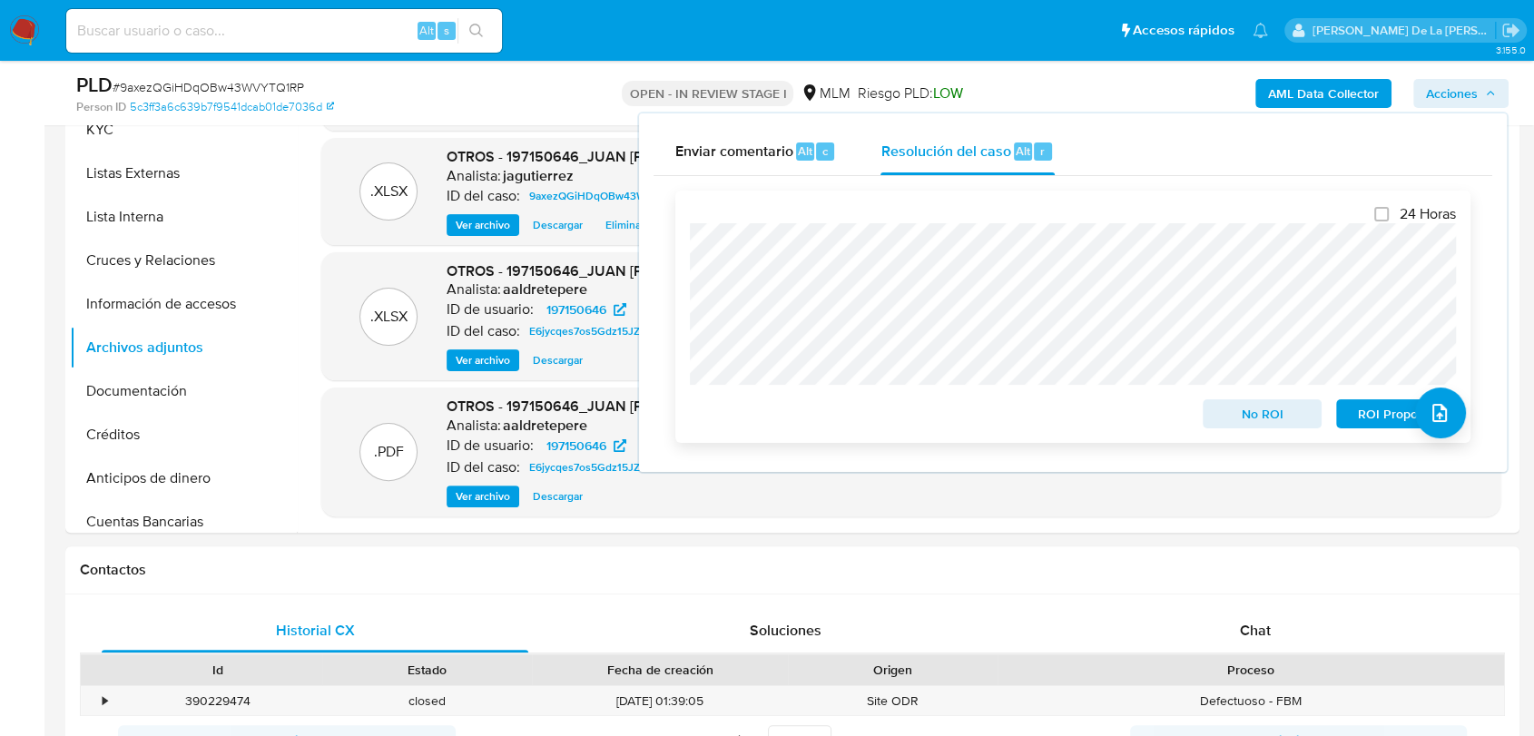
click at [1249, 416] on span "No ROI" at bounding box center [1263, 413] width 94 height 25
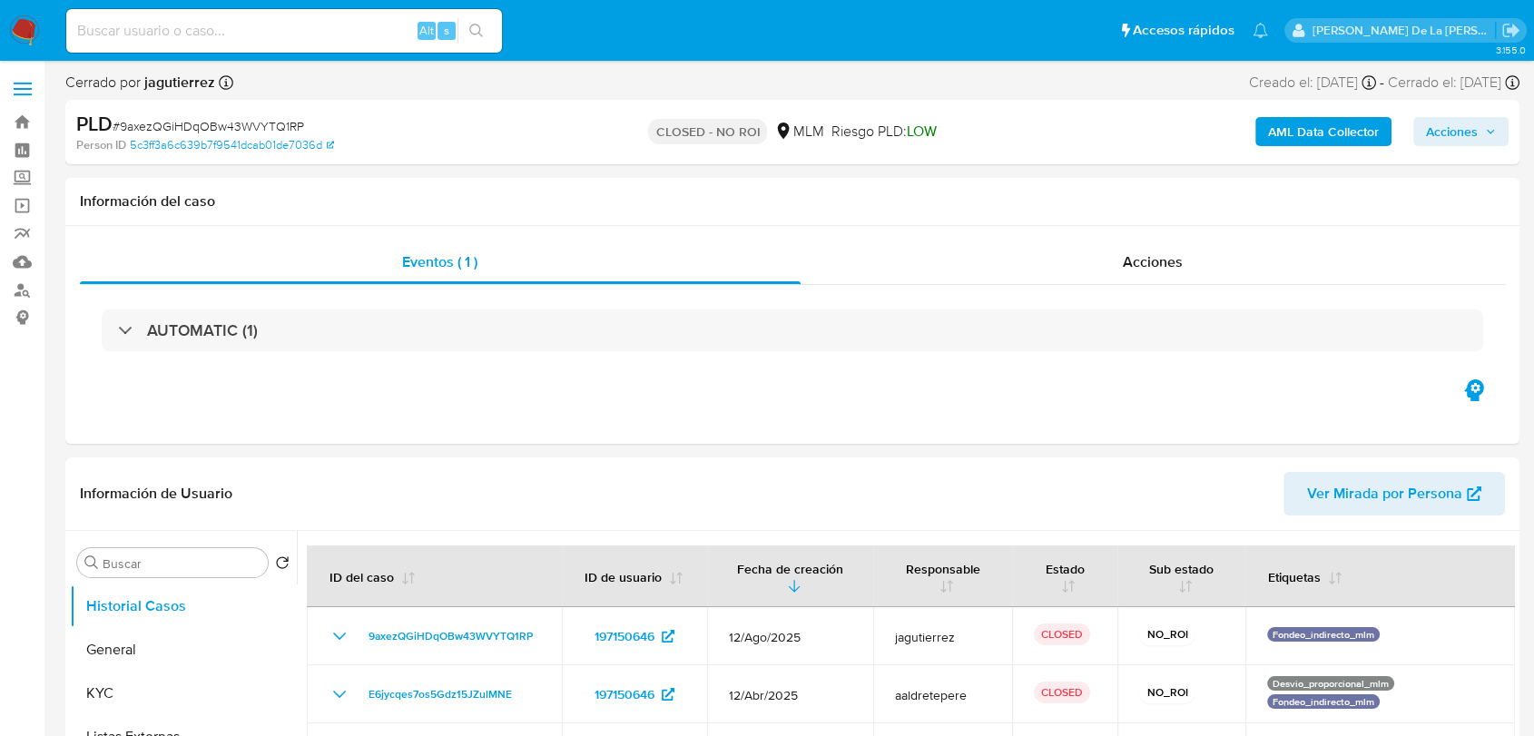
select select "10"
click at [13, 34] on img at bounding box center [24, 30] width 31 height 31
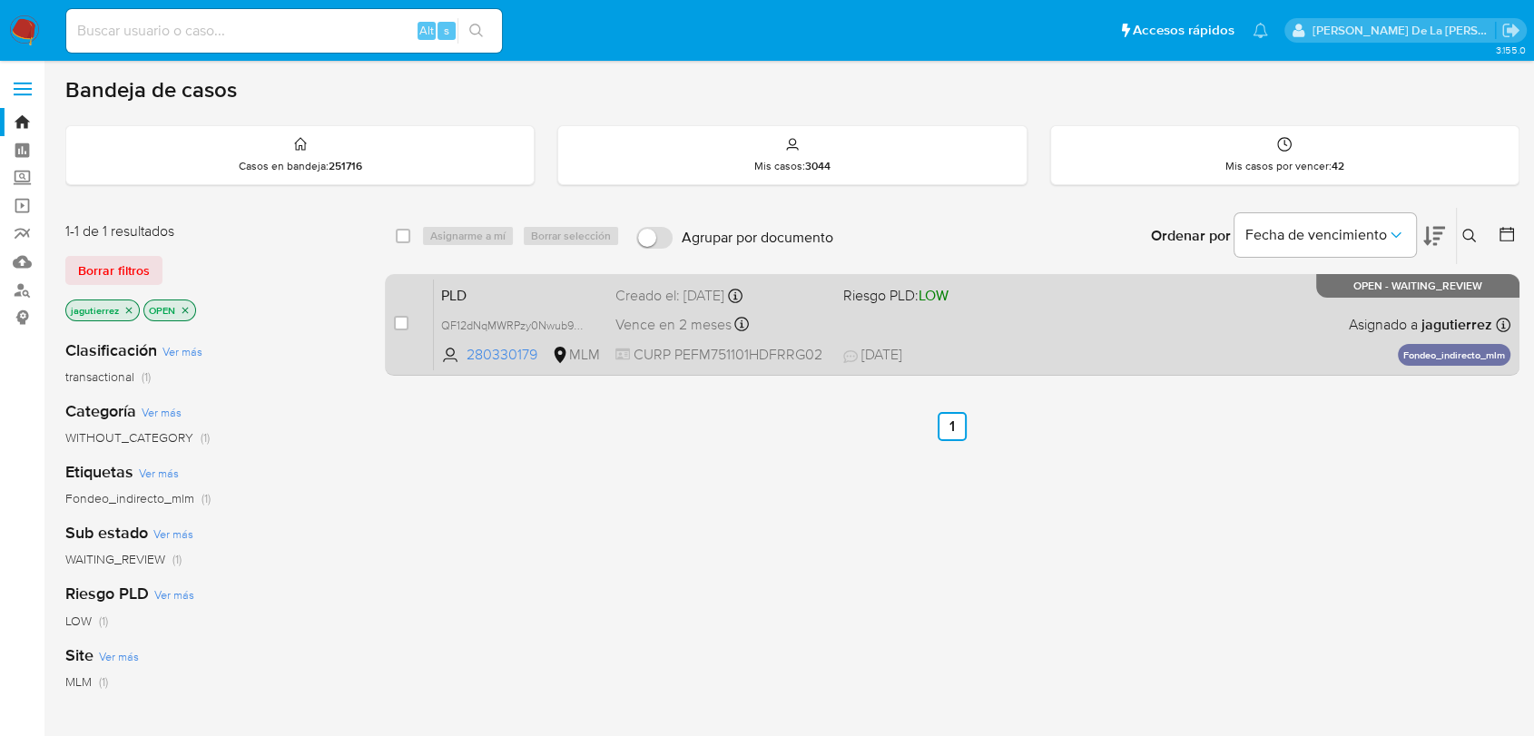
click at [1028, 337] on div "PLD QF12dNqMWRPzy0Nwub9aibM9 280330179 MLM Riesgo PLD: LOW Creado el: [DATE] Cr…" at bounding box center [972, 325] width 1077 height 92
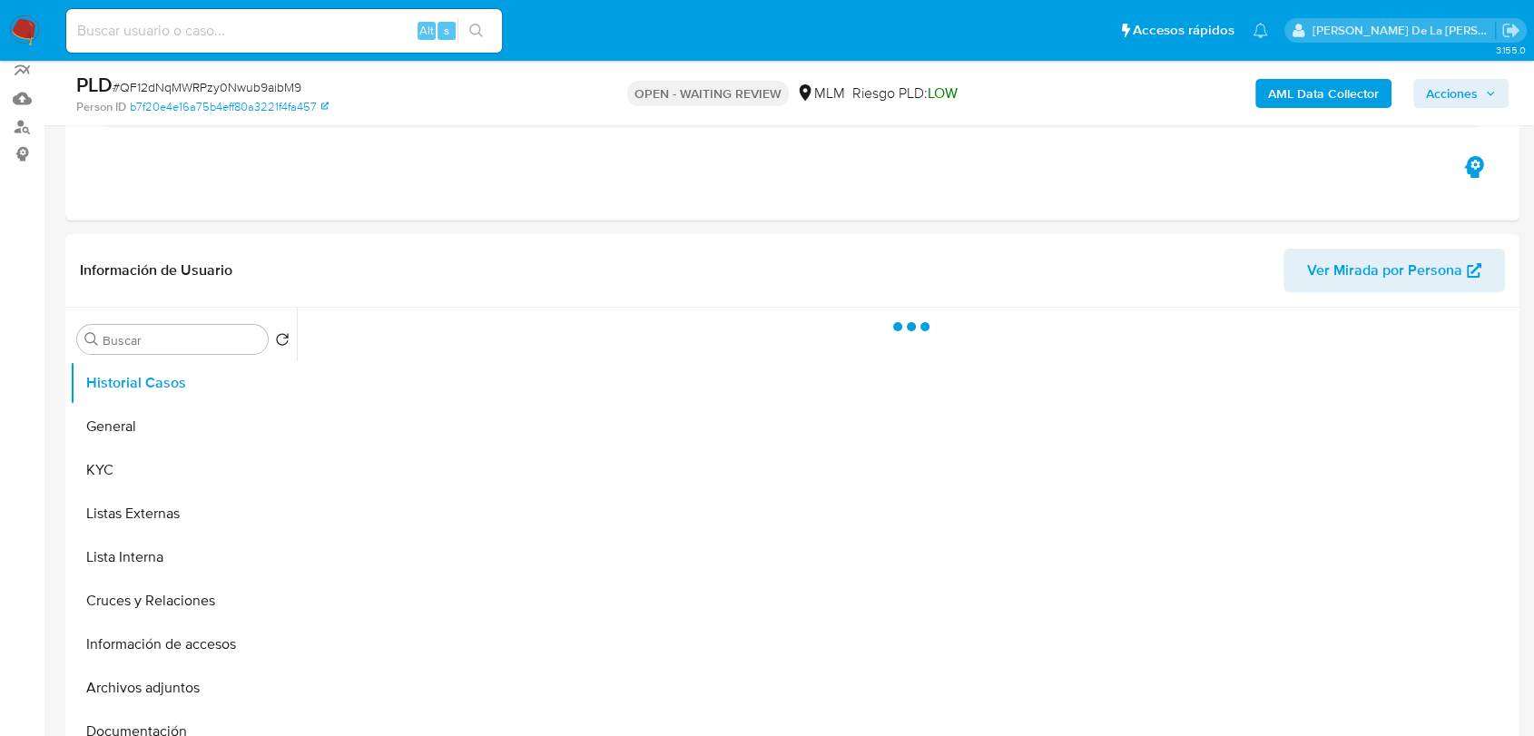
scroll to position [403, 0]
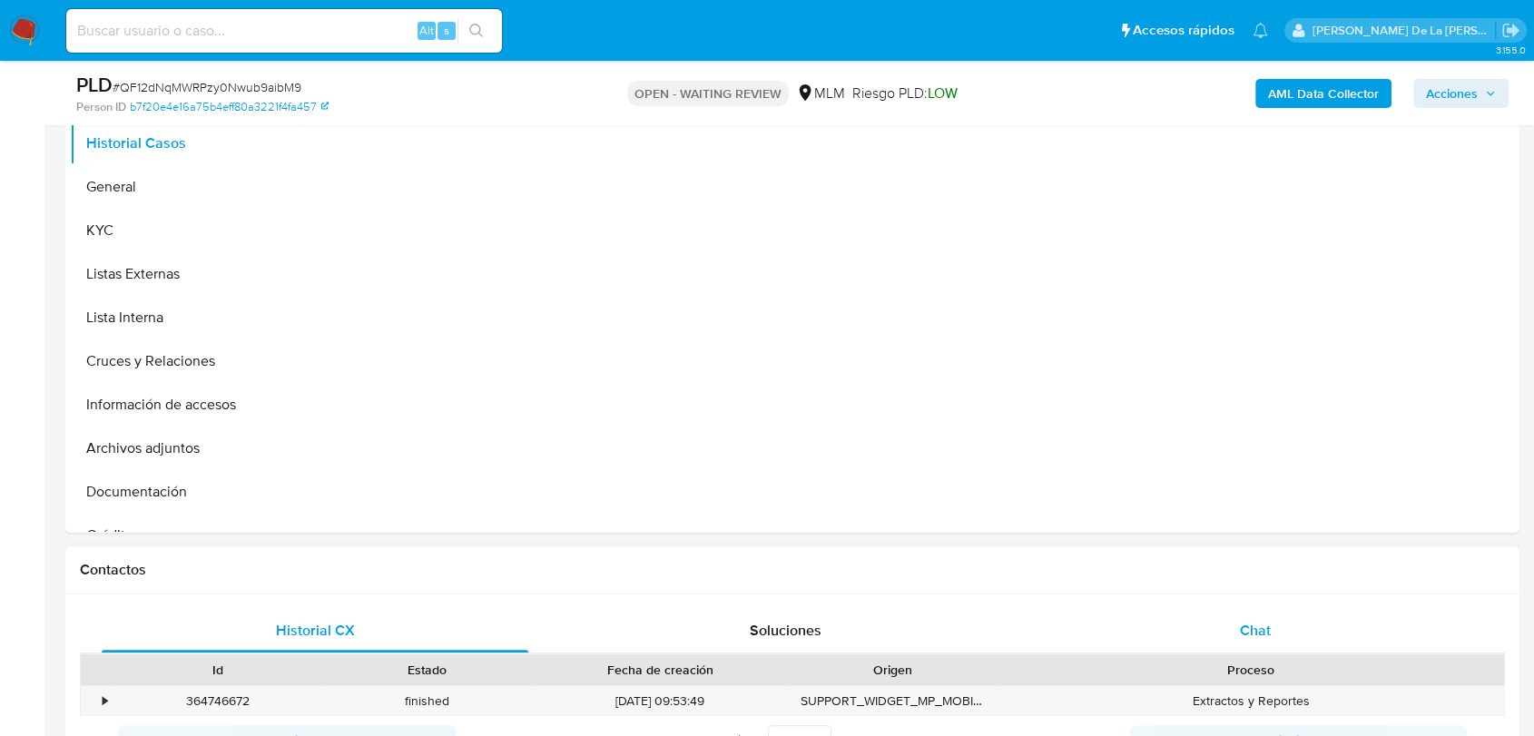
click at [1248, 625] on span "Chat" at bounding box center [1255, 630] width 31 height 21
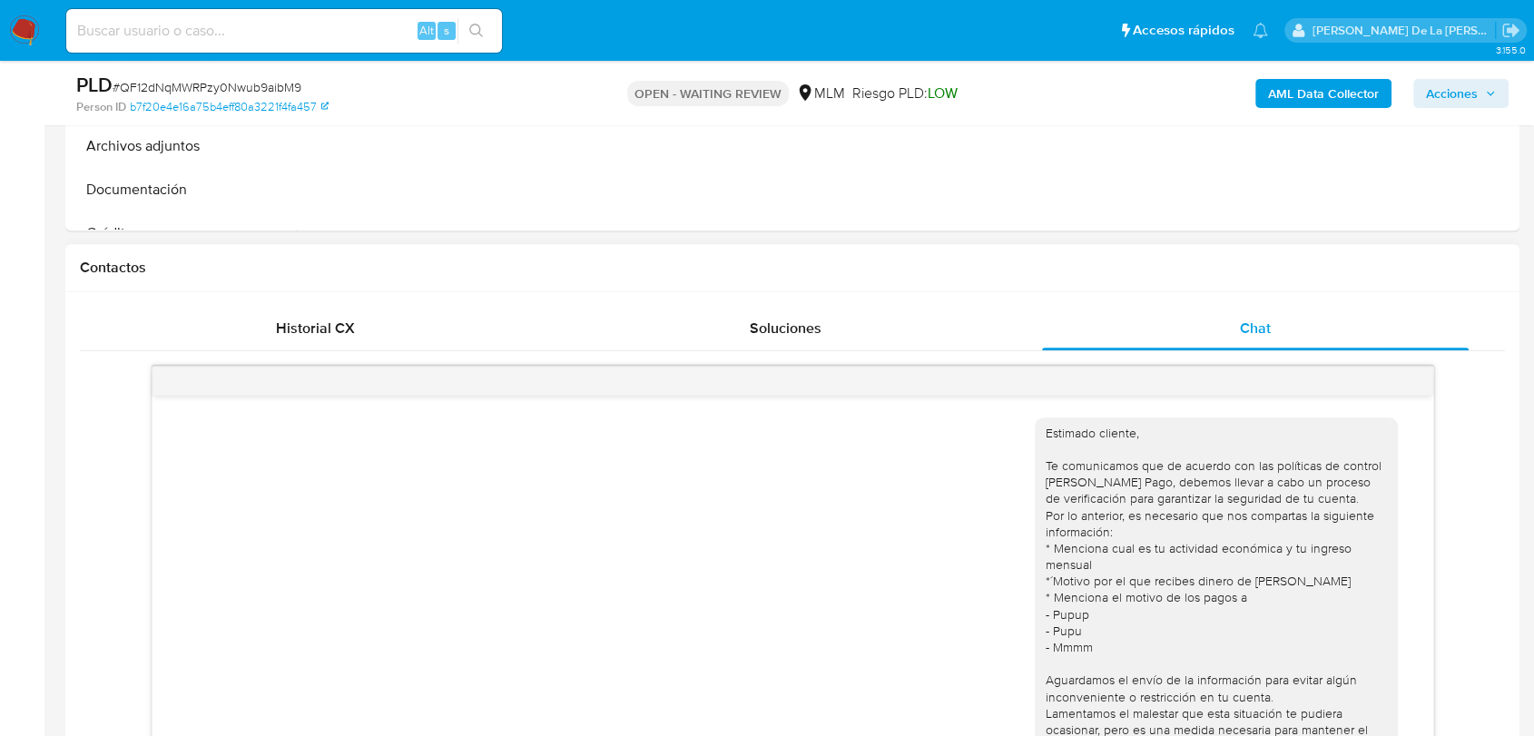
scroll to position [357, 0]
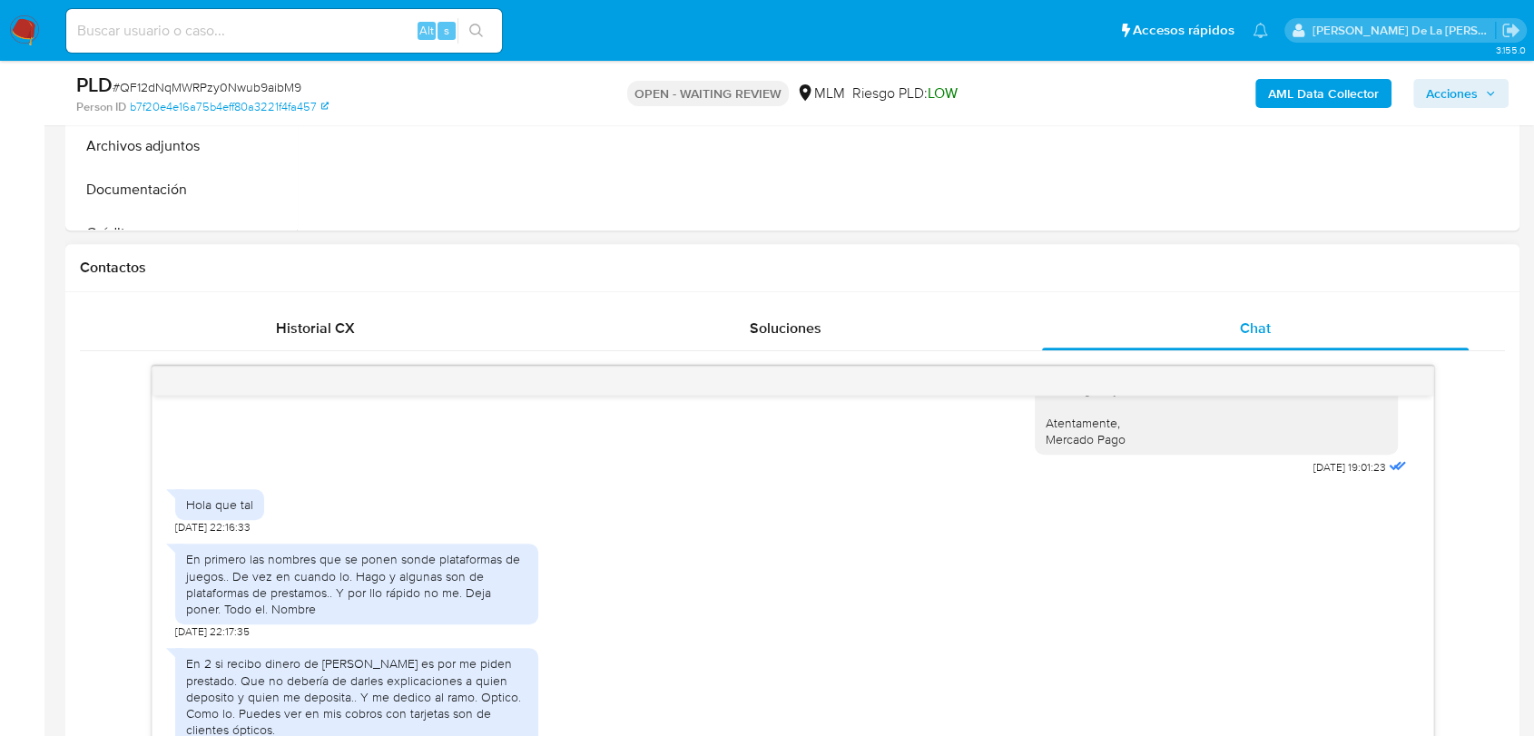
select select "10"
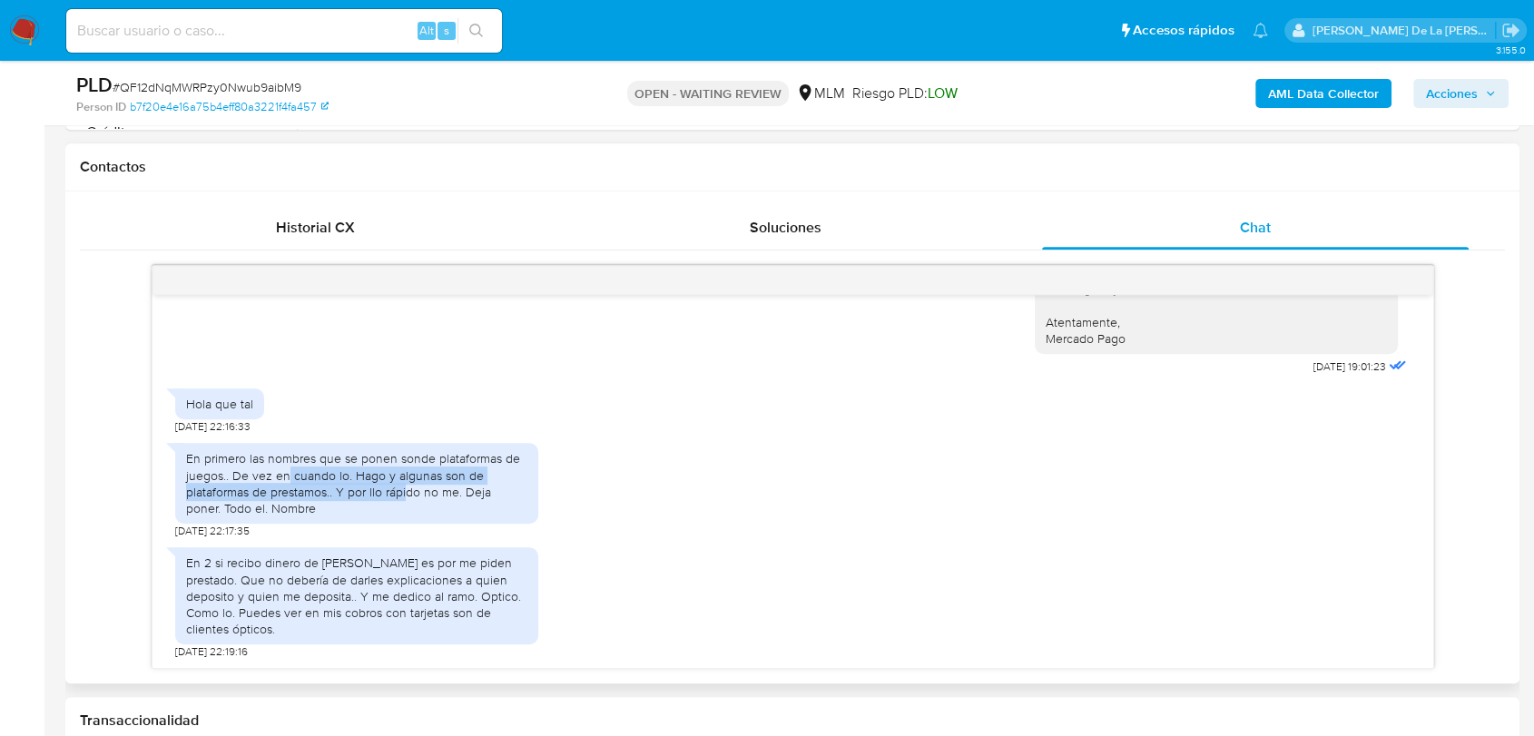
drag, startPoint x: 286, startPoint y: 476, endPoint x: 404, endPoint y: 497, distance: 119.9
click at [405, 496] on div "En primero las nombres que se ponen sonde plataformas de juegos.. De vez en cua…" at bounding box center [356, 483] width 341 height 66
click at [404, 498] on div "En primero las nombres que se ponen sonde plataformas de juegos.. De vez en cua…" at bounding box center [356, 483] width 341 height 66
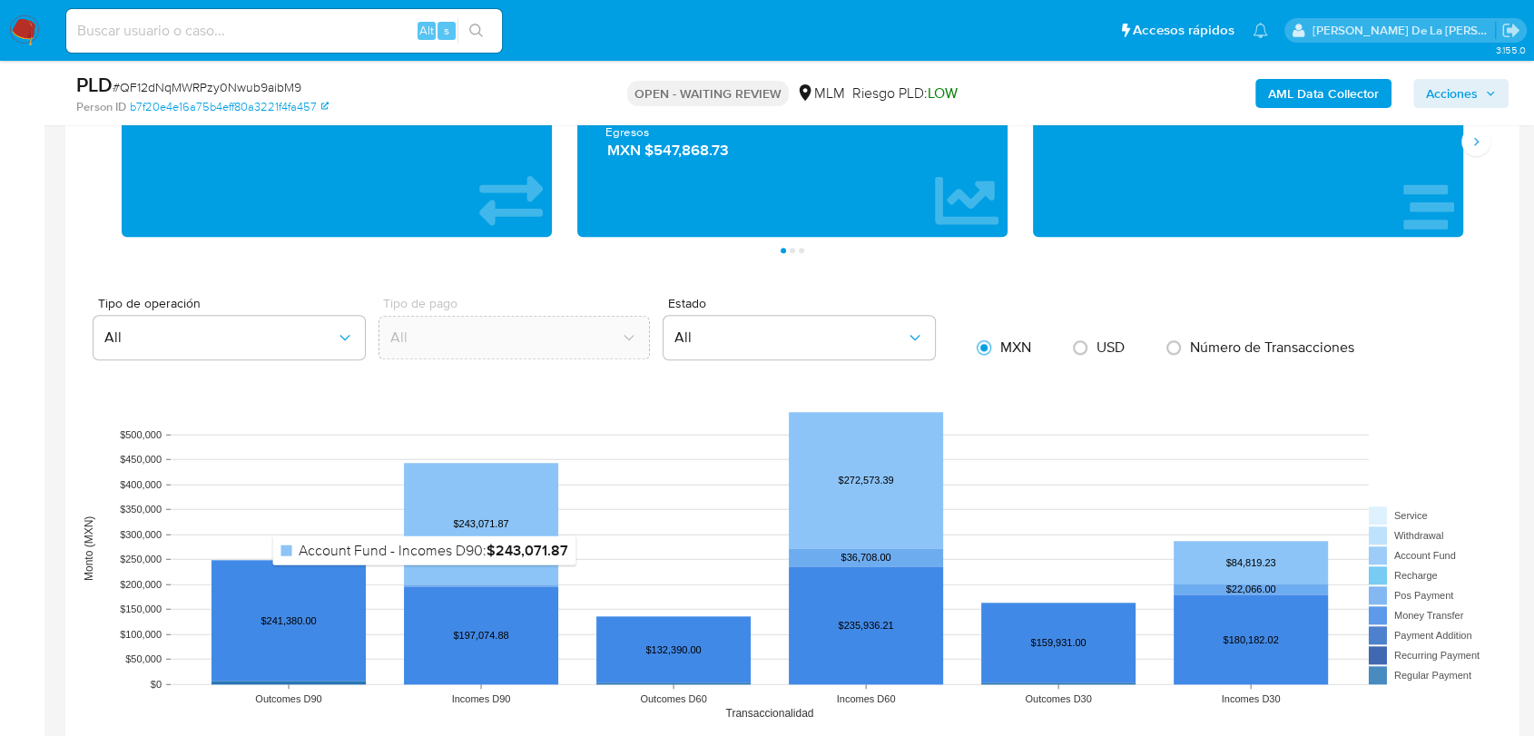
scroll to position [1412, 0]
